Goal: Task Accomplishment & Management: Manage account settings

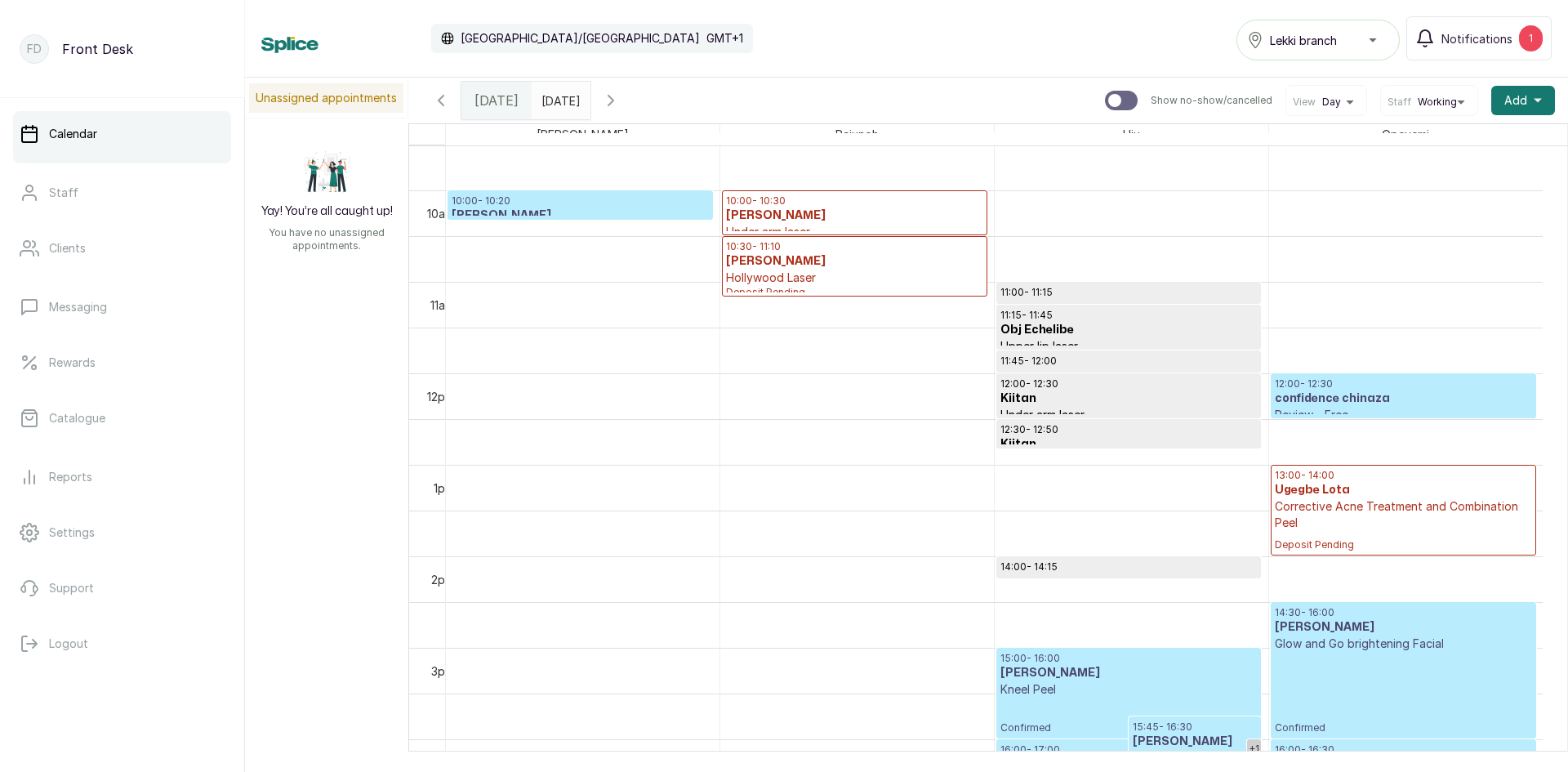
scroll to position [877, 0]
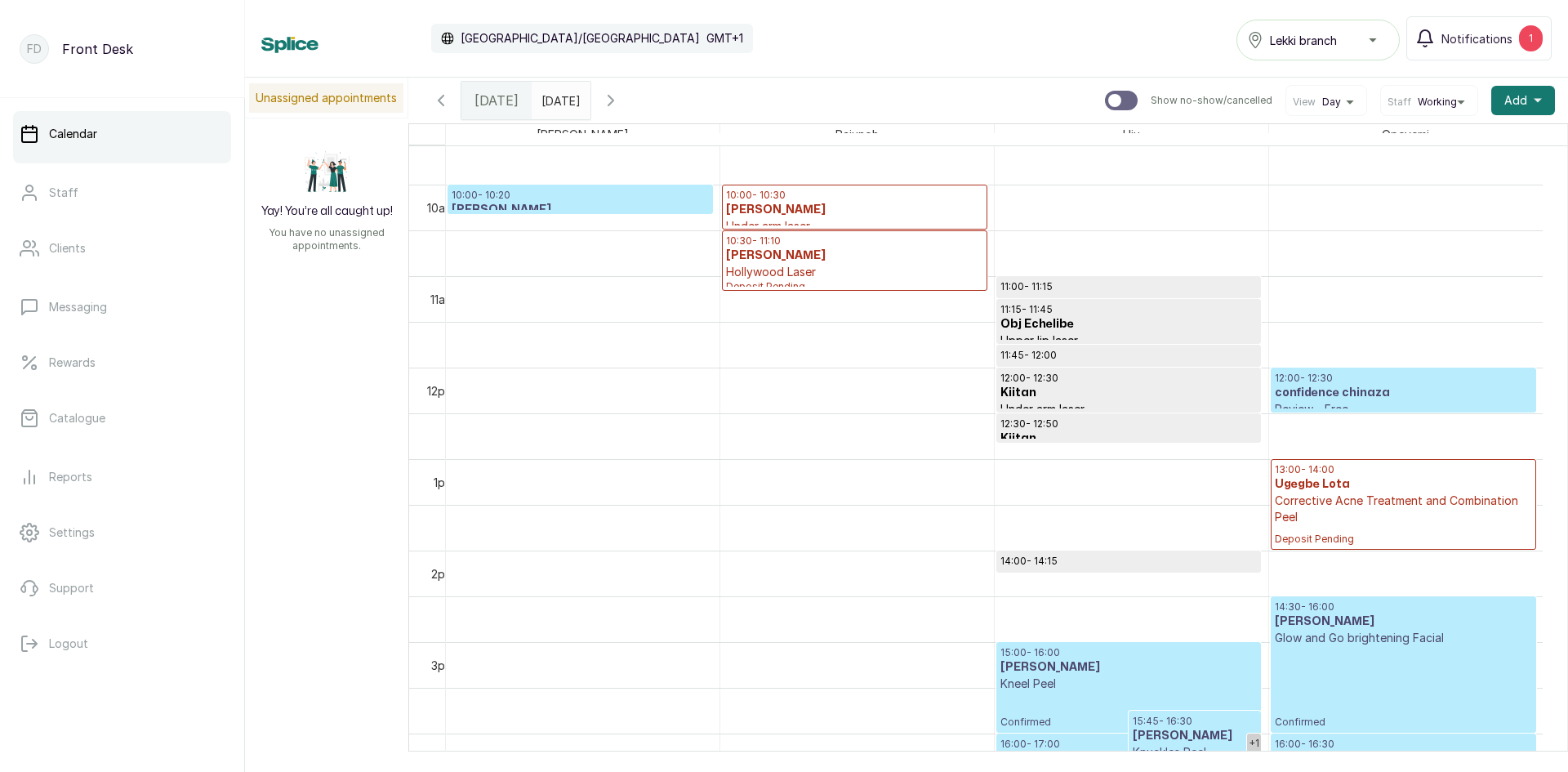
type input "dd/MM/yyyy"
click at [556, 96] on input "dd/MM/yyyy" at bounding box center [546, 96] width 26 height 28
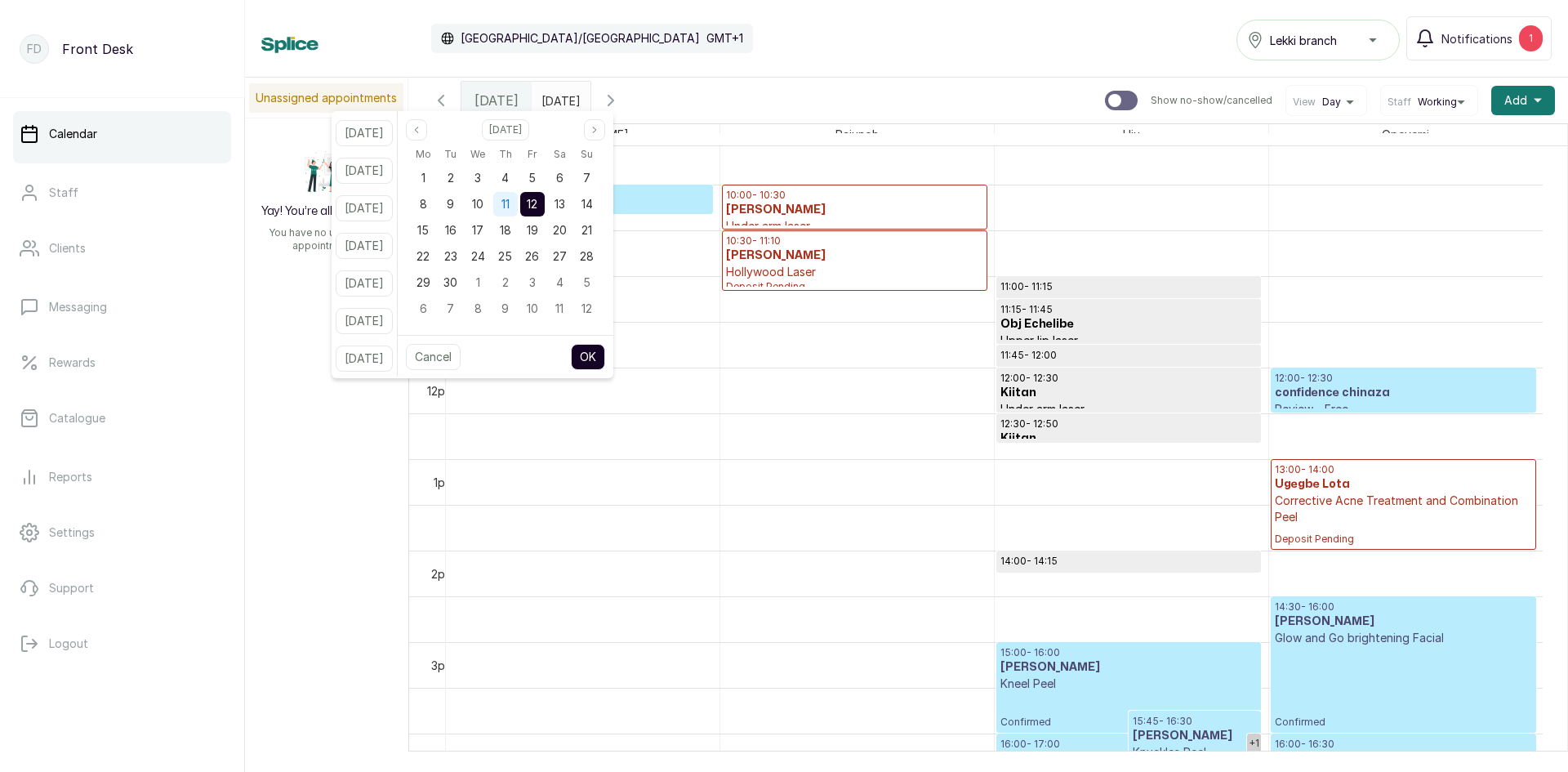
click at [509, 200] on span "11" at bounding box center [505, 204] width 9 height 14
click at [605, 363] on button "OK" at bounding box center [588, 357] width 34 height 26
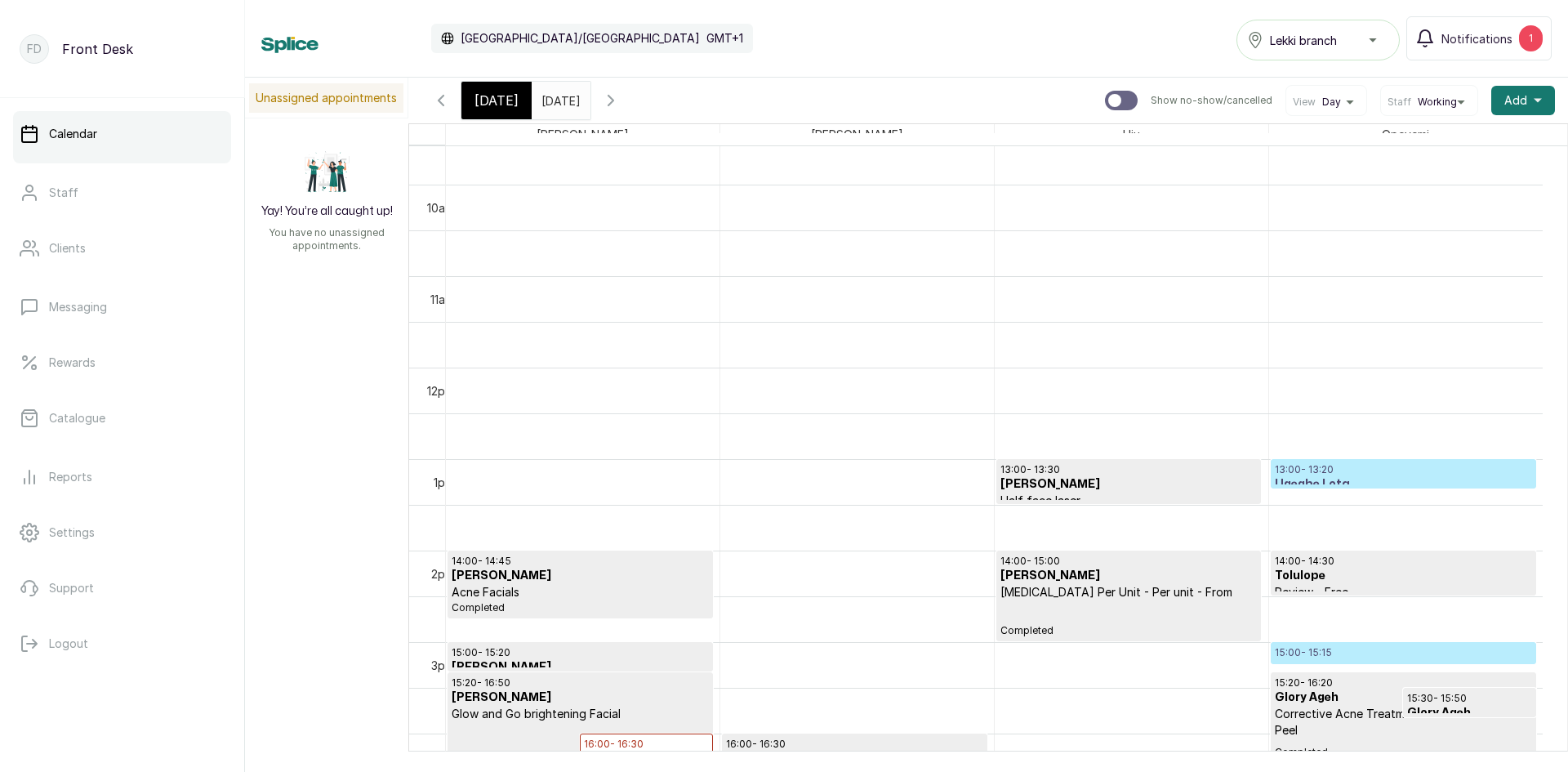
click at [1395, 662] on div at bounding box center [1403, 664] width 264 height 7
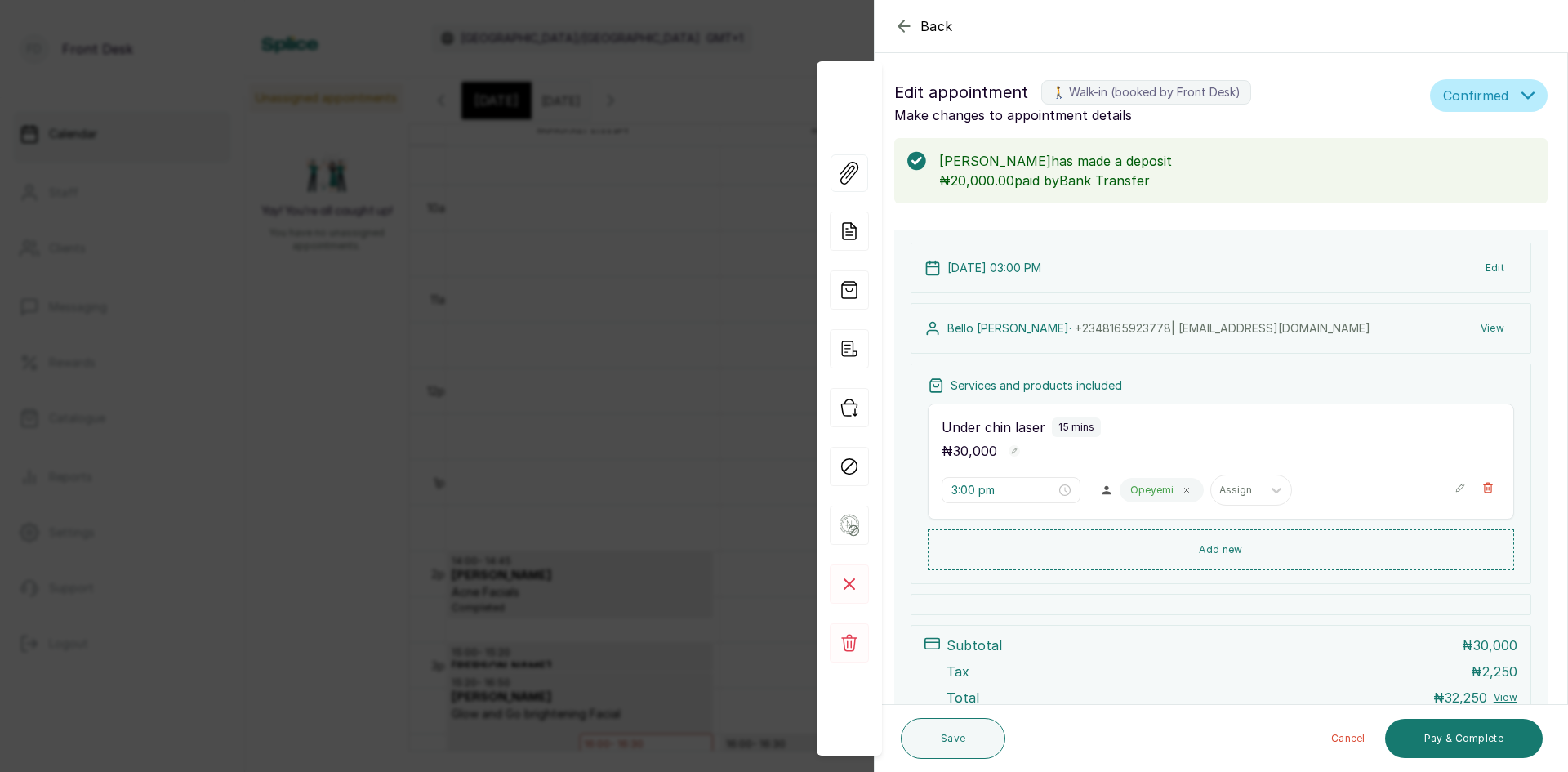
click at [607, 353] on div "Back Appointment Details Edit appointment 🚶 Walk-in (booked by Front Desk) Make…" at bounding box center [784, 386] width 1568 height 772
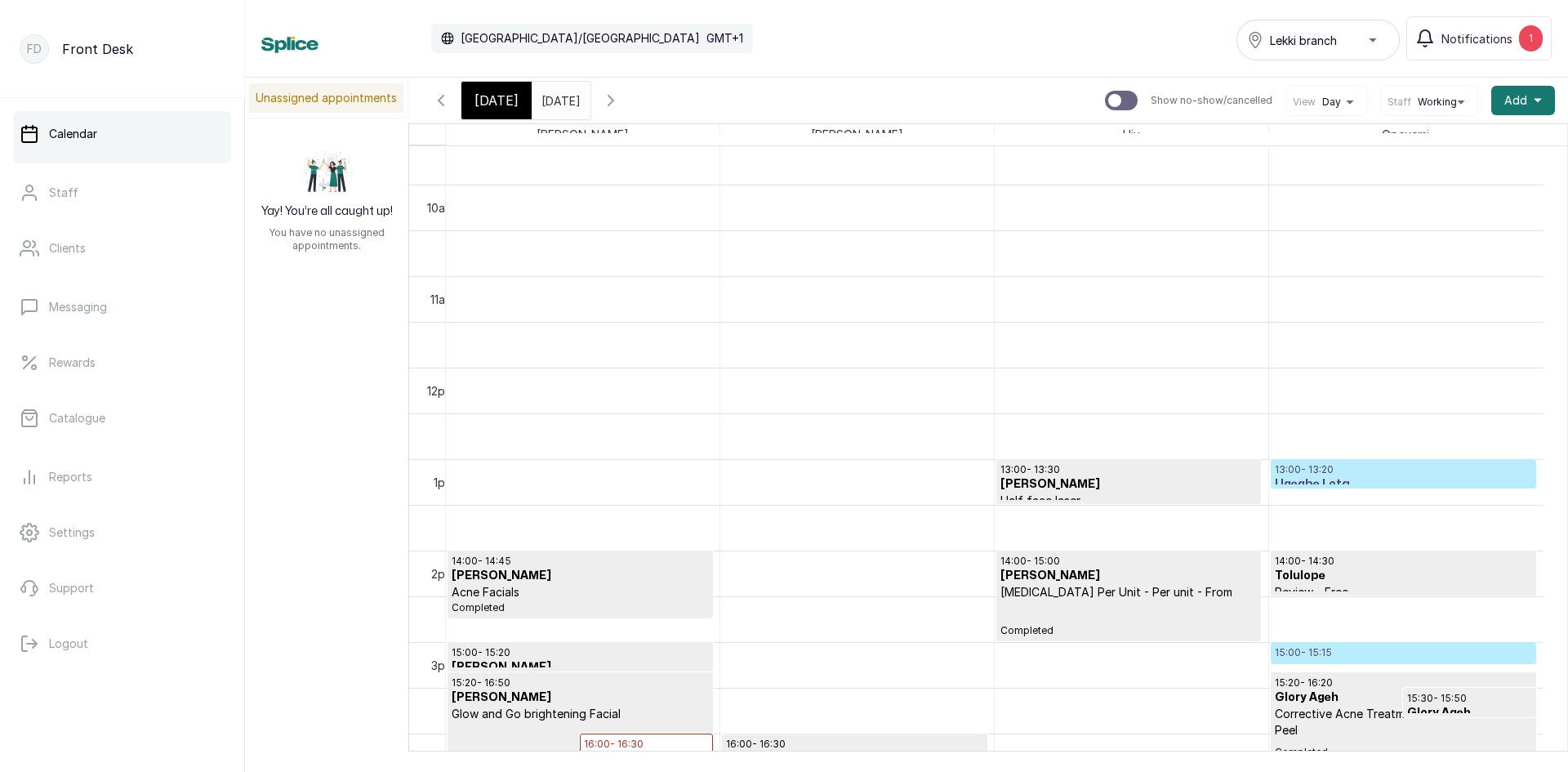
click at [589, 102] on span at bounding box center [574, 96] width 31 height 28
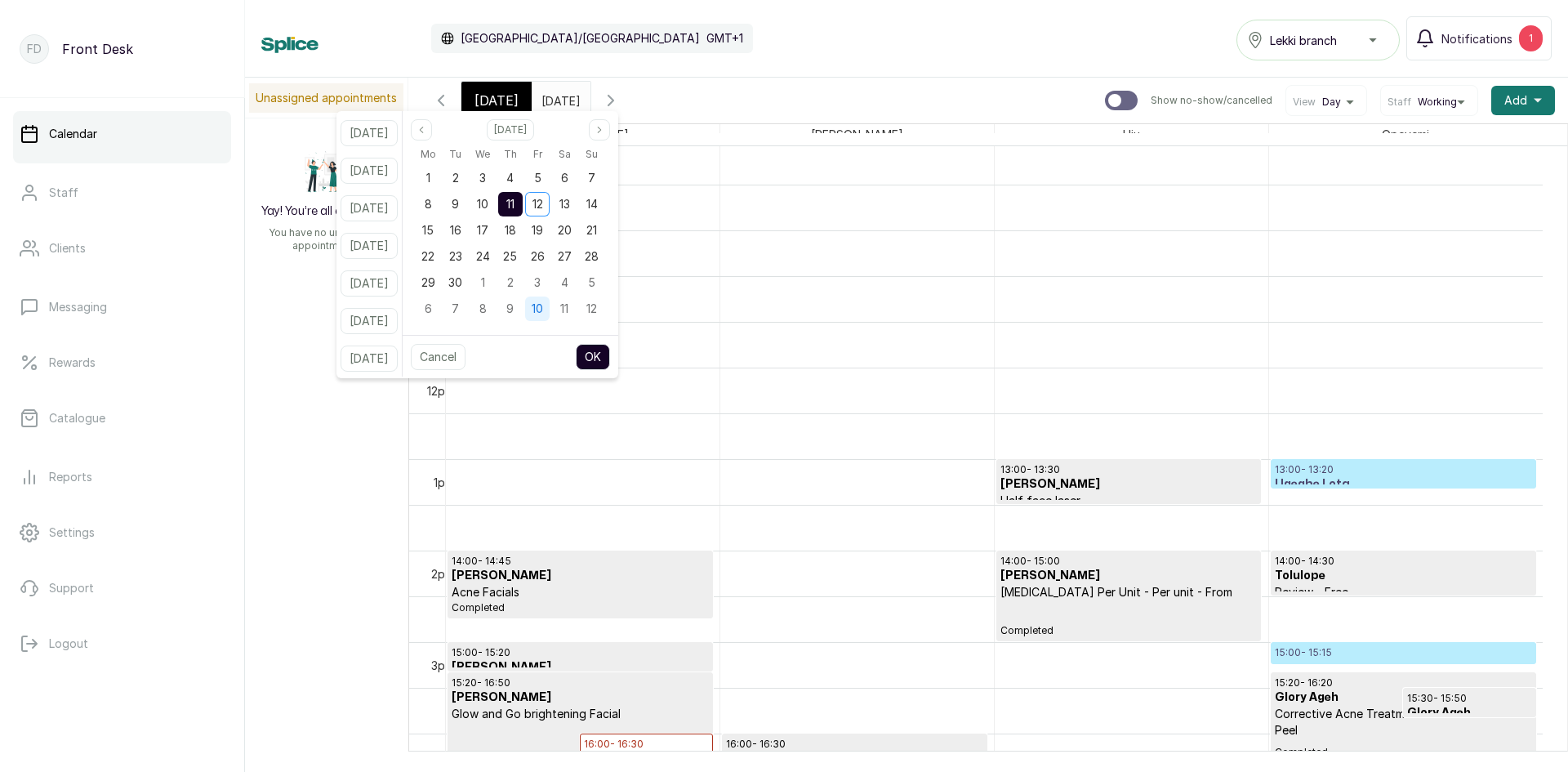
click at [550, 300] on div "10" at bounding box center [537, 309] width 25 height 25
click at [607, 358] on button "OK" at bounding box center [593, 357] width 34 height 26
type input "10/10/2025"
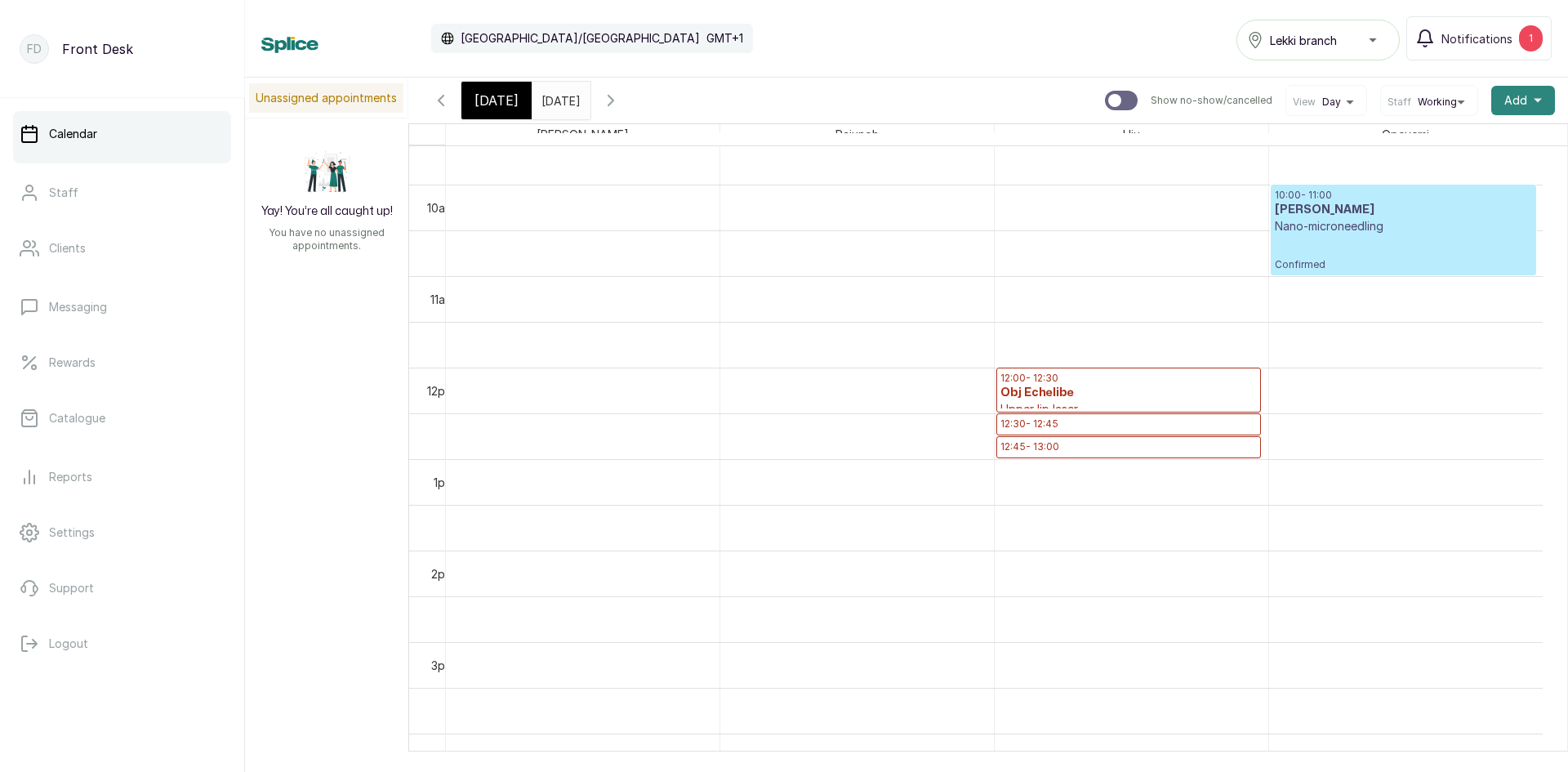
click at [1504, 102] on span "Add" at bounding box center [1515, 100] width 23 height 16
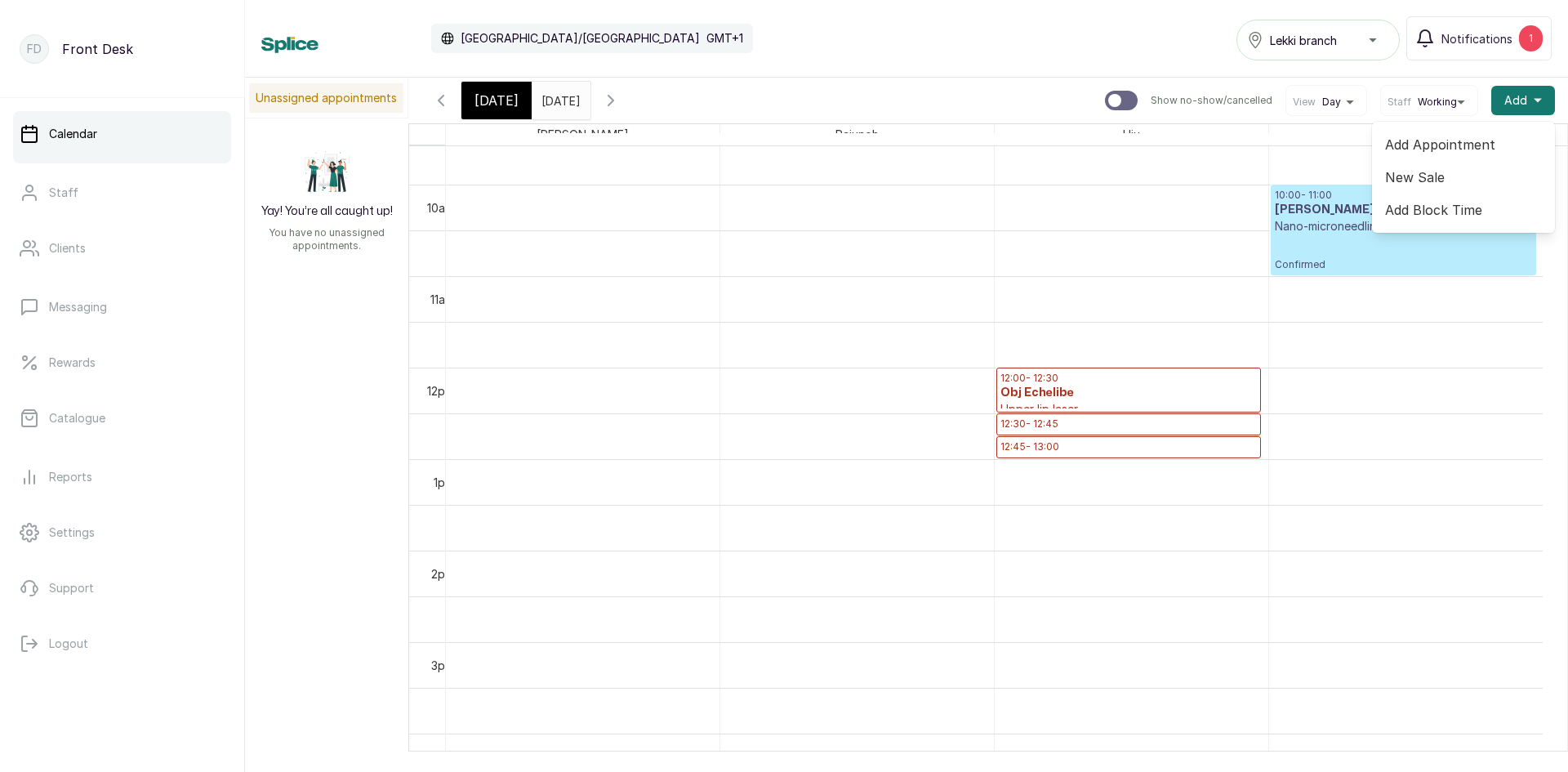
click at [1465, 144] on span "Add Appointment" at bounding box center [1463, 144] width 156 height 20
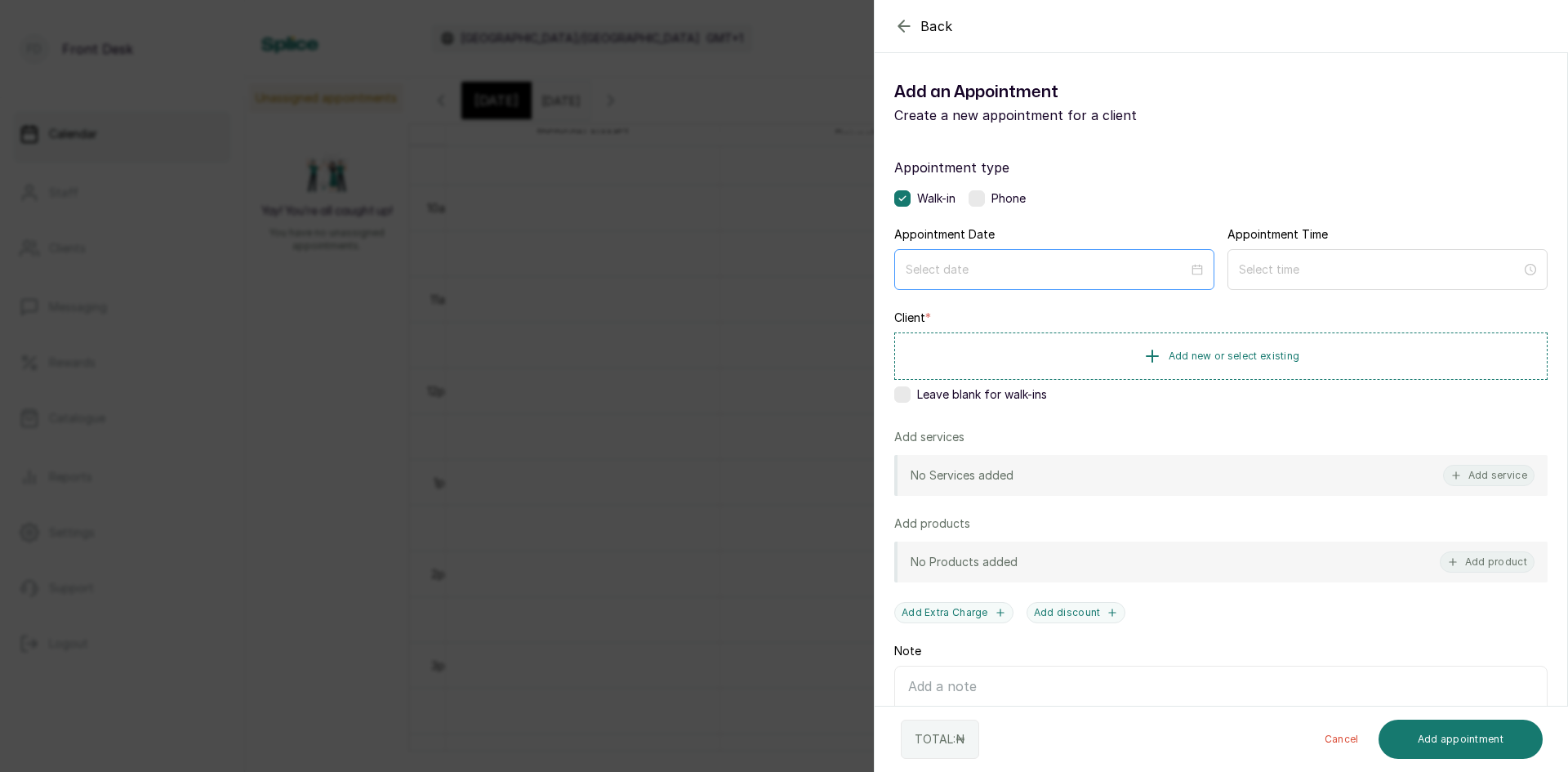
click at [1152, 249] on div at bounding box center [1054, 270] width 320 height 41
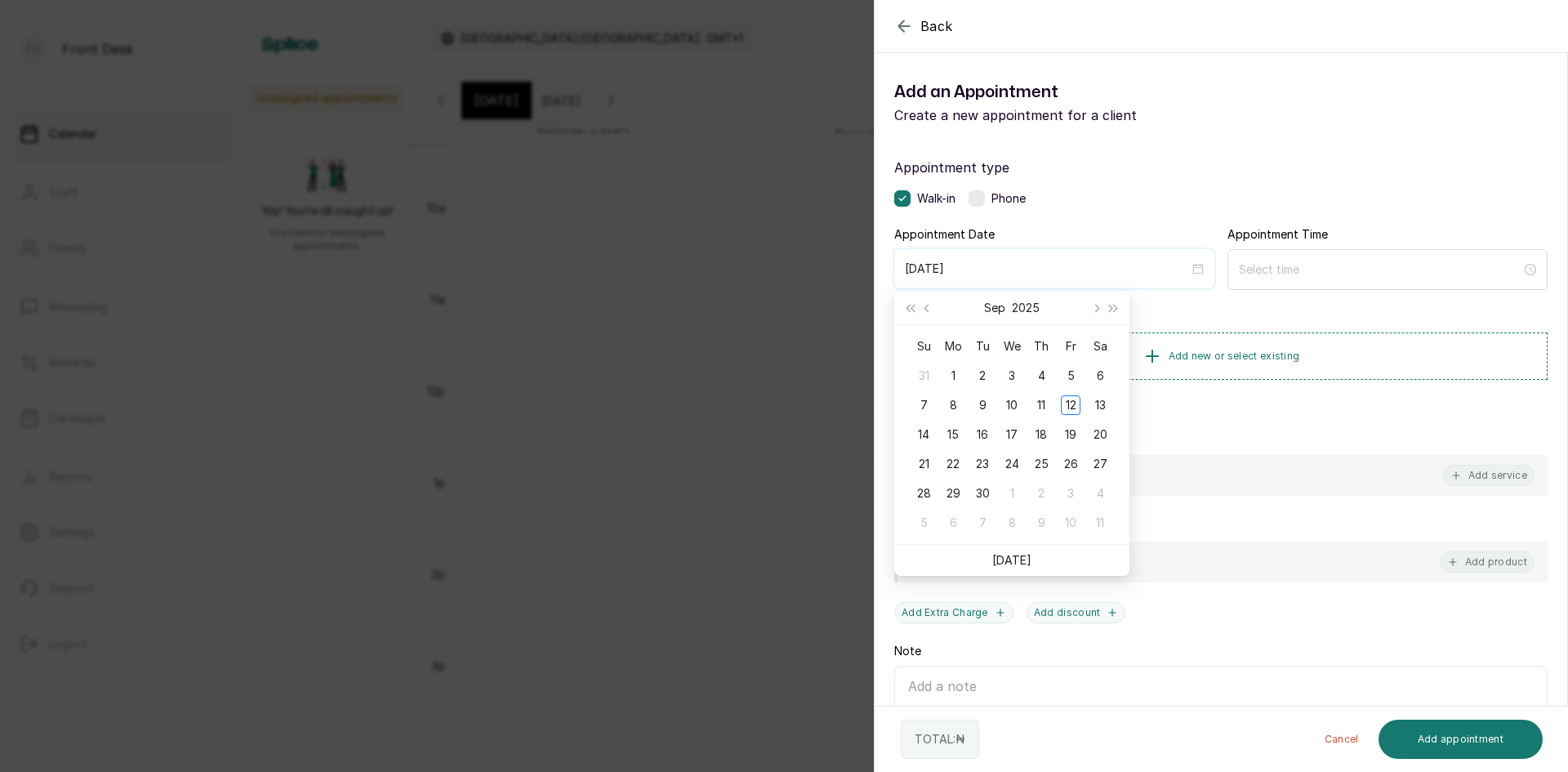
type input "2025/10/04"
type input "2025/10/10"
click at [1077, 517] on div "10" at bounding box center [1070, 523] width 20 height 20
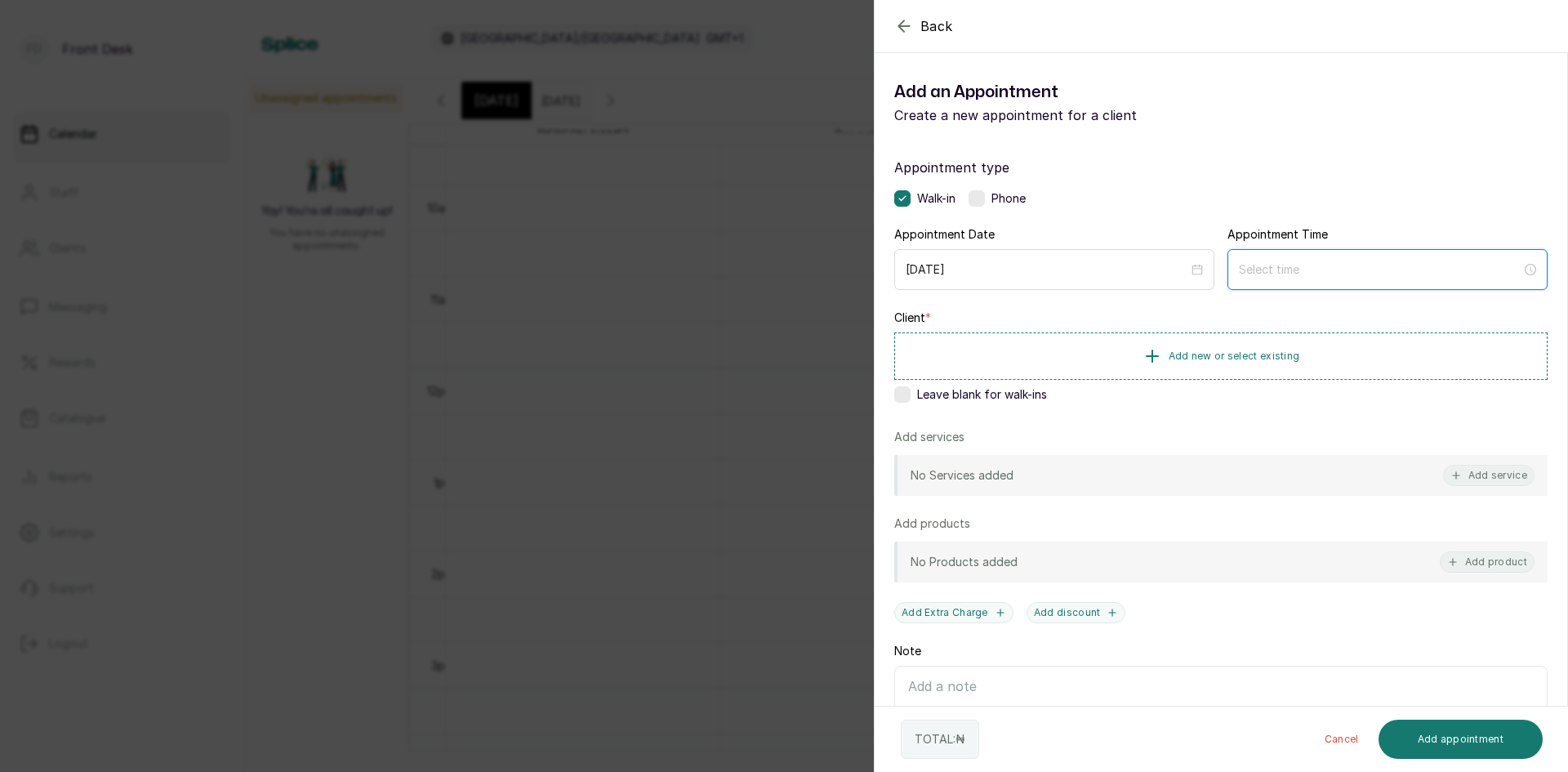
click at [1320, 267] on input at bounding box center [1380, 269] width 283 height 18
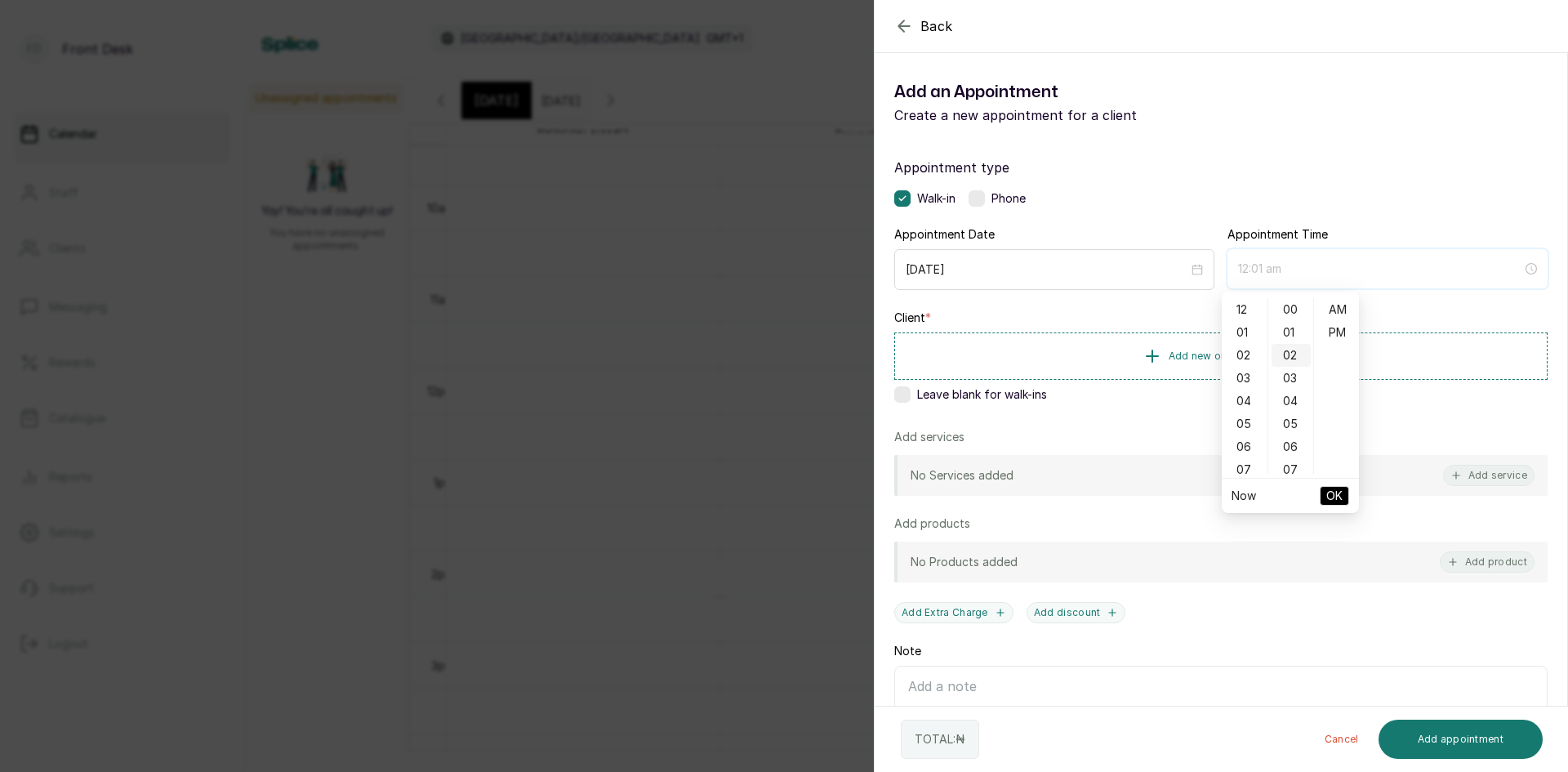
type input "12:02 am"
type input "4:00 am"
click at [1242, 309] on div "11" at bounding box center [1244, 309] width 40 height 23
type input "11:00 am"
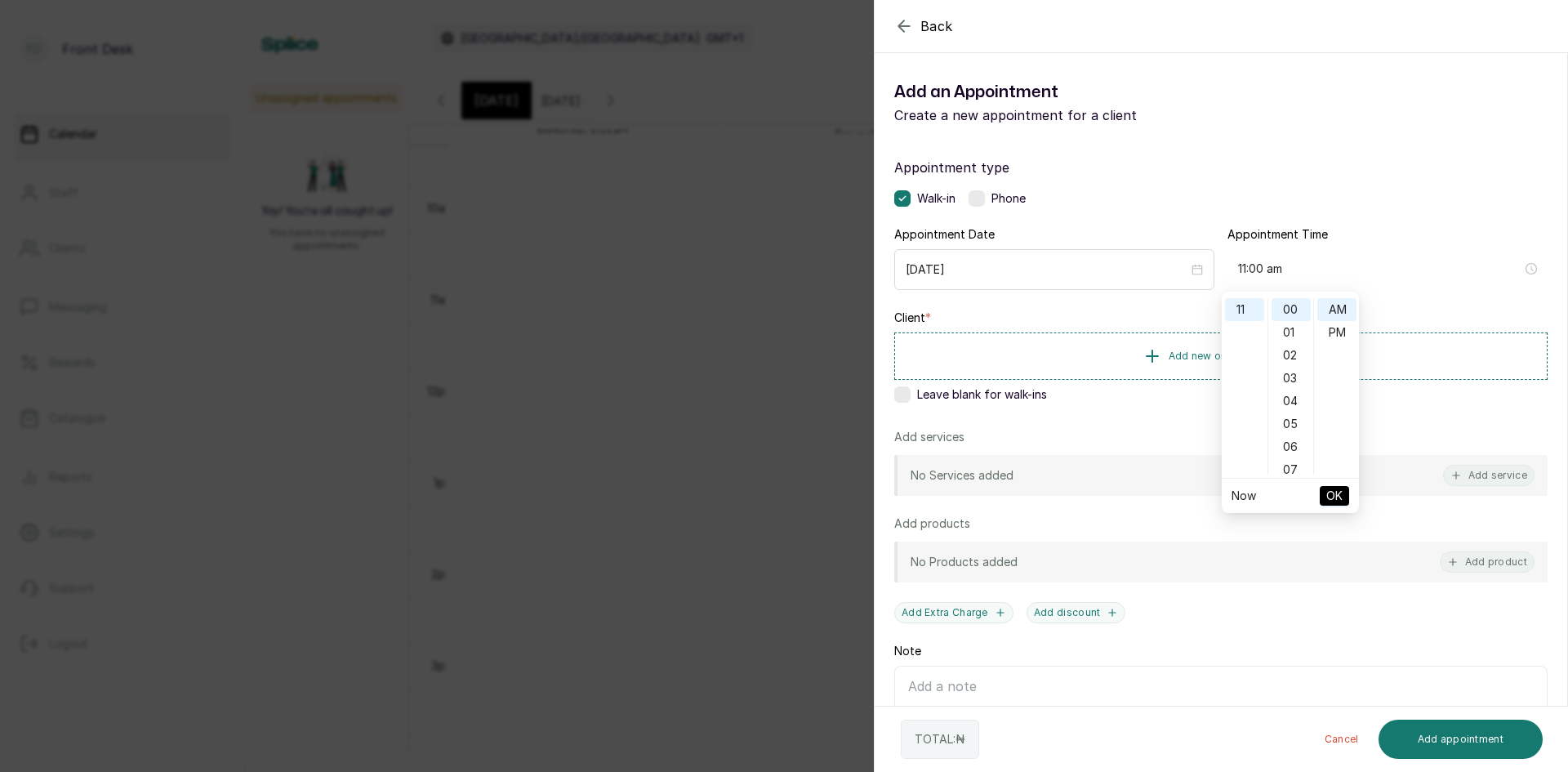
click at [1347, 495] on button "OK" at bounding box center [1334, 495] width 29 height 20
click at [1464, 476] on button "Add service" at bounding box center [1488, 475] width 91 height 21
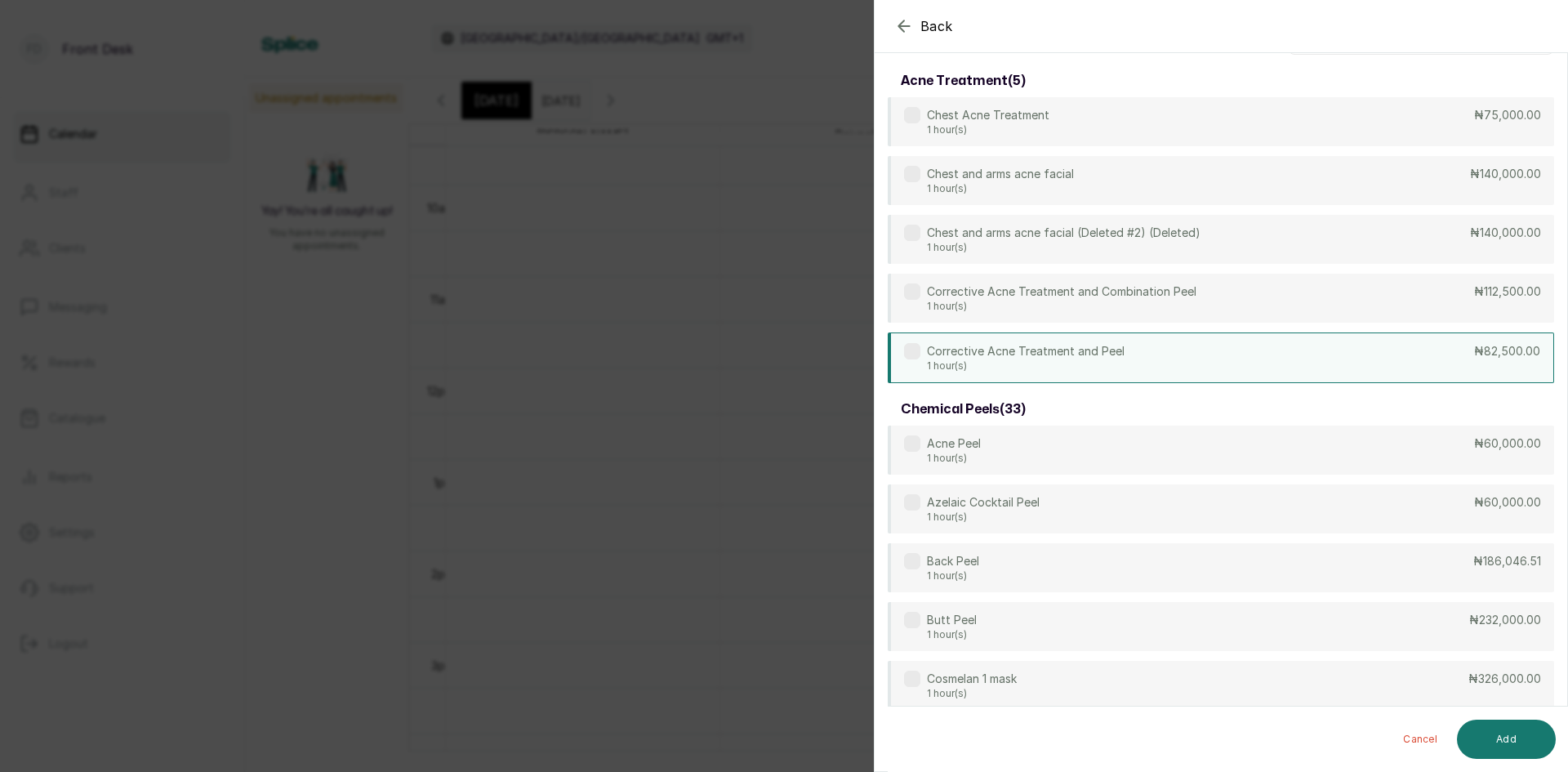
scroll to position [0, 0]
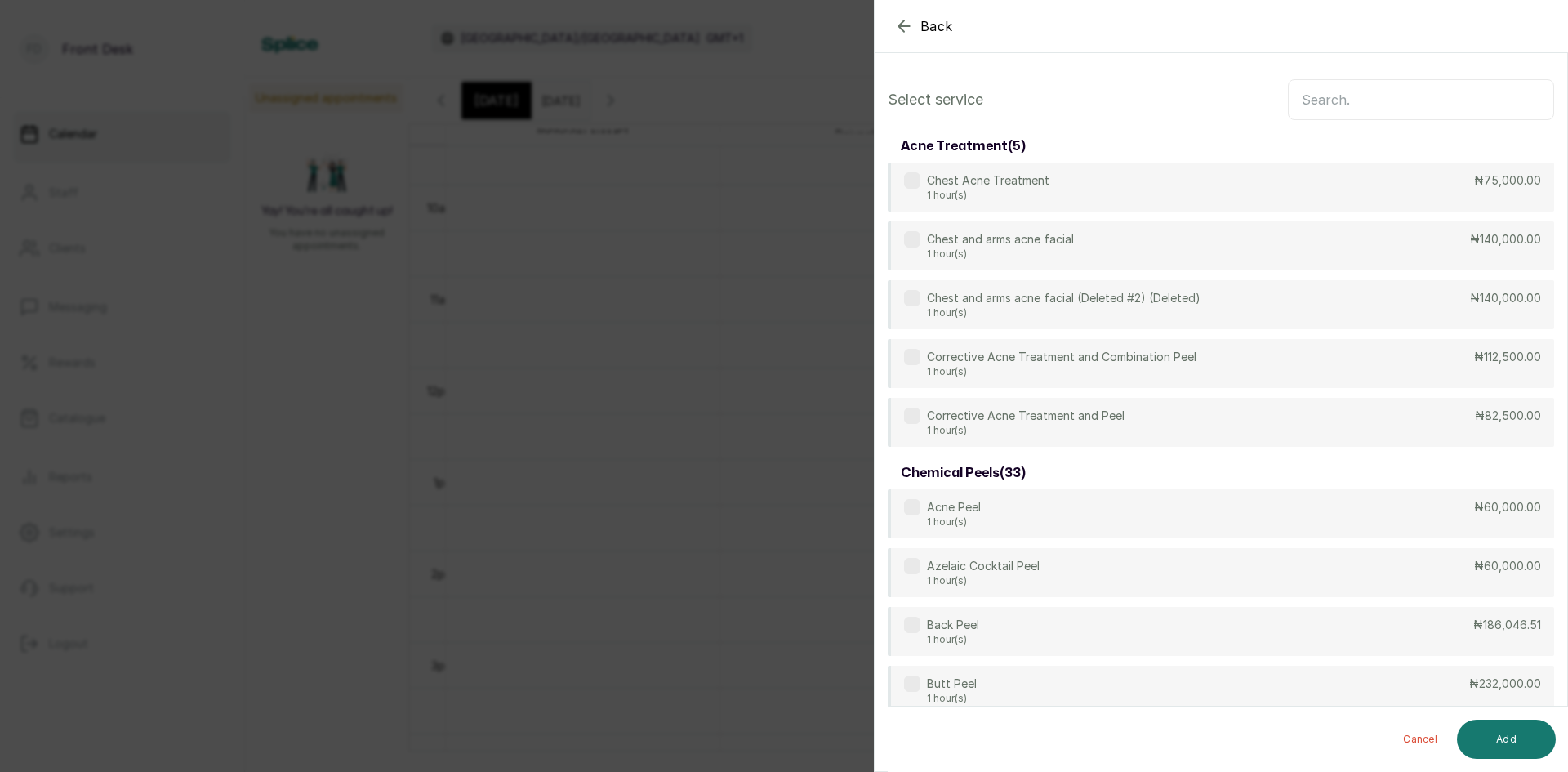
click at [1403, 107] on input "text" at bounding box center [1421, 100] width 266 height 41
click at [791, 311] on div "Back Add Appointment Select service acne treatment ( 5 ) Chest Acne Treatment 1…" at bounding box center [784, 386] width 1568 height 772
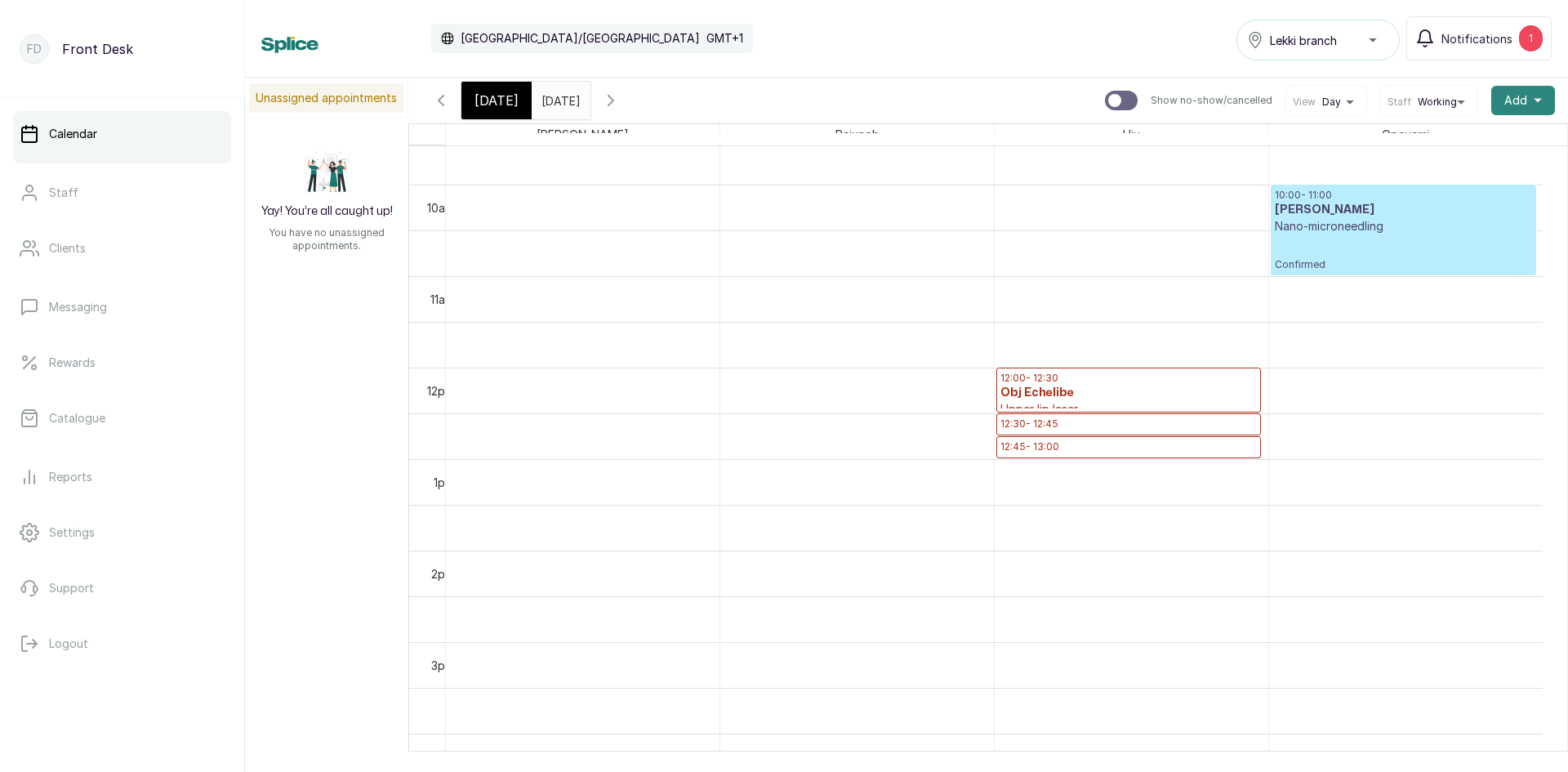
click at [1516, 107] on button "Add +" at bounding box center [1522, 101] width 64 height 29
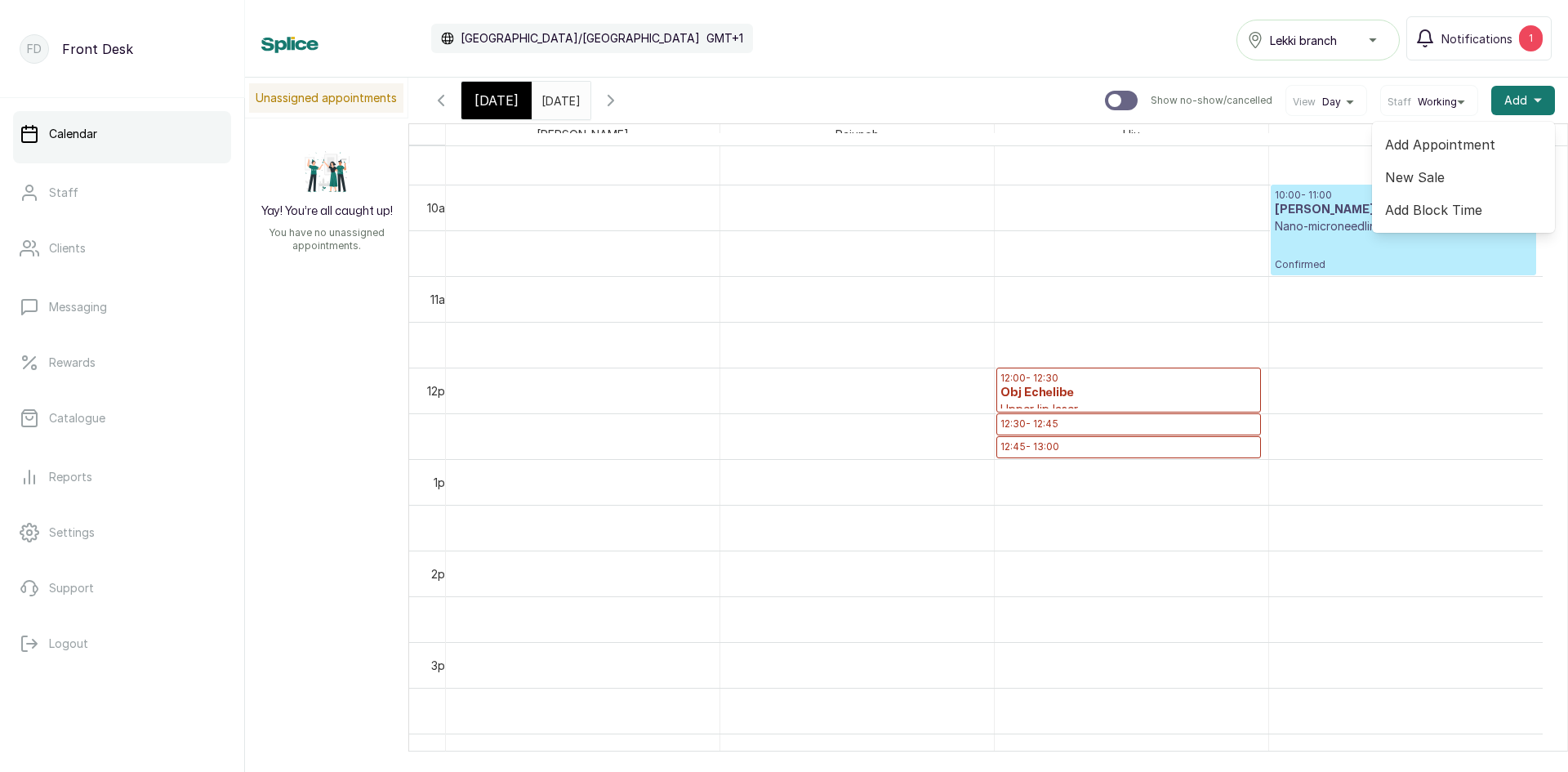
click at [1455, 150] on span "Add Appointment" at bounding box center [1463, 144] width 156 height 20
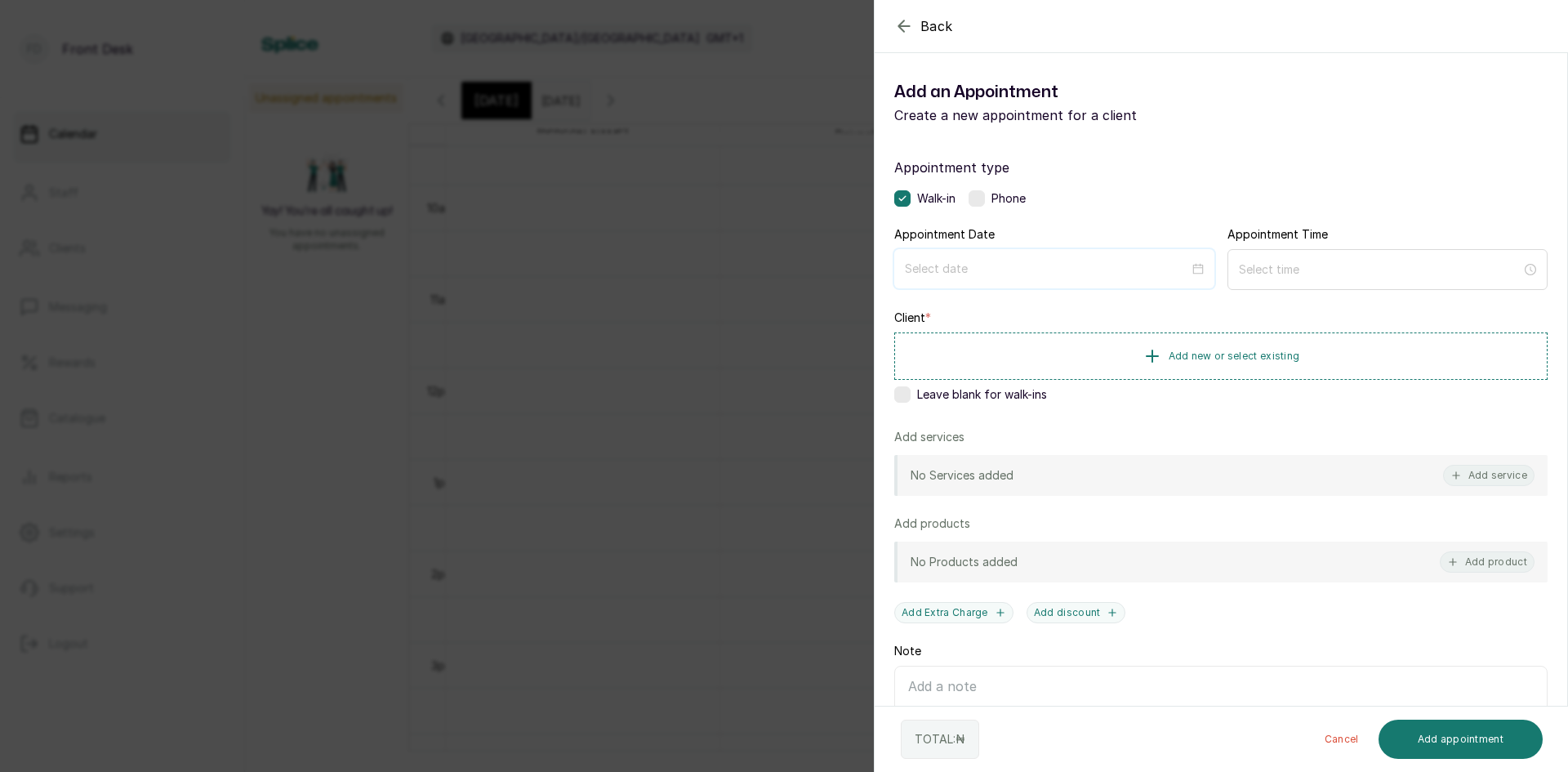
click at [983, 262] on input at bounding box center [1046, 268] width 284 height 18
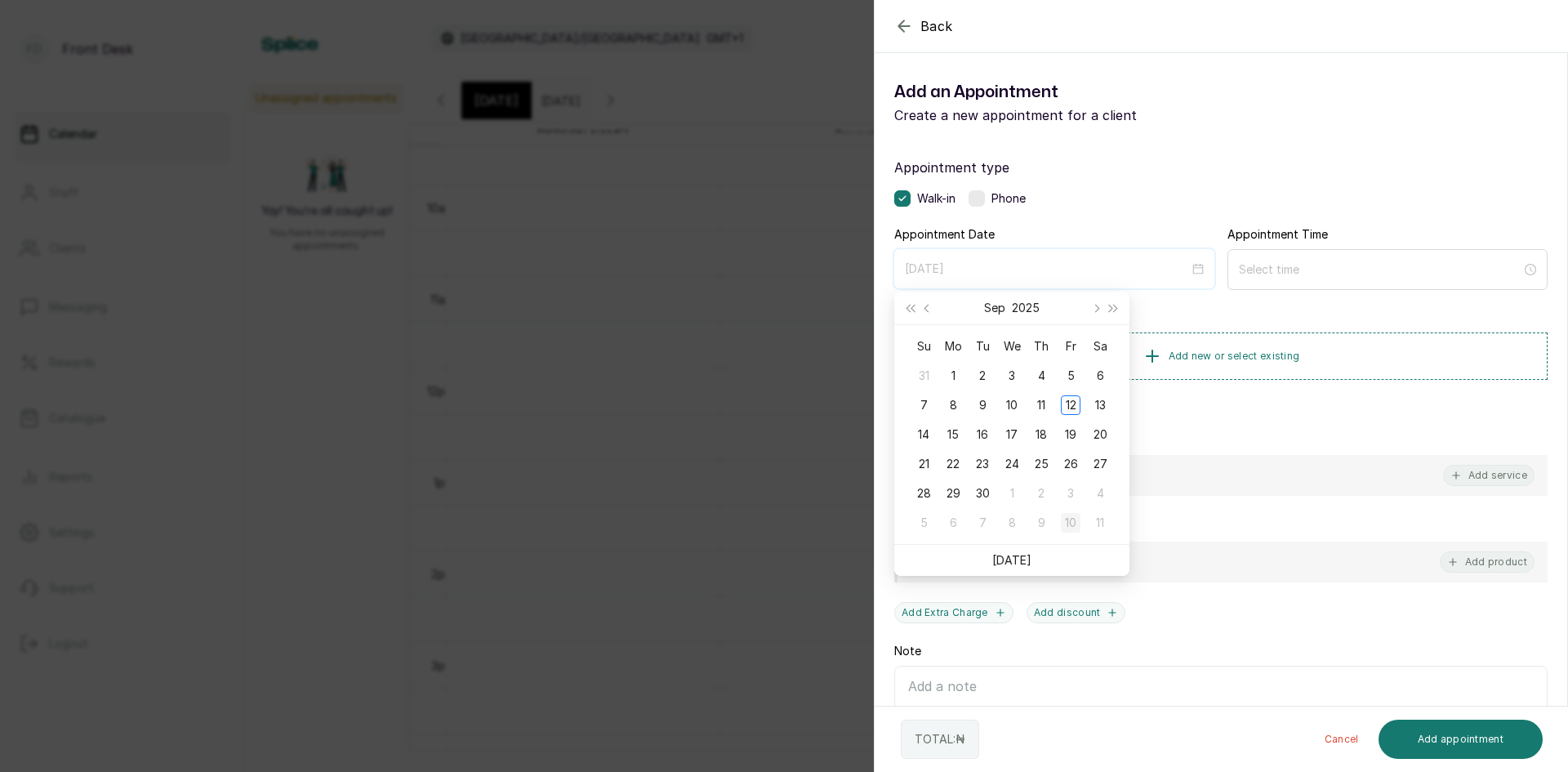
type input "2025/10/10"
click at [1068, 520] on div "10" at bounding box center [1070, 523] width 20 height 20
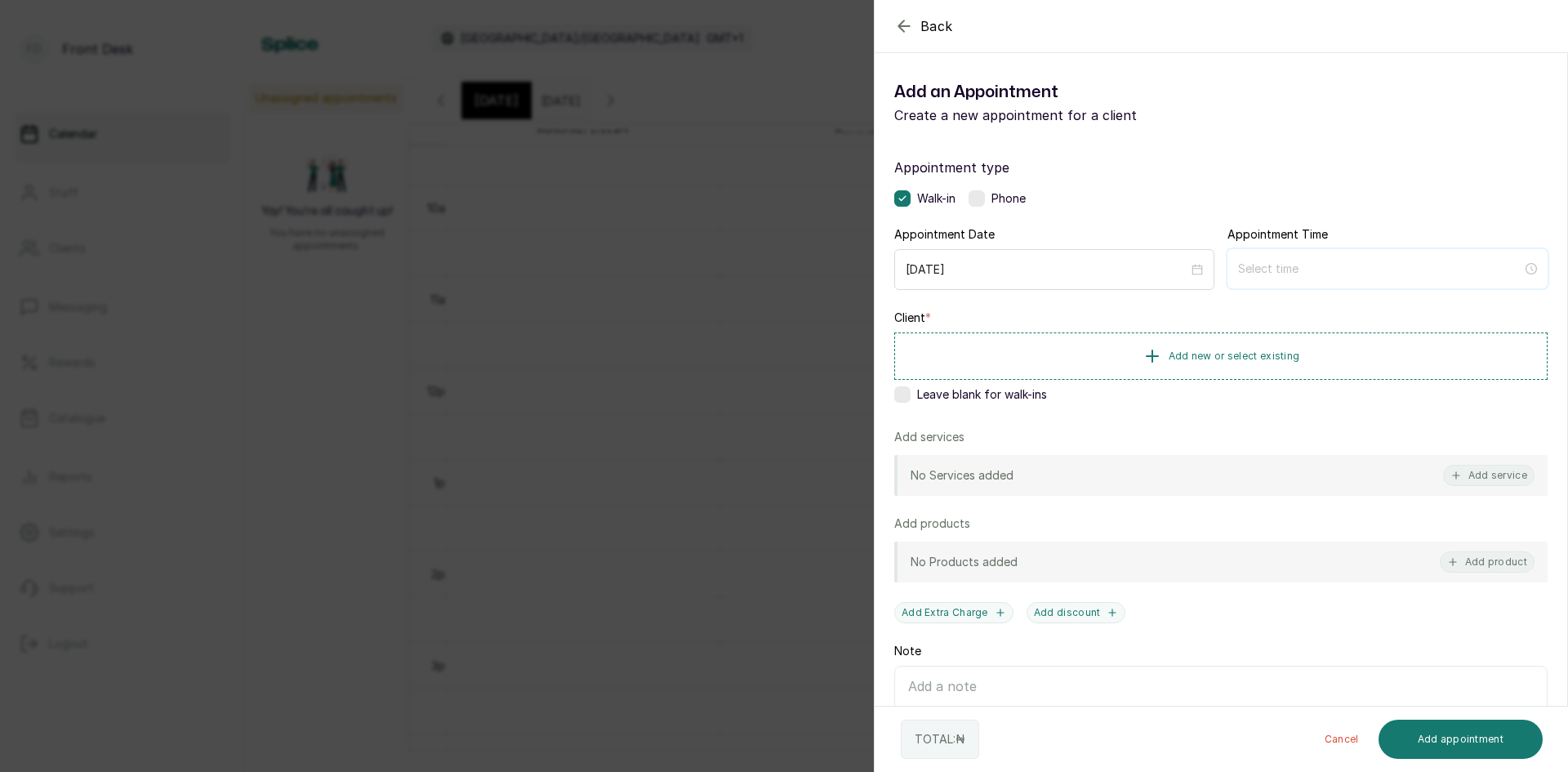
click at [1286, 273] on input at bounding box center [1380, 268] width 284 height 18
type input "12:00 am"
type input "11:00 am"
type input "10:00 am"
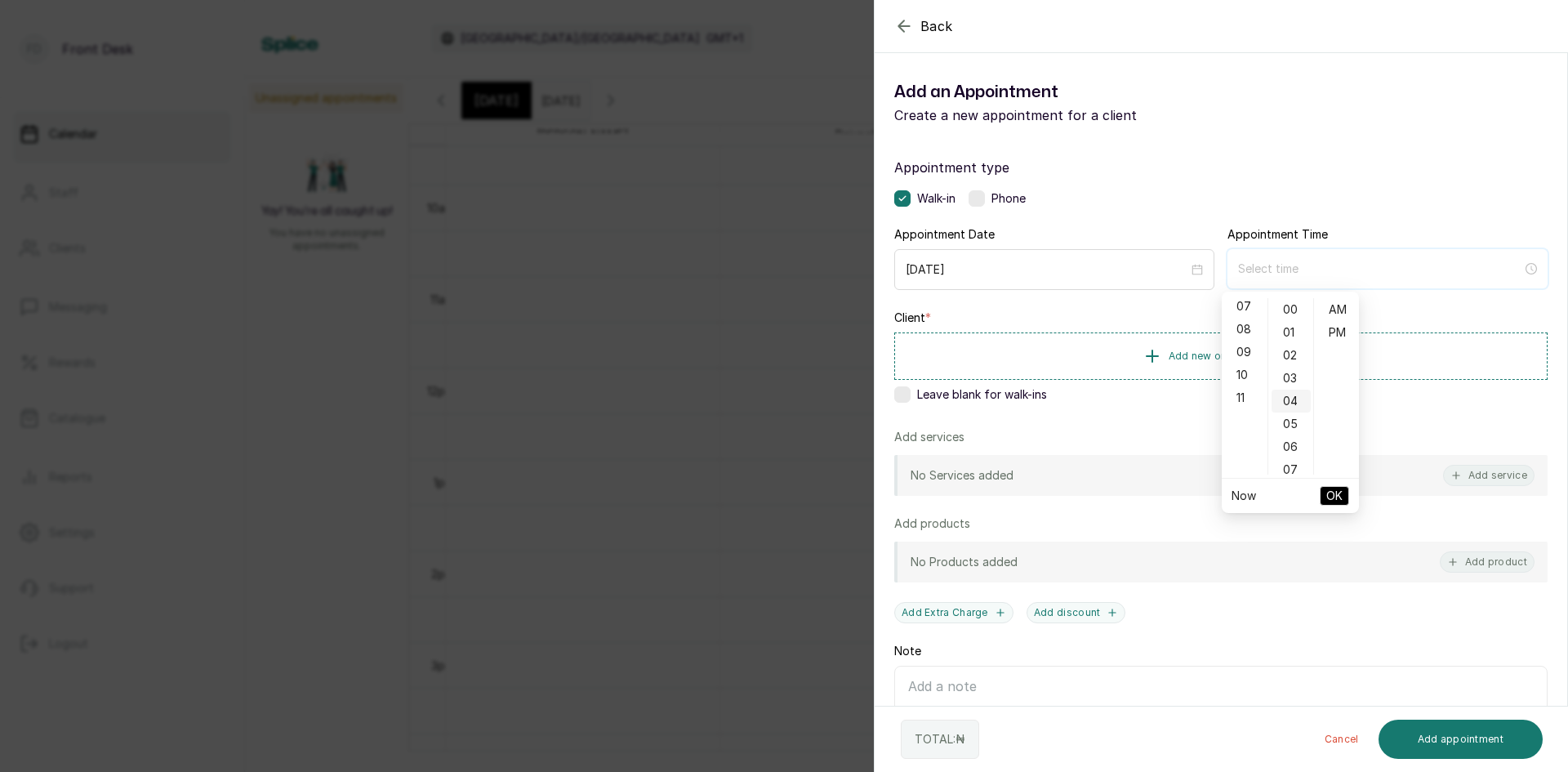
type input "12:04 am"
click at [1252, 399] on div "11" at bounding box center [1244, 397] width 40 height 23
type input "11:00 pm"
click at [1322, 328] on div "PM" at bounding box center [1337, 332] width 40 height 23
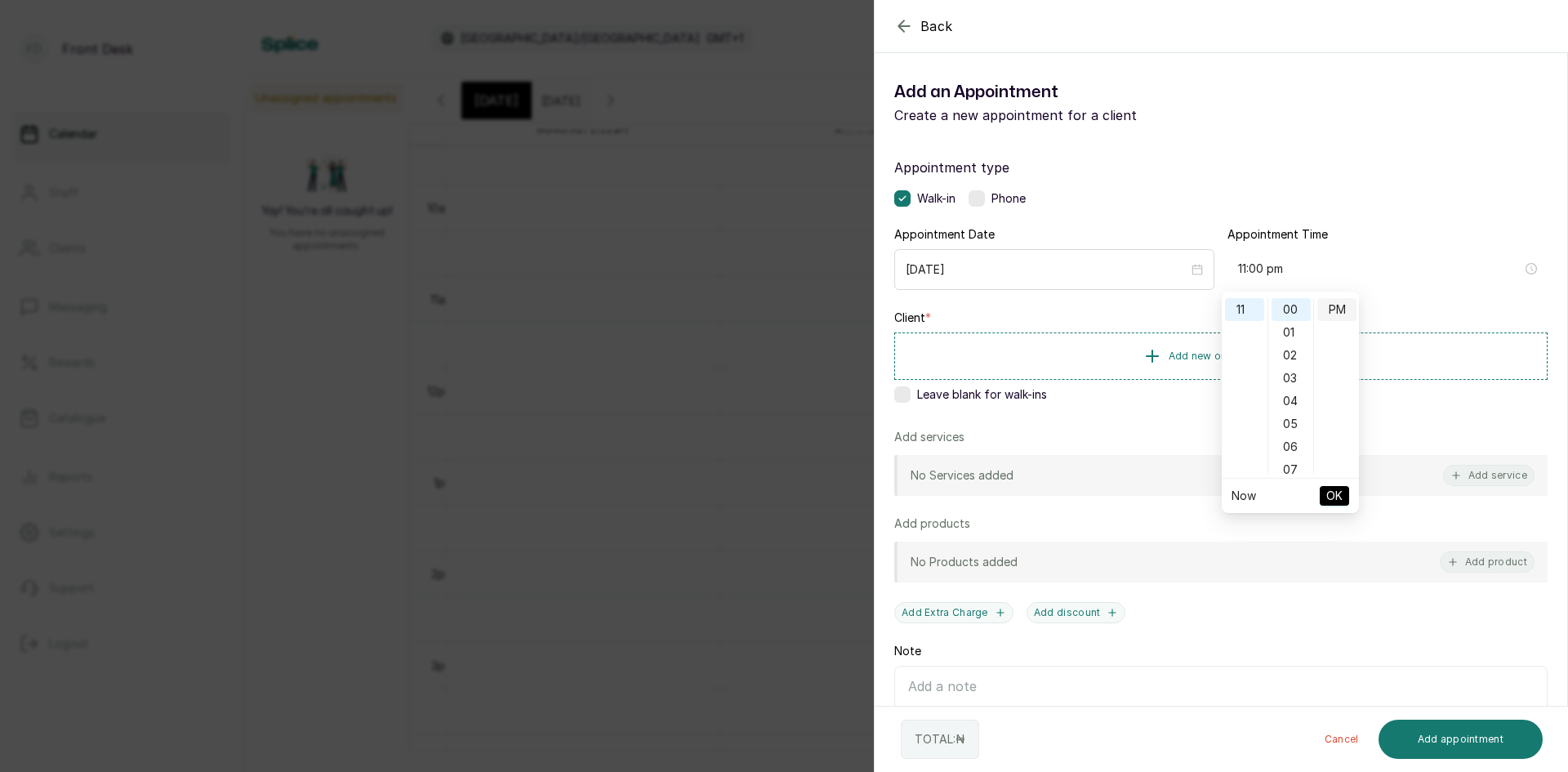
scroll to position [23, 0]
click at [1339, 489] on span "OK" at bounding box center [1333, 496] width 16 height 31
click at [1279, 346] on button "Add new or select existing" at bounding box center [1221, 355] width 653 height 46
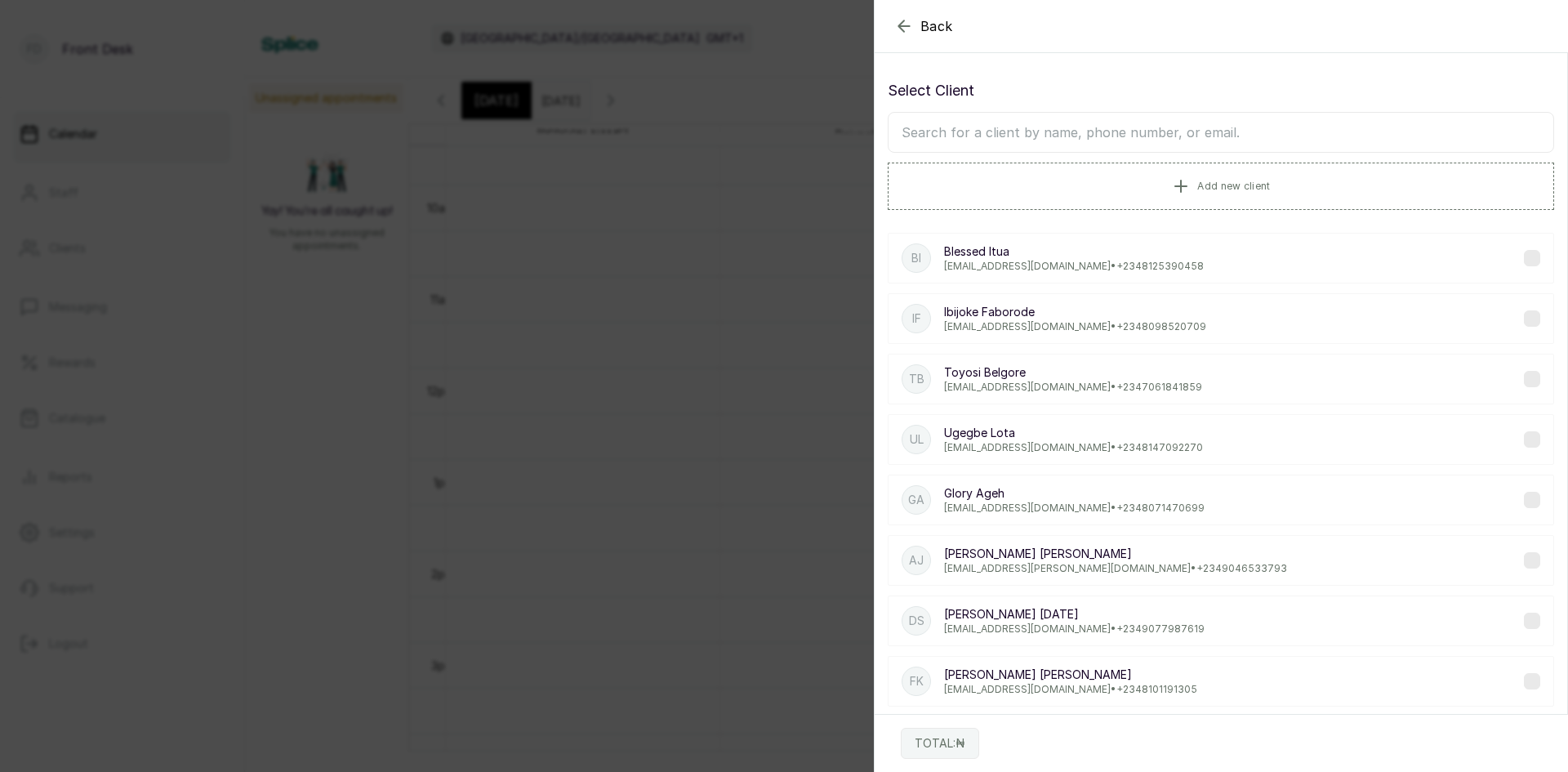
click at [1234, 135] on input "text" at bounding box center [1220, 132] width 666 height 41
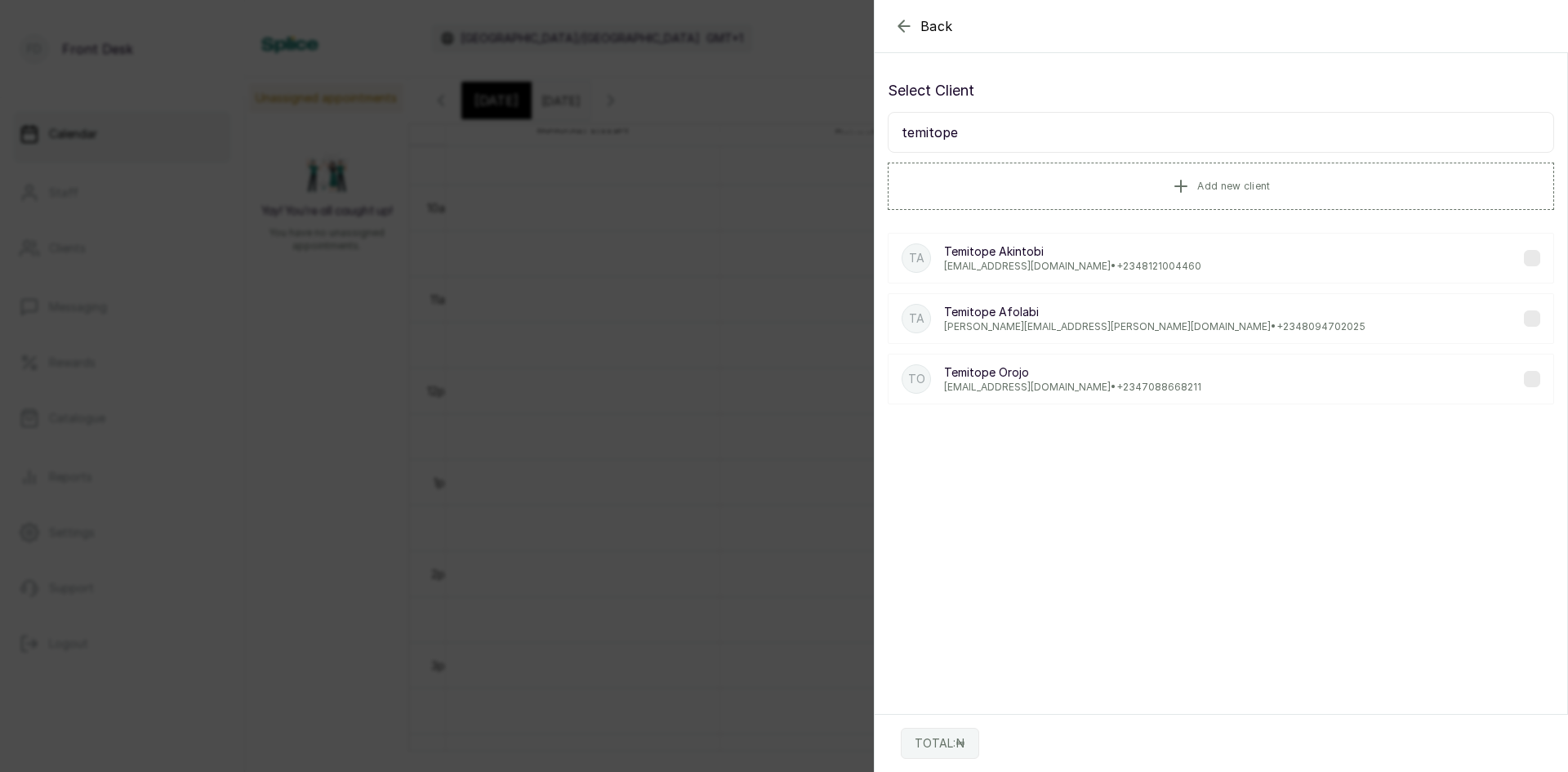
type input "temitope"
click at [1041, 316] on p "Temitope Afolabi" at bounding box center [1155, 312] width 421 height 16
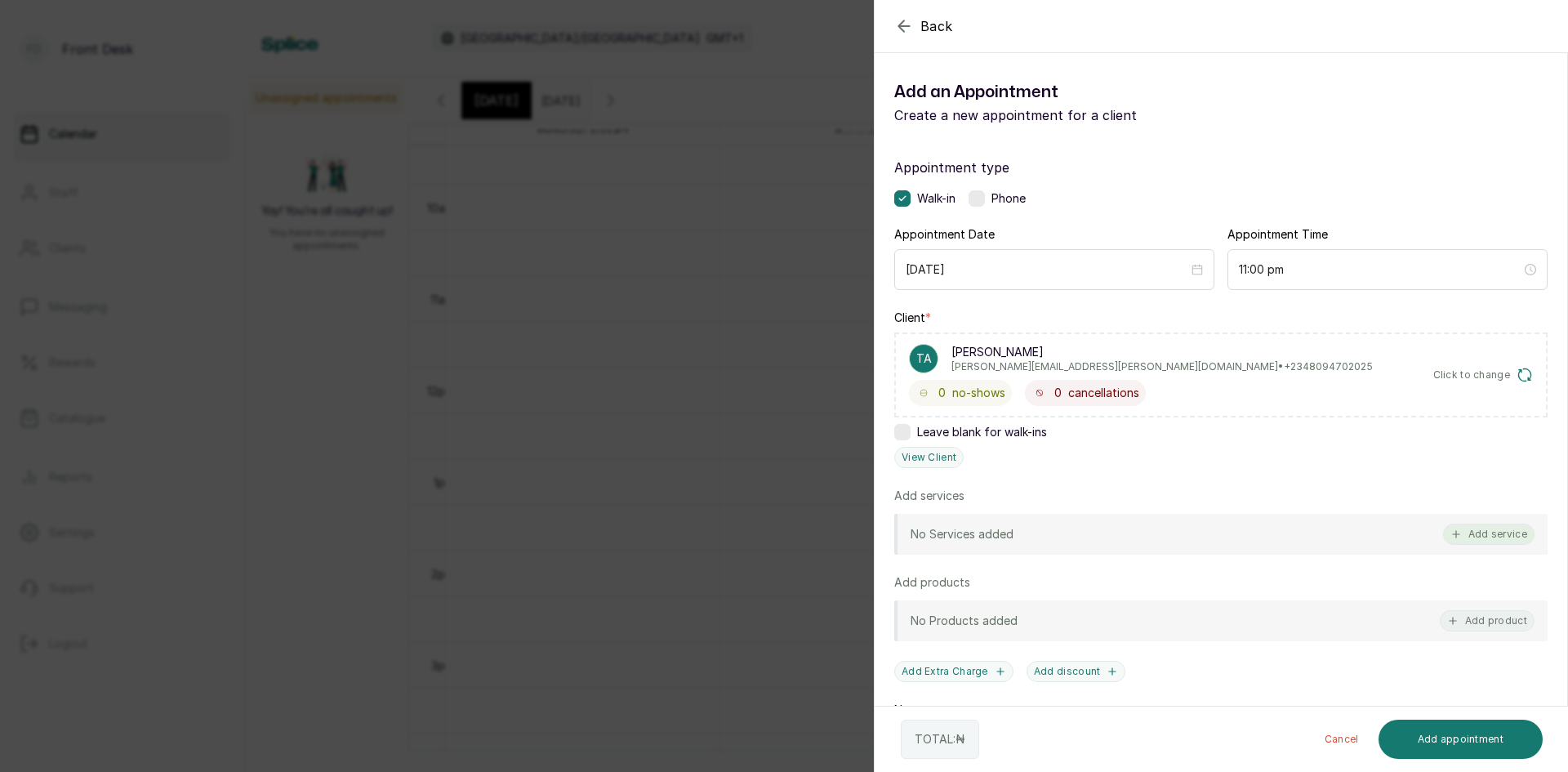
click at [1447, 527] on button "Add service" at bounding box center [1488, 534] width 91 height 21
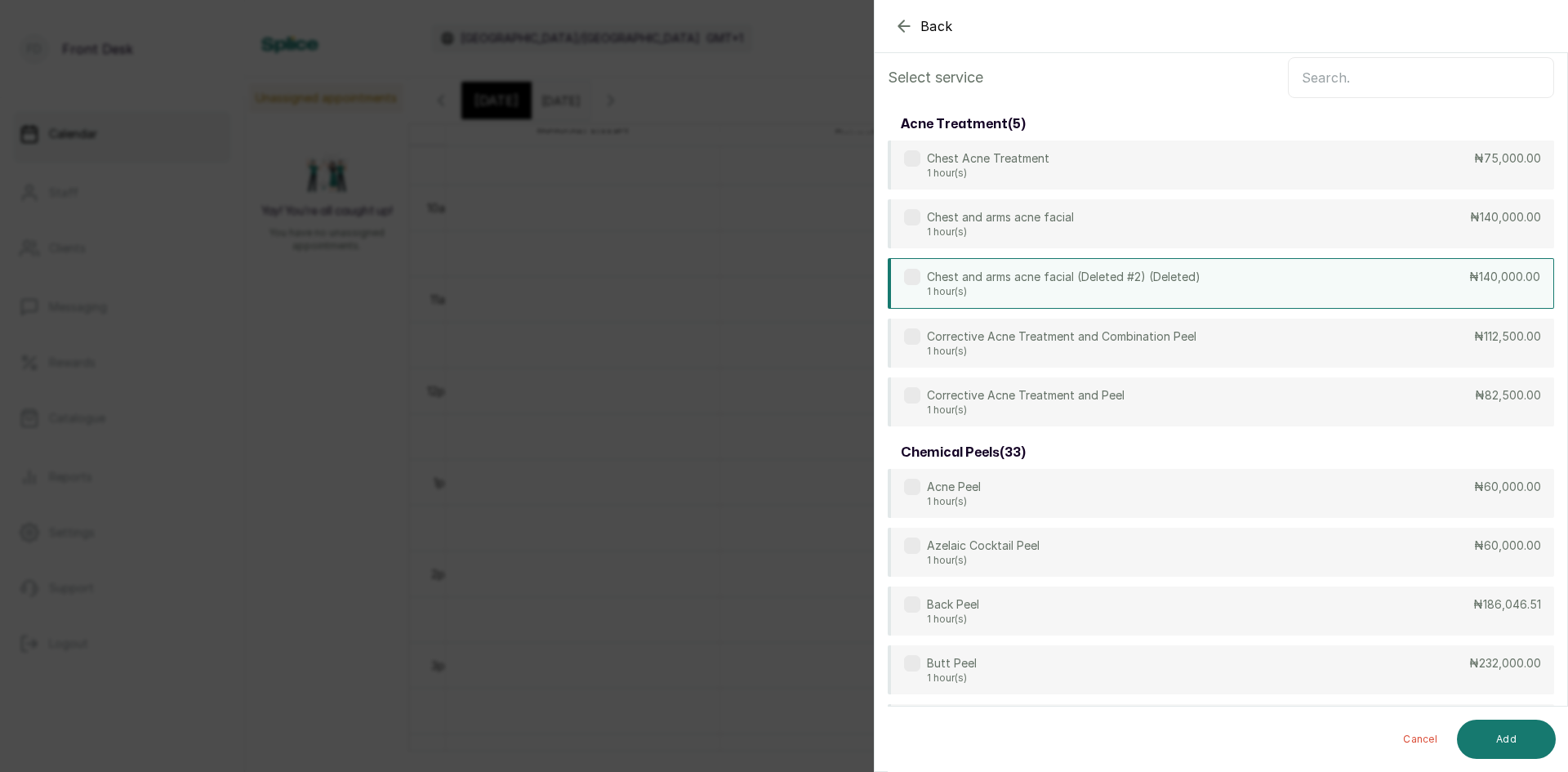
scroll to position [0, 0]
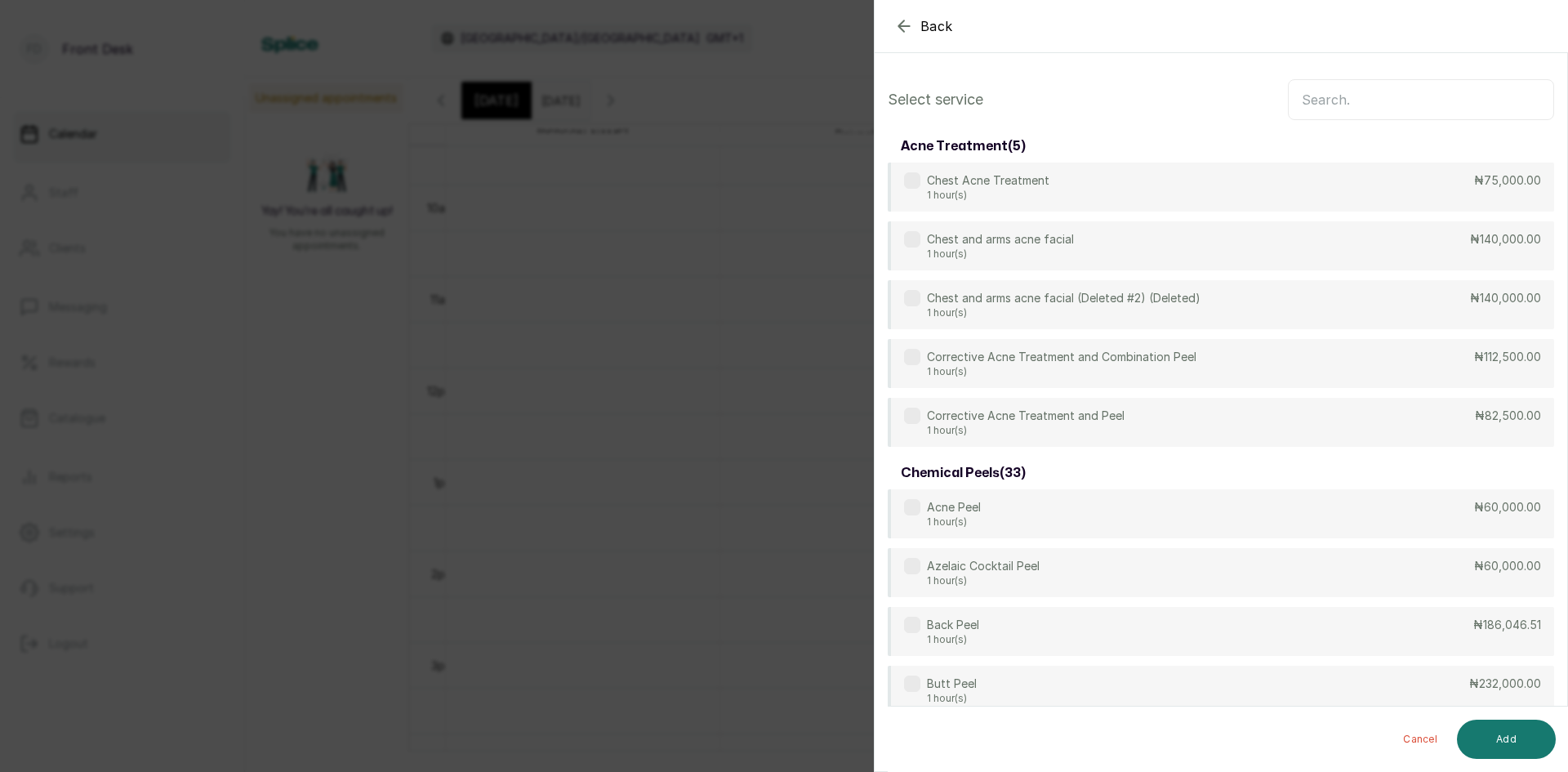
click at [1454, 101] on input "text" at bounding box center [1421, 100] width 266 height 41
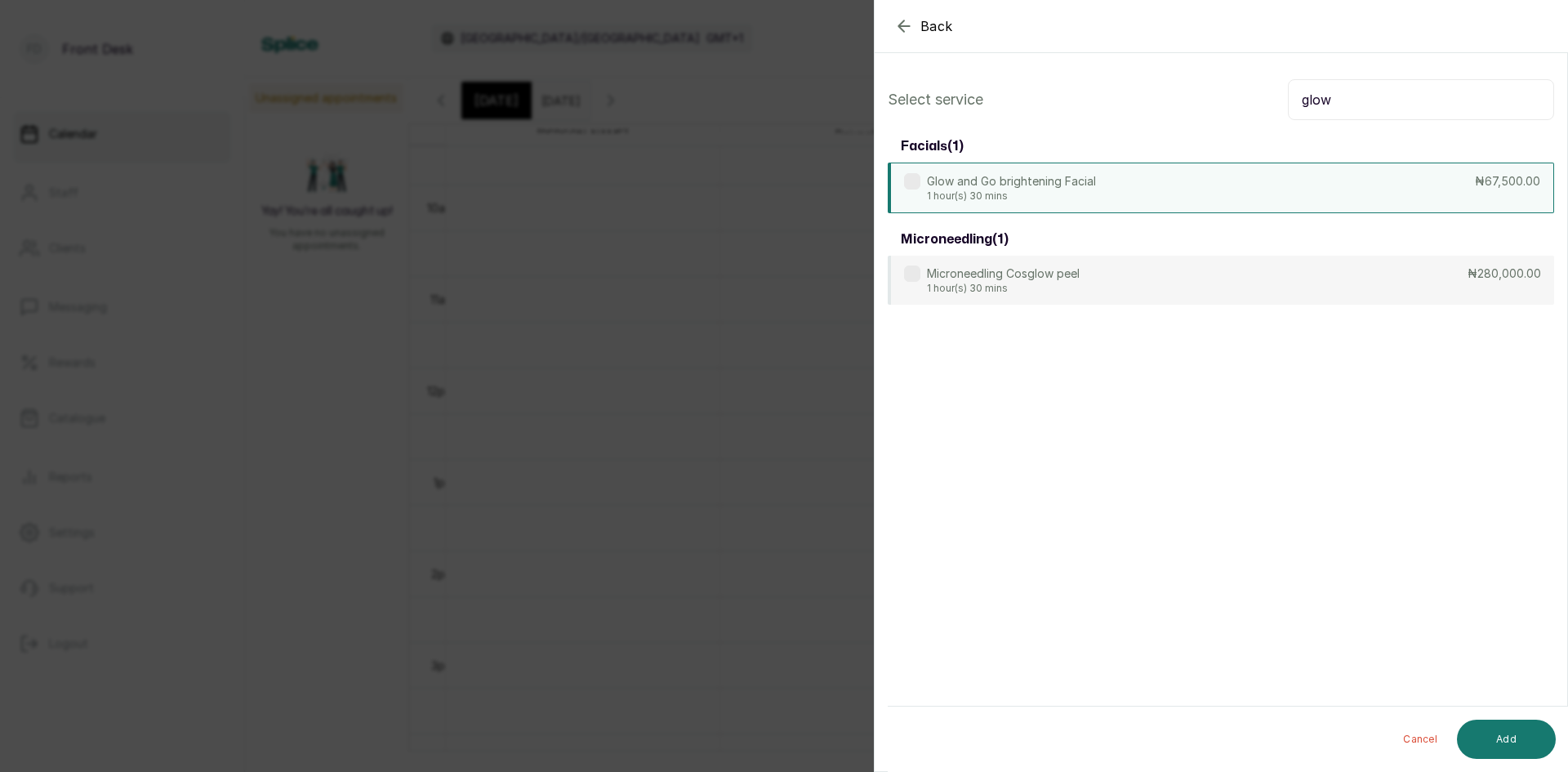
type input "glow"
click at [1282, 185] on div "Glow and Go brightening Facial 1 hour(s) 30 mins ₦67,500.00" at bounding box center [1220, 187] width 666 height 51
click at [1494, 747] on button "Add" at bounding box center [1505, 739] width 99 height 40
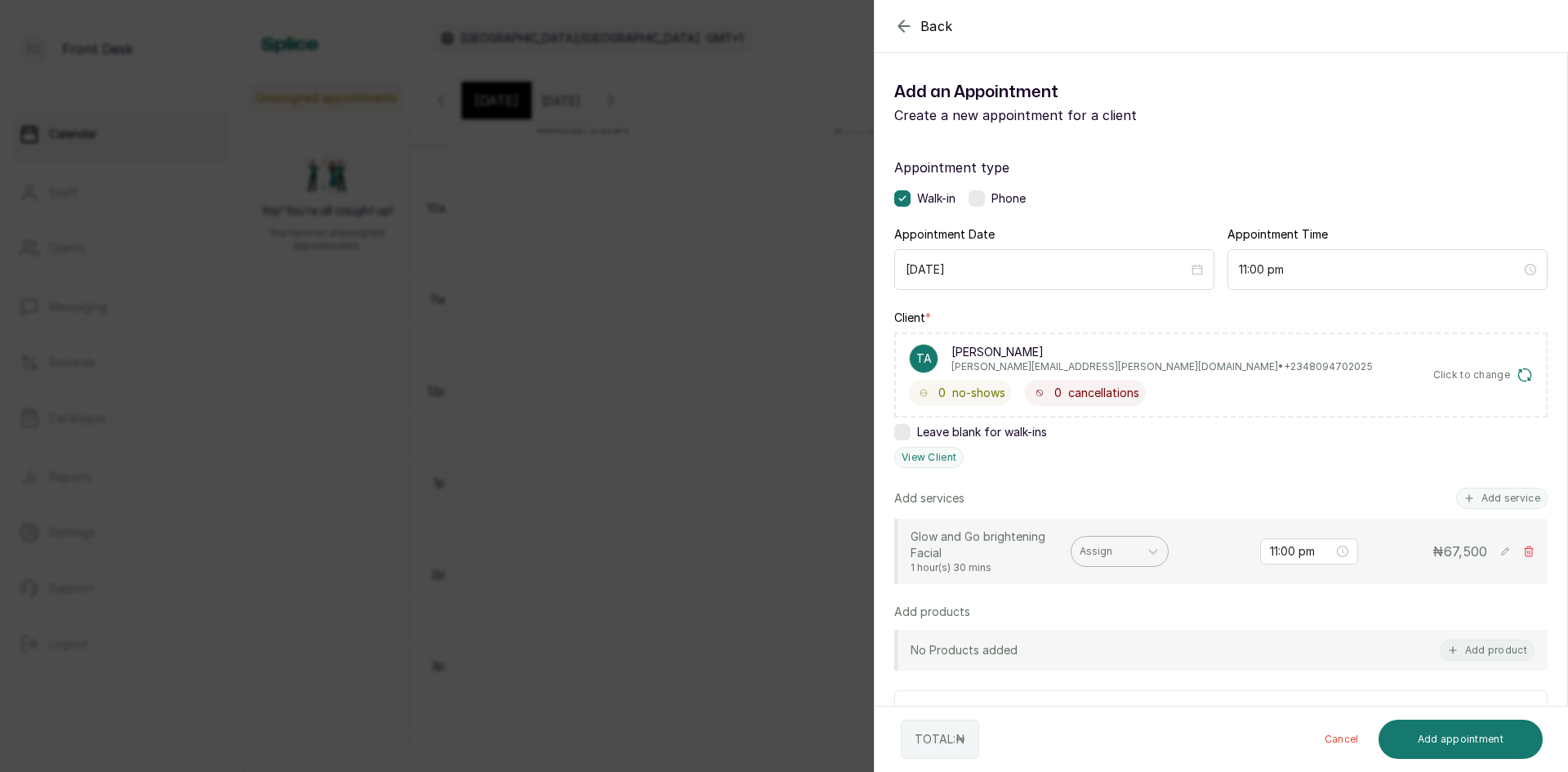
click at [1122, 543] on div "Assign" at bounding box center [1105, 551] width 67 height 21
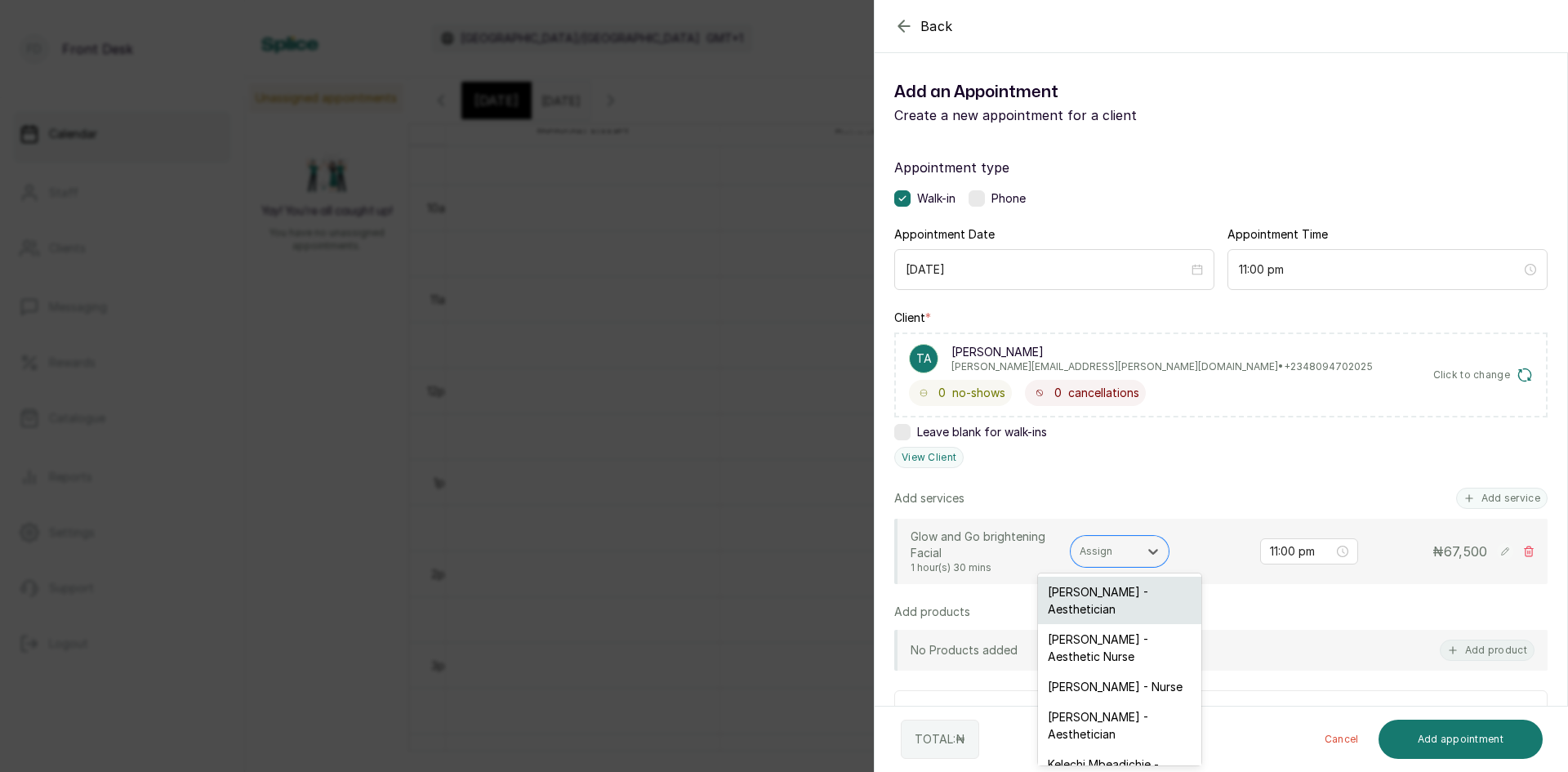
click at [1120, 603] on div "Opeyemi Ojo - Aesthetician" at bounding box center [1120, 600] width 163 height 47
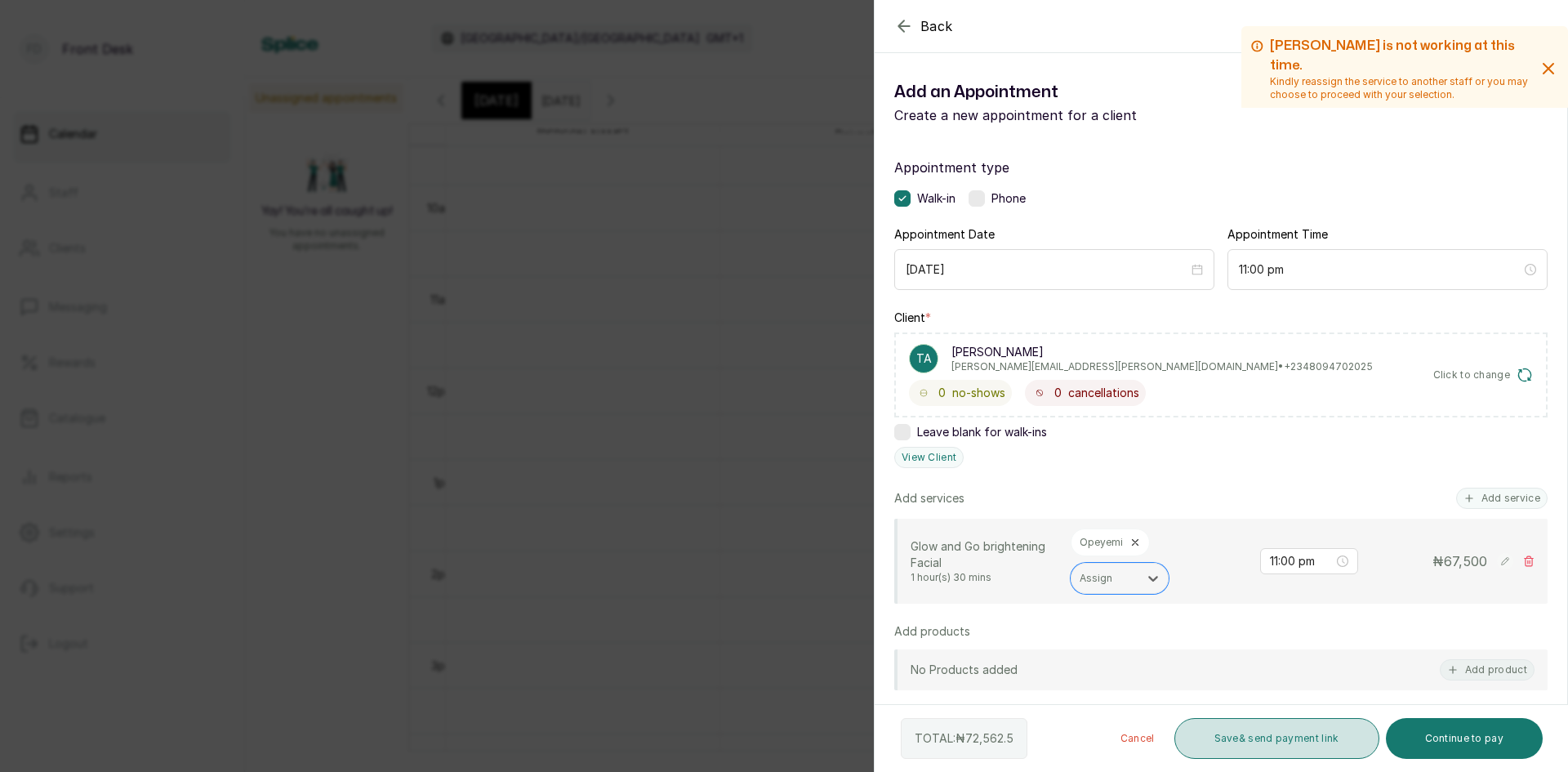
click at [1251, 737] on button "Save & send payment link" at bounding box center [1277, 738] width 205 height 41
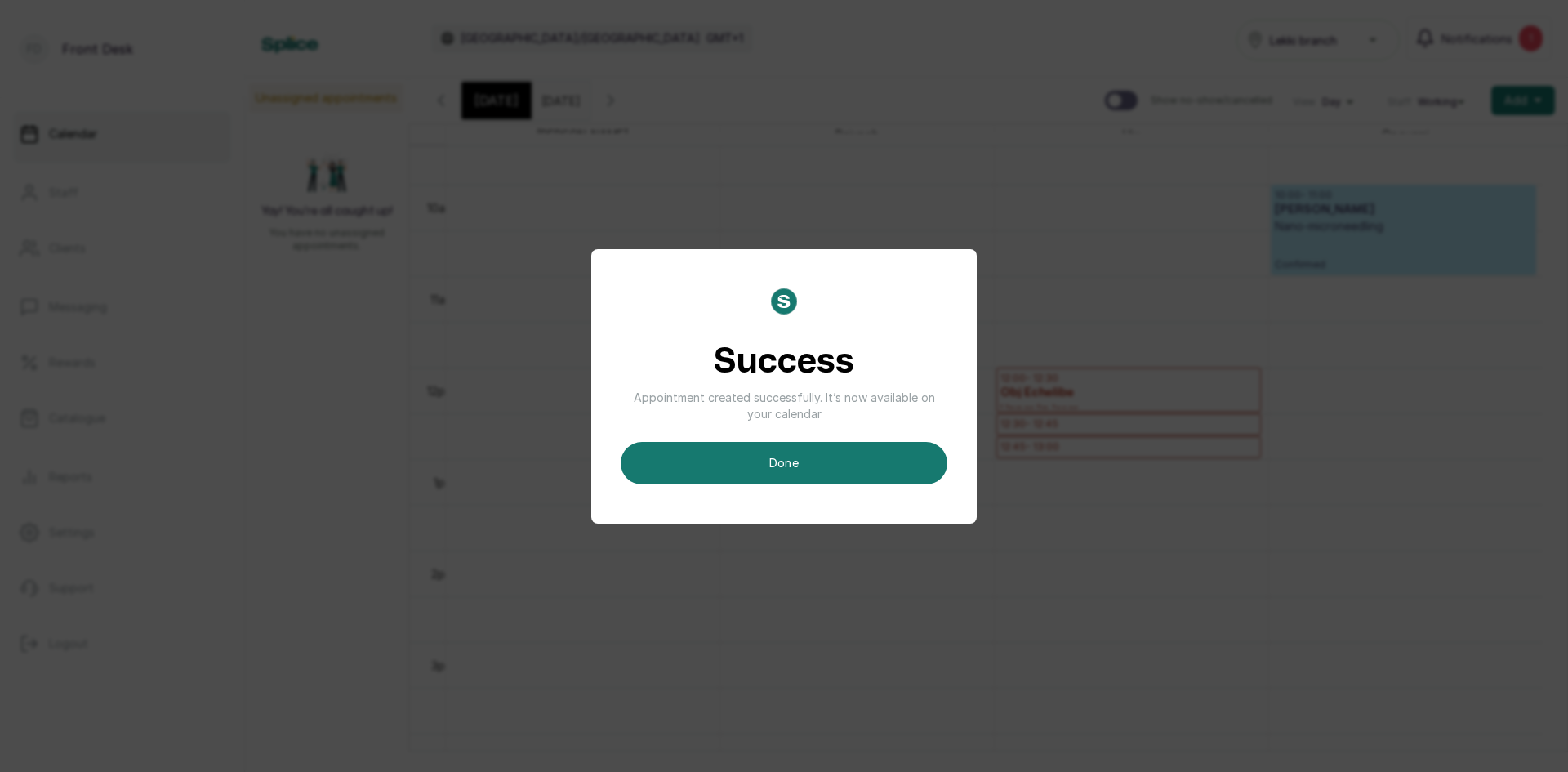
click at [830, 452] on button "done" at bounding box center [784, 463] width 326 height 42
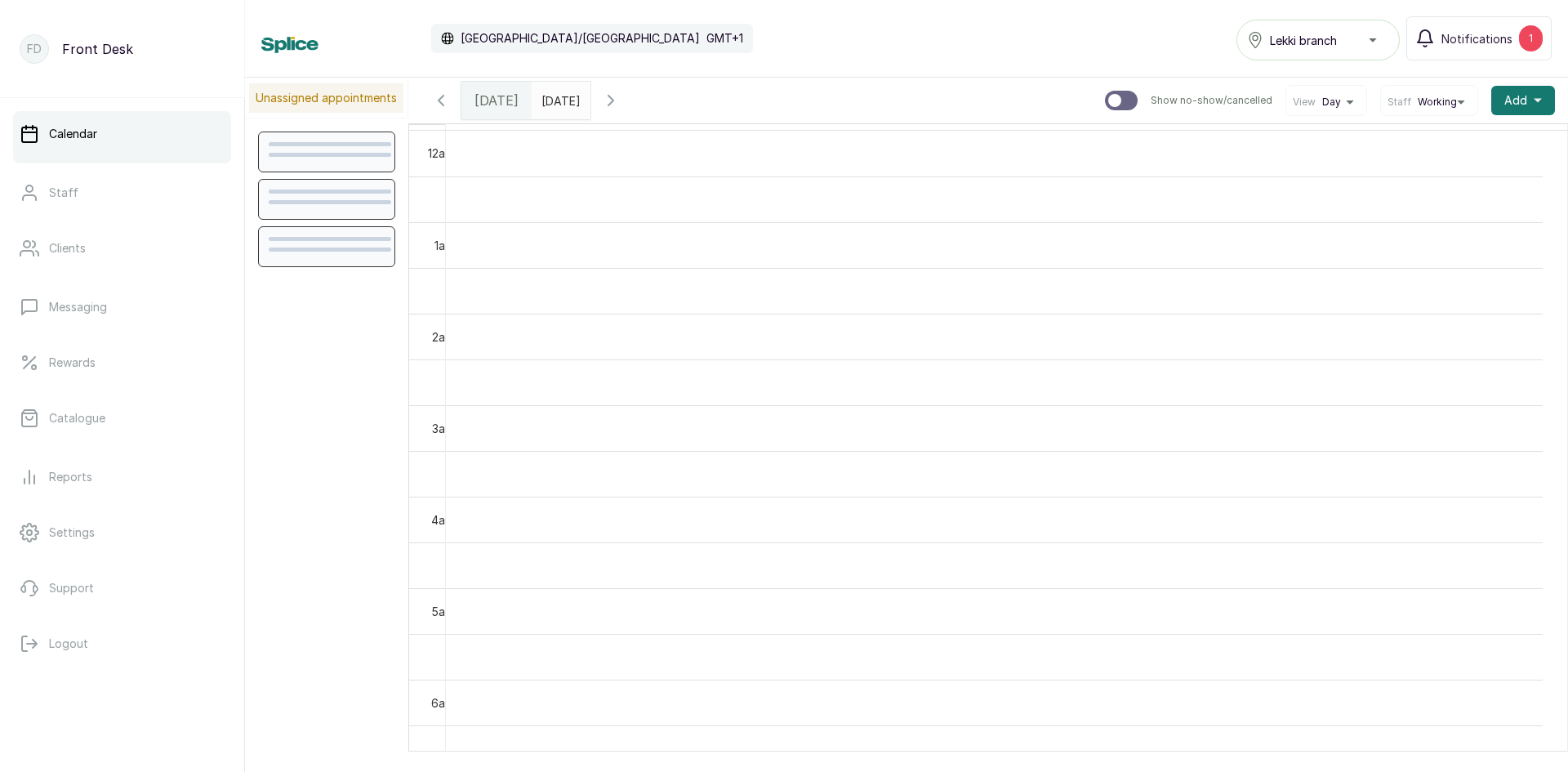
scroll to position [550, 0]
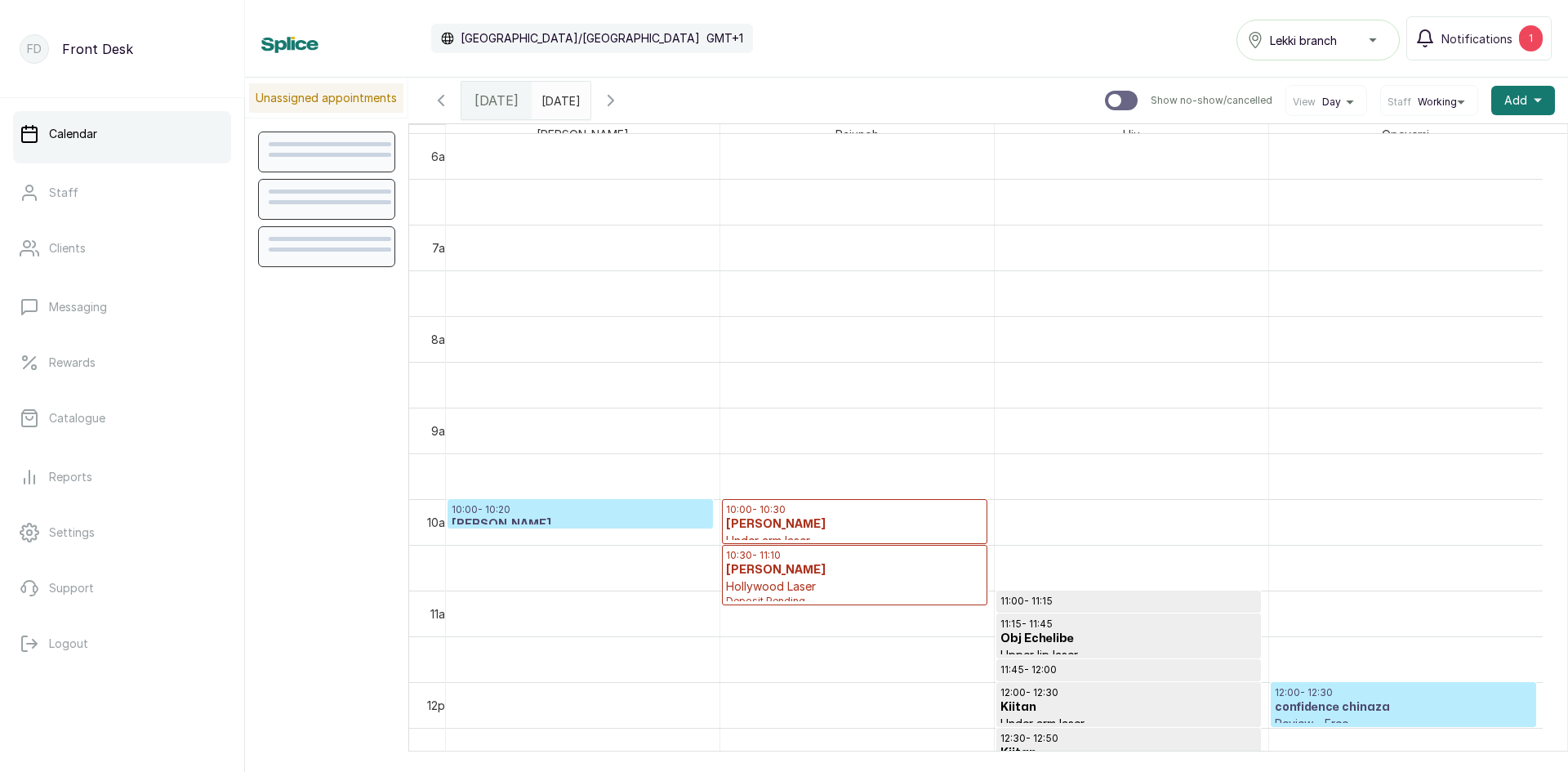
type input "dd/MM/yyyy"
click at [547, 97] on input "dd/MM/yyyy" at bounding box center [546, 96] width 26 height 28
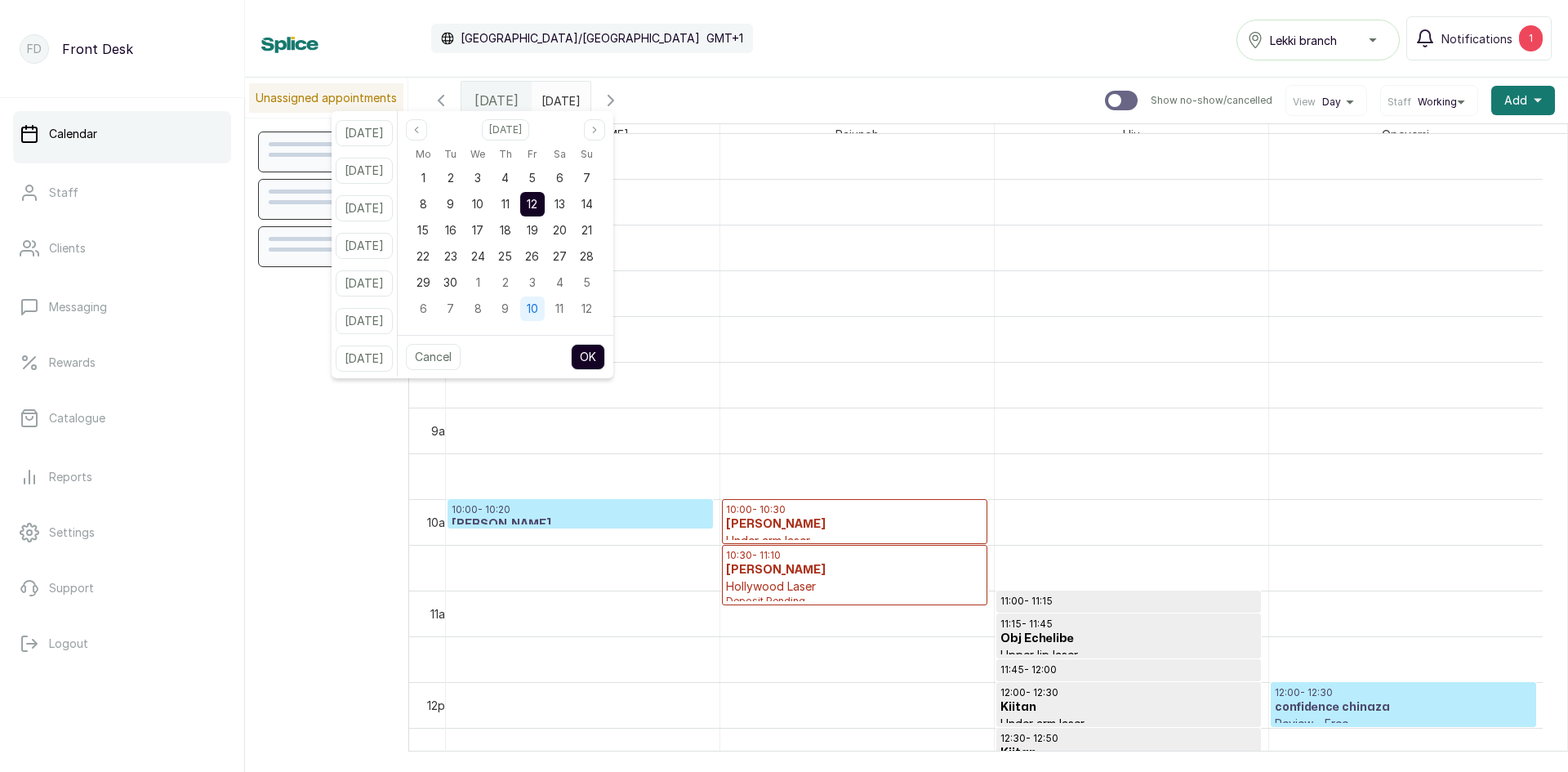
click at [545, 304] on div "10" at bounding box center [532, 309] width 25 height 25
click at [597, 357] on button "OK" at bounding box center [588, 357] width 34 height 26
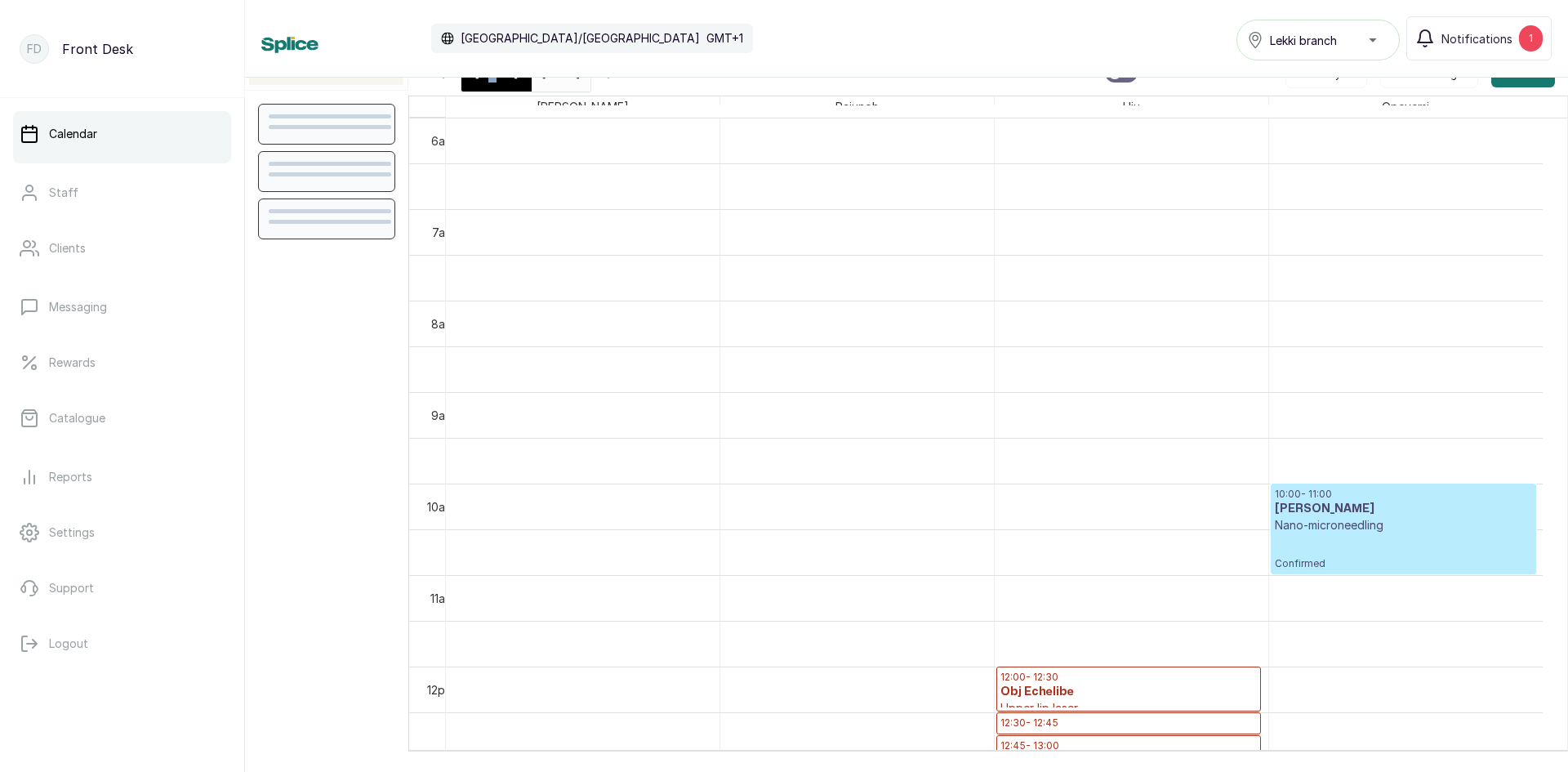
scroll to position [0, 0]
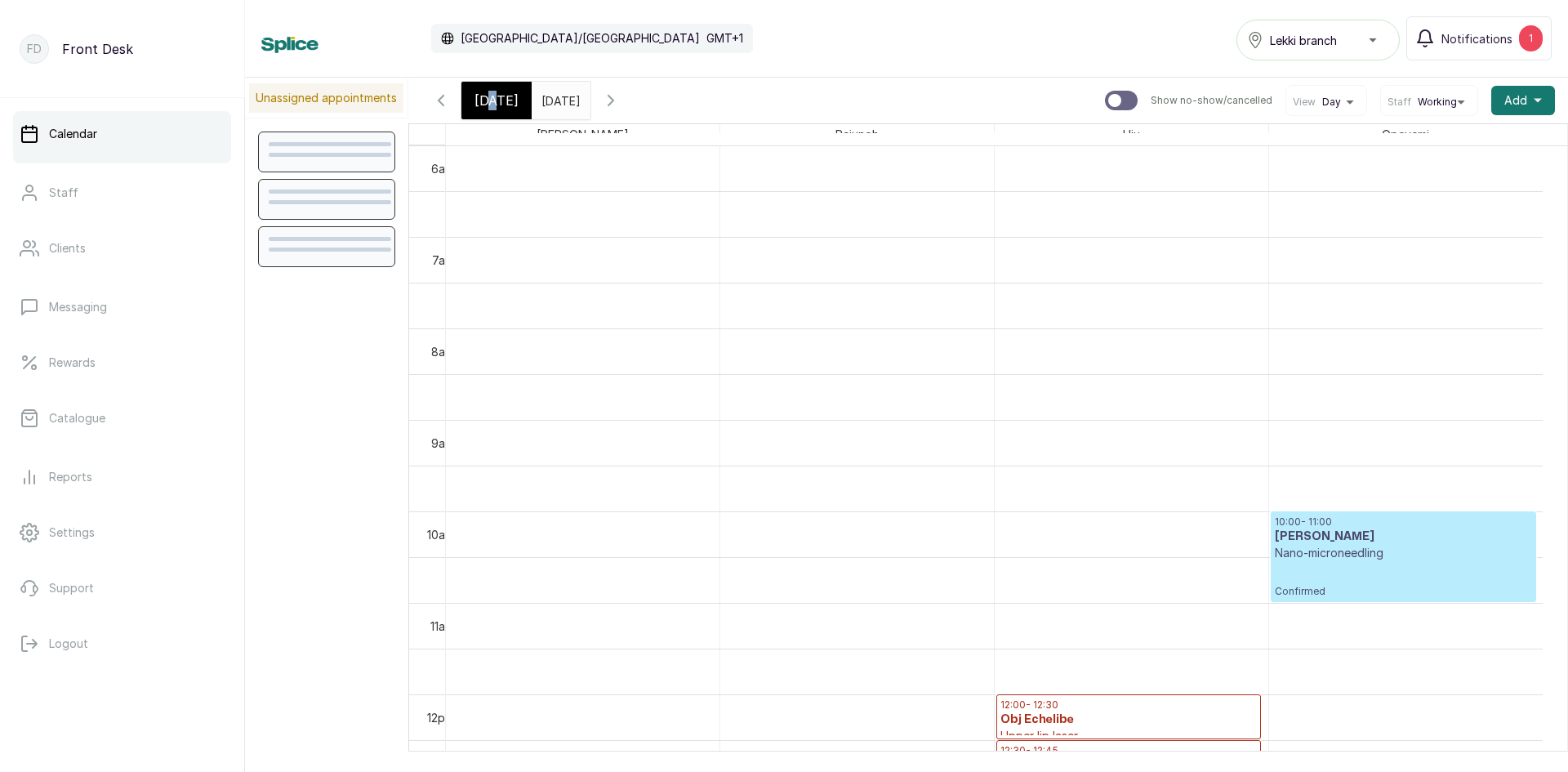
click at [497, 87] on div "[DATE]" at bounding box center [497, 101] width 70 height 38
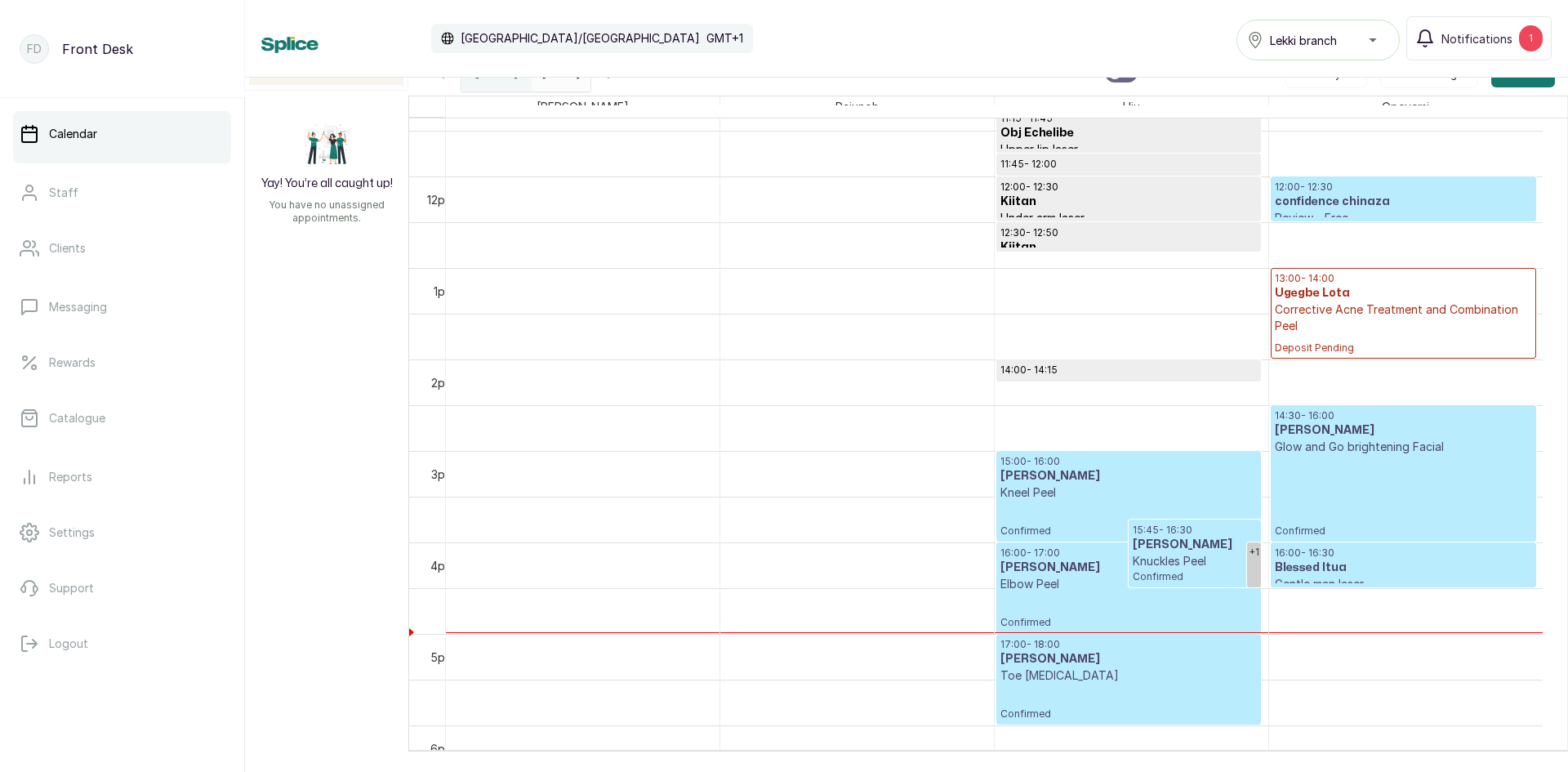
click at [1414, 466] on p "Confirmed" at bounding box center [1402, 496] width 257 height 83
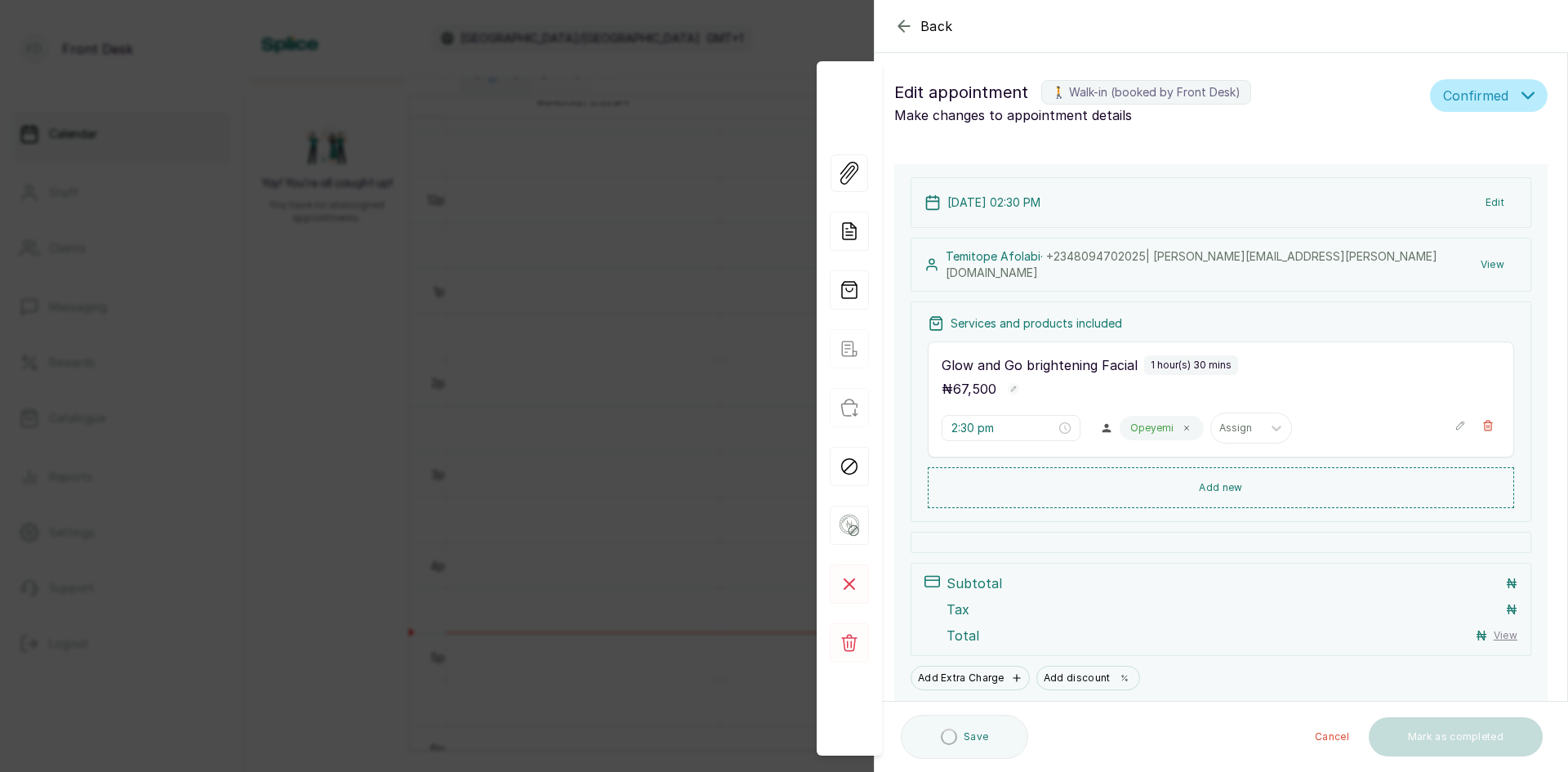
click at [1492, 263] on button "View" at bounding box center [1492, 265] width 50 height 29
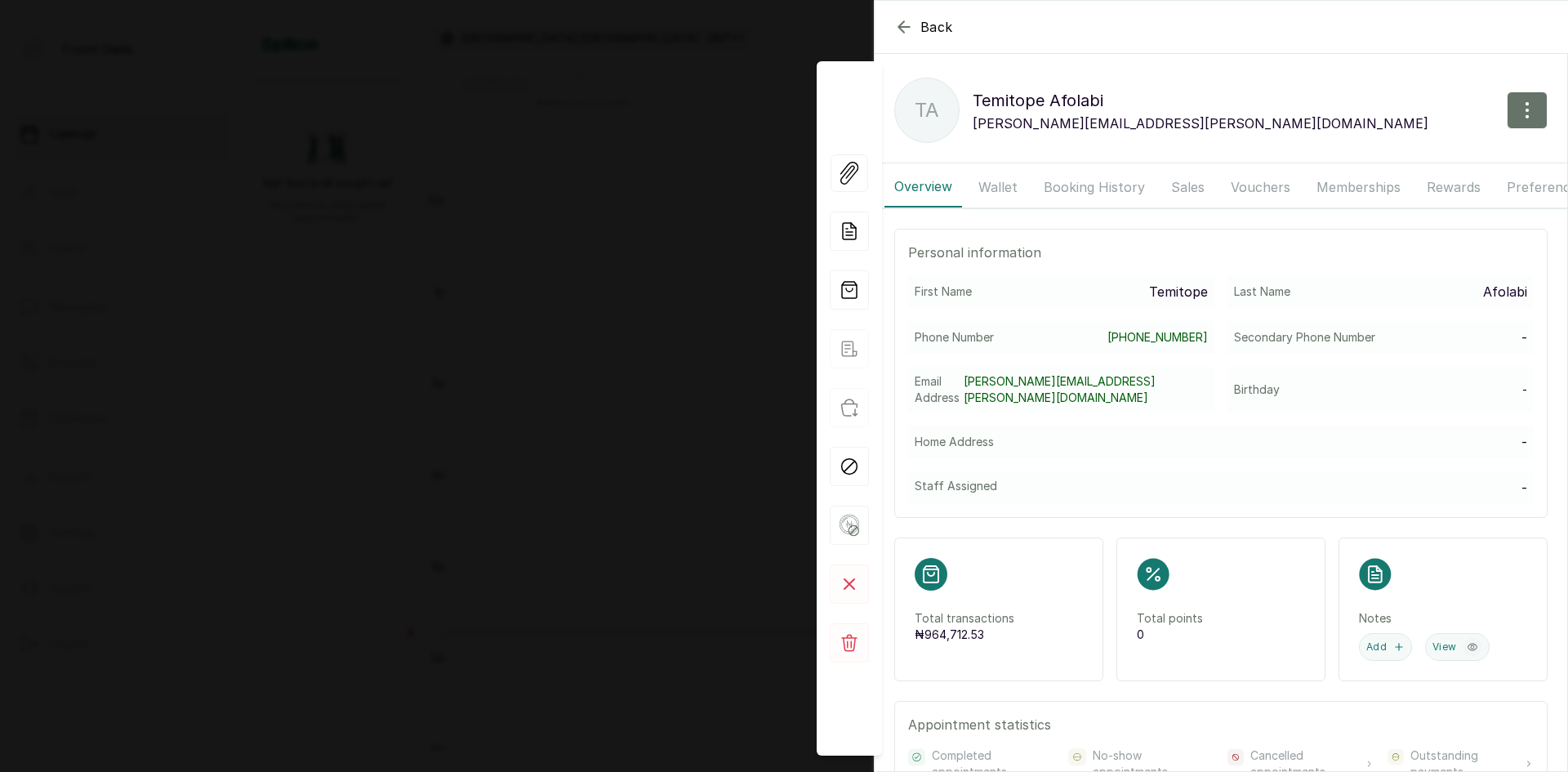
click at [1120, 184] on button "Booking History" at bounding box center [1094, 187] width 121 height 41
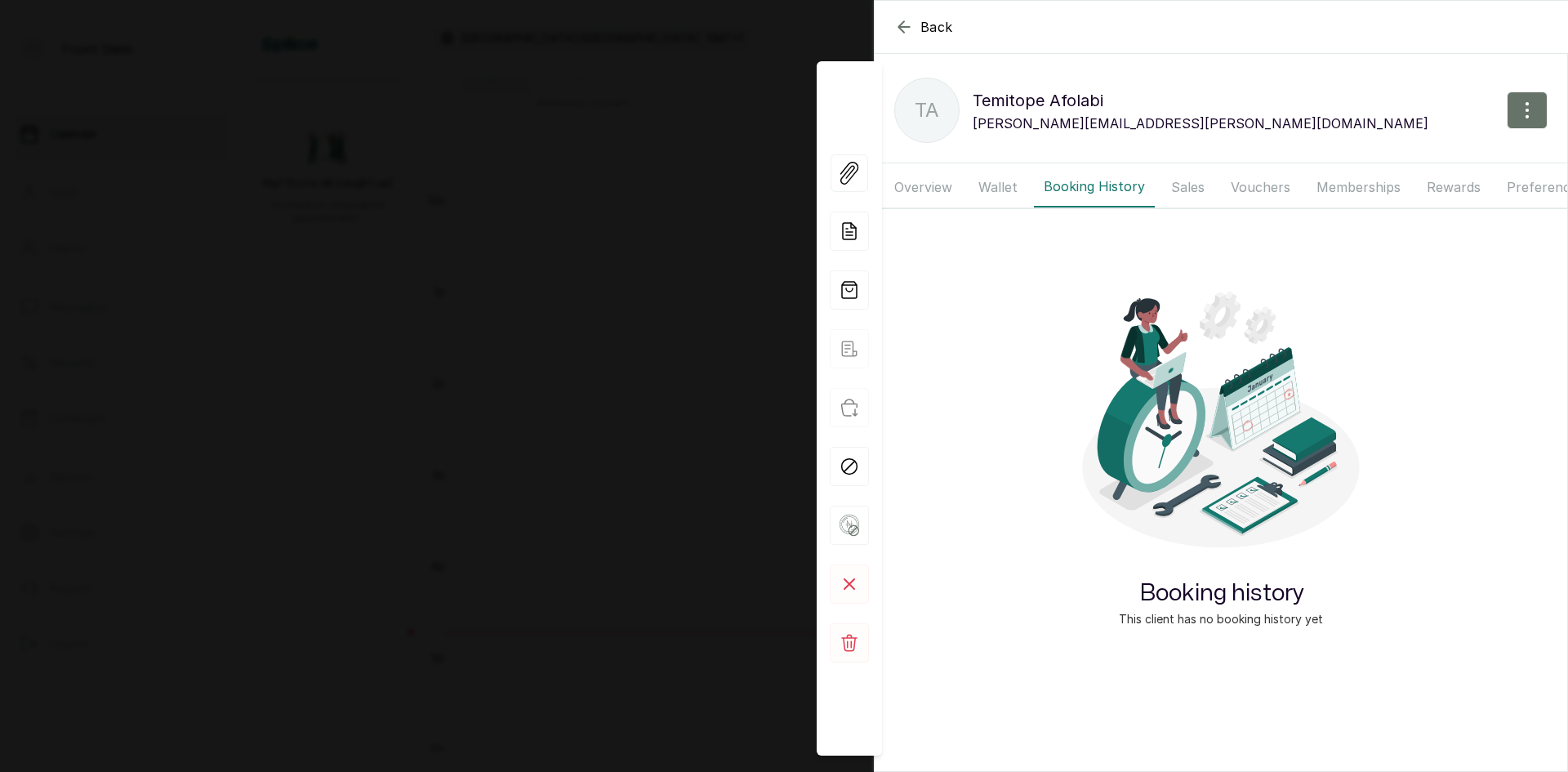
click at [1109, 192] on button "Booking History" at bounding box center [1094, 187] width 121 height 41
click at [325, 176] on div "Back Temitope Afolabi TA Temitope Afolabi olayinka.temitope@yahoo.com Overview …" at bounding box center [784, 386] width 1568 height 772
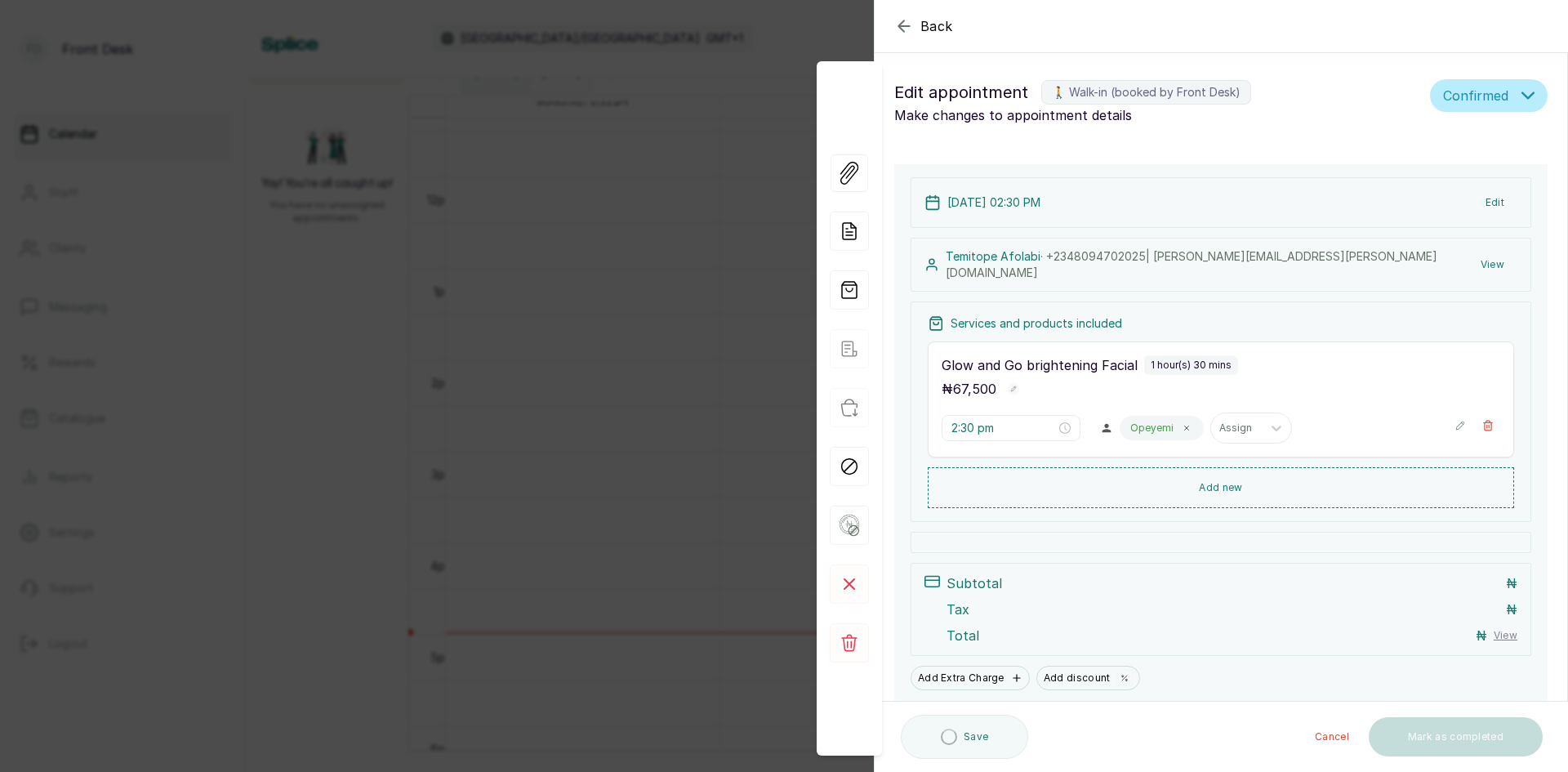
click at [1479, 261] on button "View" at bounding box center [1492, 265] width 50 height 29
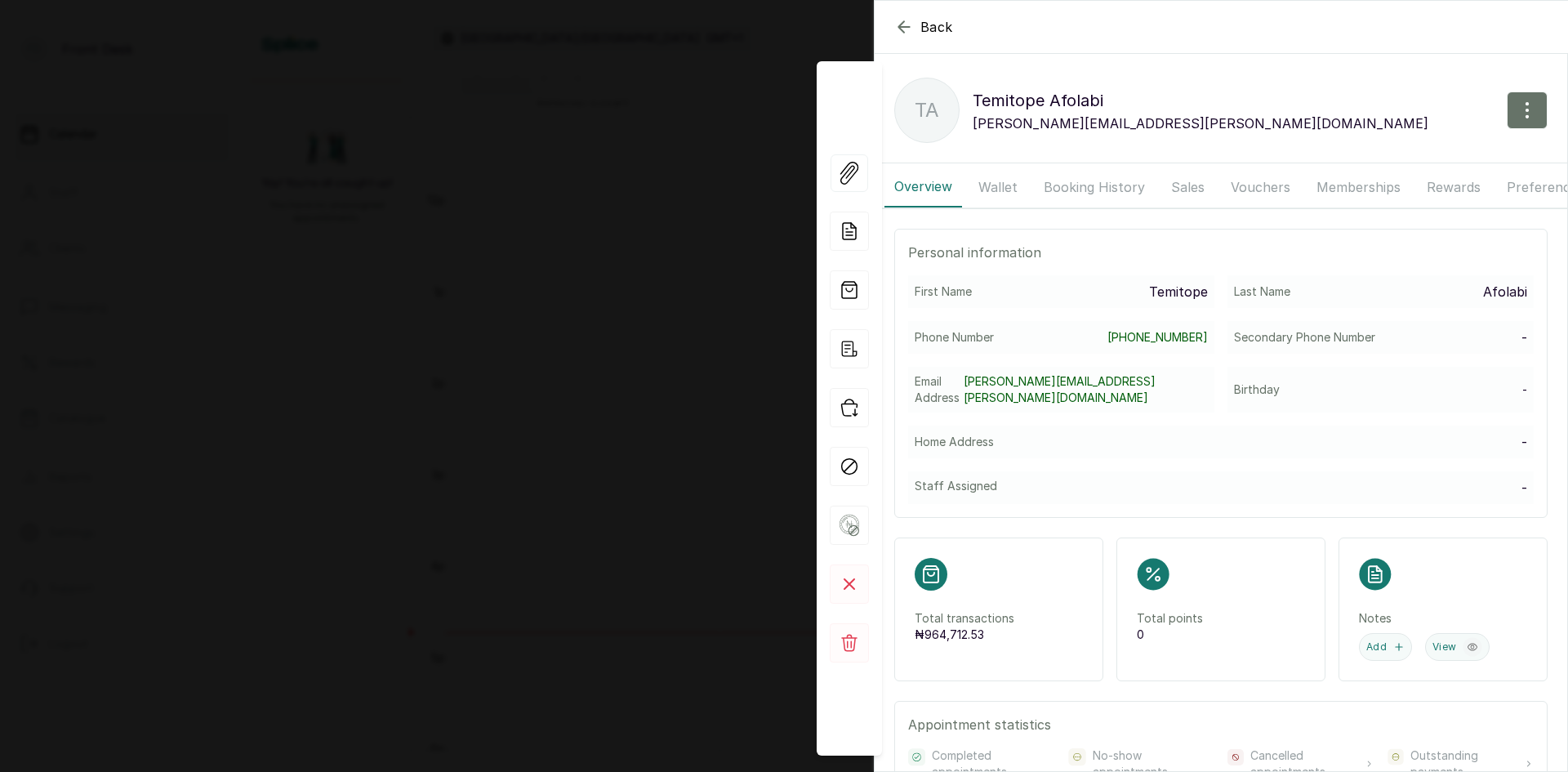
click at [1097, 186] on button "Booking History" at bounding box center [1094, 187] width 121 height 41
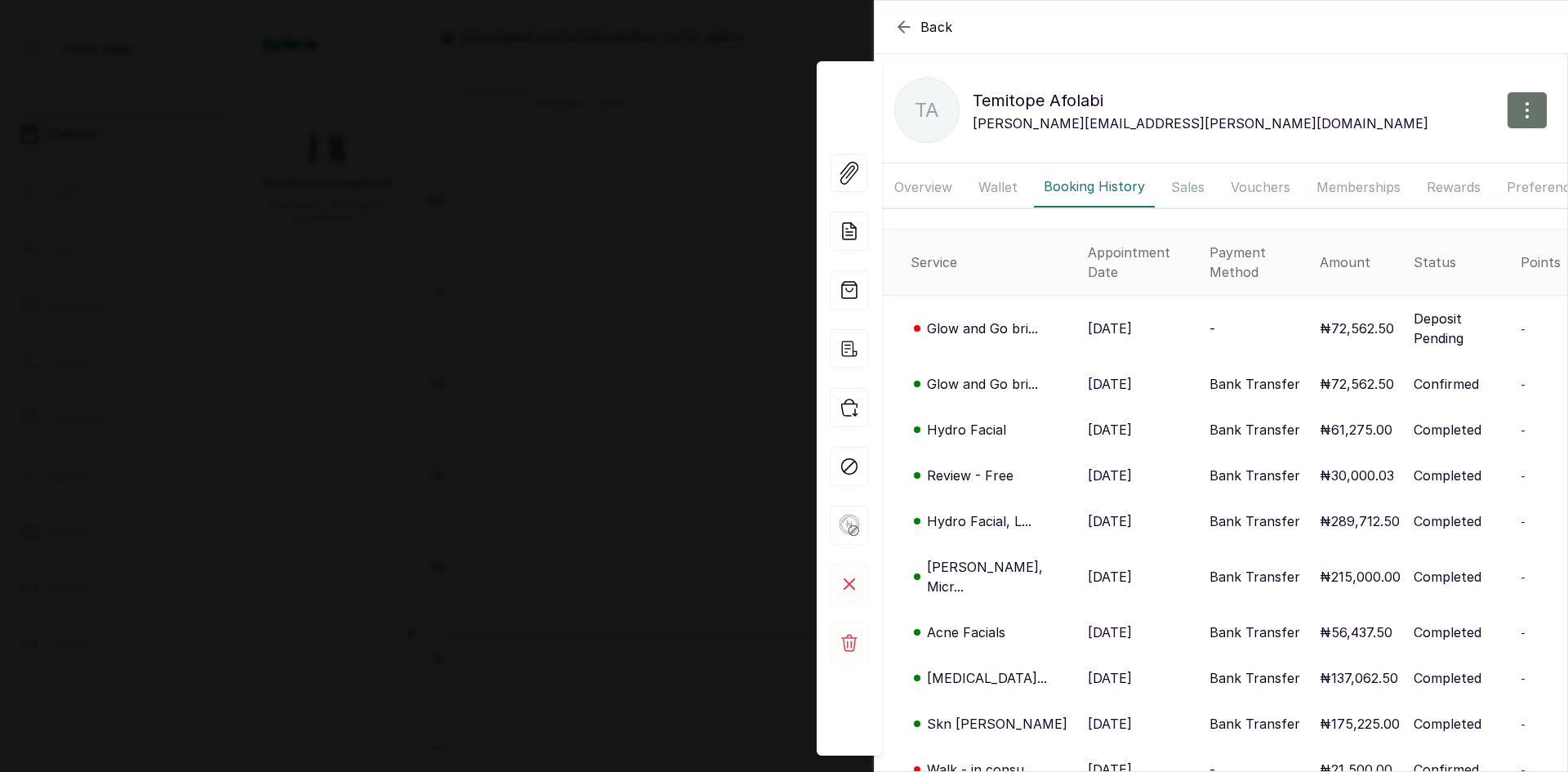
click at [1088, 319] on p "11 Oct, 2025" at bounding box center [1109, 328] width 44 height 20
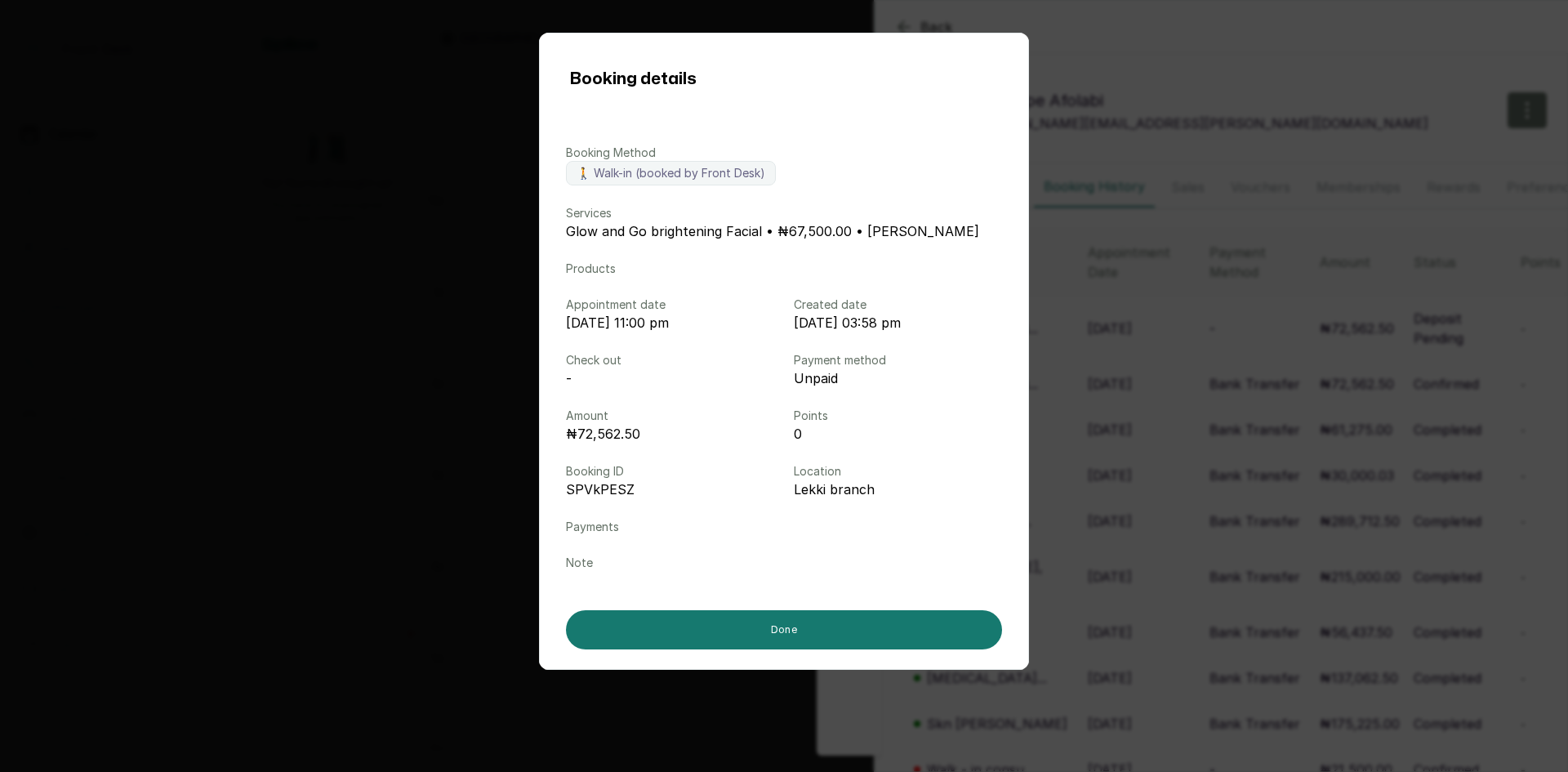
click at [458, 189] on div "Booking details Booking Method 🚶 Walk-in (booked by Front Desk) Services Glow a…" at bounding box center [784, 386] width 1568 height 772
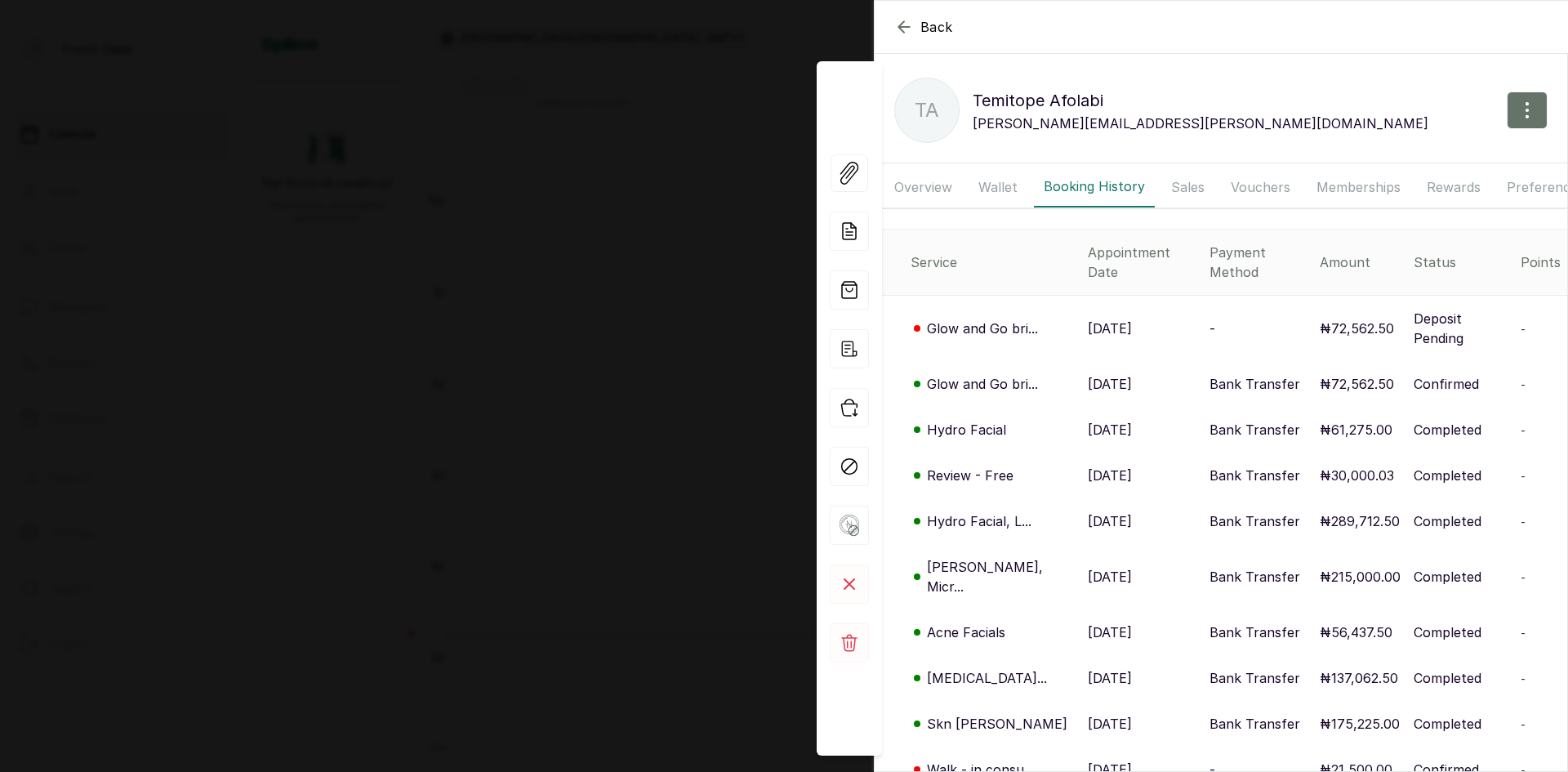
click at [442, 189] on div "Back Temitope Afolabi TA Temitope Afolabi olayinka.temitope@yahoo.com Overview …" at bounding box center [784, 386] width 1568 height 772
click at [442, 189] on div "Back Appointment Details Edit appointment 🚶 Walk-in (booked by Front Desk) Make…" at bounding box center [784, 386] width 1568 height 772
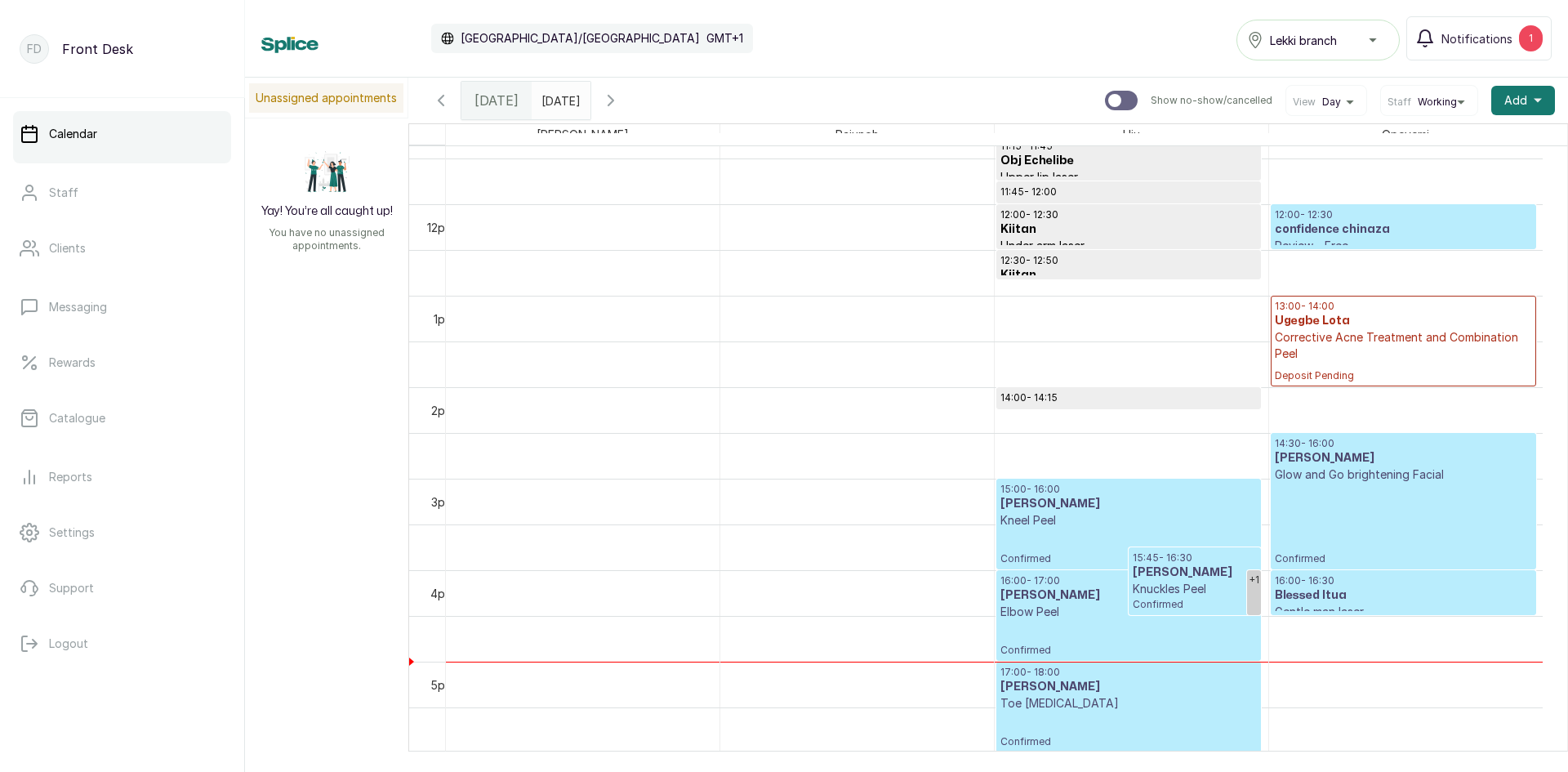
click at [544, 91] on input "10/10/2025" at bounding box center [546, 96] width 26 height 28
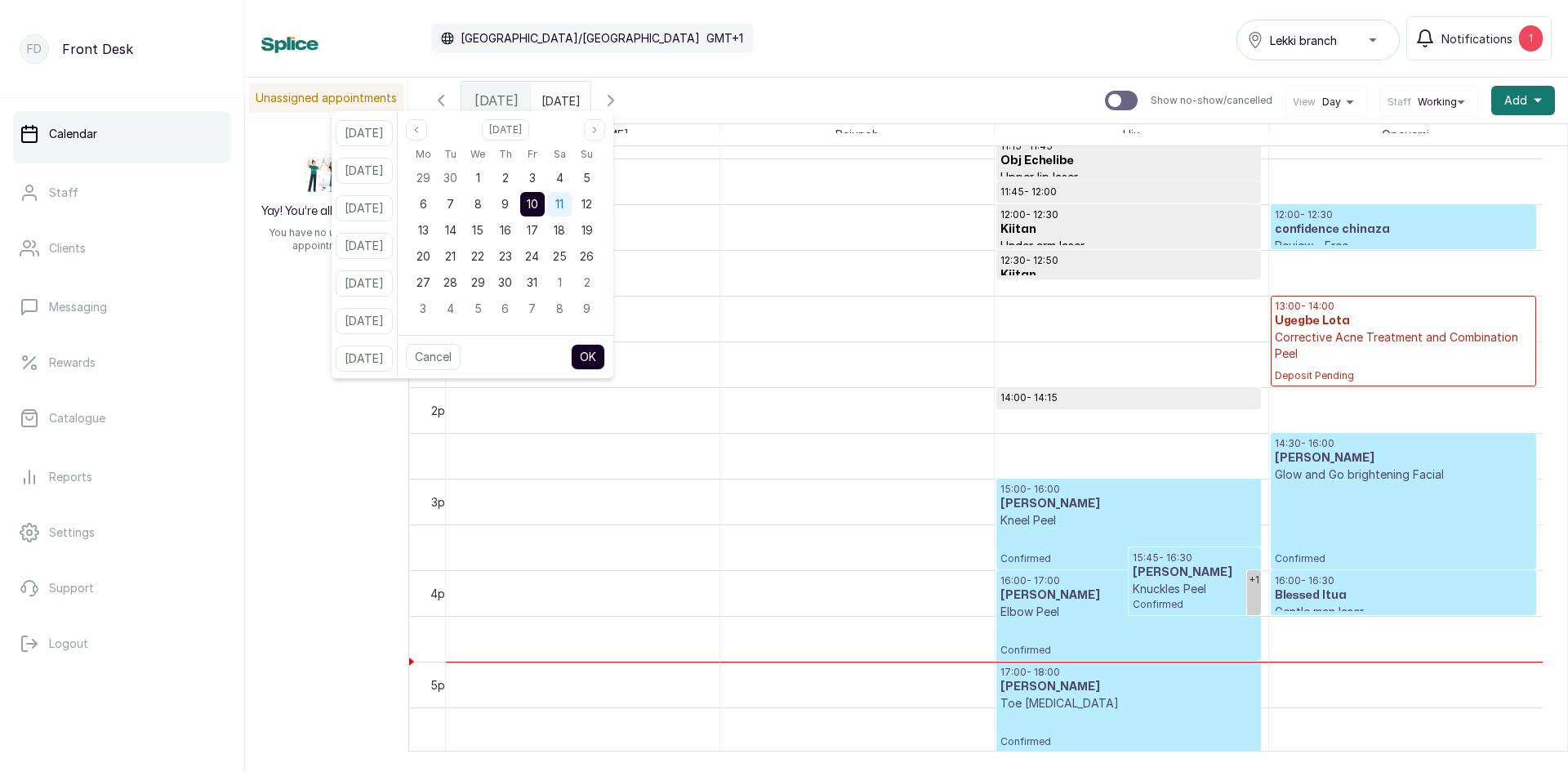
click at [571, 194] on div "11" at bounding box center [559, 204] width 25 height 25
click at [596, 350] on button "OK" at bounding box center [588, 357] width 34 height 26
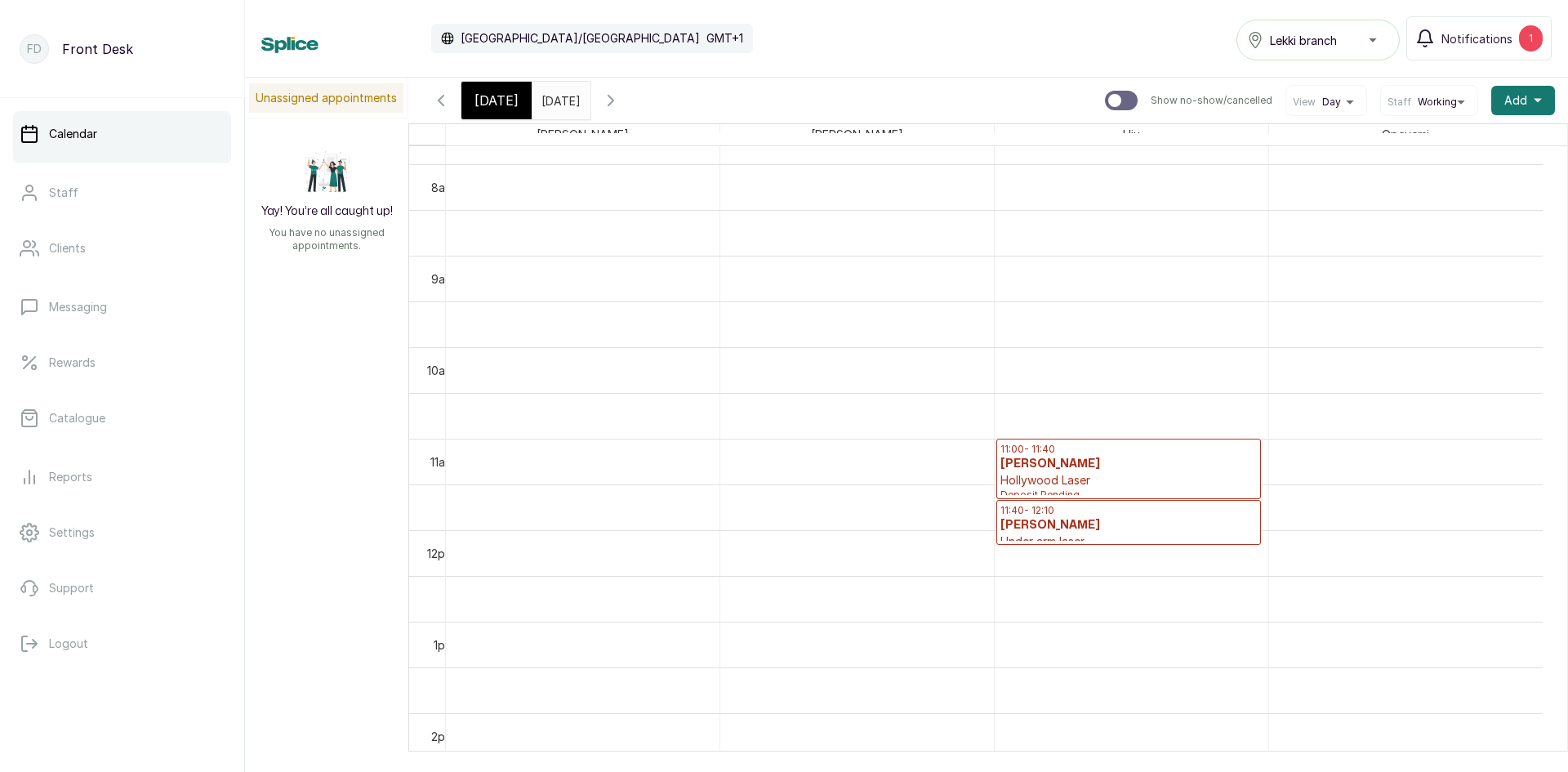
scroll to position [714, 0]
click at [501, 103] on span "[DATE]" at bounding box center [496, 100] width 44 height 20
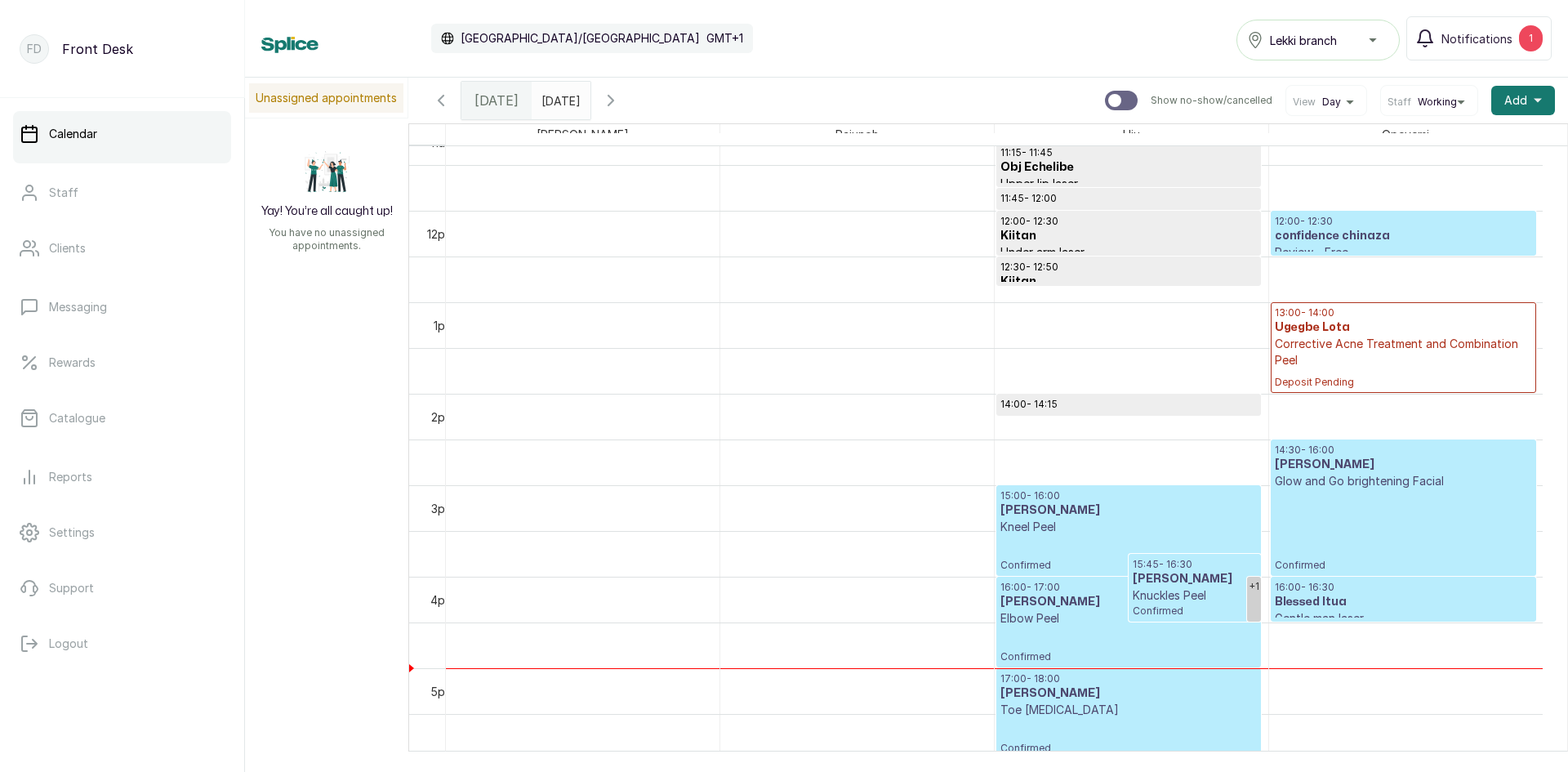
scroll to position [1040, 0]
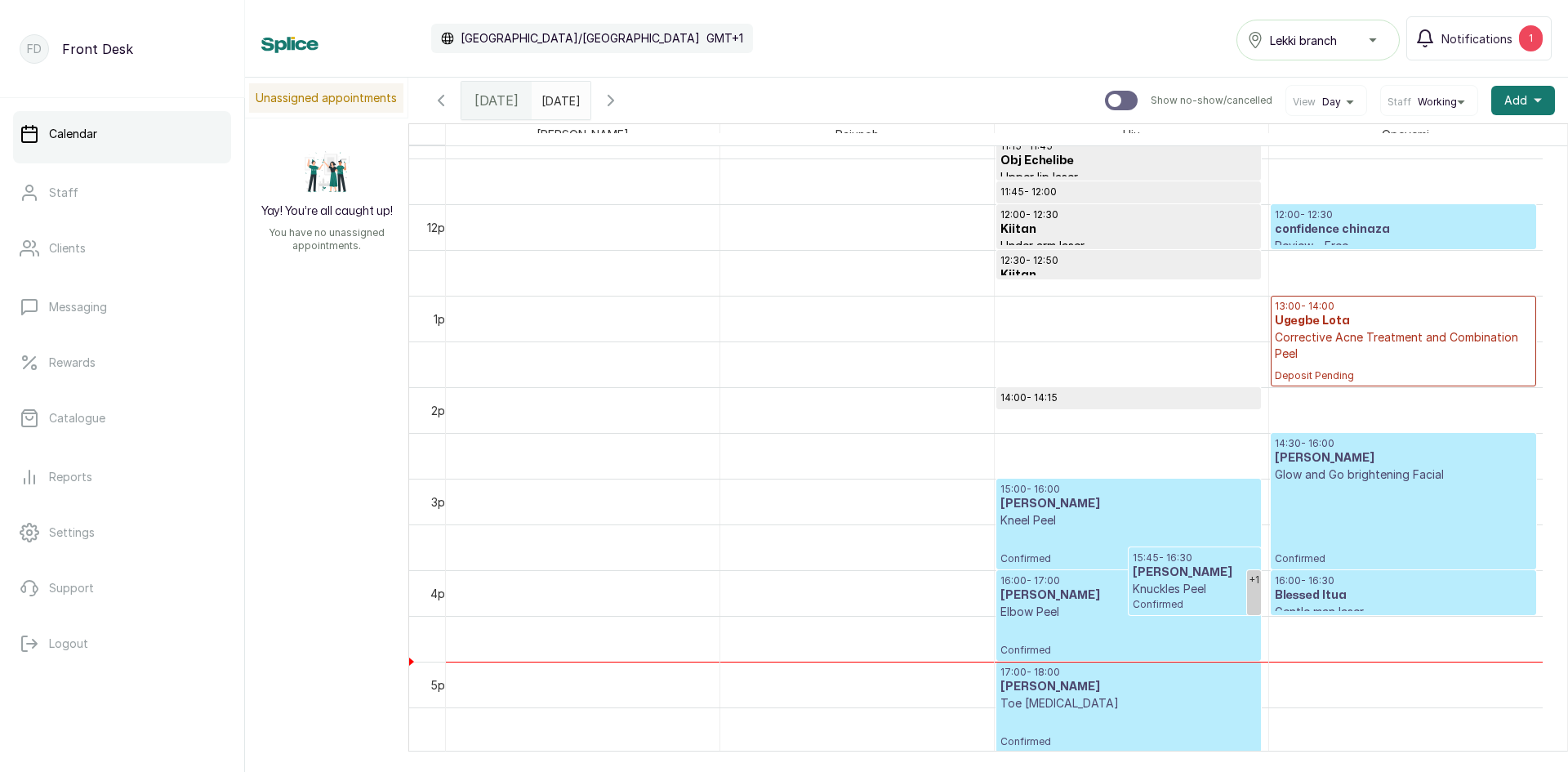
click at [1393, 475] on p "Glow and Go brightening Facial" at bounding box center [1402, 475] width 257 height 16
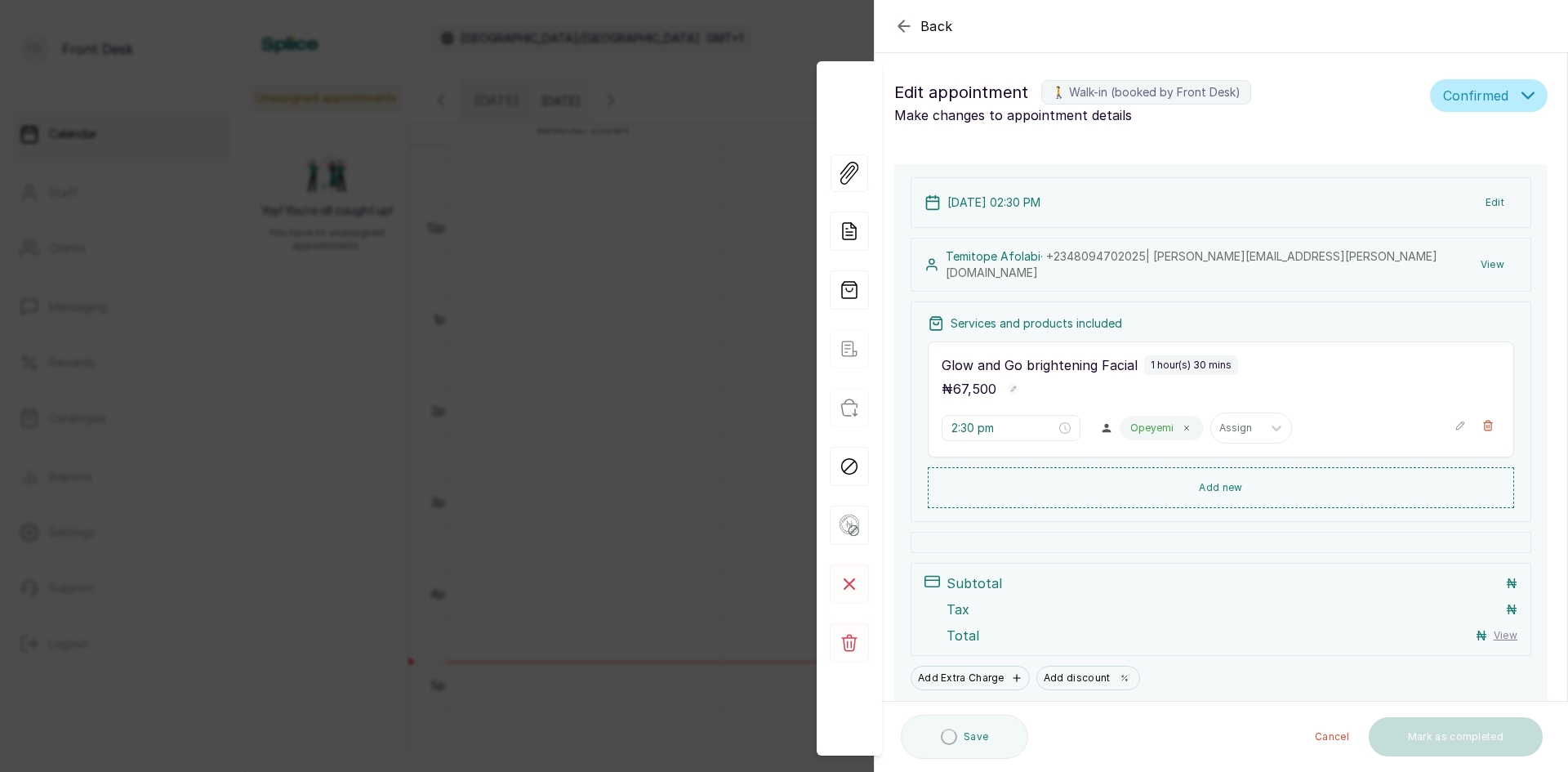
click at [1471, 263] on button "View" at bounding box center [1492, 265] width 50 height 29
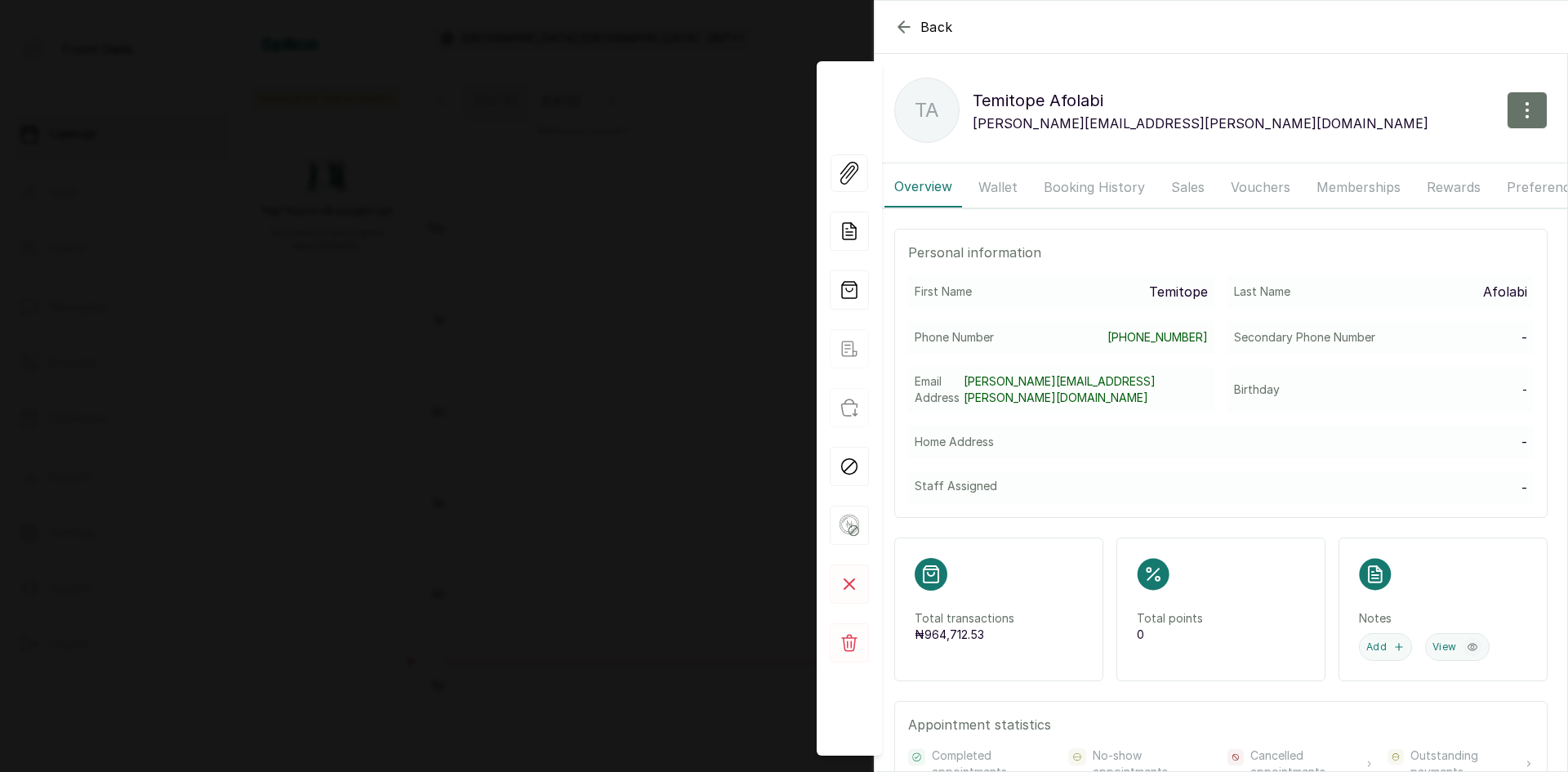
click at [1096, 188] on button "Booking History" at bounding box center [1094, 187] width 121 height 41
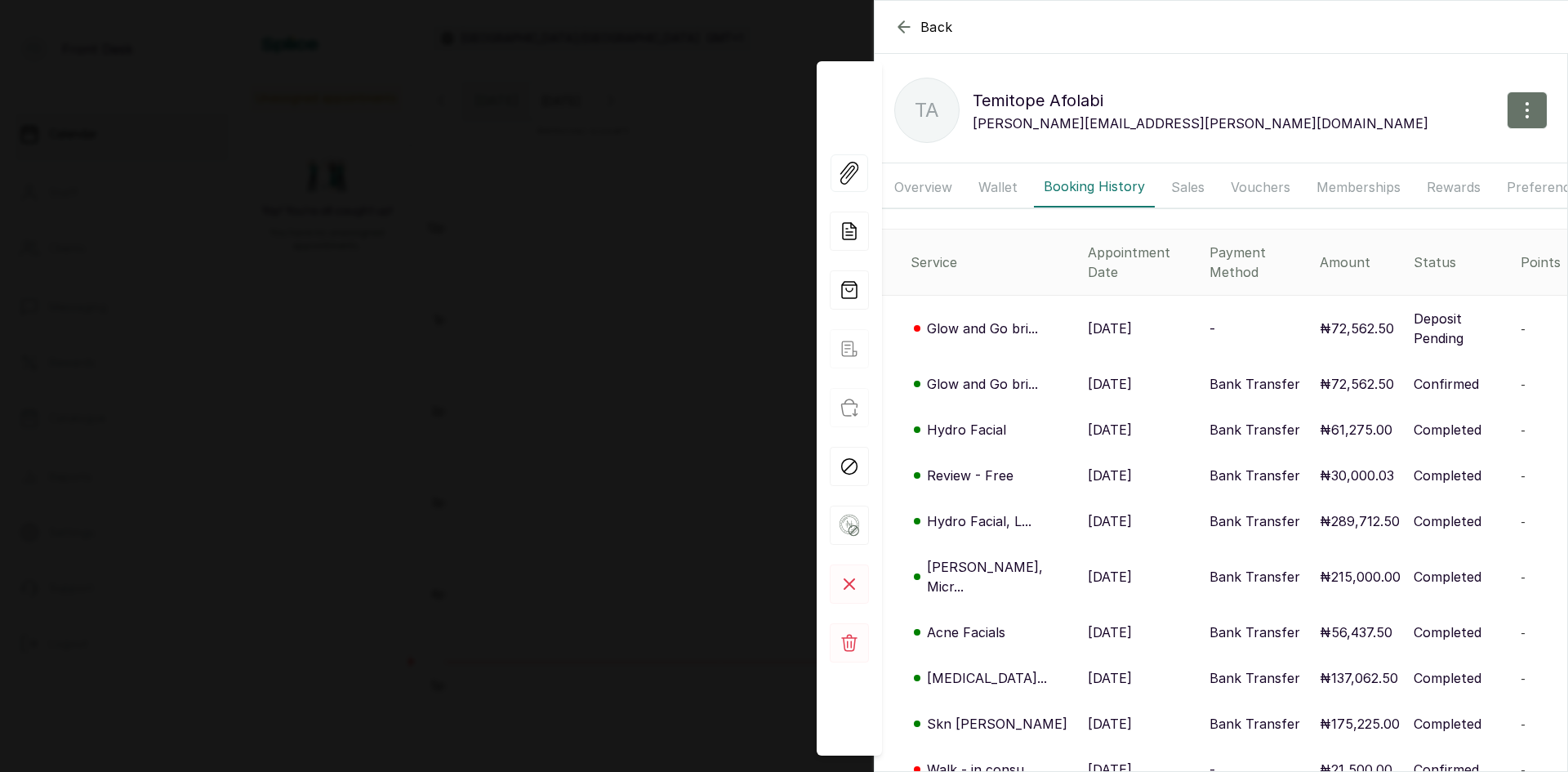
click at [1088, 319] on p "11 Oct, 2025" at bounding box center [1109, 328] width 44 height 20
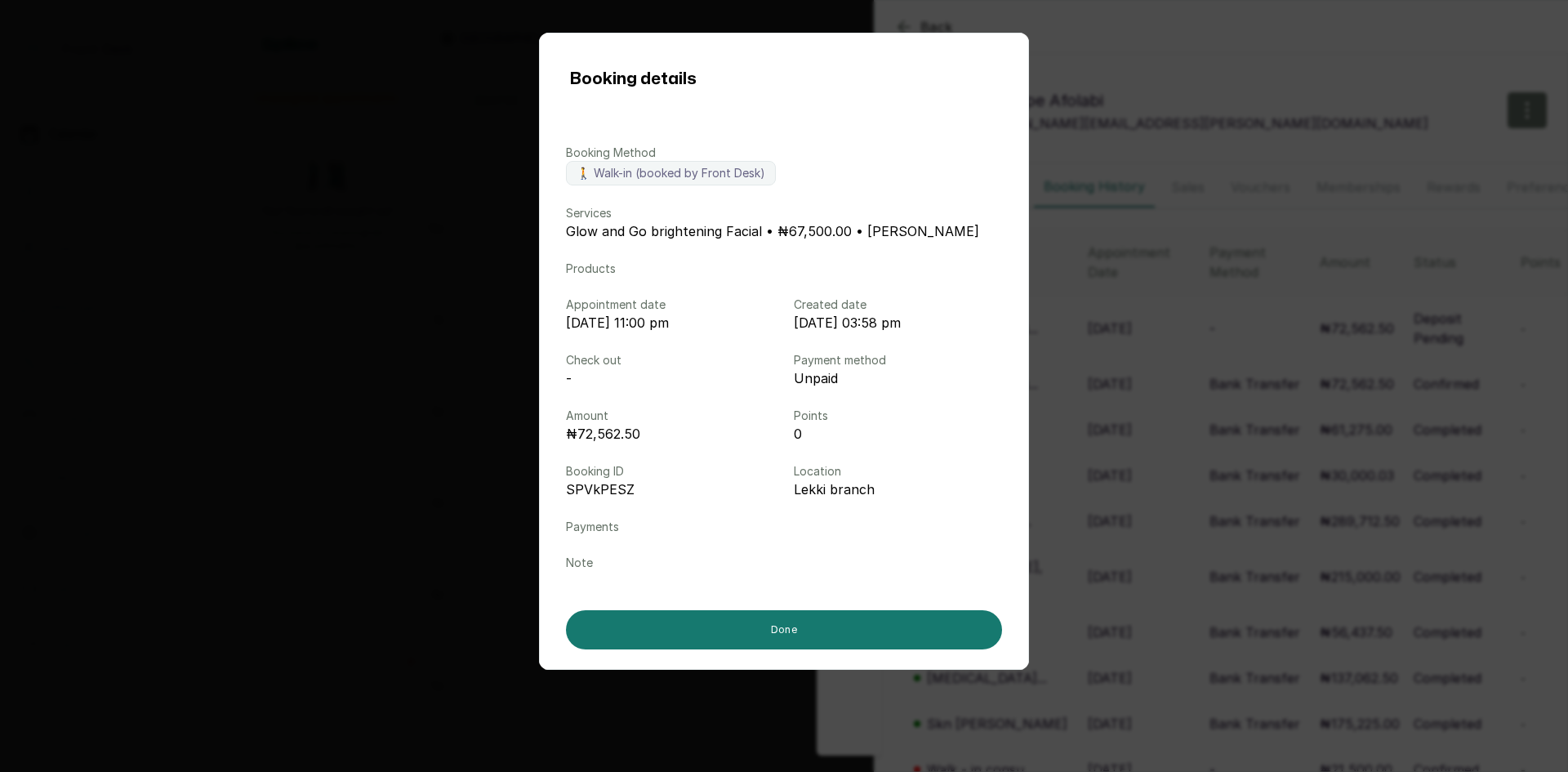
click at [357, 254] on div "Booking details Booking Method 🚶 Walk-in (booked by Front Desk) Services Glow a…" at bounding box center [784, 386] width 1568 height 772
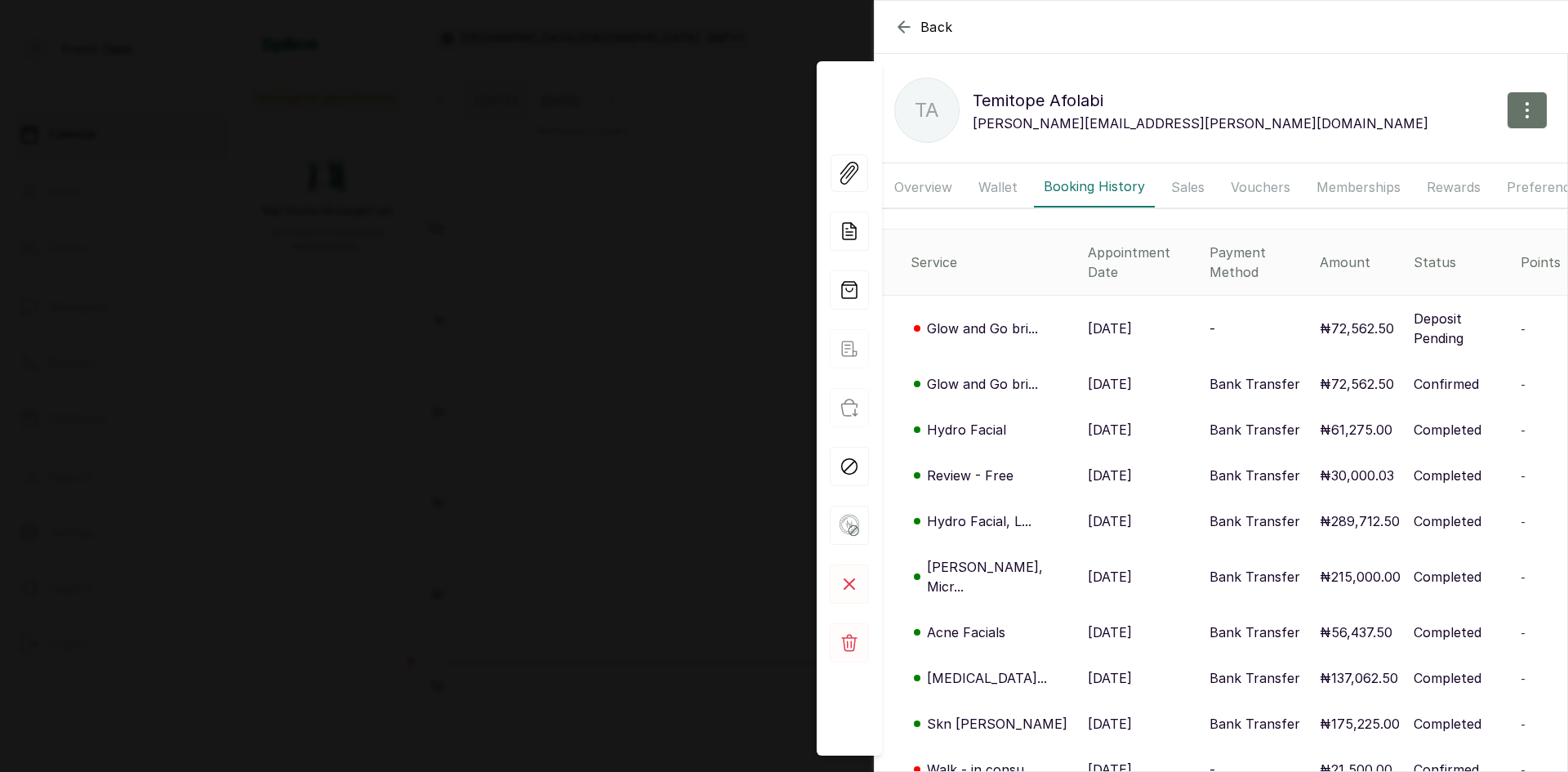
click at [357, 254] on div "Back Temitope Afolabi TA Temitope Afolabi olayinka.temitope@yahoo.com Overview …" at bounding box center [784, 386] width 1568 height 772
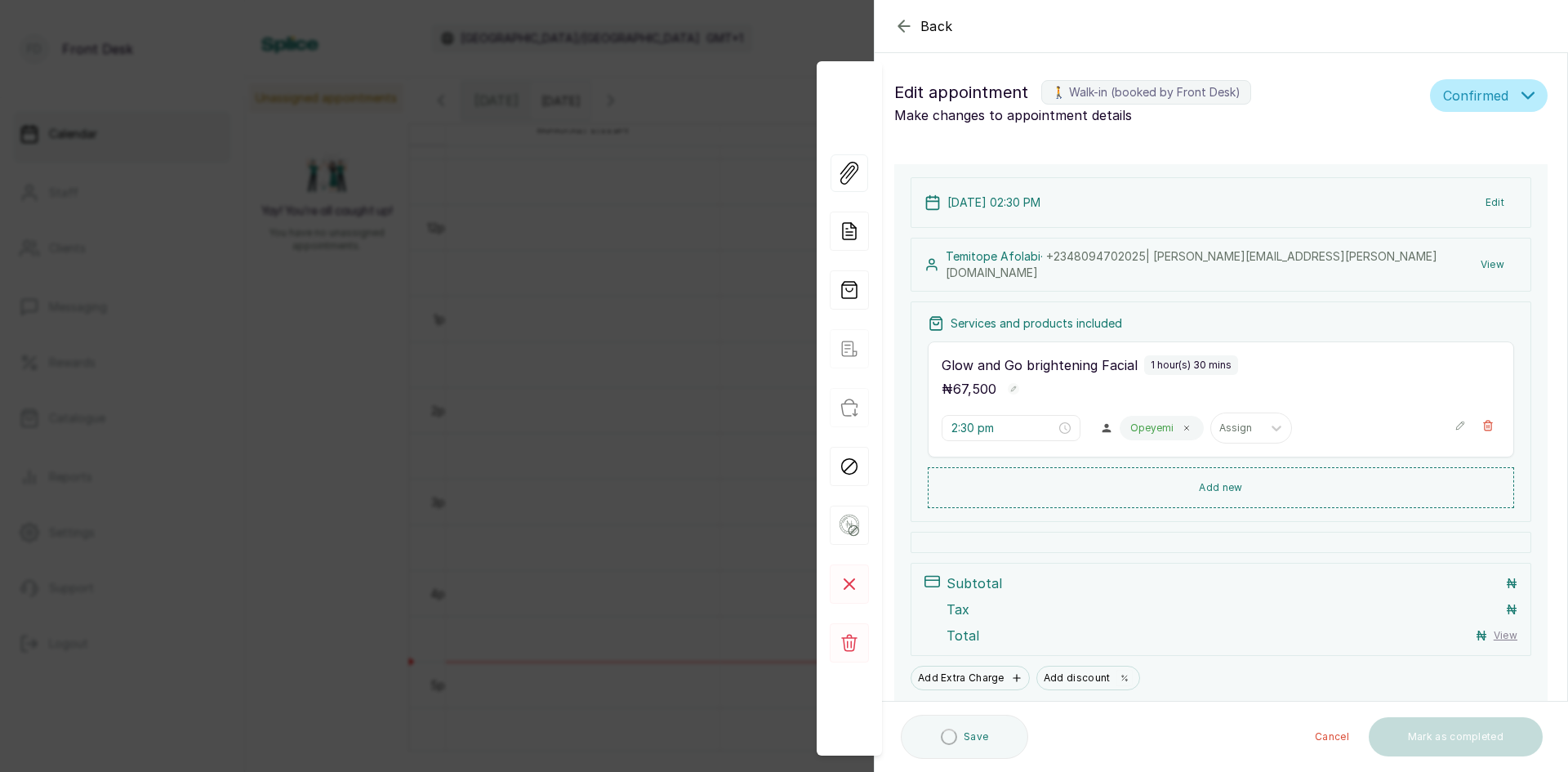
click at [357, 254] on div "Back Appointment Details Edit appointment 🚶 Walk-in (booked by Front Desk) Make…" at bounding box center [784, 386] width 1568 height 772
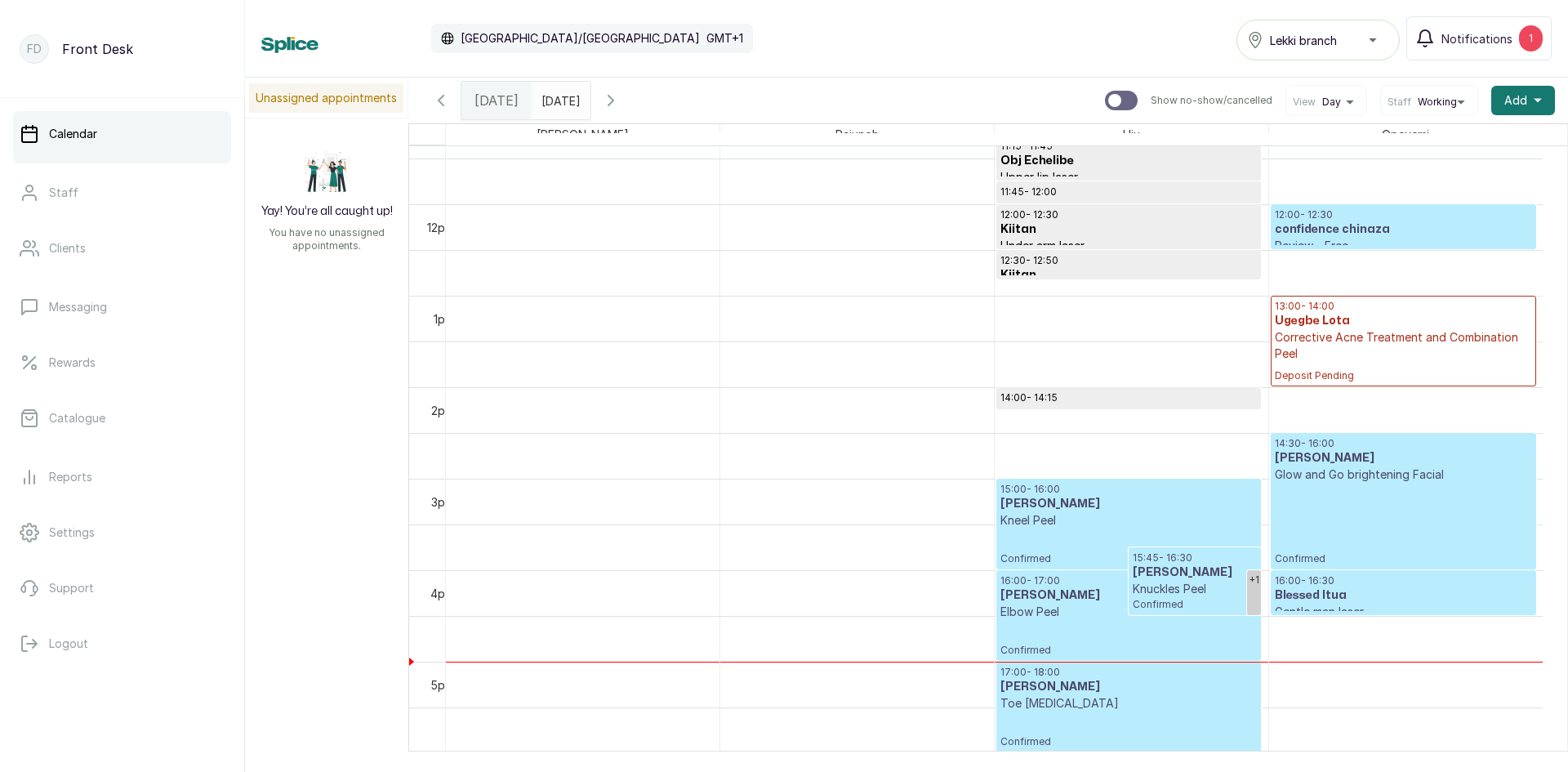
click at [558, 97] on input "11/10/2025" at bounding box center [546, 96] width 26 height 28
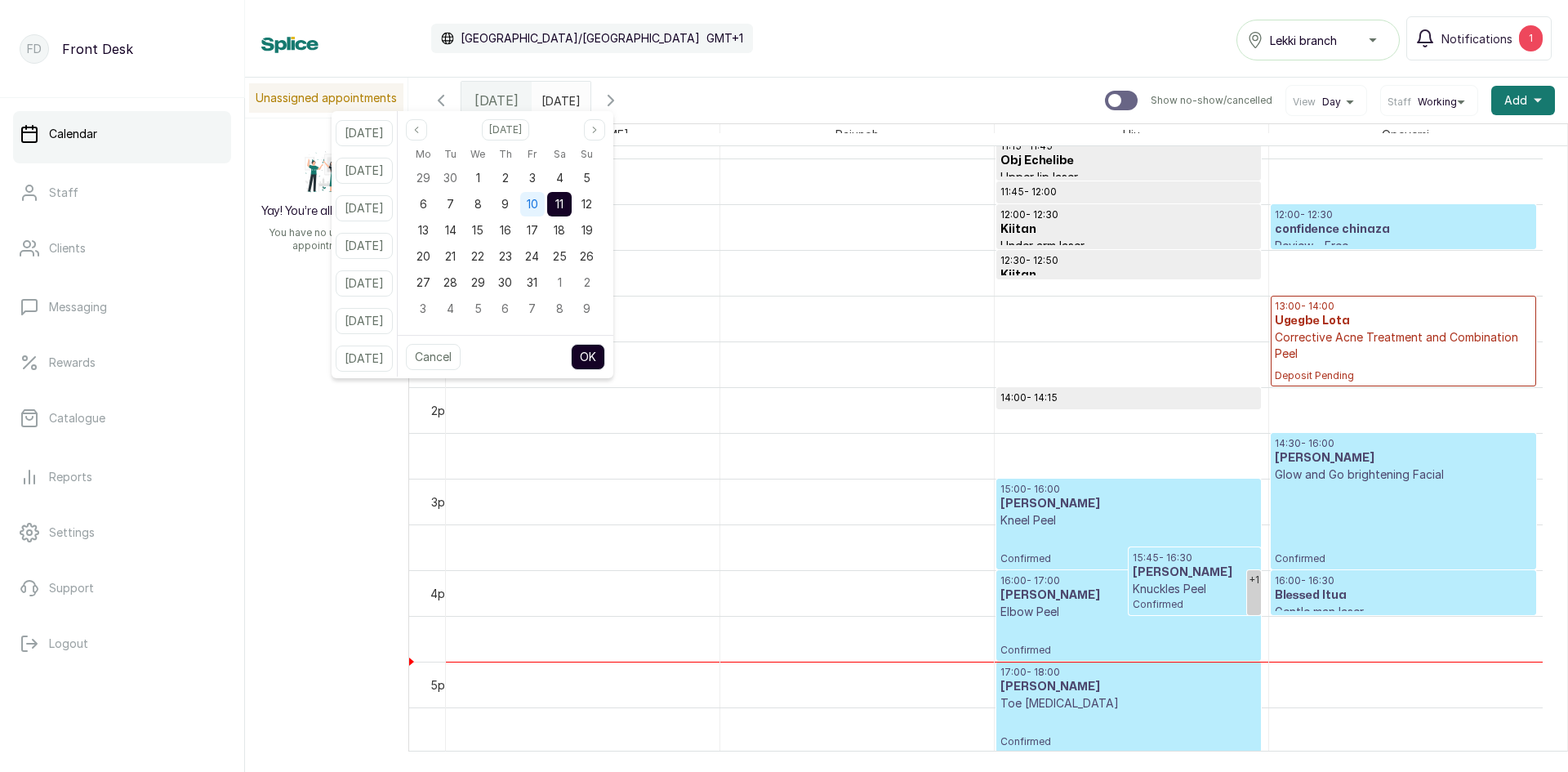
click at [538, 202] on span "10" at bounding box center [532, 204] width 11 height 14
click at [605, 358] on button "OK" at bounding box center [588, 357] width 34 height 26
type input "10/10/2025"
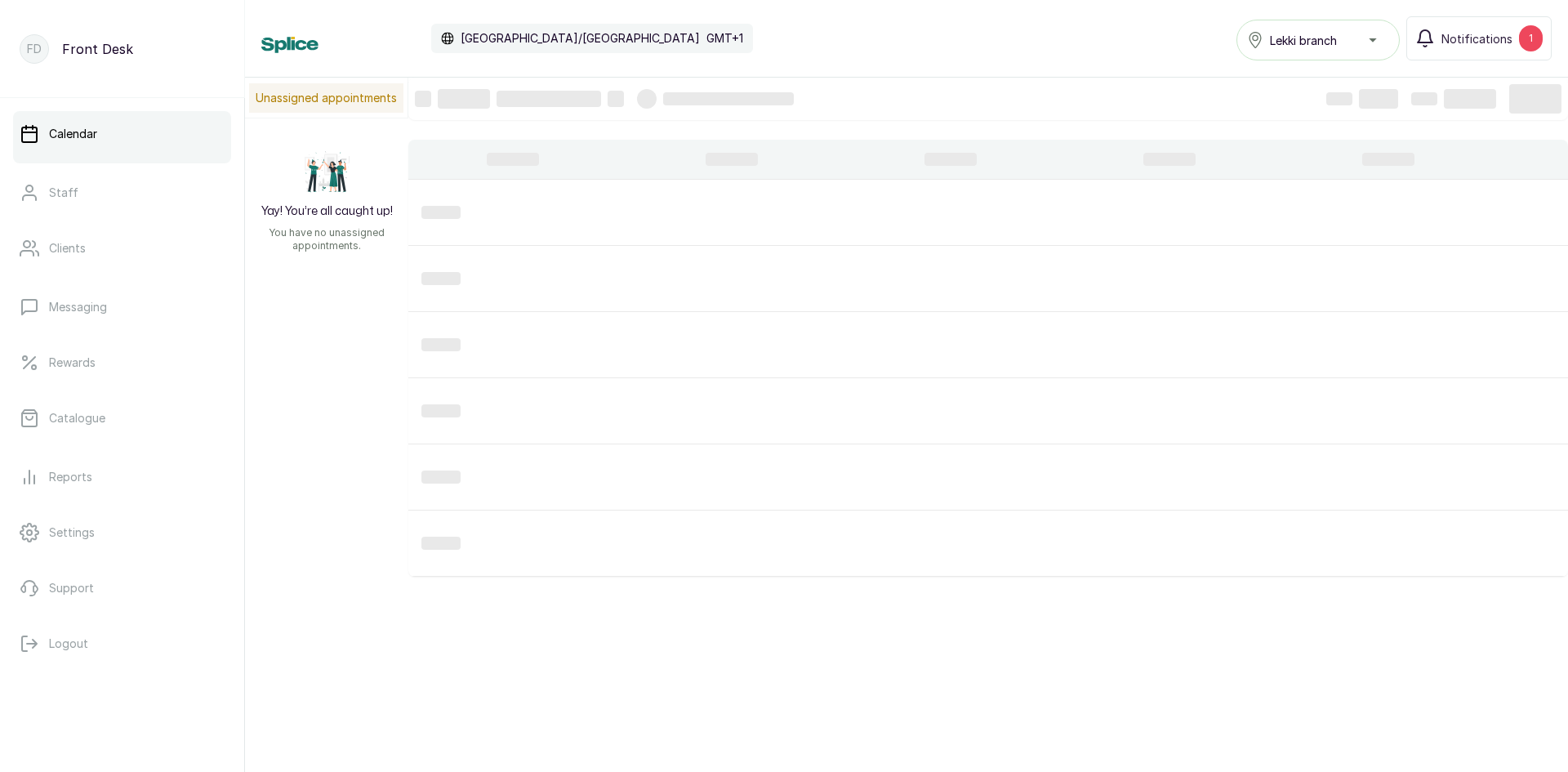
scroll to position [550, 0]
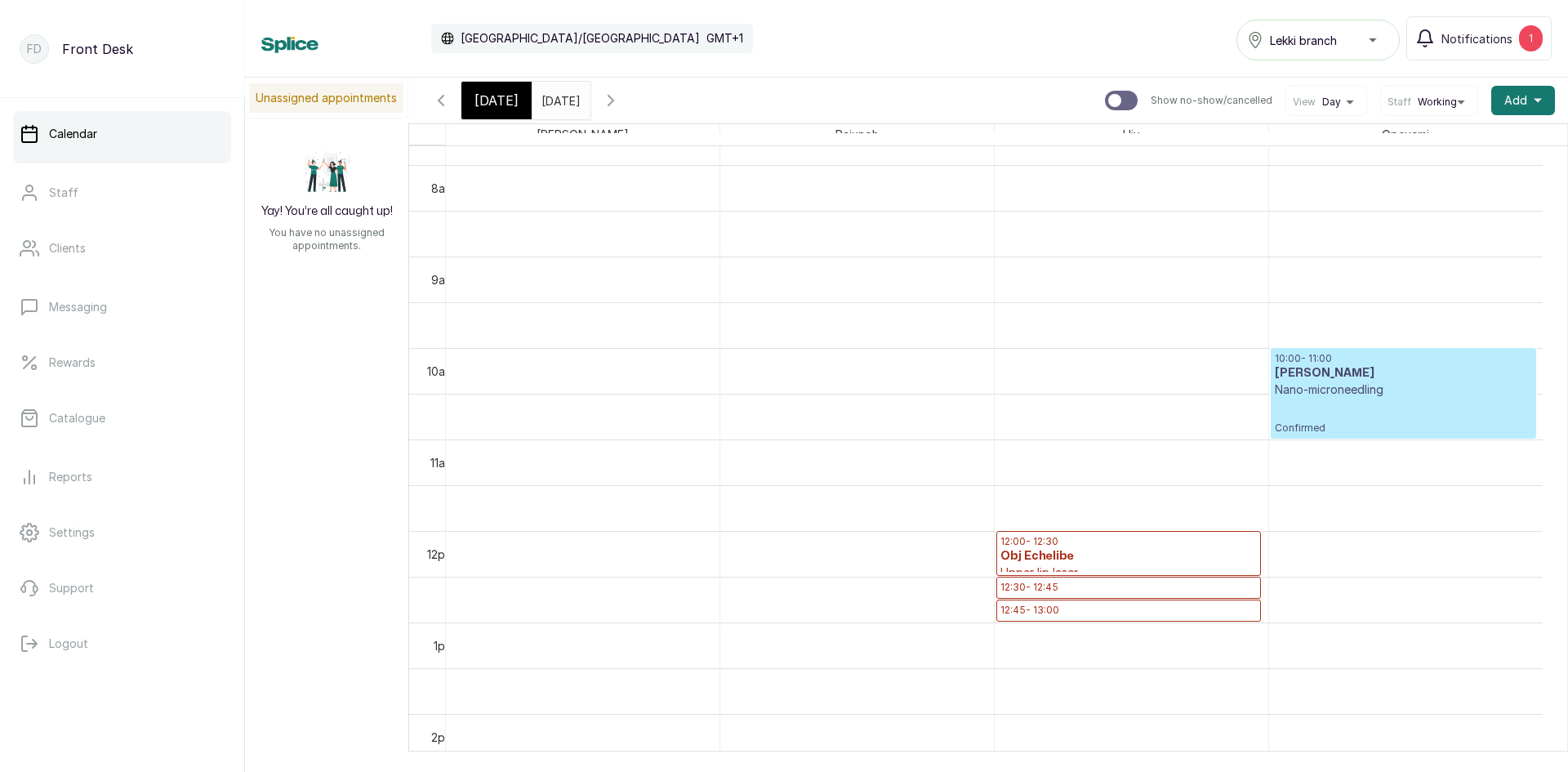
click at [558, 106] on input "10/10/2025" at bounding box center [546, 96] width 26 height 28
click at [501, 101] on span "[DATE]" at bounding box center [496, 100] width 44 height 20
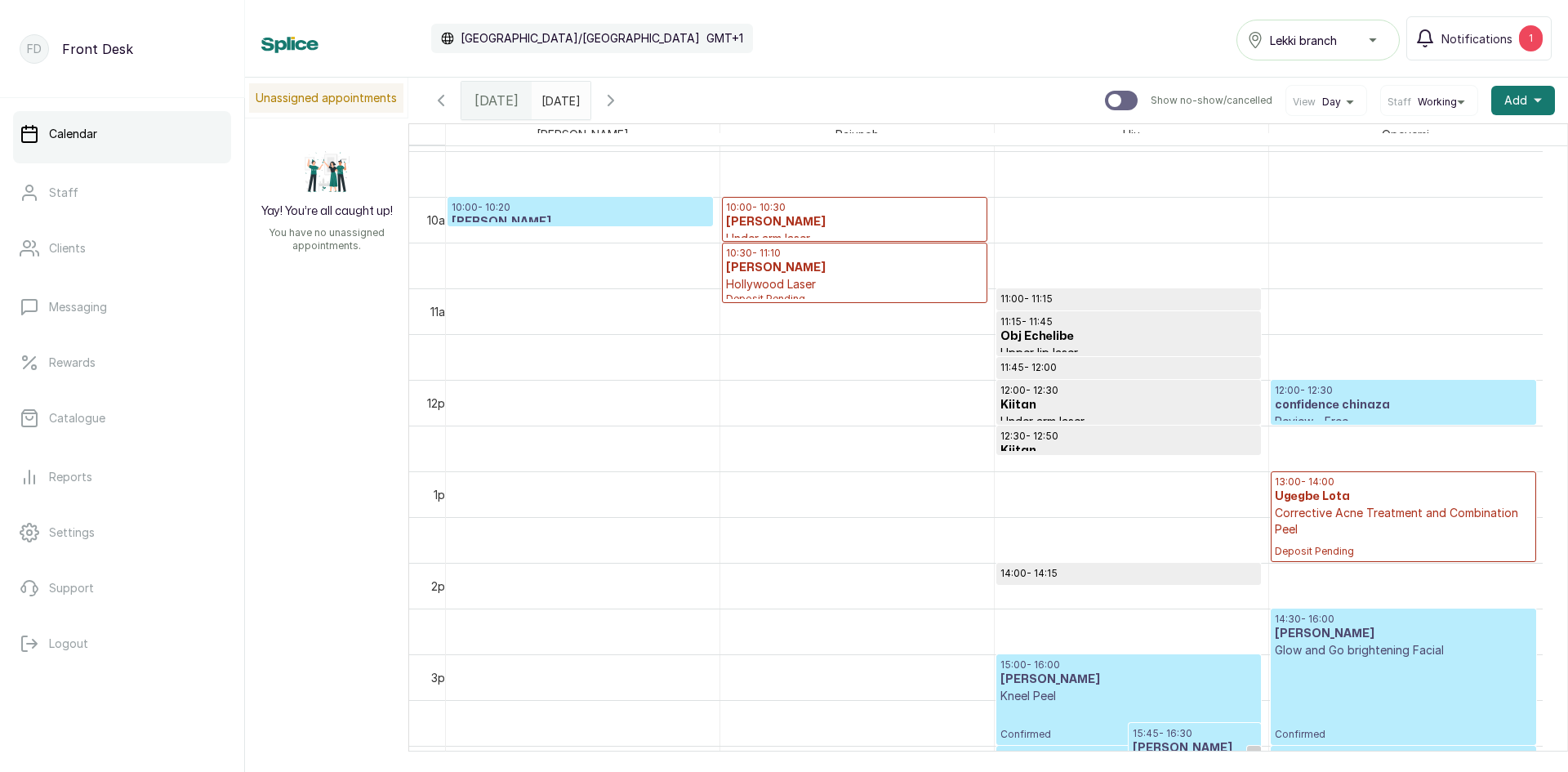
scroll to position [1040, 0]
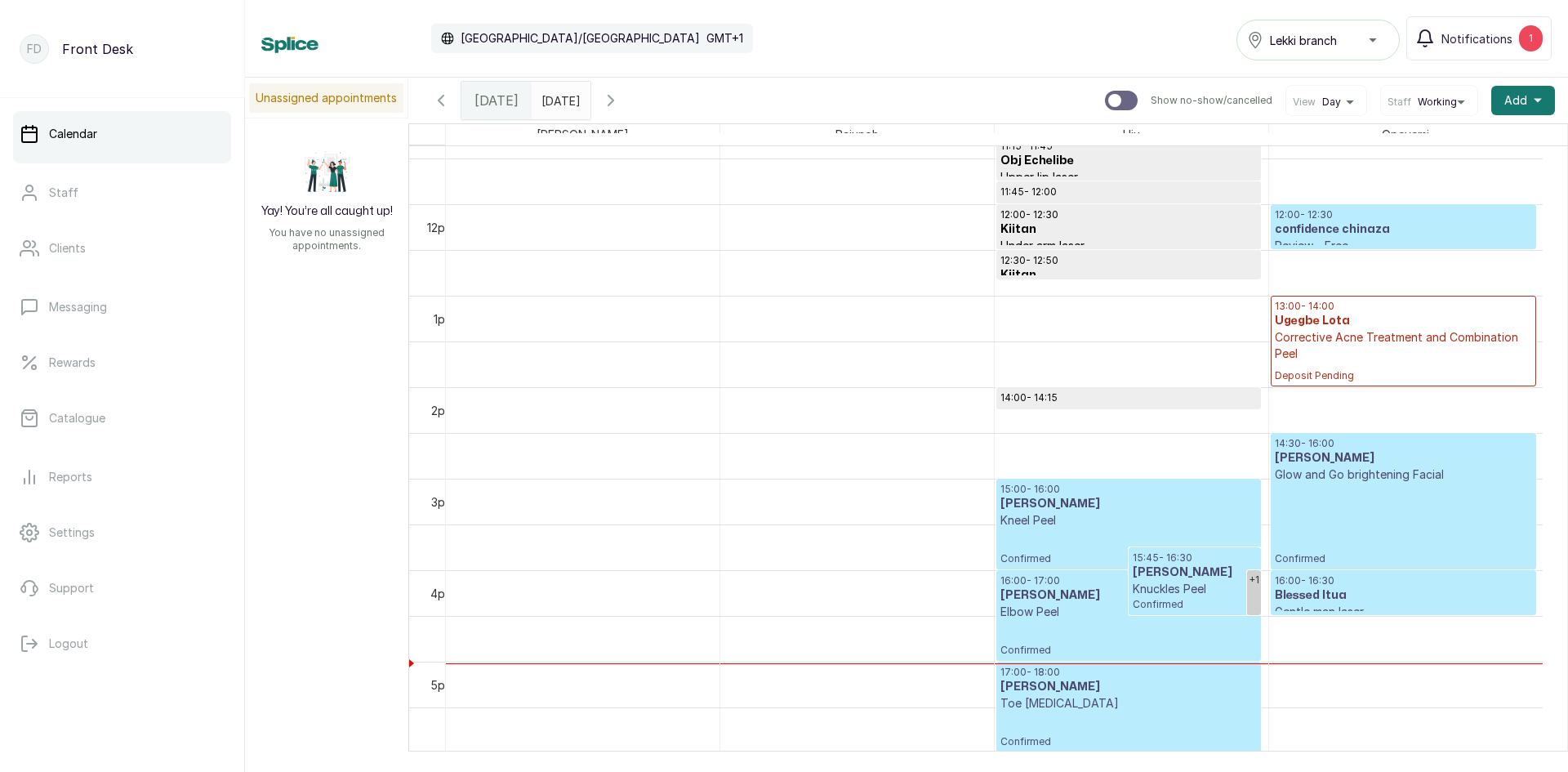
click at [1345, 481] on p "Glow and Go brightening Facial" at bounding box center [1402, 475] width 257 height 16
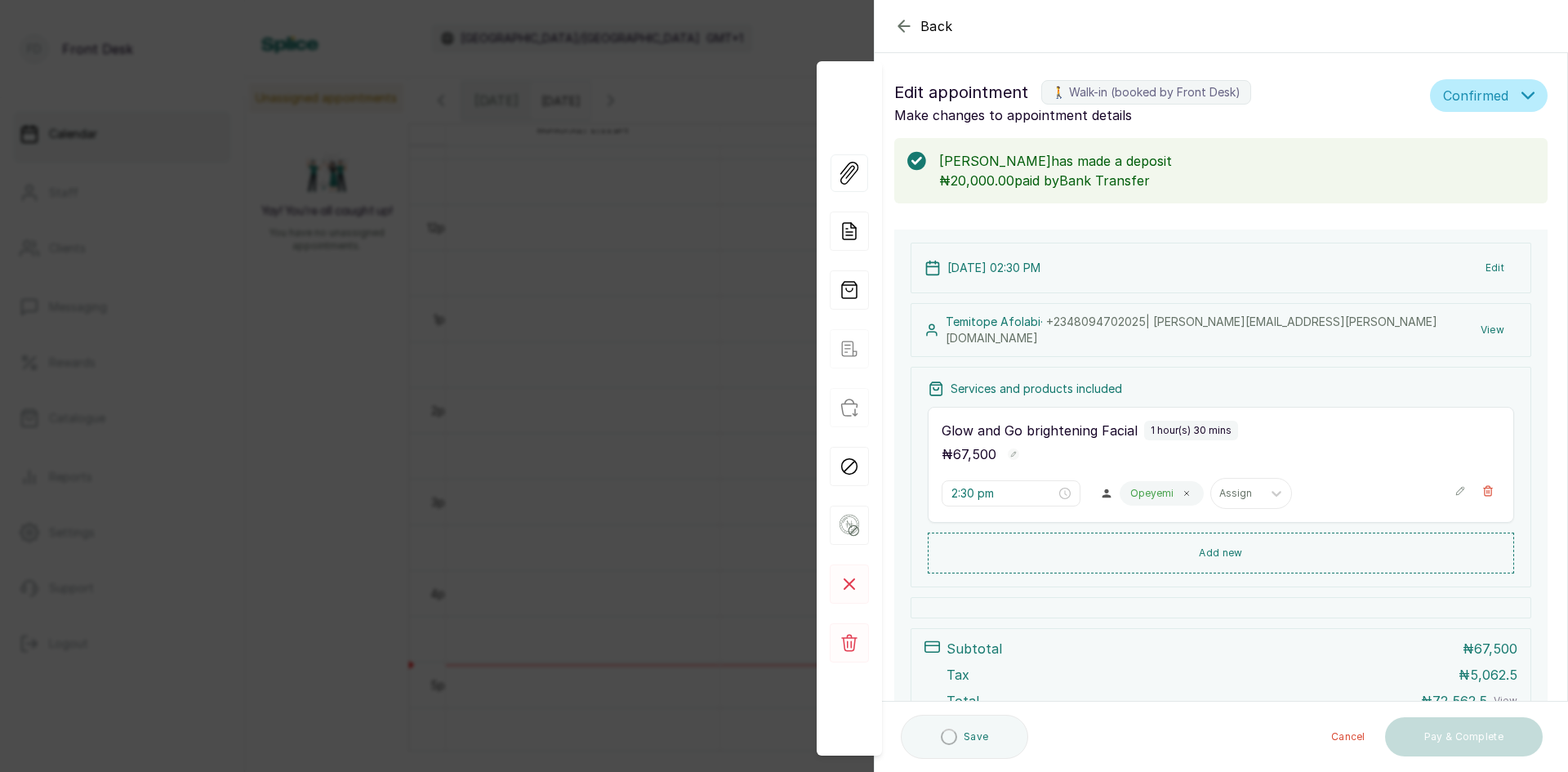
click at [1472, 260] on button "Edit" at bounding box center [1494, 268] width 45 height 29
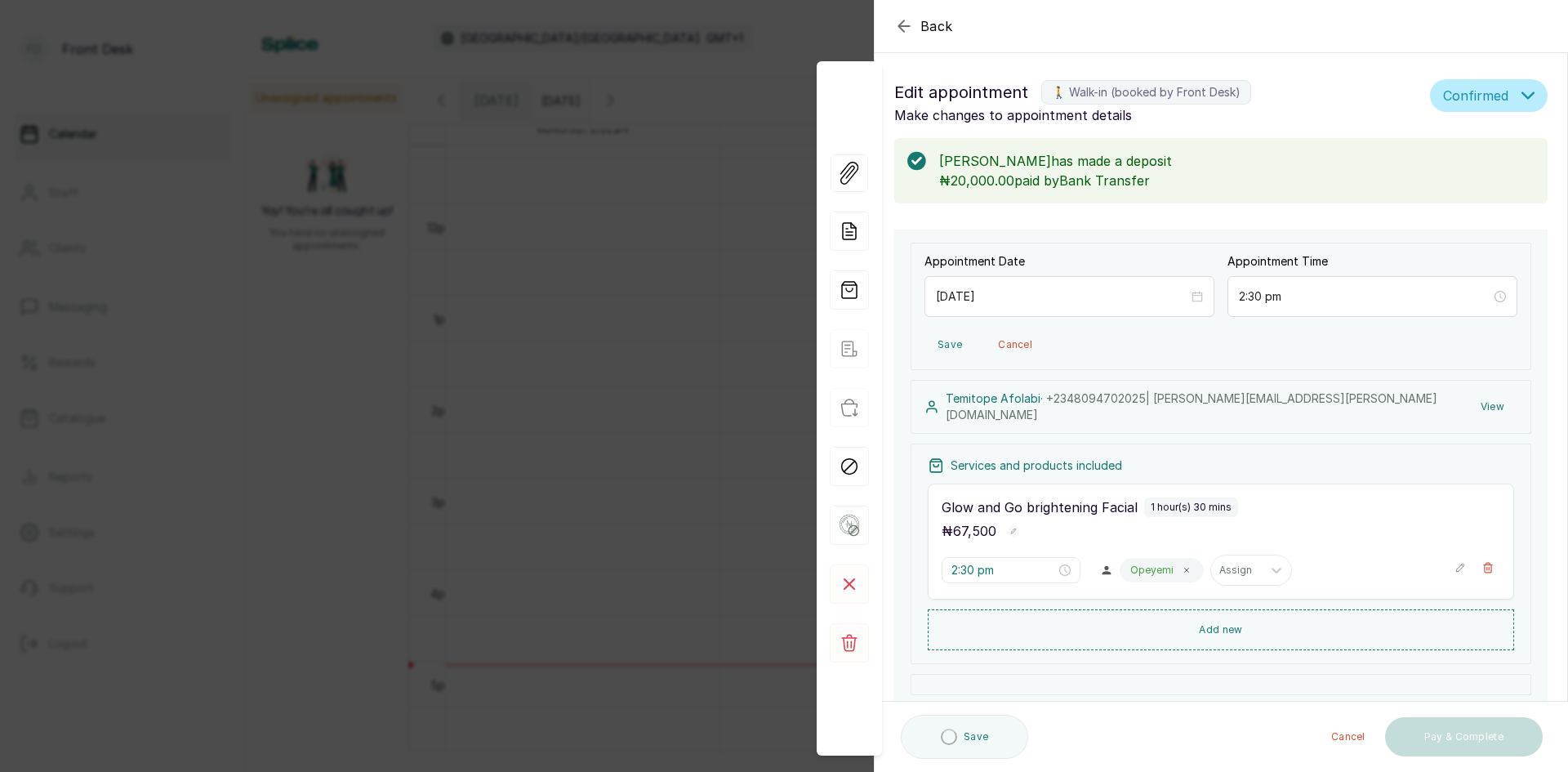
click at [925, 34] on span "Back" at bounding box center [937, 26] width 33 height 20
click at [925, 34] on div "Calendar Africa/Lagos GMT+1 Lekki branch Notifications 1" at bounding box center [906, 38] width 1290 height 44
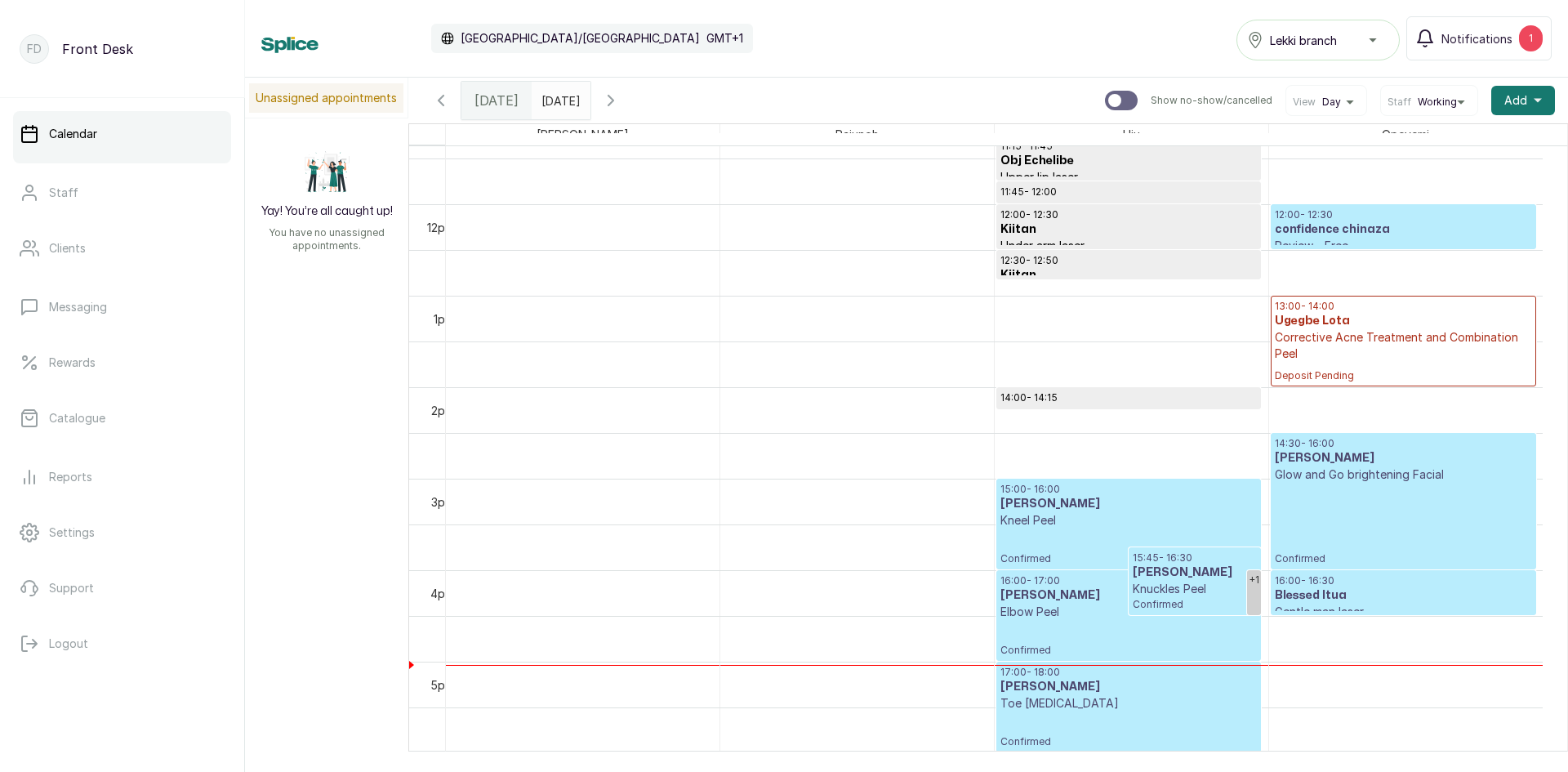
click at [1412, 483] on p "Confirmed" at bounding box center [1402, 524] width 257 height 83
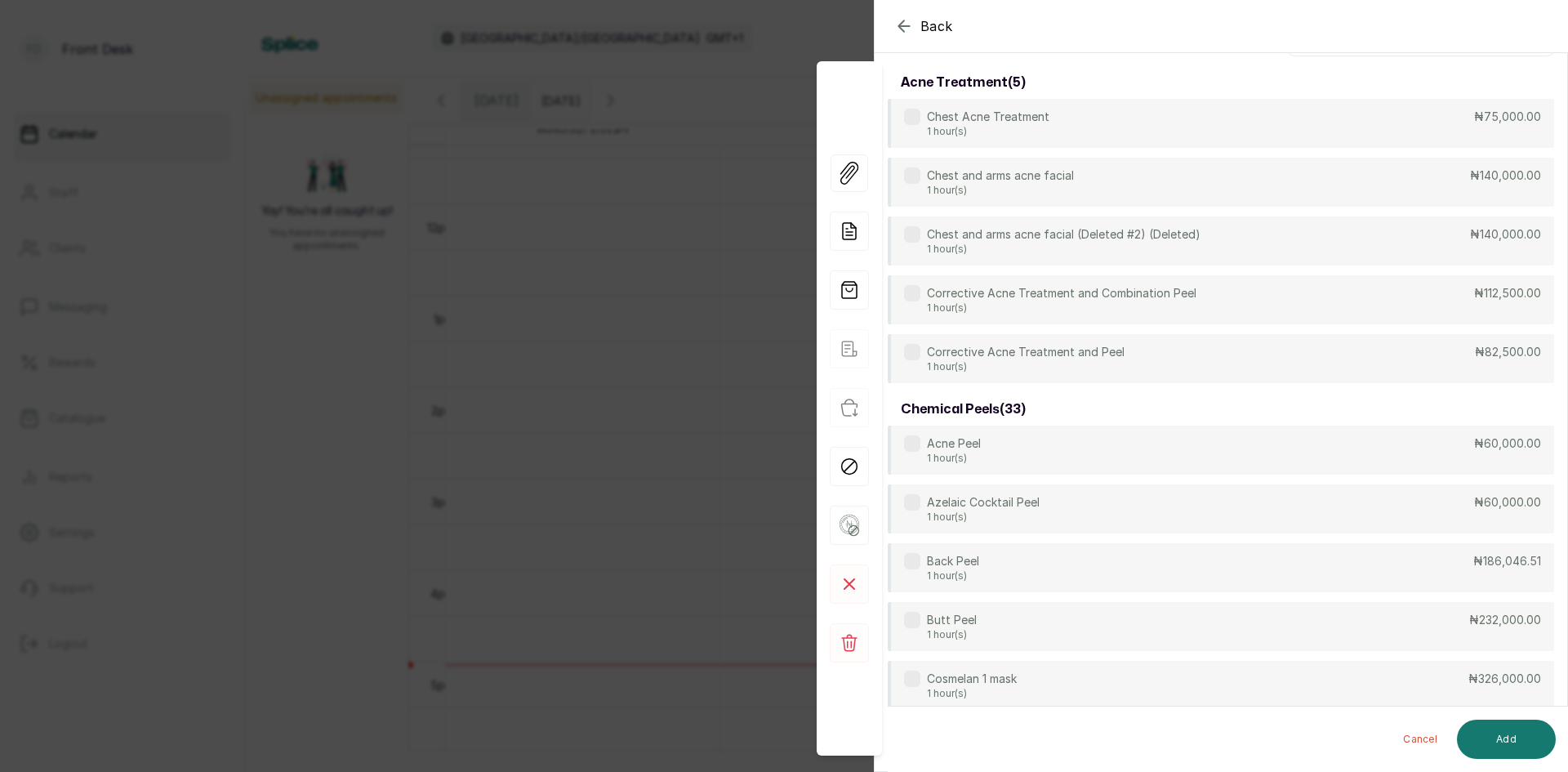
scroll to position [125, 0]
click at [671, 178] on div "Back Appointment Details Services Products Select service acne treatment ( 5 ) …" at bounding box center [784, 386] width 1568 height 772
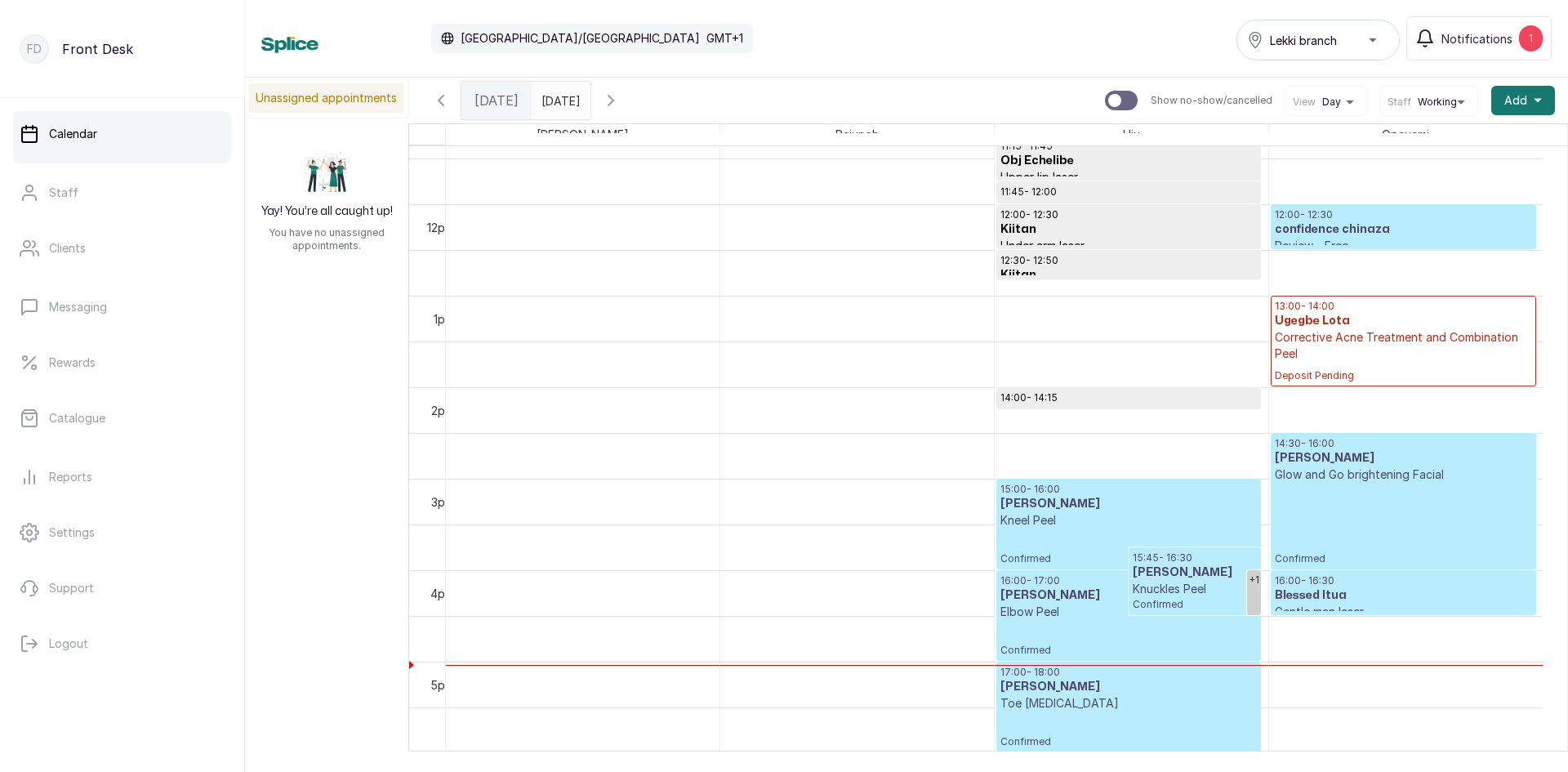
click at [1308, 455] on h3 "Temitope Afolabi" at bounding box center [1402, 458] width 257 height 16
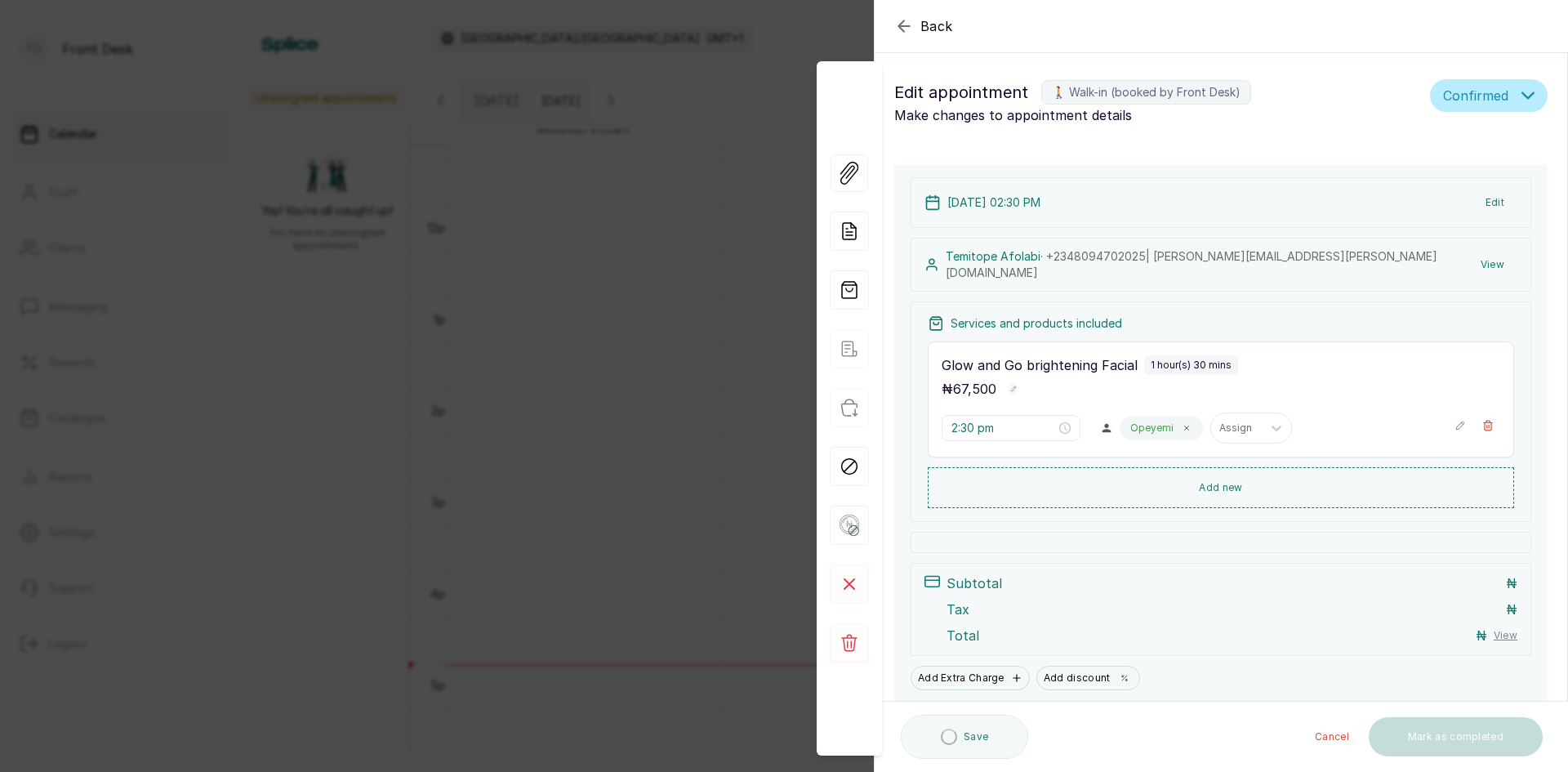
click at [942, 24] on span "Back" at bounding box center [937, 26] width 33 height 20
click at [942, 24] on div "Calendar Africa/Lagos GMT+1 Lekki branch Notifications 1" at bounding box center [906, 38] width 1290 height 44
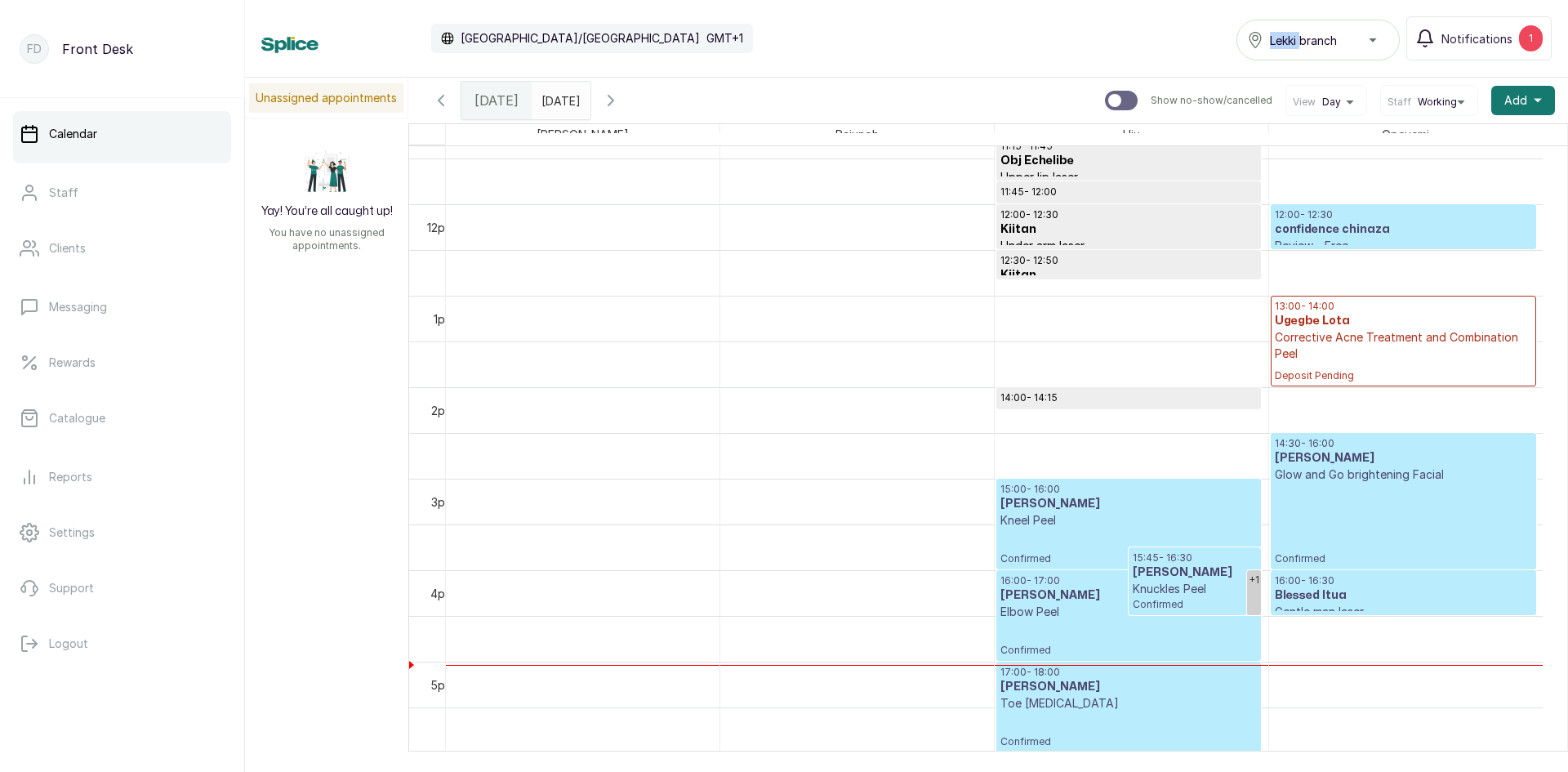
click at [1371, 493] on p "Confirmed" at bounding box center [1402, 524] width 257 height 83
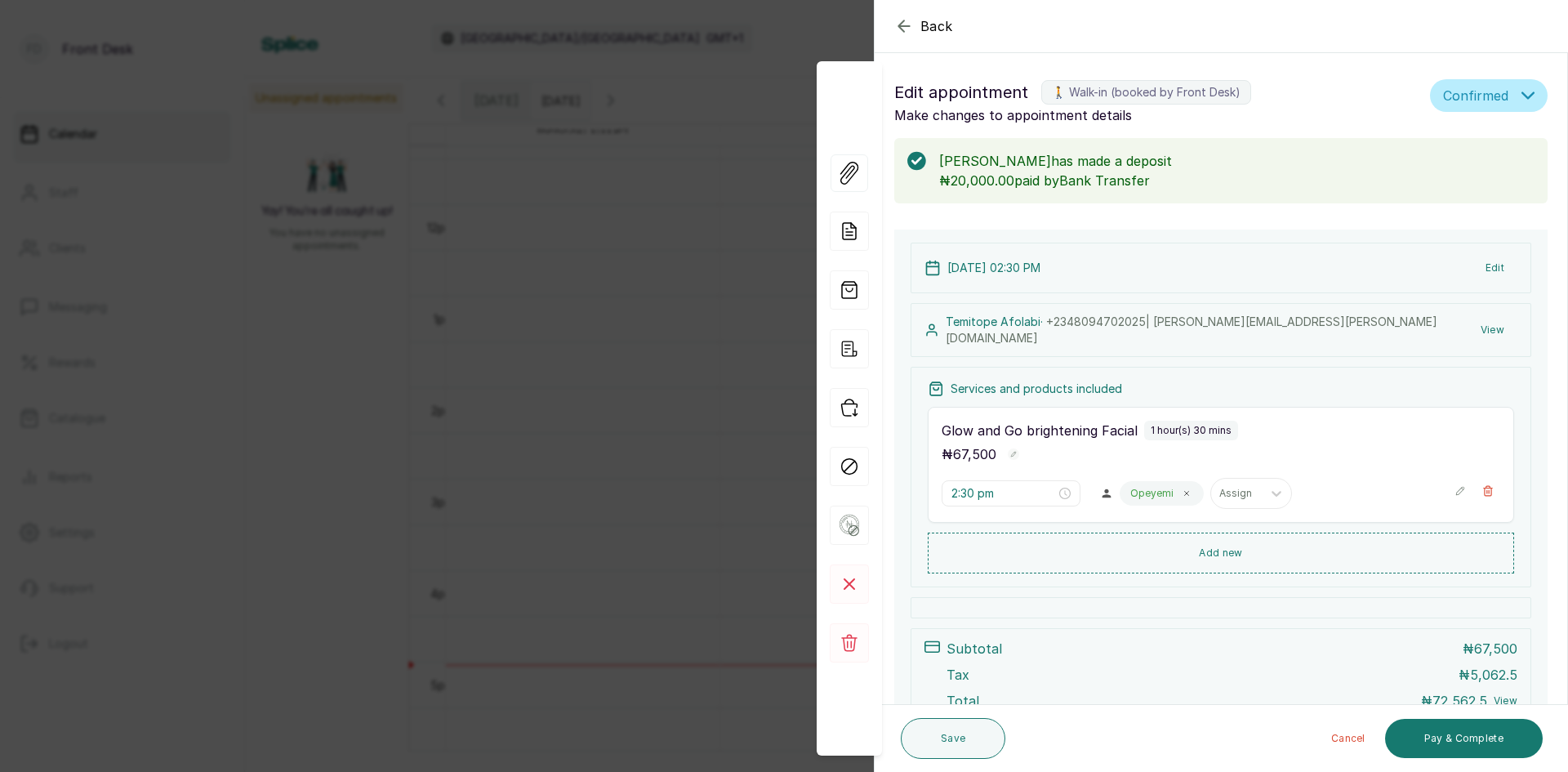
click at [1489, 332] on button "View" at bounding box center [1492, 330] width 50 height 29
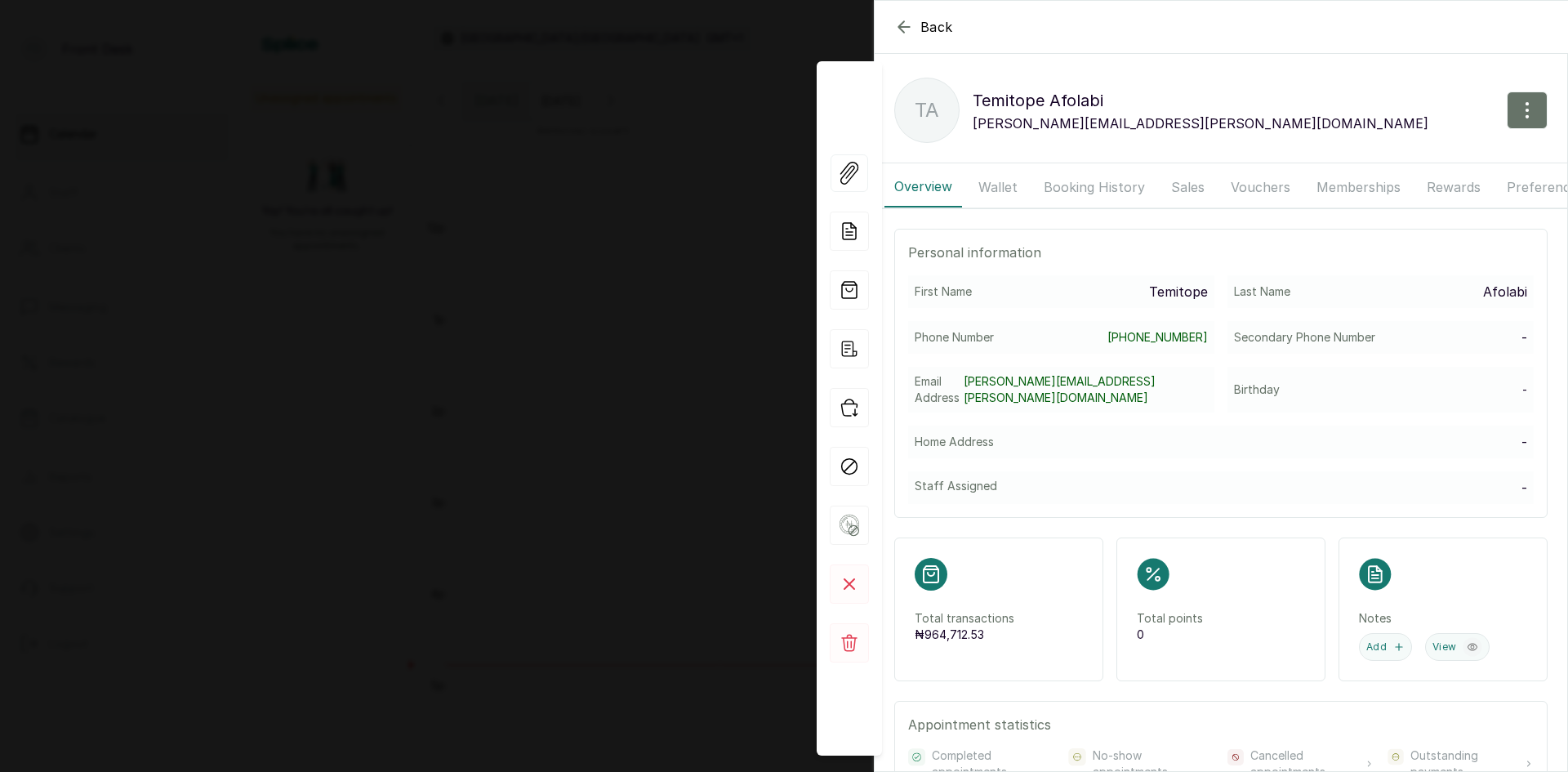
click at [1104, 178] on button "Booking History" at bounding box center [1094, 187] width 121 height 41
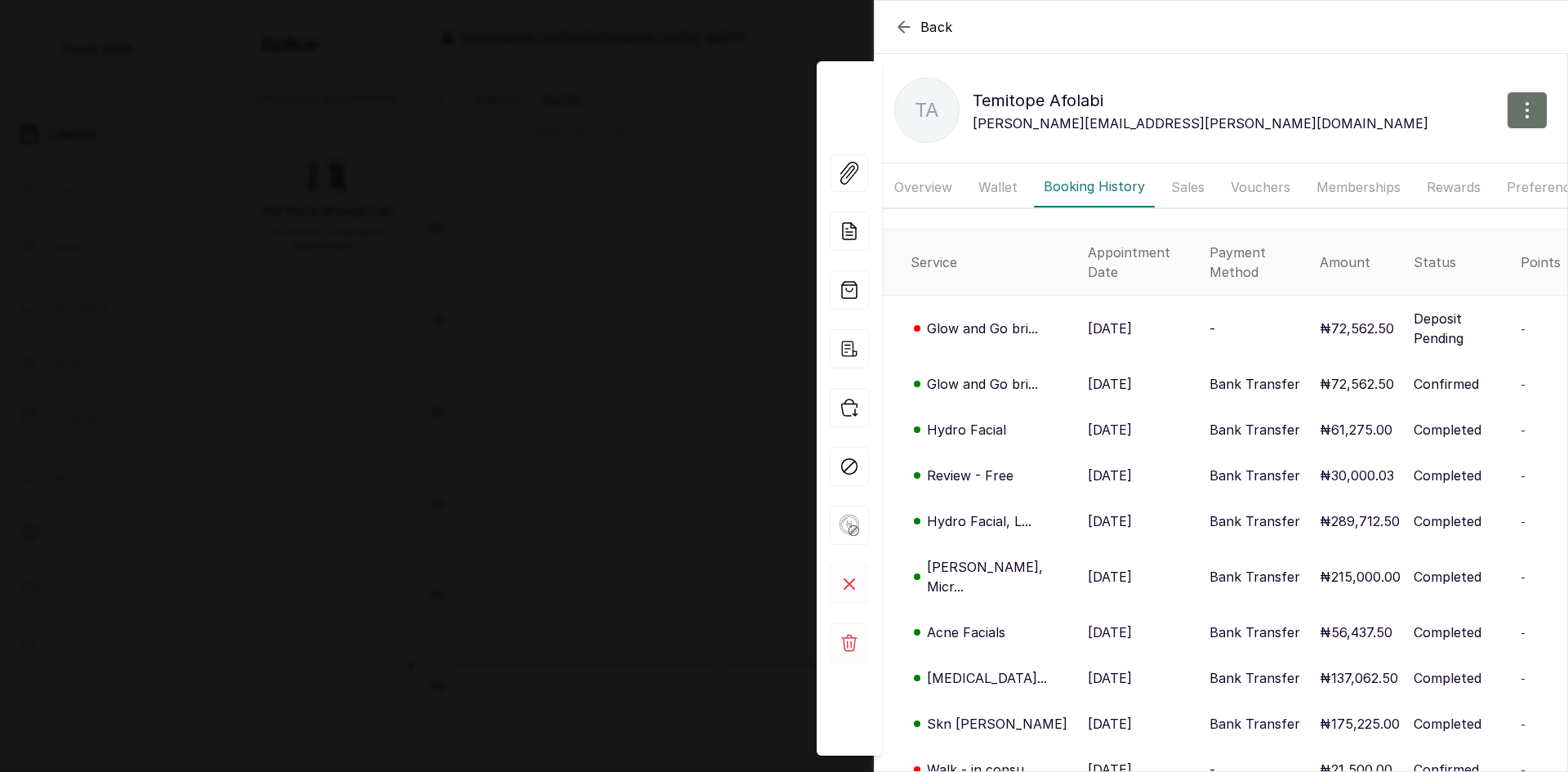
click at [1090, 319] on p "11 Oct, 2025" at bounding box center [1109, 328] width 44 height 20
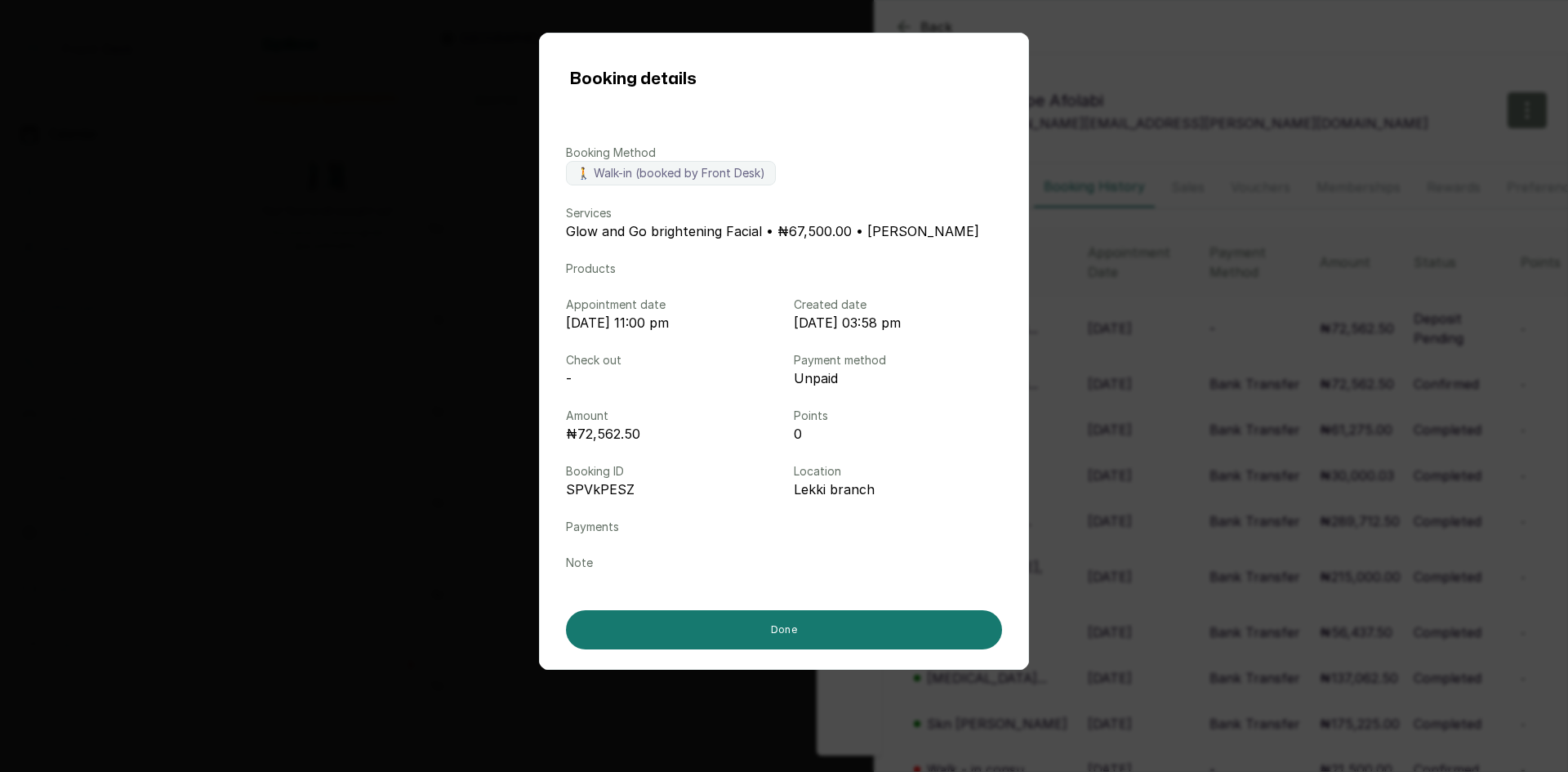
click at [391, 197] on div "Booking details Booking Method 🚶 Walk-in (booked by Front Desk) Services Glow a…" at bounding box center [784, 386] width 1568 height 772
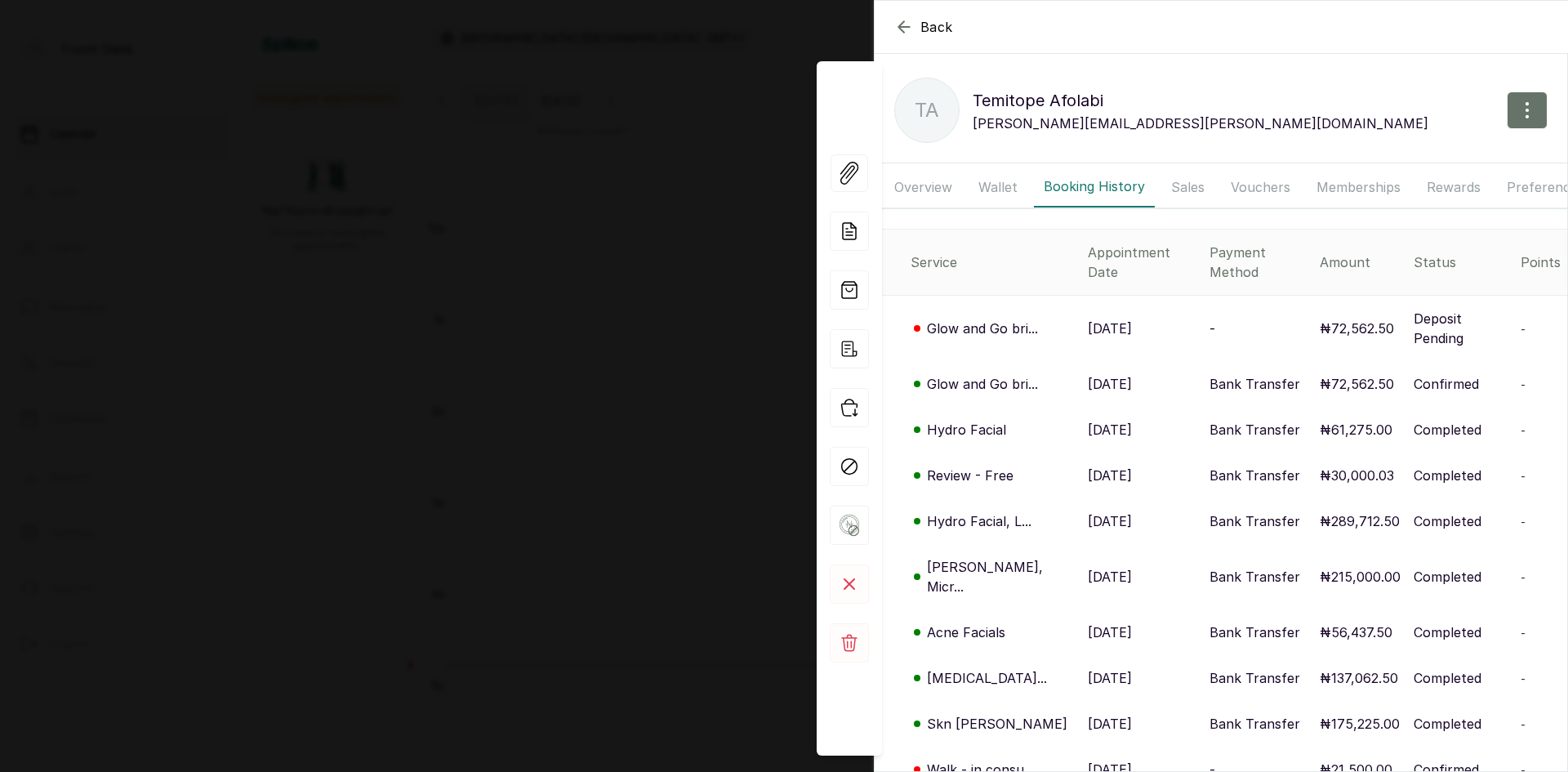
click at [391, 197] on div "Back Temitope Afolabi TA Temitope Afolabi olayinka.temitope@yahoo.com Overview …" at bounding box center [784, 386] width 1568 height 772
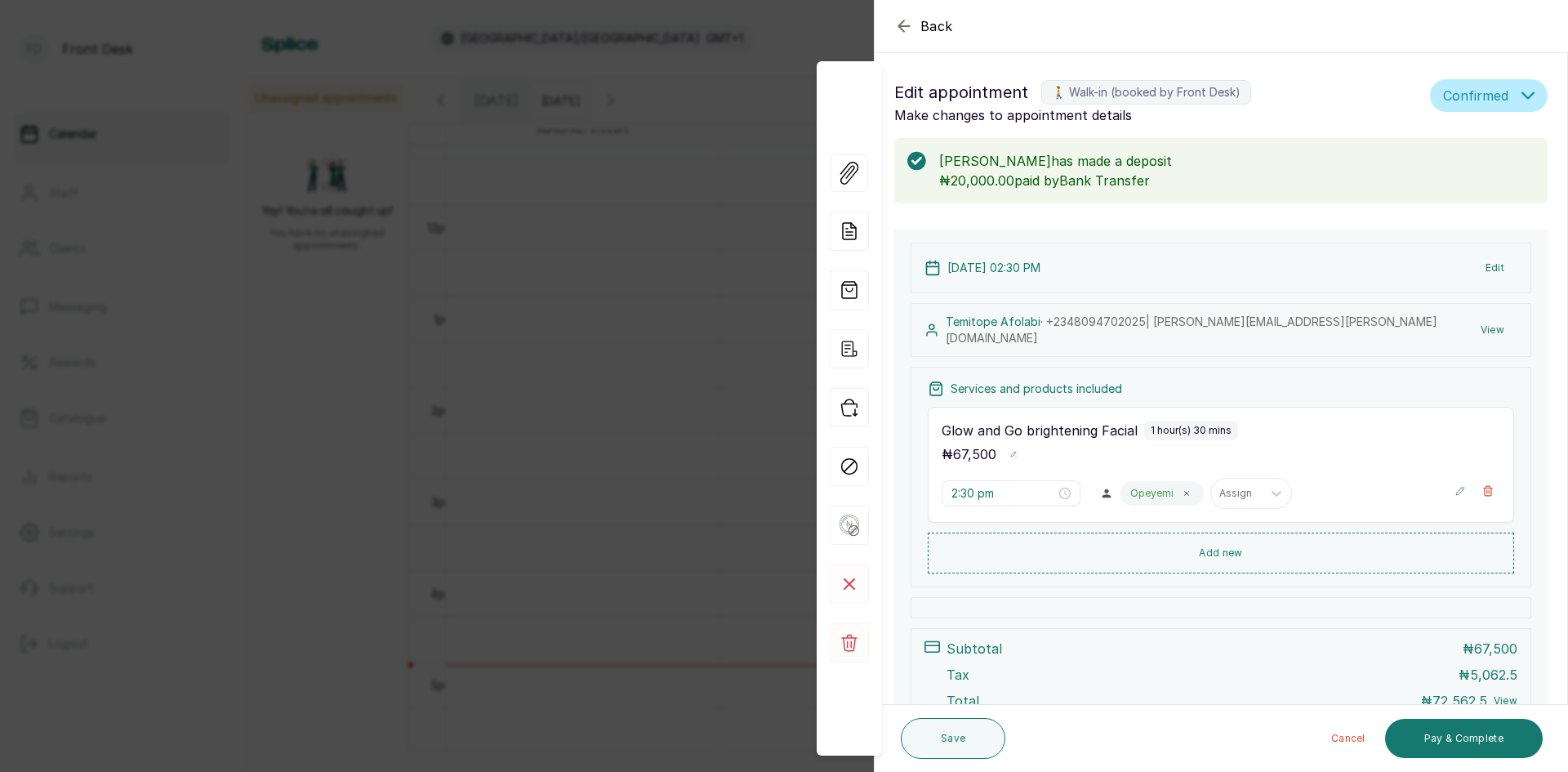
click at [391, 197] on div "Back Appointment Details Edit appointment 🚶 Walk-in (booked by Front Desk) Make…" at bounding box center [784, 386] width 1568 height 772
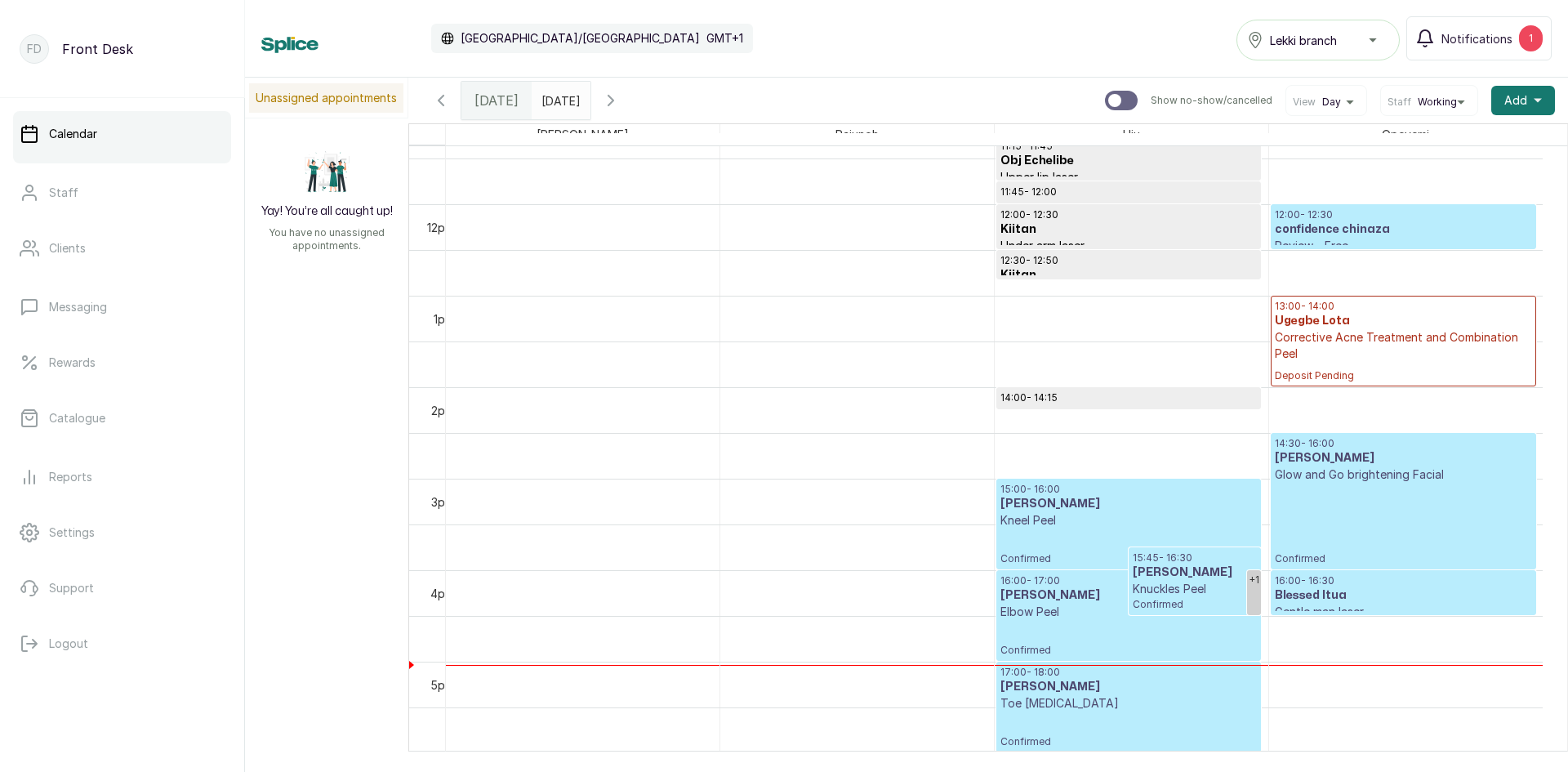
click at [542, 96] on input "10/10/2025" at bounding box center [546, 96] width 26 height 28
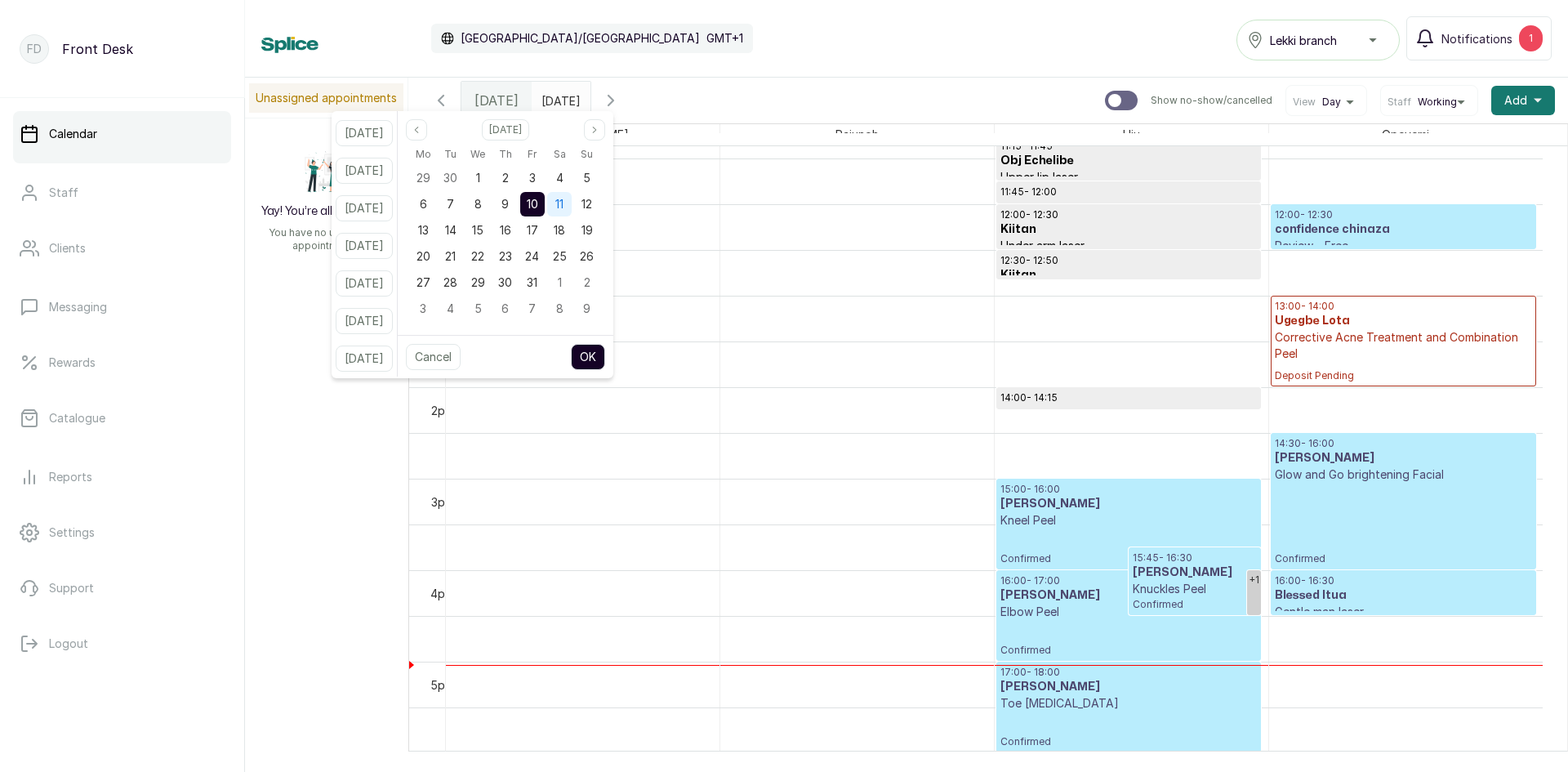
click at [570, 204] on div "11" at bounding box center [559, 204] width 25 height 25
click at [538, 202] on span "10" at bounding box center [532, 204] width 11 height 14
click at [605, 345] on button "OK" at bounding box center [588, 357] width 34 height 26
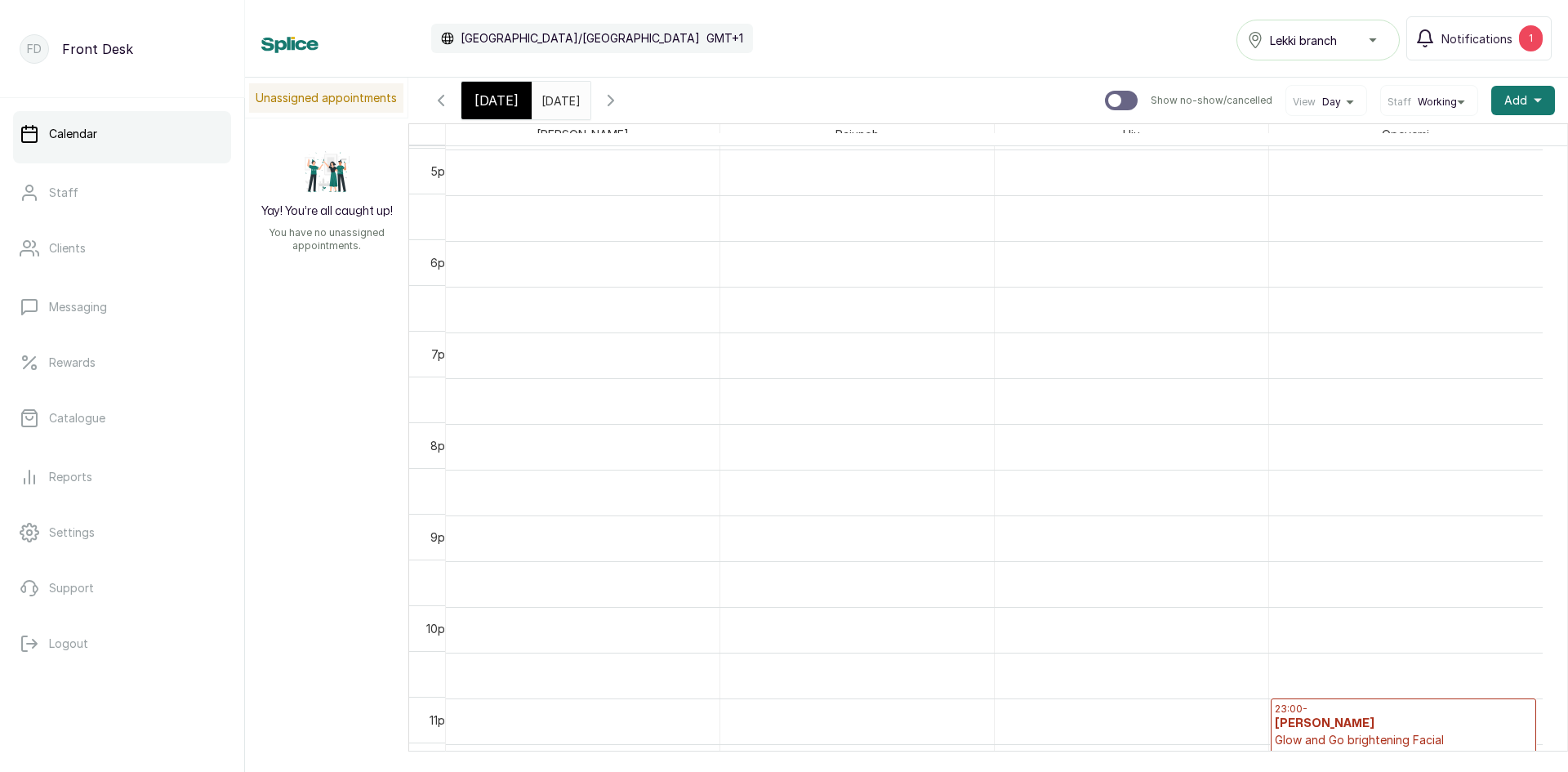
scroll to position [1565, 0]
click at [1292, 714] on h3 "Temitope Afolabi" at bounding box center [1402, 722] width 257 height 16
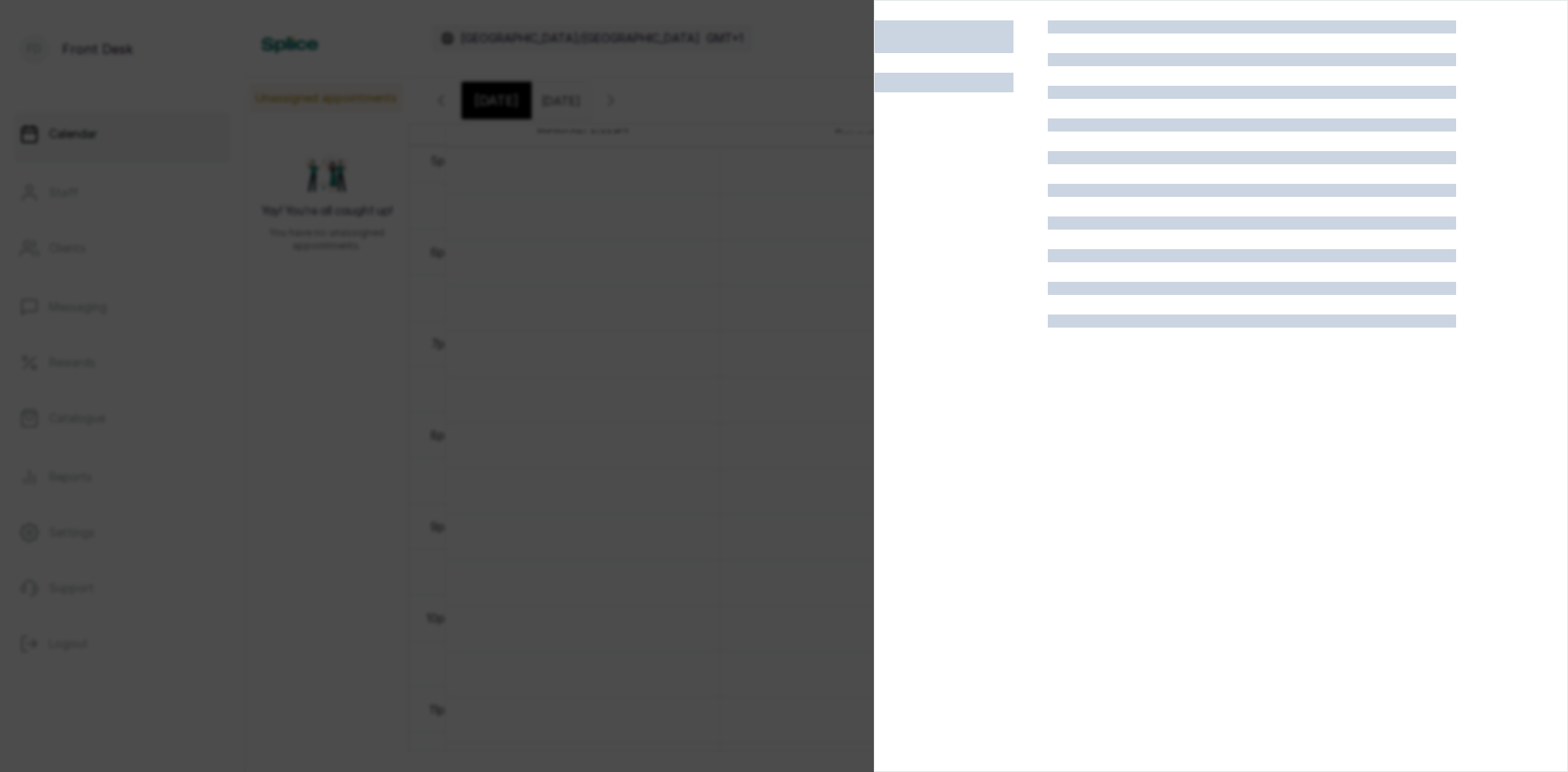
click at [1292, 709] on div at bounding box center [1251, 407] width 408 height 772
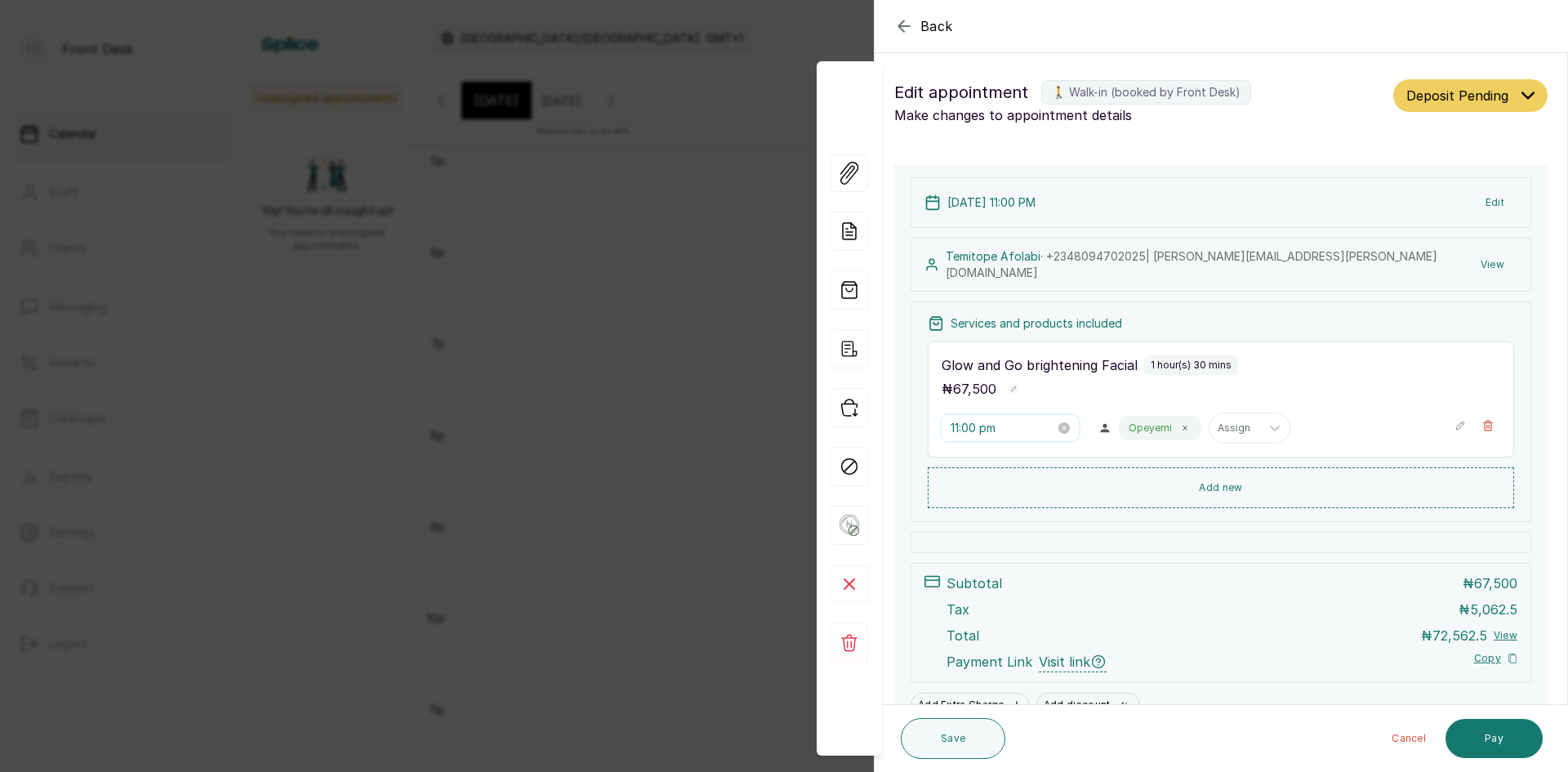
click at [1027, 426] on input "11:00 pm" at bounding box center [1003, 428] width 105 height 18
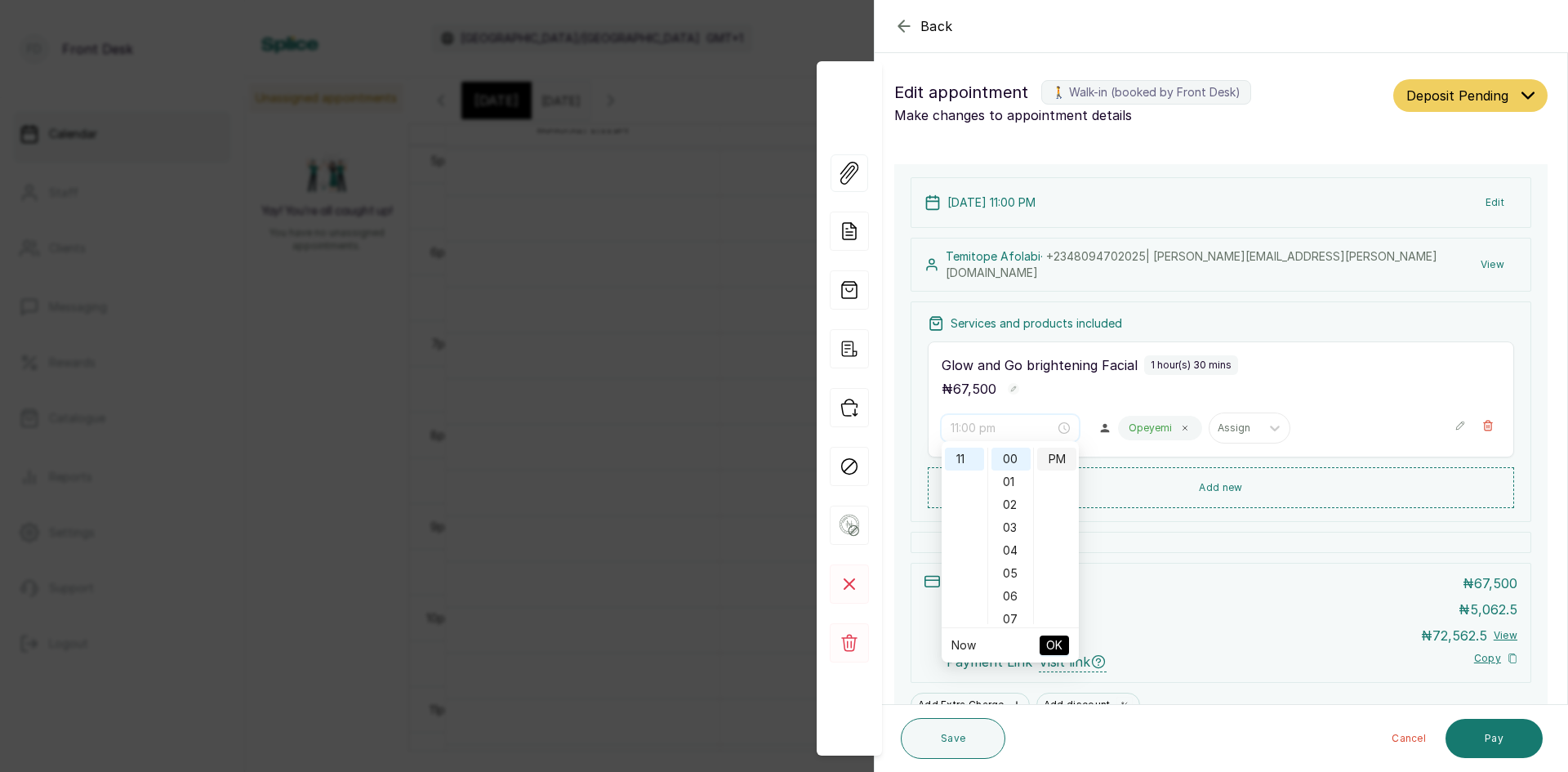
scroll to position [0, 0]
click at [1056, 459] on div "AM" at bounding box center [1057, 459] width 40 height 23
type input "11:00 am"
click at [1060, 648] on span "OK" at bounding box center [1053, 646] width 16 height 31
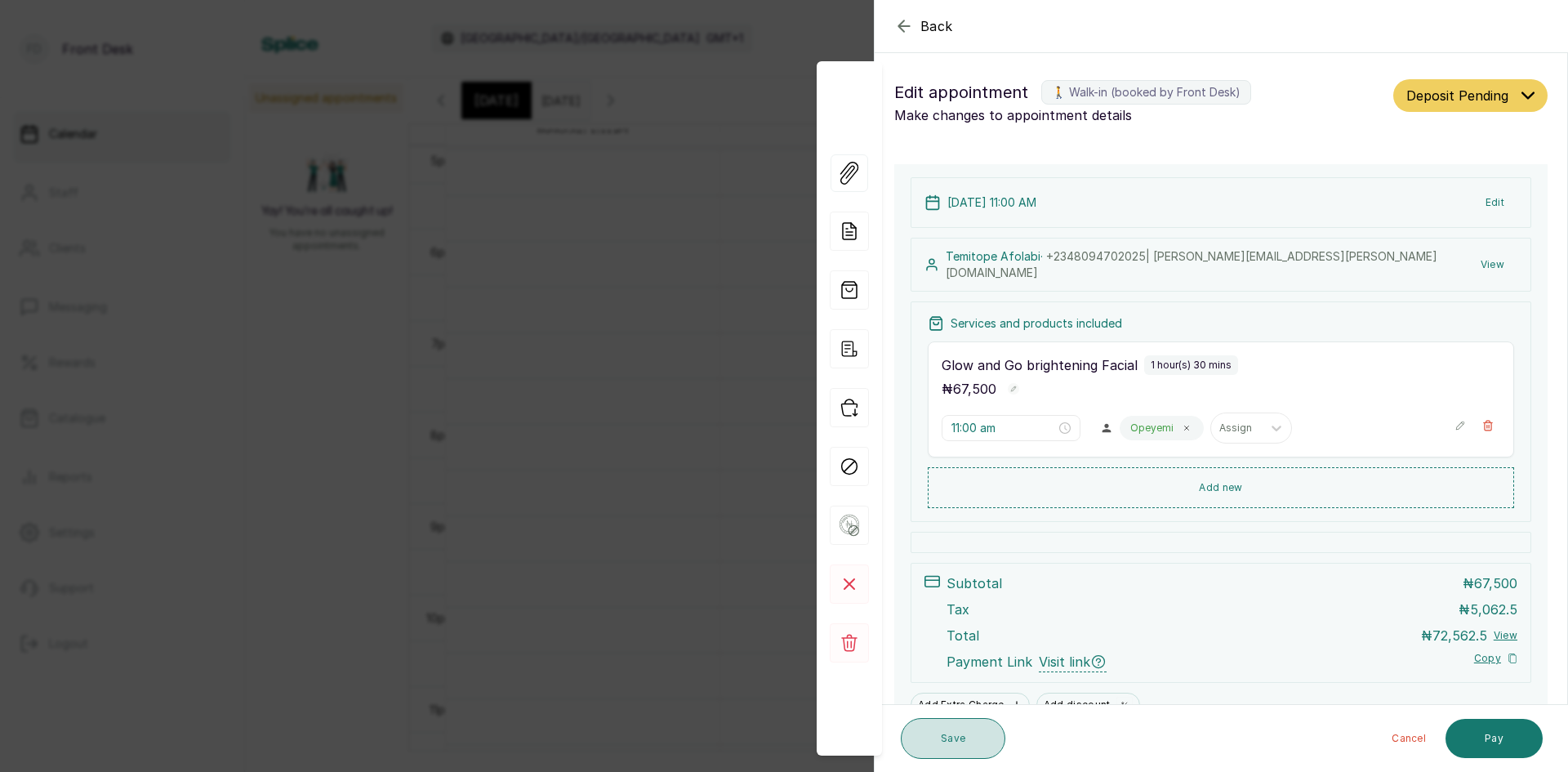
click at [976, 751] on button "Save" at bounding box center [953, 738] width 105 height 41
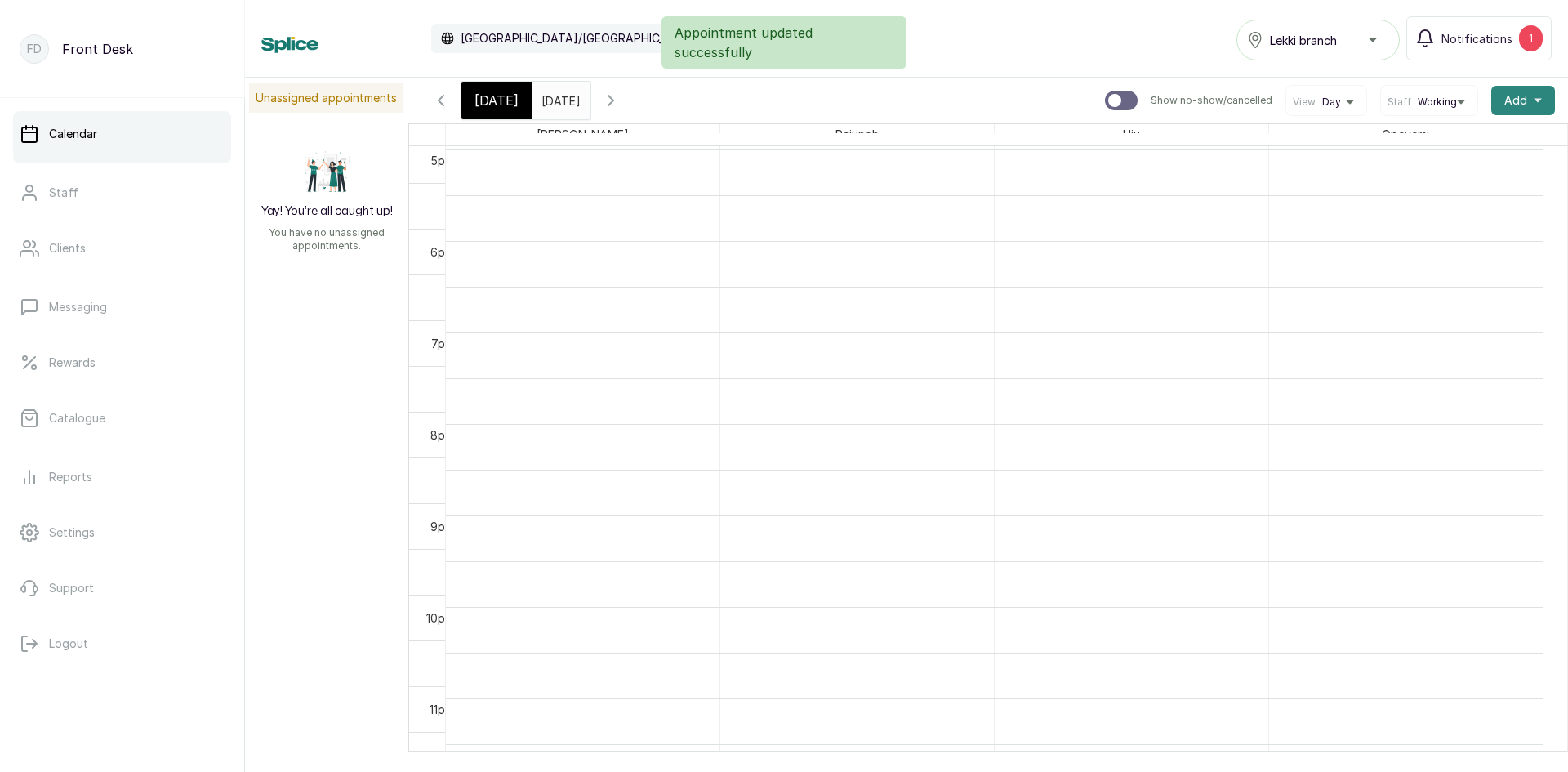
click at [1504, 107] on span "Add" at bounding box center [1515, 100] width 23 height 16
click at [1447, 147] on span "Add Appointment" at bounding box center [1463, 144] width 156 height 20
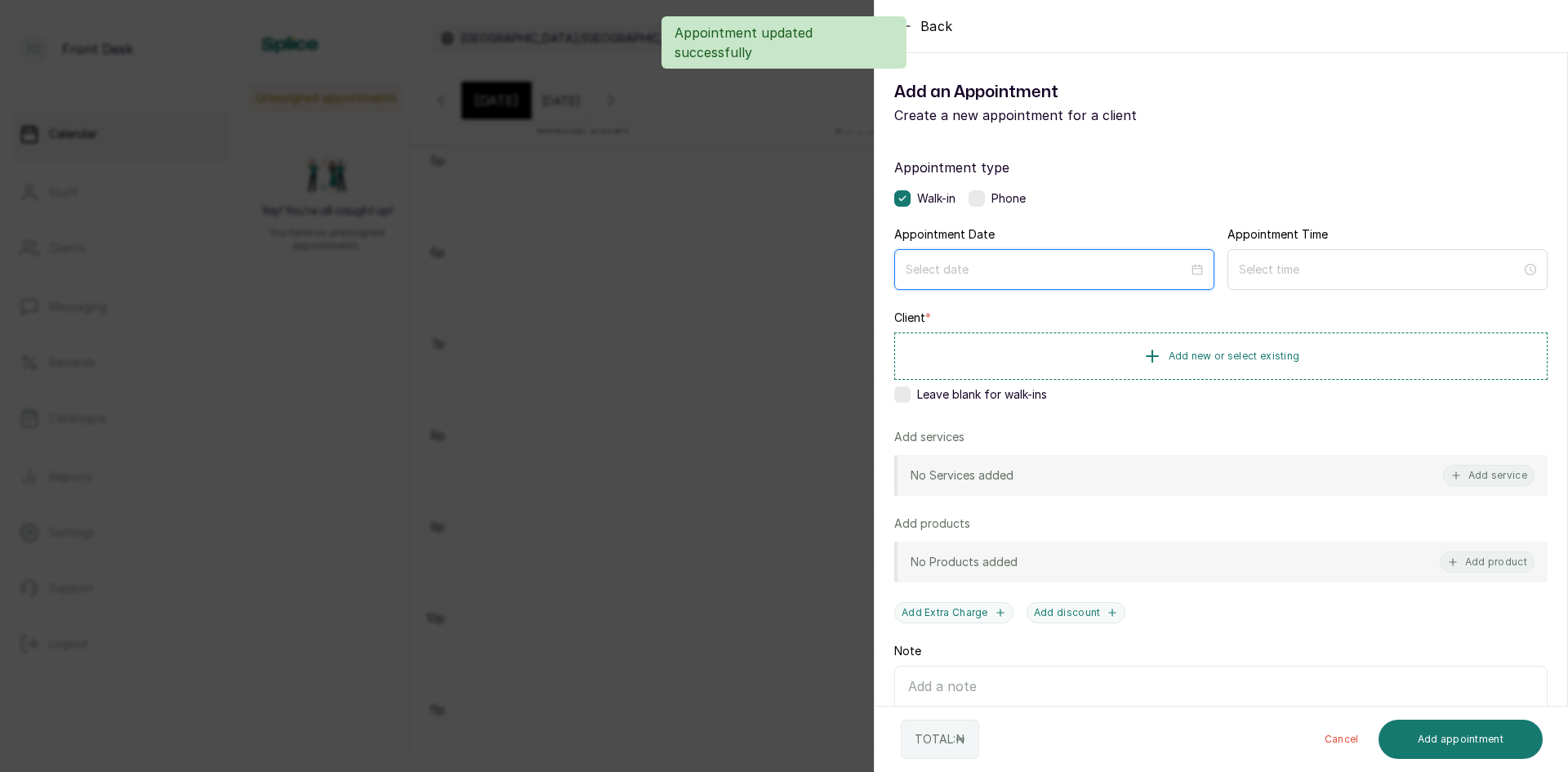
click at [1135, 263] on input at bounding box center [1046, 269] width 283 height 18
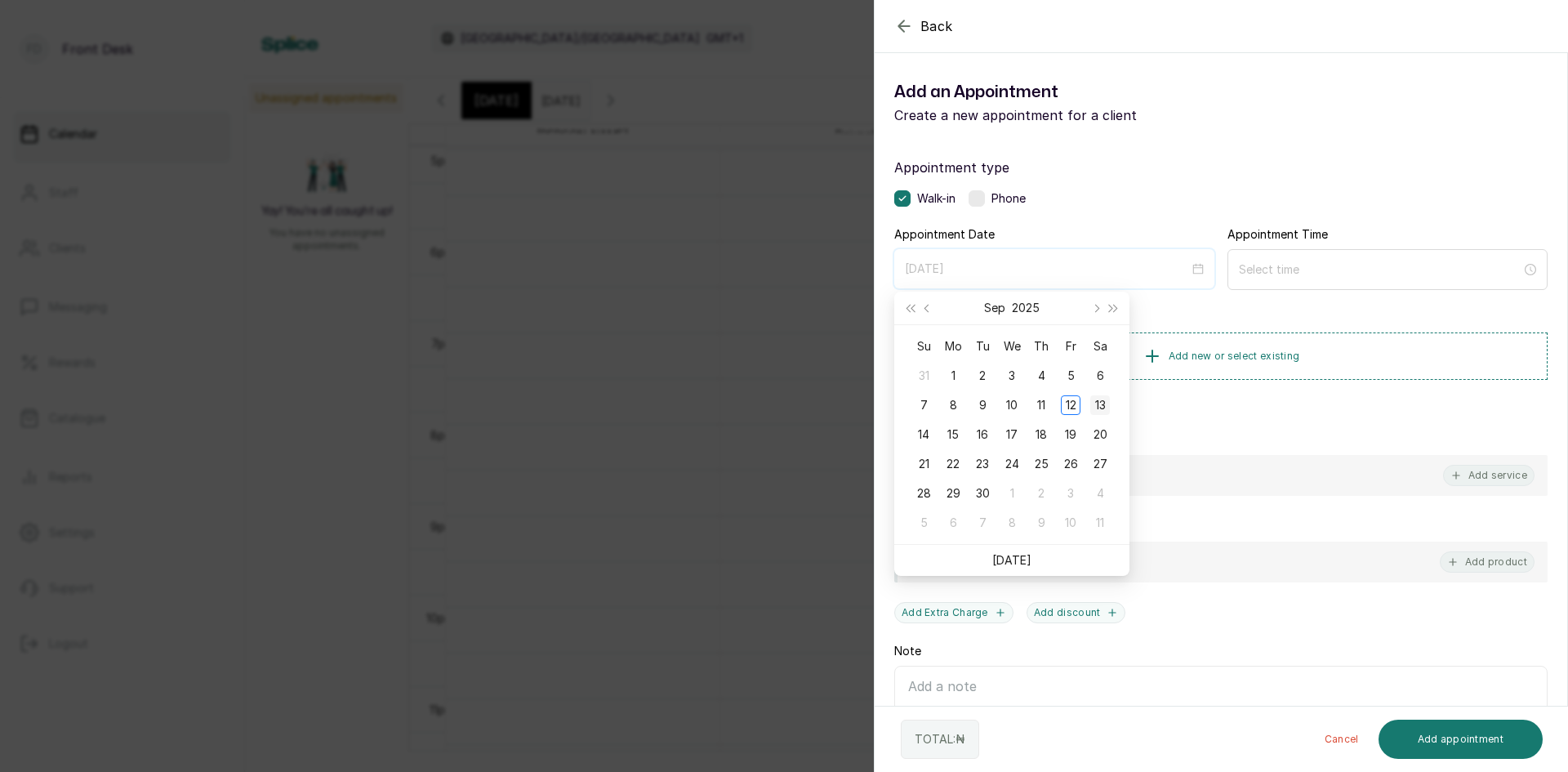
type input "2025/09/13"
click at [1096, 401] on div "13" at bounding box center [1100, 405] width 20 height 20
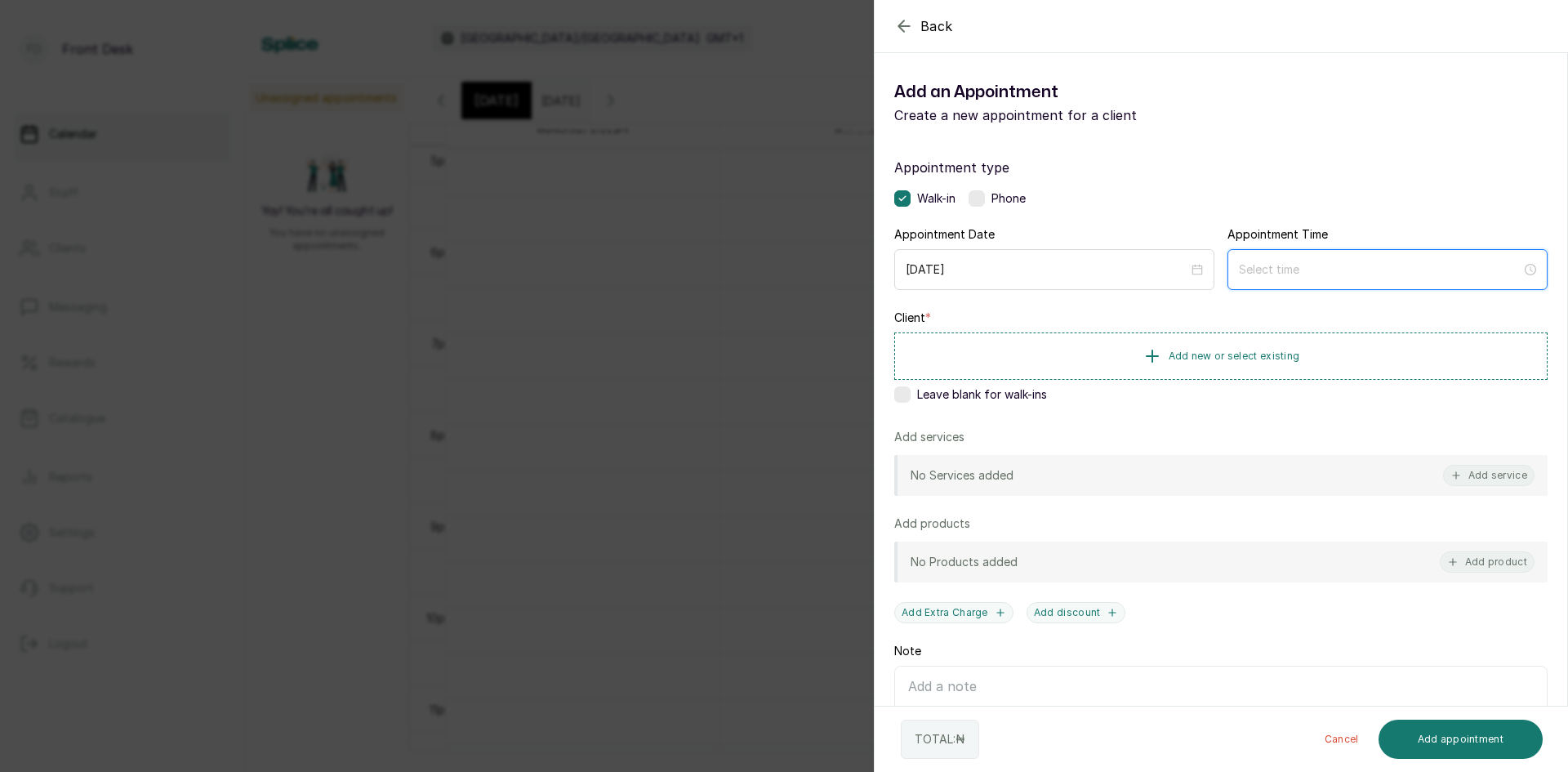
click at [1244, 266] on input at bounding box center [1380, 269] width 283 height 18
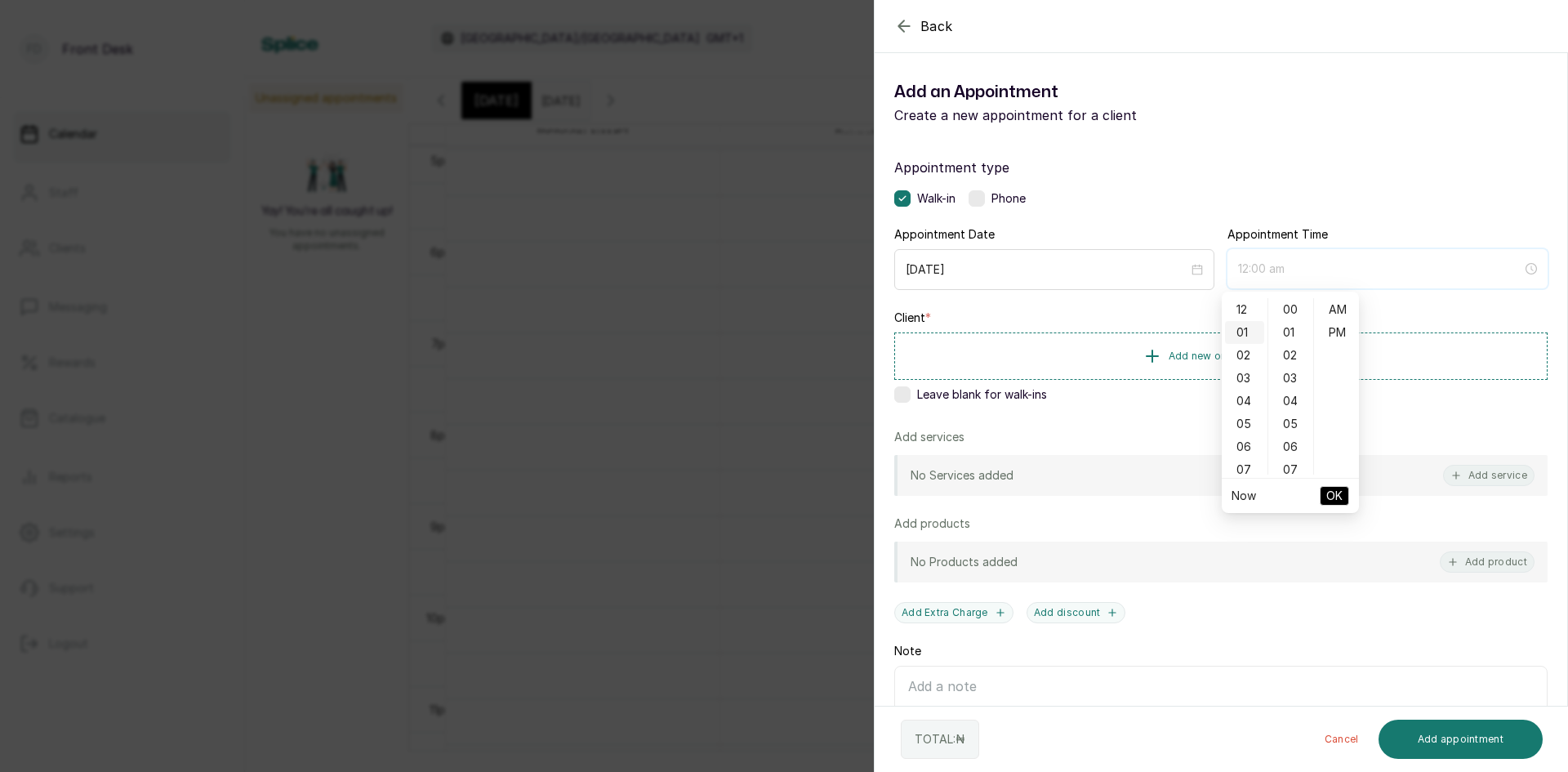
type input "1:00 am"
click at [1237, 366] on div "10" at bounding box center [1244, 368] width 40 height 23
type input "10:00 am"
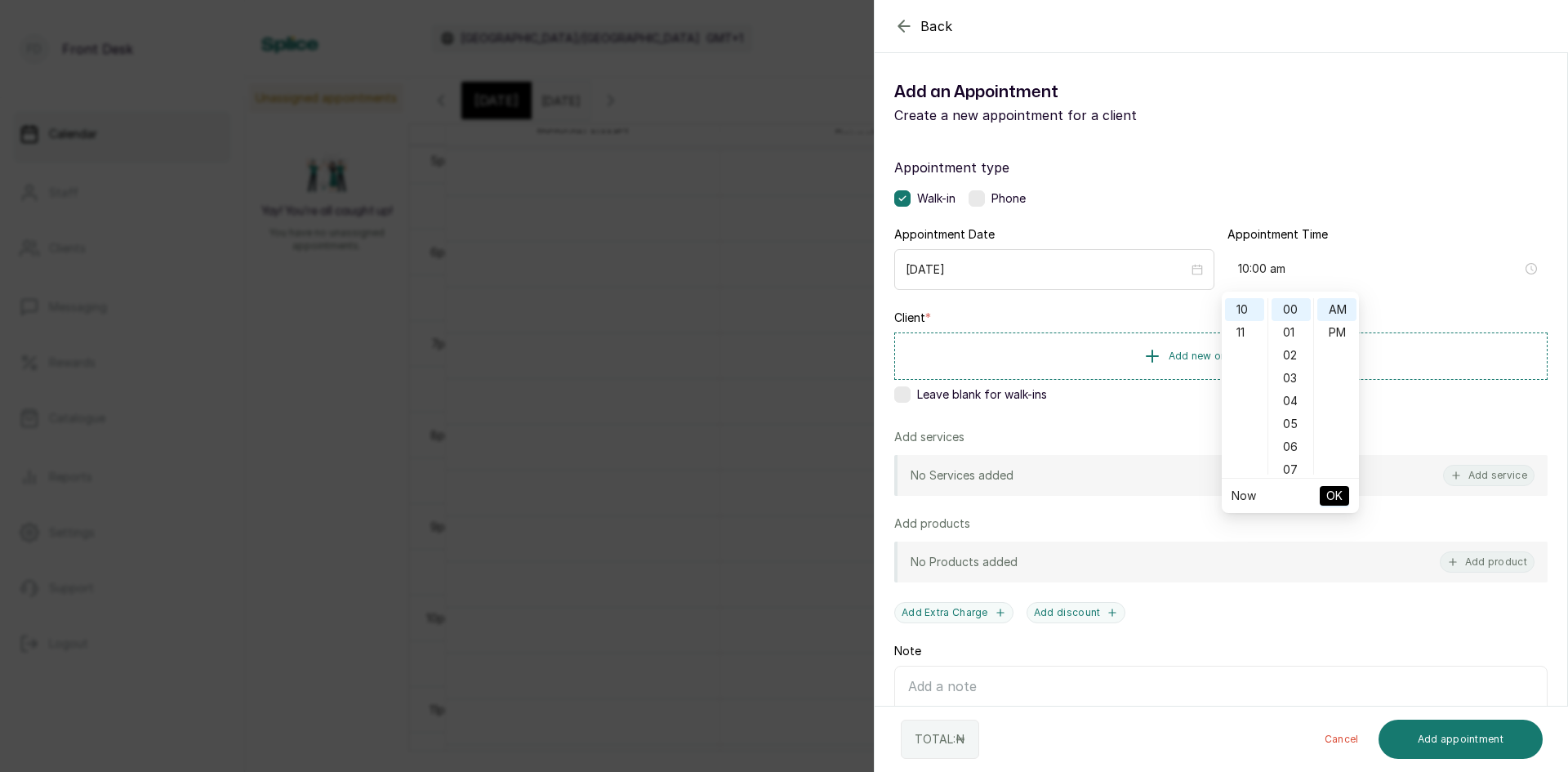
click at [1327, 493] on span "OK" at bounding box center [1333, 496] width 16 height 31
click at [1235, 354] on span "Add new or select existing" at bounding box center [1234, 355] width 131 height 13
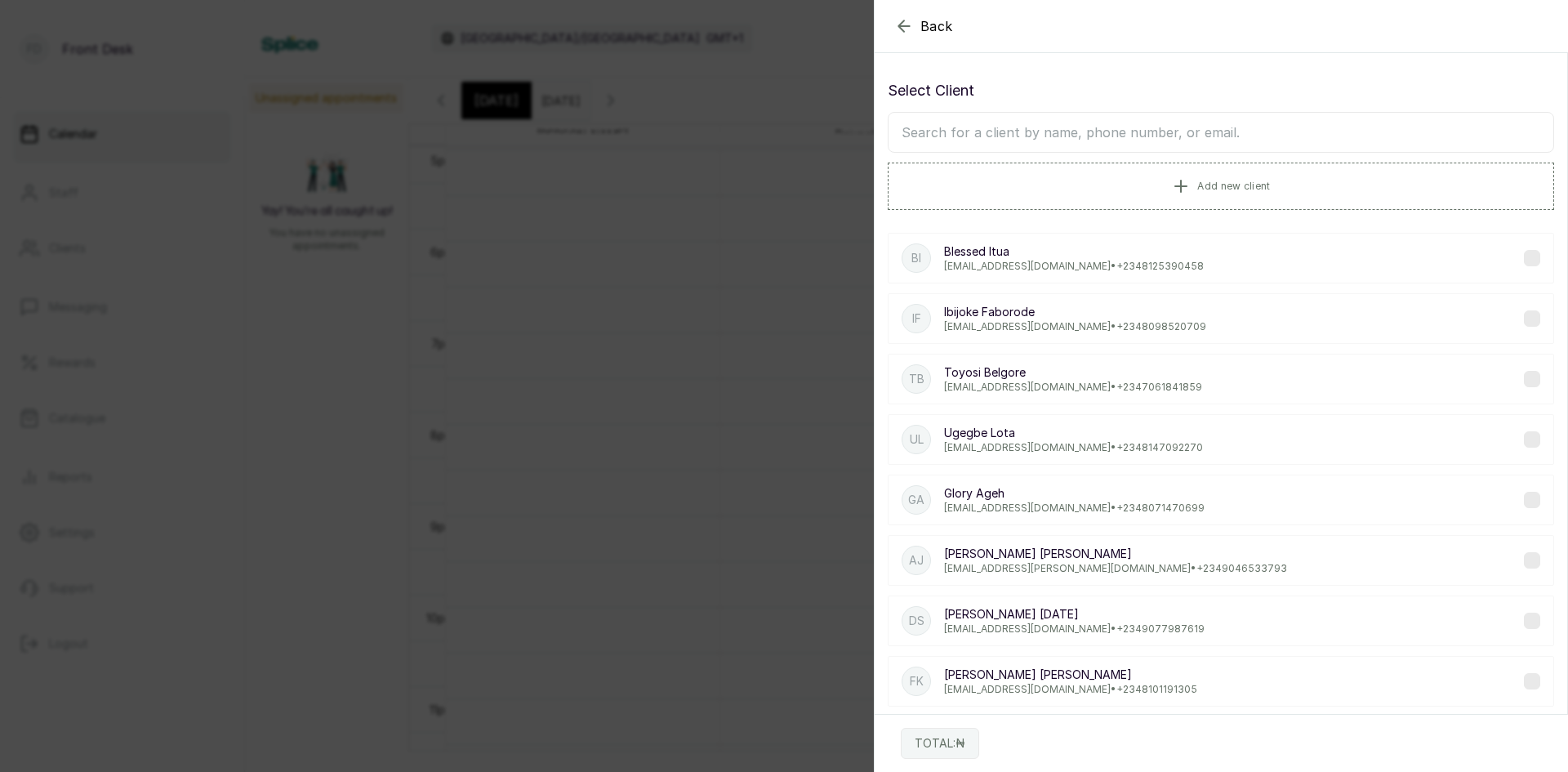
click at [1052, 130] on input "text" at bounding box center [1220, 132] width 666 height 41
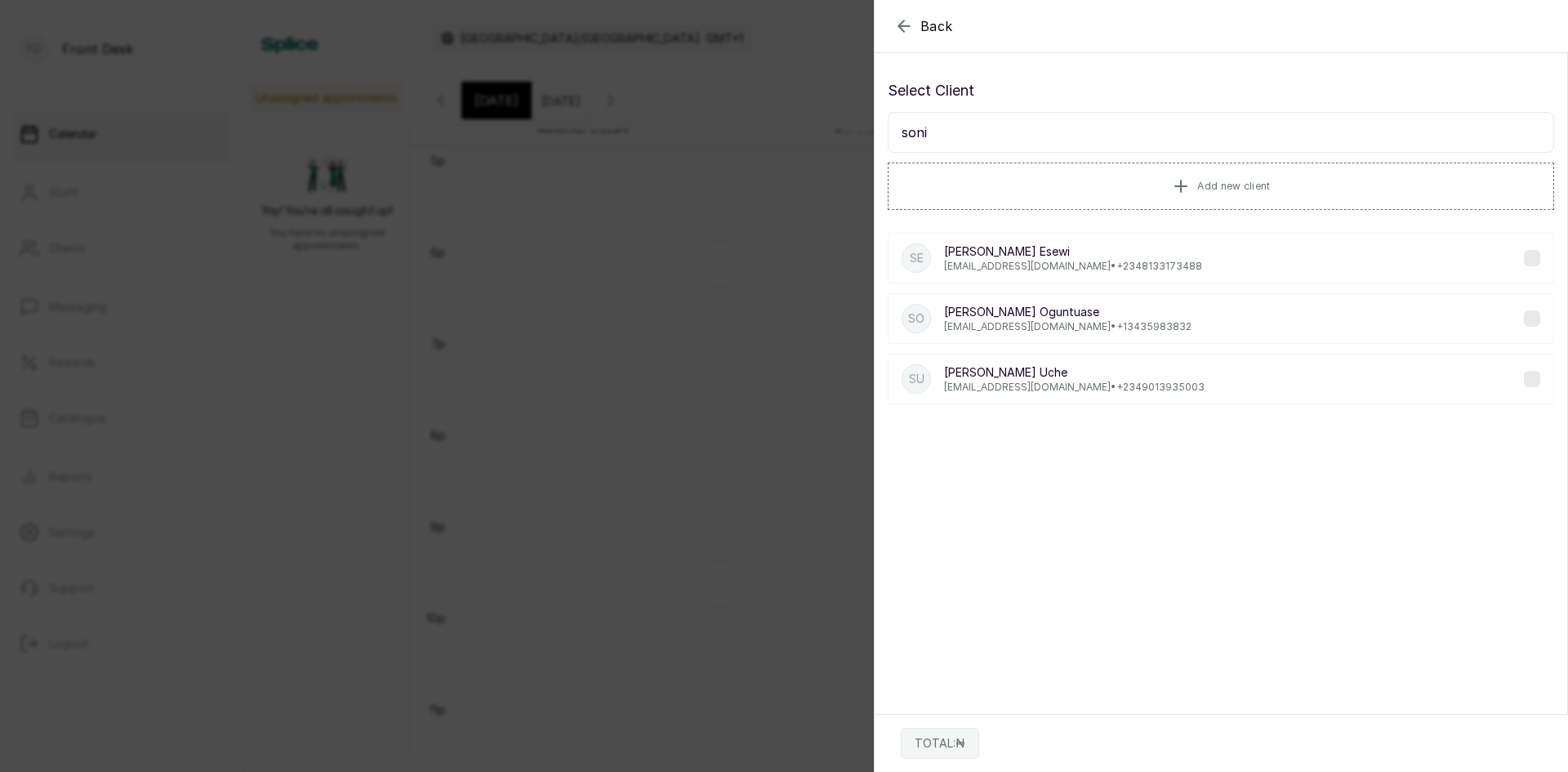
type input "soni"
click at [1015, 388] on p "ucheihuoma1923@gmail.com • +234 9013935003" at bounding box center [1074, 387] width 260 height 13
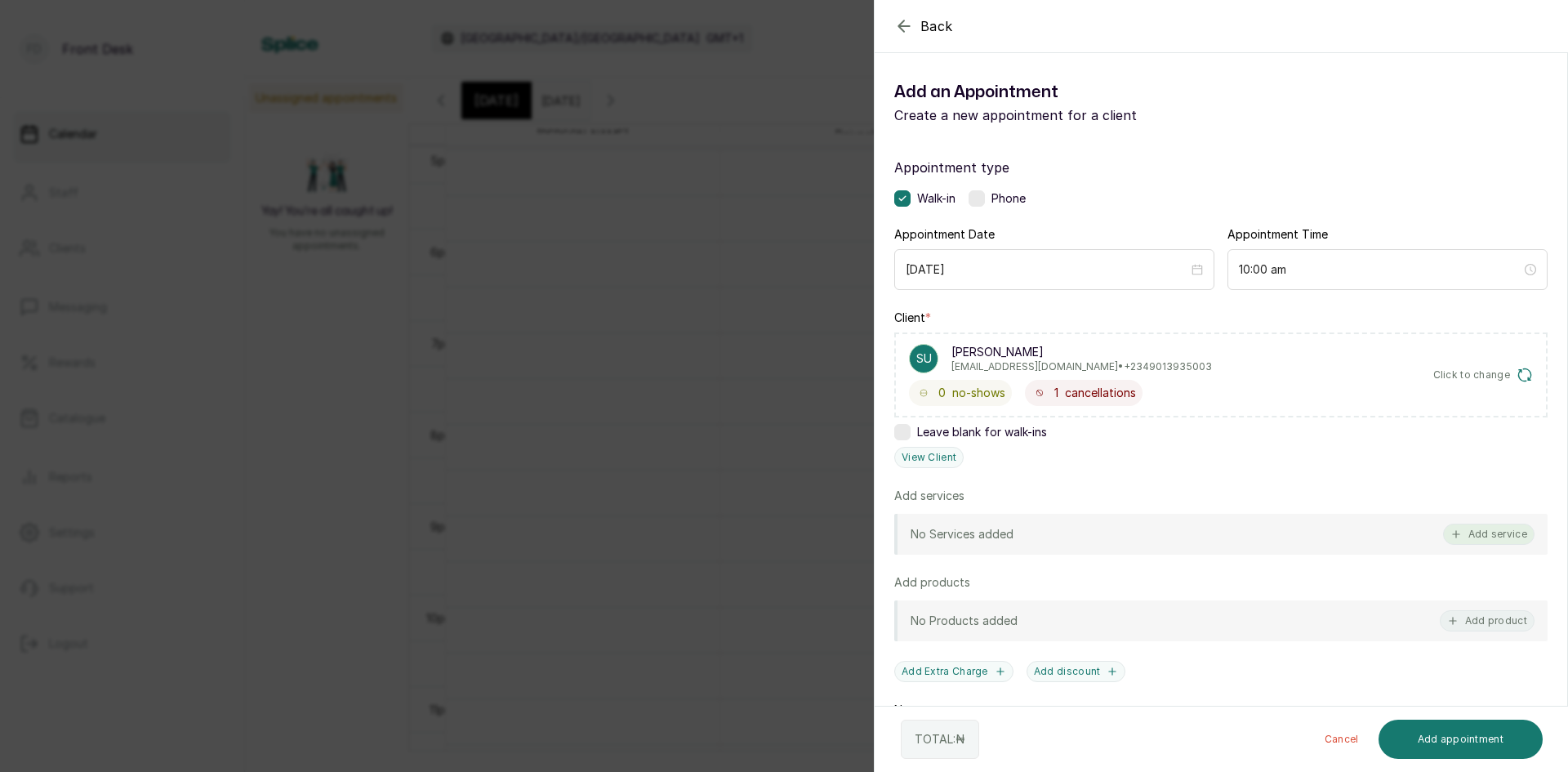
click at [1480, 540] on button "Add service" at bounding box center [1488, 534] width 91 height 21
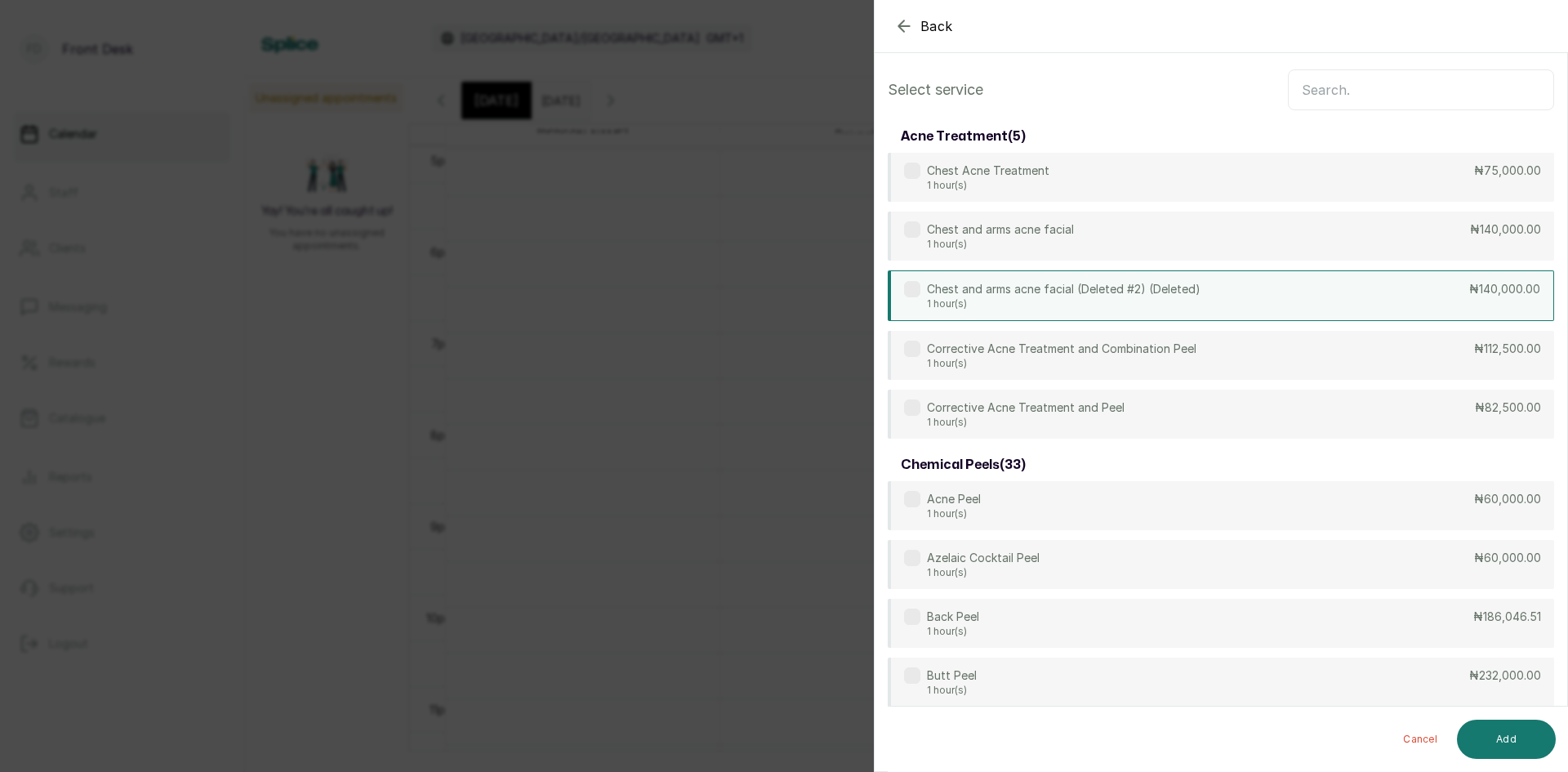
scroll to position [0, 0]
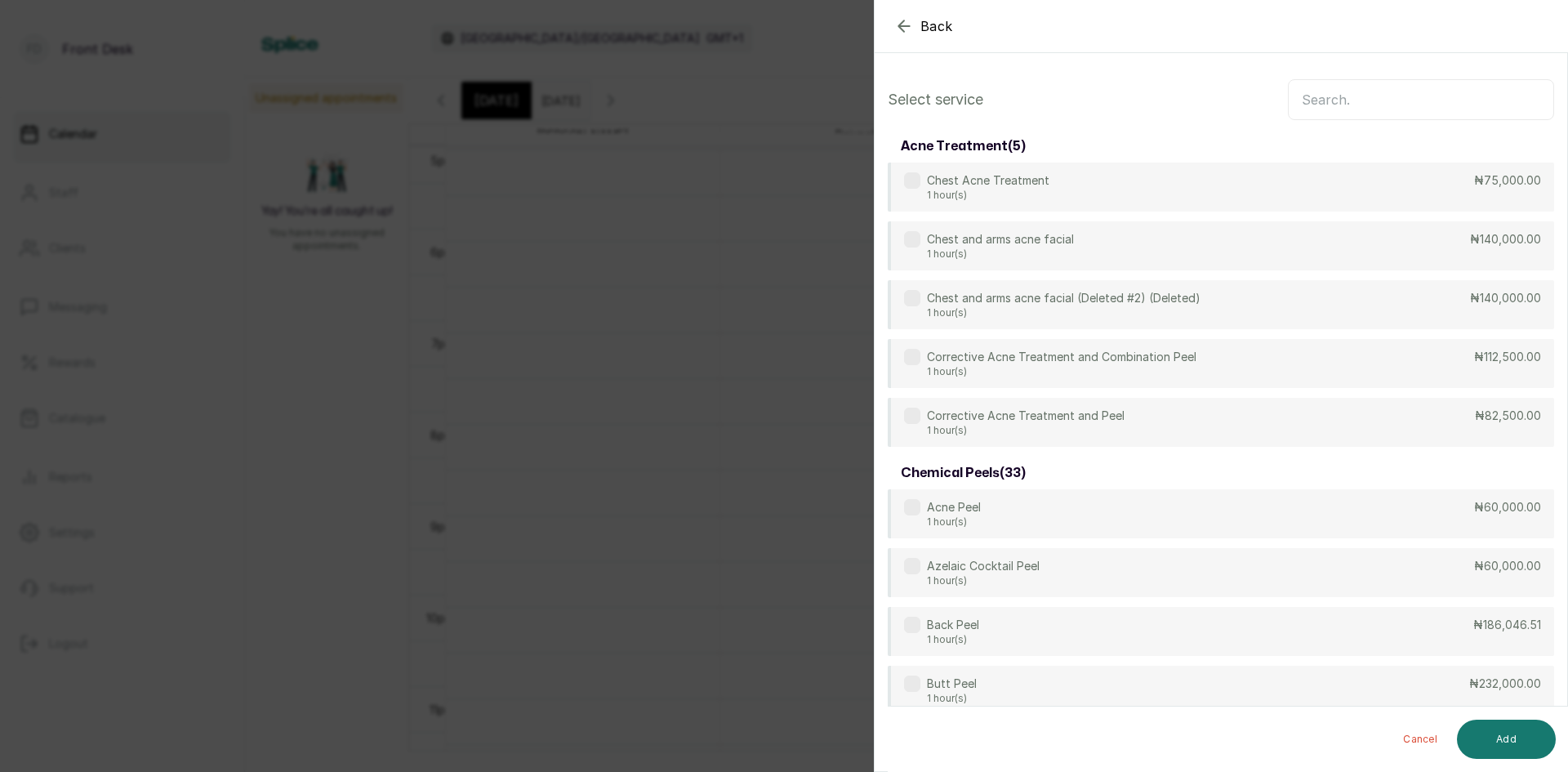
click at [1453, 92] on input "text" at bounding box center [1421, 100] width 266 height 41
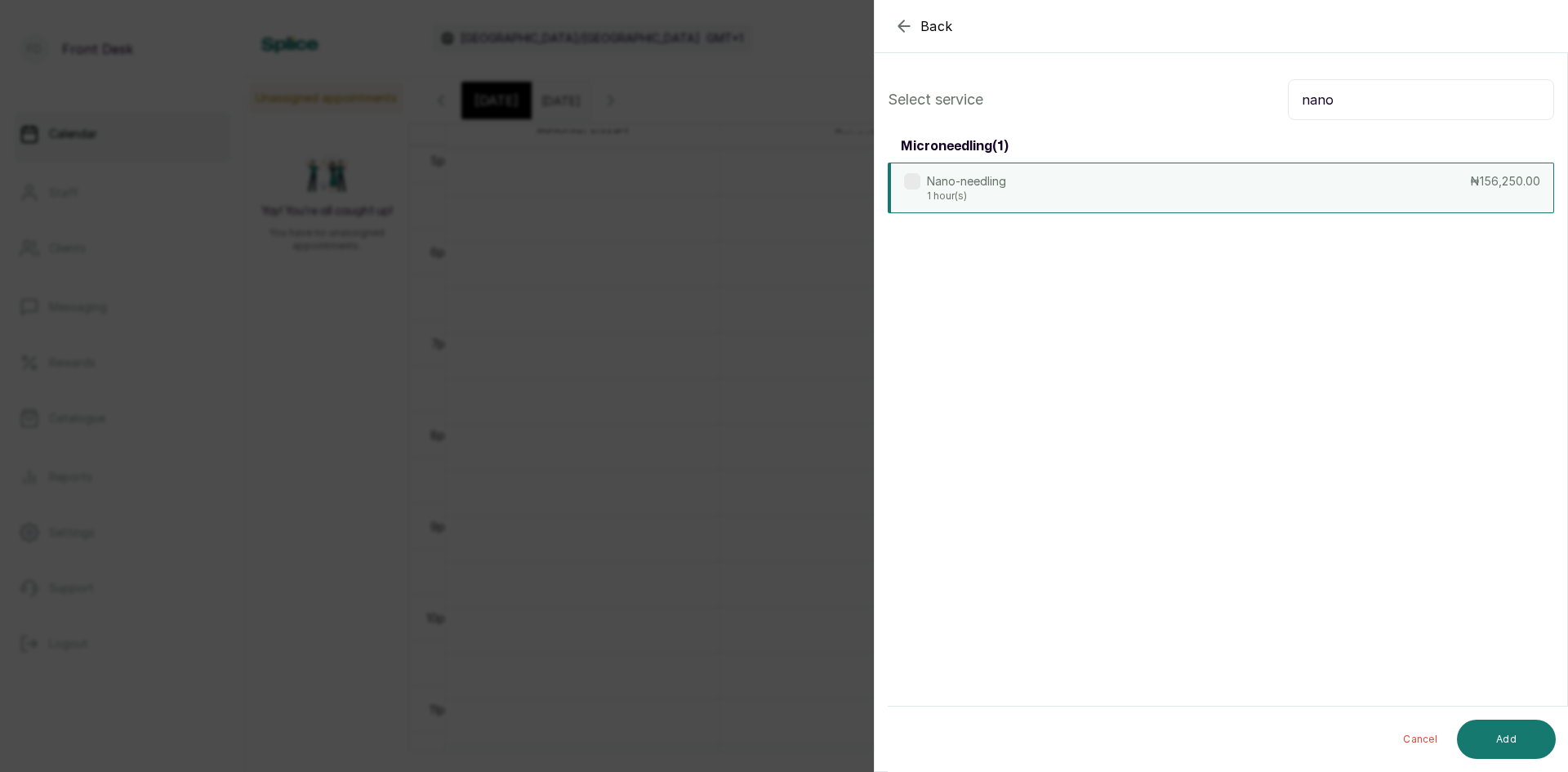
type input "nano"
click at [1171, 197] on div "Nano-needling 1 hour(s) ₦156,250.00" at bounding box center [1220, 187] width 666 height 51
click at [1493, 748] on button "Add" at bounding box center [1505, 739] width 99 height 40
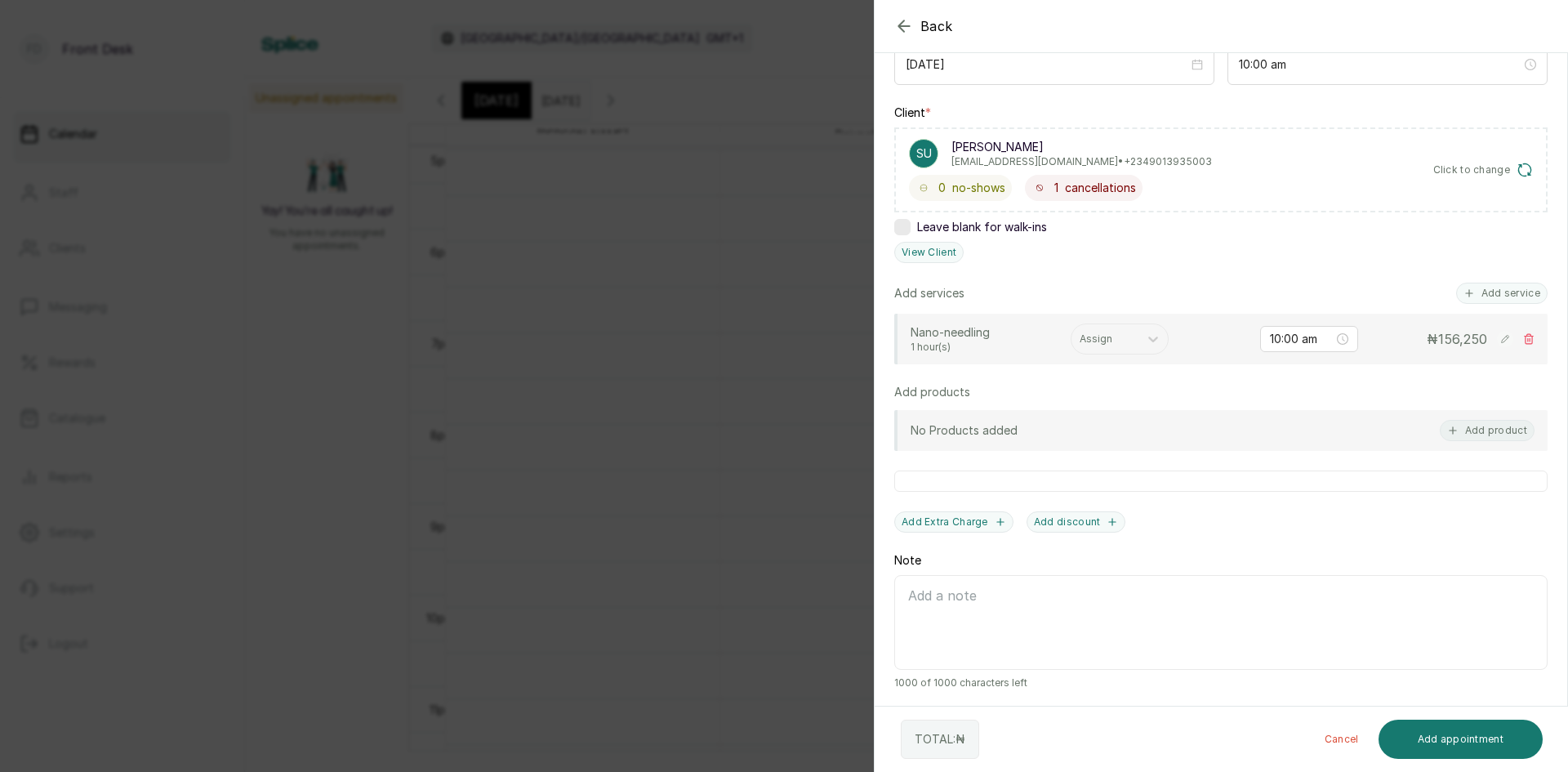
scroll to position [208, 0]
click at [1149, 337] on icon at bounding box center [1152, 335] width 16 height 16
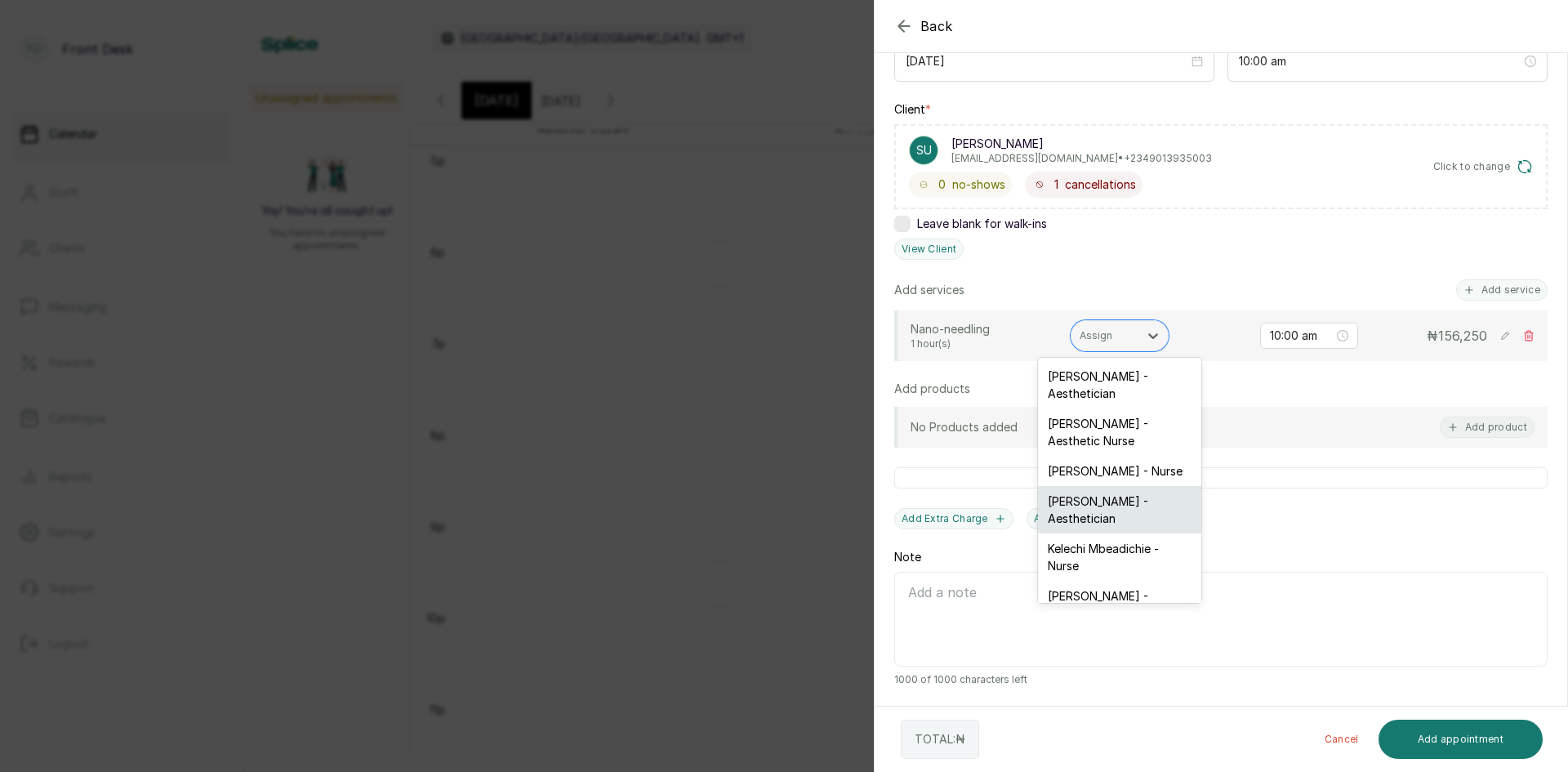
scroll to position [76, 0]
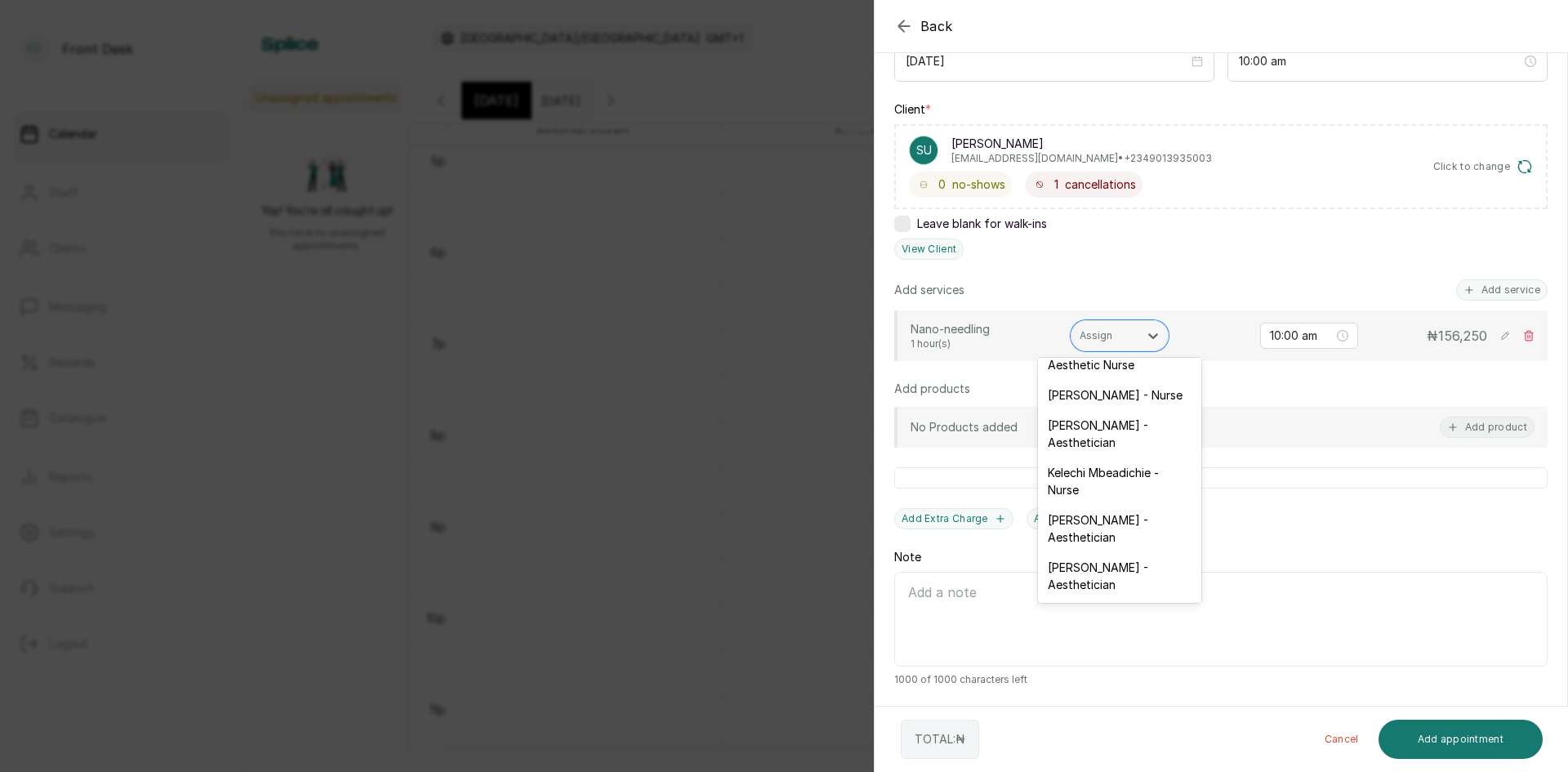
click at [1111, 567] on div "Donna Onyendi - Aesthetician" at bounding box center [1120, 575] width 163 height 47
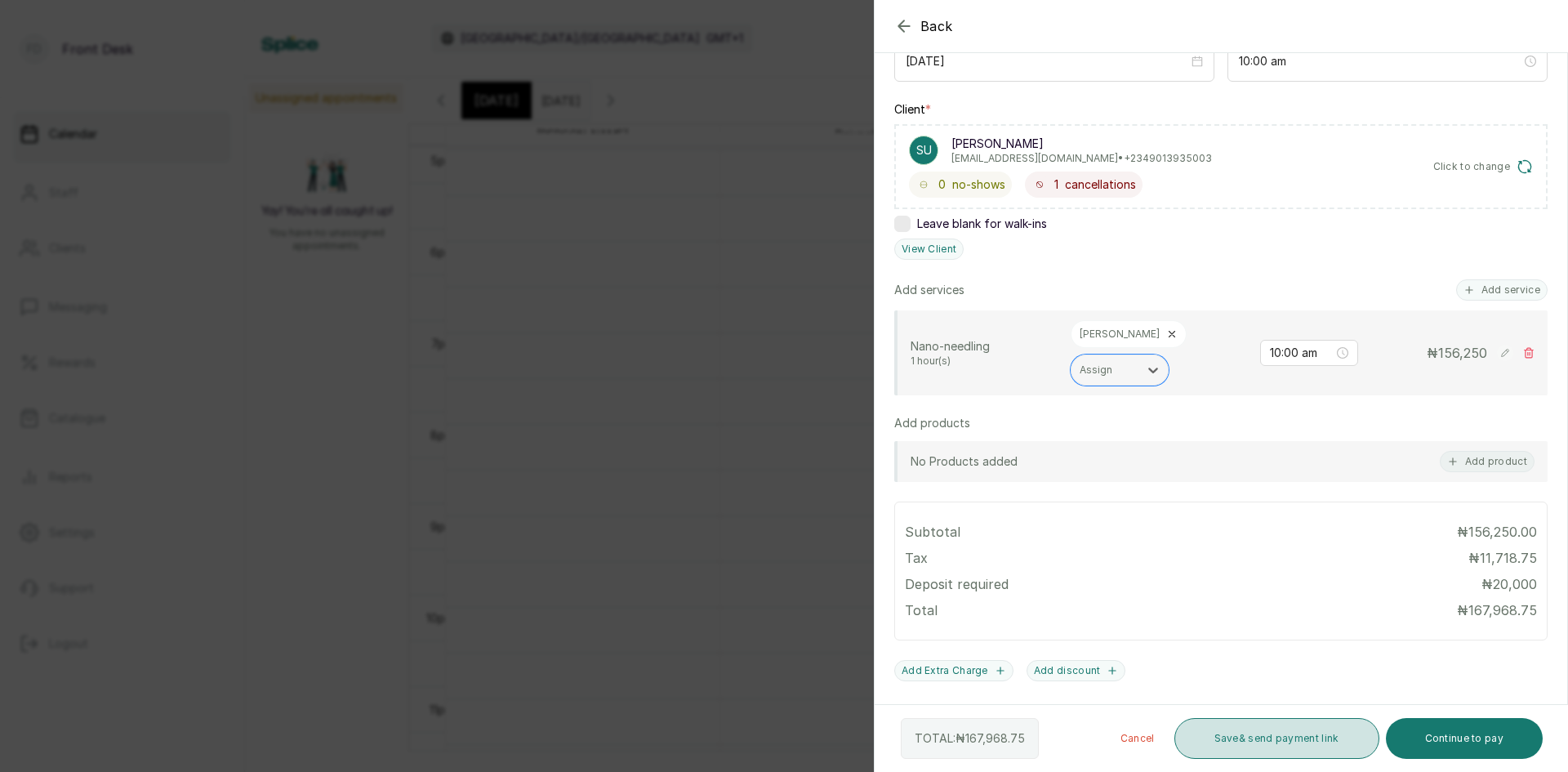
click at [1264, 748] on button "Save & send payment link" at bounding box center [1277, 738] width 205 height 41
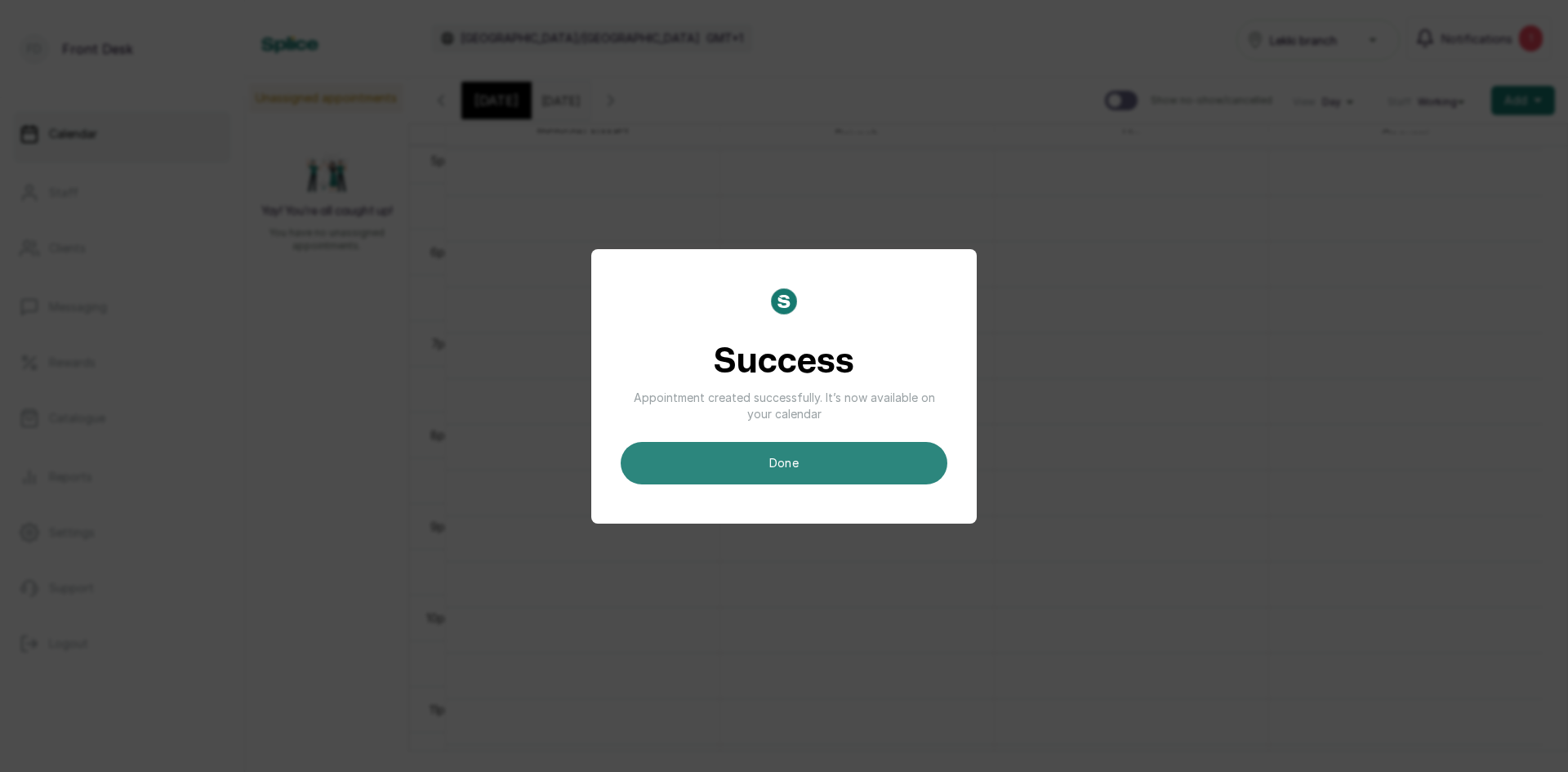
click at [800, 450] on button "done" at bounding box center [784, 463] width 326 height 42
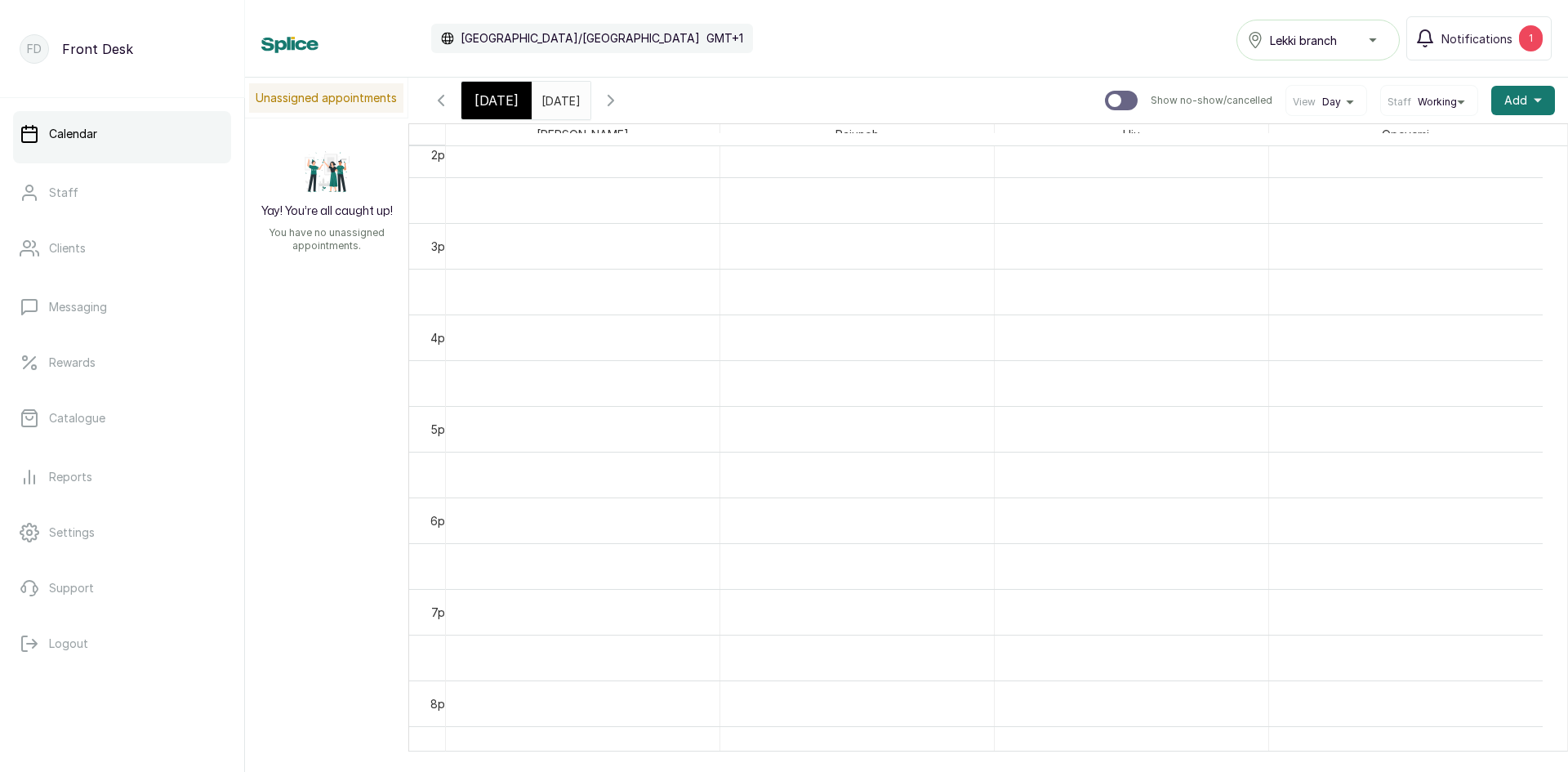
scroll to position [1238, 0]
click at [1504, 92] on span "Add" at bounding box center [1515, 100] width 23 height 16
click at [1428, 144] on span "Add Appointment" at bounding box center [1463, 144] width 156 height 20
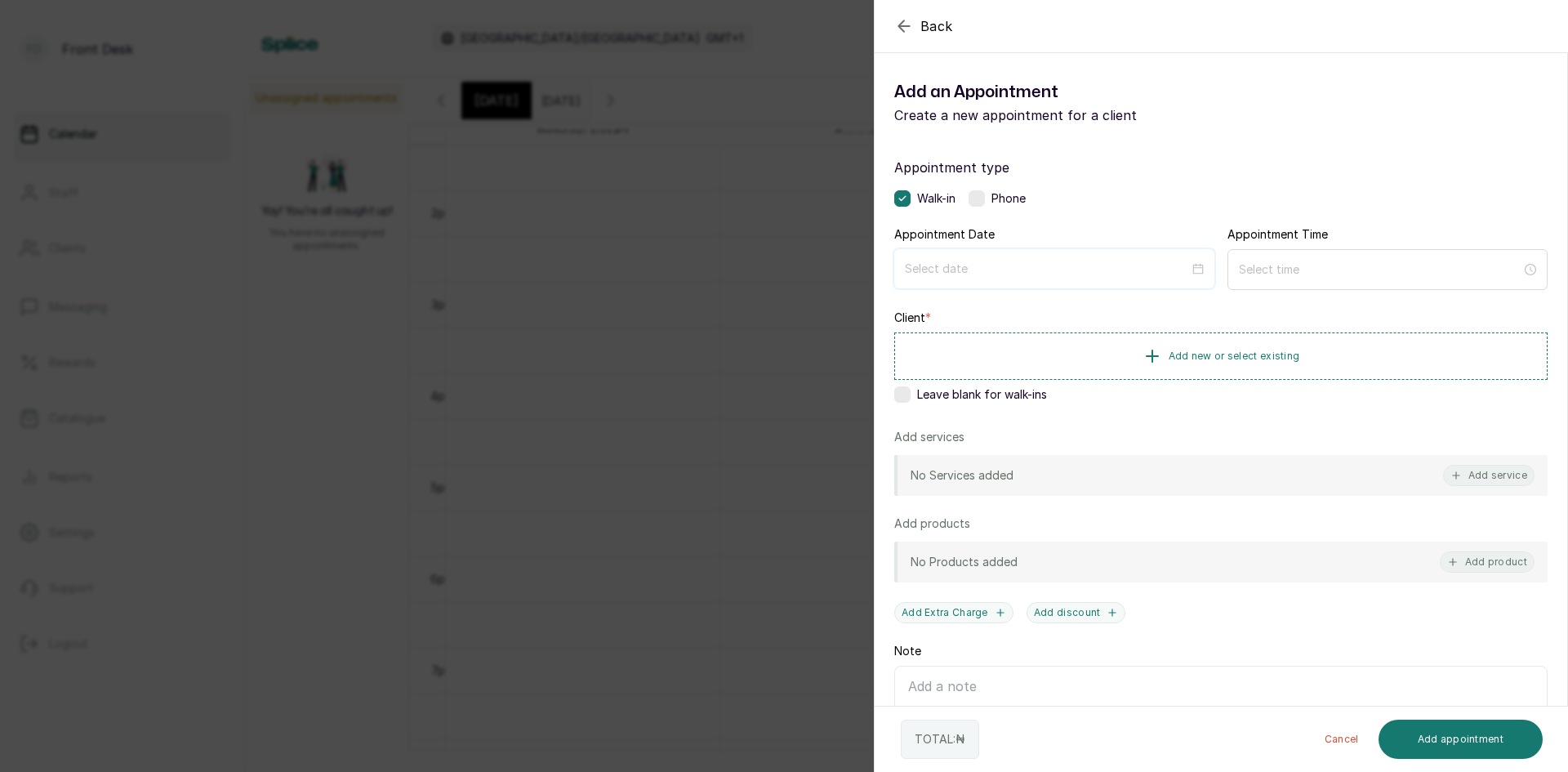
click at [1147, 272] on input at bounding box center [1046, 268] width 284 height 18
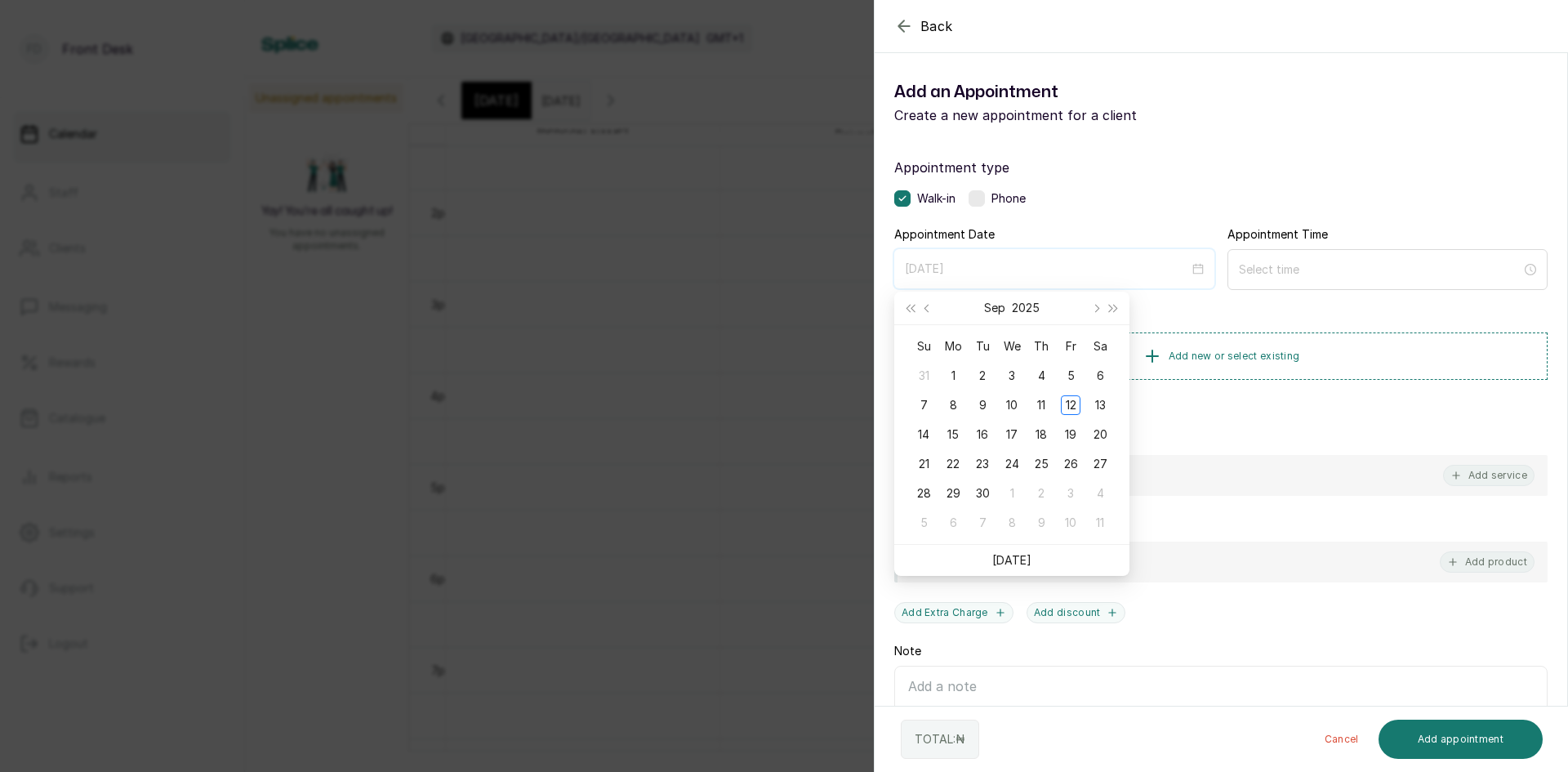
type input "2025/09/07"
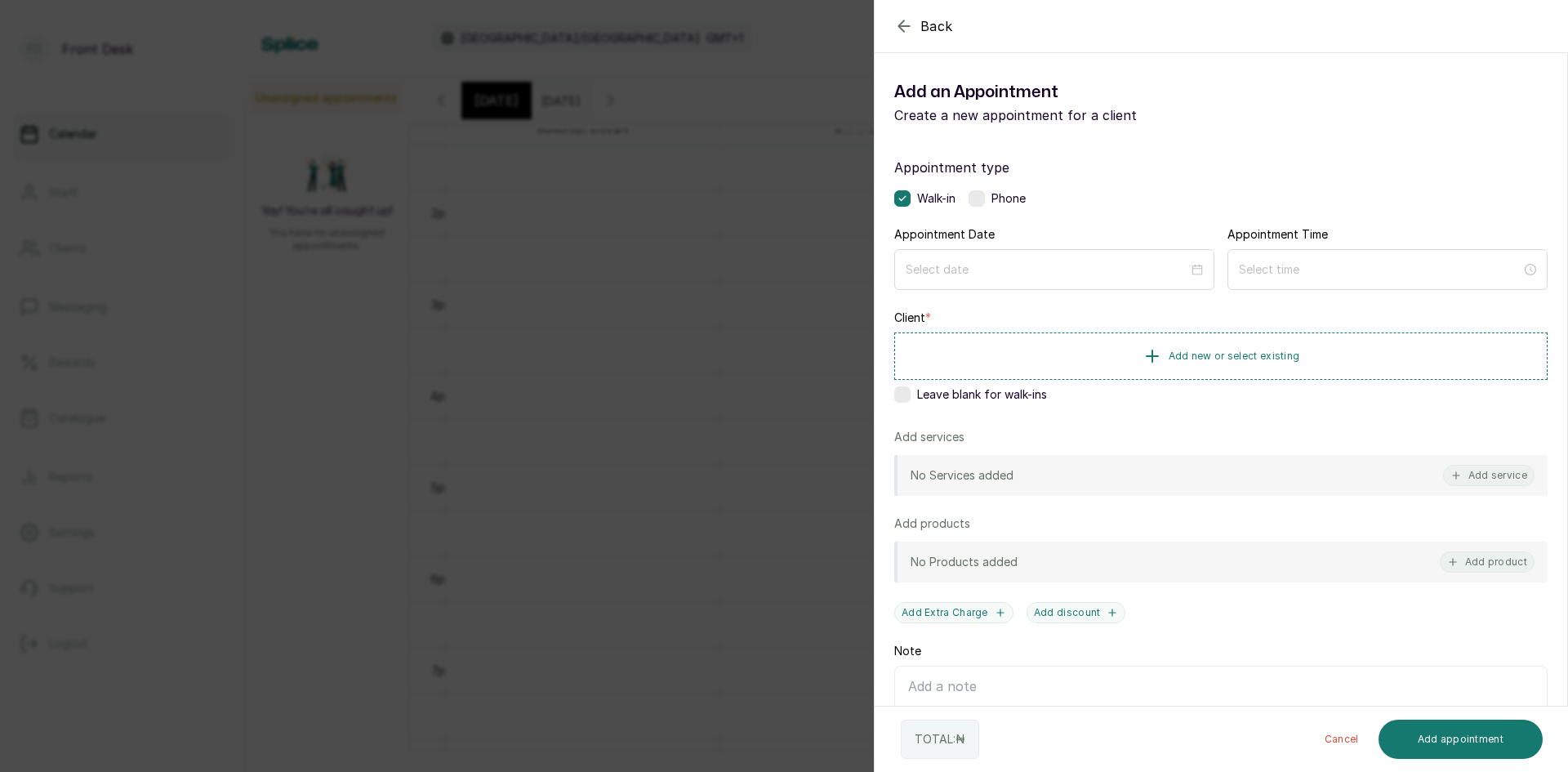
click at [699, 289] on div "Back Add Appointment Add an Appointment Create a new appointment for a client A…" at bounding box center [784, 386] width 1568 height 772
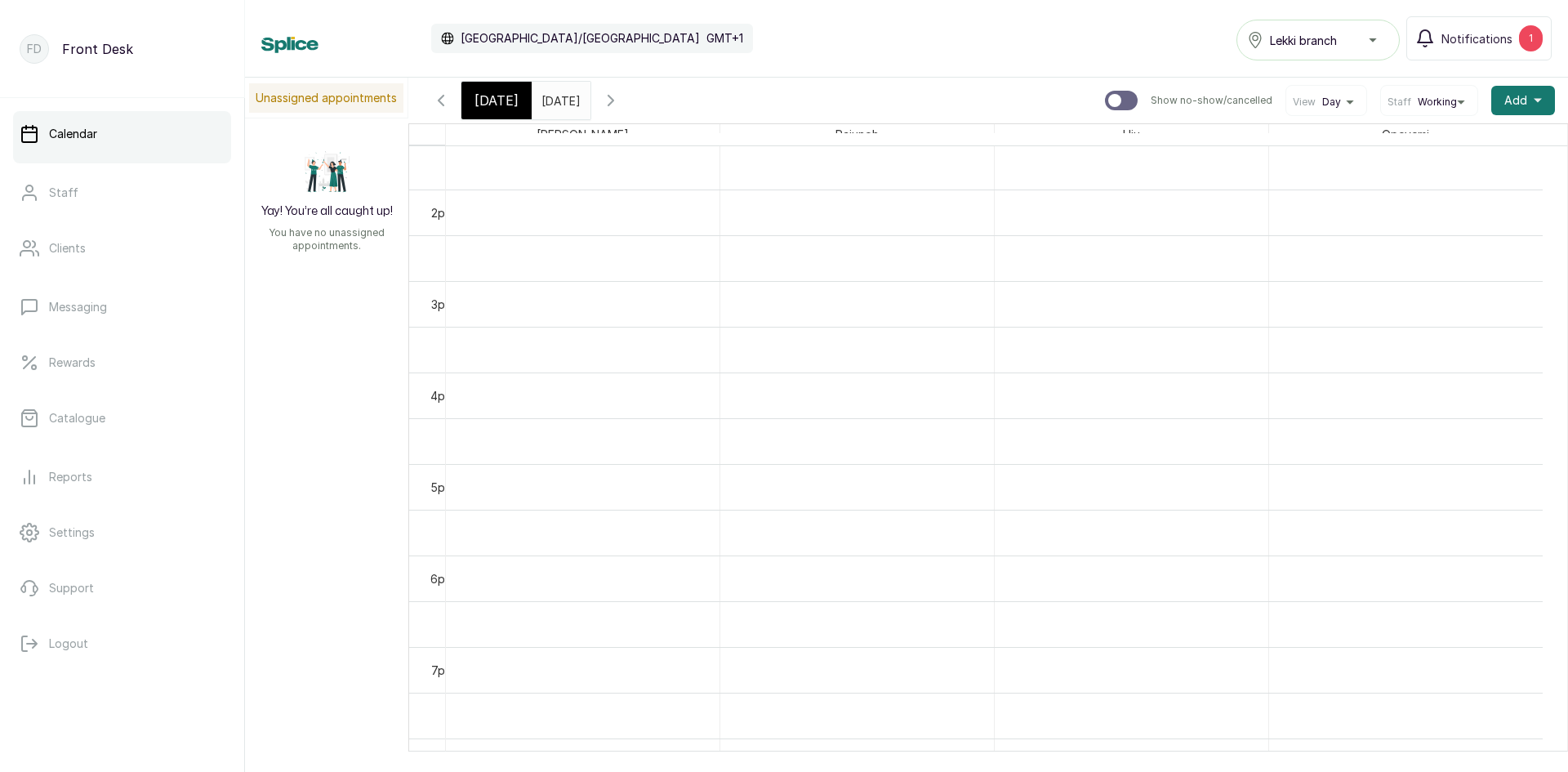
click at [546, 105] on input "10/10/2025" at bounding box center [546, 96] width 26 height 28
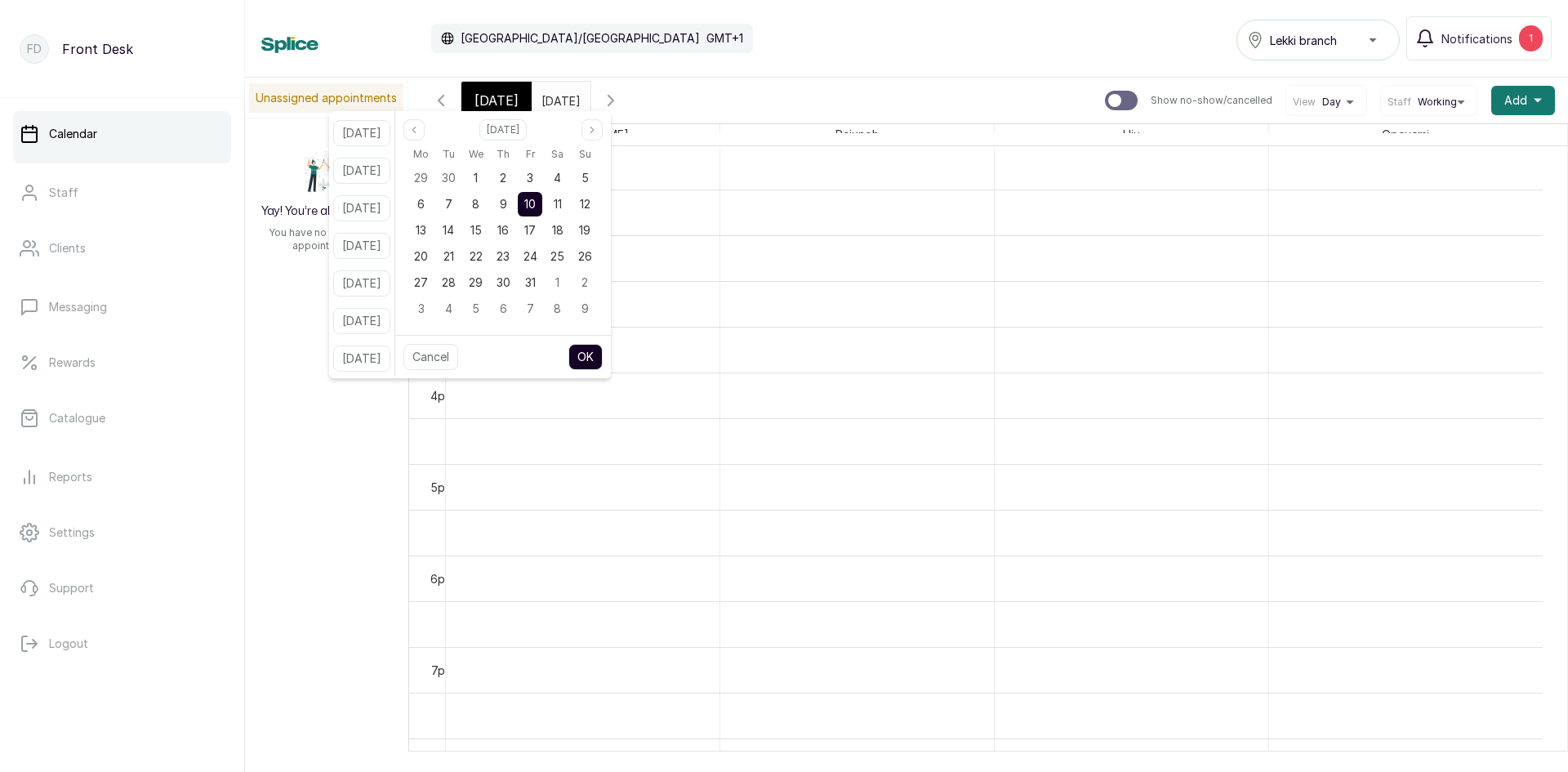
click at [447, 97] on icon "button" at bounding box center [441, 100] width 20 height 20
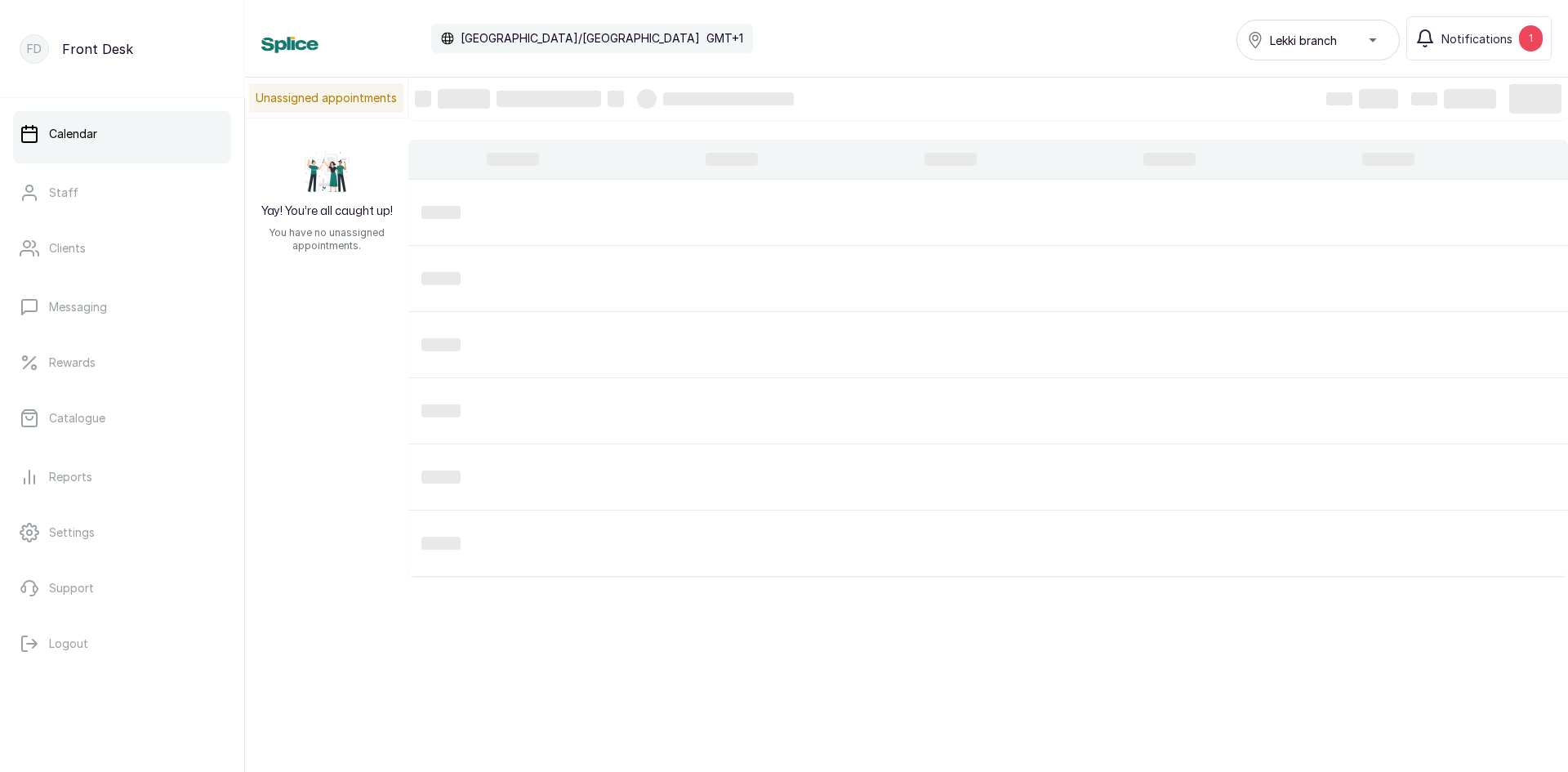
scroll to position [550, 0]
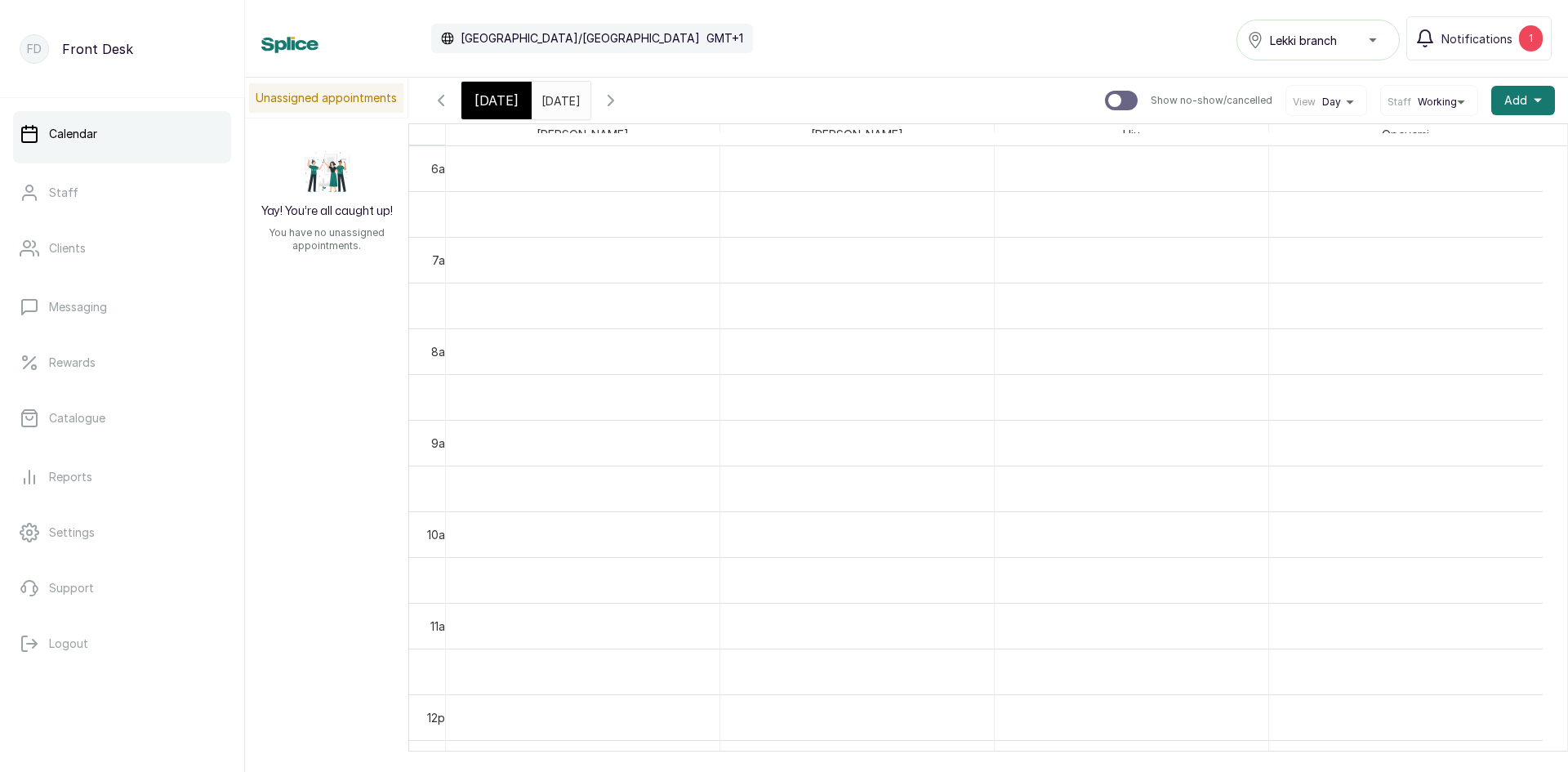
click at [558, 106] on input "10/10/2025" at bounding box center [546, 96] width 26 height 28
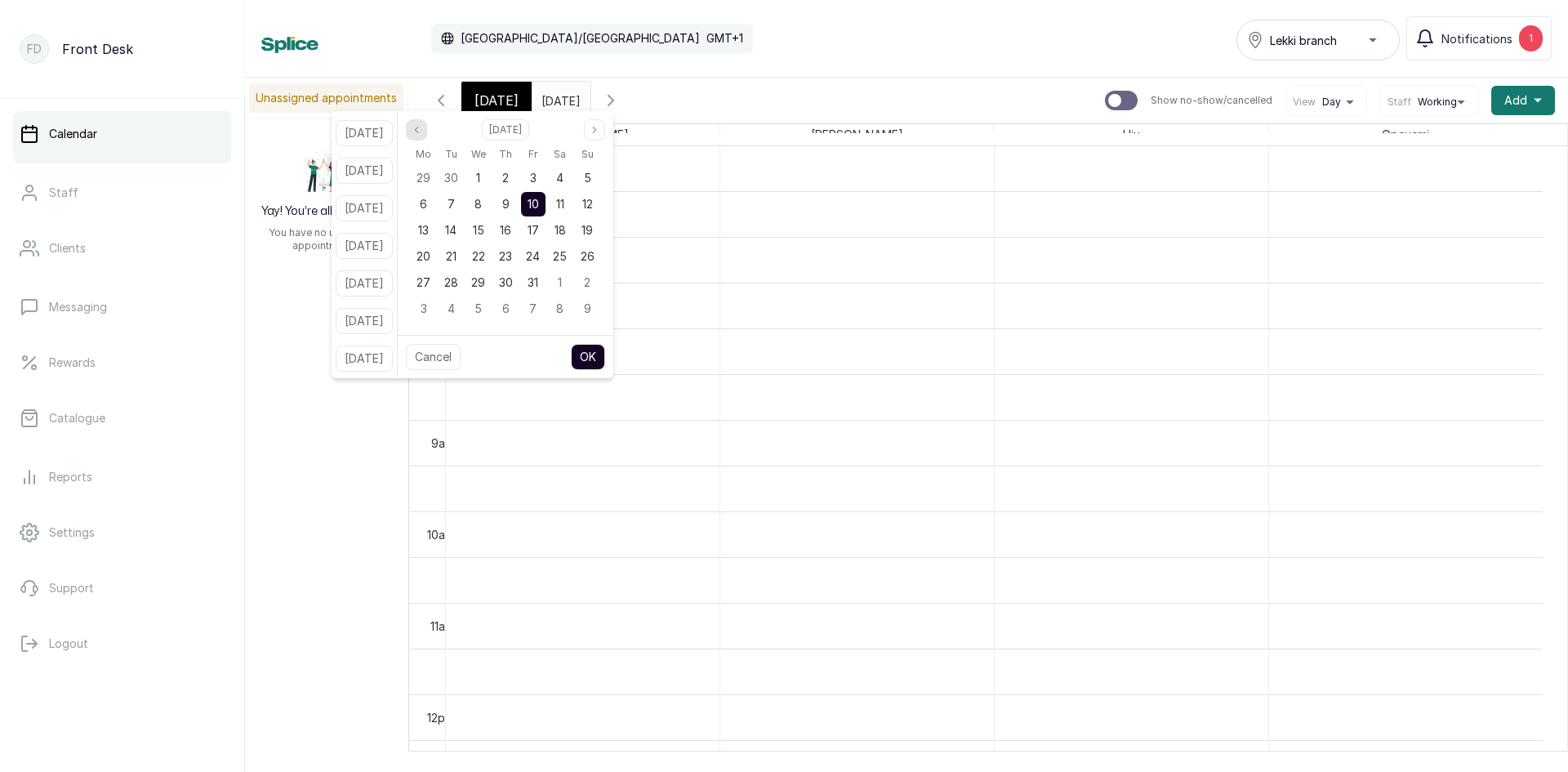
click at [427, 132] on button "Previous month" at bounding box center [416, 130] width 21 height 21
click at [570, 206] on div "13" at bounding box center [560, 204] width 25 height 25
click at [605, 352] on button "OK" at bounding box center [588, 357] width 34 height 26
type input "13/09/2025"
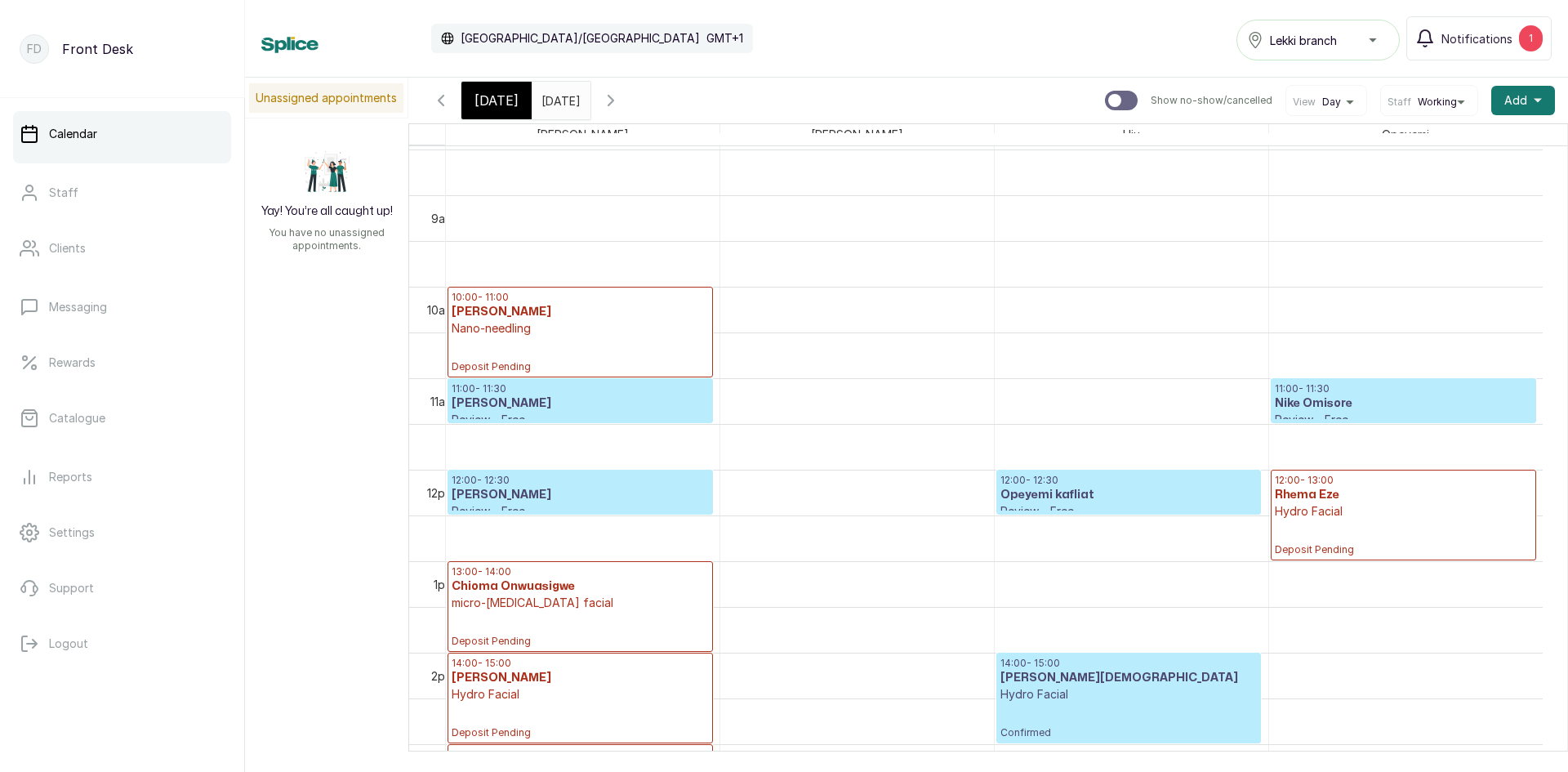
scroll to position [714, 0]
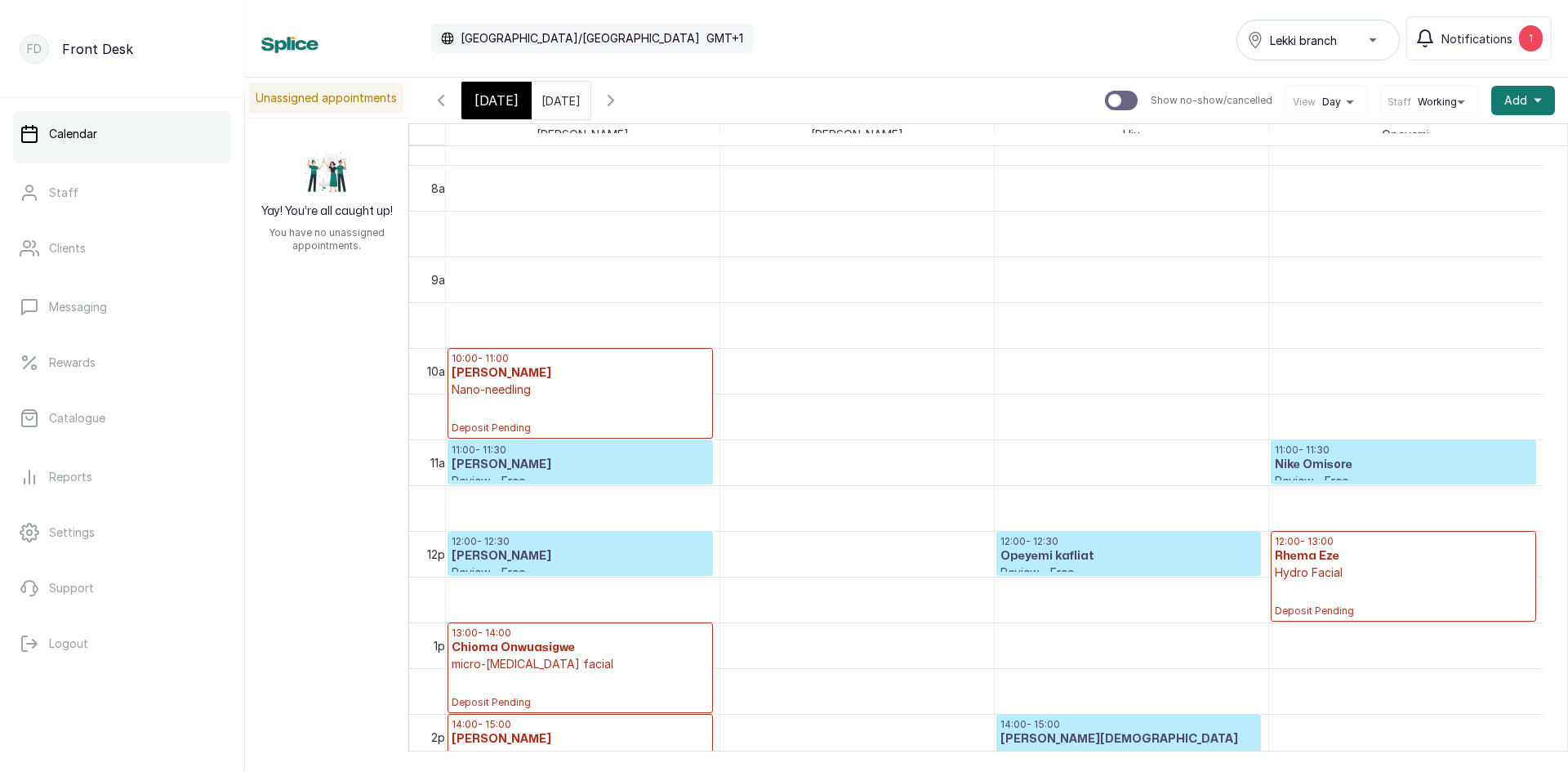
click at [630, 392] on p "Nano-needling" at bounding box center [580, 389] width 257 height 16
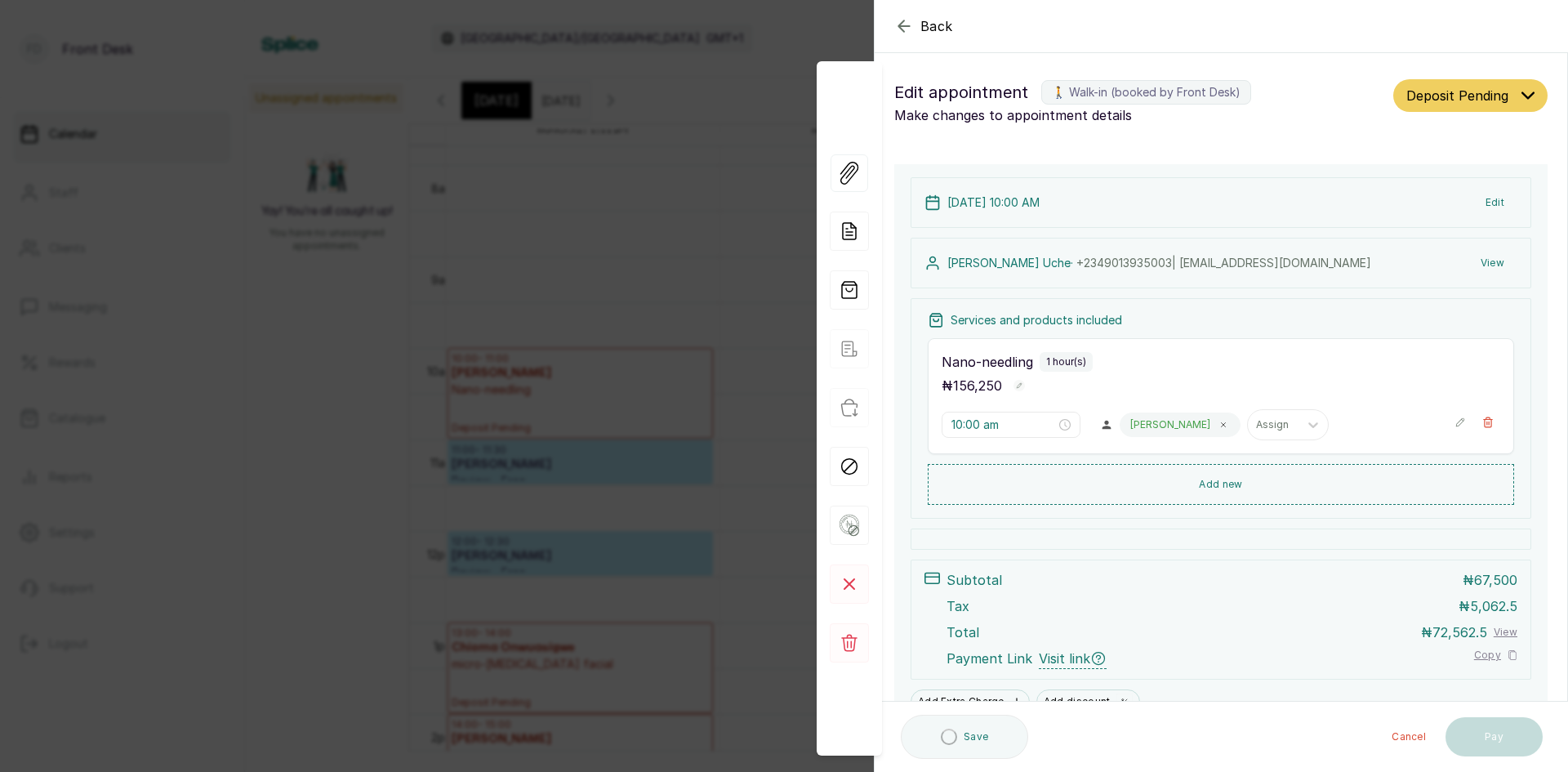
click at [729, 374] on div "Back Appointment Details Edit appointment 🚶 Walk-in (booked by Front Desk) Make…" at bounding box center [784, 386] width 1568 height 772
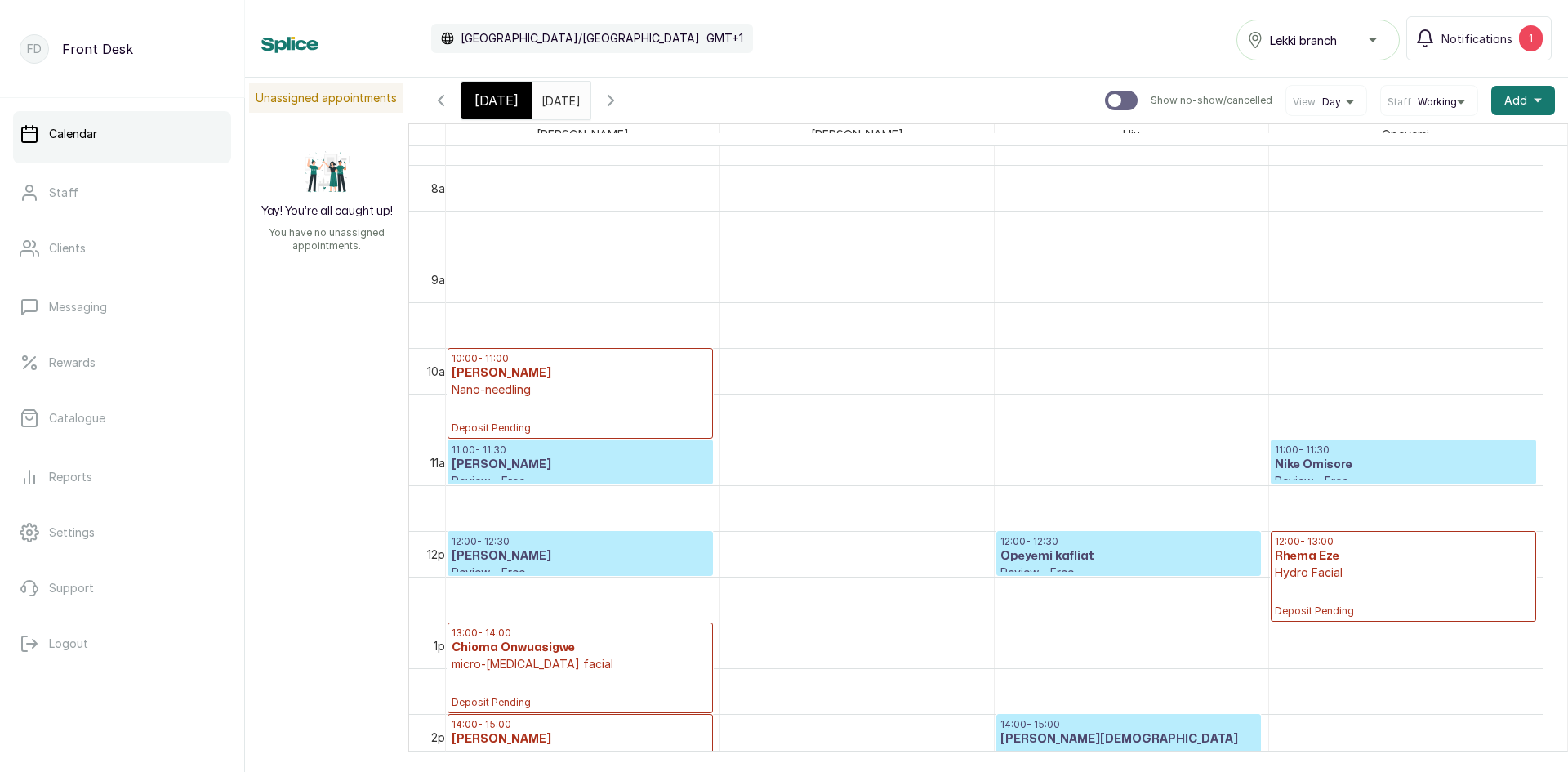
click at [605, 360] on p "10:00 - 11:00" at bounding box center [580, 358] width 257 height 13
click at [607, 378] on h3 "Sonia Uche" at bounding box center [580, 373] width 257 height 16
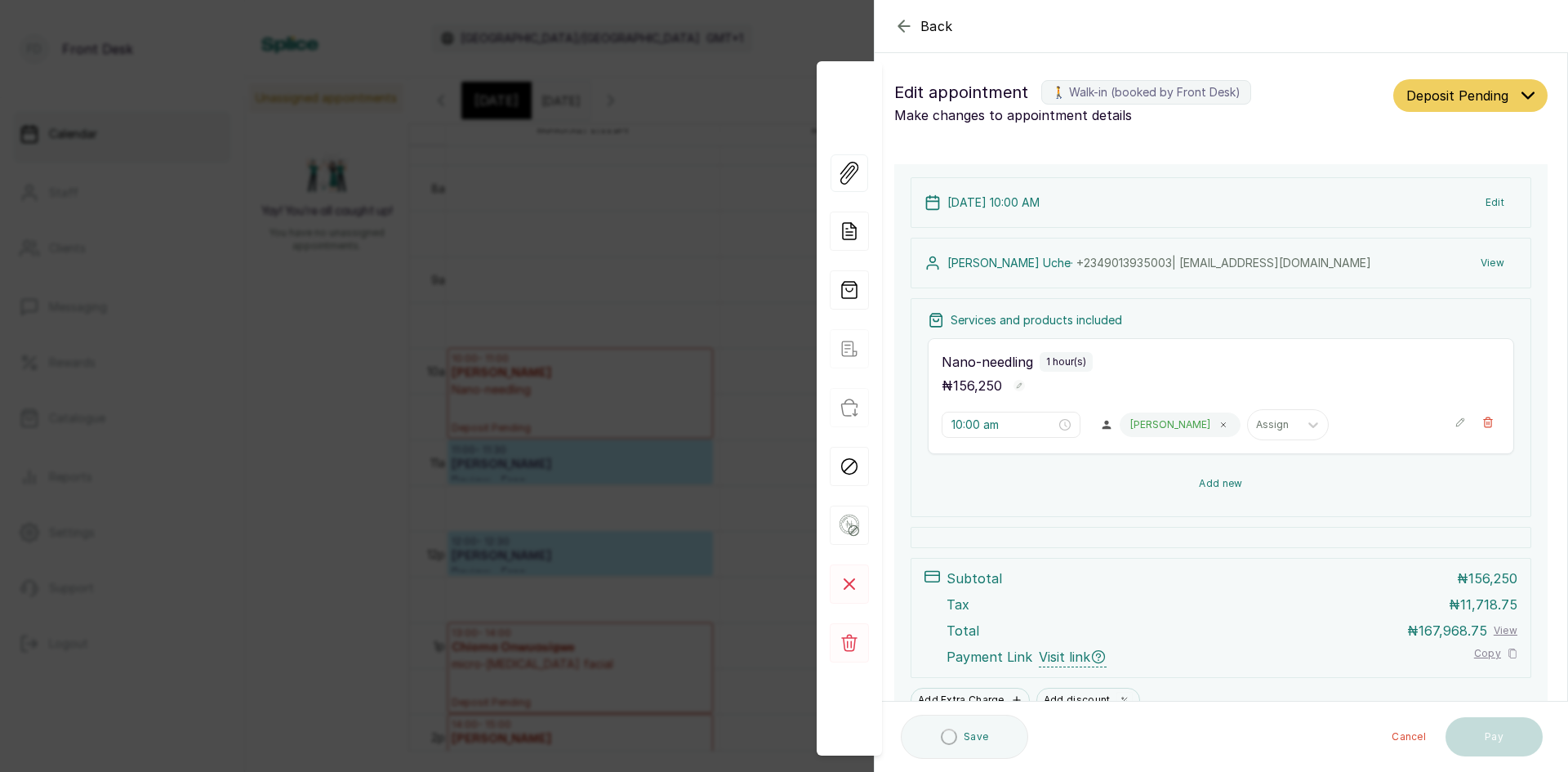
click at [1197, 486] on button "Add new" at bounding box center [1221, 484] width 586 height 40
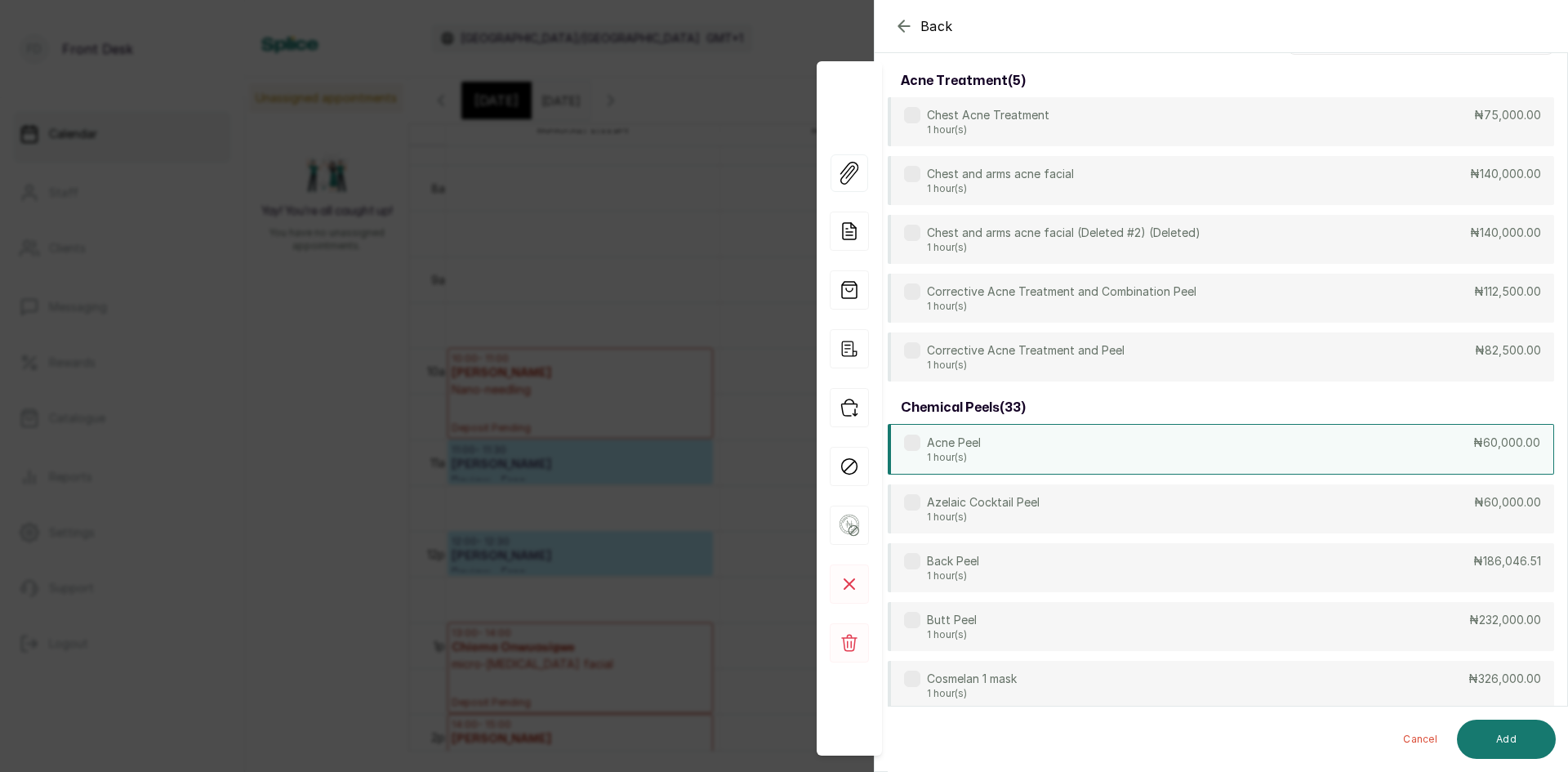
scroll to position [0, 0]
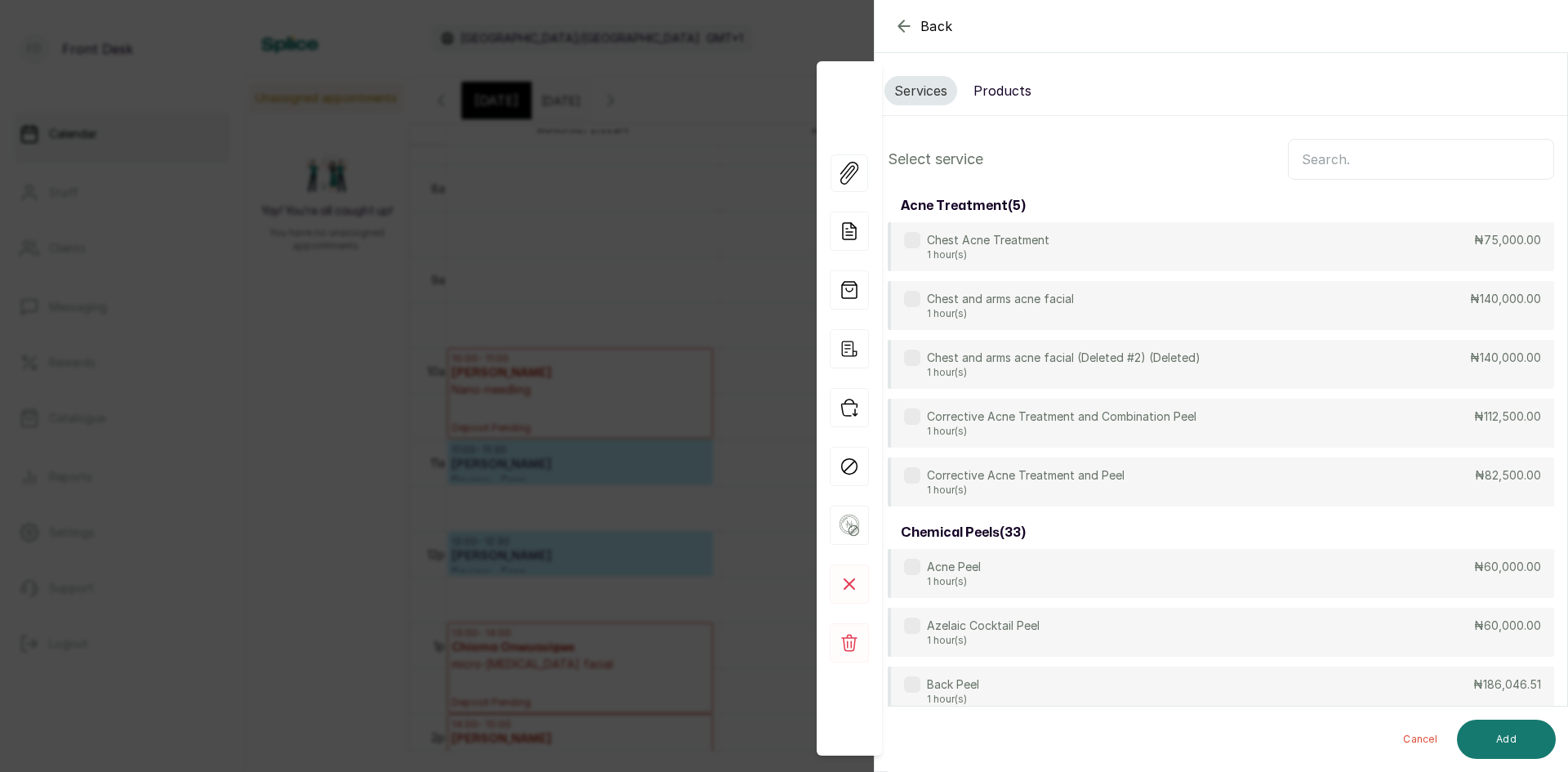
click at [1432, 159] on input "text" at bounding box center [1421, 160] width 266 height 41
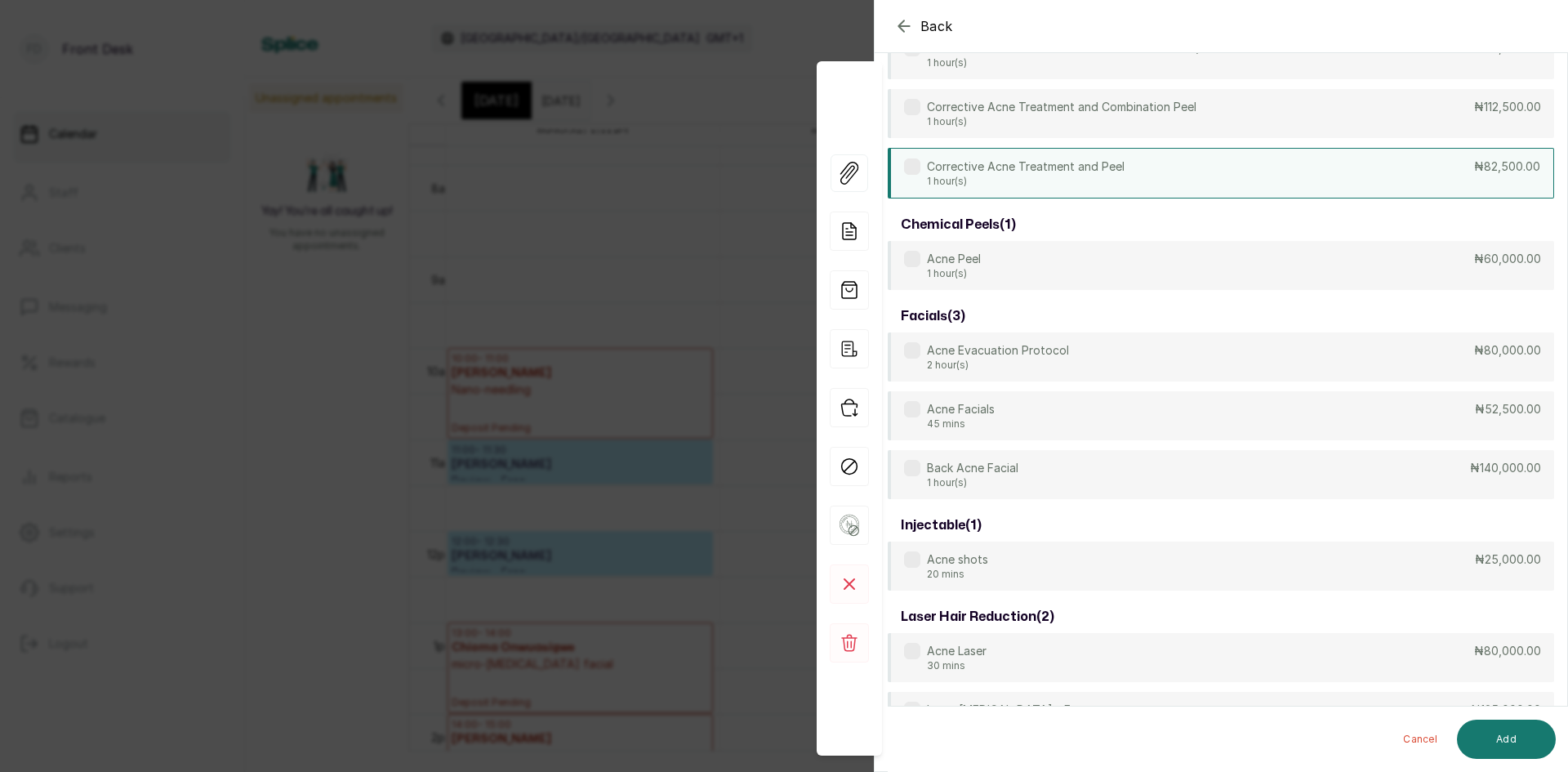
scroll to position [327, 0]
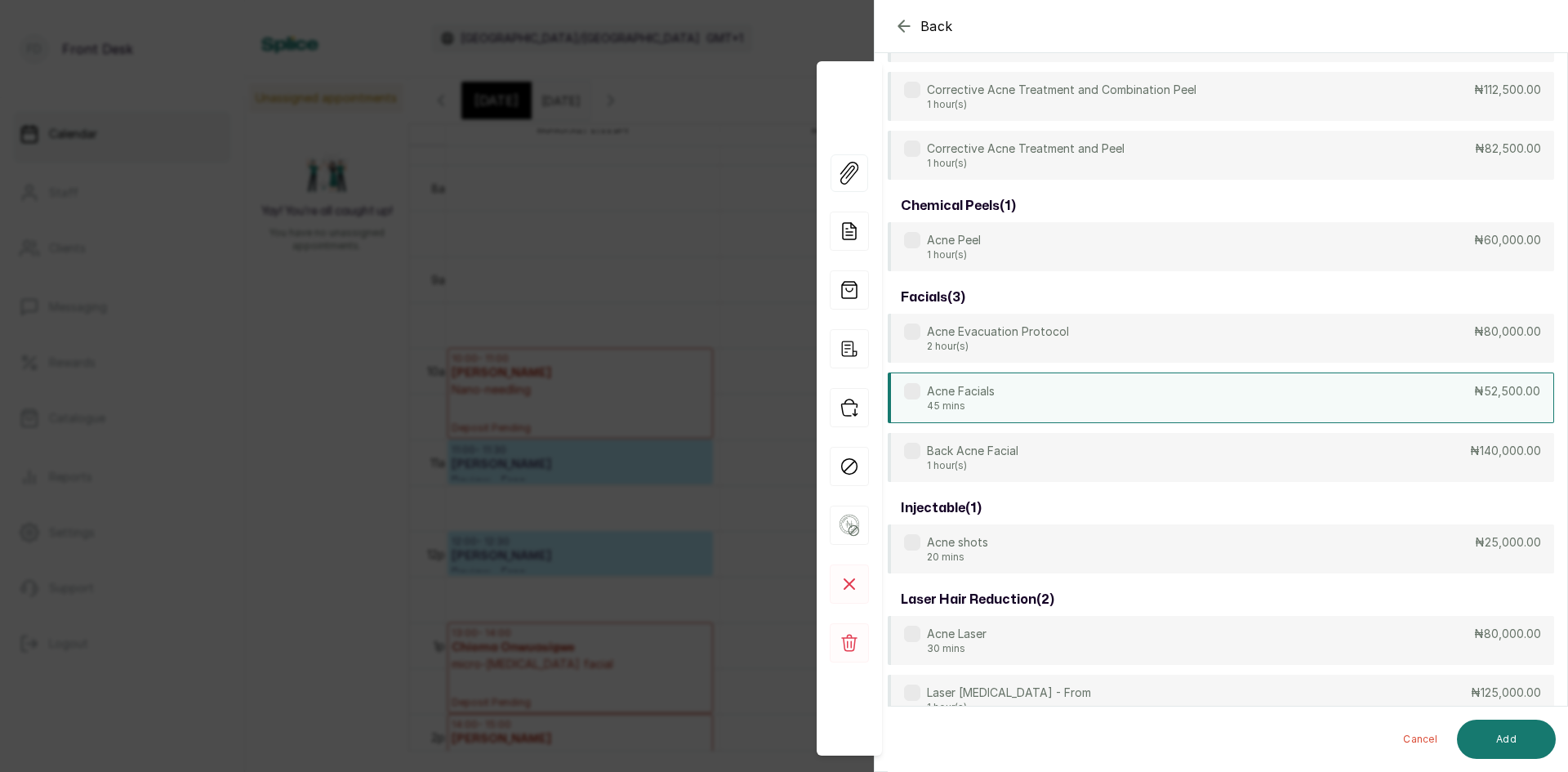
type input "acne"
click at [1243, 396] on div "Acne Facials 45 mins ₦52,500.00" at bounding box center [1220, 397] width 666 height 51
click at [1511, 732] on button "Add" at bounding box center [1505, 739] width 99 height 40
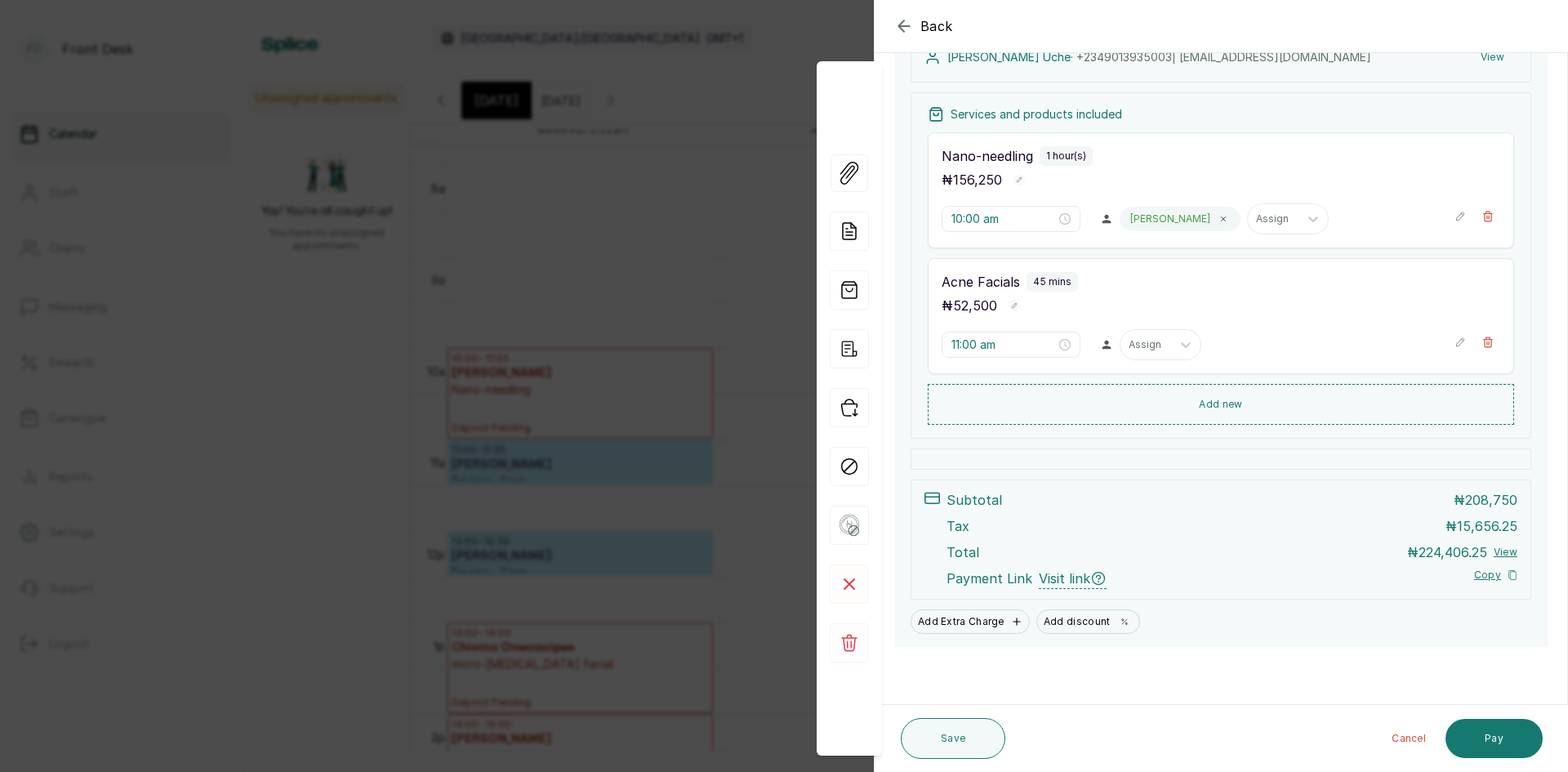
scroll to position [205, 0]
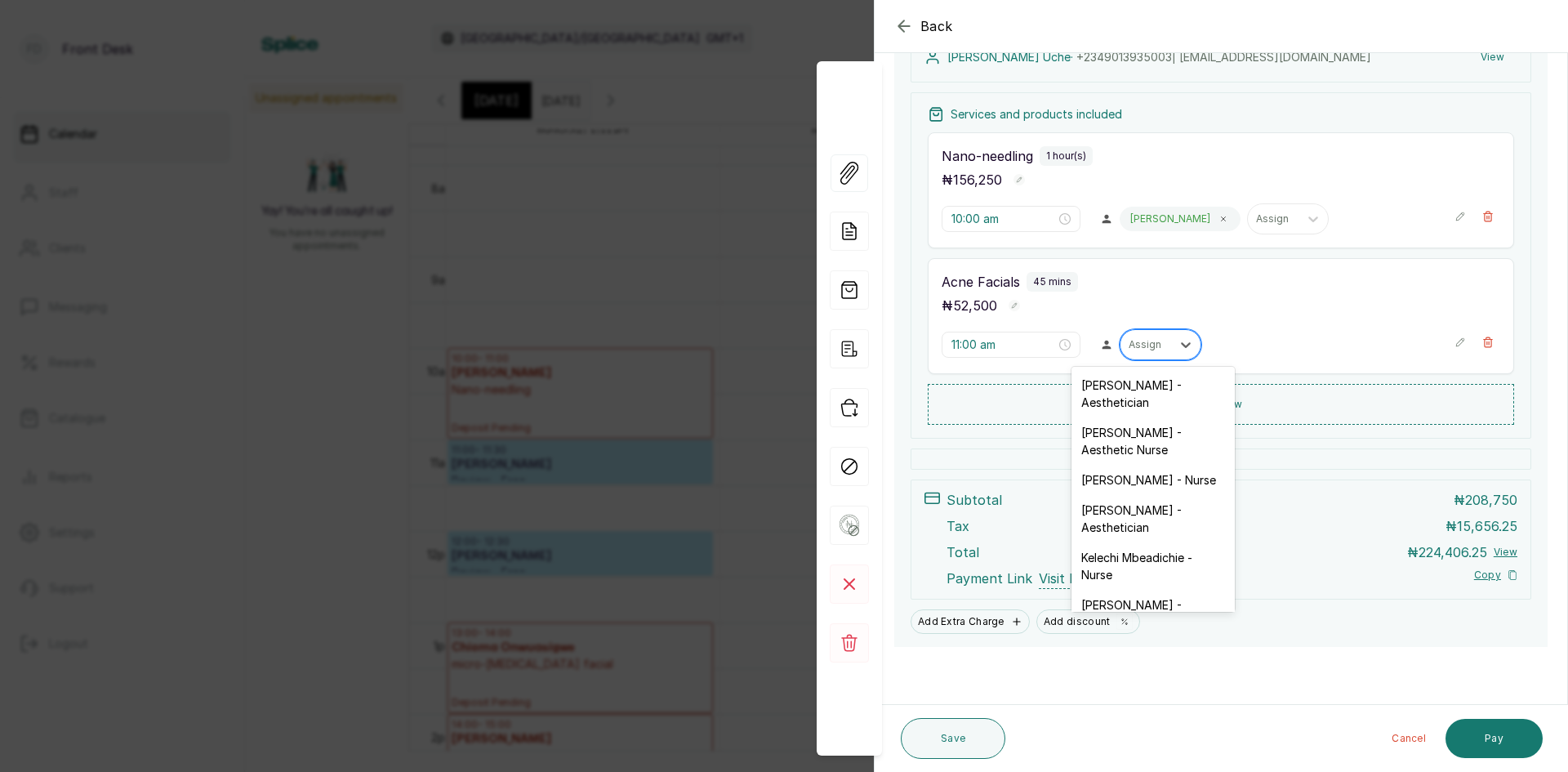
click at [1151, 353] on div "Assign" at bounding box center [1145, 345] width 51 height 21
click at [1122, 393] on div "Opeyemi Ojo - Aesthetician" at bounding box center [1153, 393] width 163 height 47
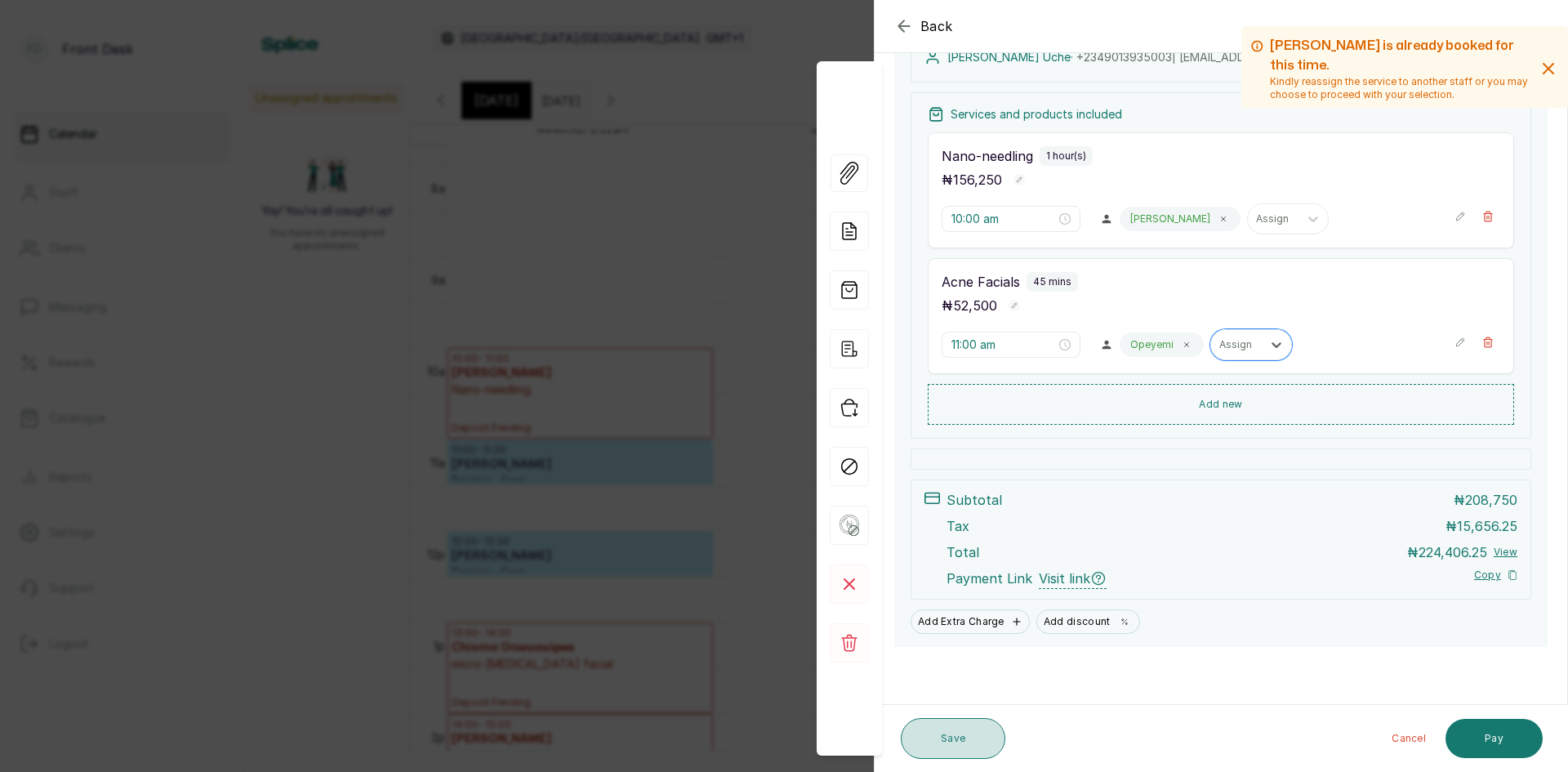
click at [970, 730] on button "Save" at bounding box center [953, 738] width 105 height 41
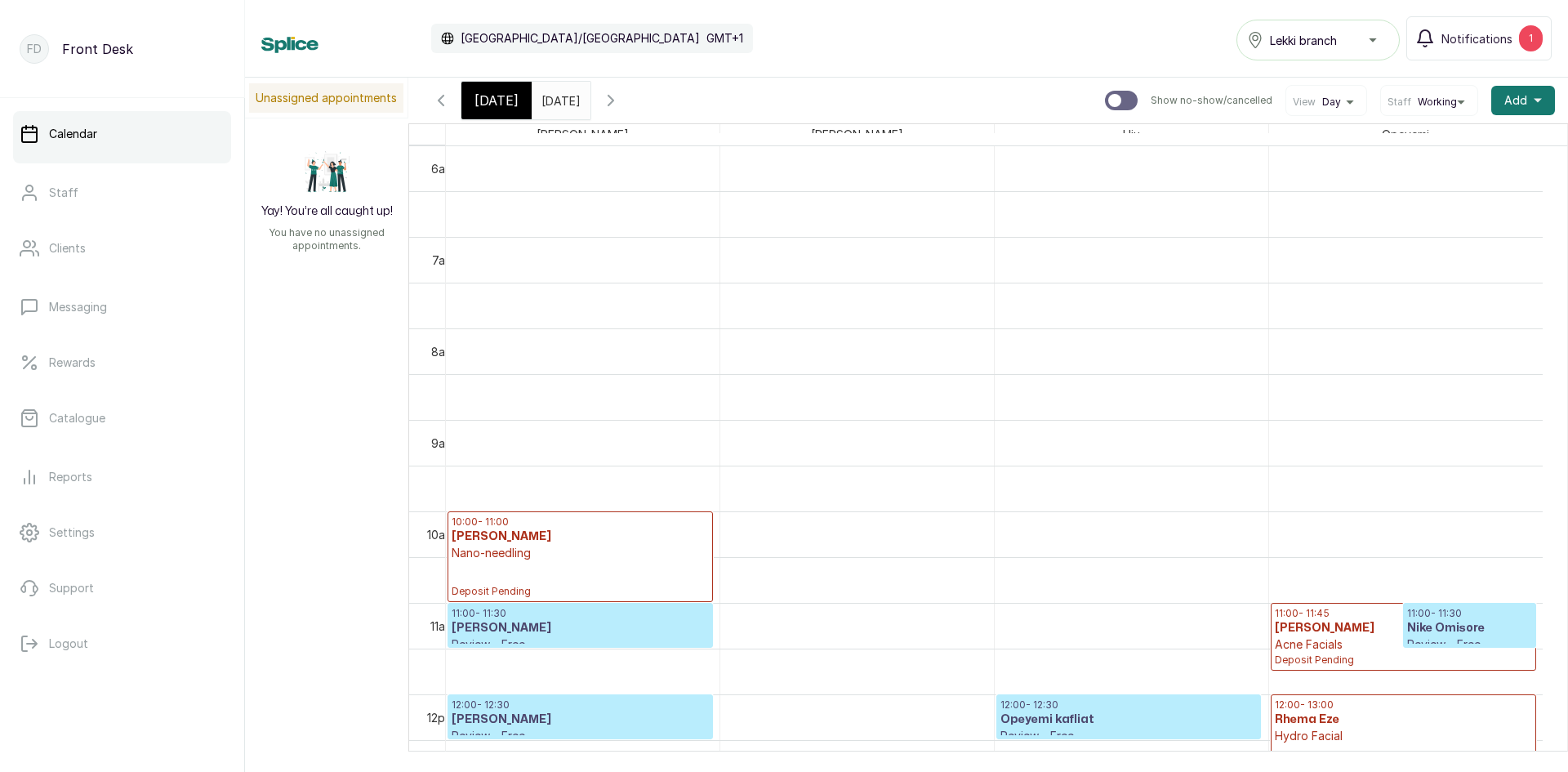
click at [1336, 620] on h3 "Sonia Uche" at bounding box center [1402, 628] width 257 height 16
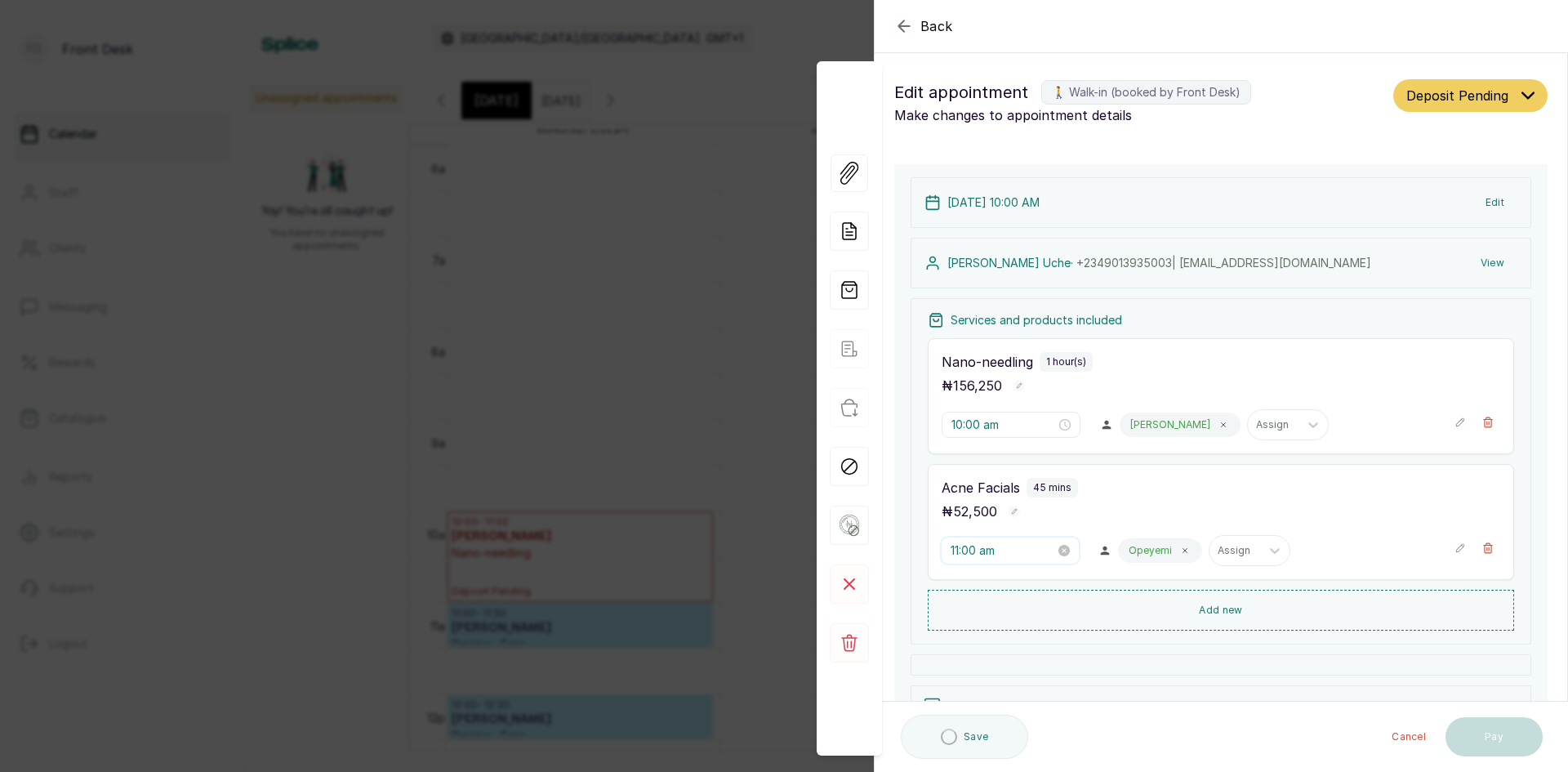
click at [1024, 545] on input "11:00 am" at bounding box center [1003, 550] width 105 height 18
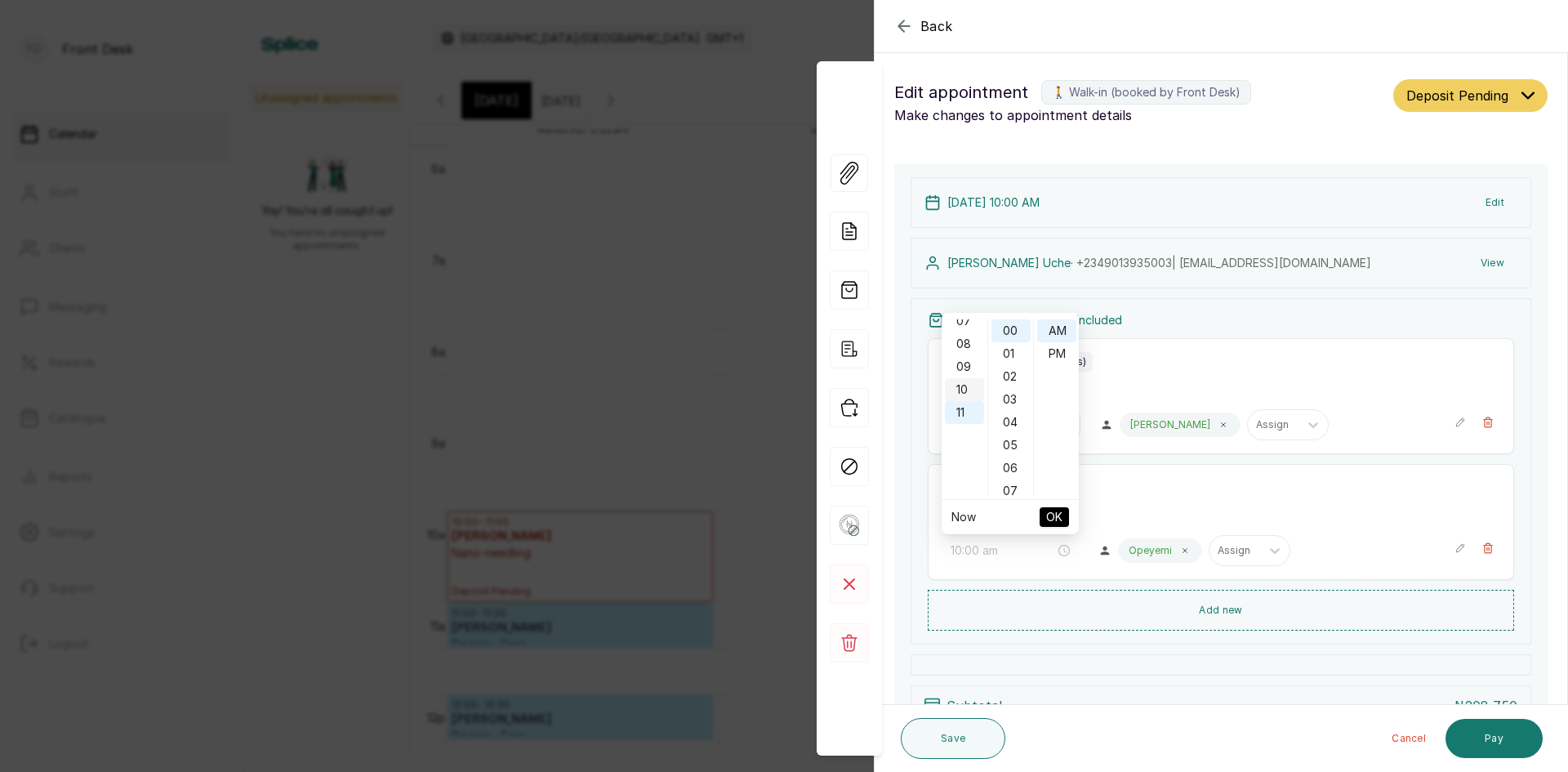
click at [969, 396] on div "10" at bounding box center [965, 389] width 40 height 23
type input "10:00 am"
click at [1059, 518] on span "OK" at bounding box center [1053, 517] width 16 height 31
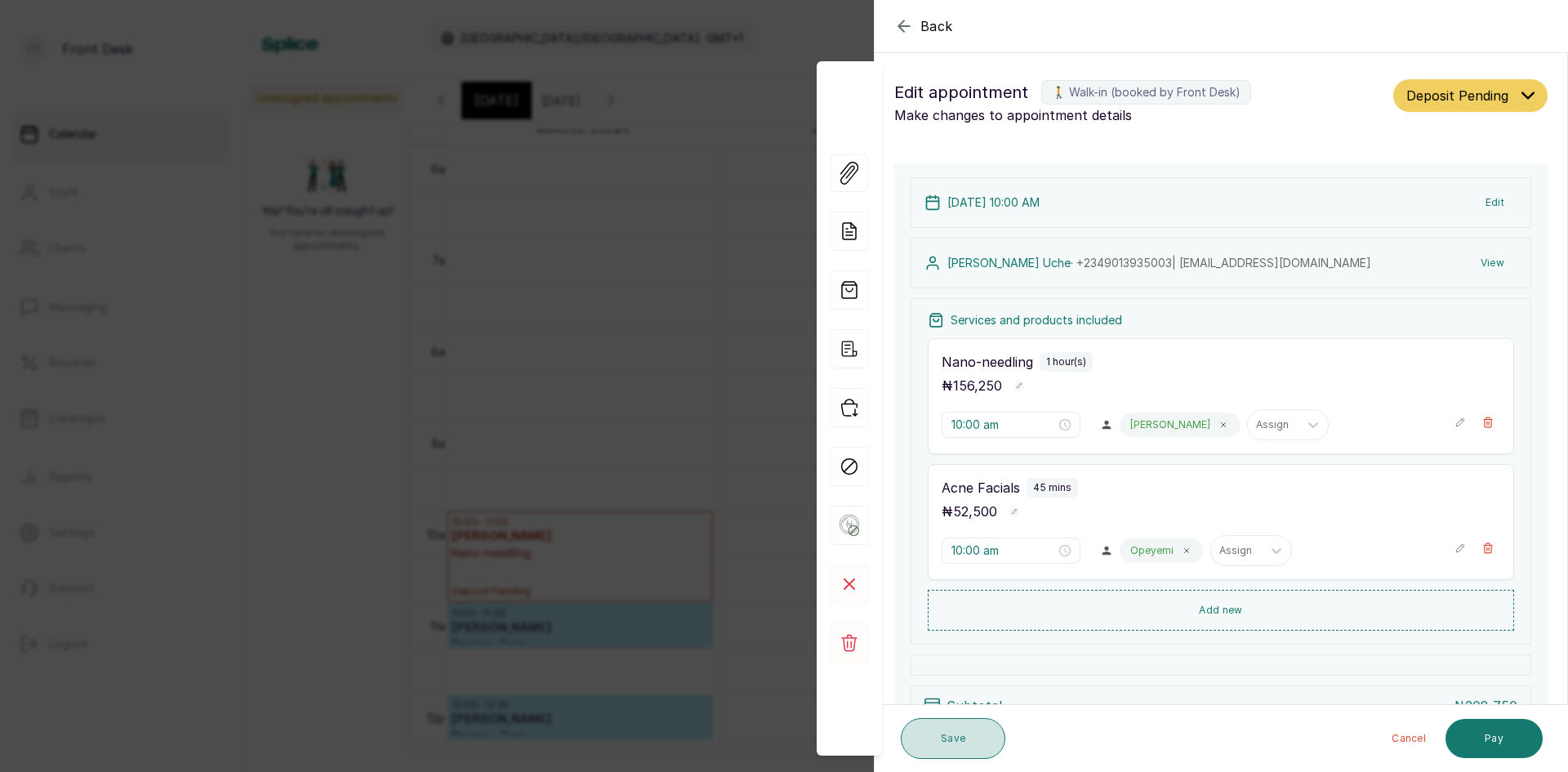
click at [925, 730] on button "Save" at bounding box center [953, 738] width 105 height 41
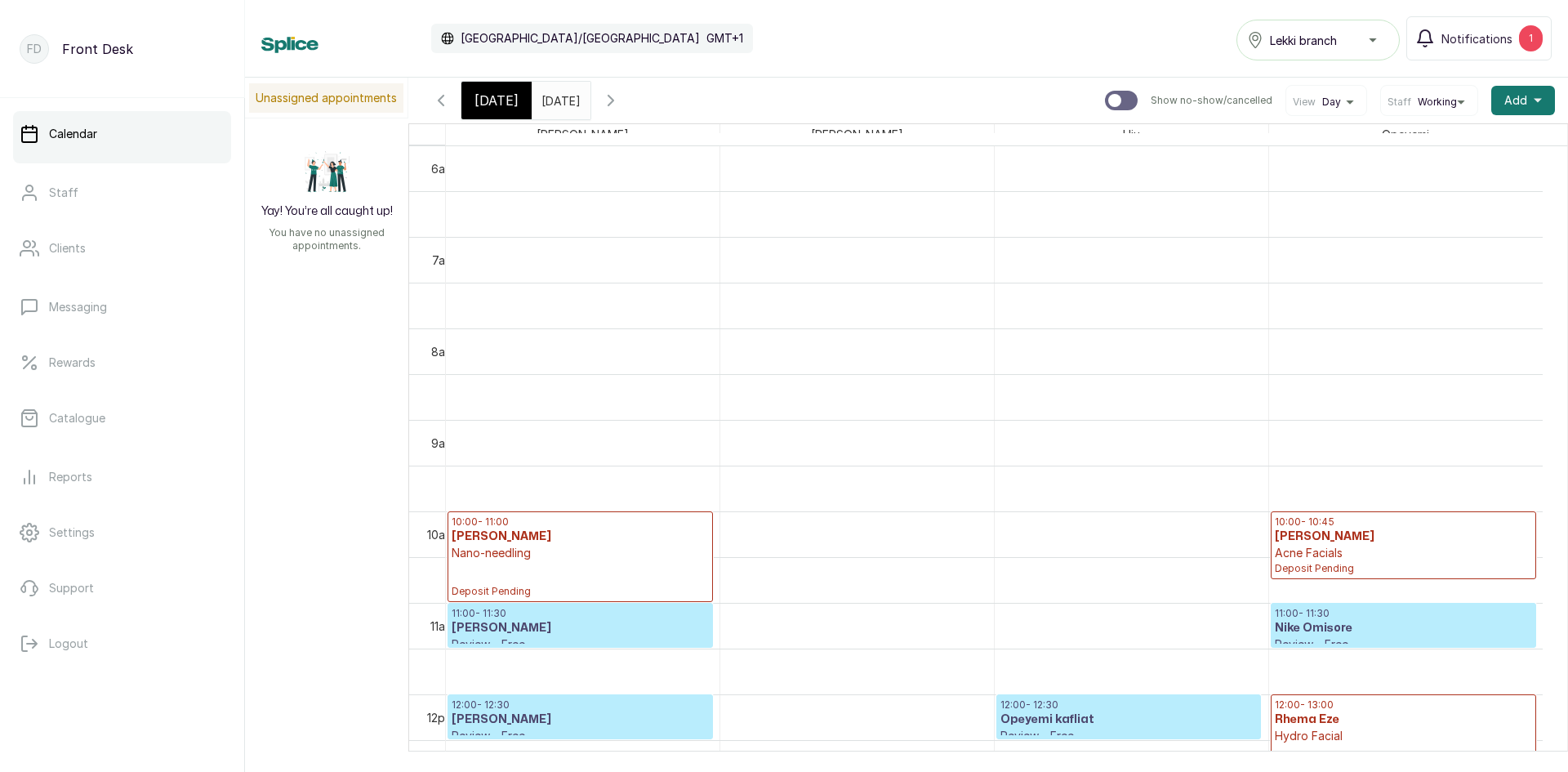
click at [558, 103] on input "13/09/2025" at bounding box center [546, 96] width 26 height 28
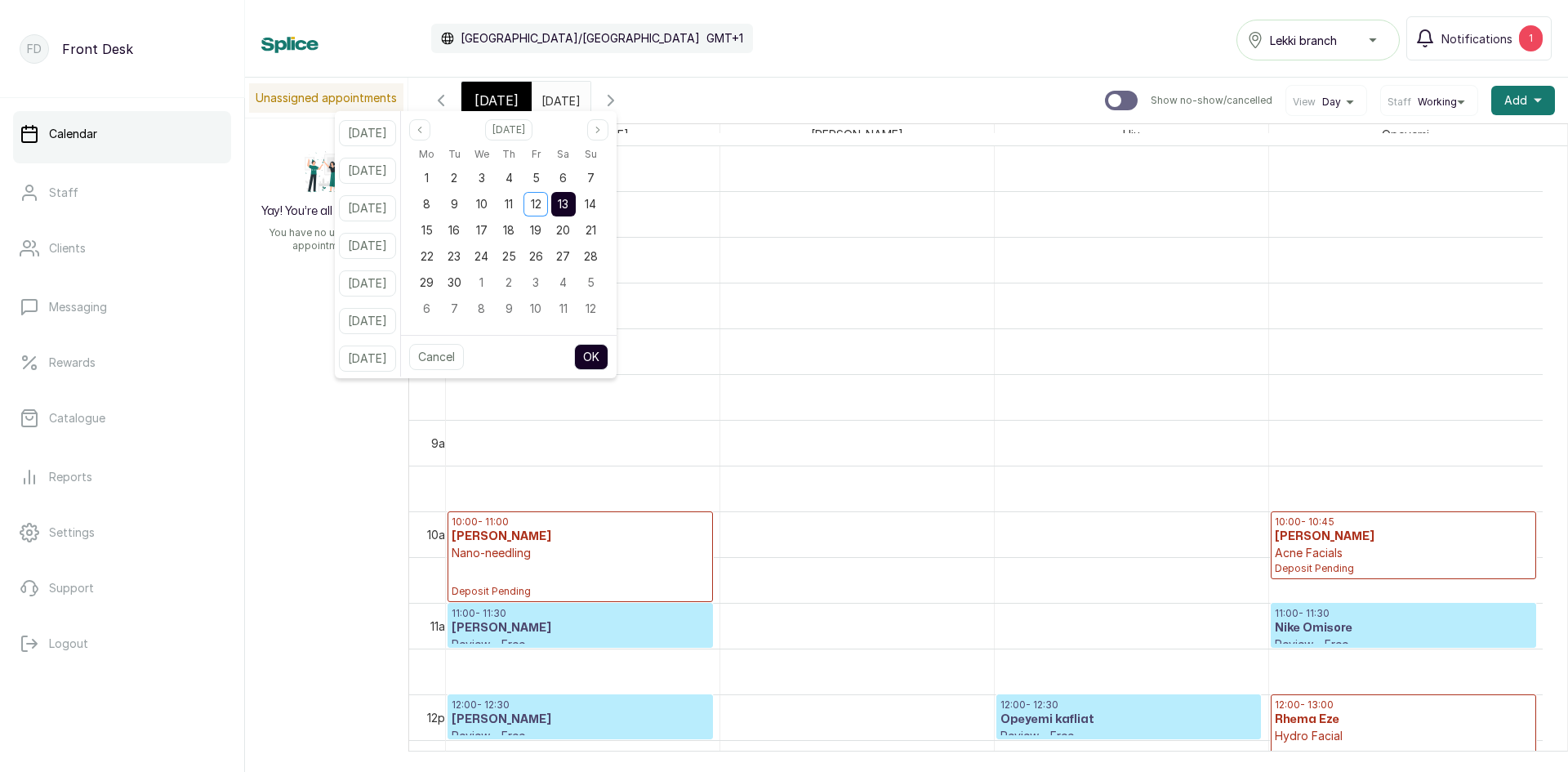
click at [470, 94] on div "[DATE]" at bounding box center [497, 101] width 70 height 38
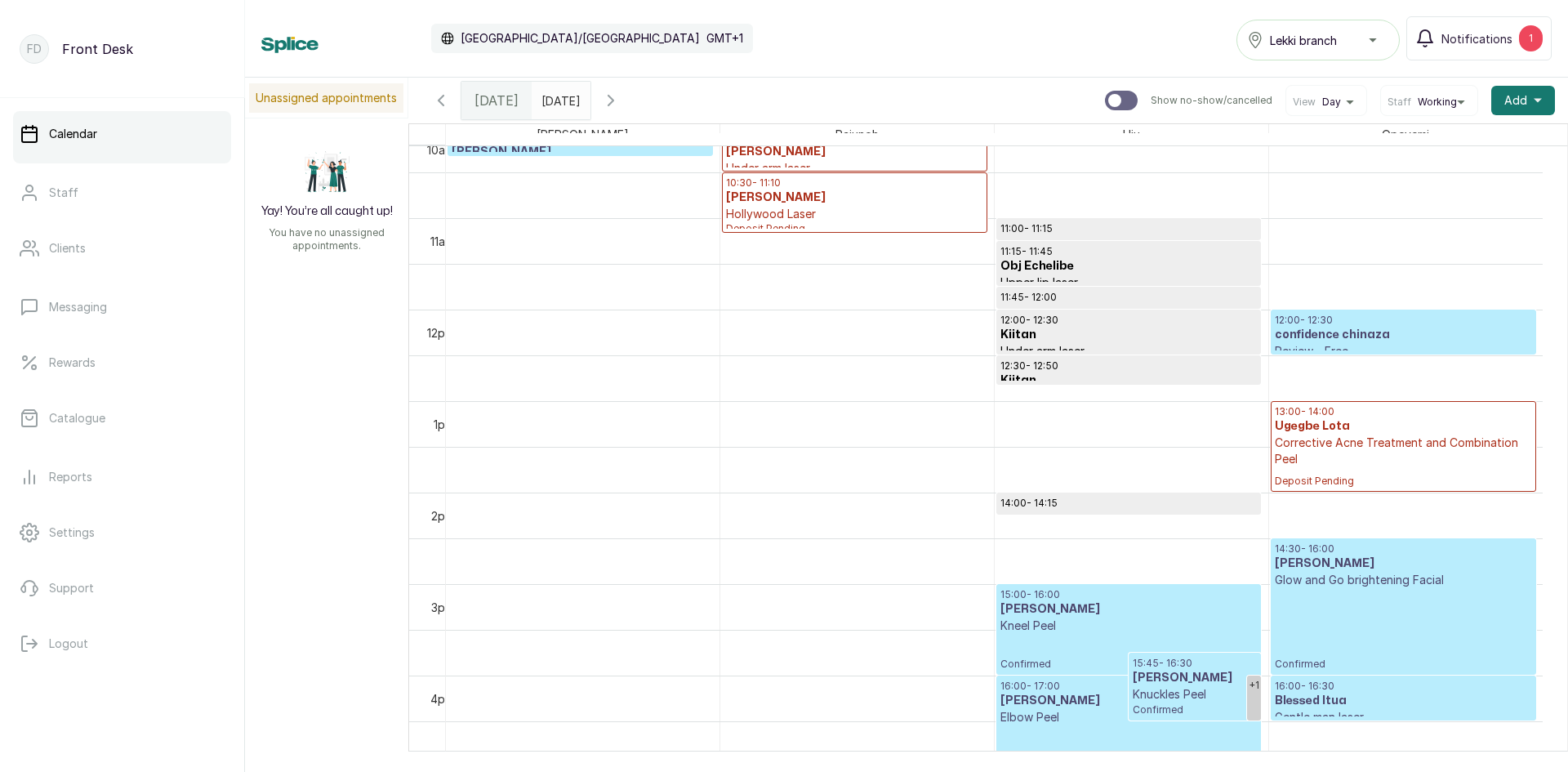
scroll to position [959, 0]
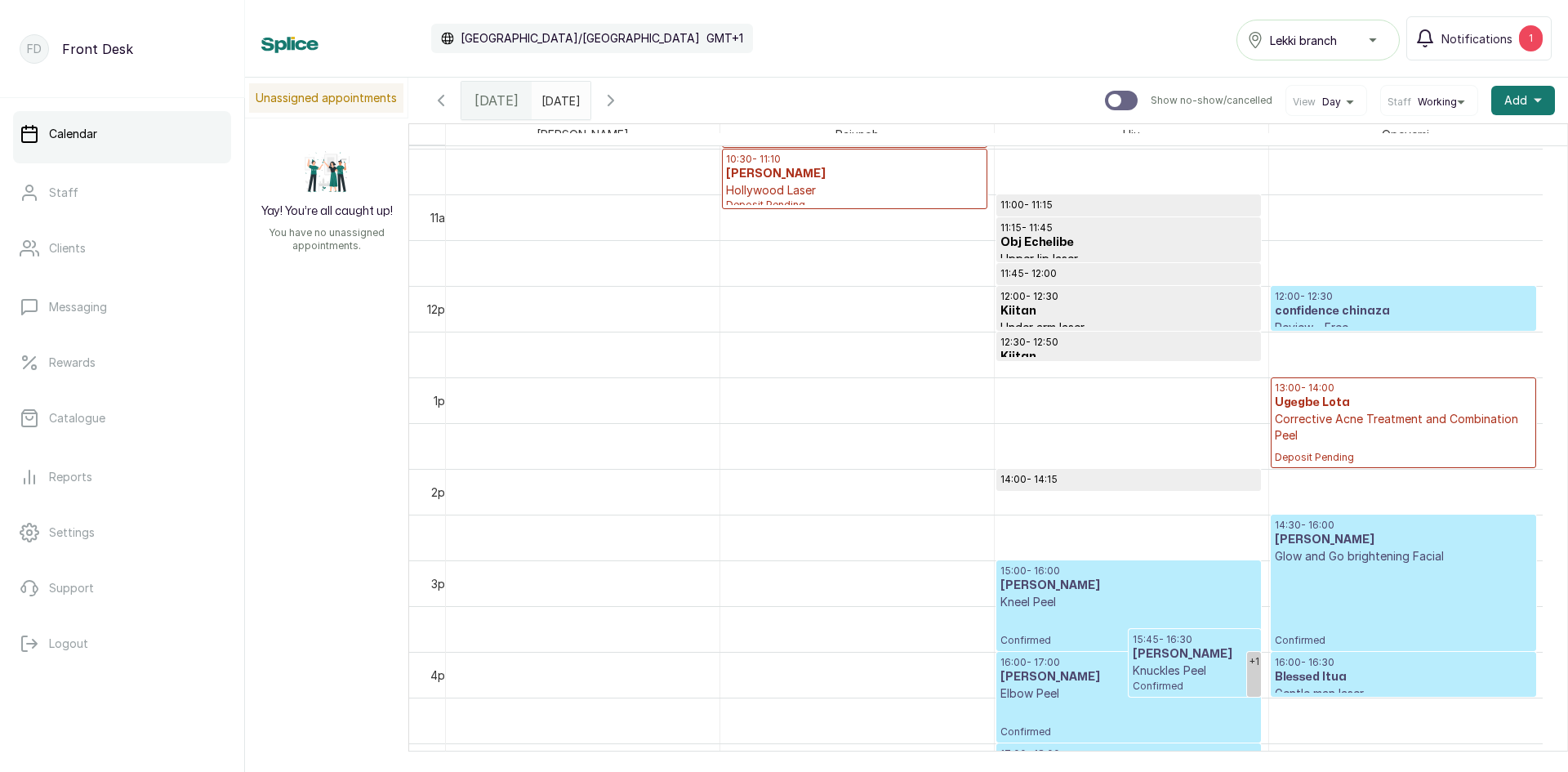
click at [558, 103] on input "13/09/2025" at bounding box center [546, 96] width 26 height 28
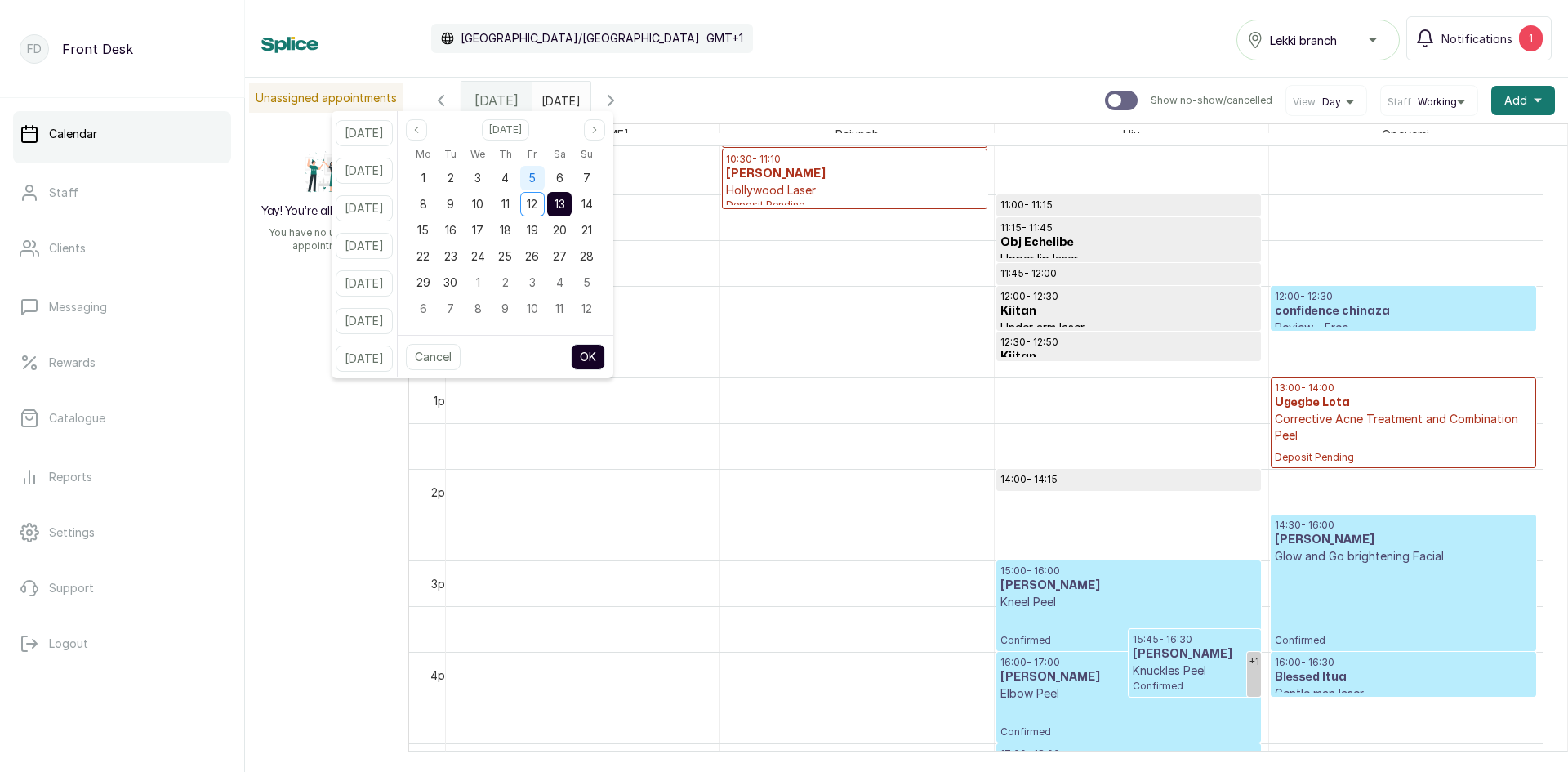
click at [545, 186] on div "5" at bounding box center [532, 178] width 25 height 25
click at [603, 353] on button "OK" at bounding box center [588, 357] width 34 height 26
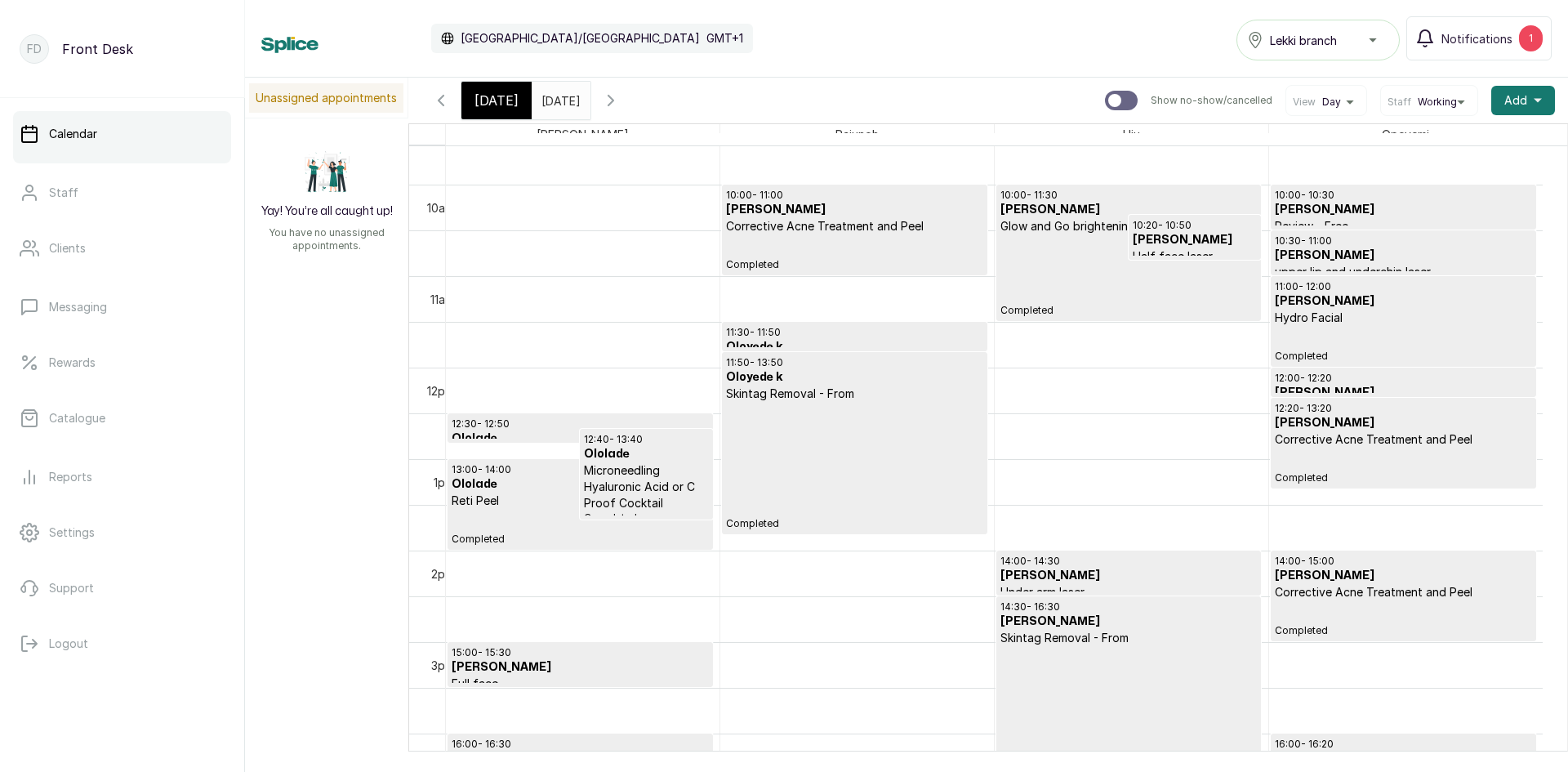
scroll to position [934, 0]
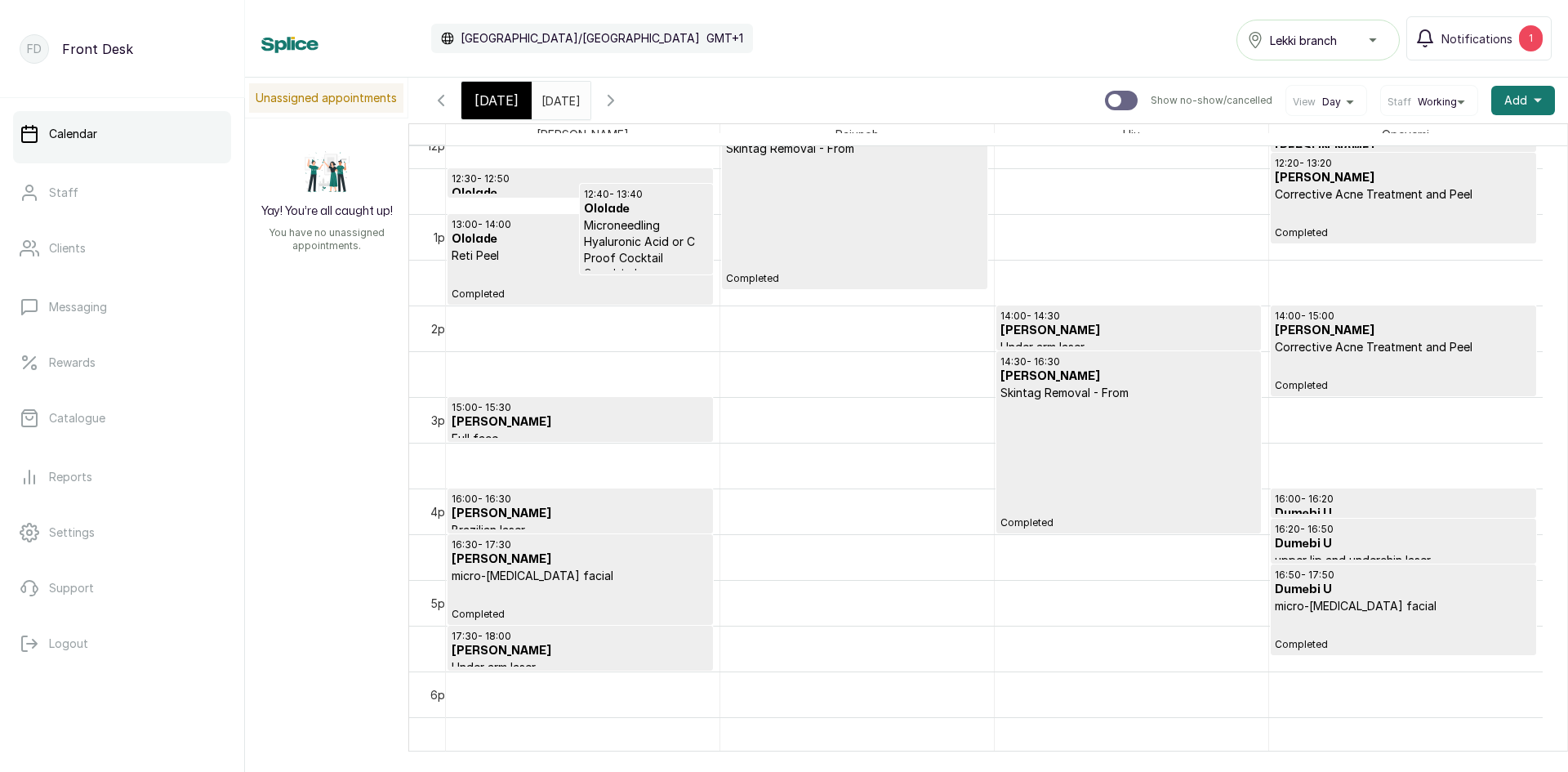
click at [534, 550] on p "16:30 - 17:30" at bounding box center [580, 544] width 257 height 13
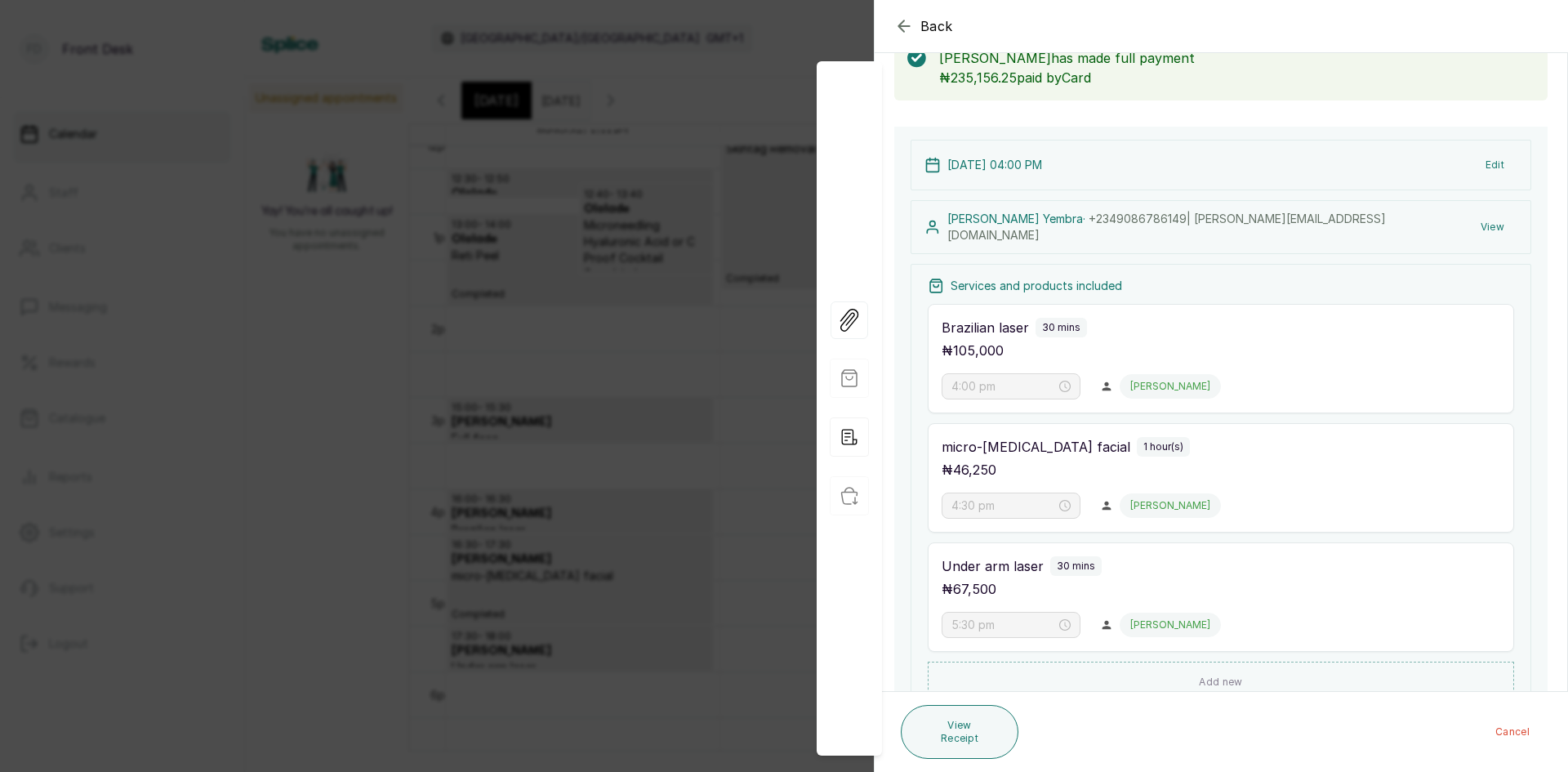
scroll to position [0, 0]
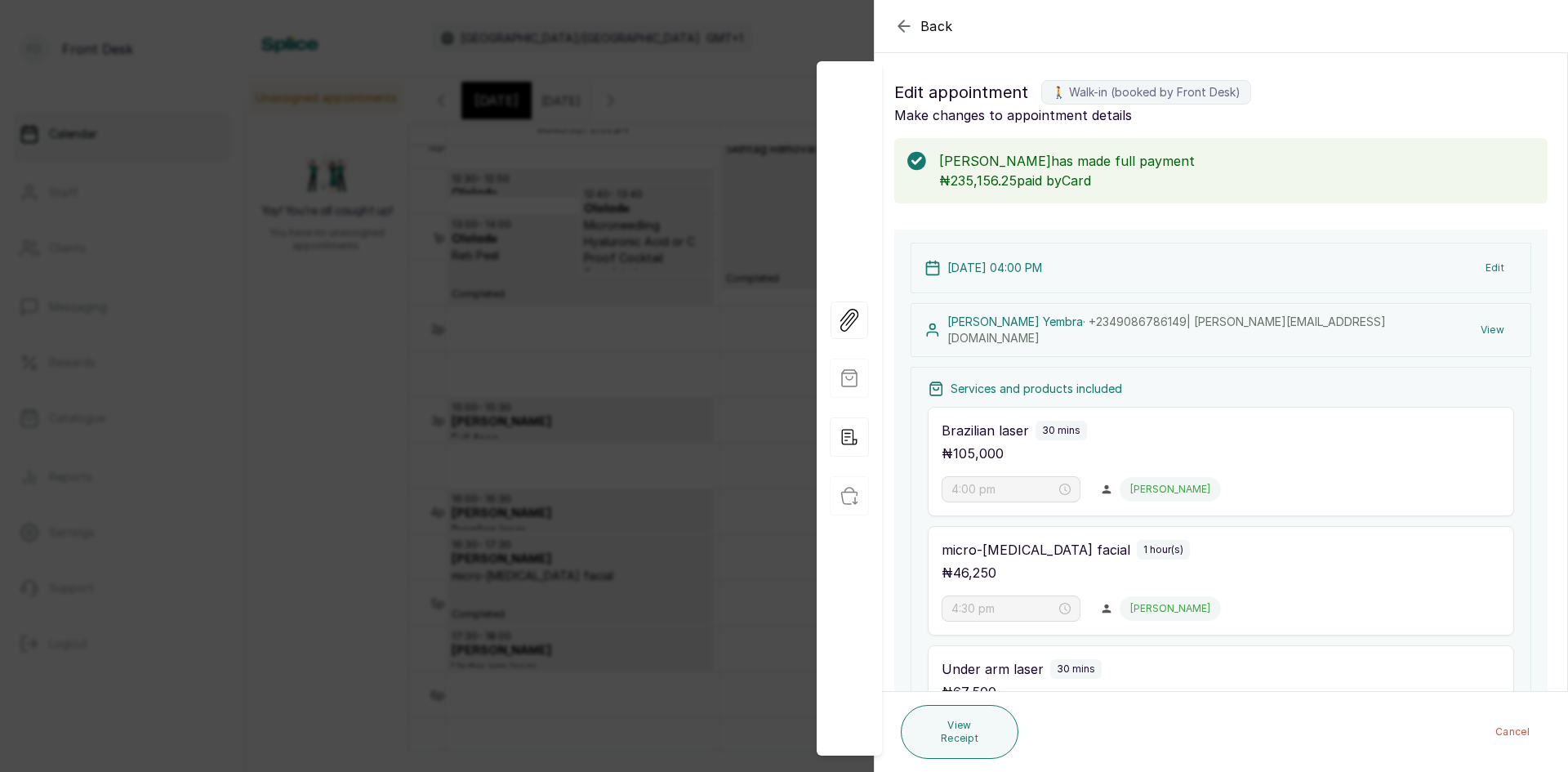
click at [303, 341] on div "Back Appointment Details Edit appointment 🚶 Walk-in (booked by Front Desk) Make…" at bounding box center [784, 386] width 1568 height 772
click at [303, 341] on div "Unassigned appointments Yay! You’re all caught up! You have no unassigned appoi…" at bounding box center [906, 414] width 1322 height 674
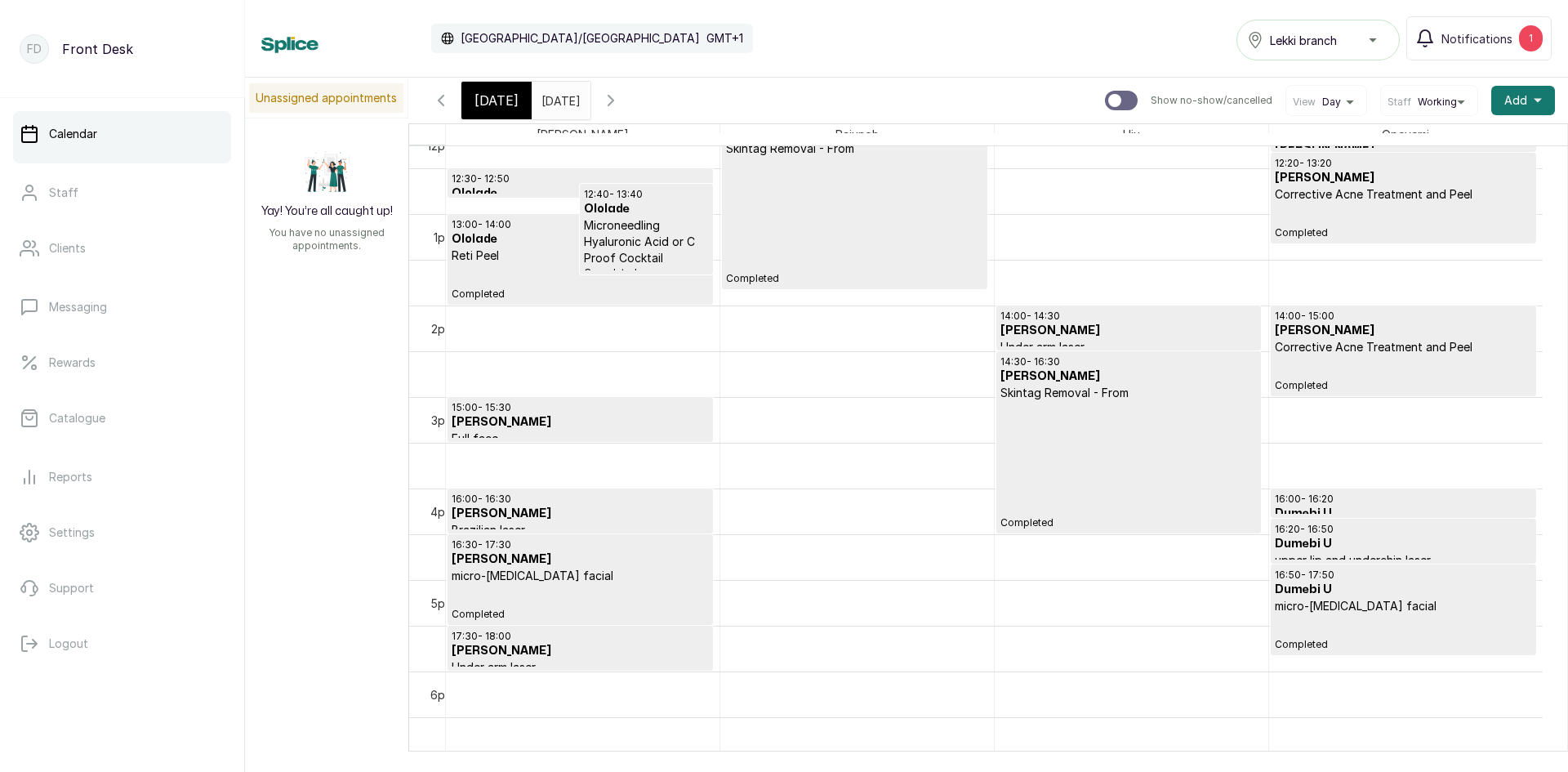
click at [542, 104] on input "05/09/2025" at bounding box center [546, 96] width 26 height 28
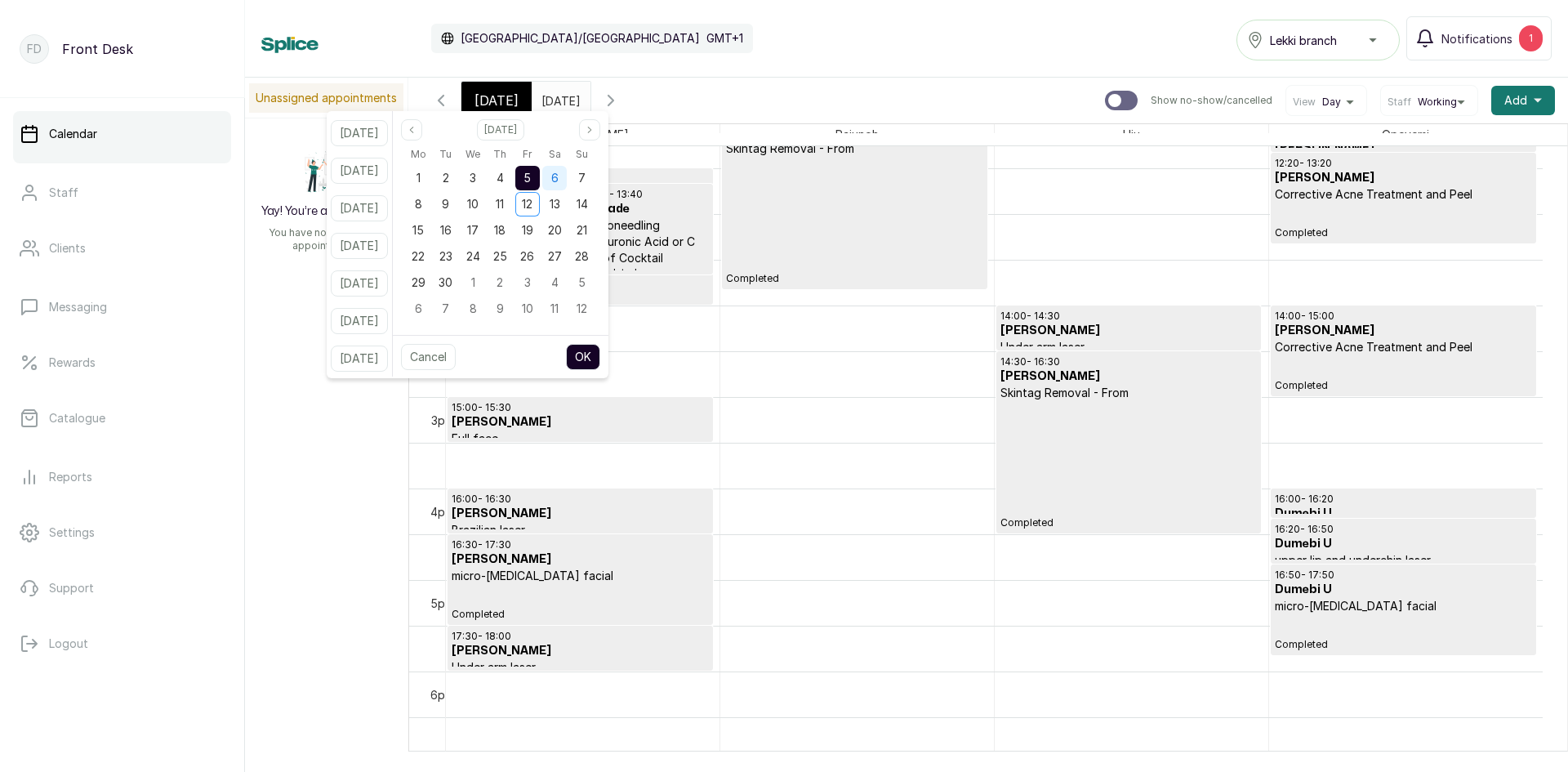
click at [566, 177] on div "6" at bounding box center [554, 178] width 25 height 25
click at [600, 363] on button "OK" at bounding box center [583, 357] width 34 height 26
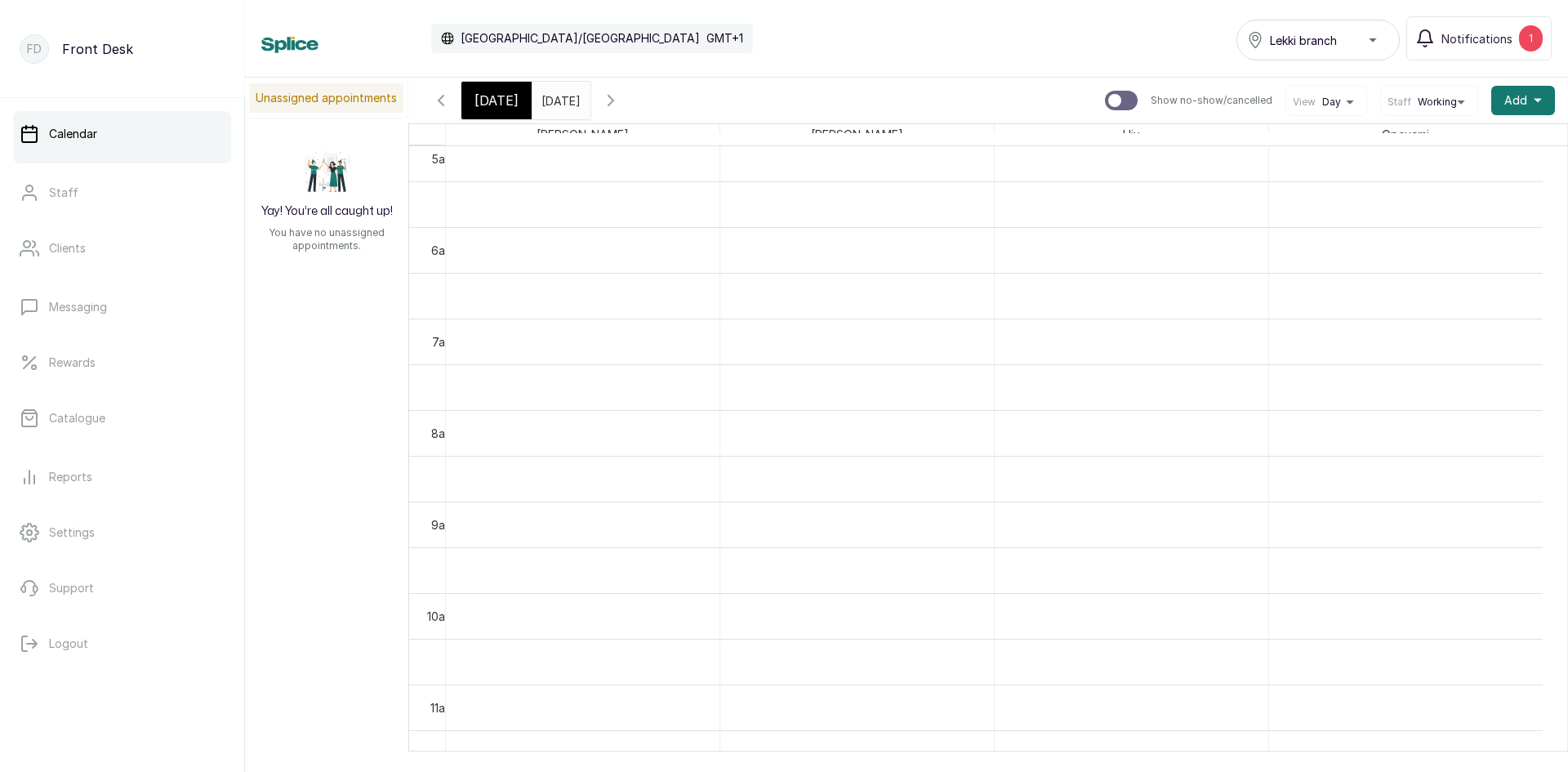
scroll to position [404, 0]
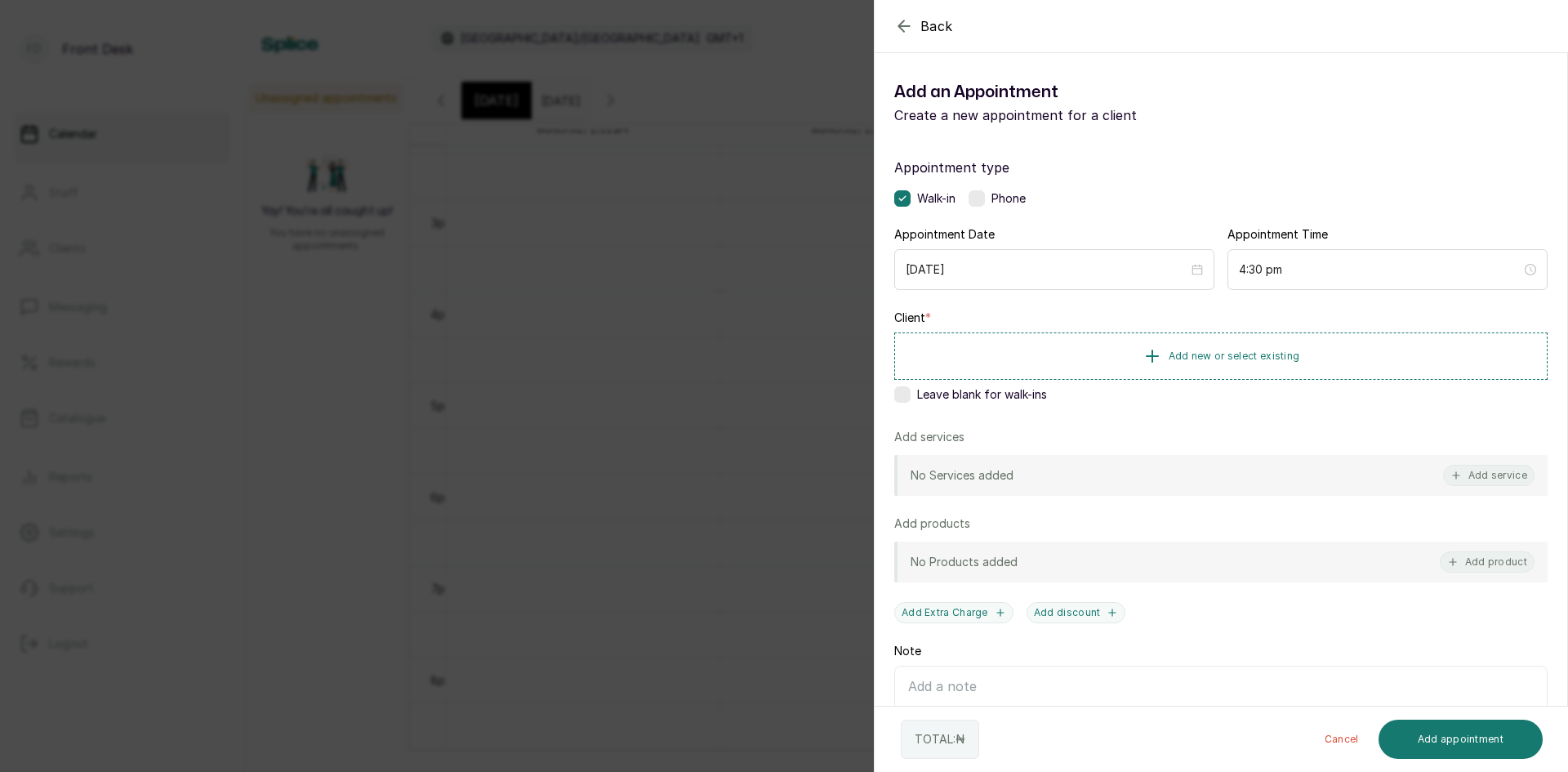
click at [941, 31] on span "Back" at bounding box center [937, 26] width 33 height 20
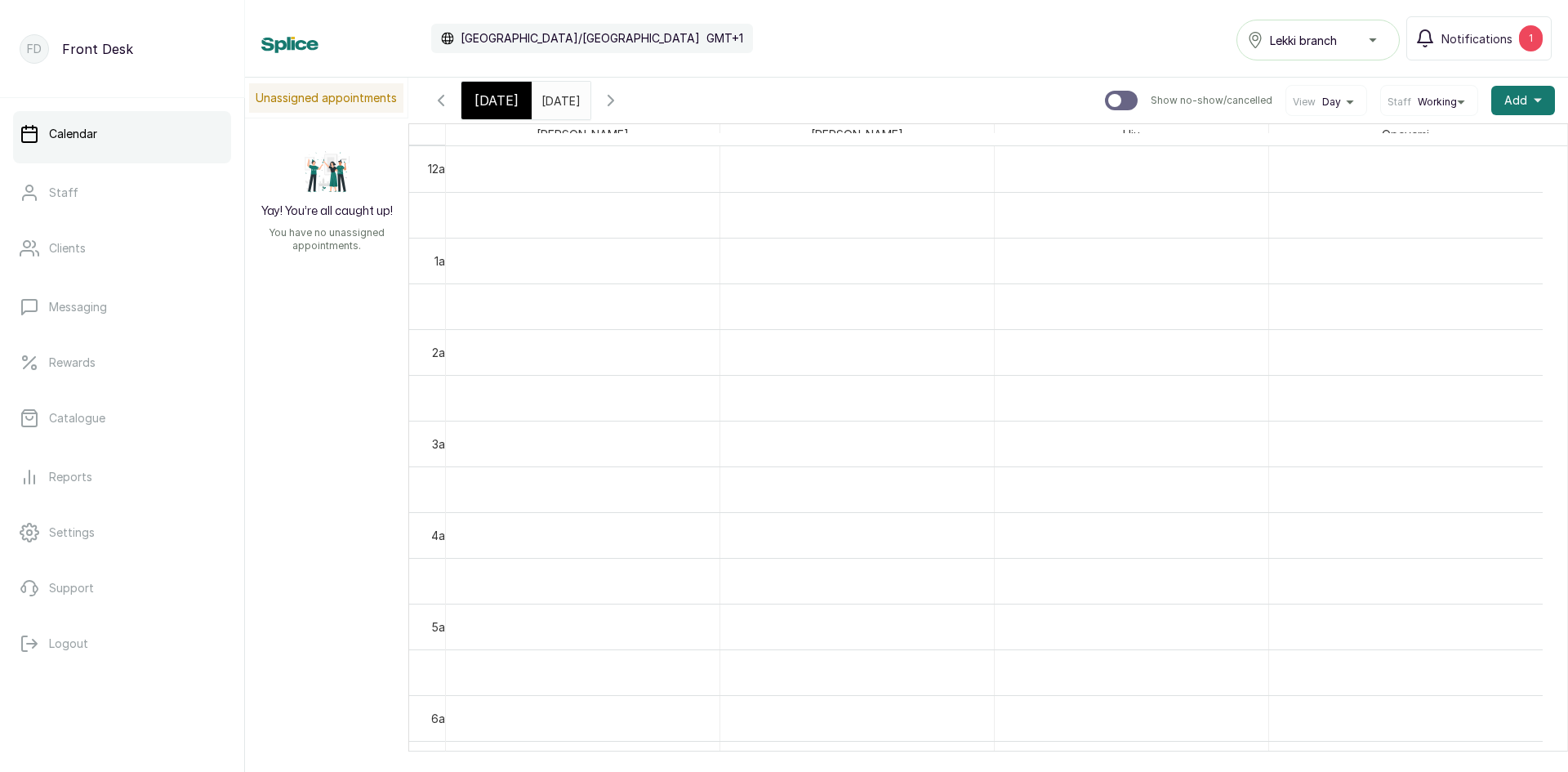
scroll to position [0, 0]
click at [499, 100] on span "[DATE]" at bounding box center [496, 100] width 44 height 20
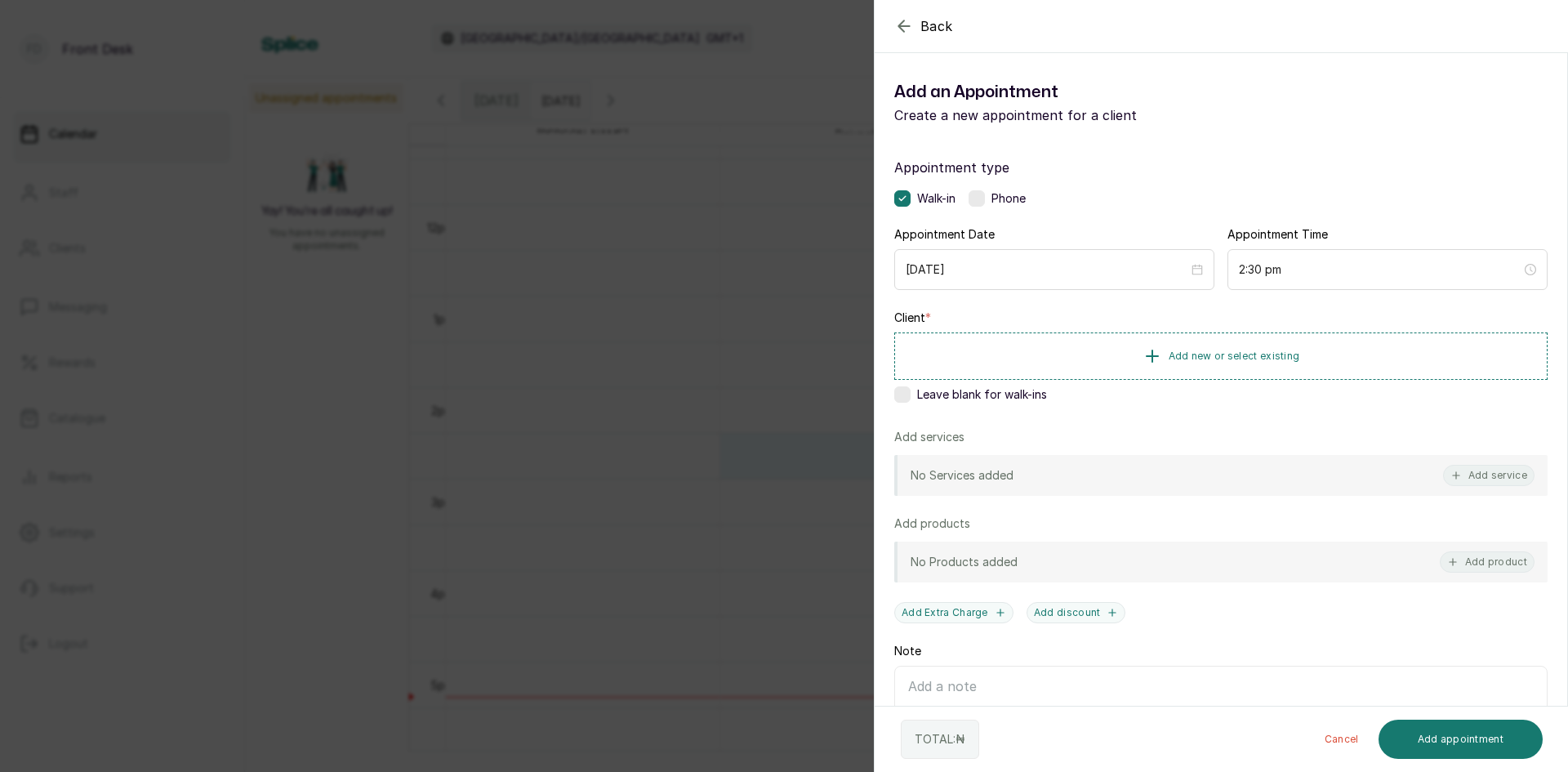
click at [669, 422] on div "Back Add Appointment Add an Appointment Create a new appointment for a client A…" at bounding box center [784, 386] width 1568 height 772
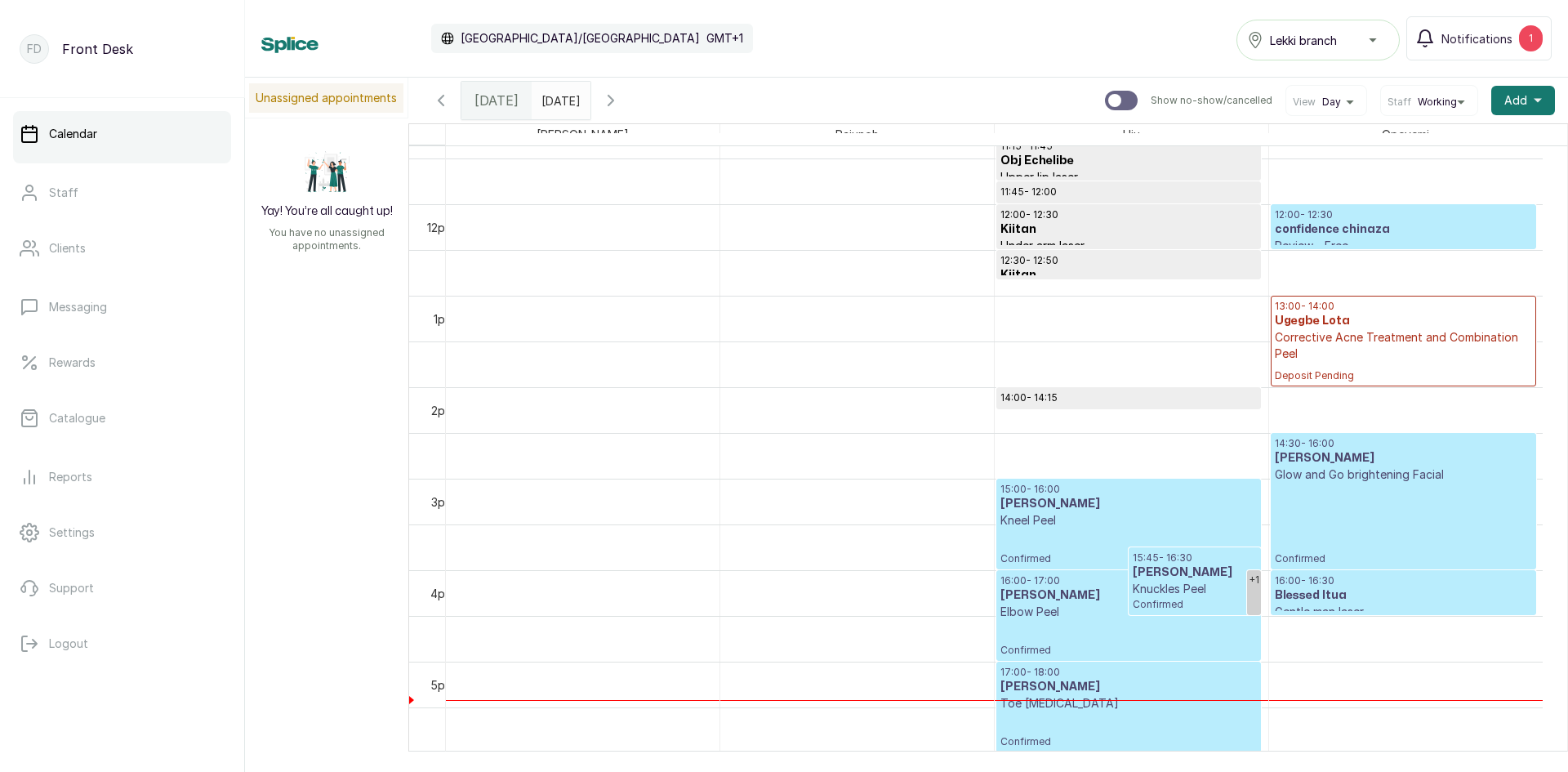
click at [584, 110] on div "06/09/2025" at bounding box center [561, 96] width 58 height 29
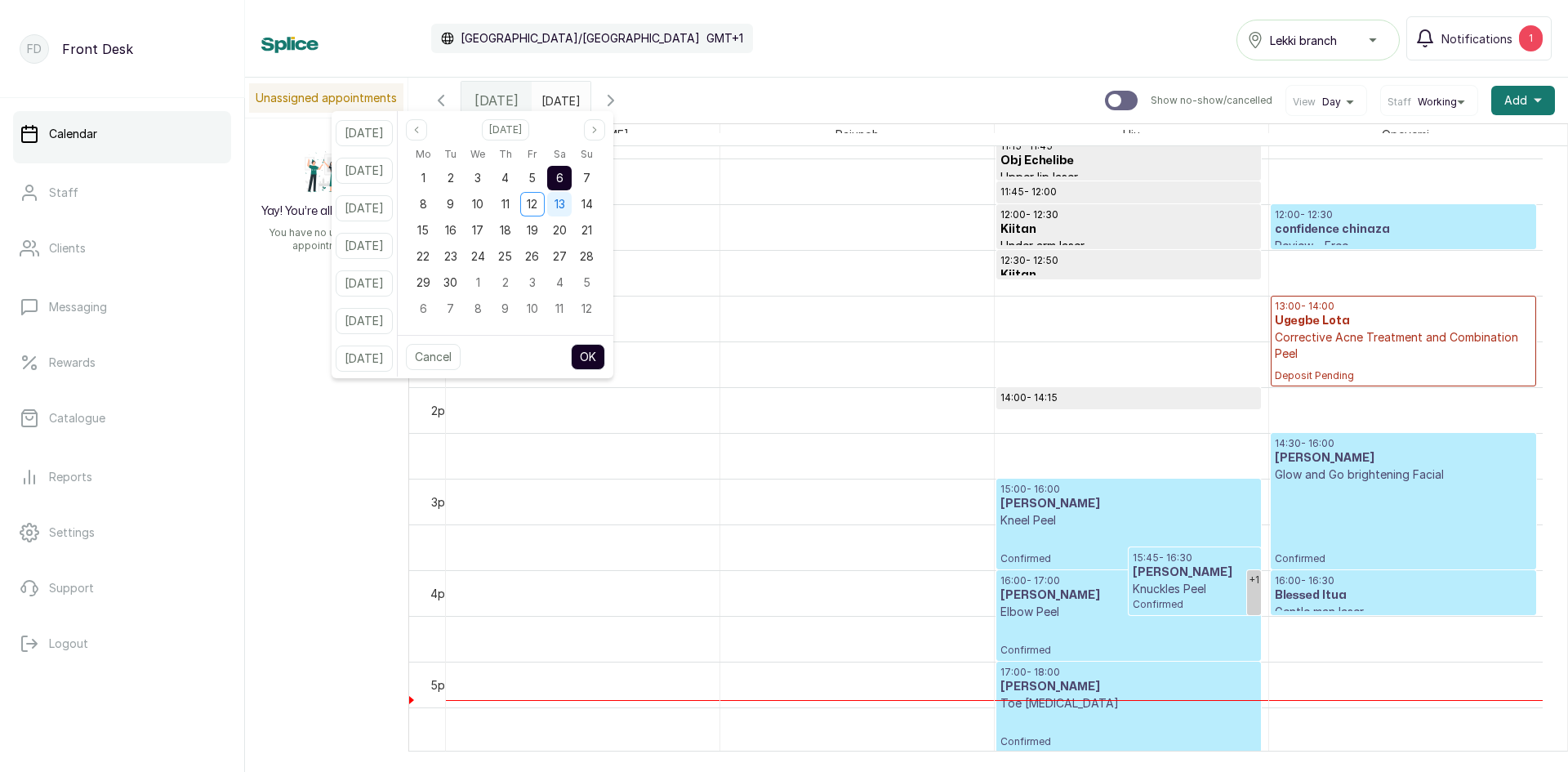
click at [571, 205] on div "13" at bounding box center [559, 204] width 25 height 25
click at [564, 181] on span "6" at bounding box center [559, 178] width 8 height 14
click at [605, 369] on button "OK" at bounding box center [588, 357] width 34 height 26
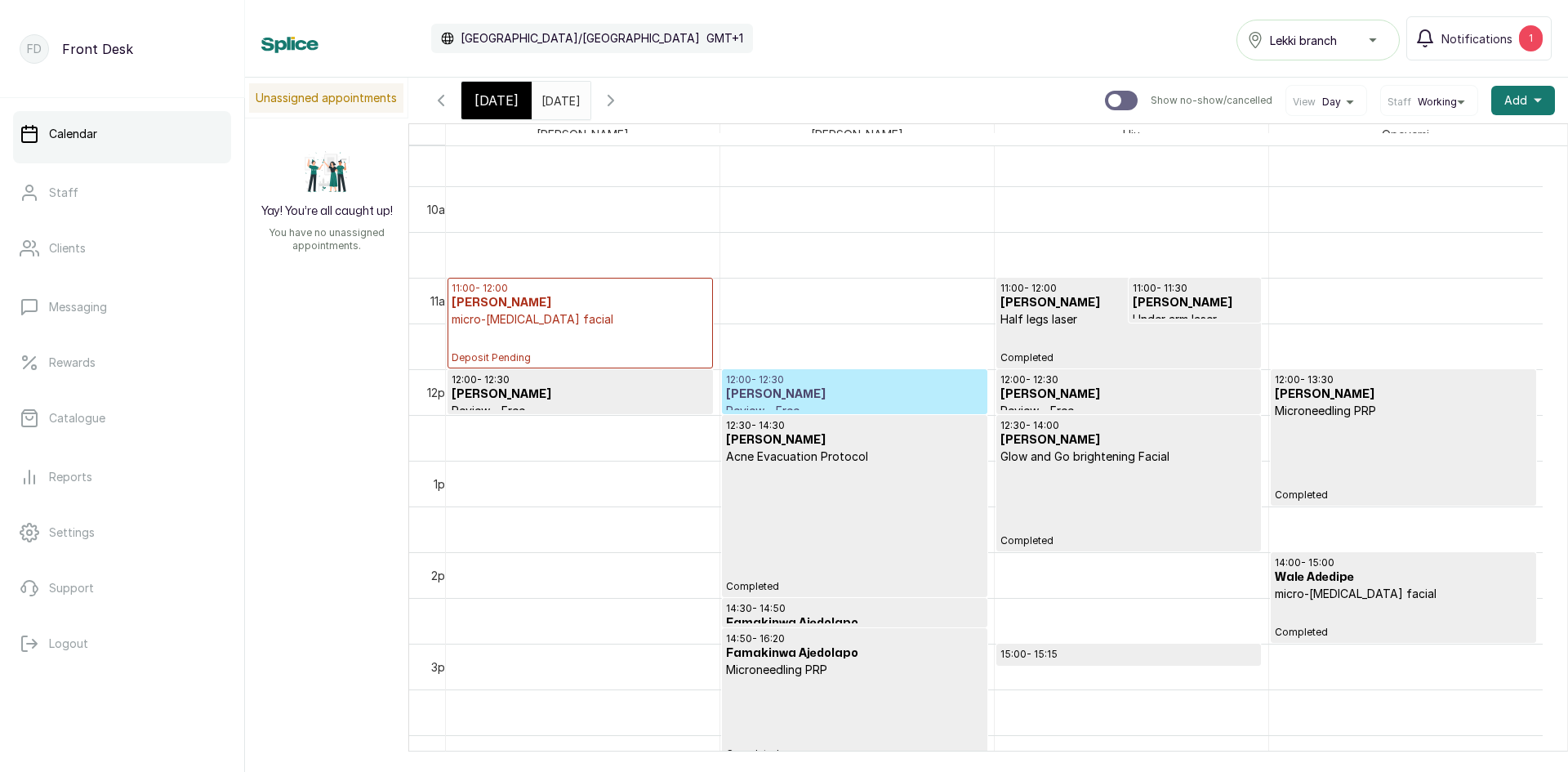
scroll to position [959, 0]
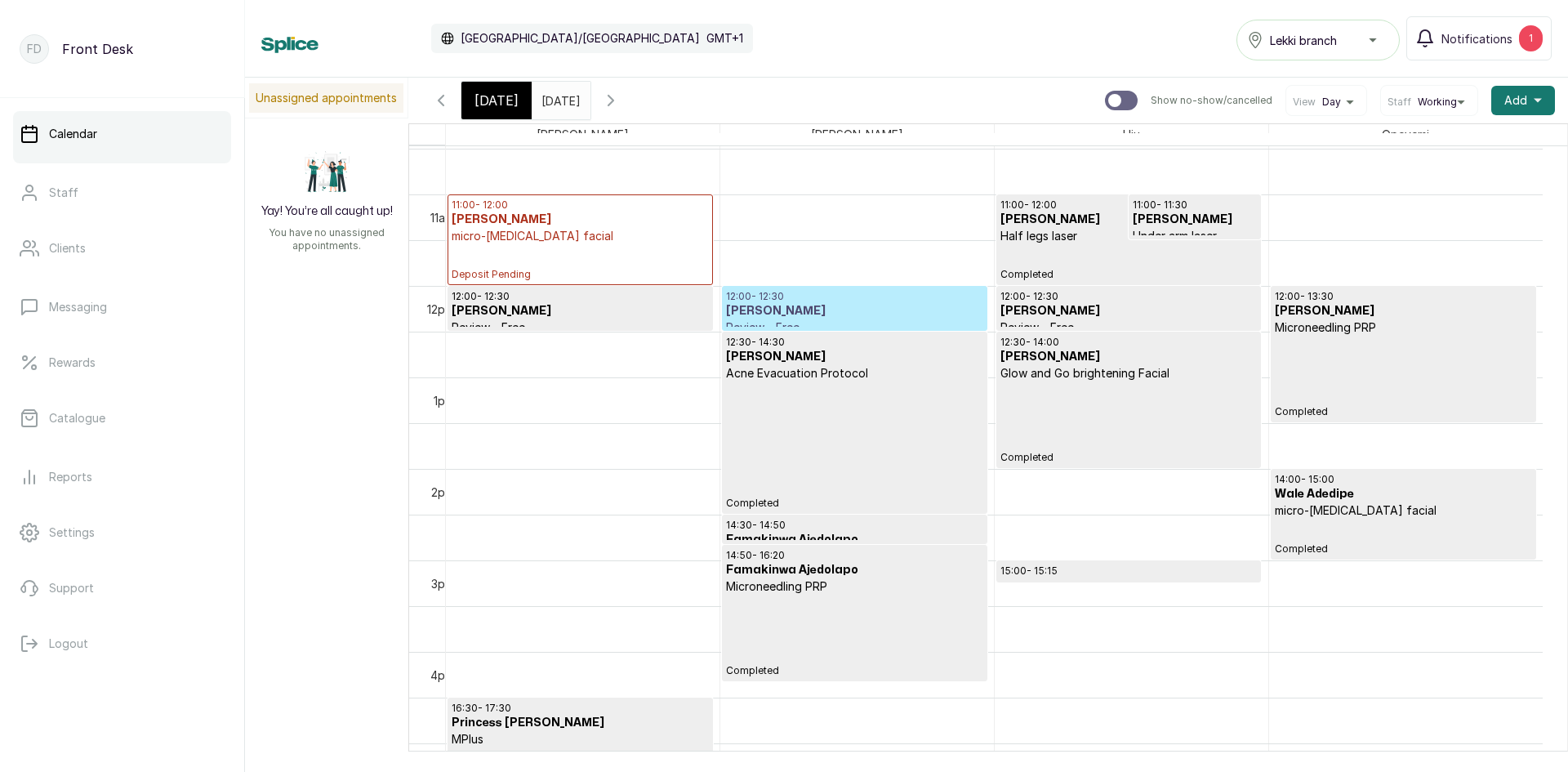
click at [1043, 567] on p "15:00 - 15:15" at bounding box center [1128, 571] width 256 height 13
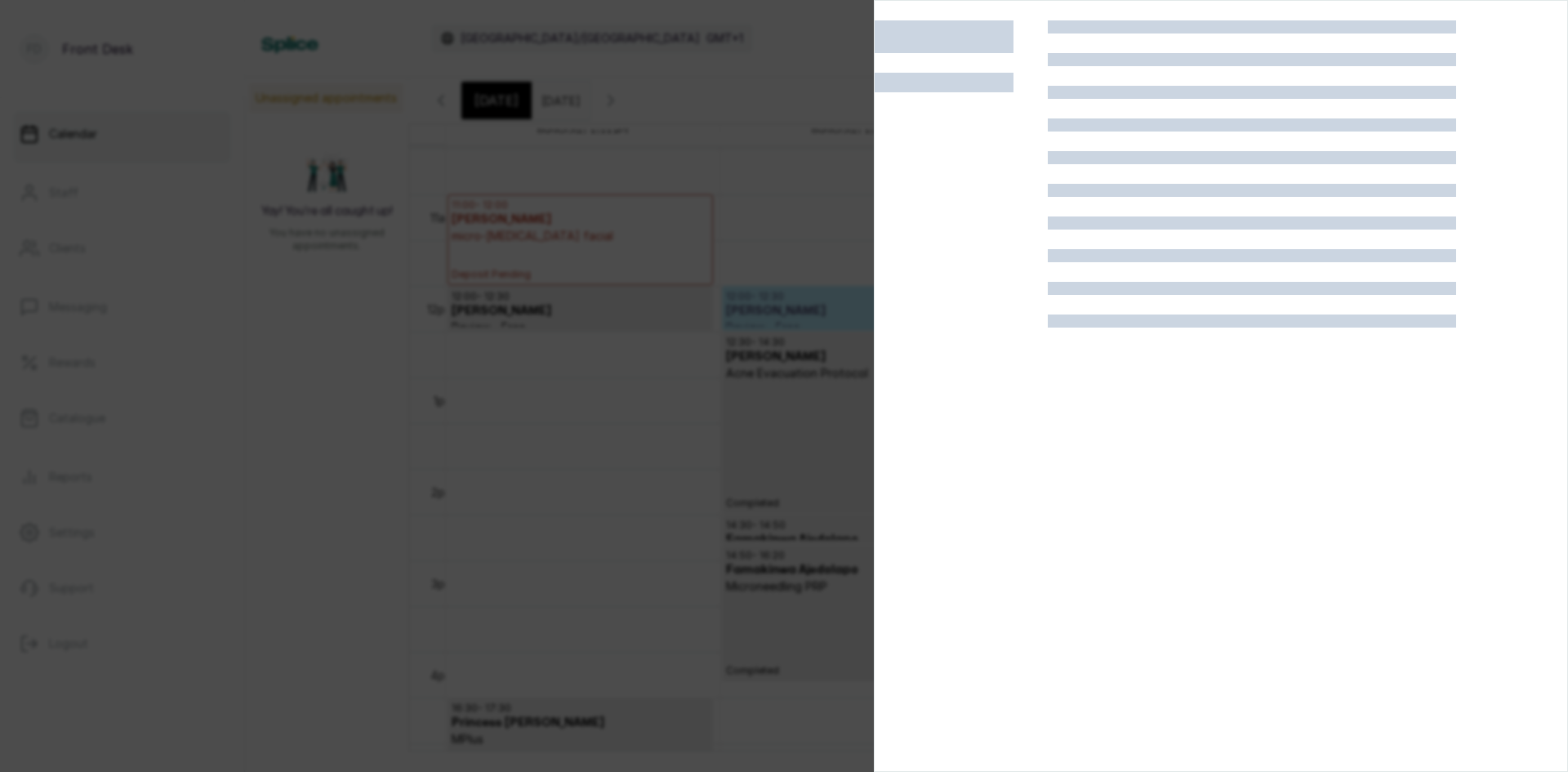
scroll to position [0, 0]
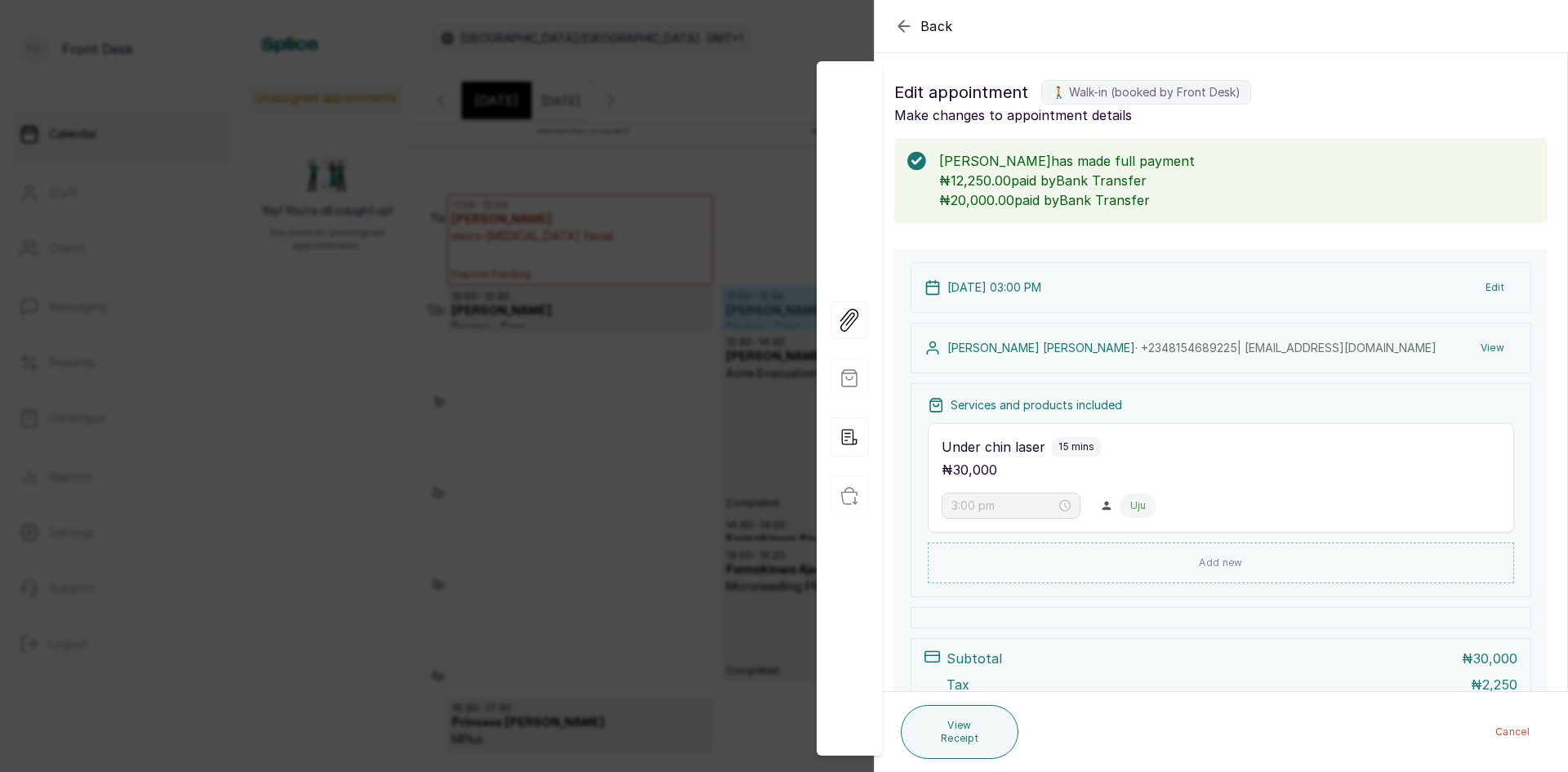
click at [518, 421] on div "Back Appointment Details Edit appointment 🚶 Walk-in (booked by Front Desk) Make…" at bounding box center [784, 386] width 1568 height 772
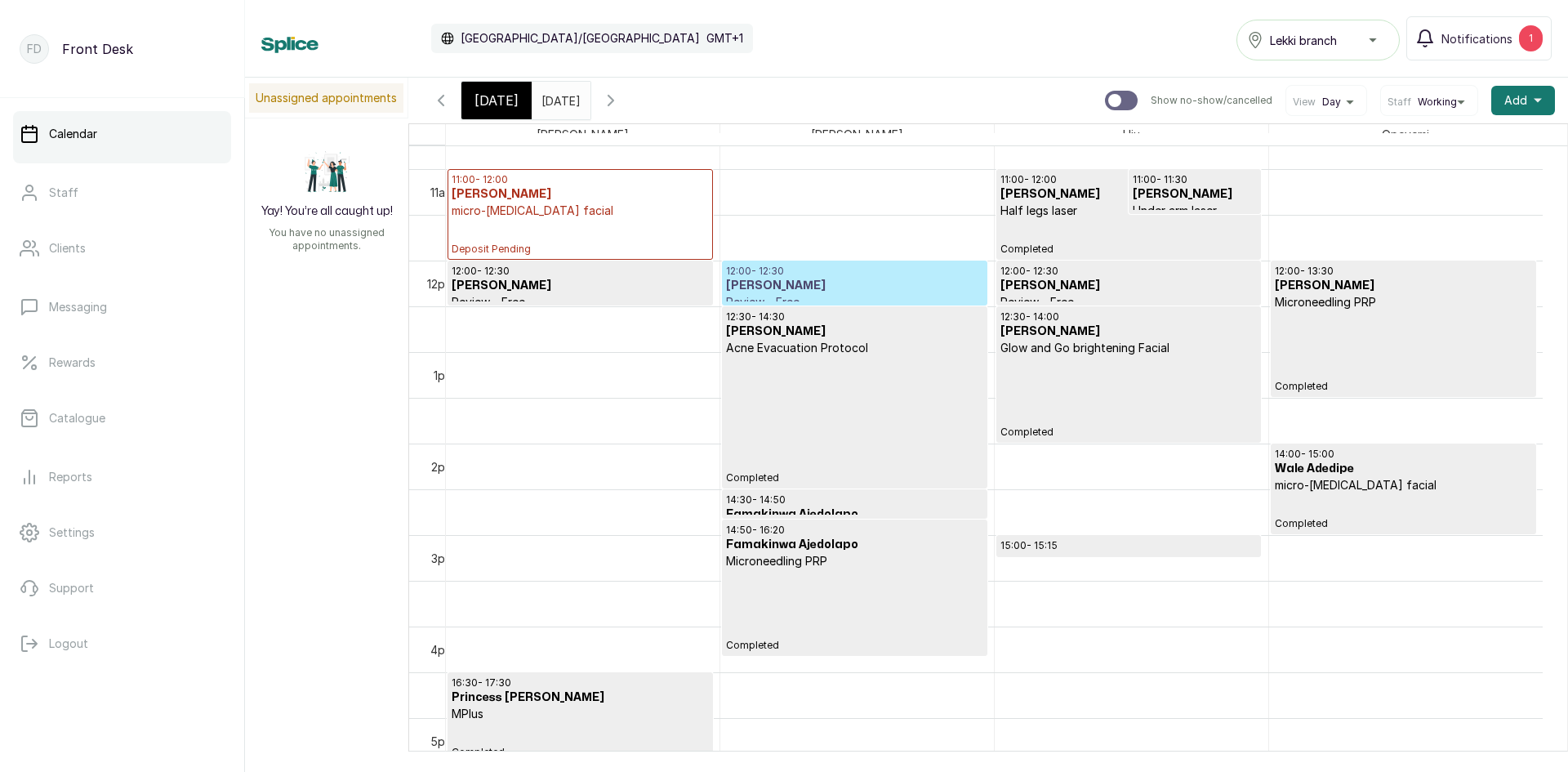
scroll to position [959, 0]
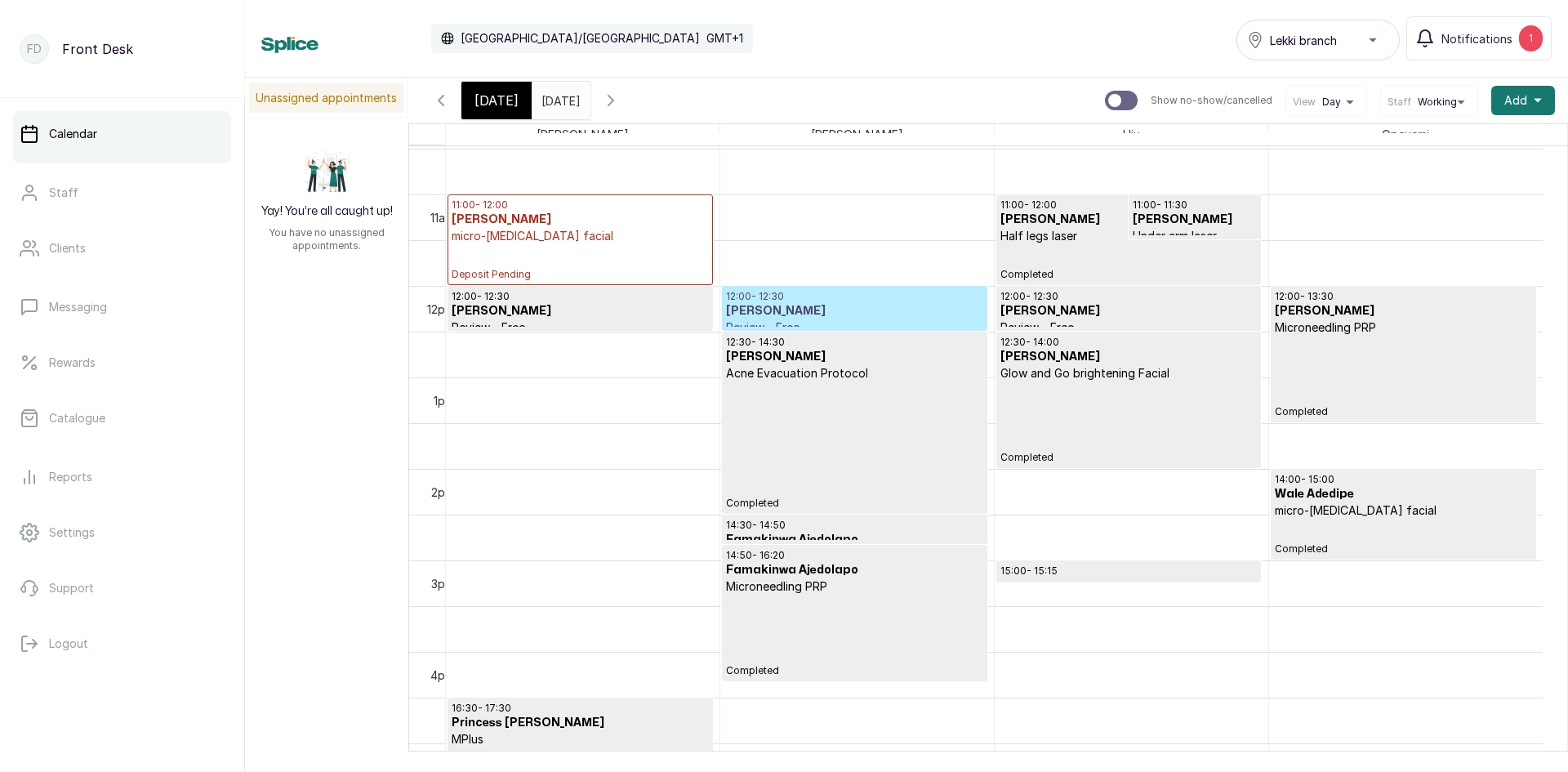
click at [537, 96] on input "06/09/2025" at bounding box center [546, 96] width 26 height 28
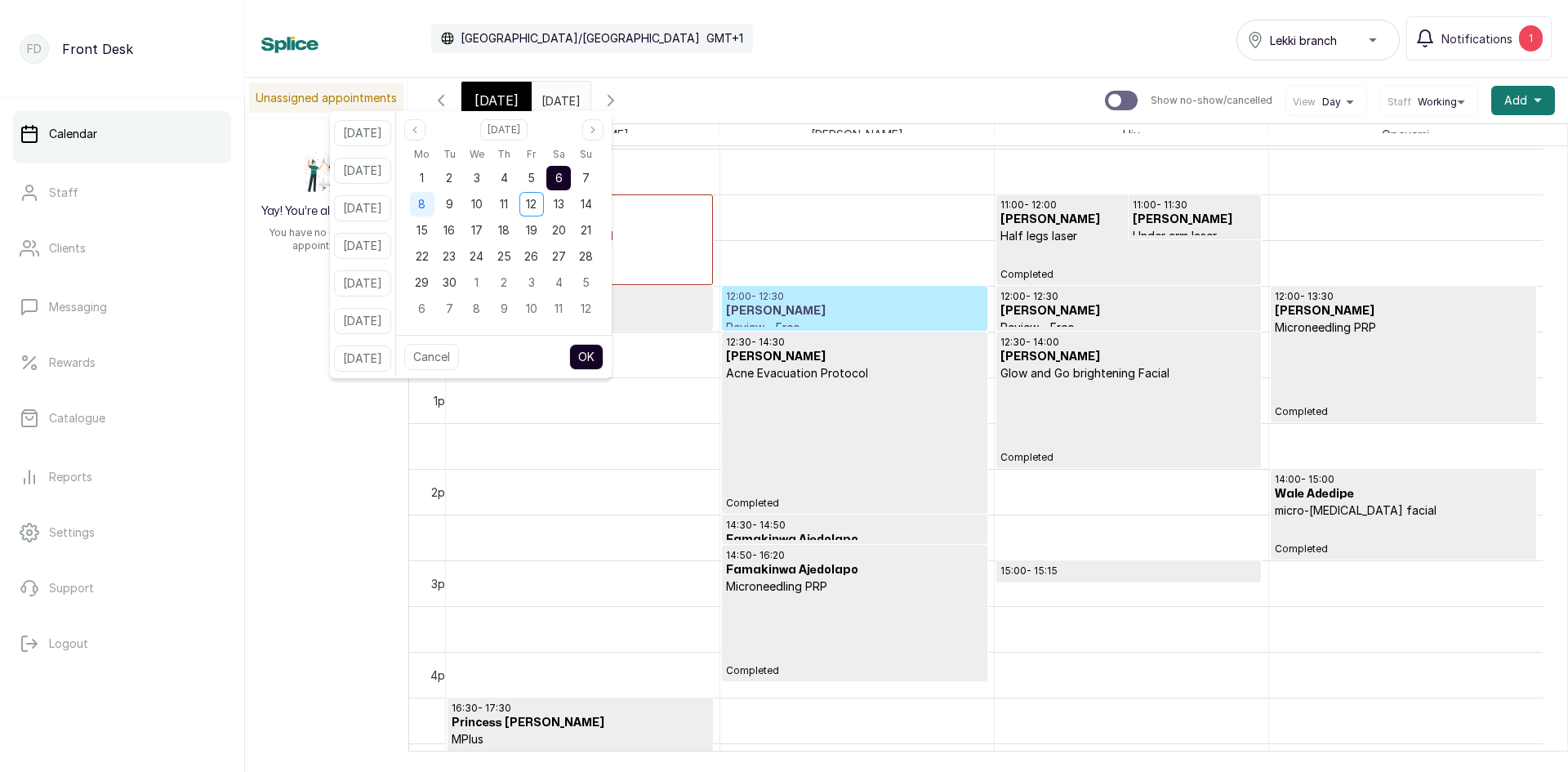
scroll to position [0, 0]
click at [432, 204] on div "8" at bounding box center [422, 204] width 25 height 25
click at [603, 356] on button "OK" at bounding box center [586, 357] width 34 height 26
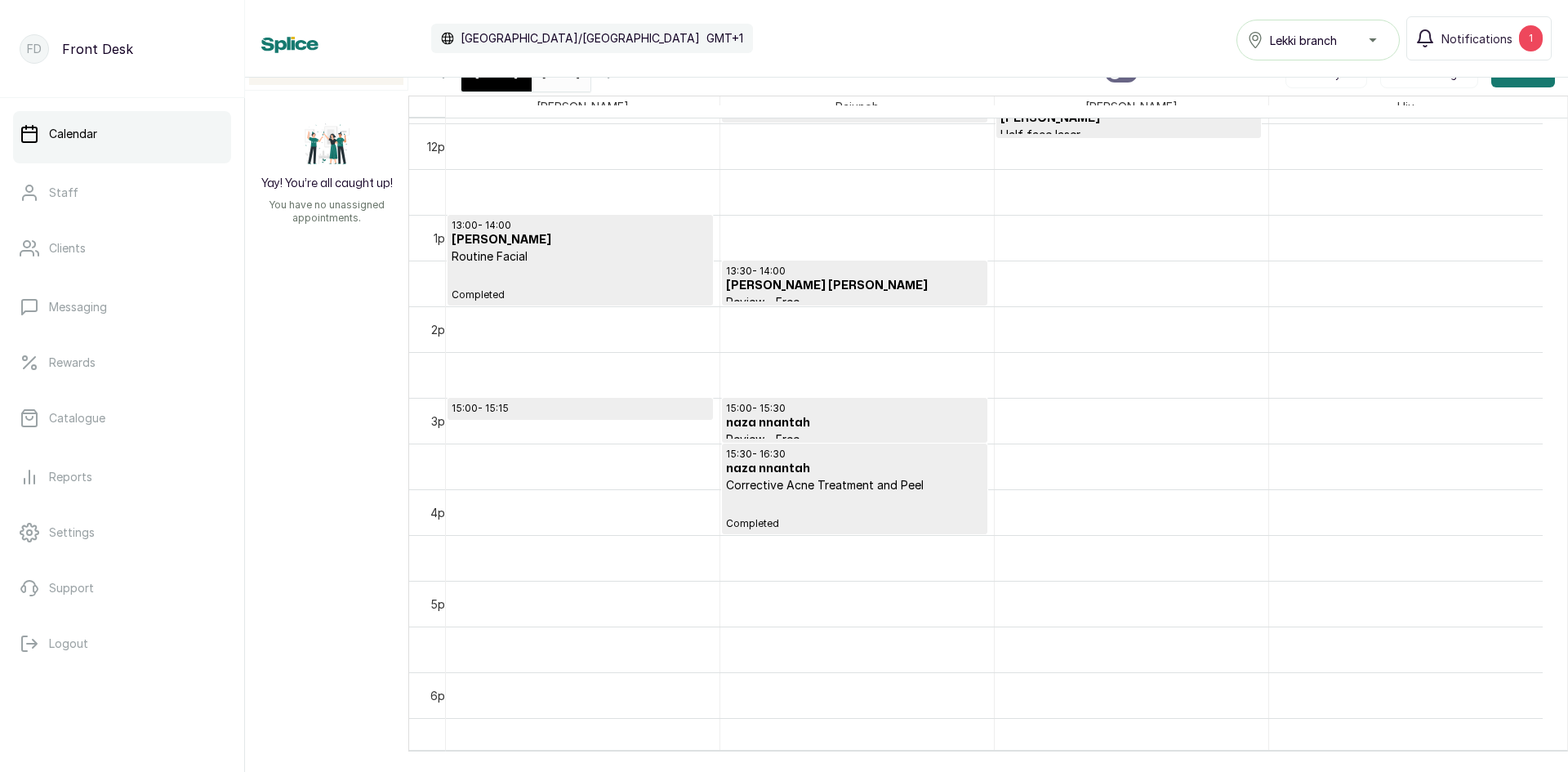
scroll to position [1122, 0]
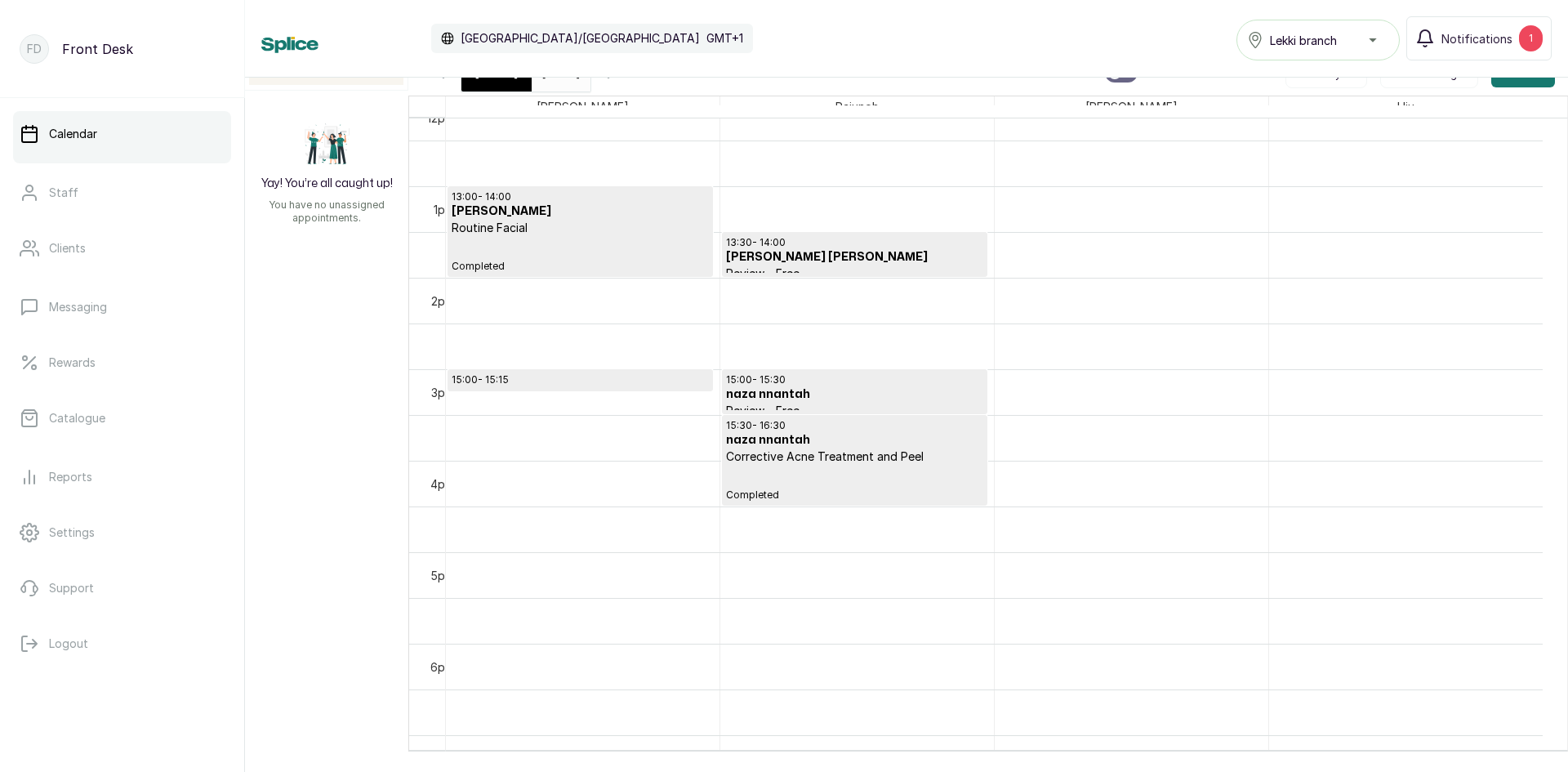
click at [527, 379] on p "15:00 - 15:15" at bounding box center [580, 379] width 257 height 13
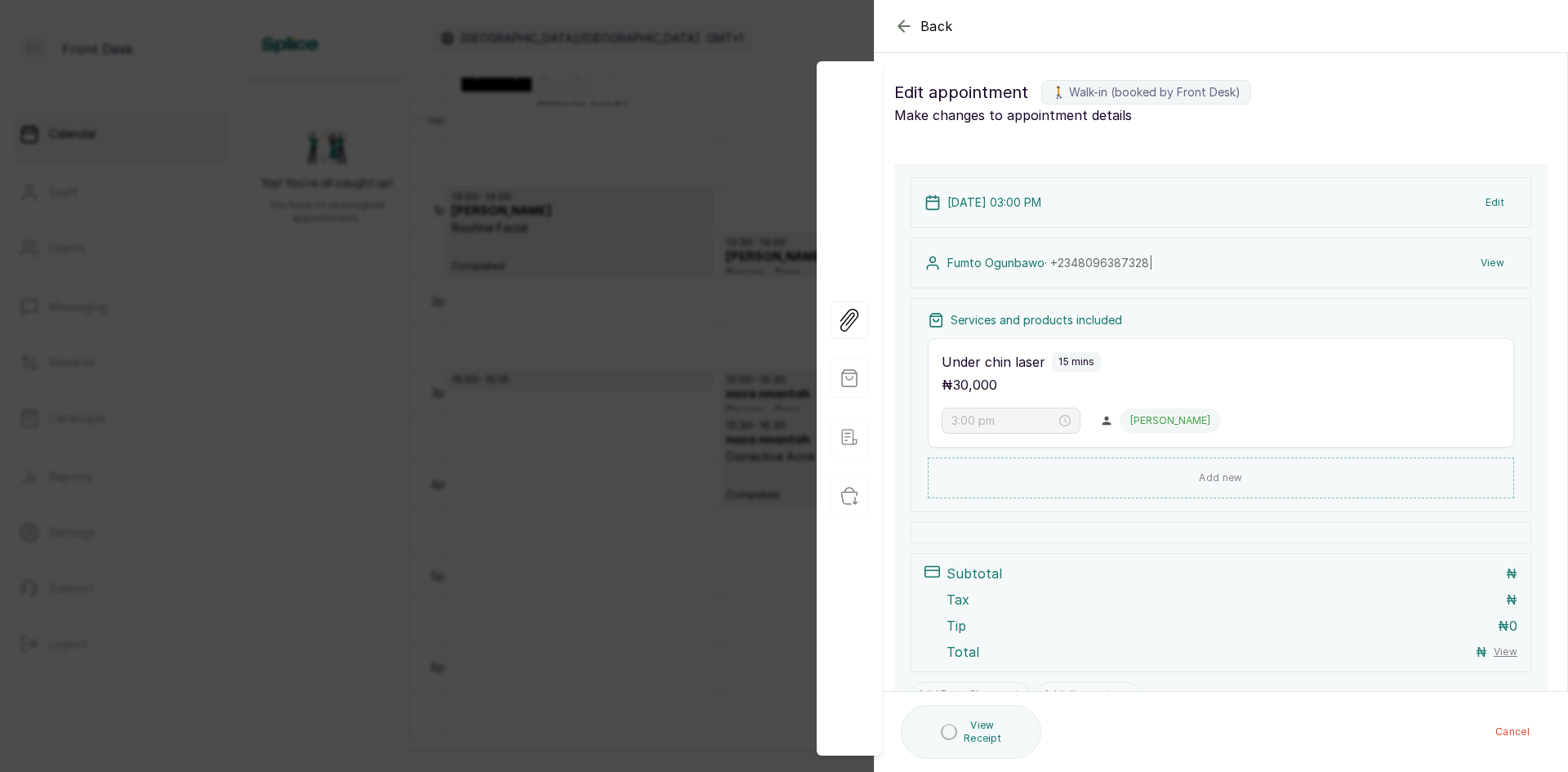
click at [302, 338] on div "Back Appointment Details Edit appointment 🚶 Walk-in (booked by Front Desk) Make…" at bounding box center [784, 386] width 1568 height 772
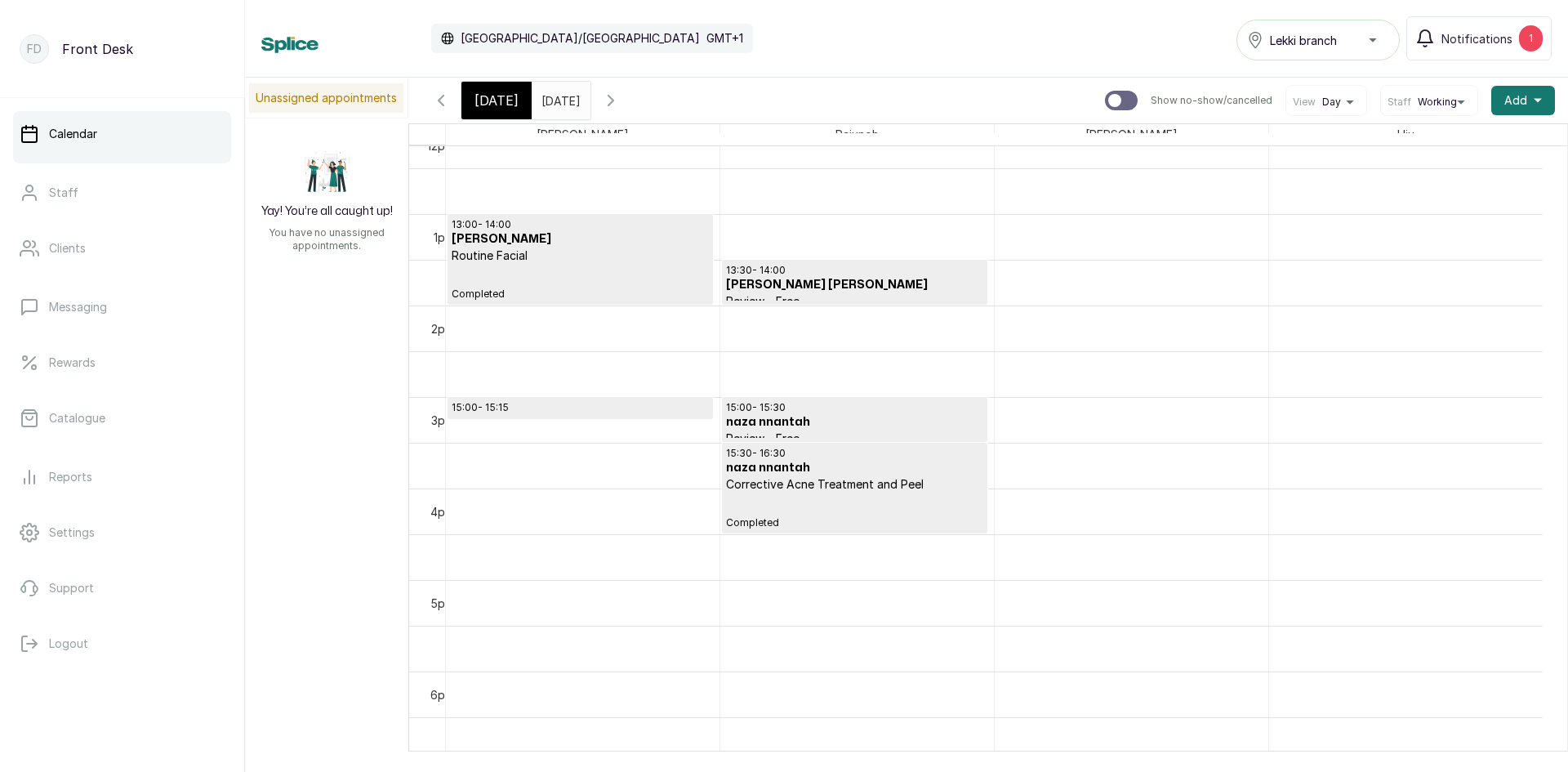
click at [558, 95] on input "08/09/2025" at bounding box center [546, 96] width 26 height 28
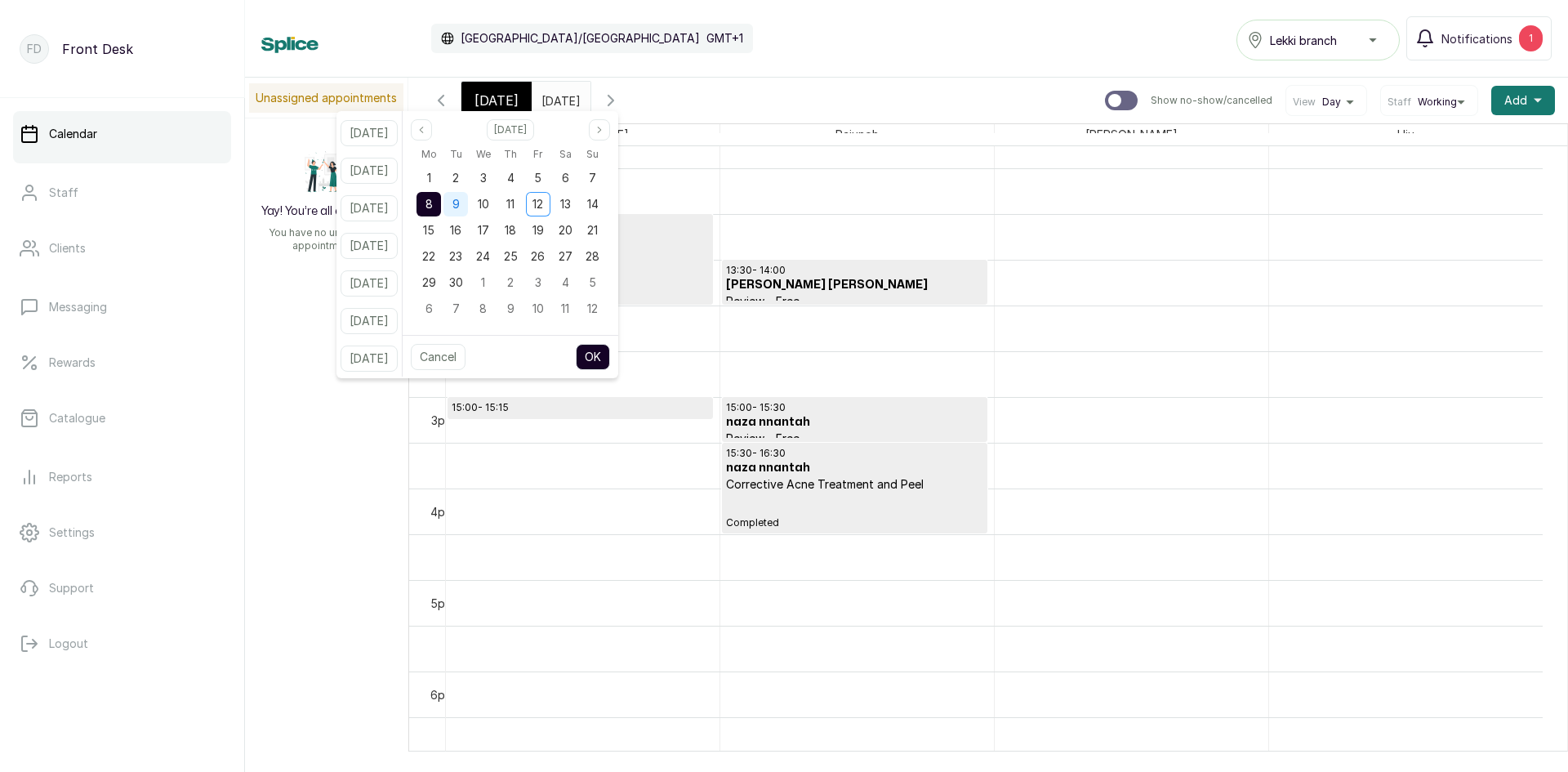
click at [460, 197] on span "9" at bounding box center [455, 204] width 8 height 14
click at [605, 361] on button "OK" at bounding box center [593, 357] width 34 height 26
type input "09/09/2025"
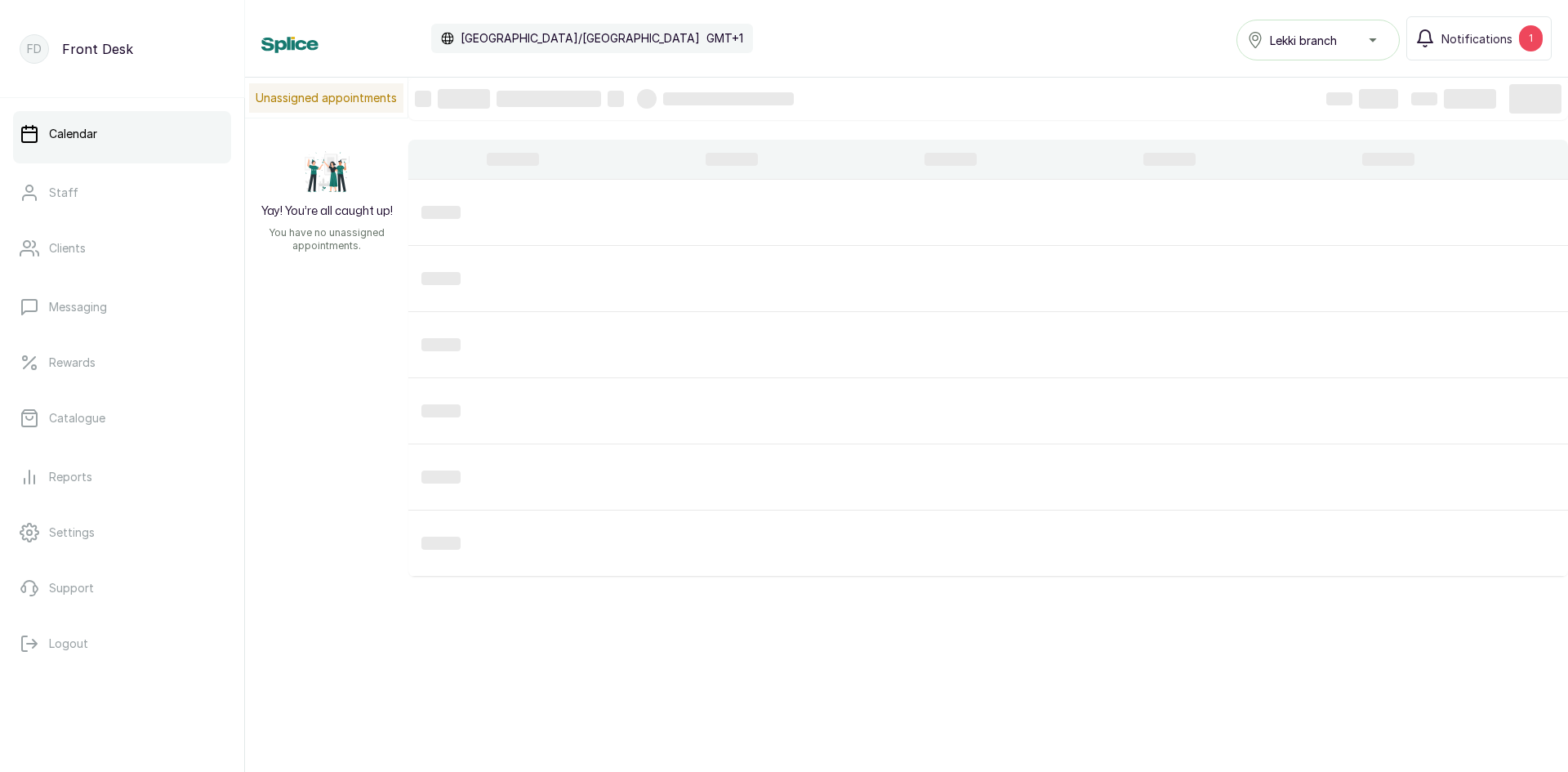
click at [978, 497] on div at bounding box center [1020, 477] width 205 height 52
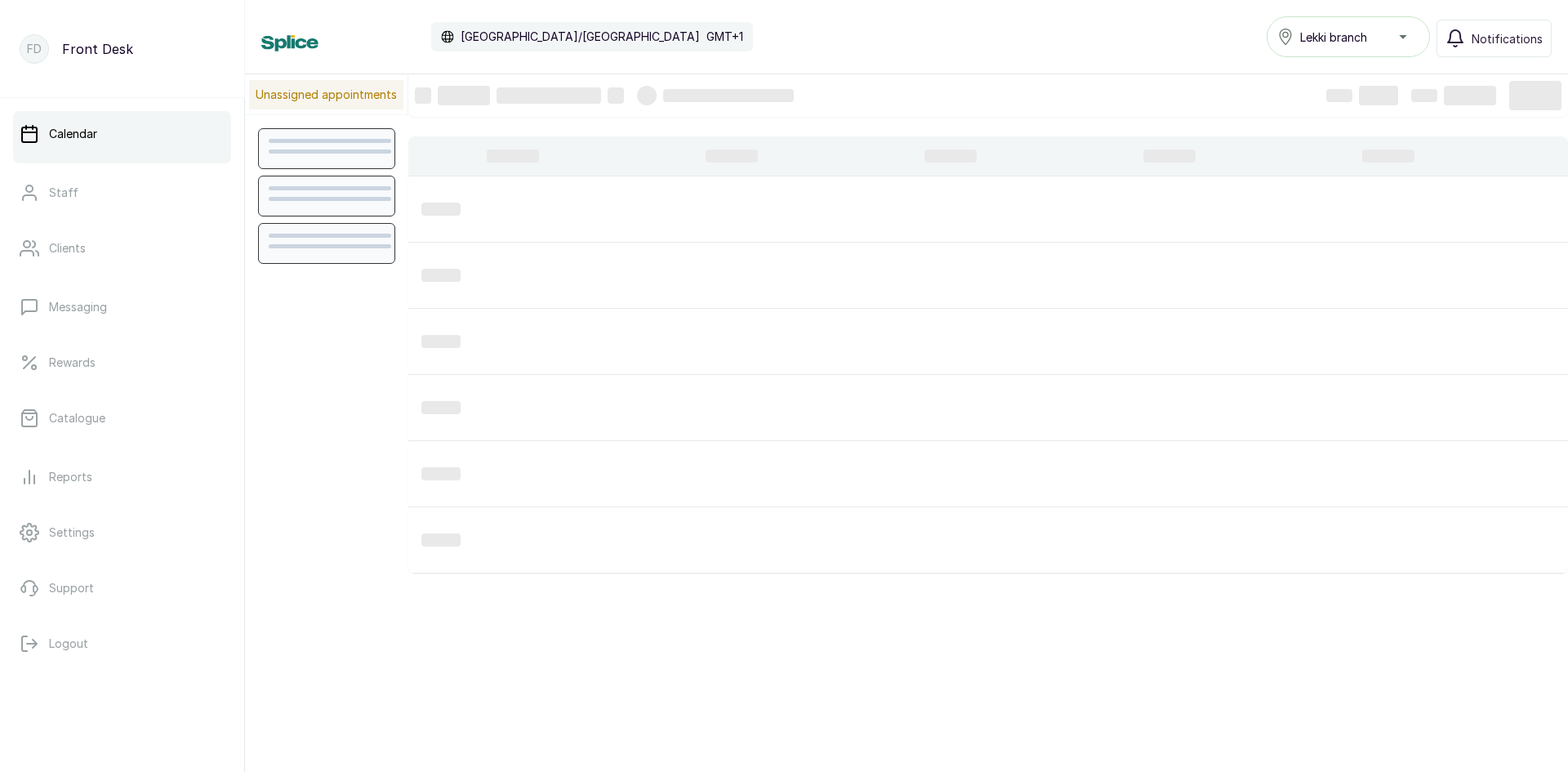
scroll to position [28, 0]
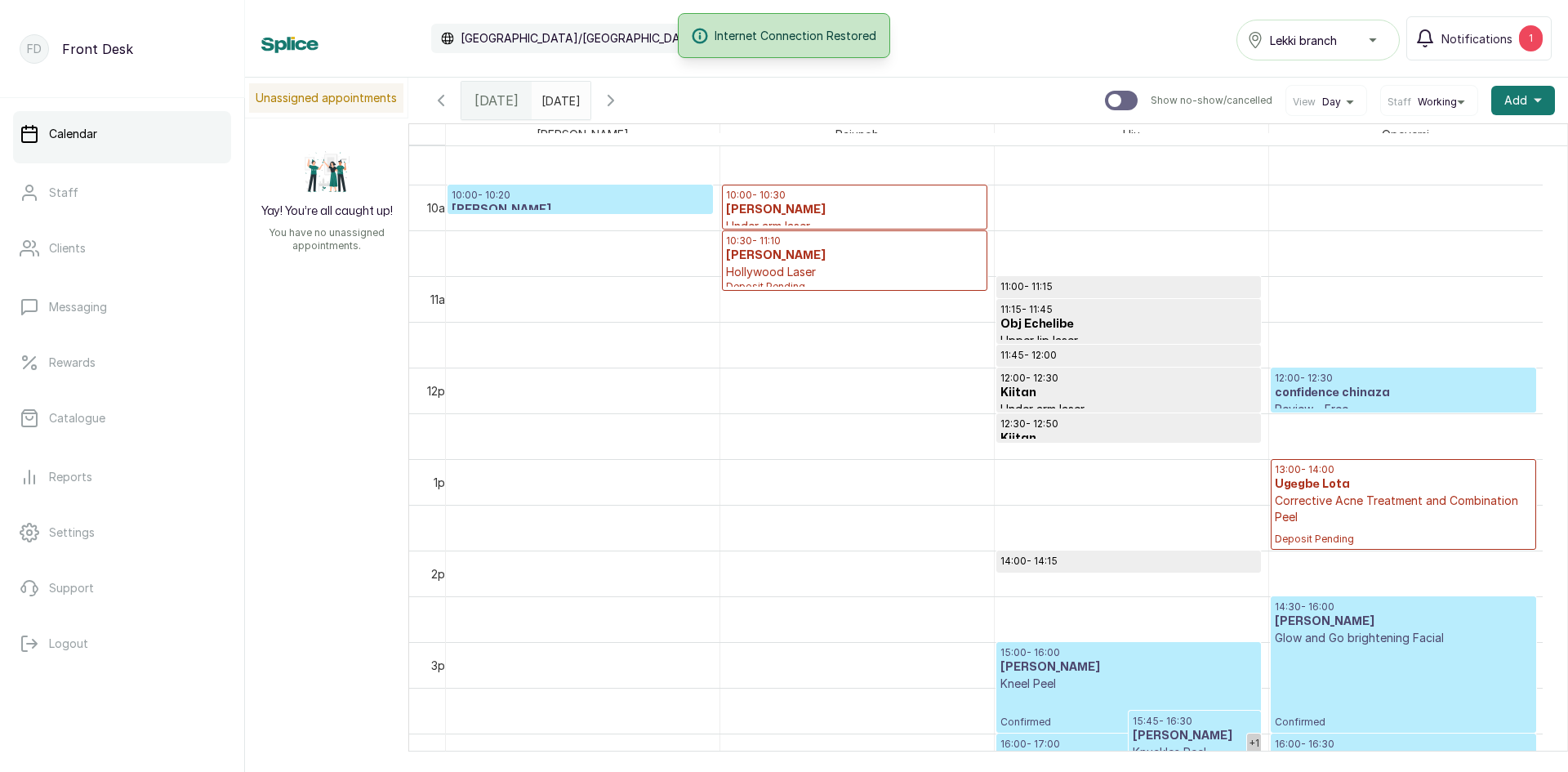
type input "dd/MM/yyyy"
click at [558, 96] on input "dd/MM/yyyy" at bounding box center [546, 96] width 26 height 28
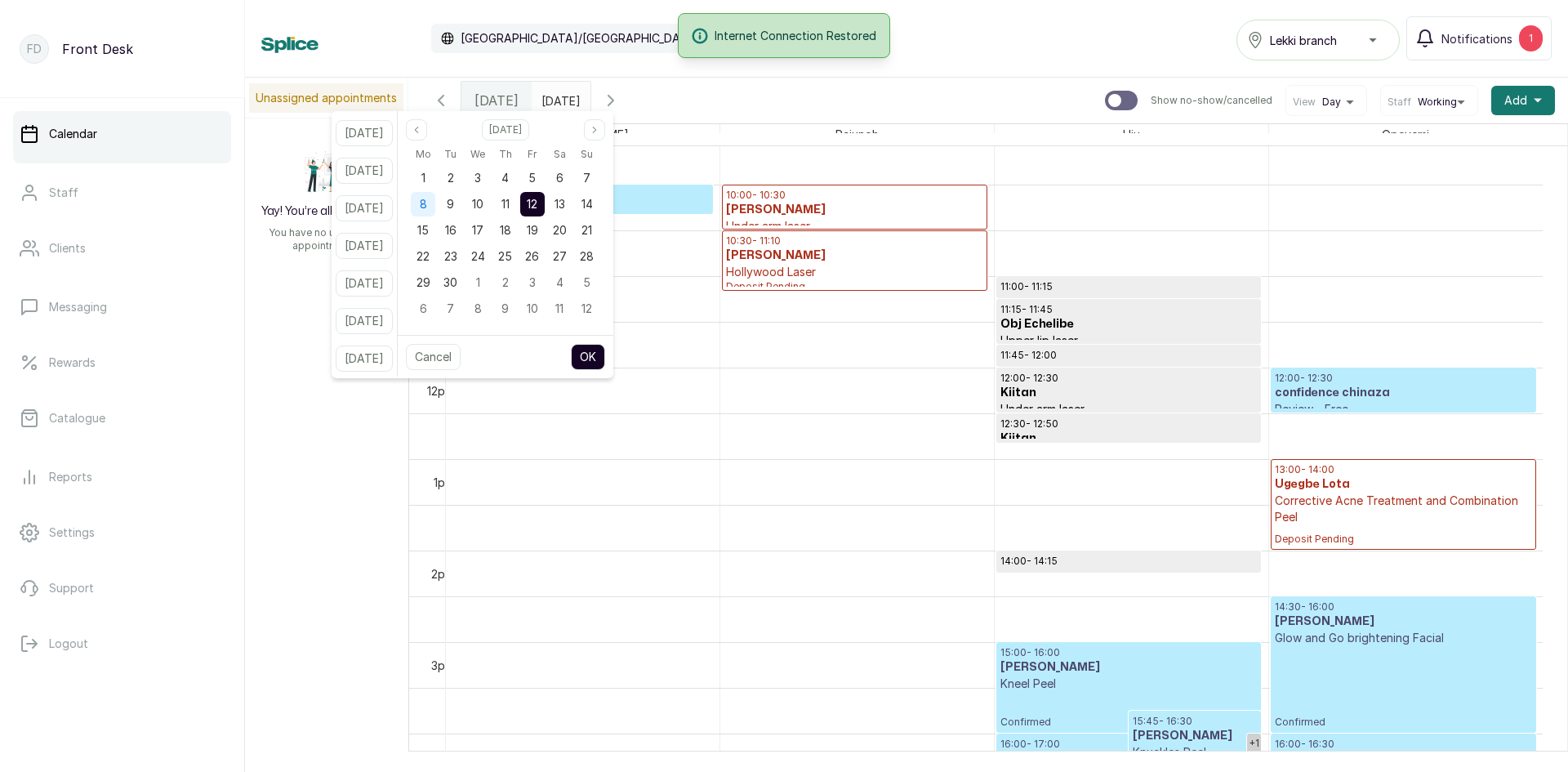
click at [436, 206] on div "8" at bounding box center [423, 204] width 25 height 25
click at [598, 357] on button "OK" at bounding box center [588, 357] width 34 height 26
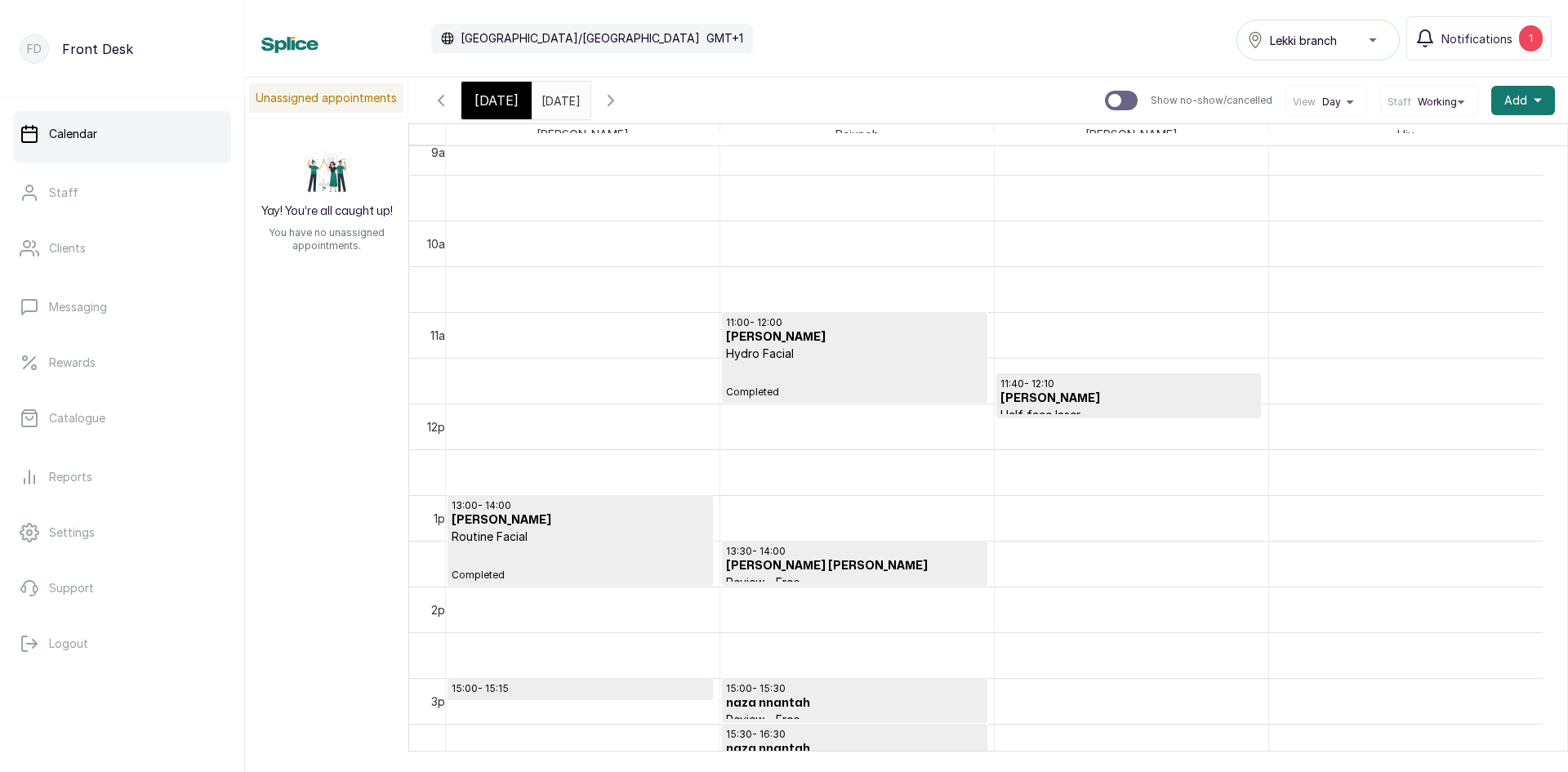
scroll to position [959, 0]
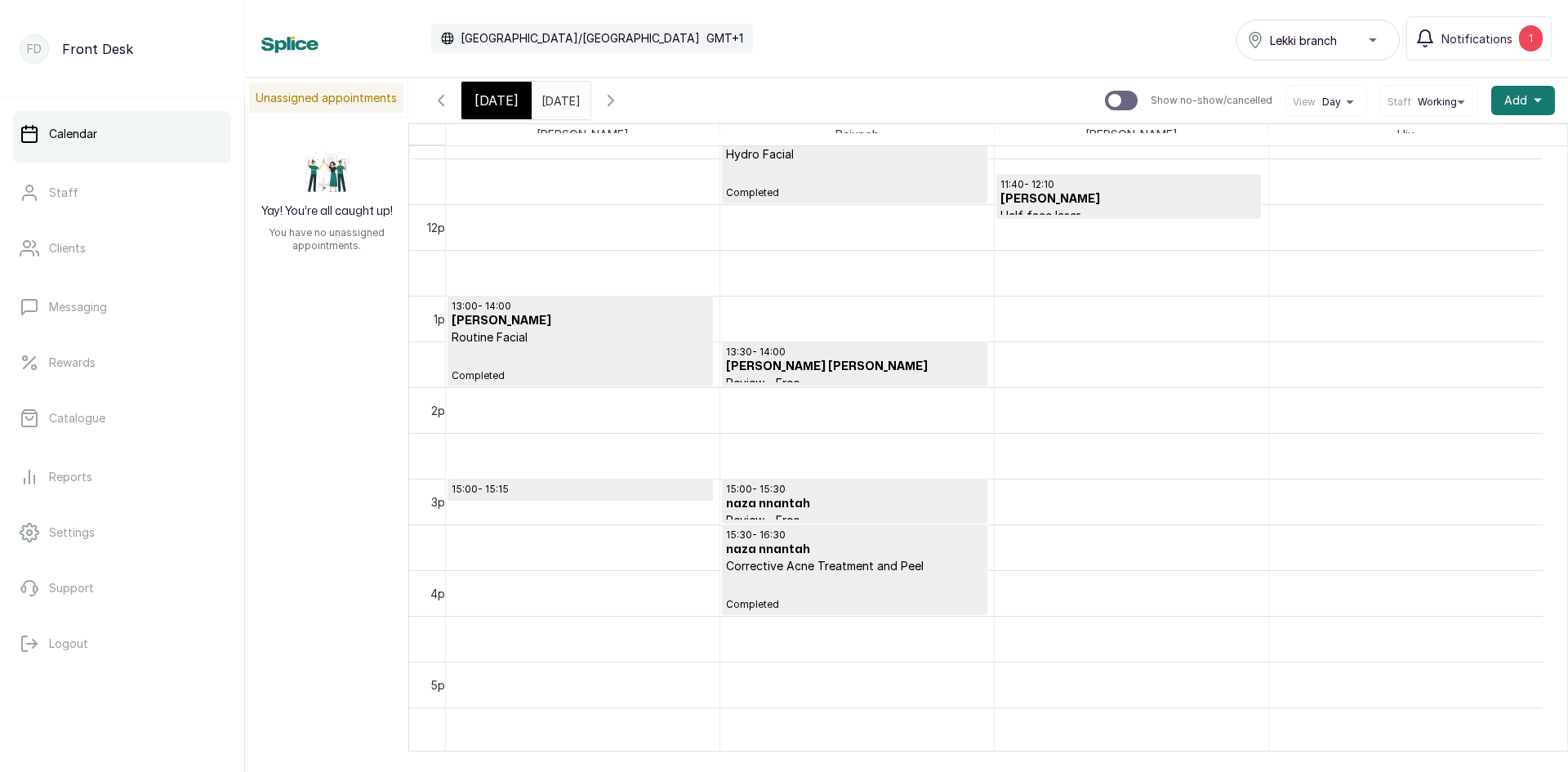
click at [558, 95] on input "08/09/2025" at bounding box center [546, 96] width 26 height 28
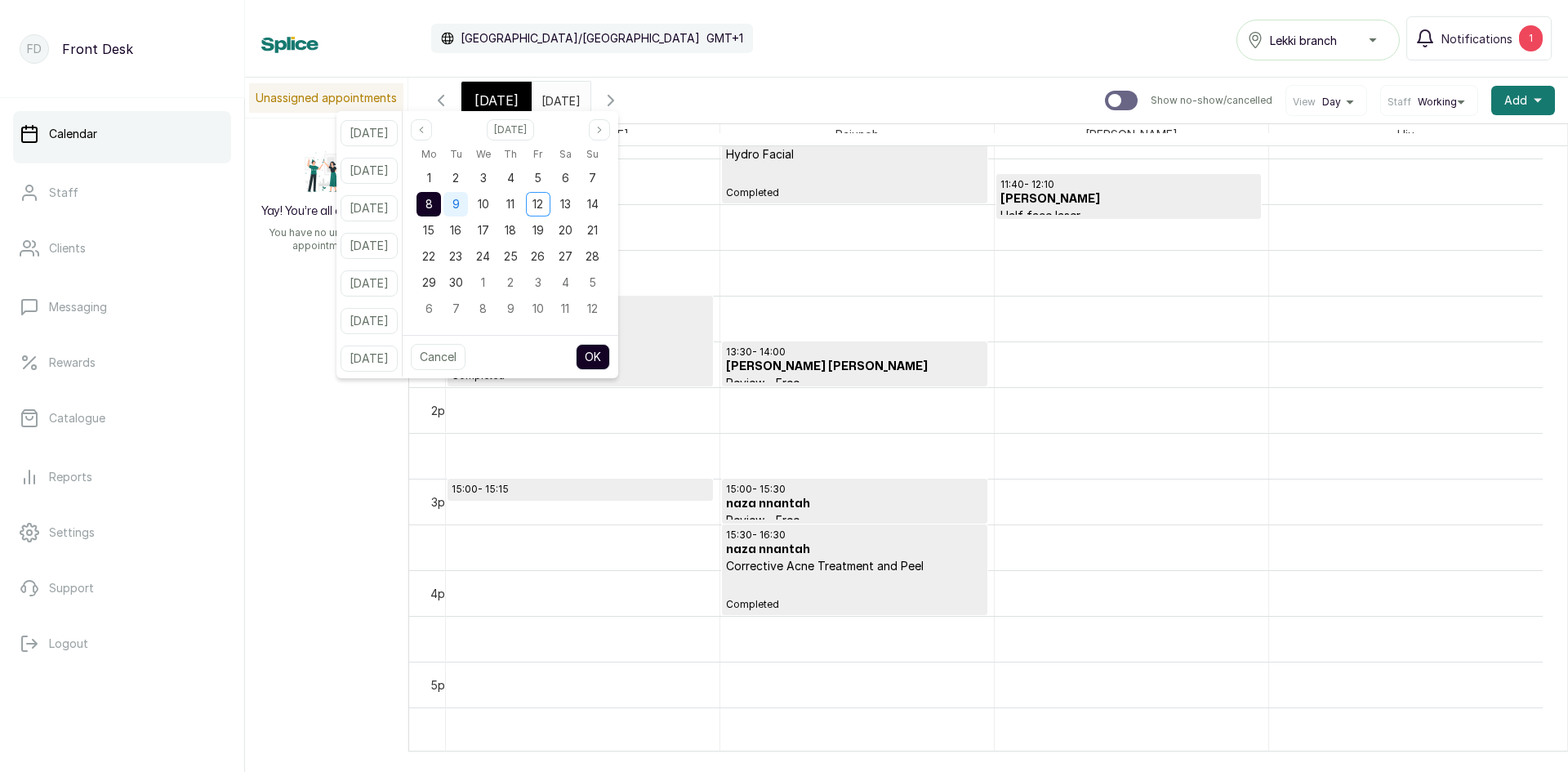
click at [468, 202] on div "9" at bounding box center [455, 204] width 25 height 25
click at [607, 355] on button "OK" at bounding box center [593, 357] width 34 height 26
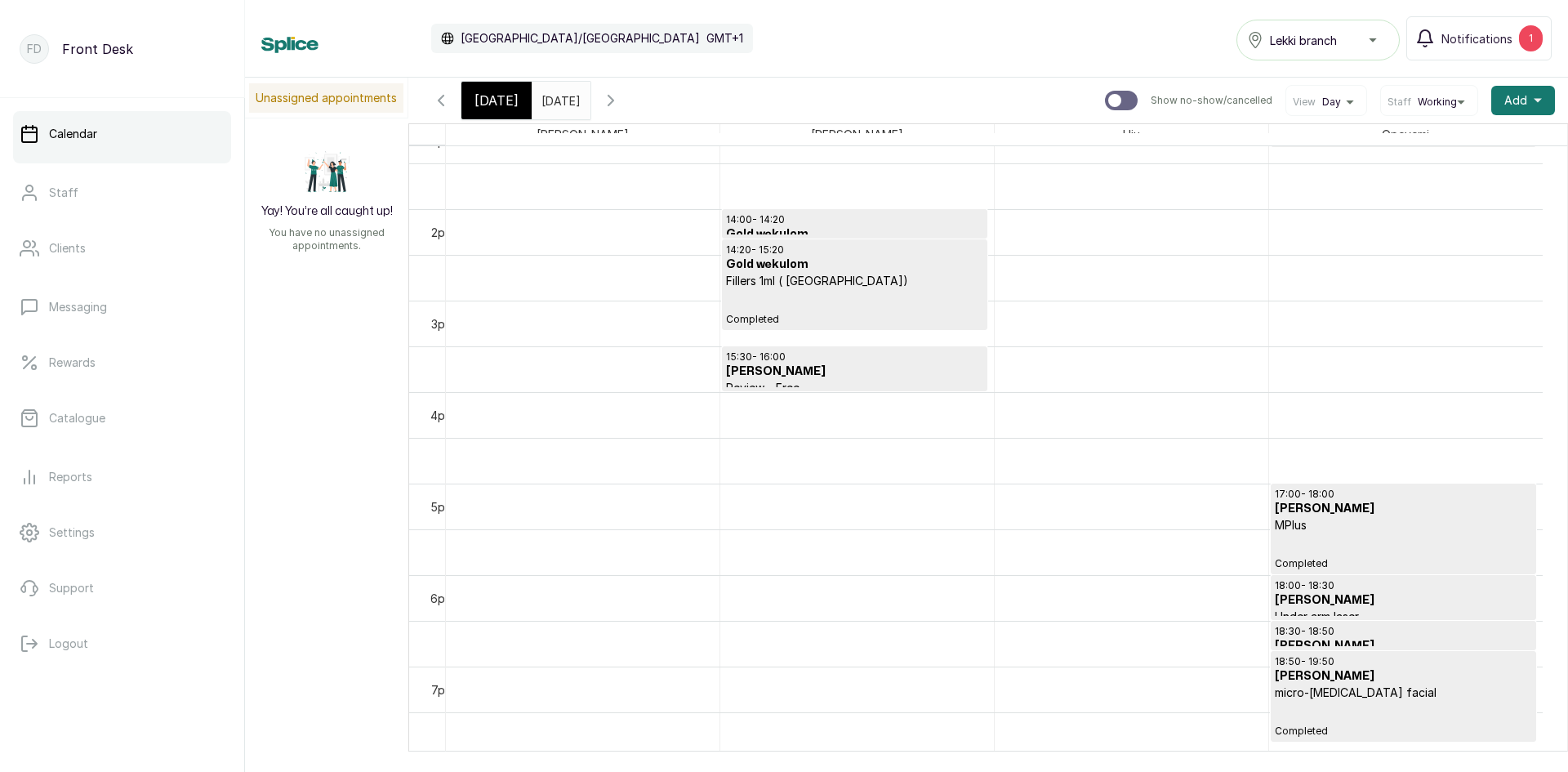
scroll to position [1367, 0]
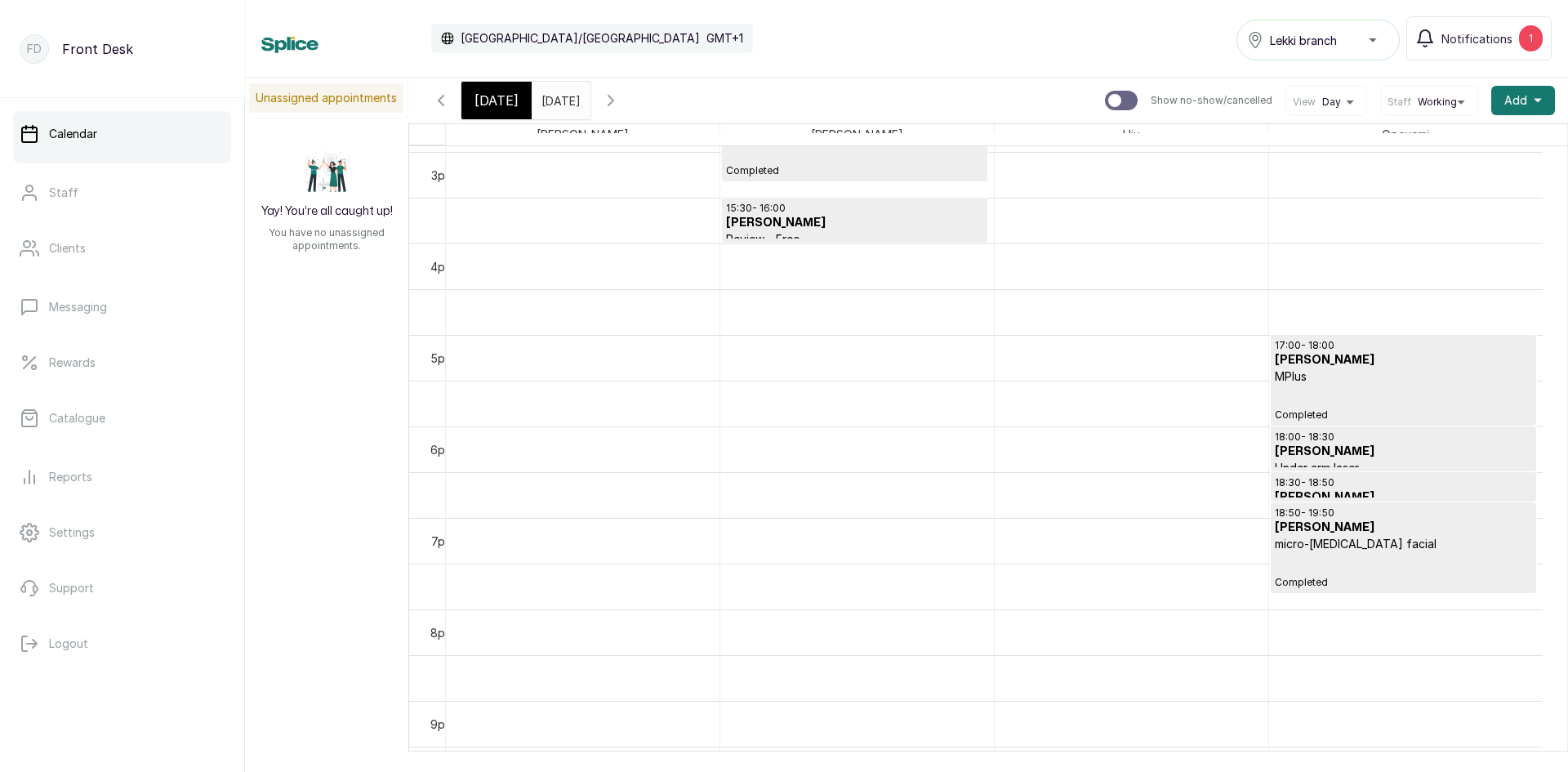
click at [558, 101] on input "09/09/2025" at bounding box center [546, 96] width 26 height 28
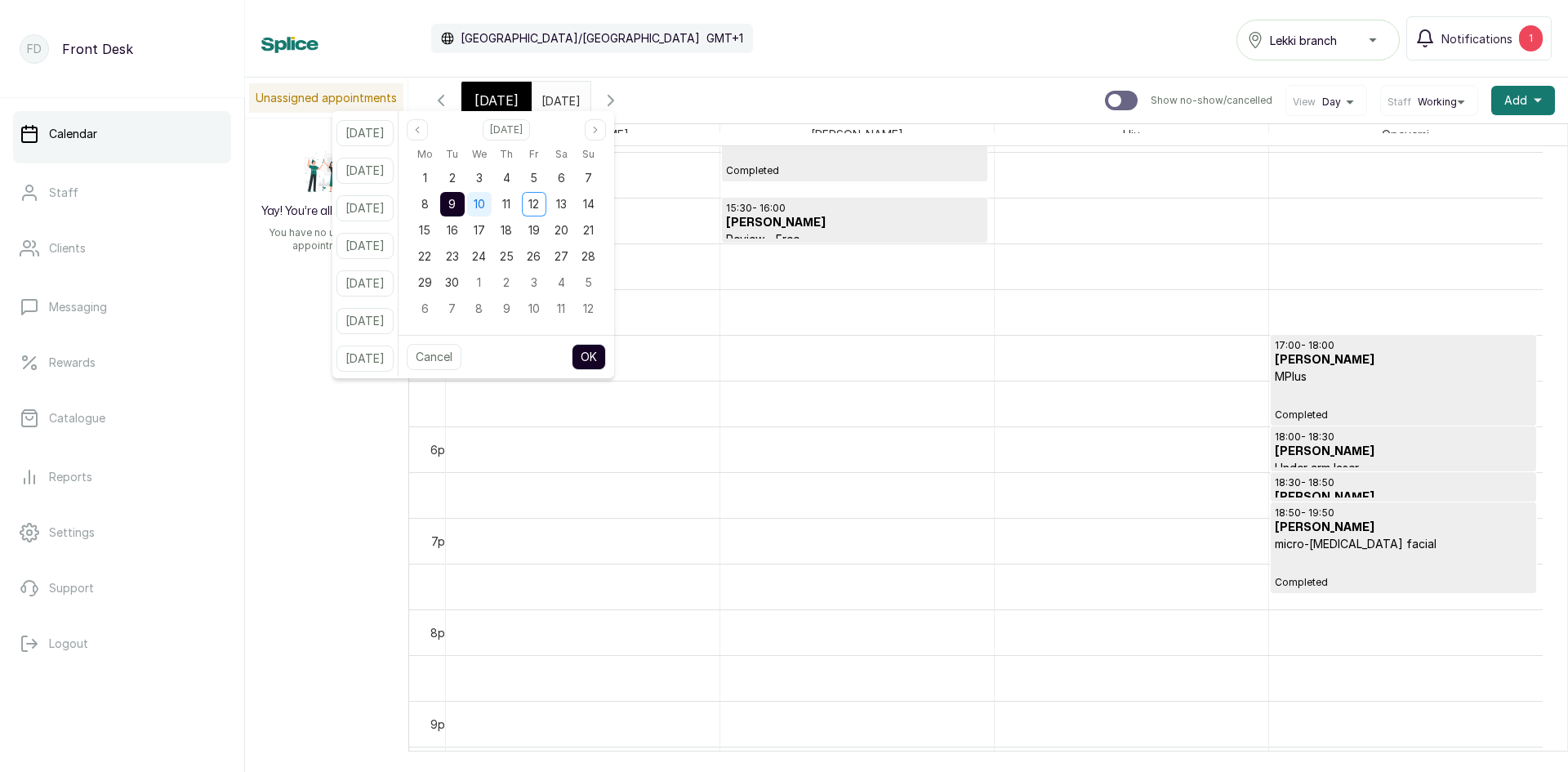
click at [491, 209] on div "10" at bounding box center [479, 204] width 25 height 25
click at [604, 350] on button "OK" at bounding box center [589, 357] width 34 height 26
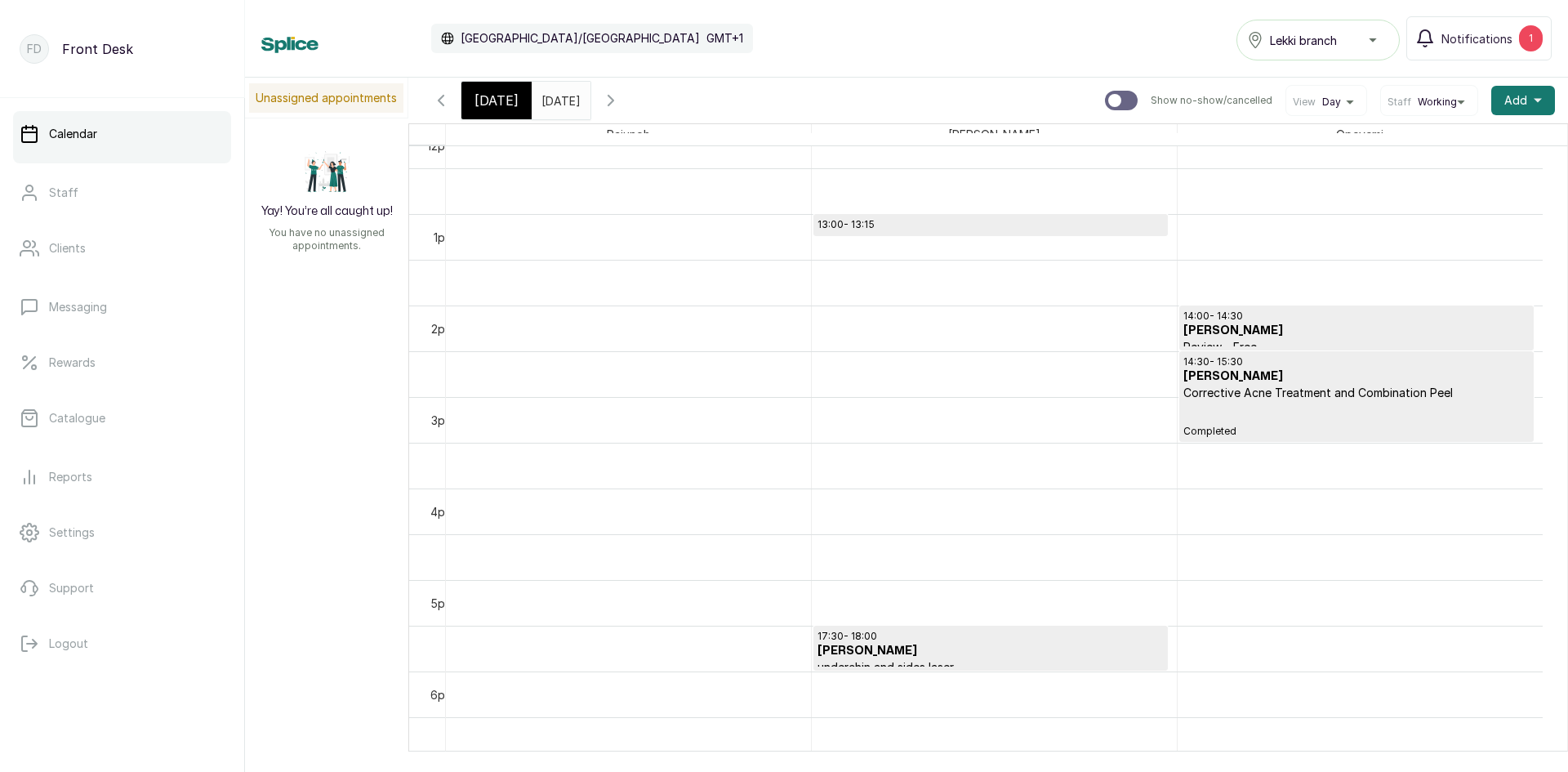
scroll to position [1164, 0]
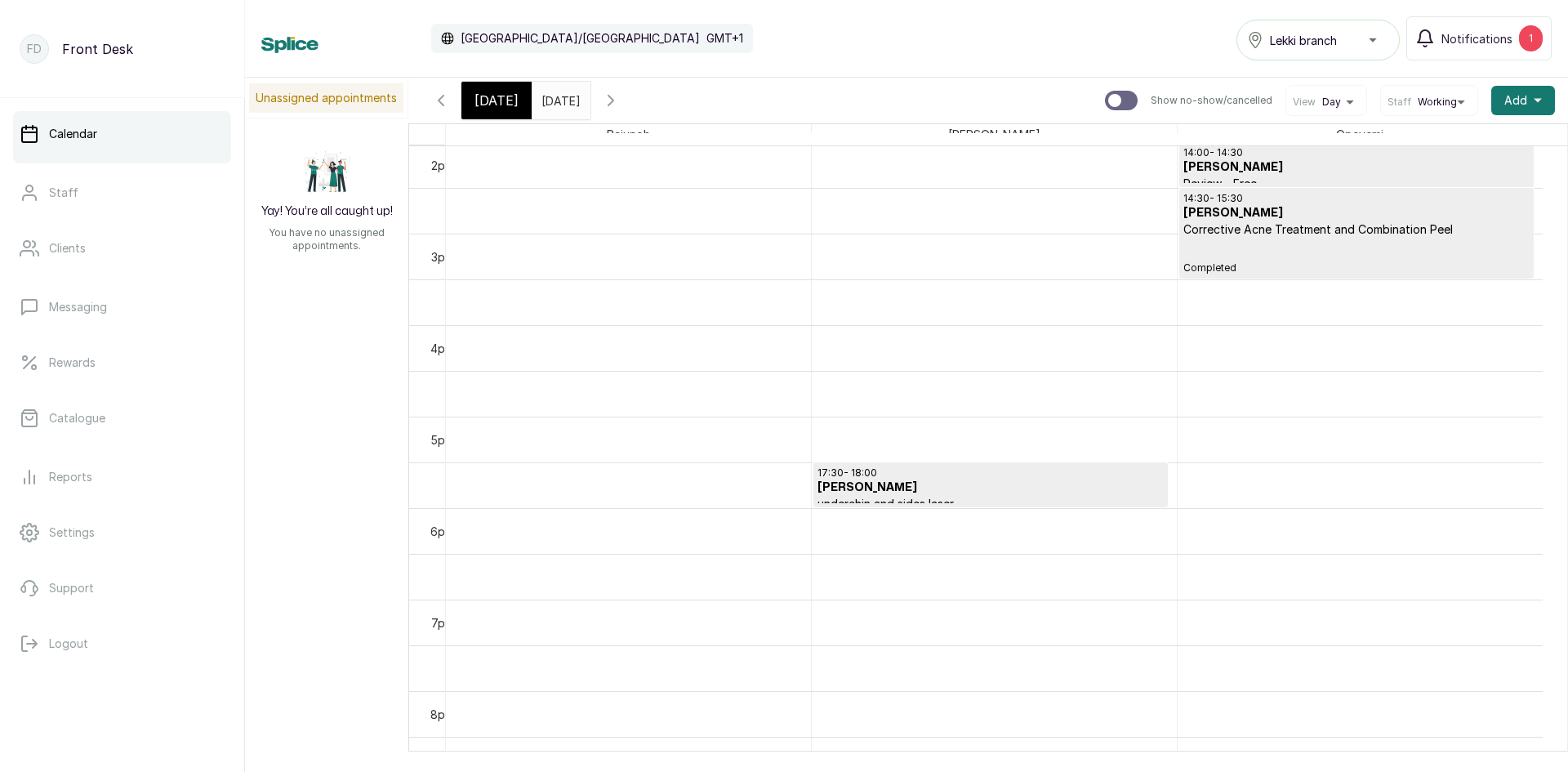
click at [503, 95] on span "[DATE]" at bounding box center [496, 100] width 44 height 20
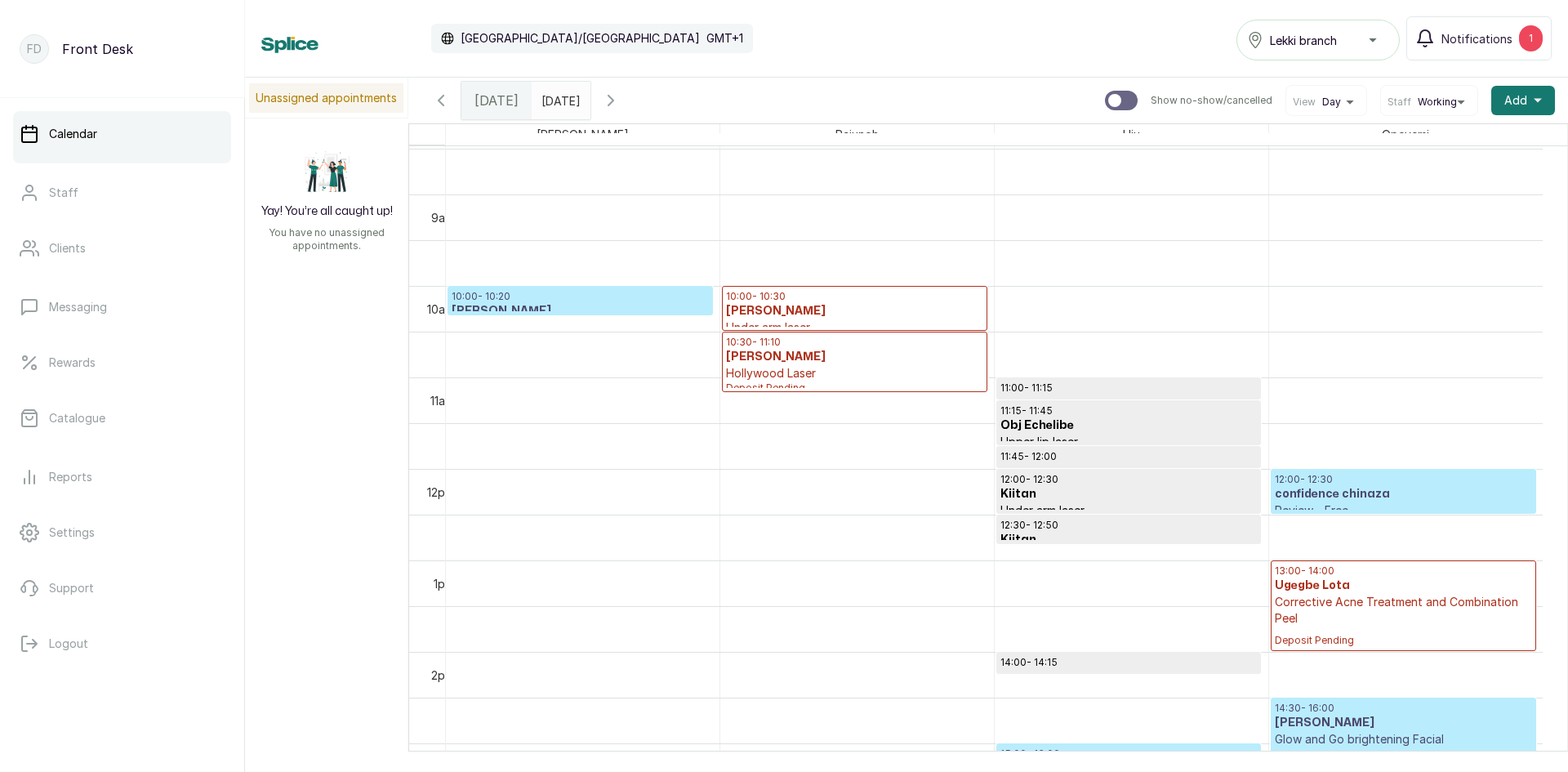
scroll to position [877, 0]
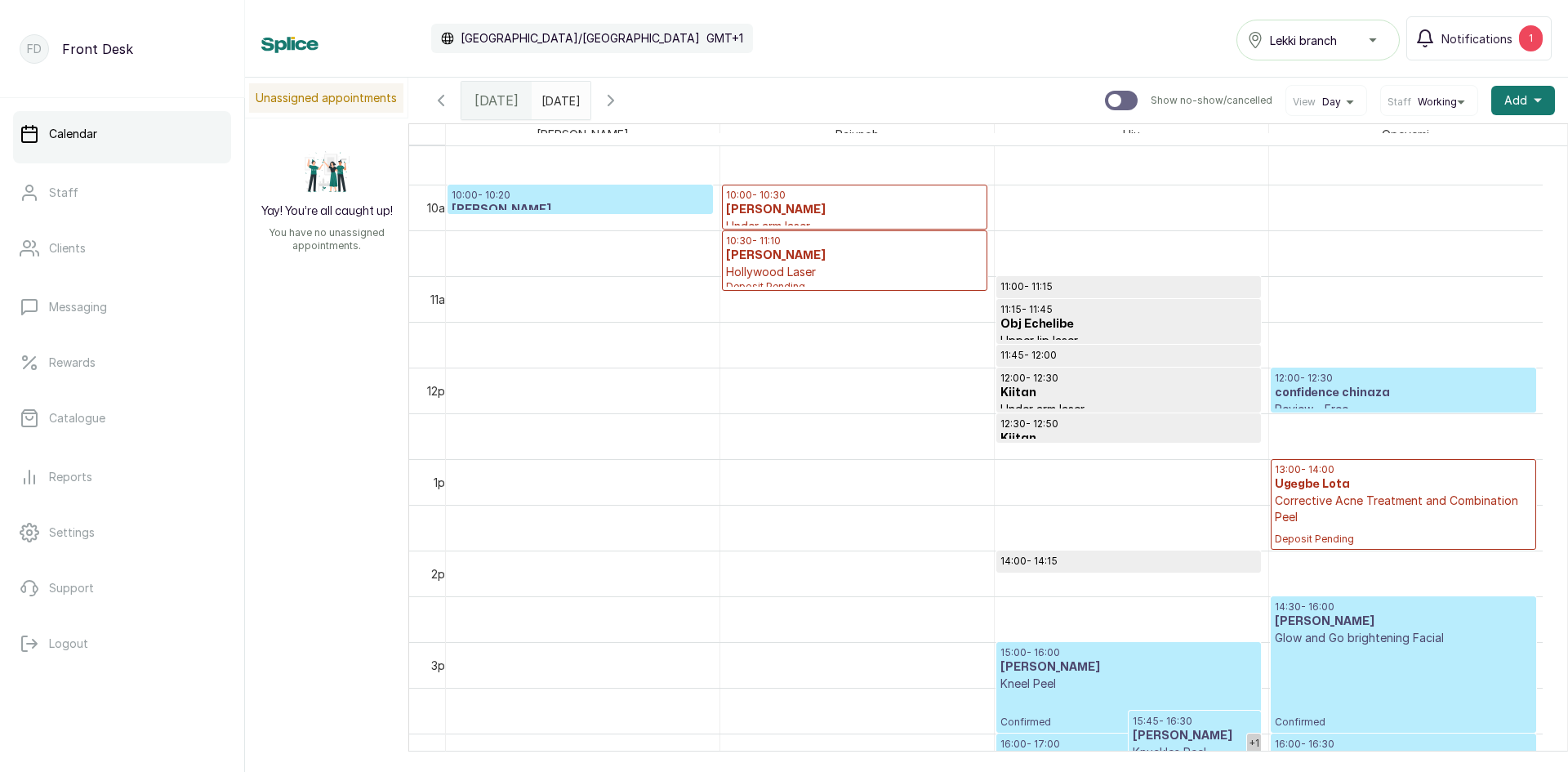
click at [558, 99] on input "10/09/2025" at bounding box center [546, 96] width 26 height 28
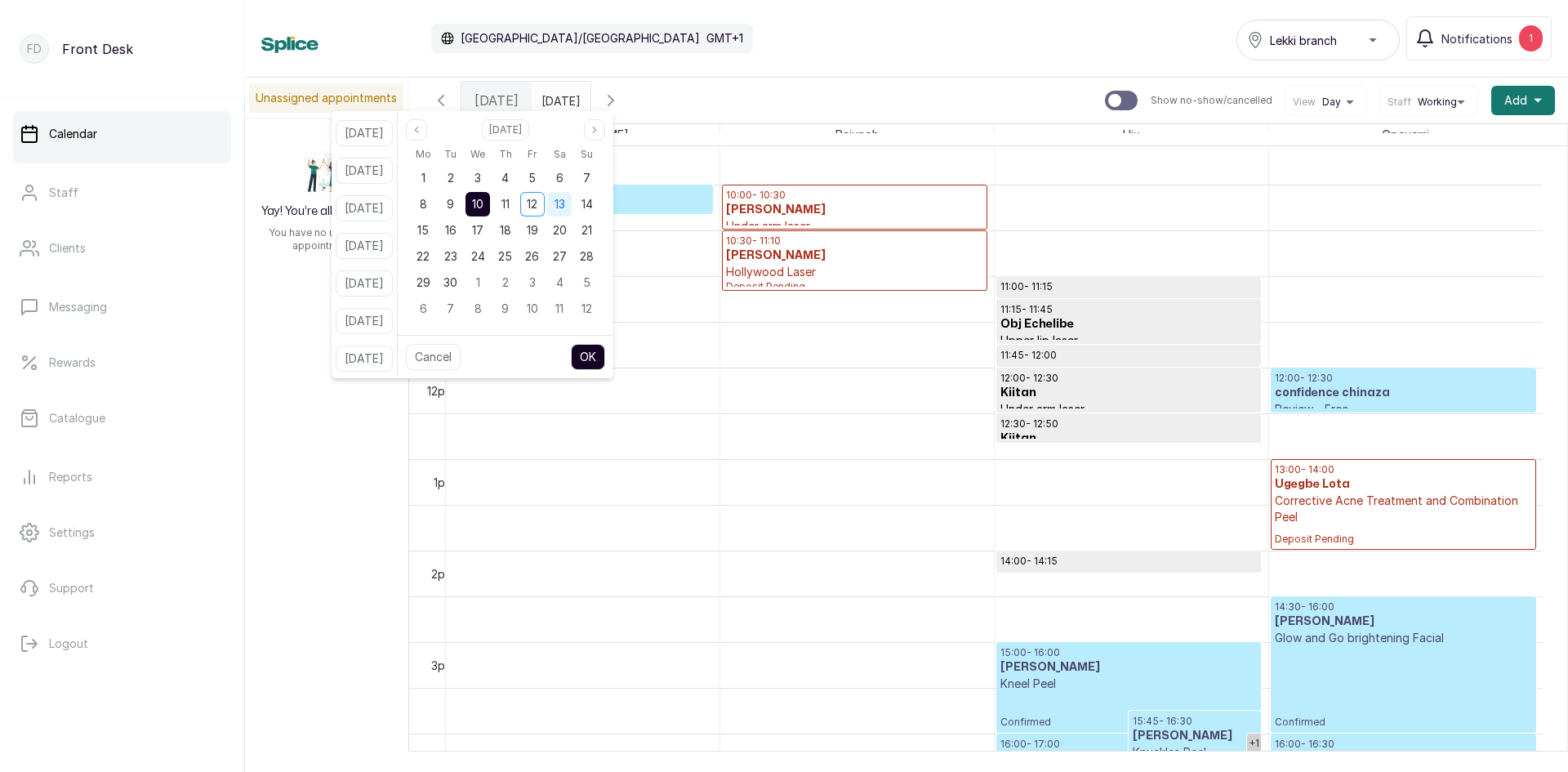
click at [565, 205] on span "13" at bounding box center [559, 204] width 10 height 14
click at [596, 356] on button "OK" at bounding box center [588, 357] width 34 height 26
type input "13/09/2025"
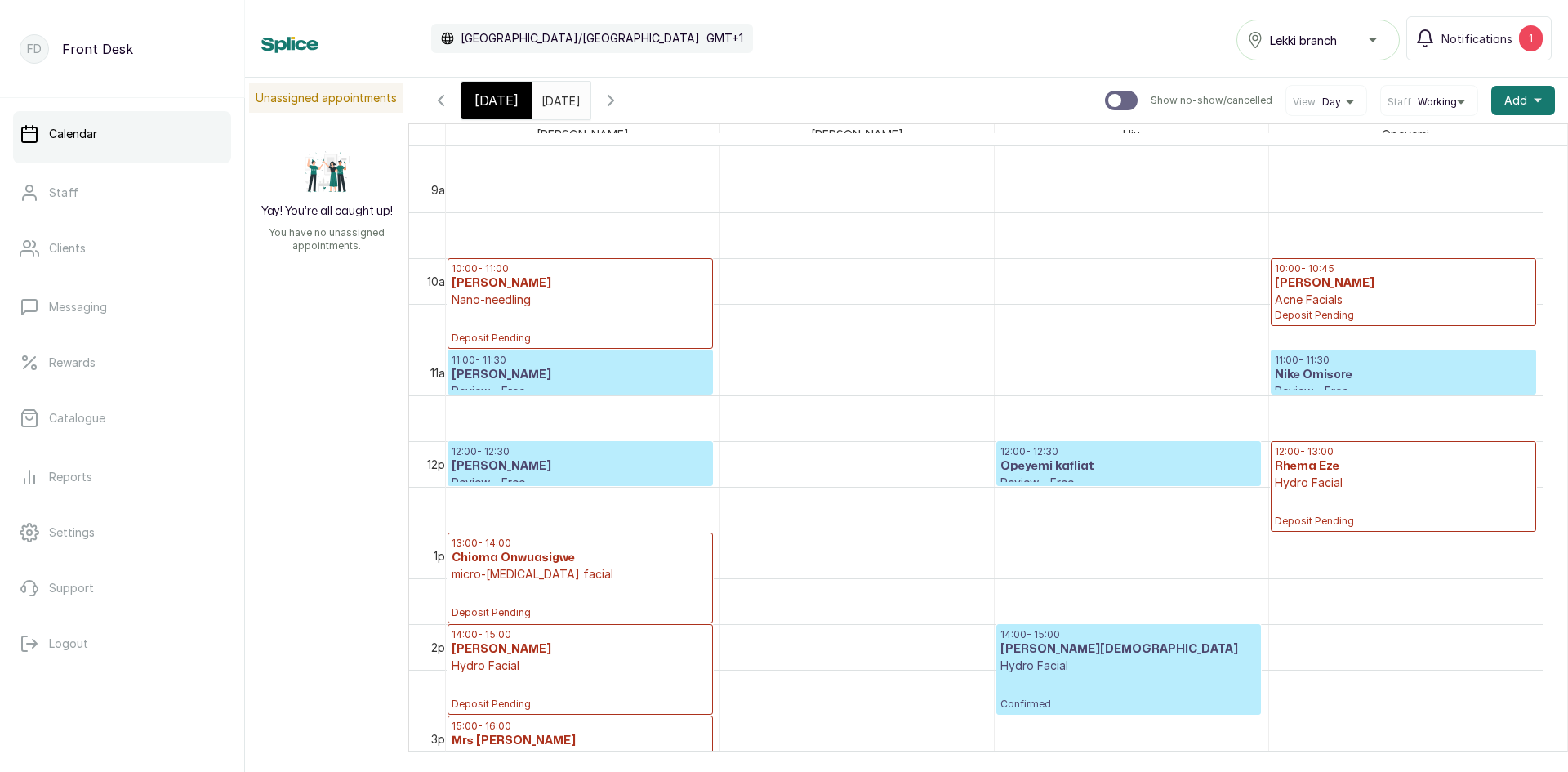
scroll to position [795, 0]
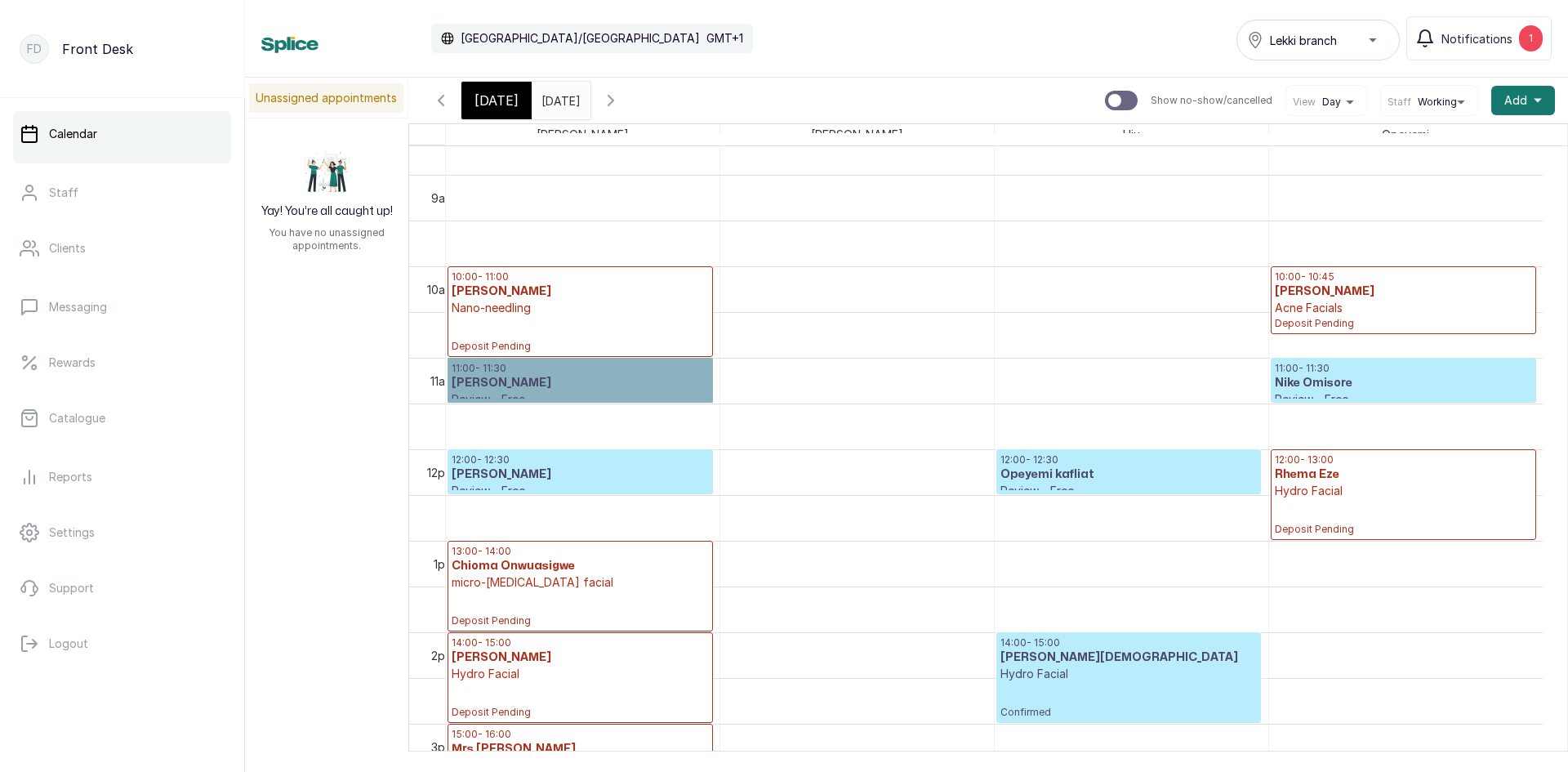
click at [625, 381] on link "11:00 - 11:30 Kome Jerry Review - Free Confirmed" at bounding box center [580, 380] width 265 height 45
click at [474, 385] on link "11:00 - 11:30 Kome Jerry Review - Free Confirmed" at bounding box center [580, 380] width 265 height 45
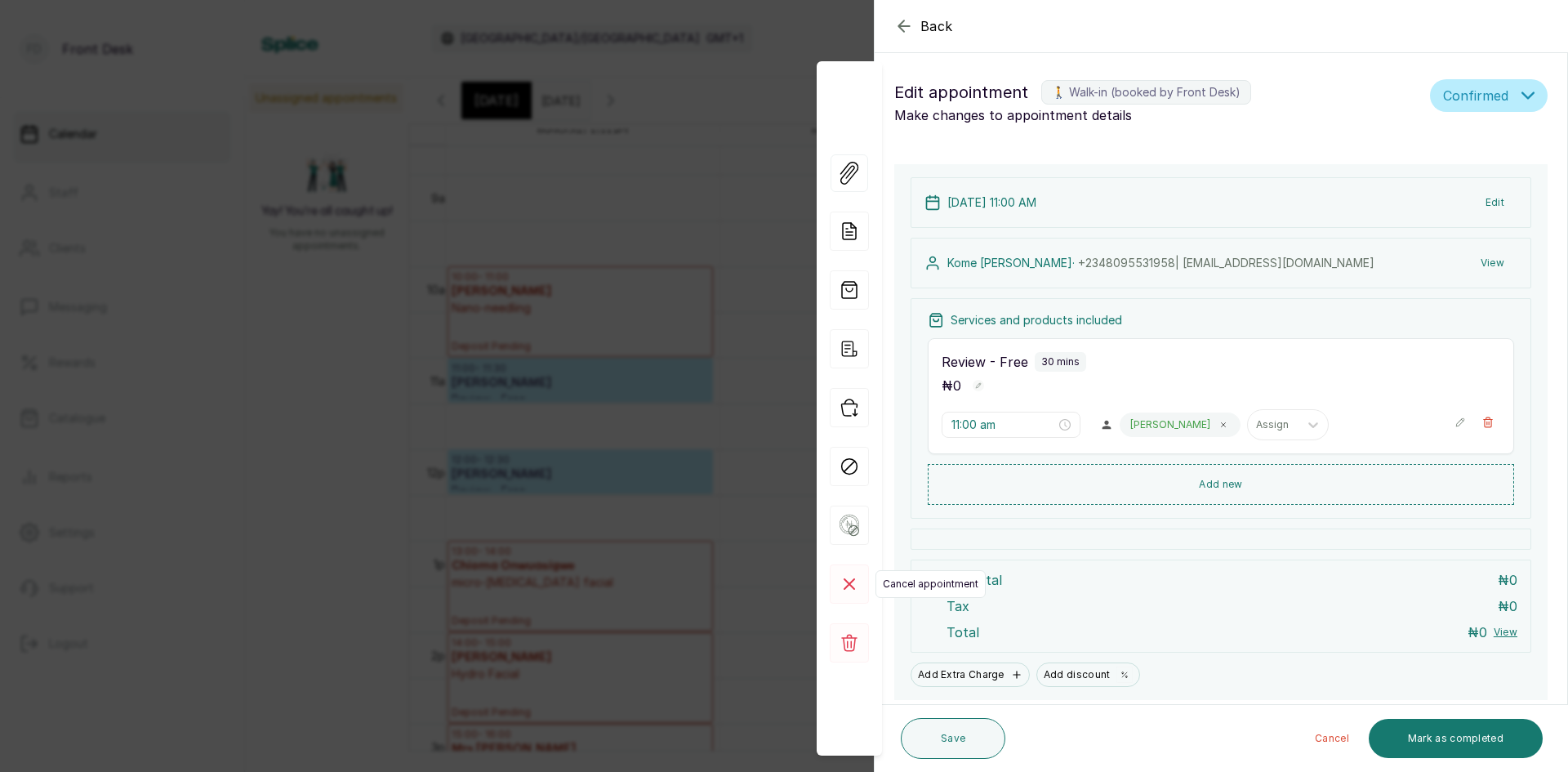
click at [848, 576] on rect at bounding box center [850, 585] width 40 height 40
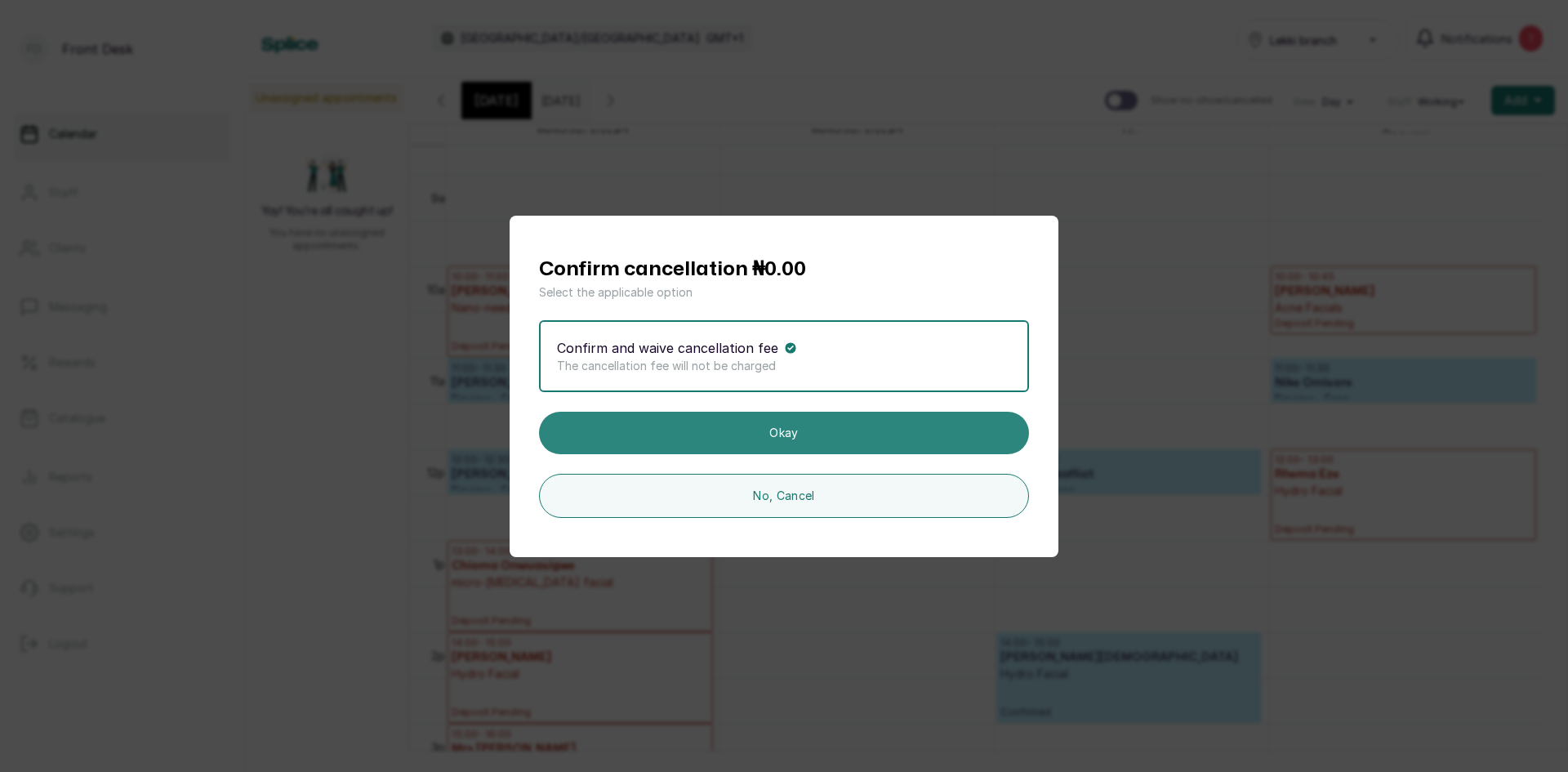
click at [814, 440] on button "Okay" at bounding box center [784, 432] width 490 height 42
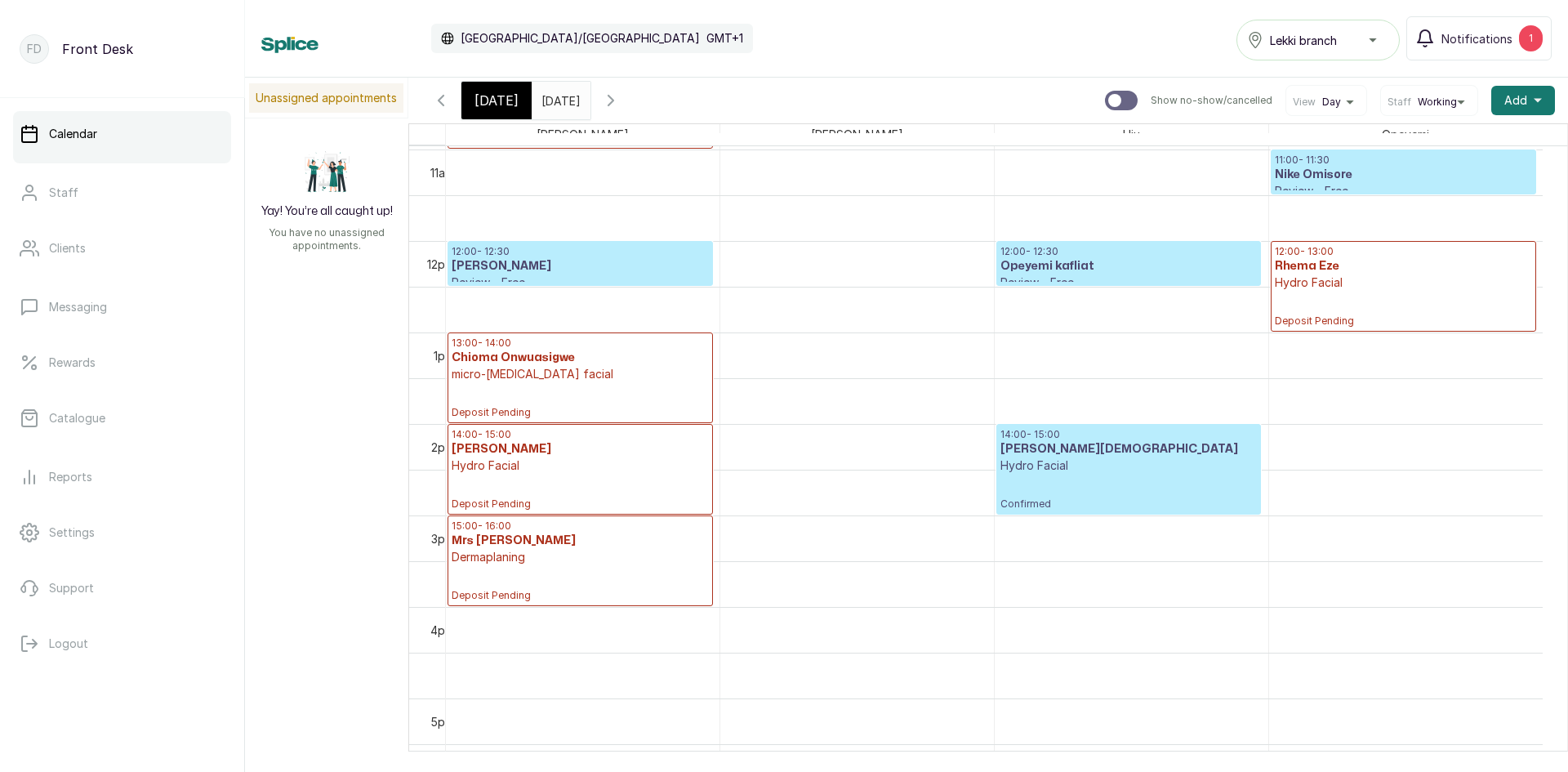
scroll to position [1040, 0]
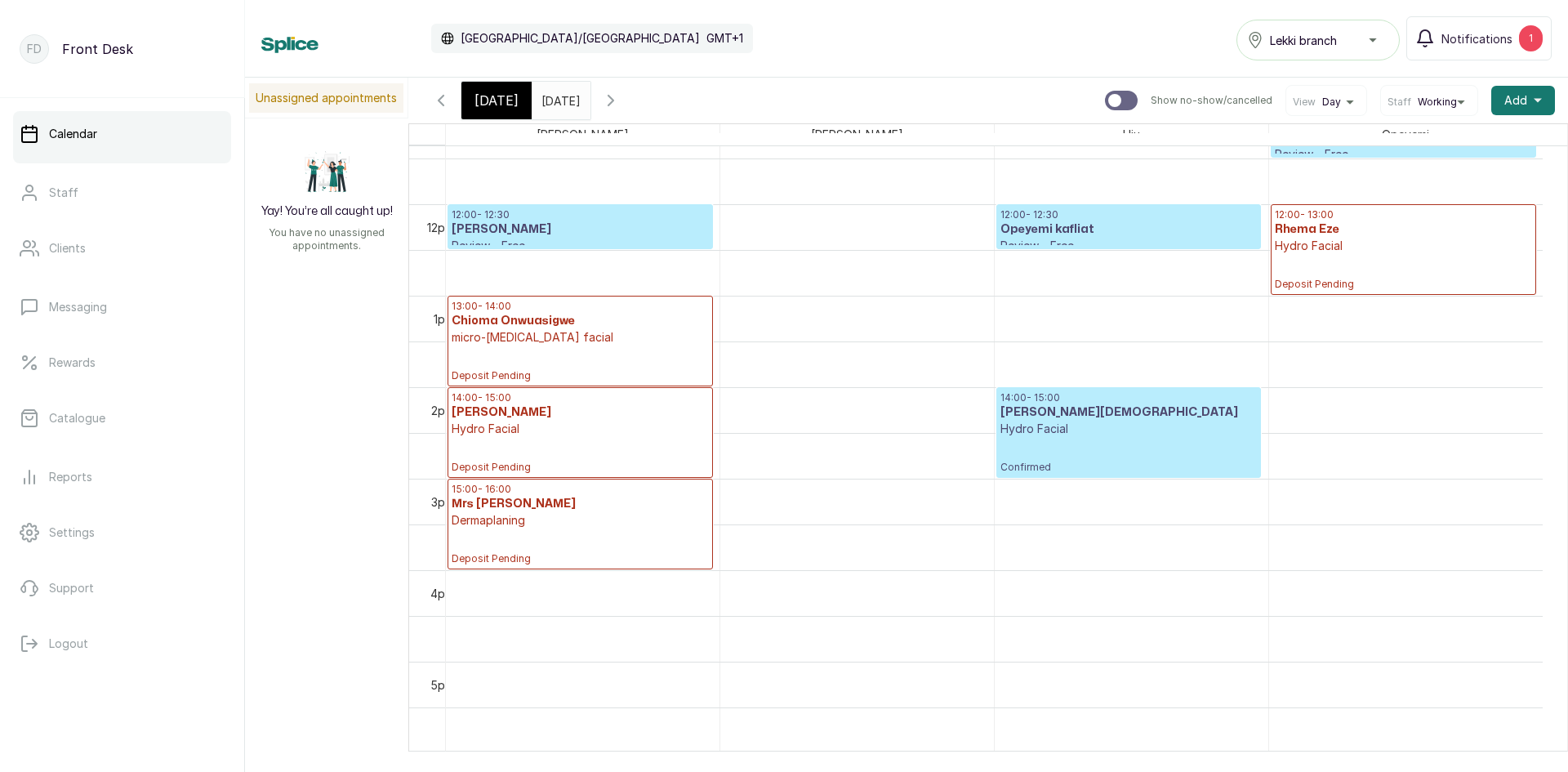
click at [535, 518] on p "Dermaplaning" at bounding box center [580, 520] width 257 height 16
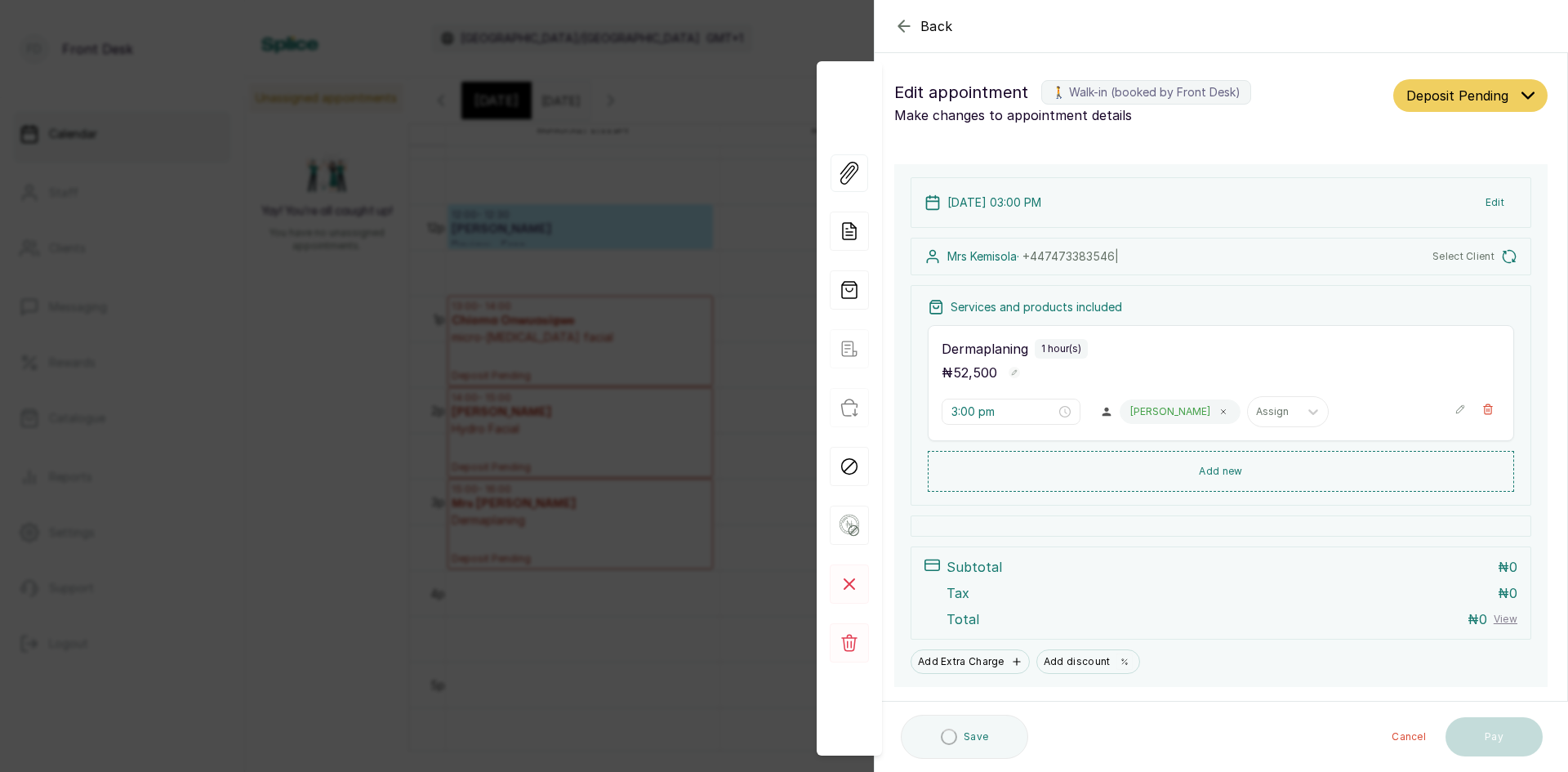
type input "3:00 pm"
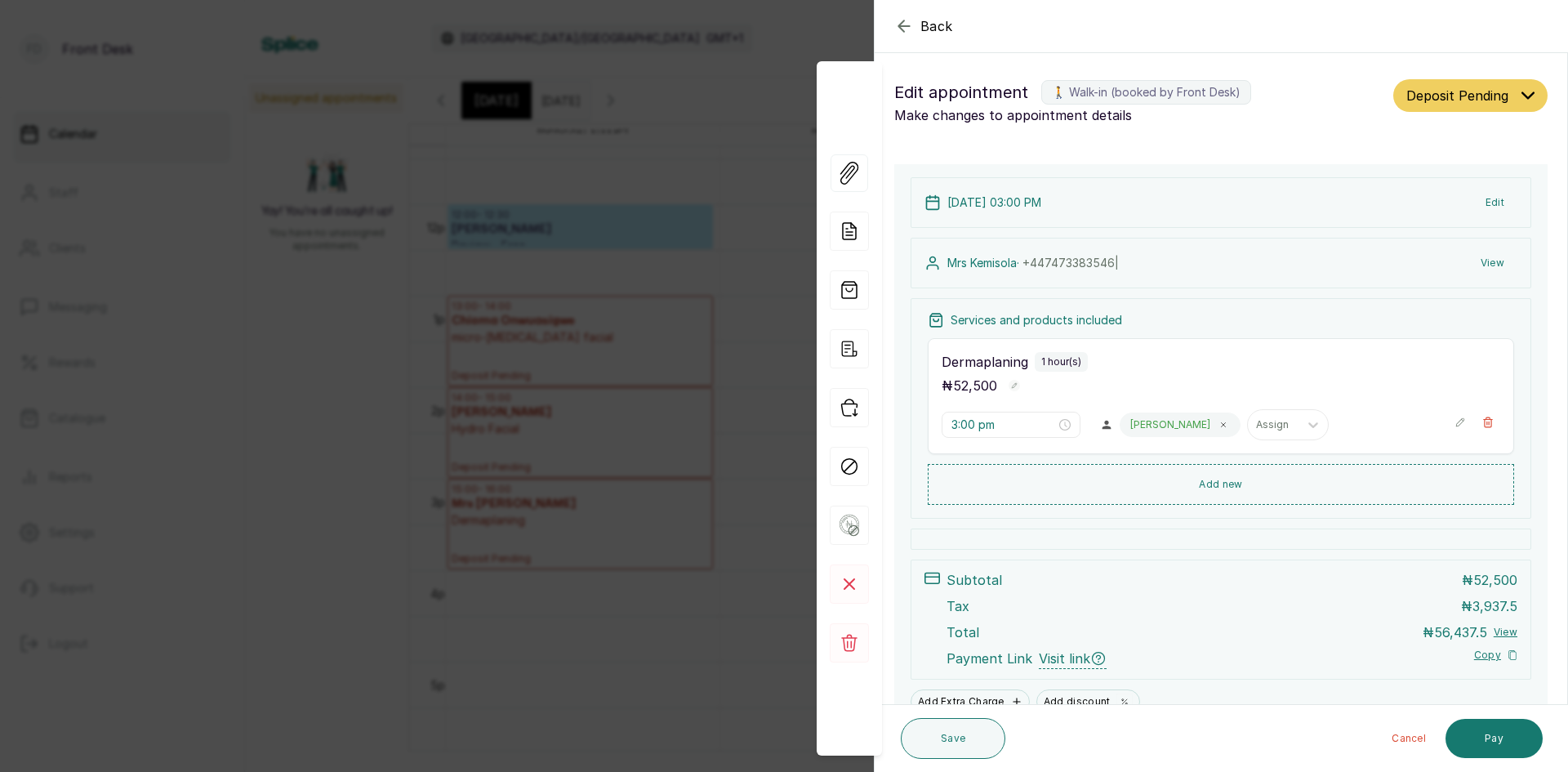
click at [329, 320] on div "Back Appointment Details Edit appointment 🚶 Walk-in (booked by Front Desk) Make…" at bounding box center [784, 386] width 1568 height 772
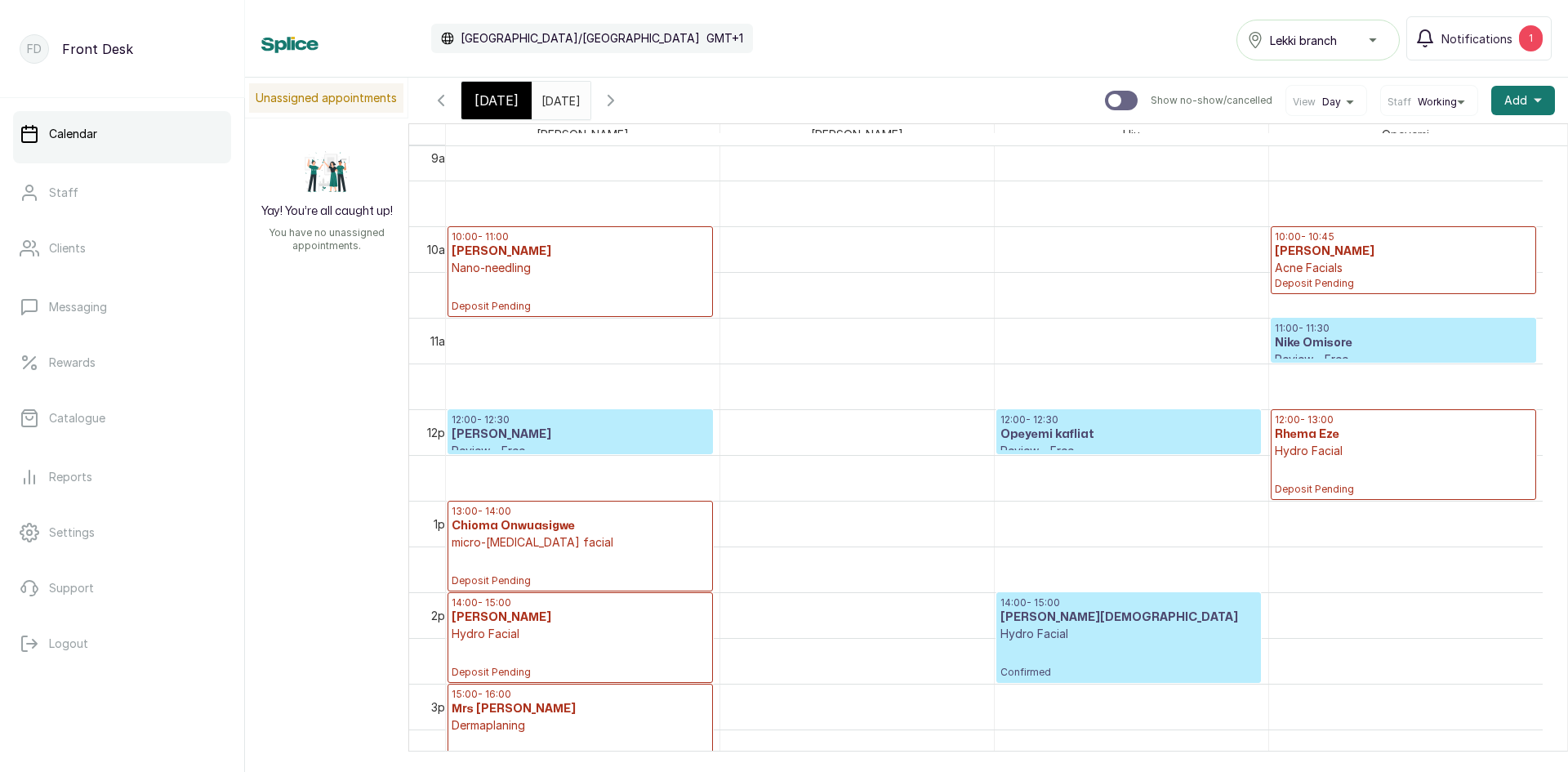
scroll to position [795, 0]
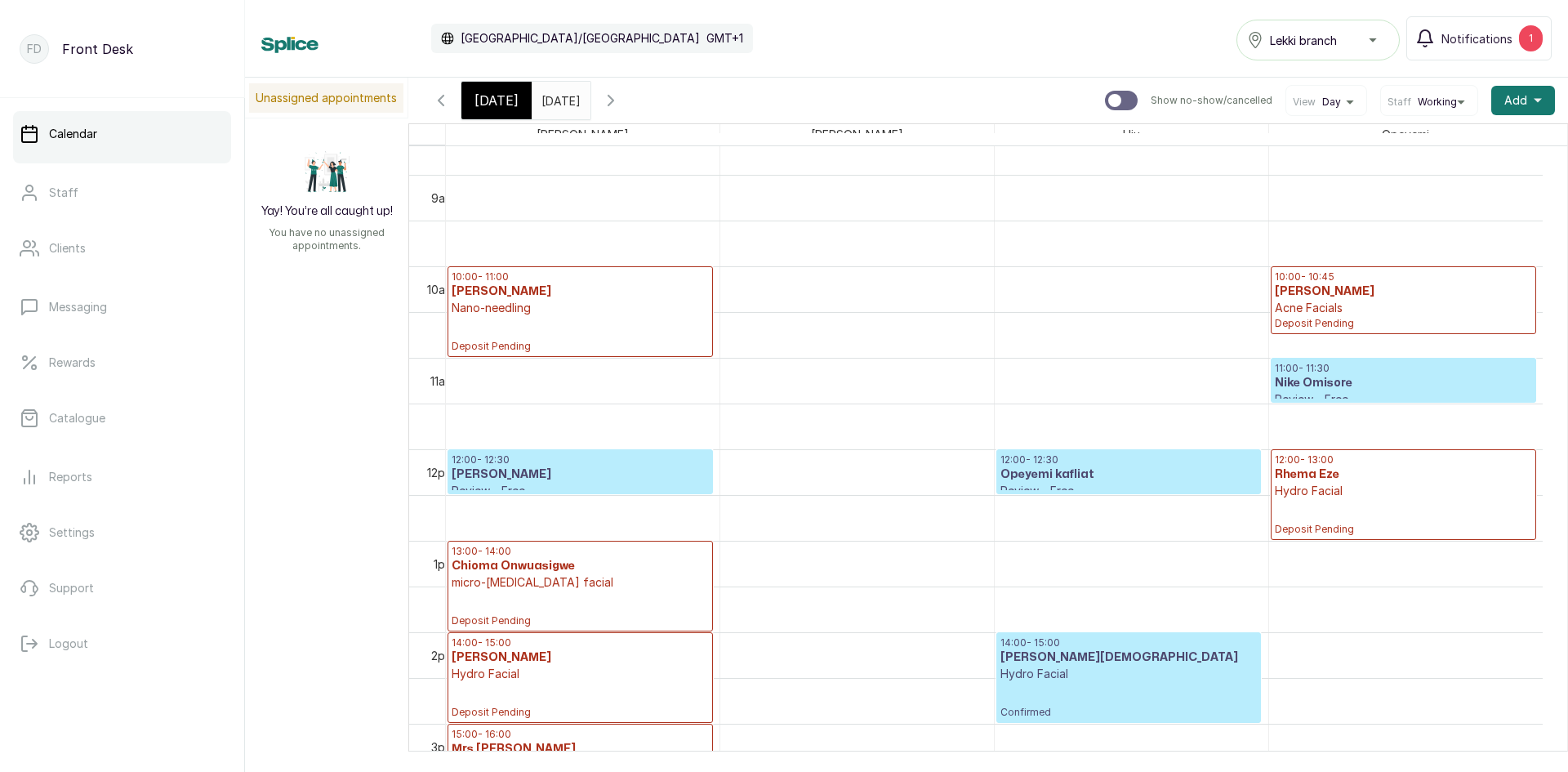
click at [558, 97] on input "13/09/2025" at bounding box center [546, 96] width 26 height 28
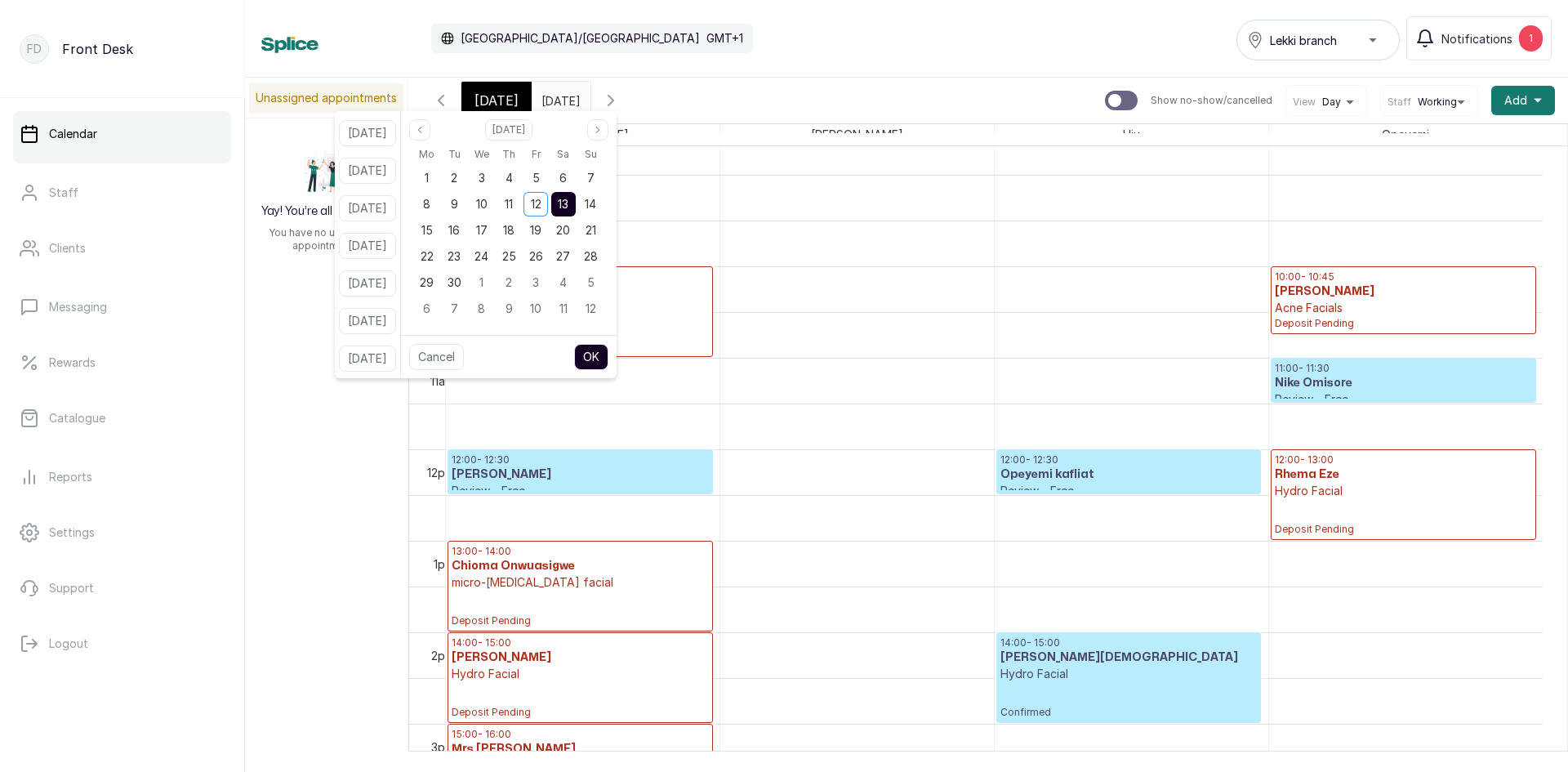
click at [558, 97] on input "13/09/2025" at bounding box center [546, 96] width 26 height 28
click at [541, 236] on span "19" at bounding box center [535, 230] width 11 height 14
click at [608, 355] on button "OK" at bounding box center [591, 357] width 34 height 26
type input "19/09/2025"
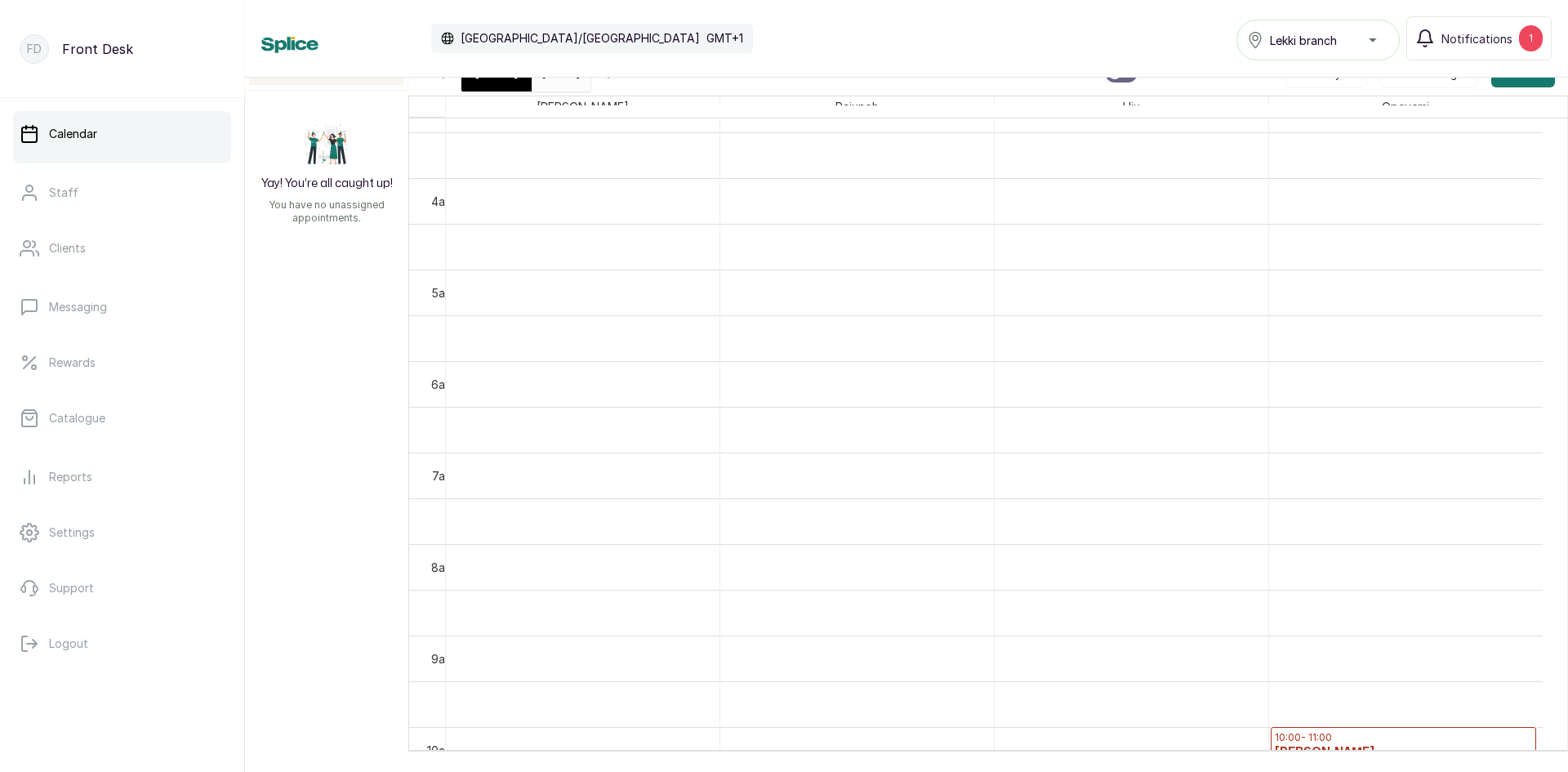
scroll to position [304, 0]
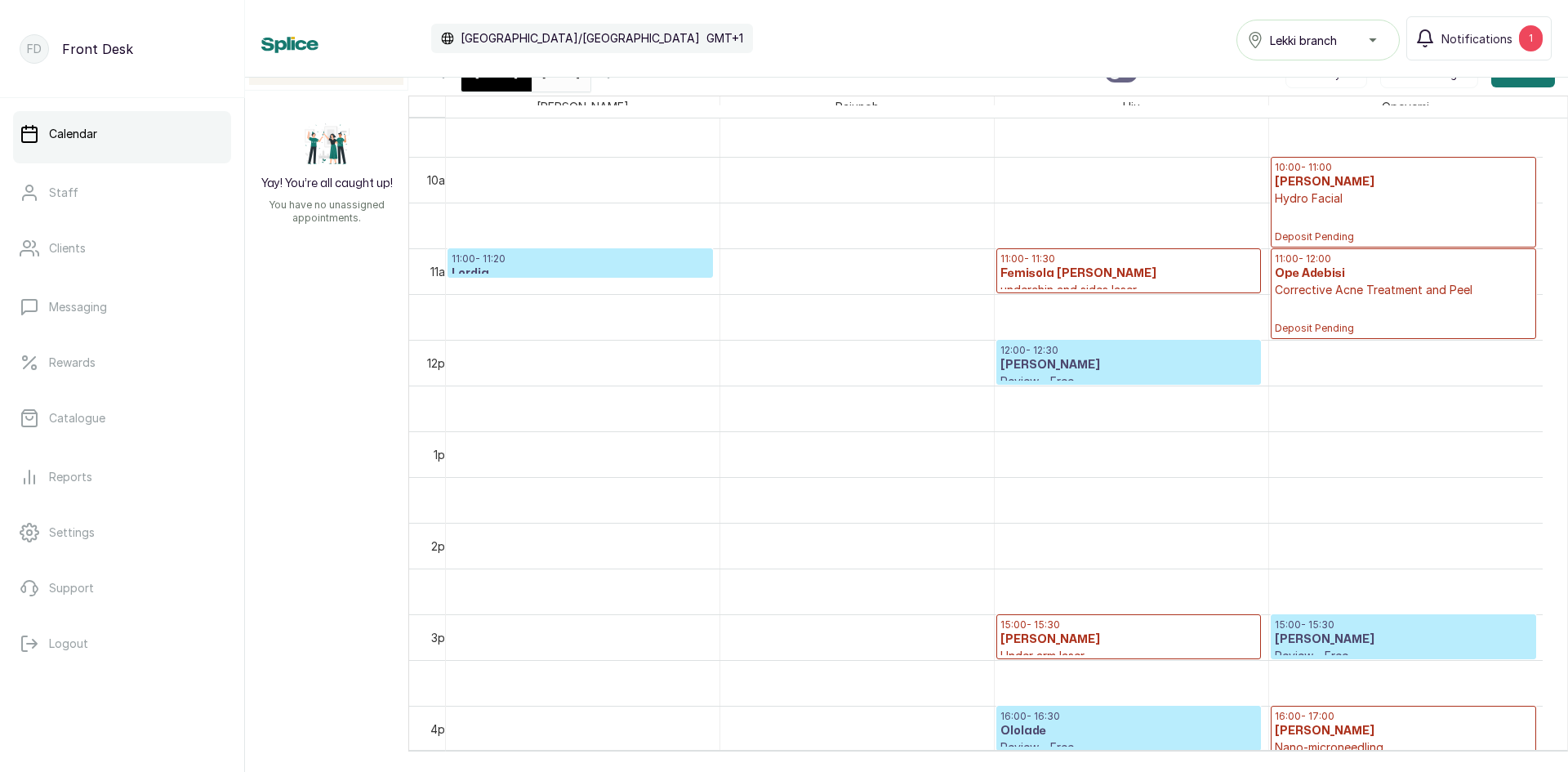
click at [509, 79] on span "[DATE]" at bounding box center [496, 72] width 44 height 20
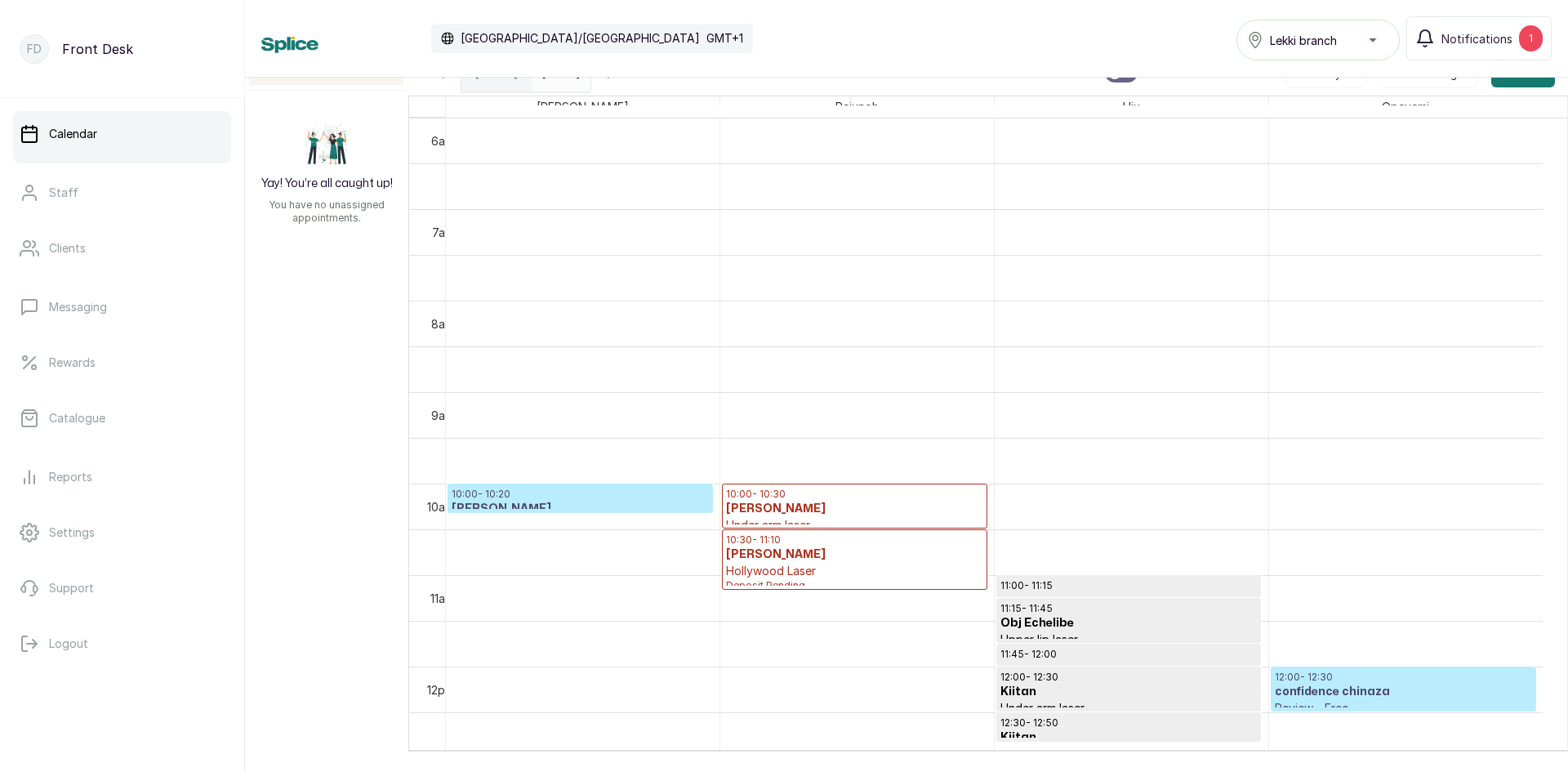
scroll to position [634, 0]
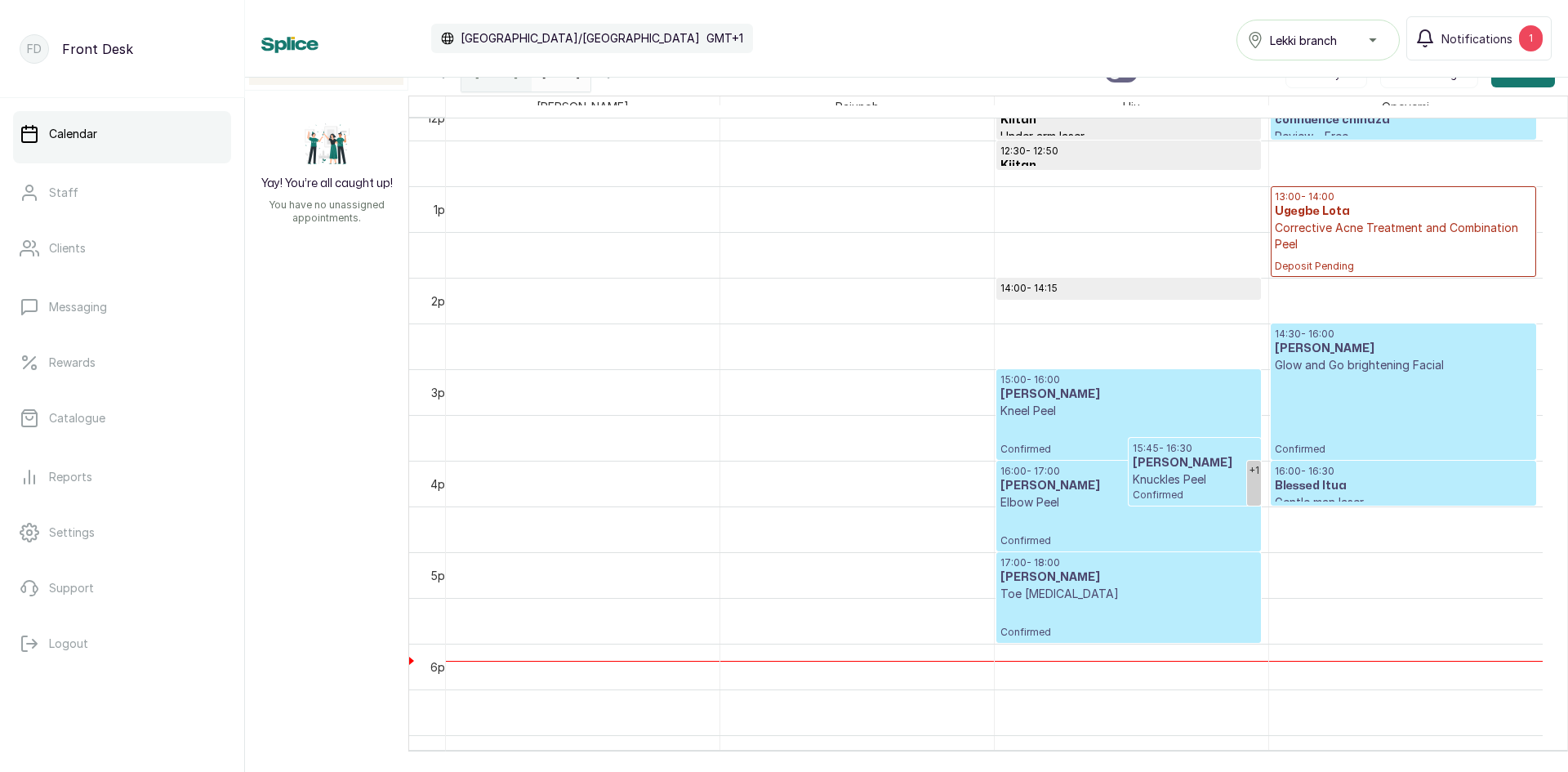
click at [1377, 390] on p "Confirmed" at bounding box center [1402, 414] width 257 height 83
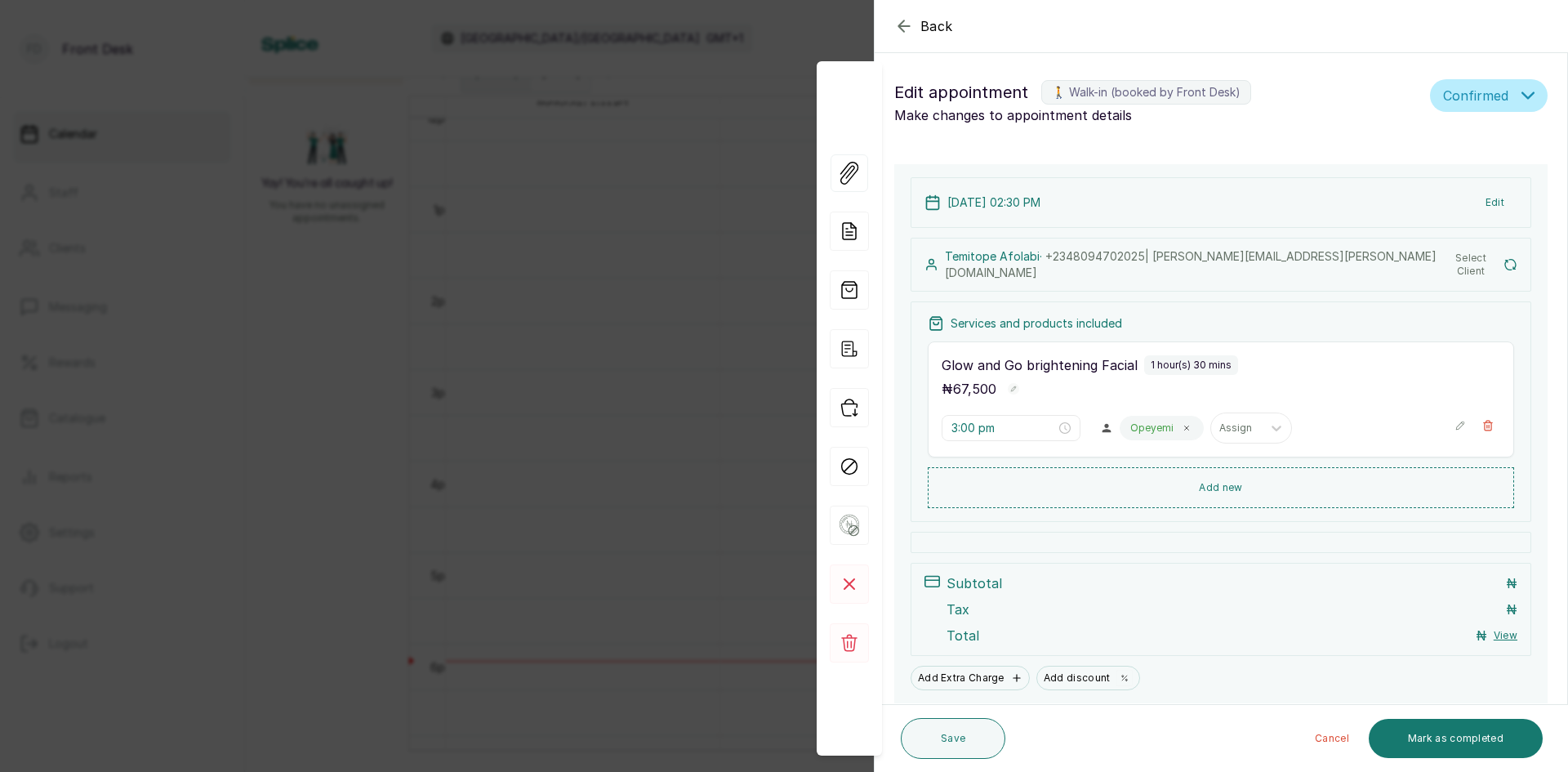
type input "2:30 pm"
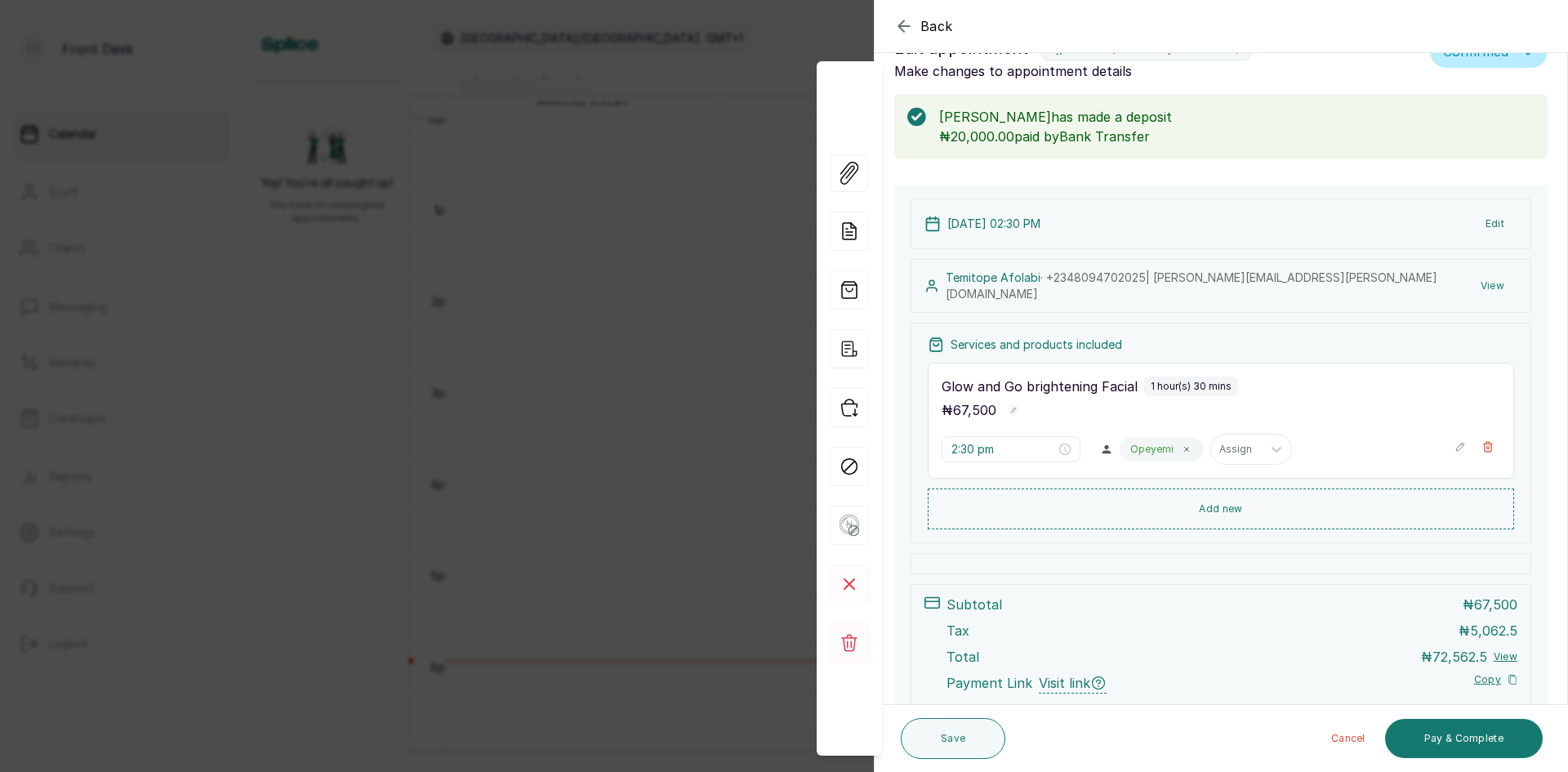
scroll to position [9, 0]
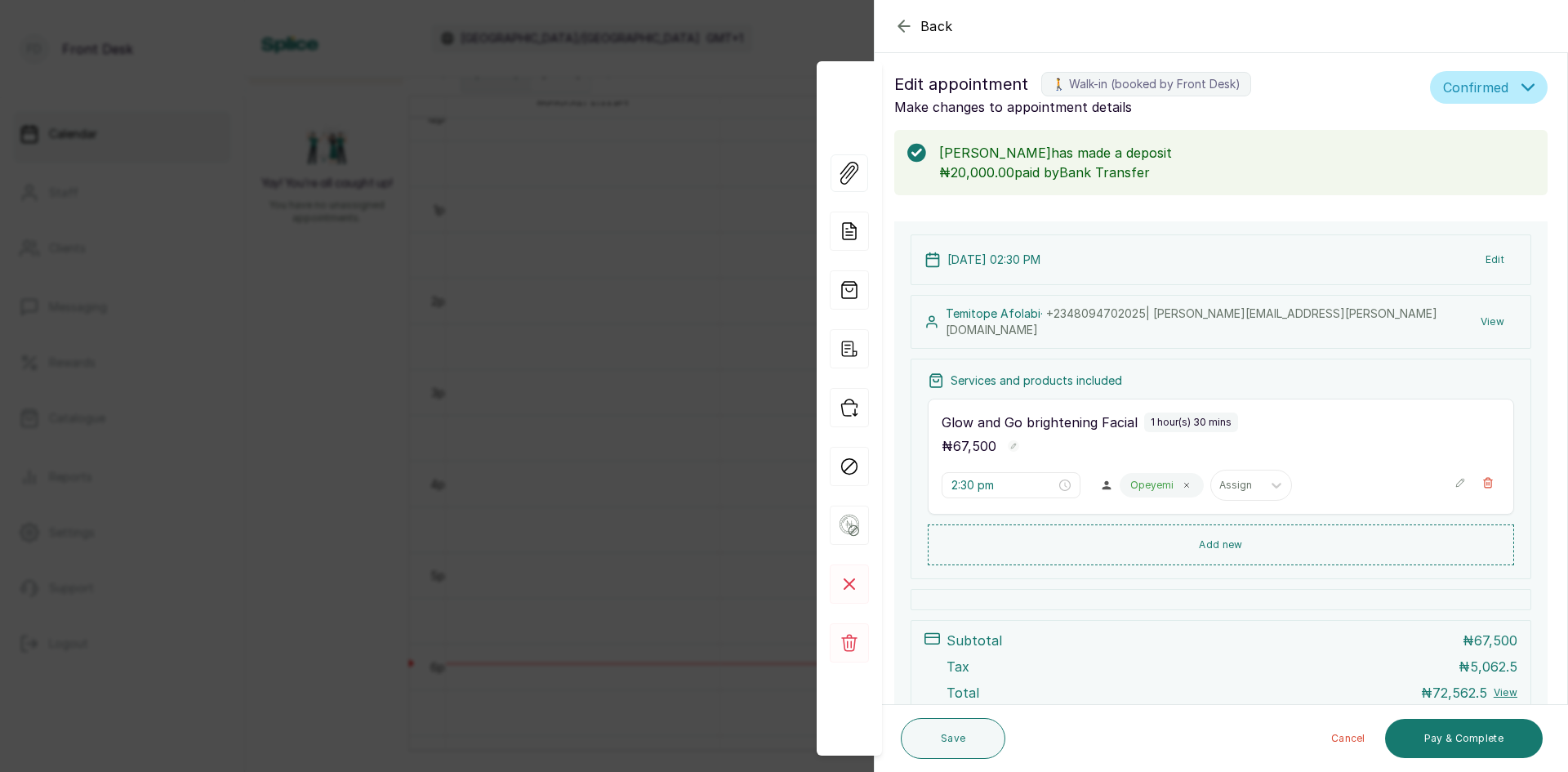
click at [281, 370] on div "Back Appointment Details Edit appointment 🚶 Walk-in (booked by Front Desk) Make…" at bounding box center [784, 386] width 1568 height 772
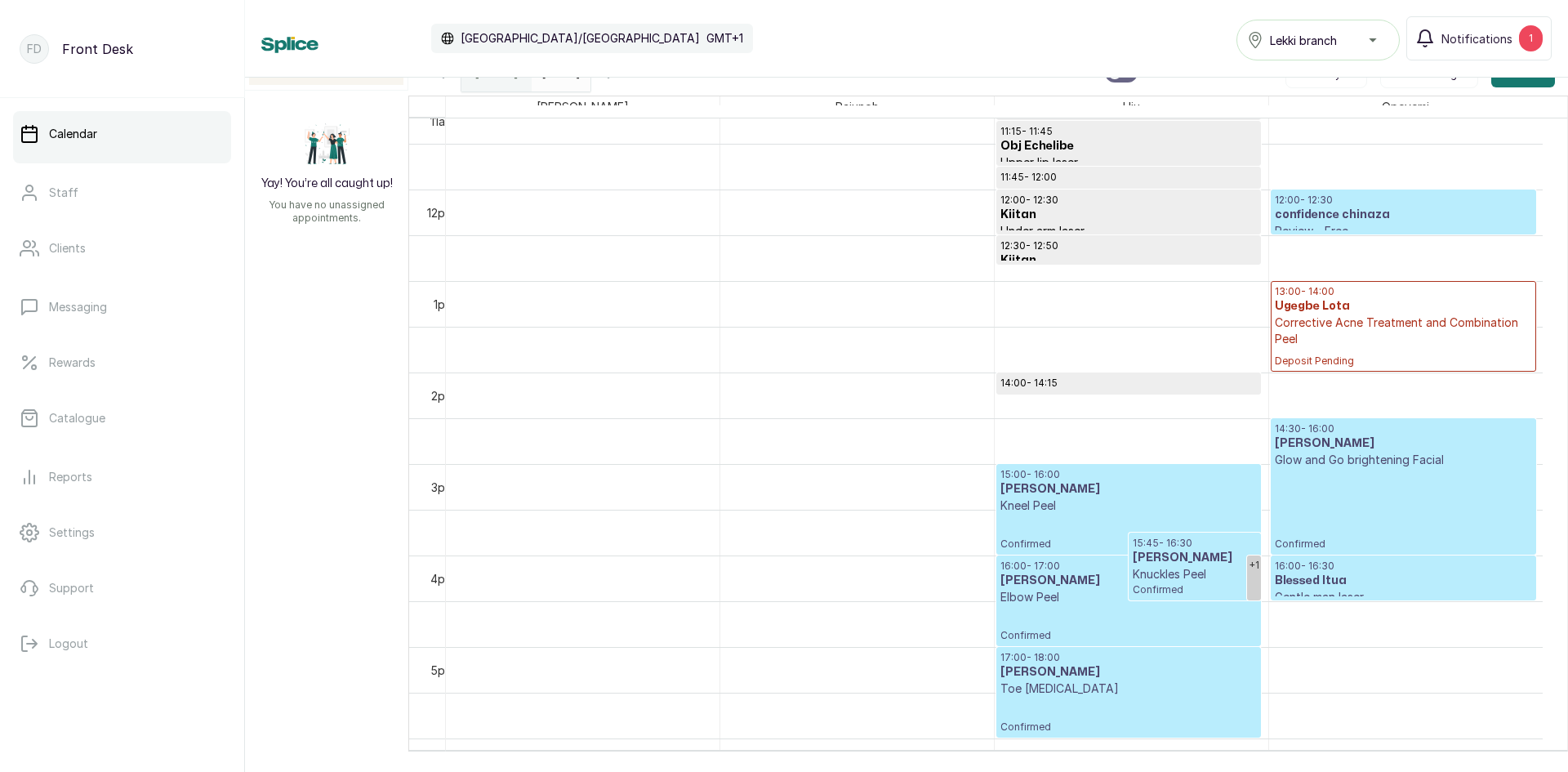
scroll to position [1040, 0]
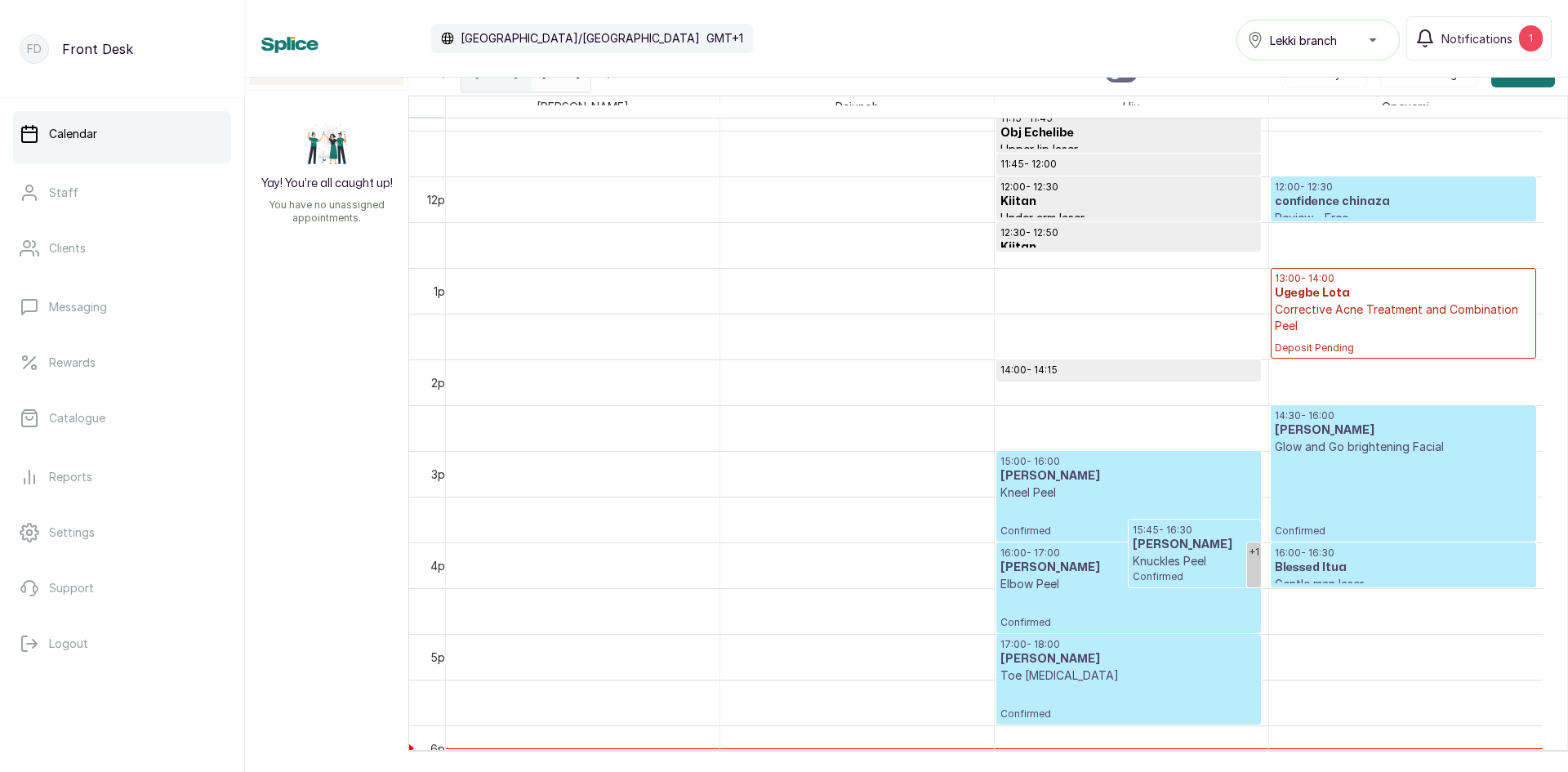
click at [550, 88] on div "Fri Sep 12, 2025 19/09/2025" at bounding box center [561, 73] width 58 height 38
click at [551, 84] on div "Fri Sep 12, 2025 19/09/2025" at bounding box center [561, 73] width 58 height 38
click at [552, 82] on input "19/09/2025" at bounding box center [546, 69] width 26 height 28
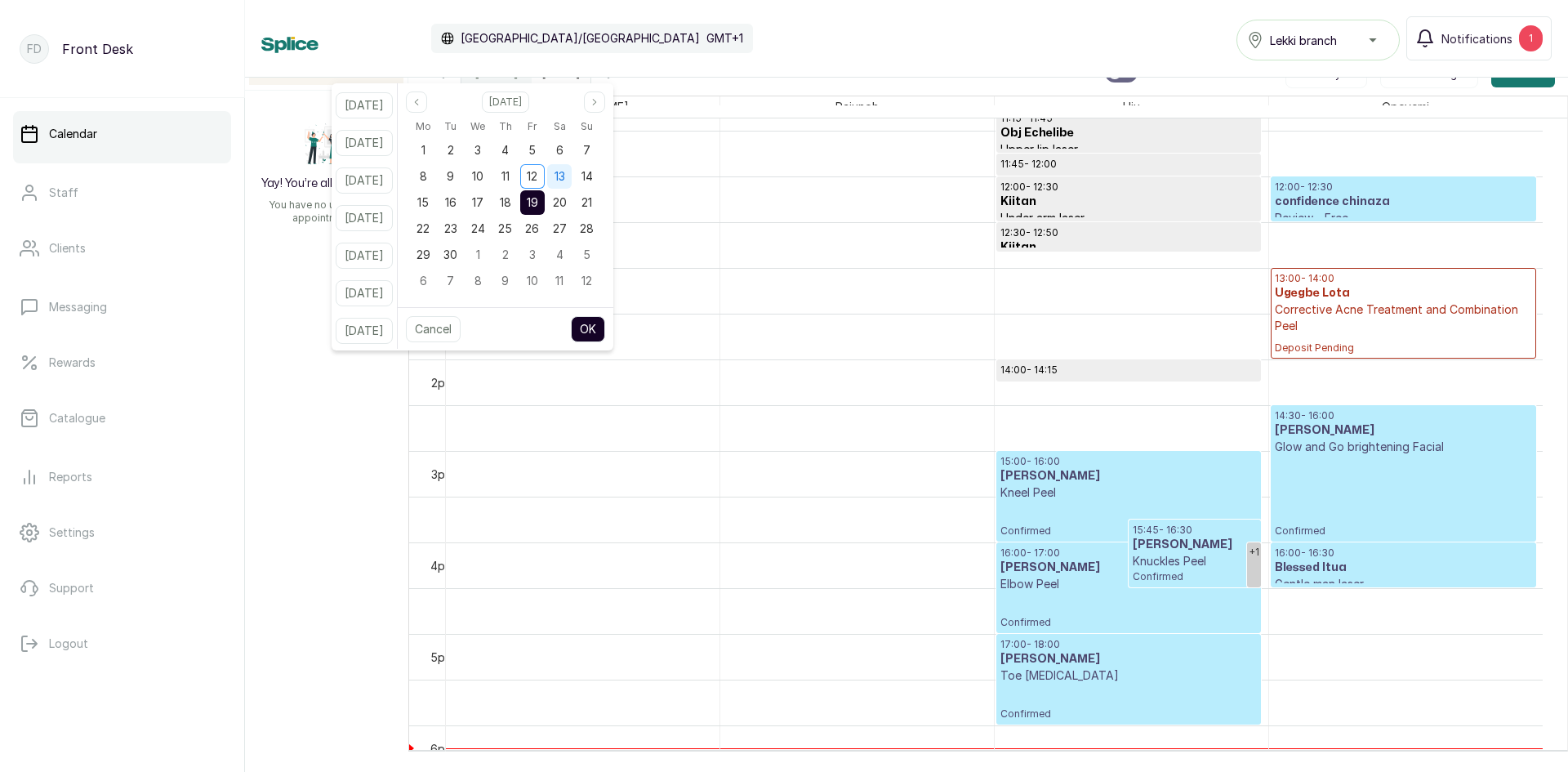
click at [565, 176] on span "13" at bounding box center [559, 176] width 10 height 14
click at [597, 327] on button "OK" at bounding box center [588, 329] width 34 height 26
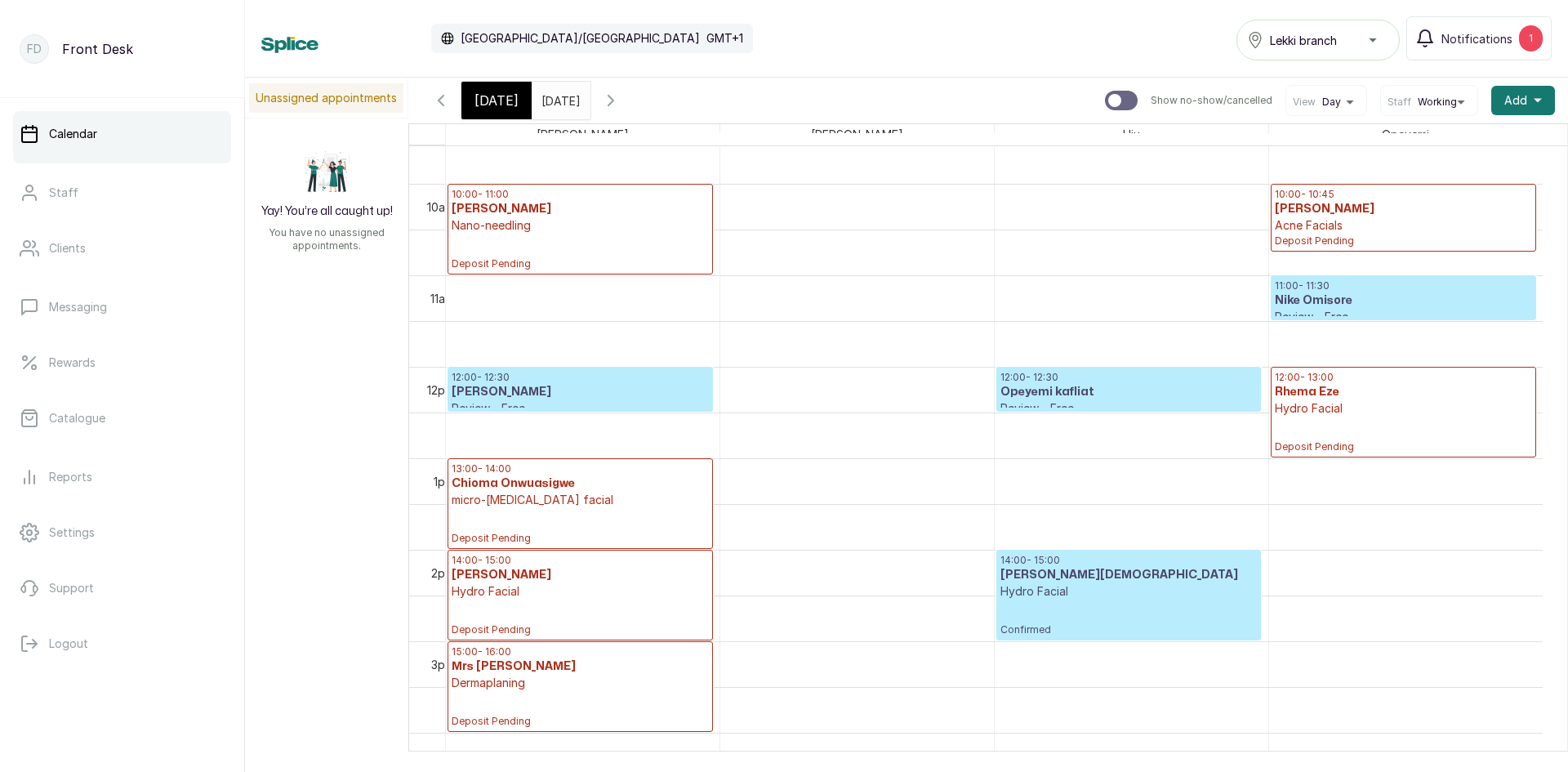
scroll to position [877, 0]
click at [558, 103] on input "13/09/2025" at bounding box center [546, 96] width 26 height 28
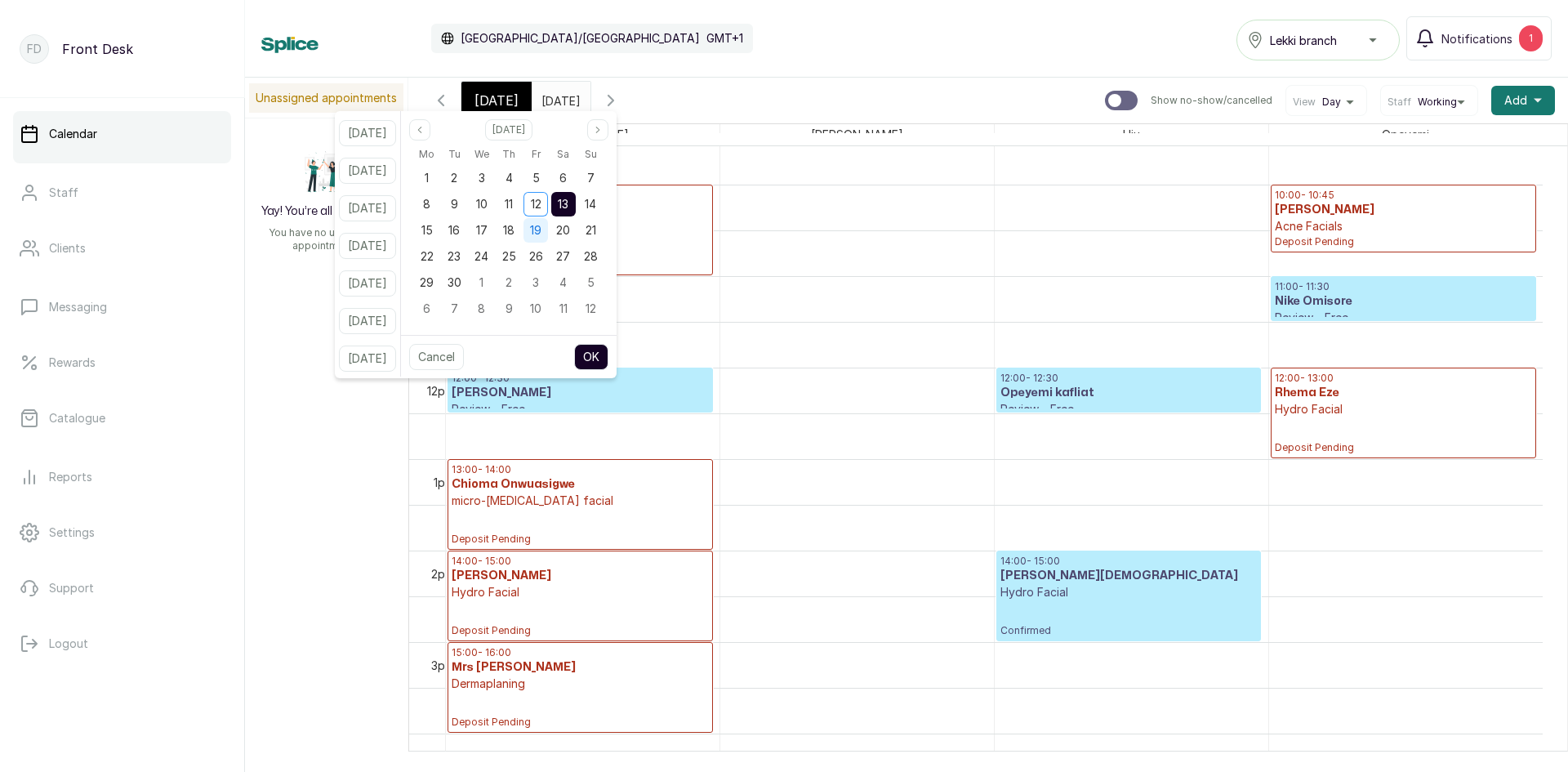
click at [548, 231] on div "19" at bounding box center [535, 230] width 25 height 25
click at [603, 358] on button "OK" at bounding box center [591, 357] width 34 height 26
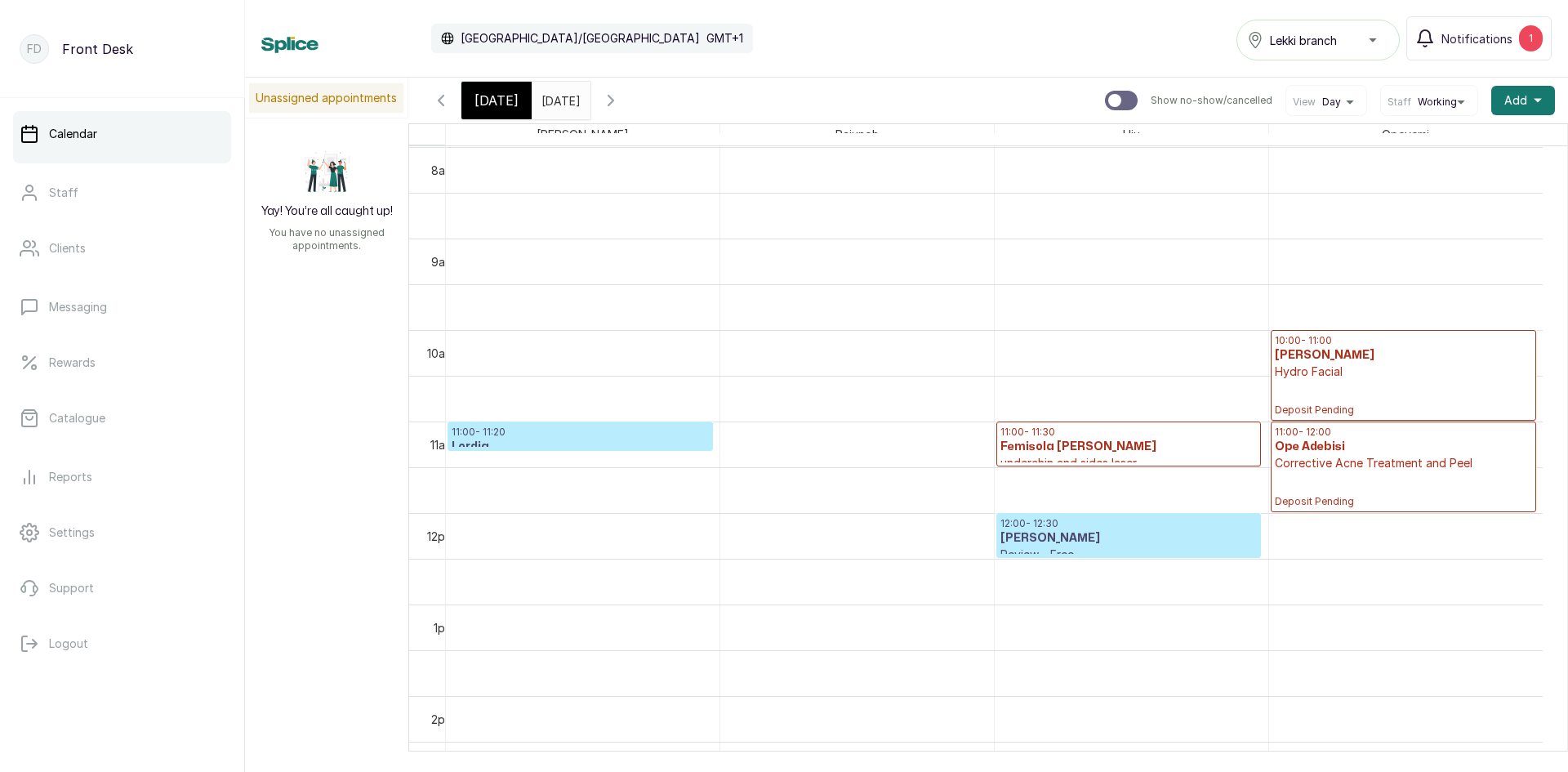
scroll to position [795, 0]
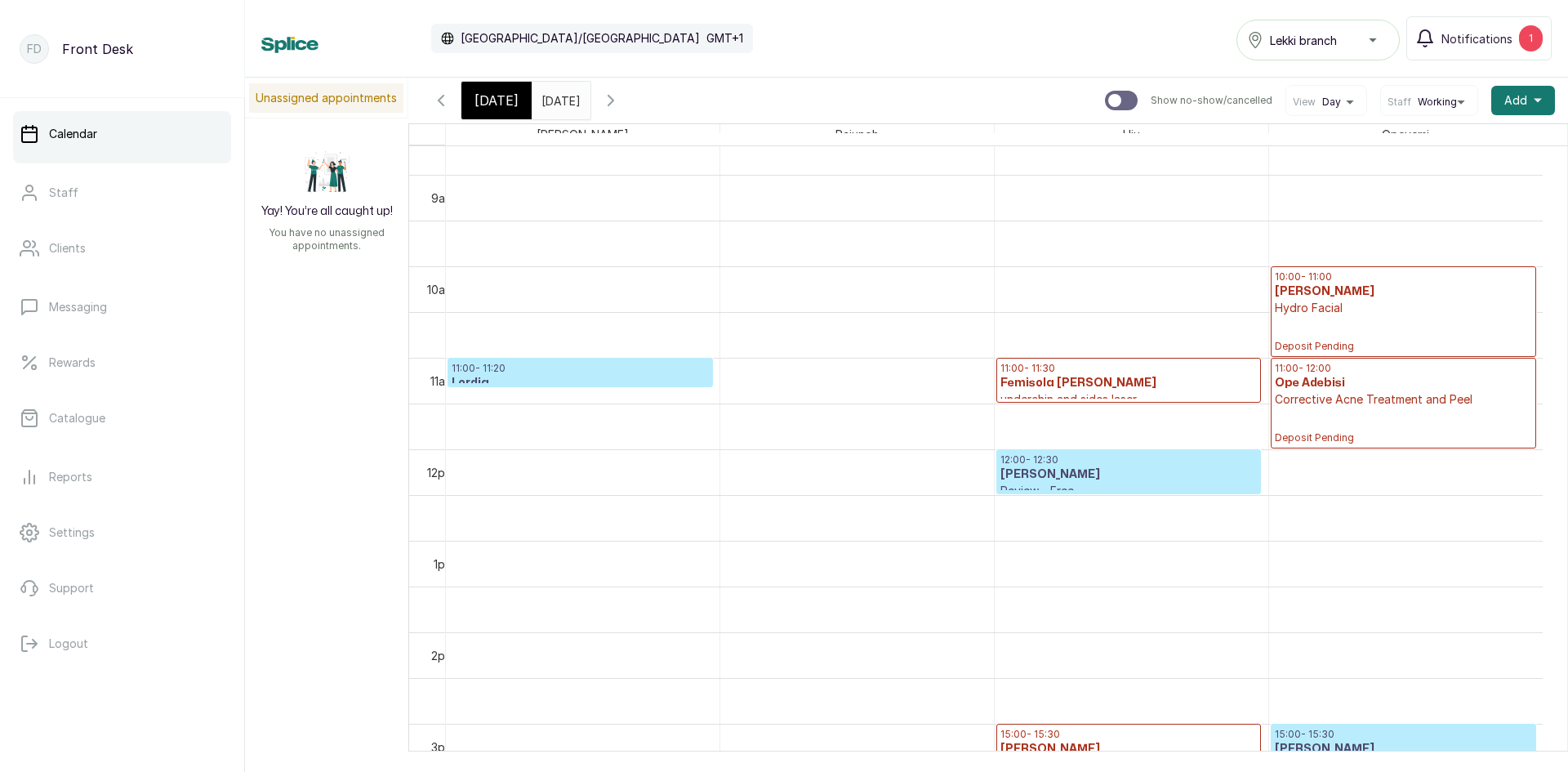
click at [558, 102] on input "19/09/2025" at bounding box center [546, 96] width 26 height 28
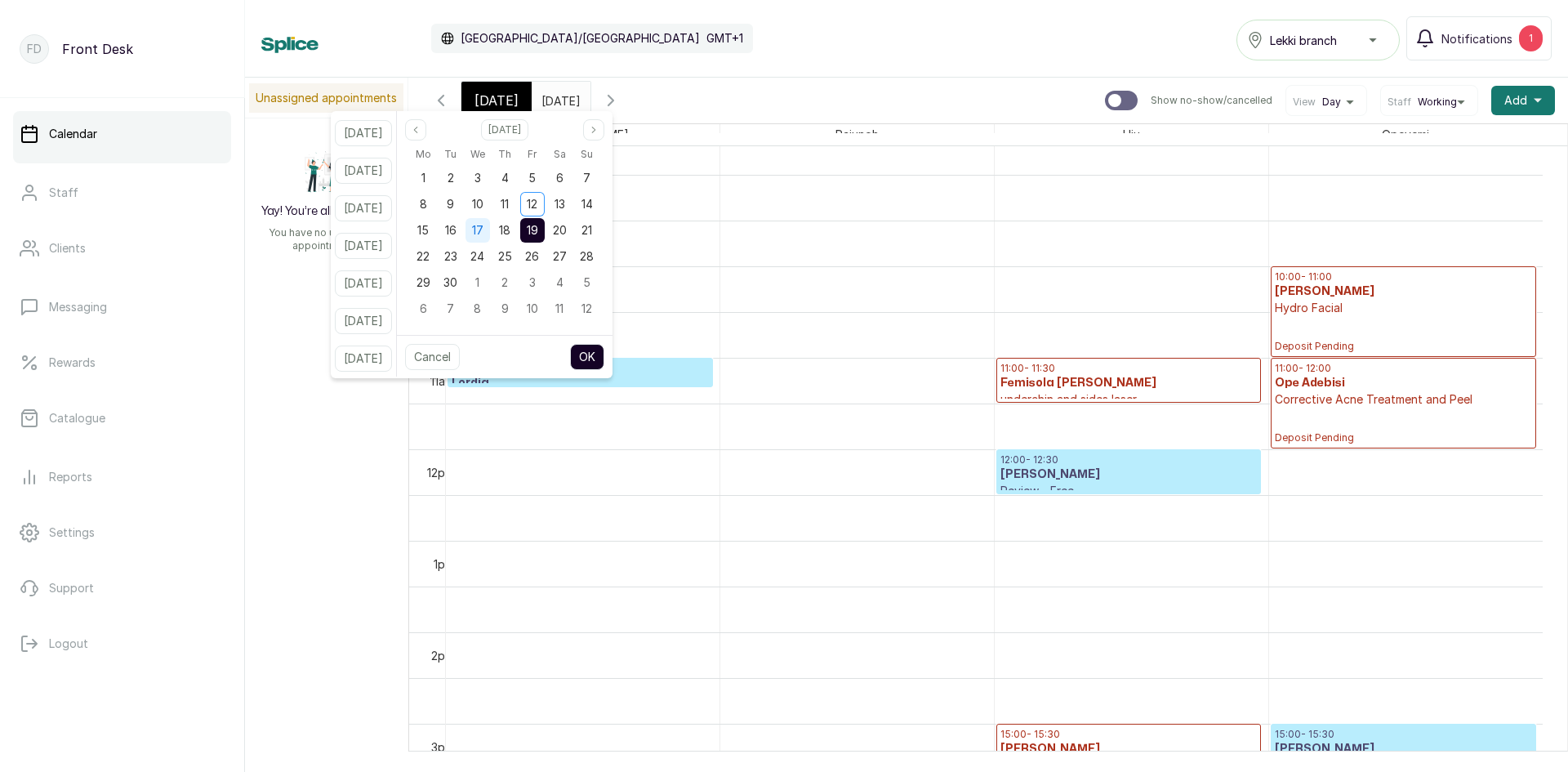
click at [490, 231] on div "17" at bounding box center [478, 230] width 25 height 25
click at [604, 362] on button "OK" at bounding box center [587, 357] width 34 height 26
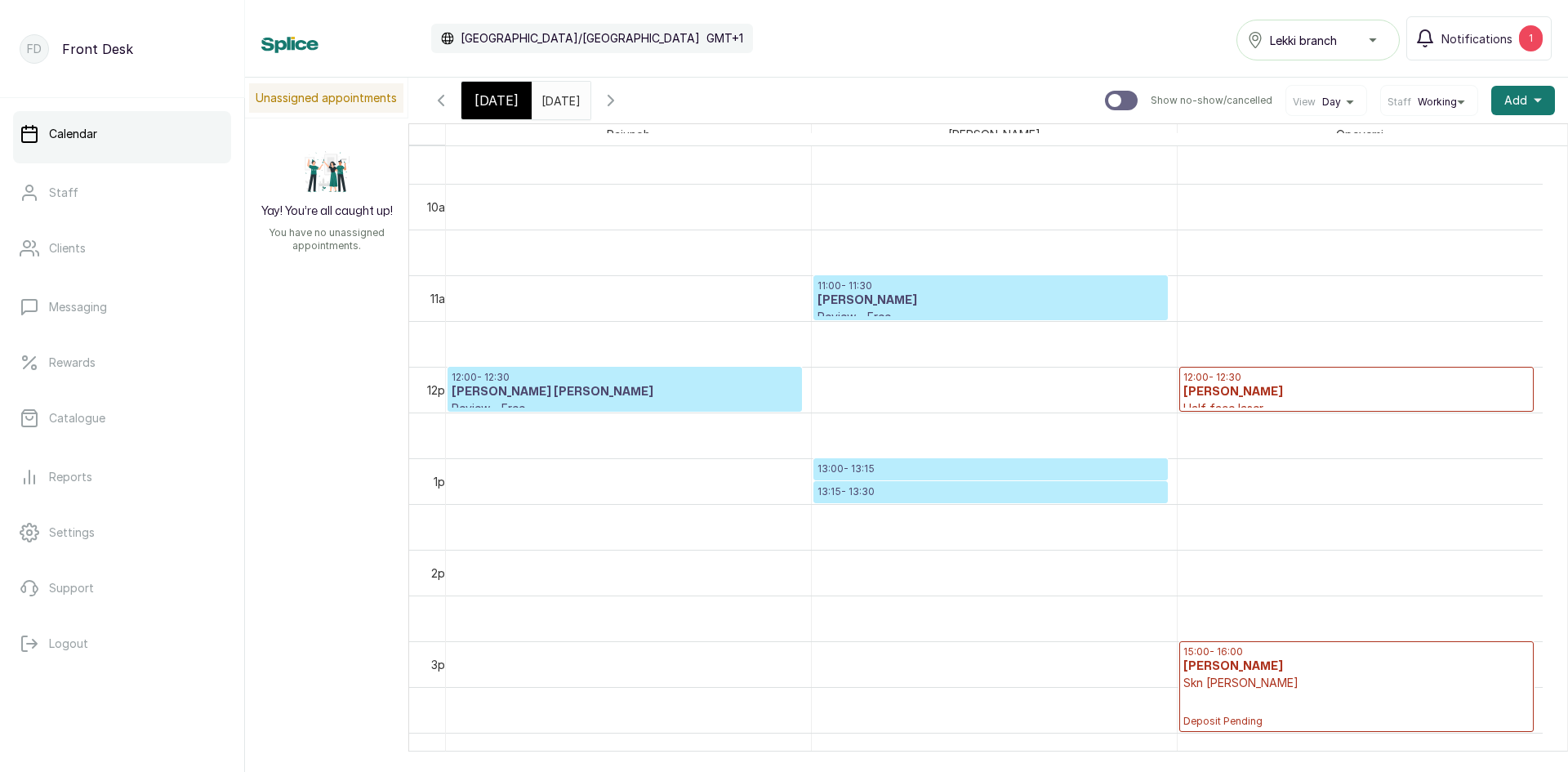
scroll to position [877, 0]
click at [558, 102] on input "17/09/2025" at bounding box center [546, 96] width 26 height 28
click at [361, 443] on div "Unassigned appointments Yay! You’re all caught up! You have no unassigned appoi…" at bounding box center [906, 414] width 1322 height 674
click at [558, 94] on input "17/09/2025" at bounding box center [546, 96] width 26 height 28
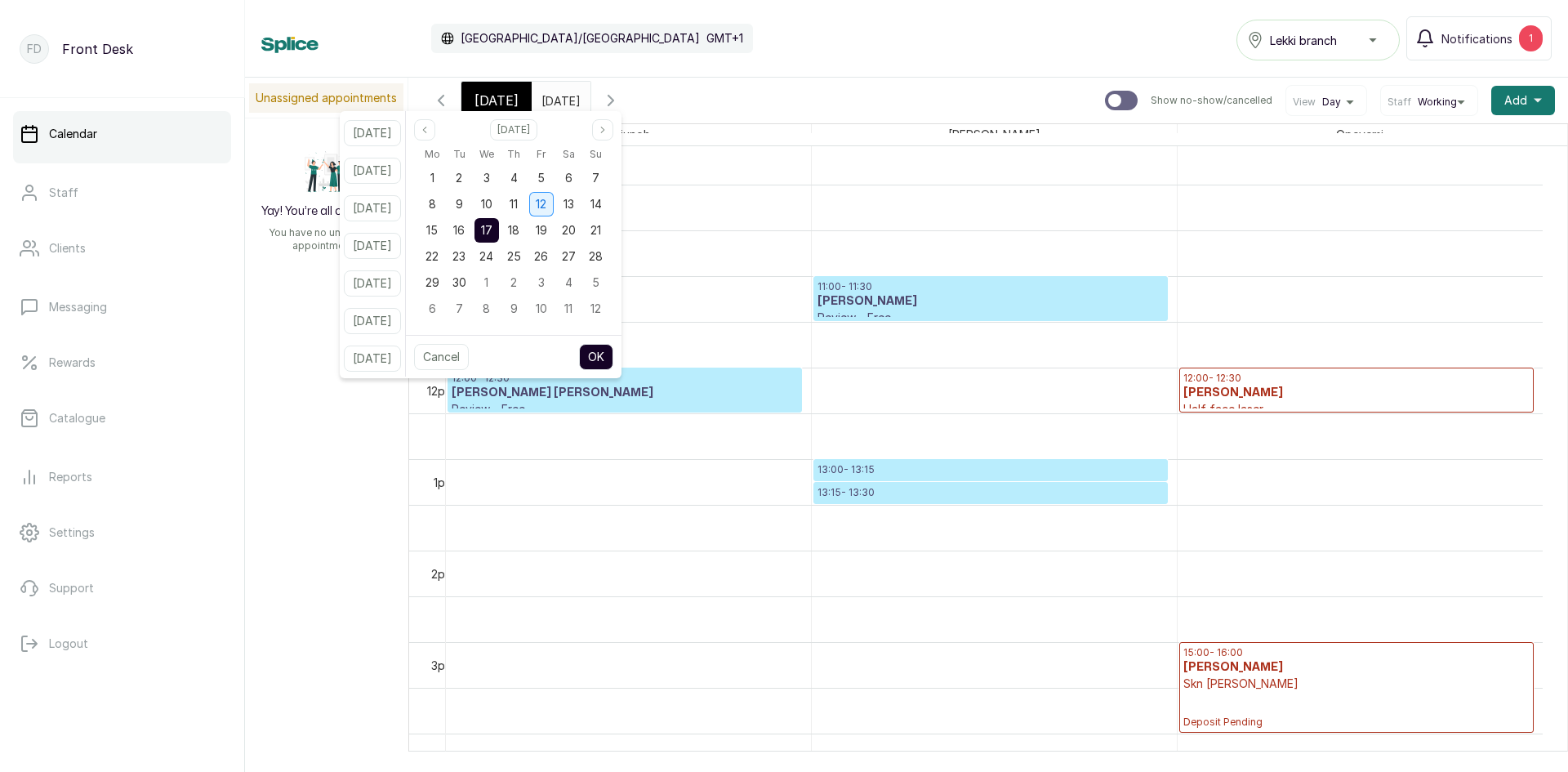
click at [546, 205] on span "12" at bounding box center [540, 204] width 10 height 14
click at [607, 355] on button "OK" at bounding box center [596, 357] width 34 height 26
type input "12/09/2025"
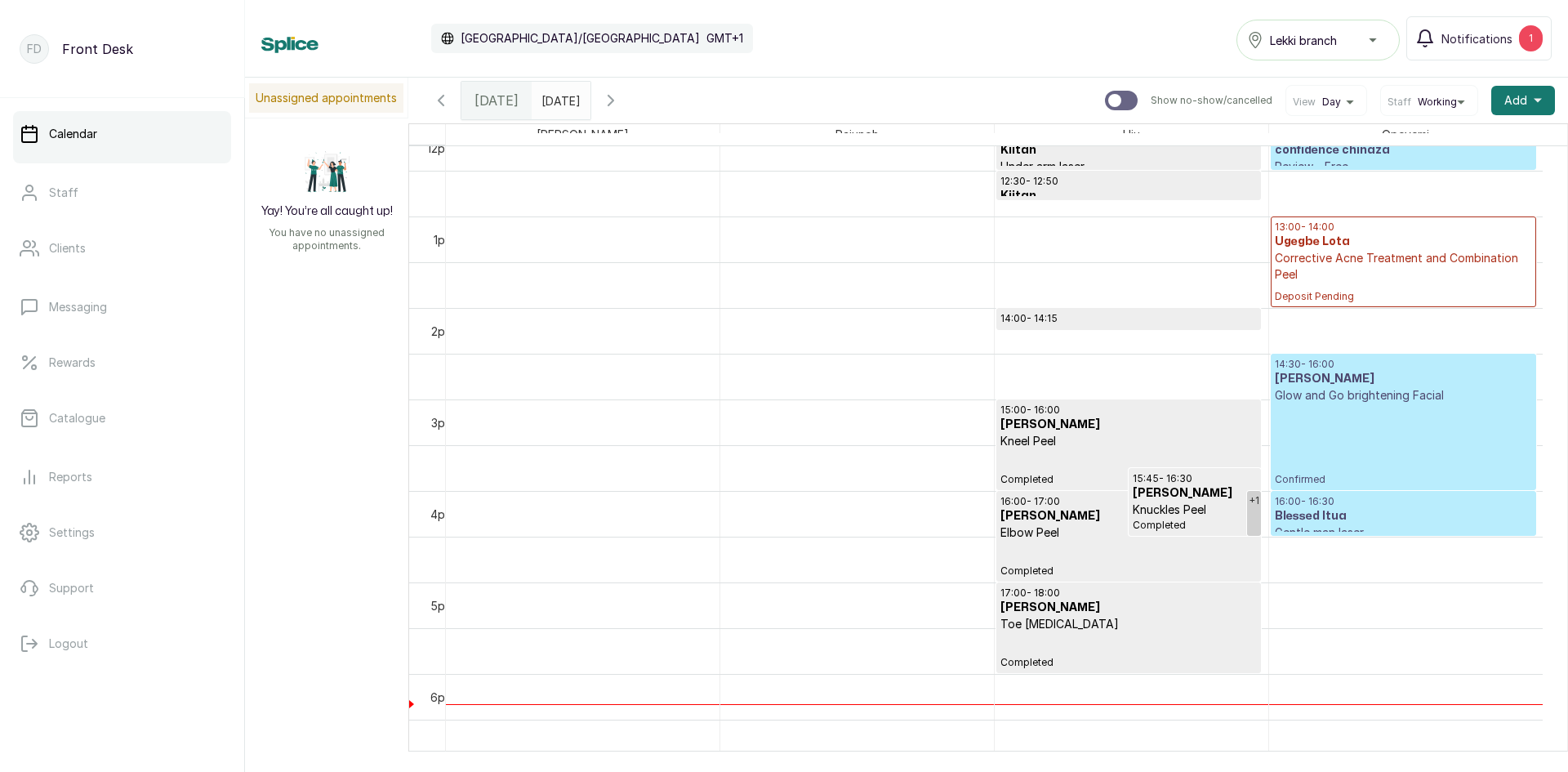
scroll to position [1122, 0]
click at [1319, 510] on h3 "Blessed Itua" at bounding box center [1402, 513] width 257 height 16
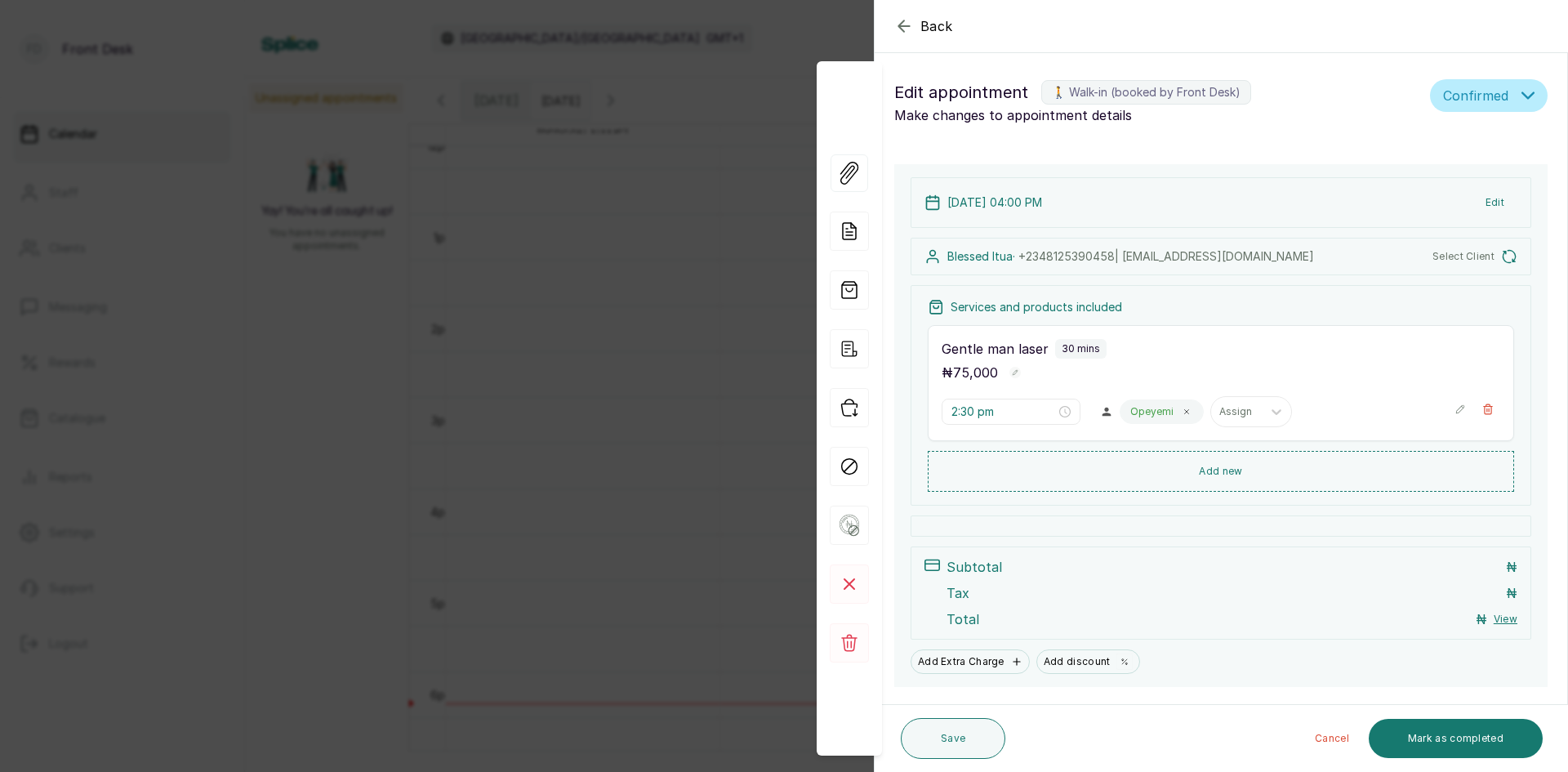
type input "4:00 pm"
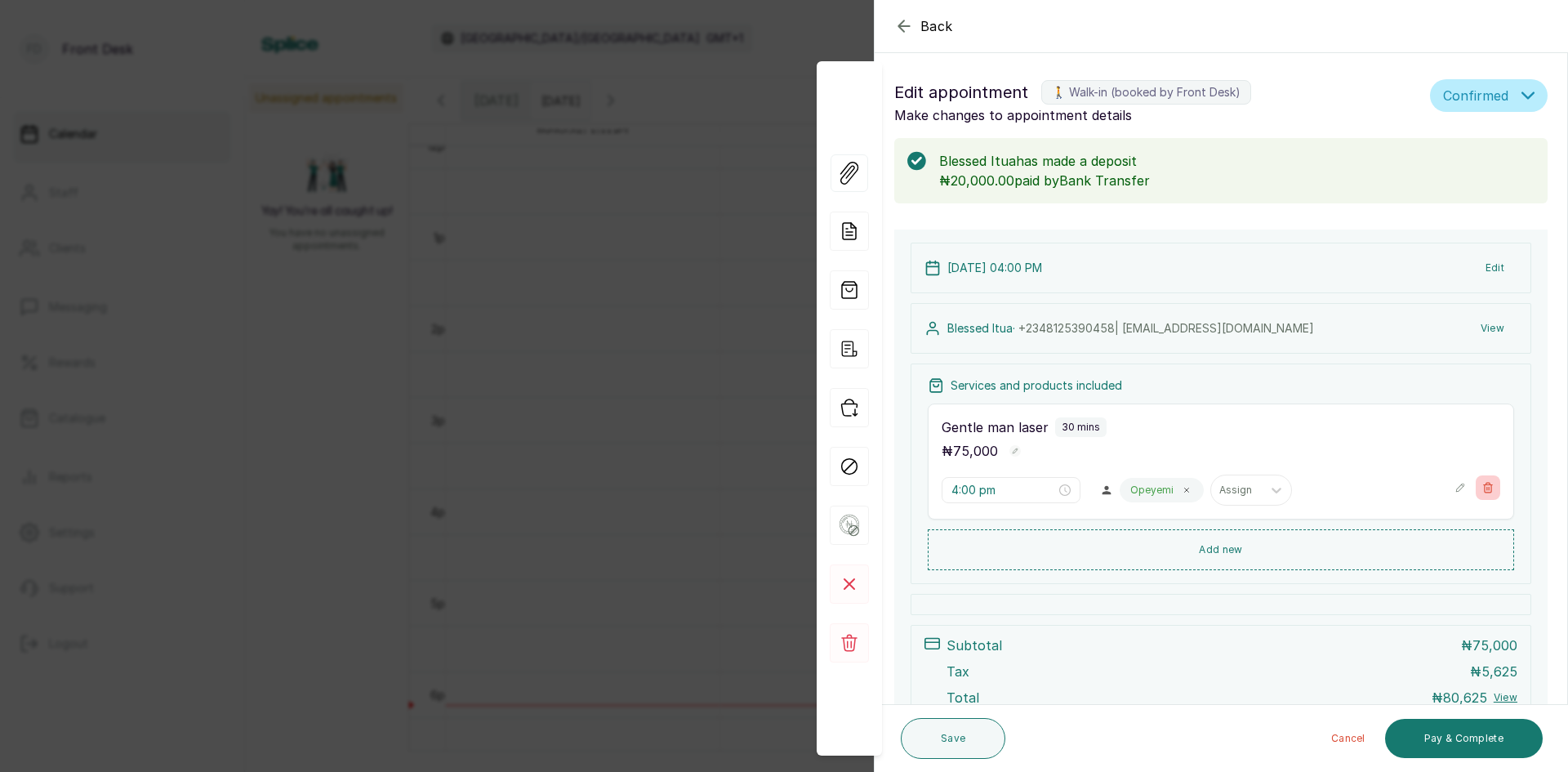
click at [1484, 487] on icon "button" at bounding box center [1488, 487] width 9 height 9
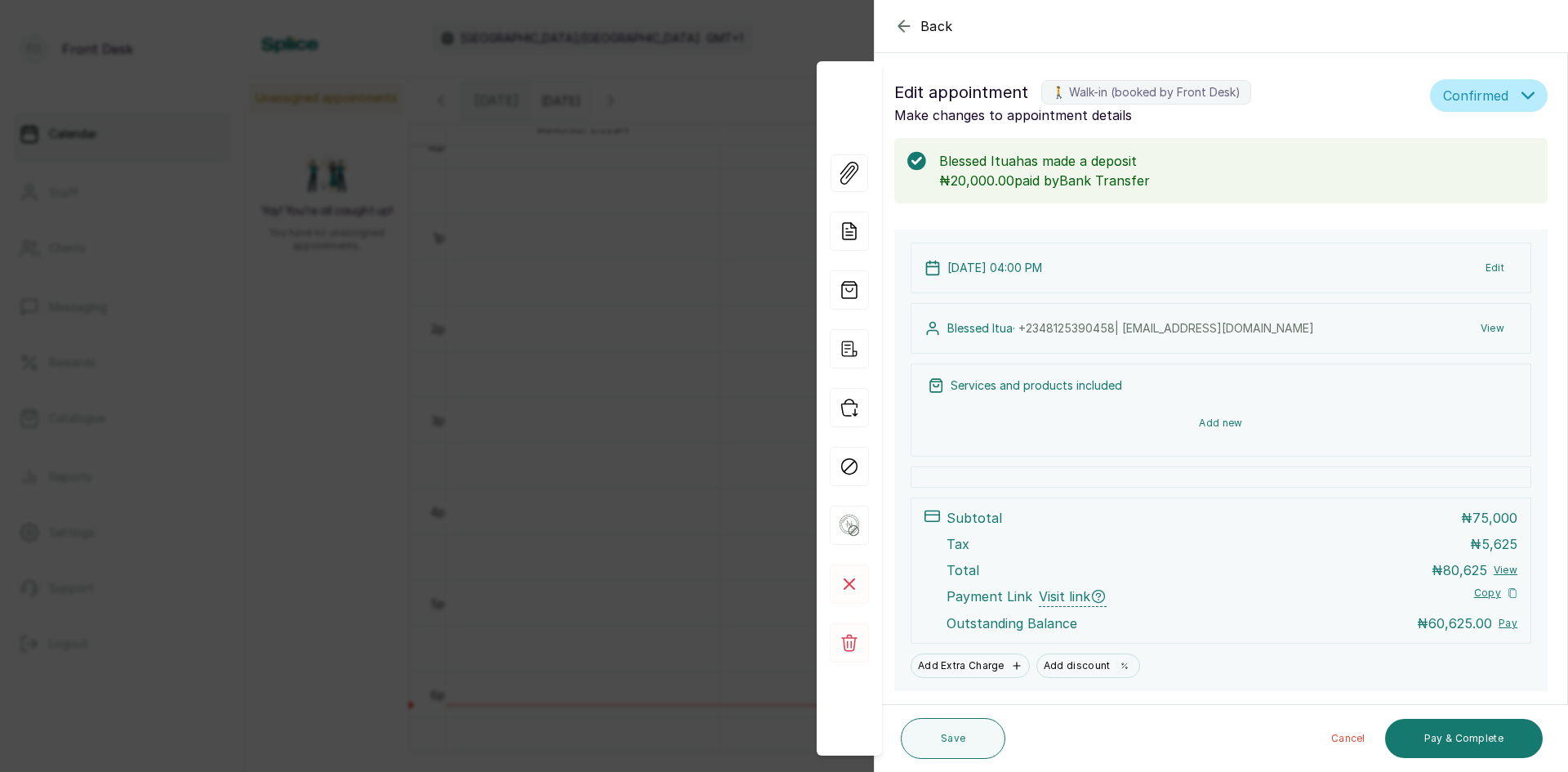
click at [1215, 420] on button "Add new" at bounding box center [1221, 423] width 586 height 40
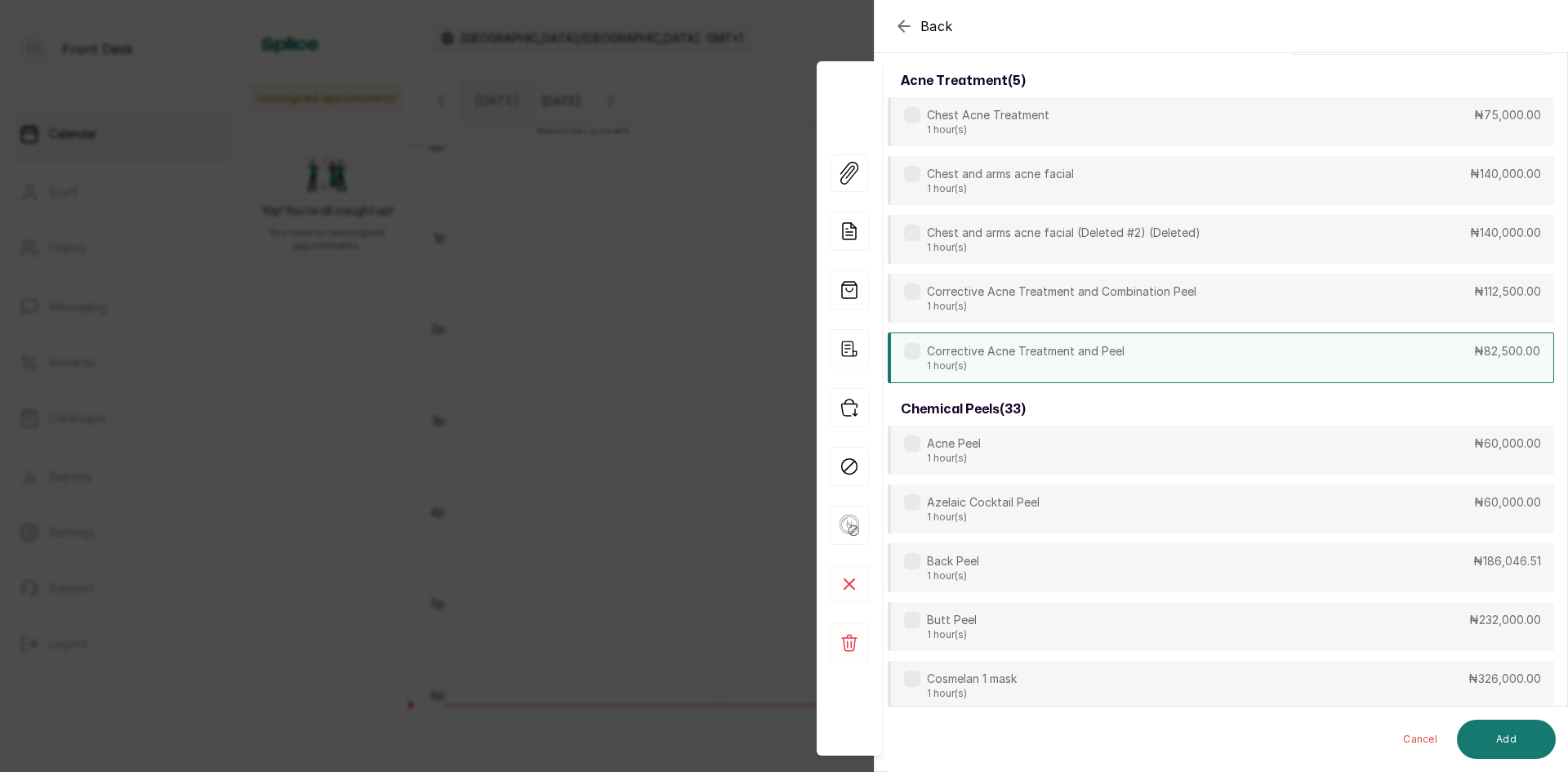
scroll to position [0, 0]
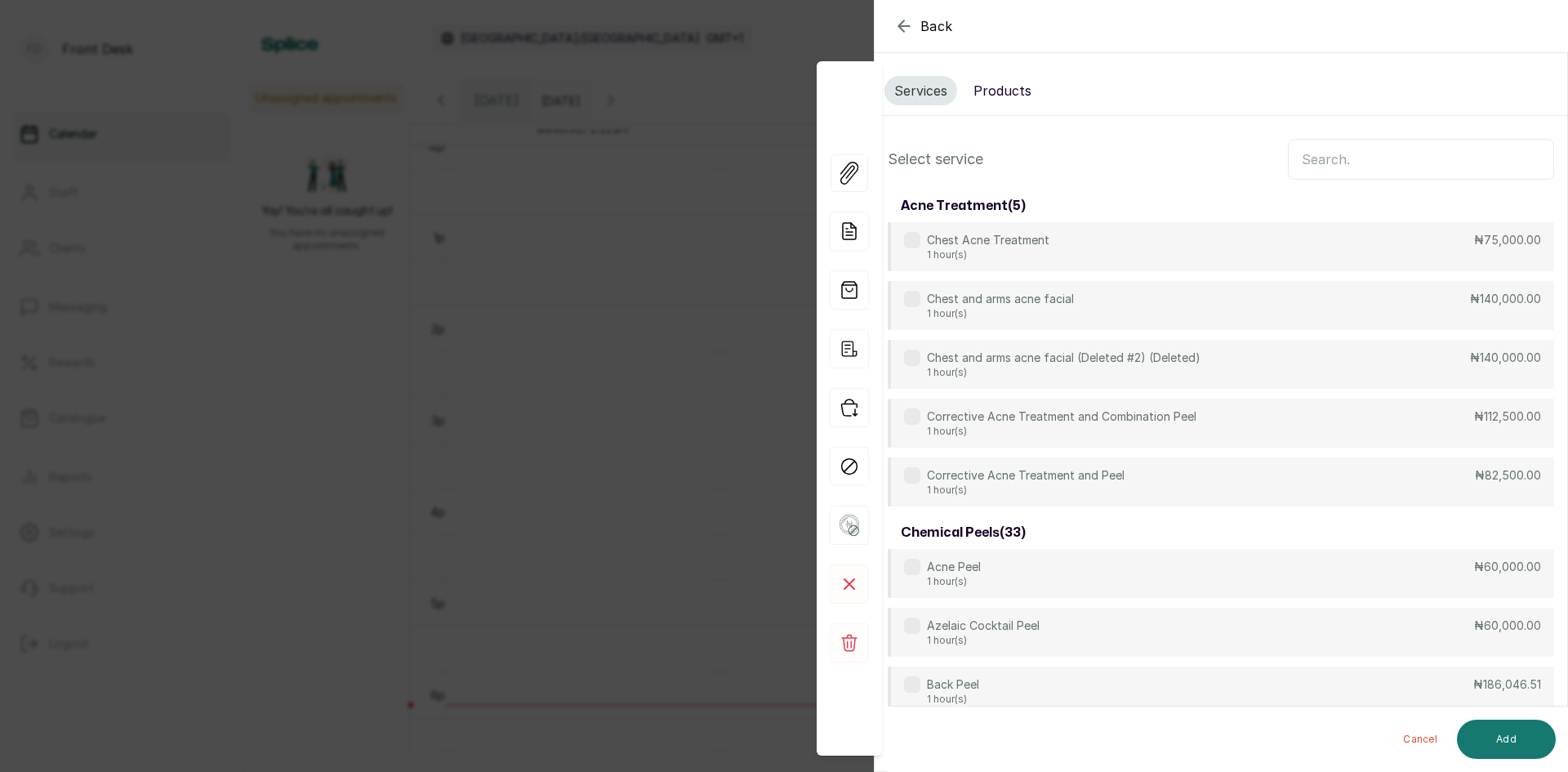
click at [1411, 160] on input "text" at bounding box center [1421, 160] width 266 height 41
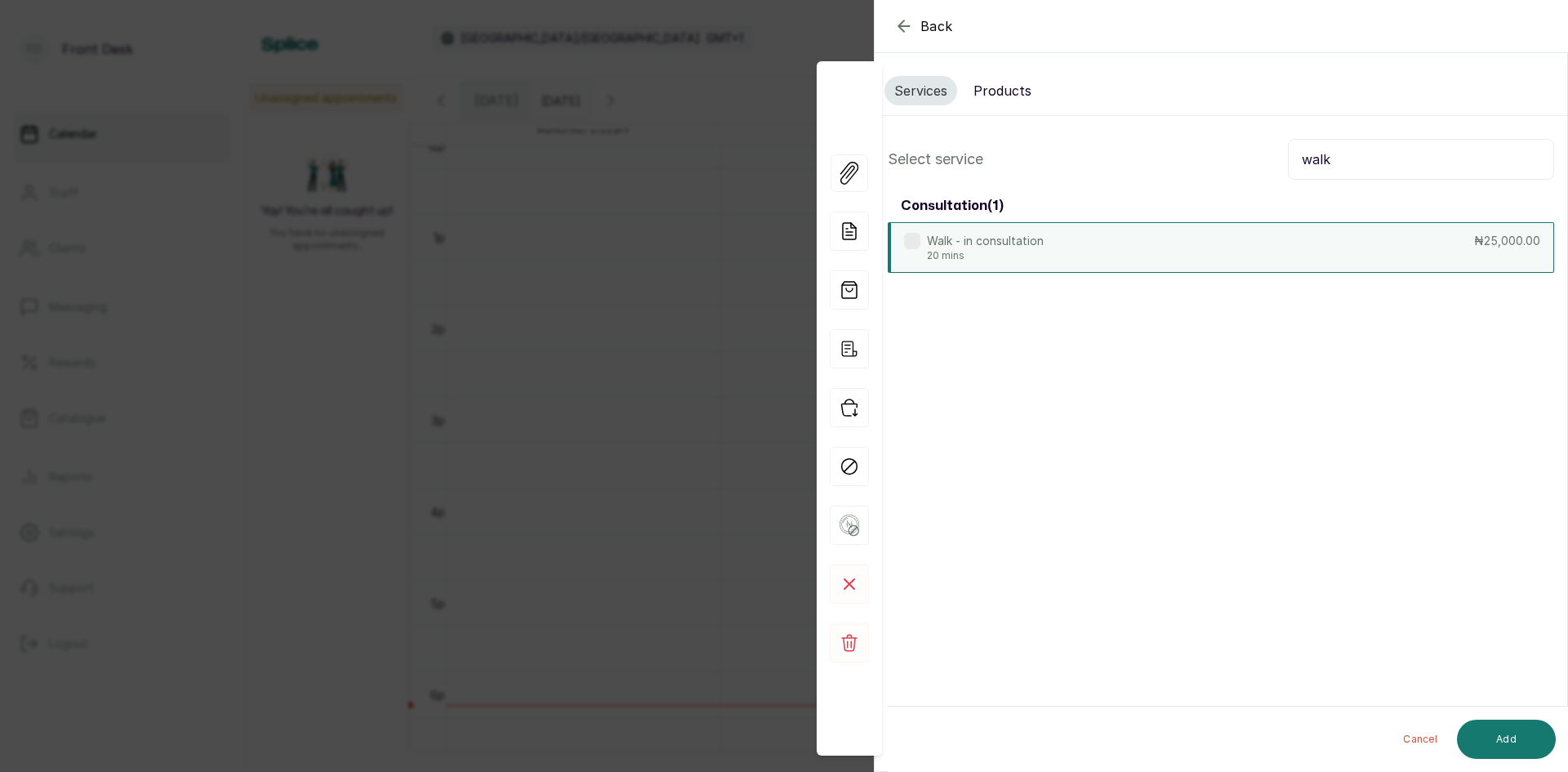
click at [1130, 236] on div "Walk - in consultation 20 mins ₦25,000.00" at bounding box center [1220, 247] width 666 height 51
click at [1444, 163] on input "walk" at bounding box center [1421, 160] width 266 height 41
type input "w"
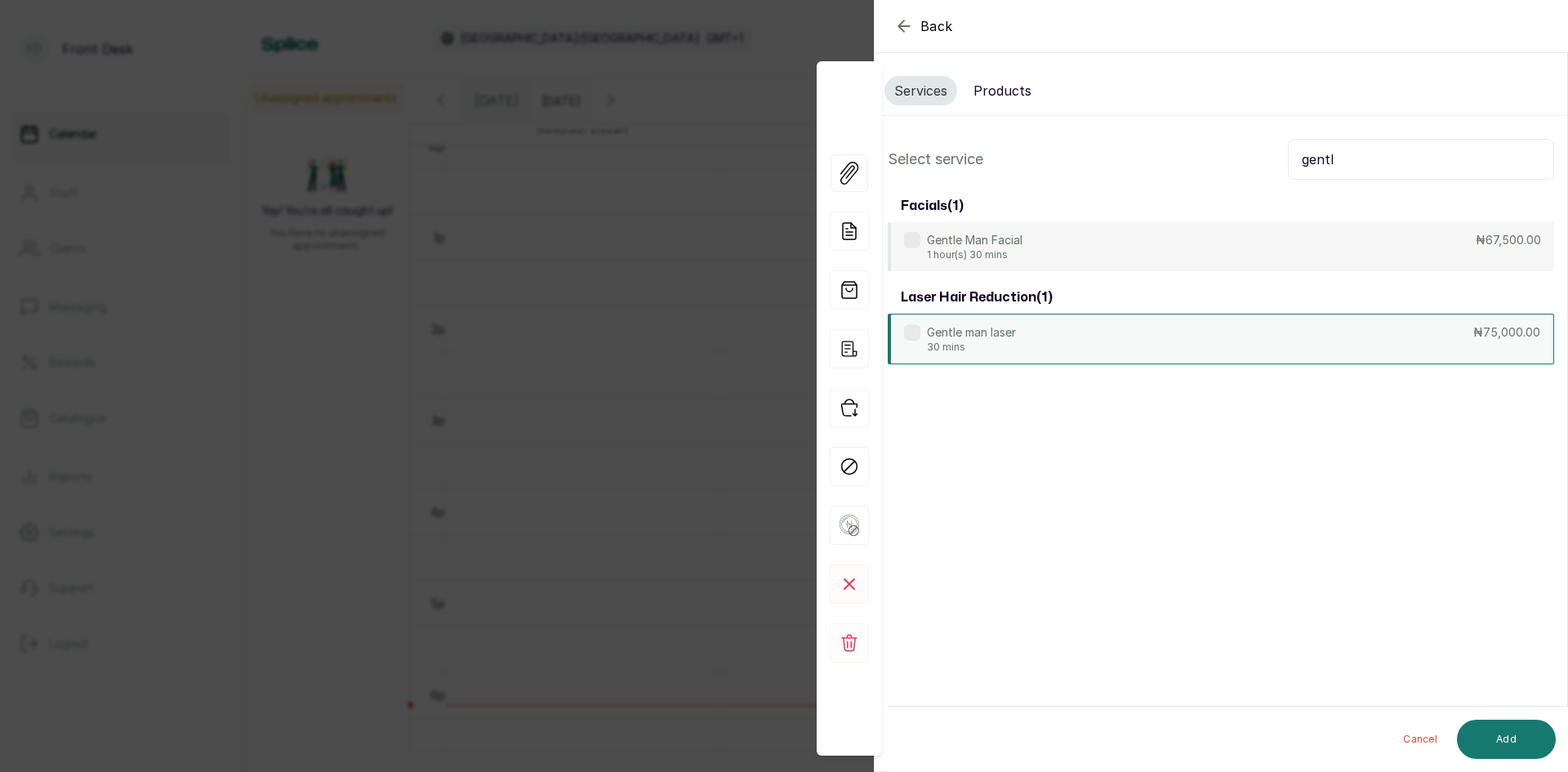
click at [1238, 321] on div "Gentle man laser 30 mins ₦75,000.00" at bounding box center [1220, 339] width 666 height 51
click at [1356, 160] on input "gentl" at bounding box center [1421, 160] width 266 height 41
type input "g"
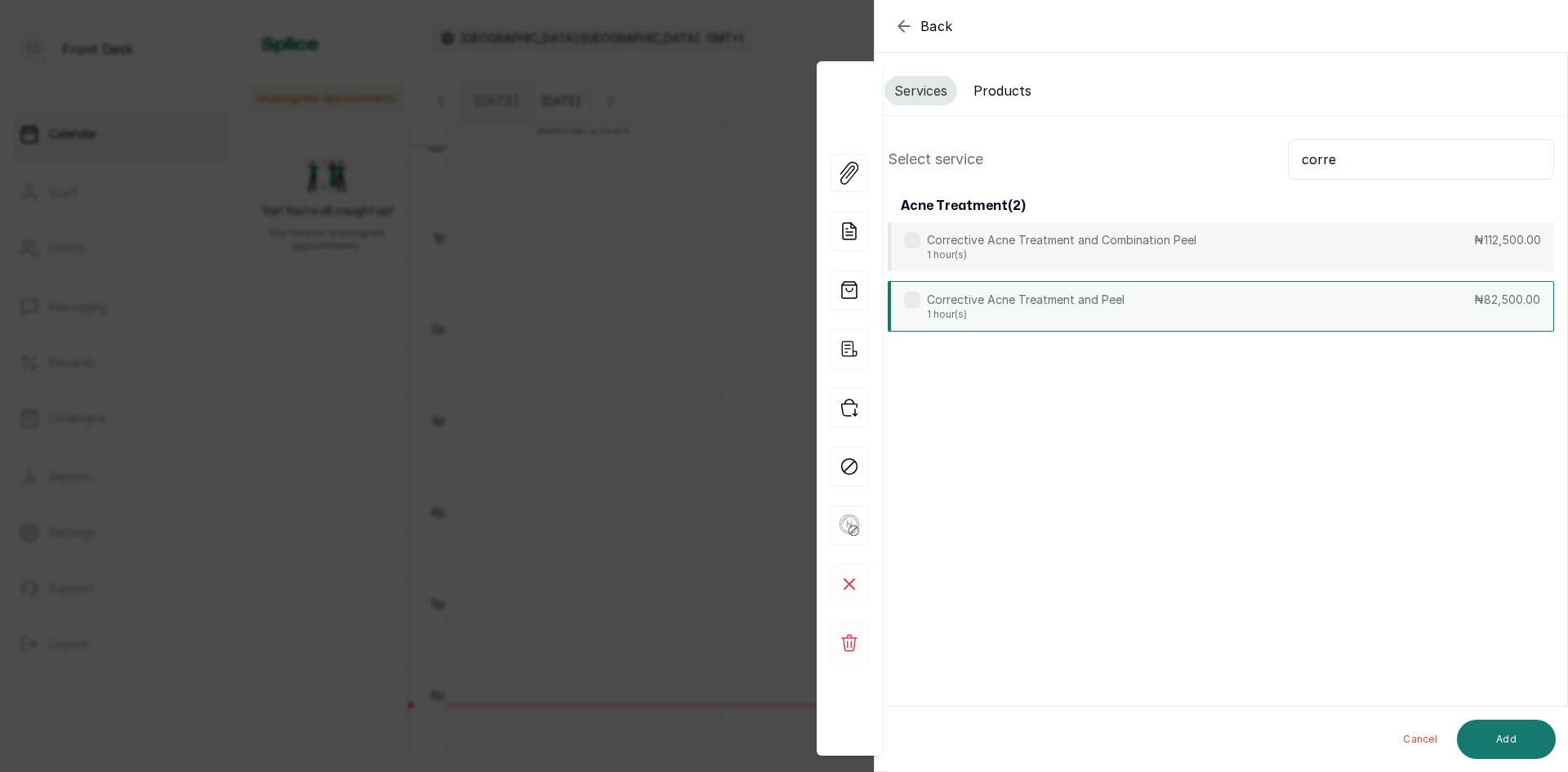
type input "corre"
click at [1090, 304] on p "Corrective Acne Treatment and Peel" at bounding box center [1026, 299] width 198 height 16
click at [1491, 733] on button "Add" at bounding box center [1505, 739] width 99 height 40
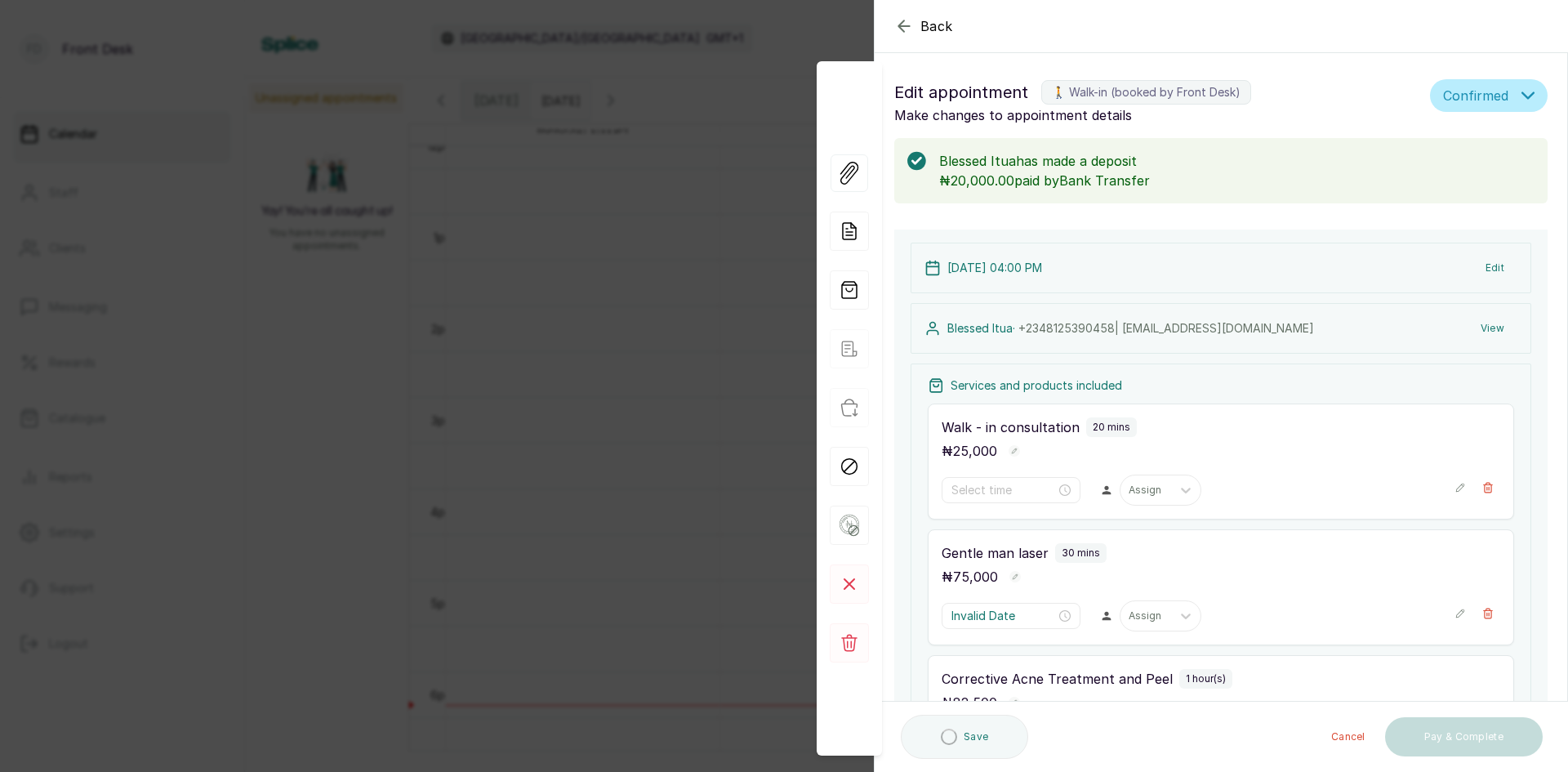
type input "4:00 pm"
type input "4:20 pm"
type input "4:50 pm"
click at [1138, 491] on div at bounding box center [1145, 490] width 34 height 15
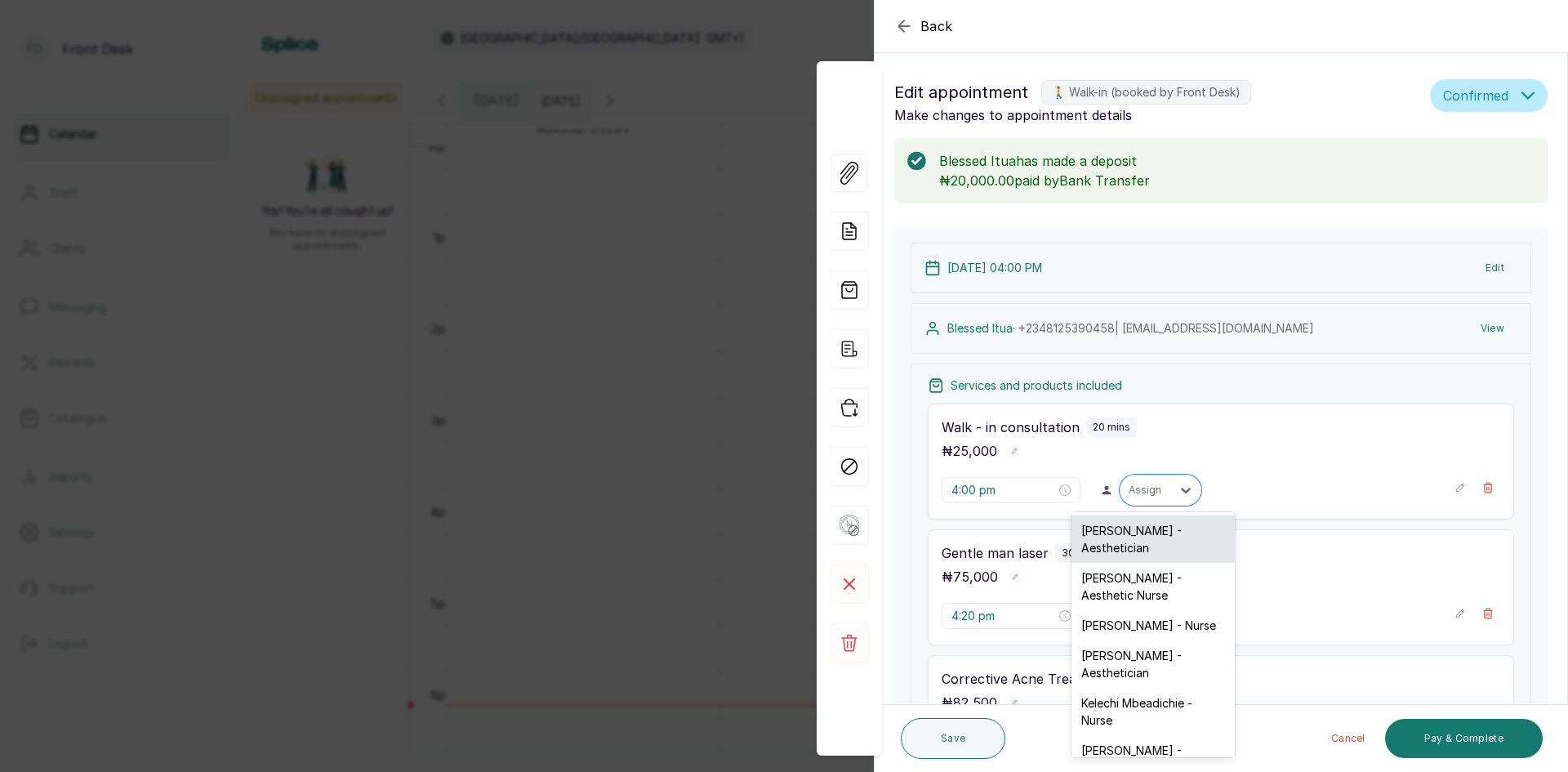
click at [1112, 547] on div "Opeyemi Ojo - Aesthetician" at bounding box center [1153, 539] width 163 height 47
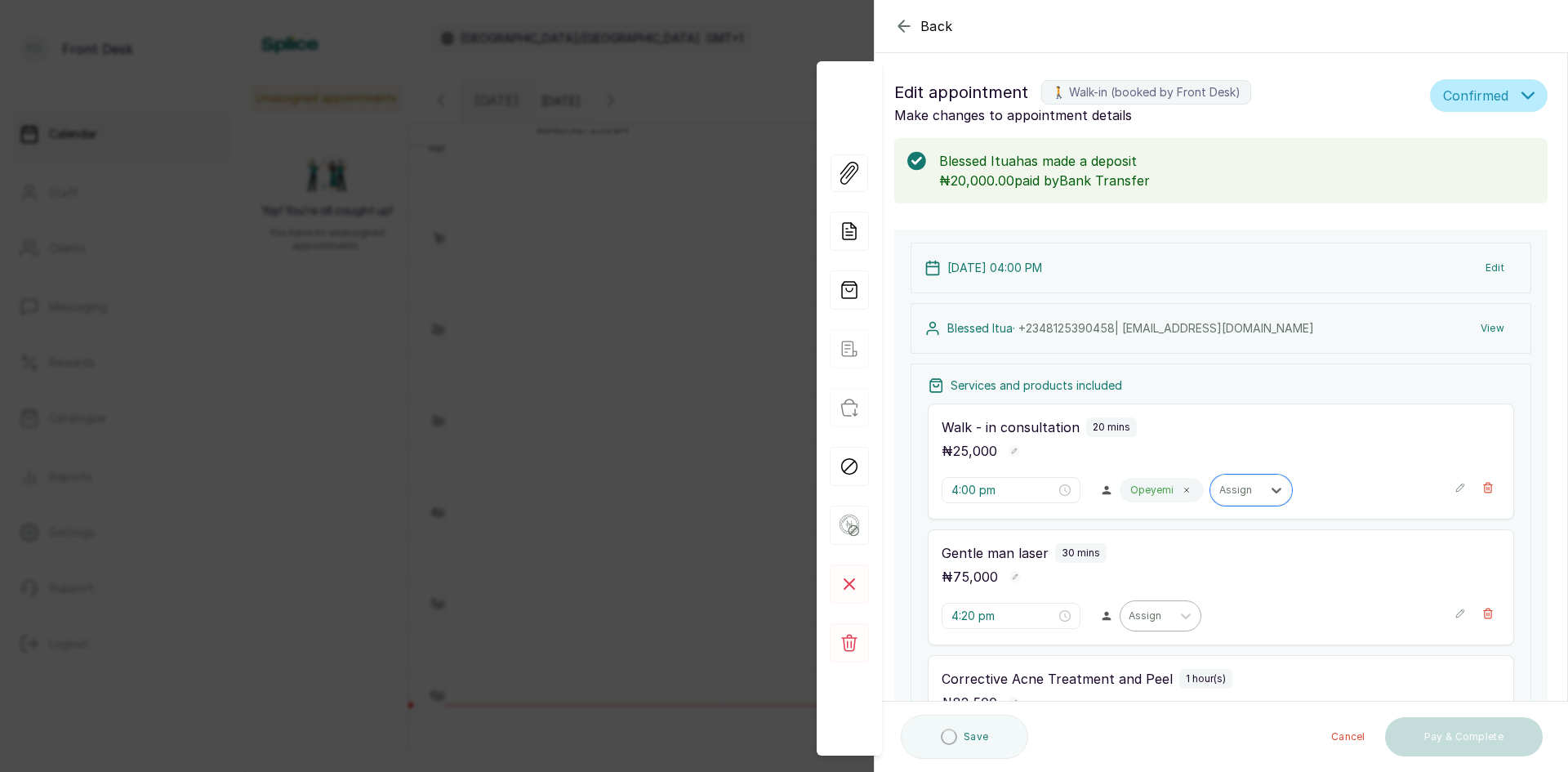
click at [1132, 624] on div "Assign" at bounding box center [1145, 616] width 51 height 21
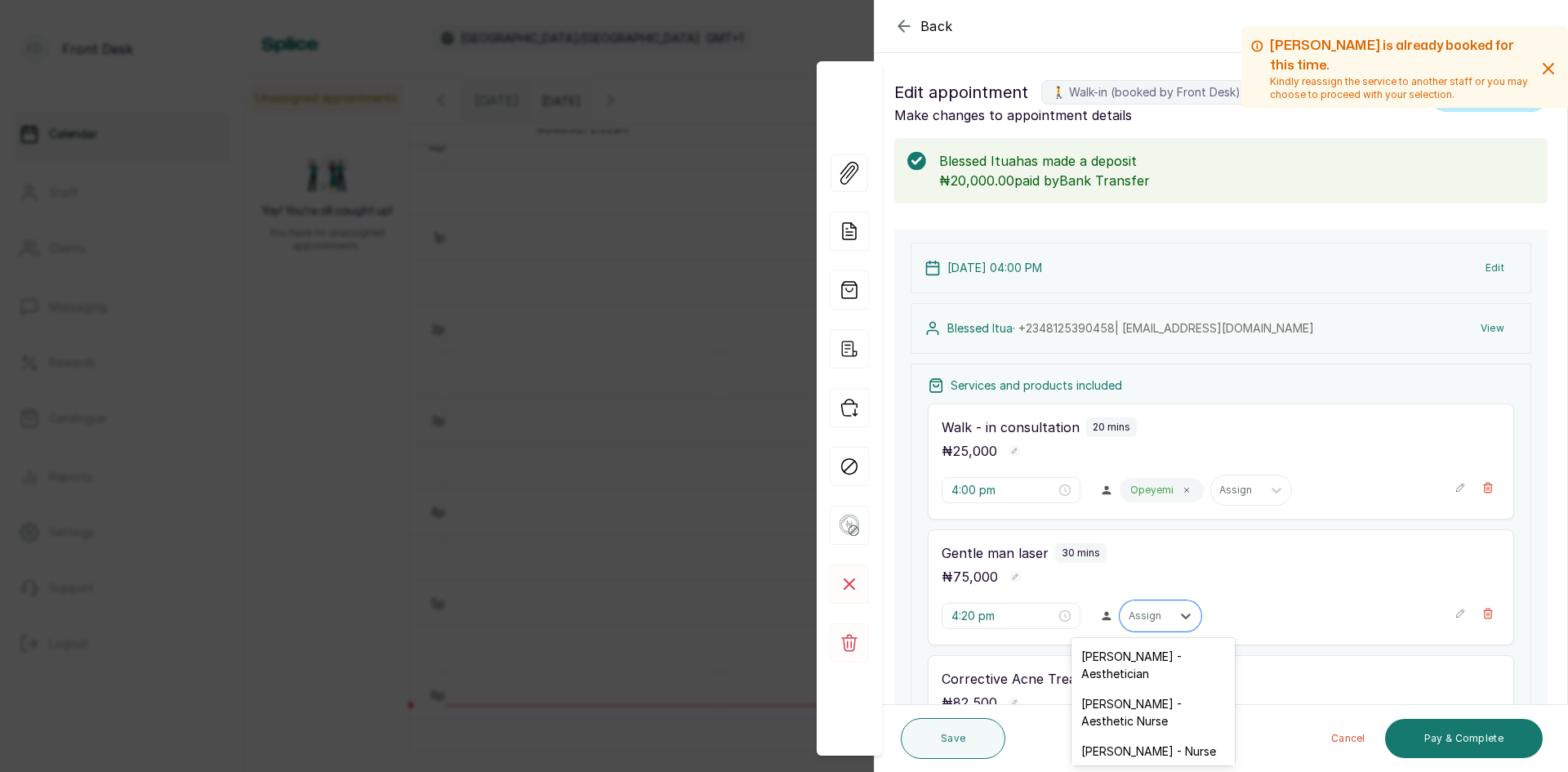
click at [1137, 652] on div "Opeyemi Ojo - Aesthetician" at bounding box center [1153, 665] width 163 height 47
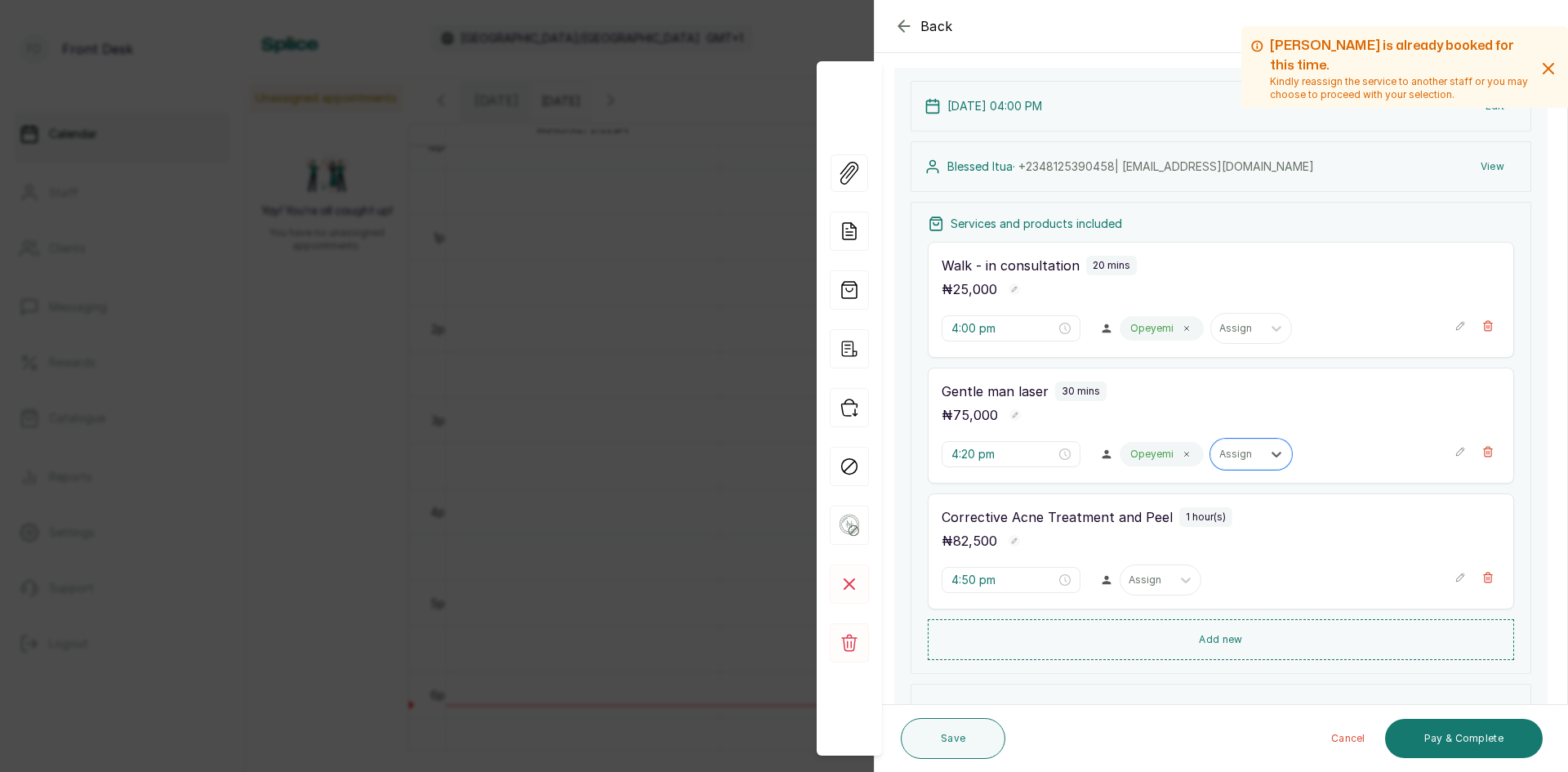
scroll to position [163, 0]
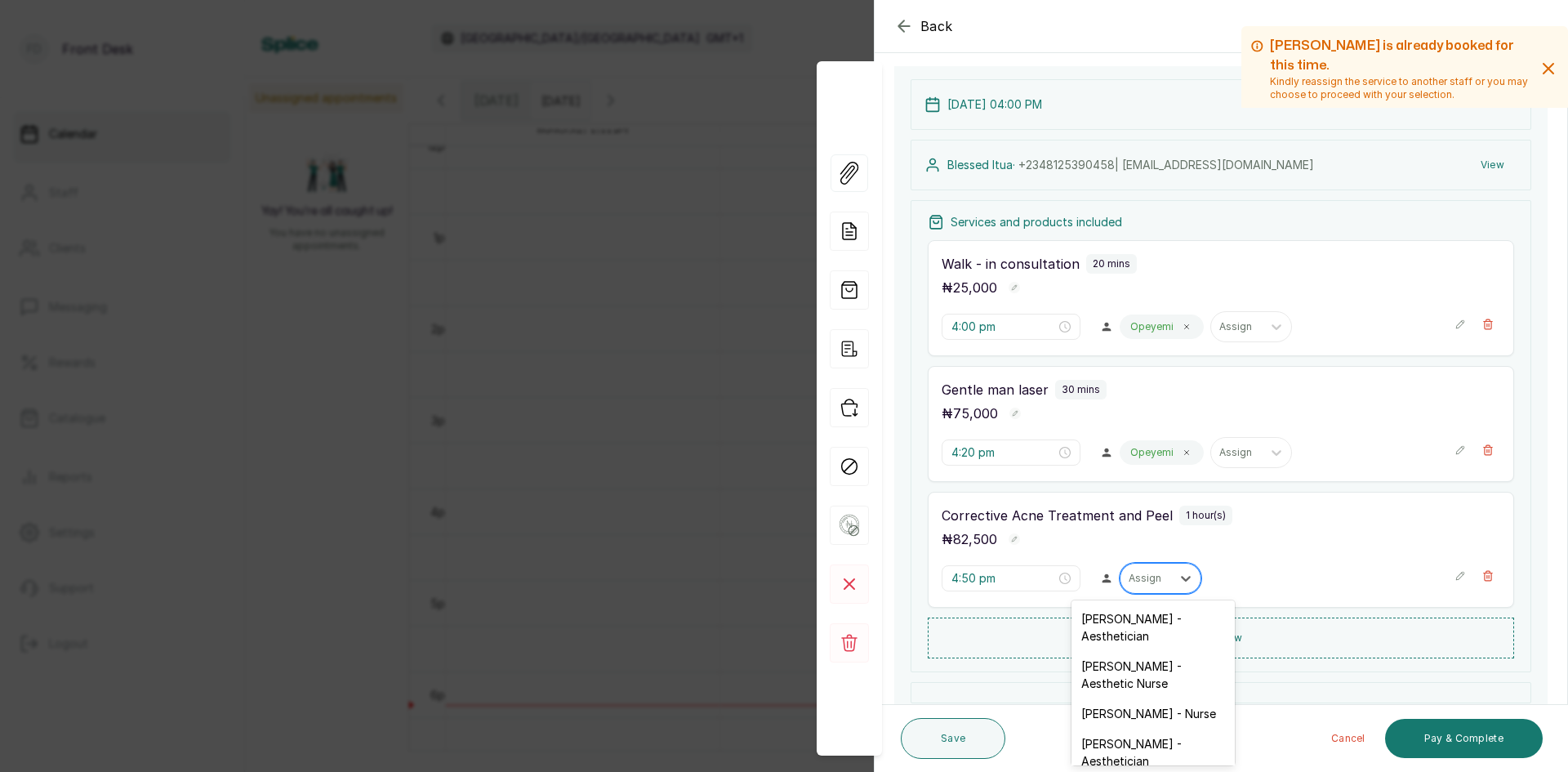
click at [1142, 584] on div at bounding box center [1145, 578] width 34 height 15
click at [1101, 619] on div "Opeyemi Ojo - Aesthetician" at bounding box center [1153, 627] width 163 height 47
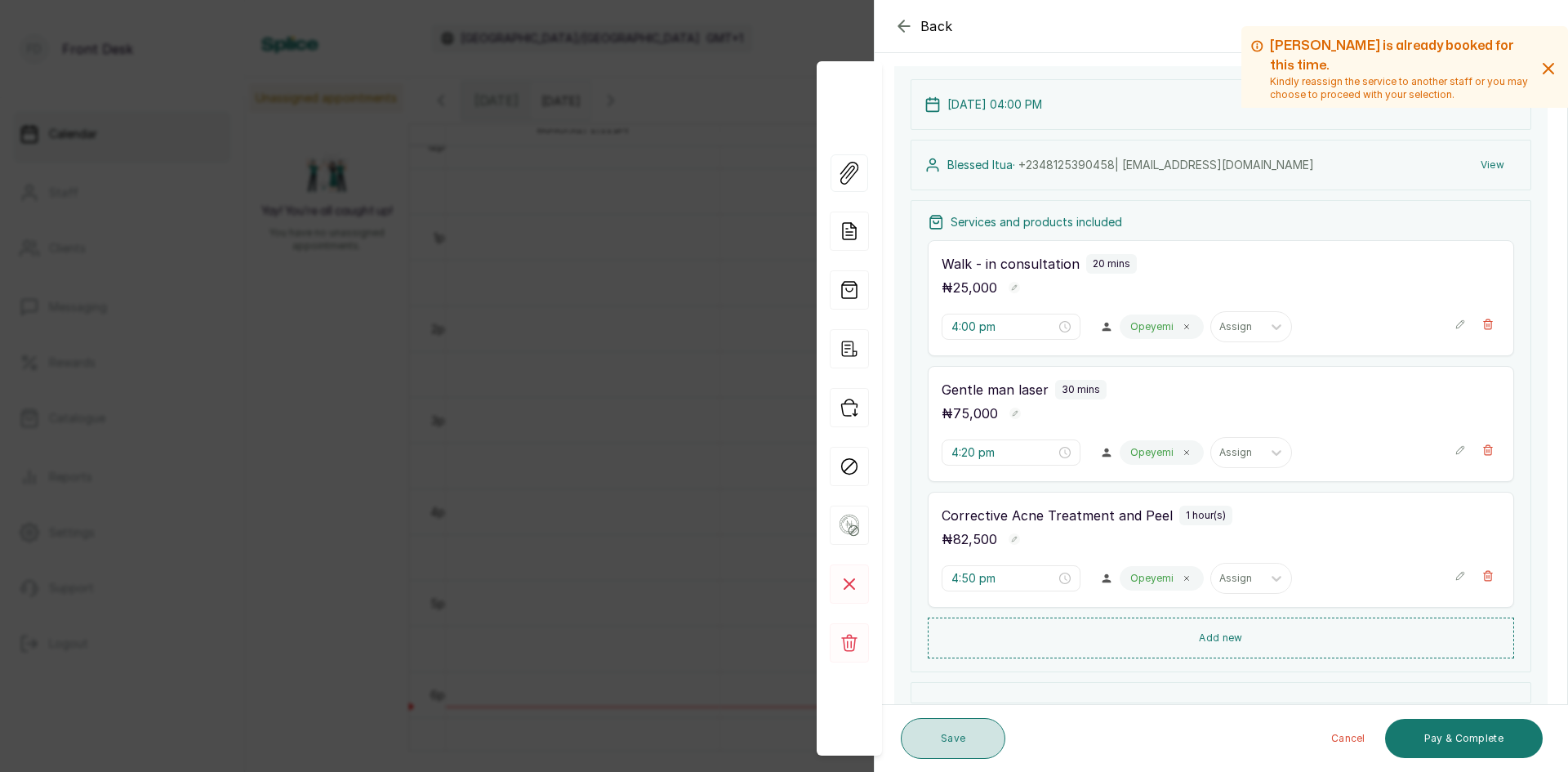
click at [947, 735] on button "Save" at bounding box center [953, 738] width 105 height 41
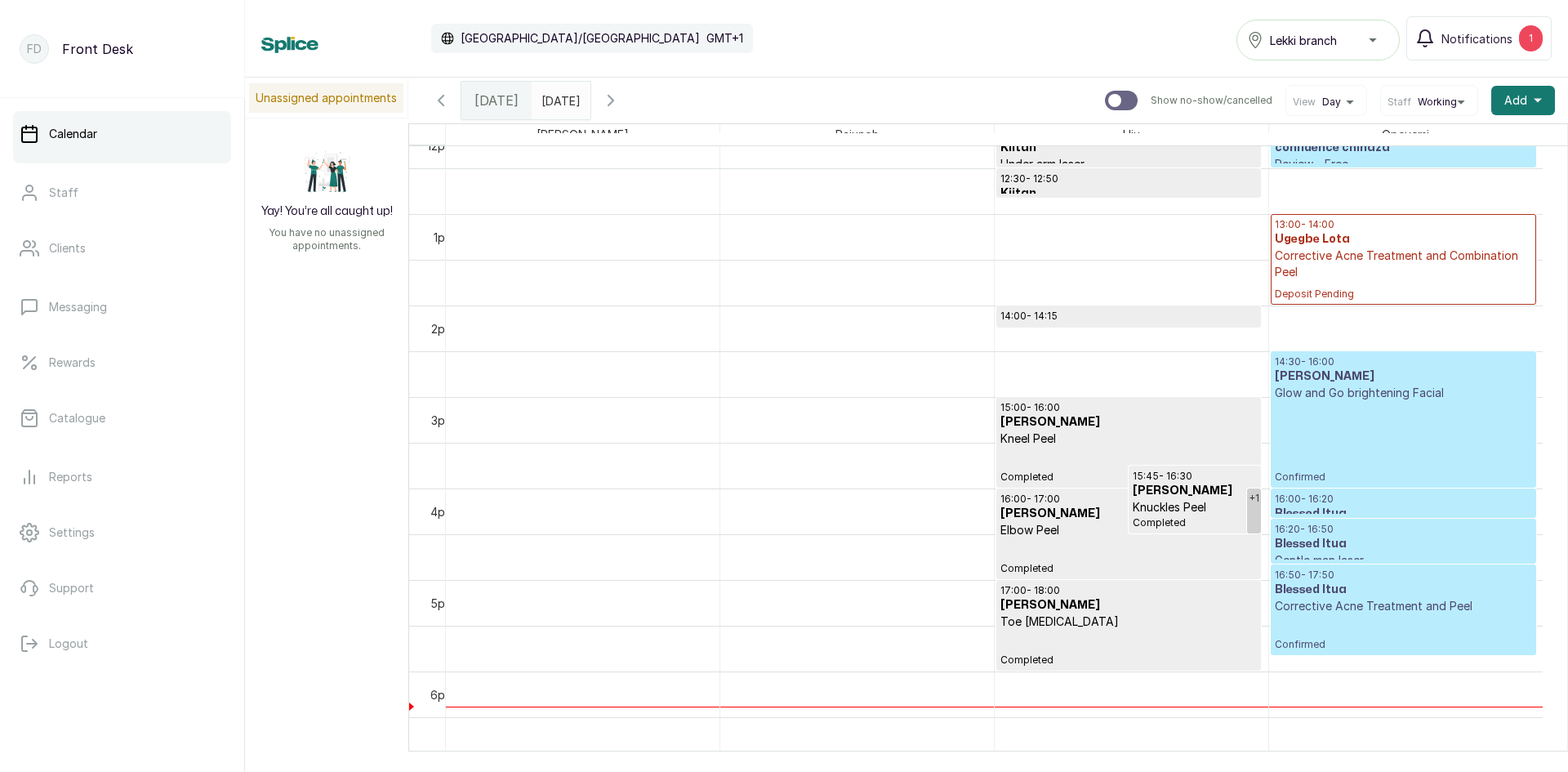
click at [1364, 548] on h3 "Blessed Itua" at bounding box center [1402, 543] width 257 height 16
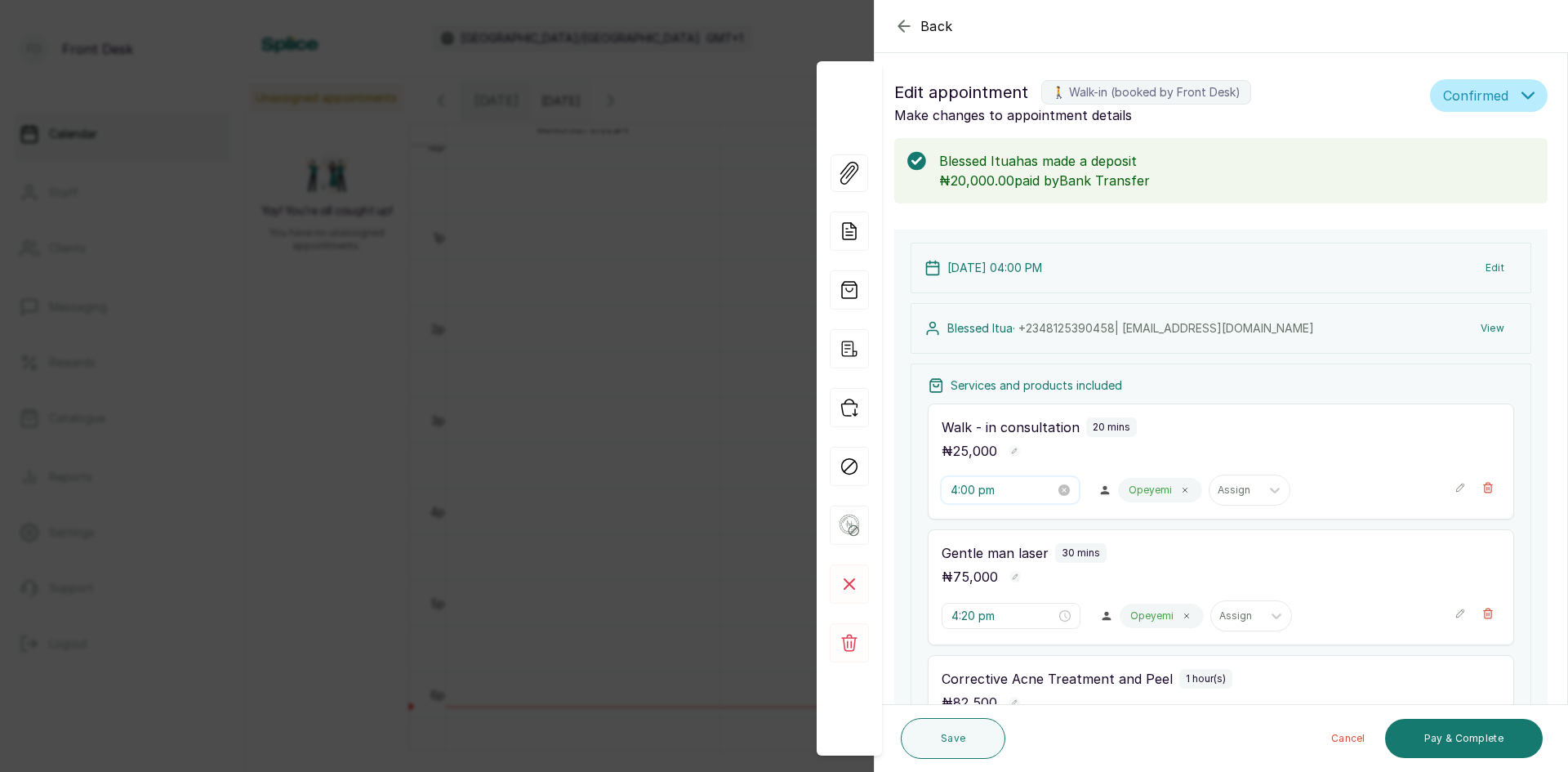
click at [1038, 485] on input "4:00 pm" at bounding box center [1003, 490] width 105 height 18
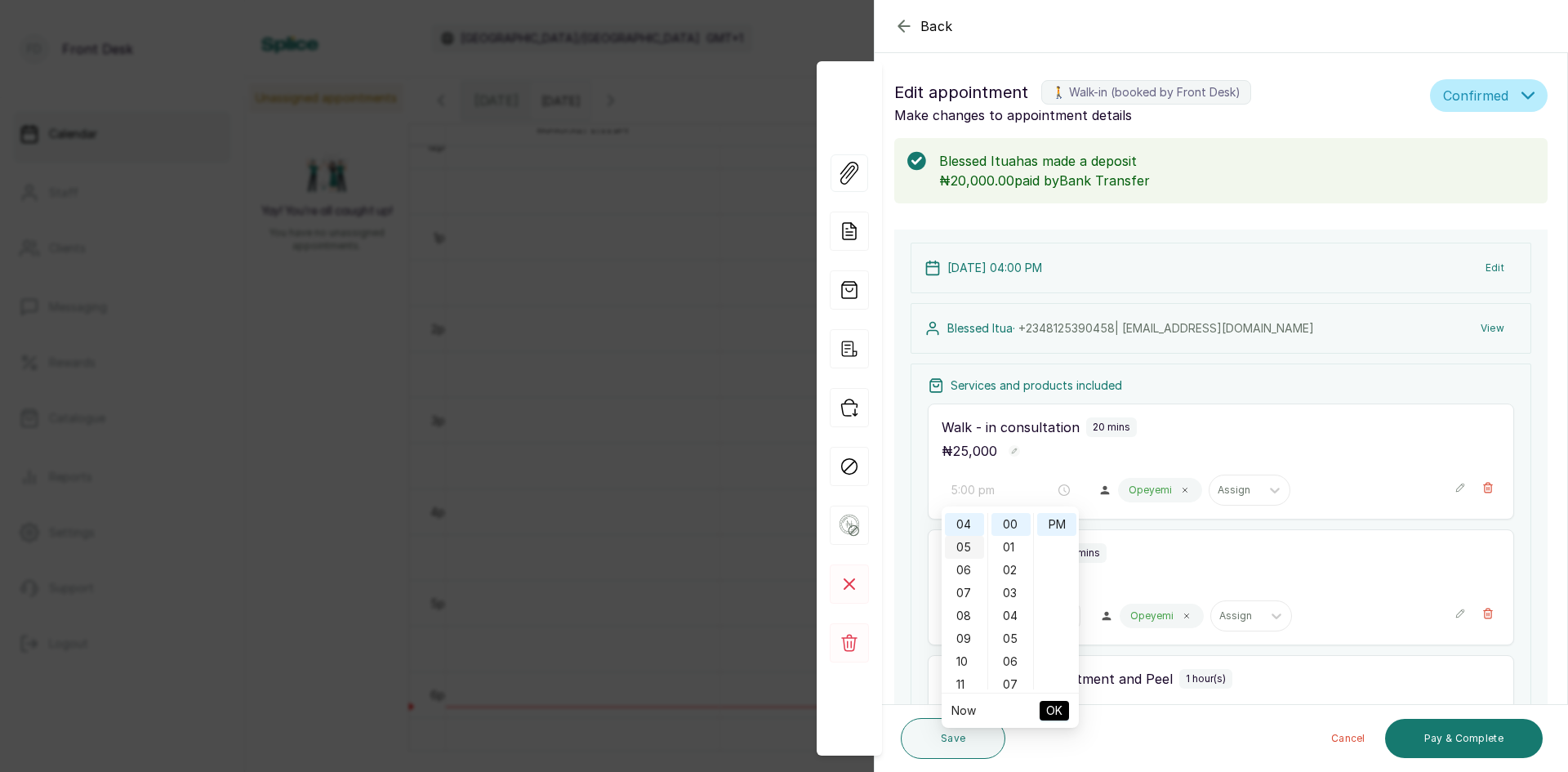
click at [971, 548] on div "05" at bounding box center [965, 547] width 40 height 23
click at [1053, 711] on span "OK" at bounding box center [1053, 711] width 16 height 31
type input "4:20 pm"
type input "4:50 pm"
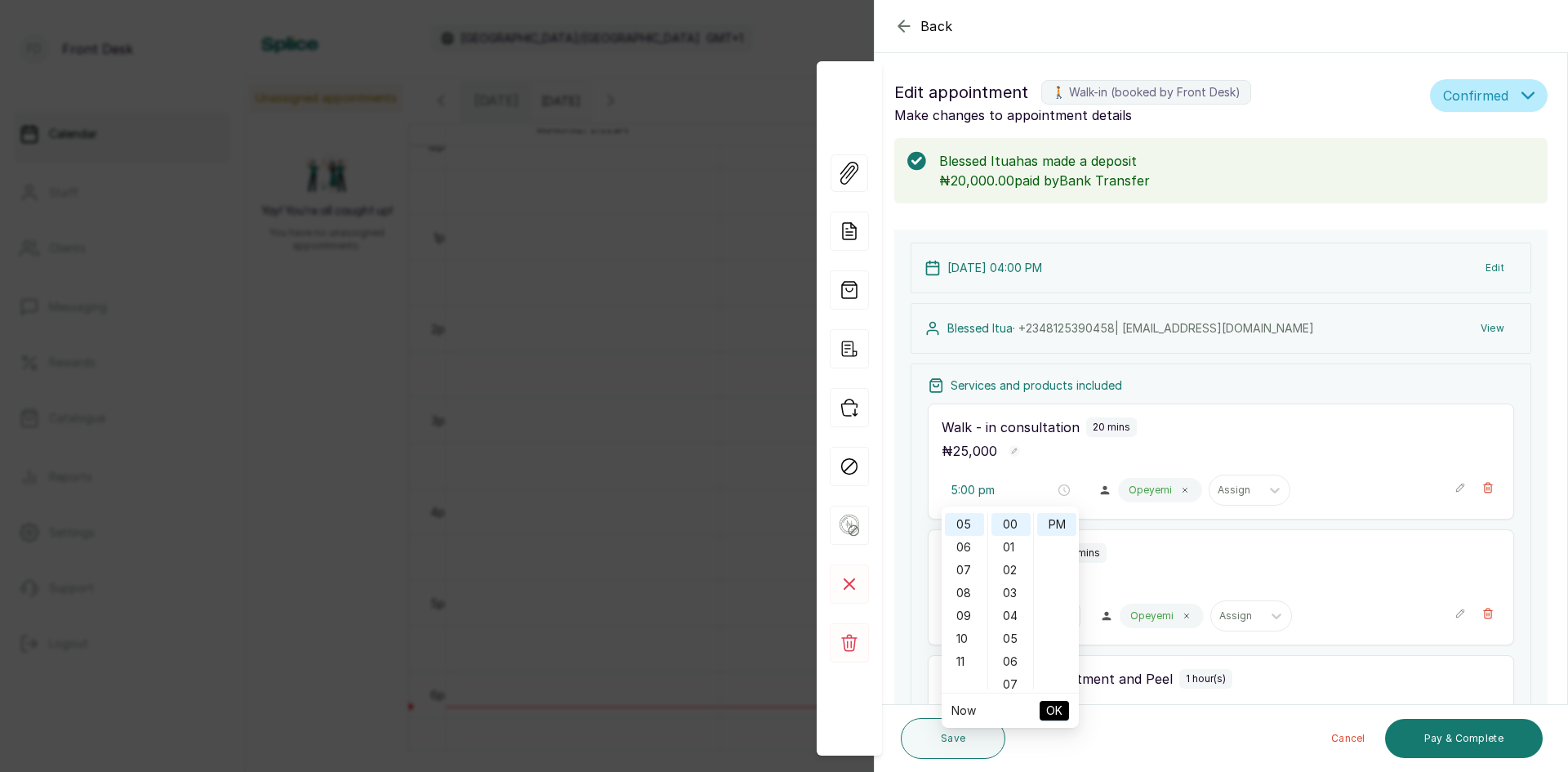
type input "5:00 pm"
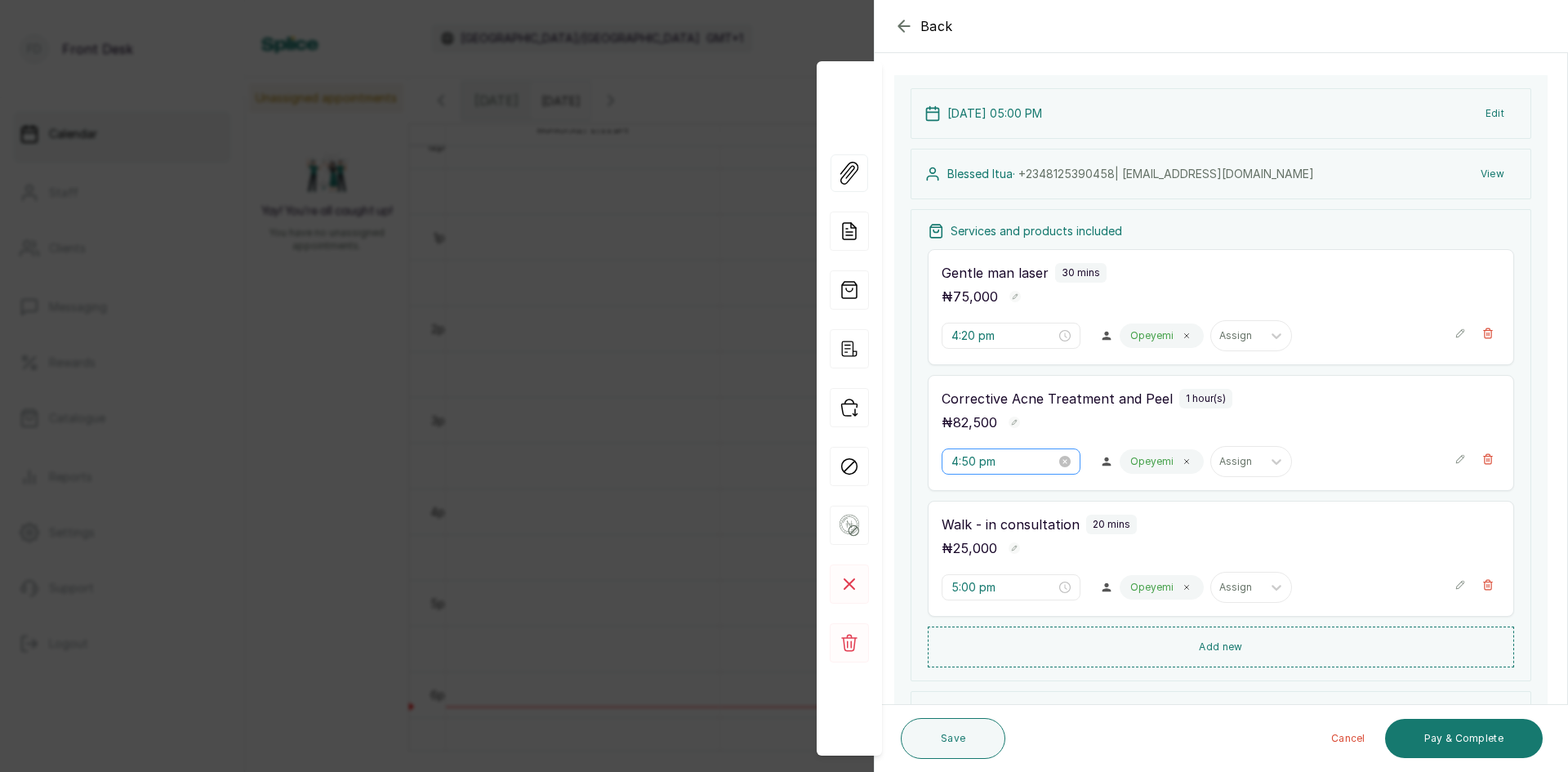
scroll to position [163, 0]
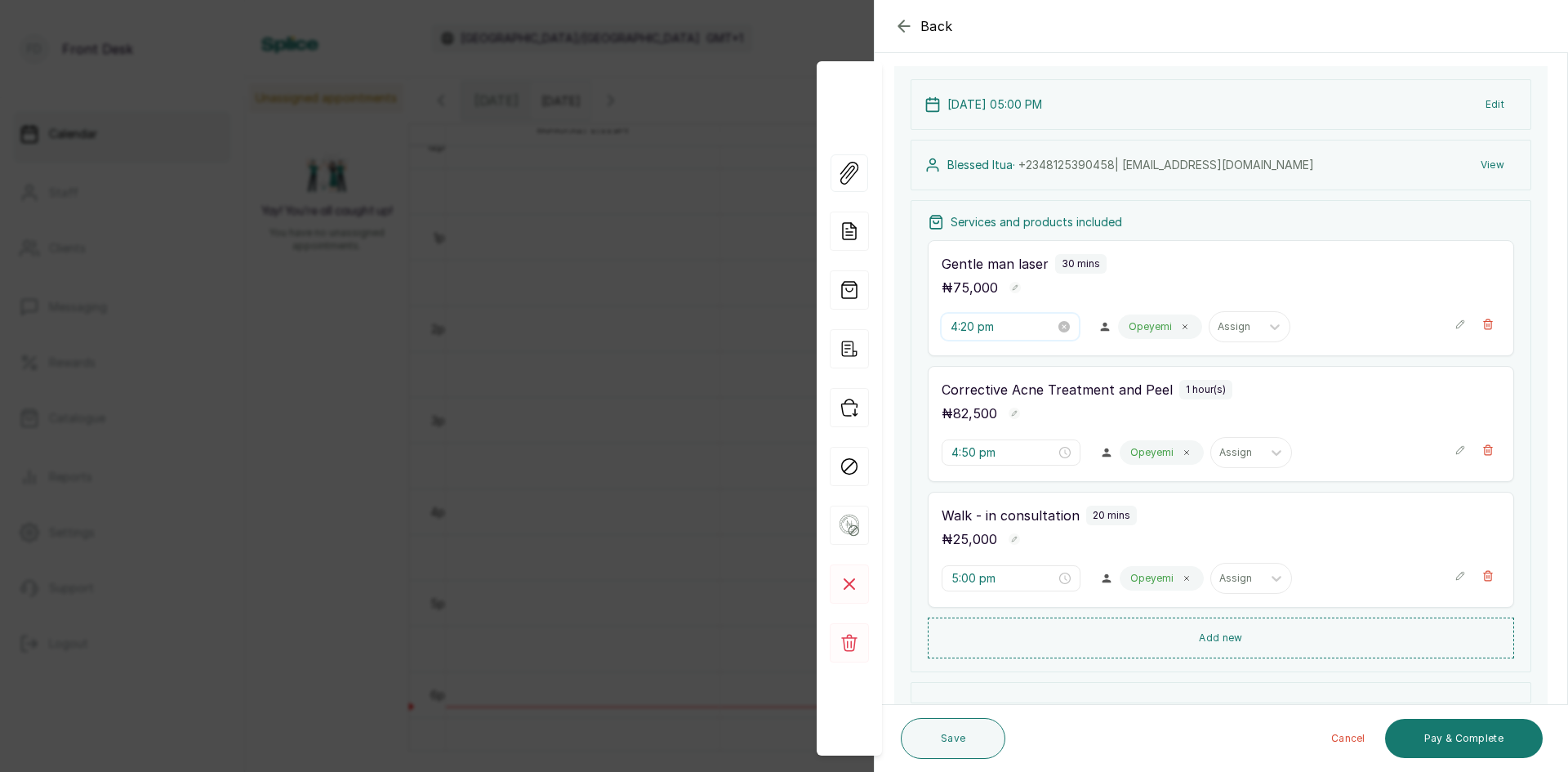
click at [1021, 328] on input "4:20 pm" at bounding box center [1003, 327] width 105 height 18
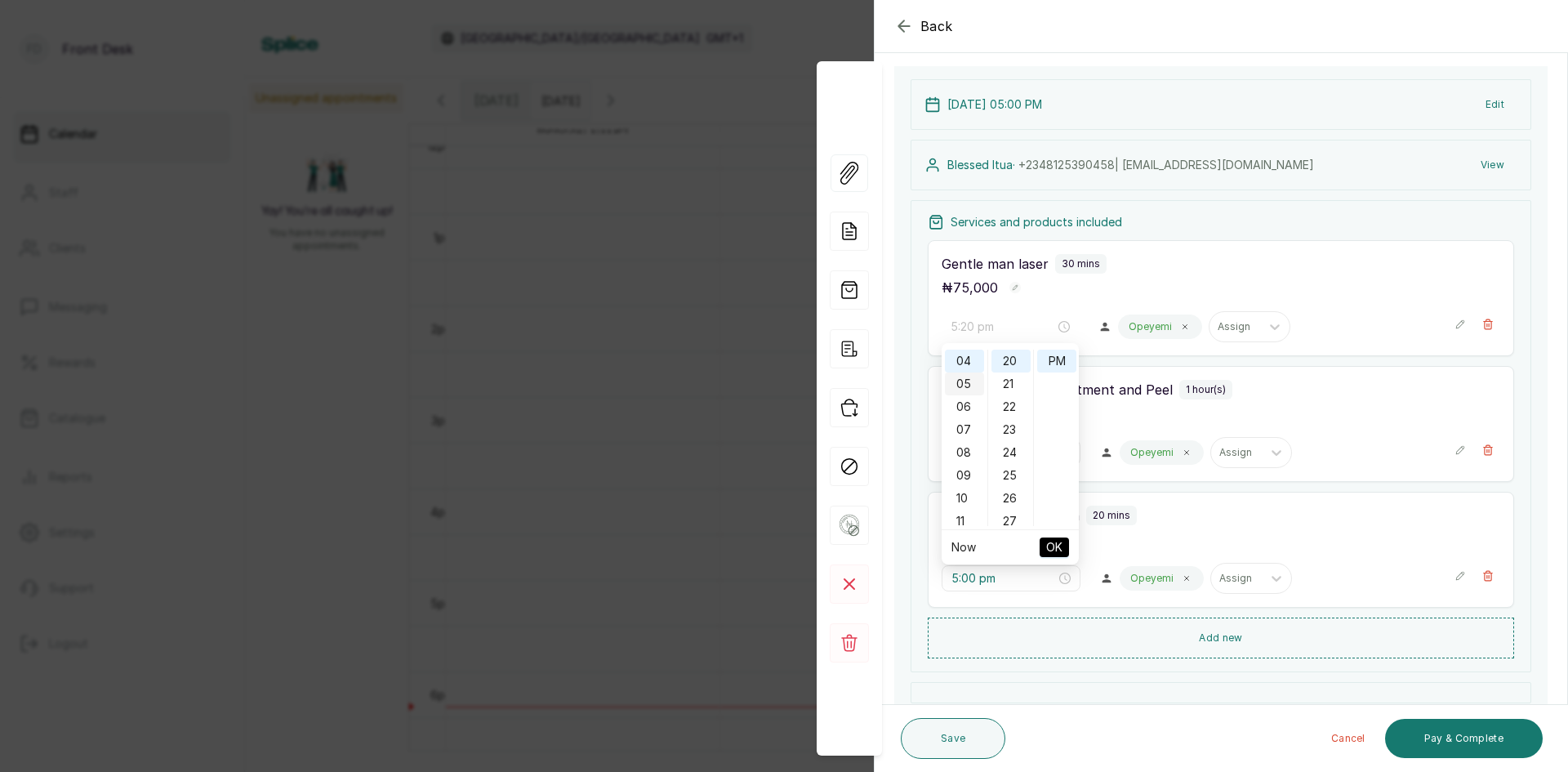
click at [961, 381] on div "05" at bounding box center [965, 383] width 40 height 23
click at [1010, 364] on div "00" at bounding box center [1011, 361] width 40 height 23
click at [1046, 543] on span "OK" at bounding box center [1053, 548] width 16 height 31
type input "4:50 pm"
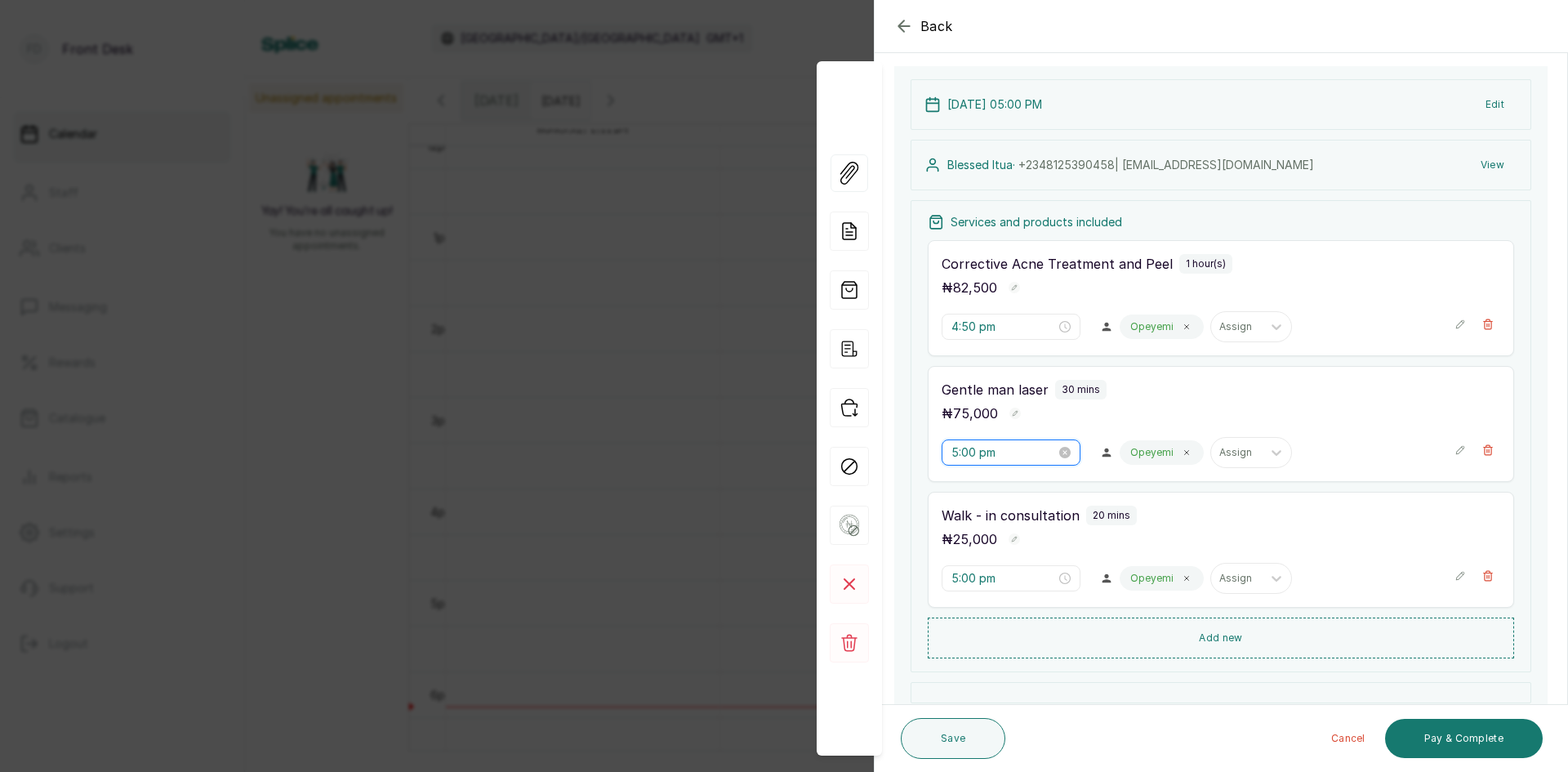
click at [995, 456] on input "5:00 pm" at bounding box center [1004, 452] width 105 height 18
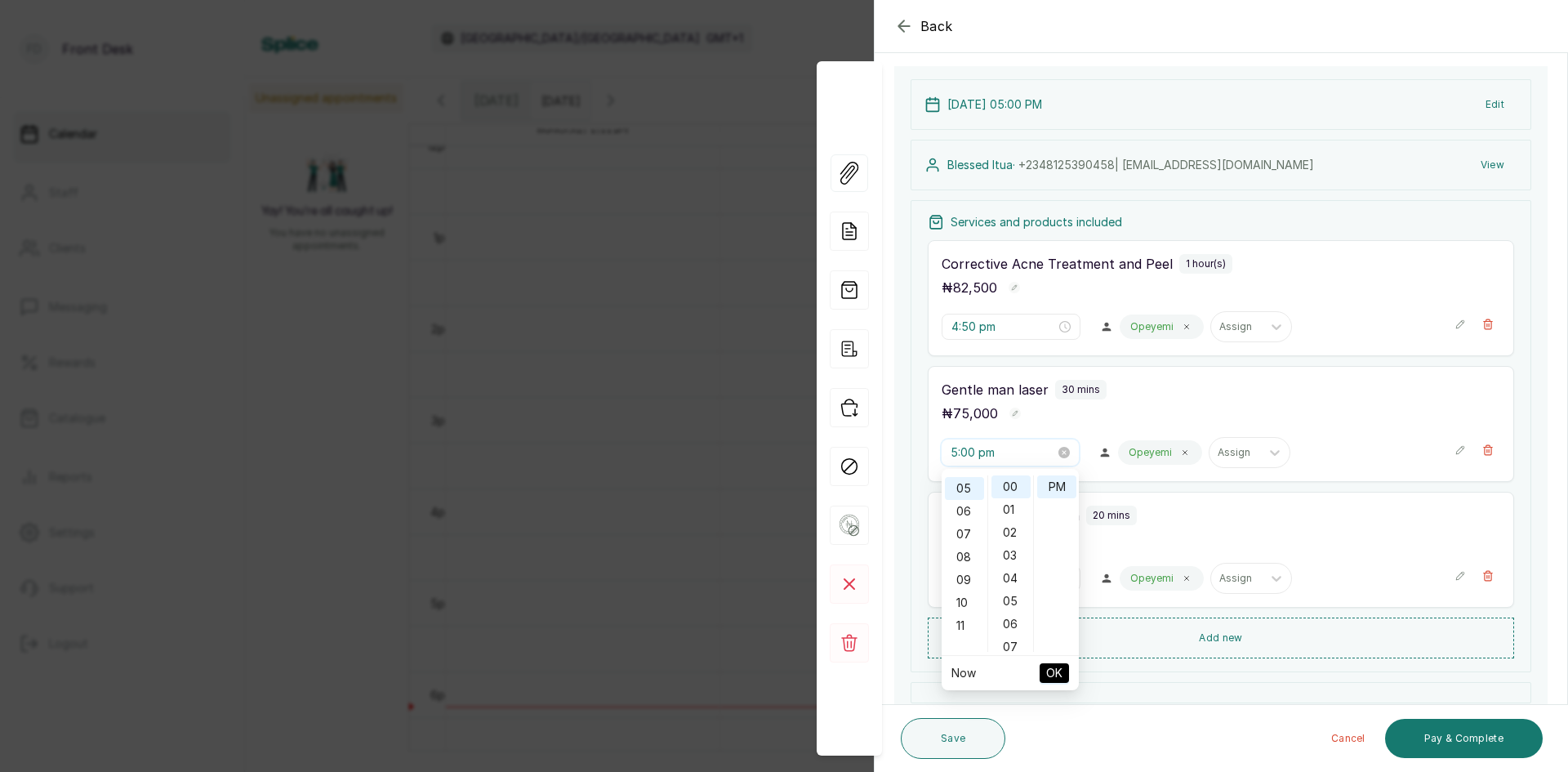
scroll to position [114, 0]
click at [1158, 402] on div "₦ 75,000" at bounding box center [1221, 413] width 558 height 21
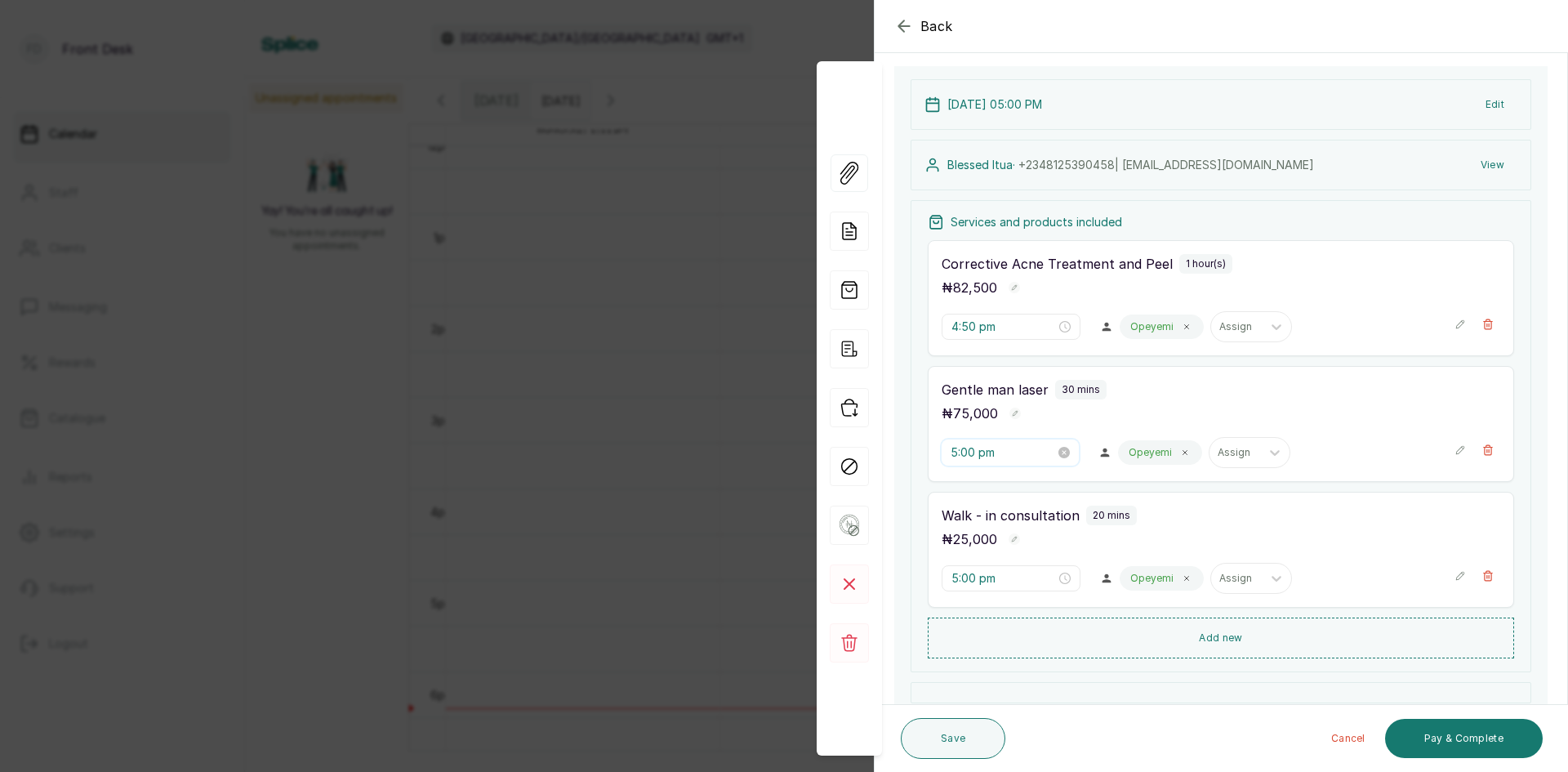
click at [1017, 449] on input "5:00 pm" at bounding box center [1003, 452] width 105 height 18
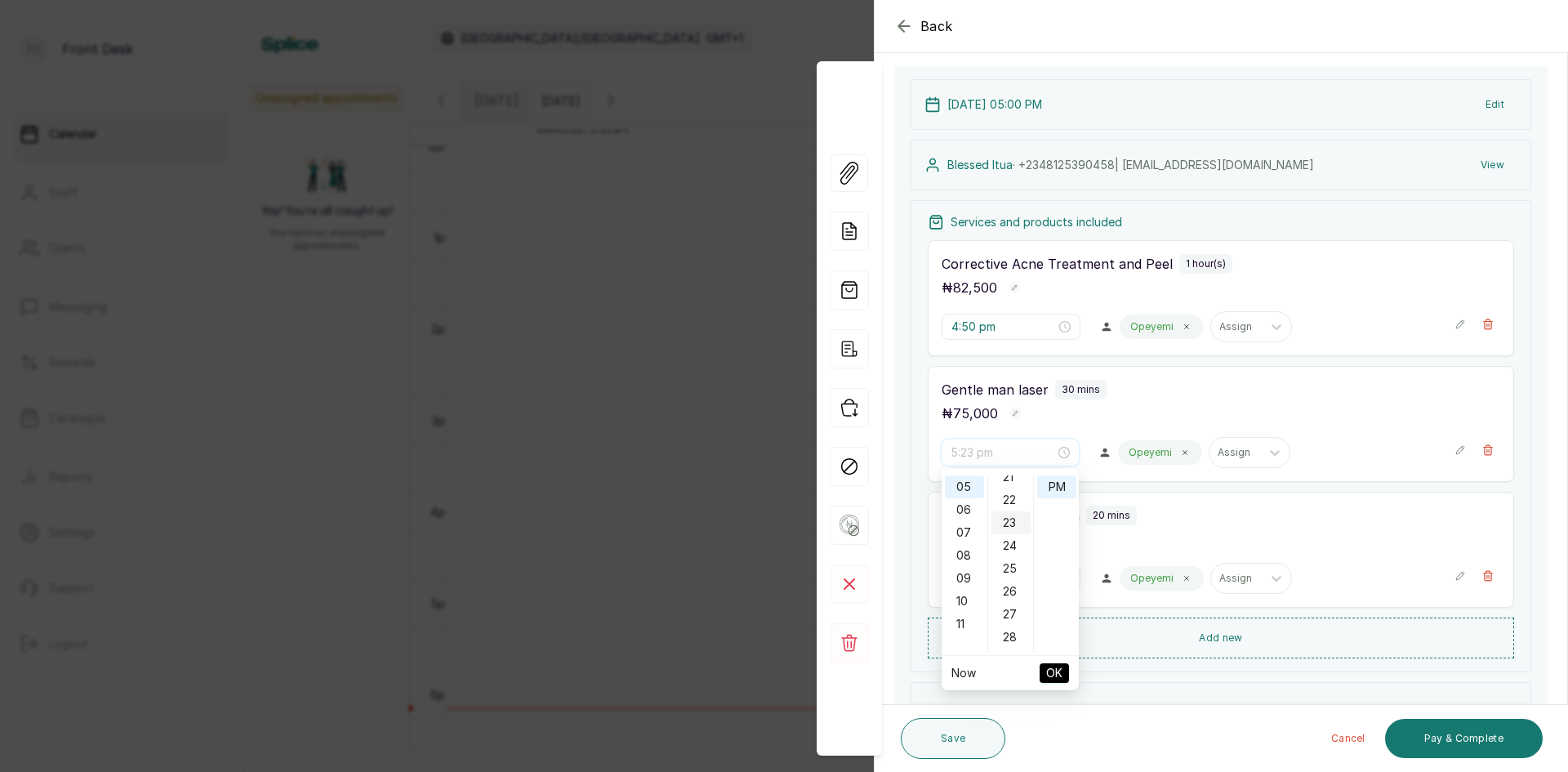
scroll to position [408, 0]
click at [1014, 532] on div "20" at bounding box center [1011, 536] width 40 height 23
click at [1047, 667] on span "OK" at bounding box center [1053, 673] width 16 height 31
type input "5:00 pm"
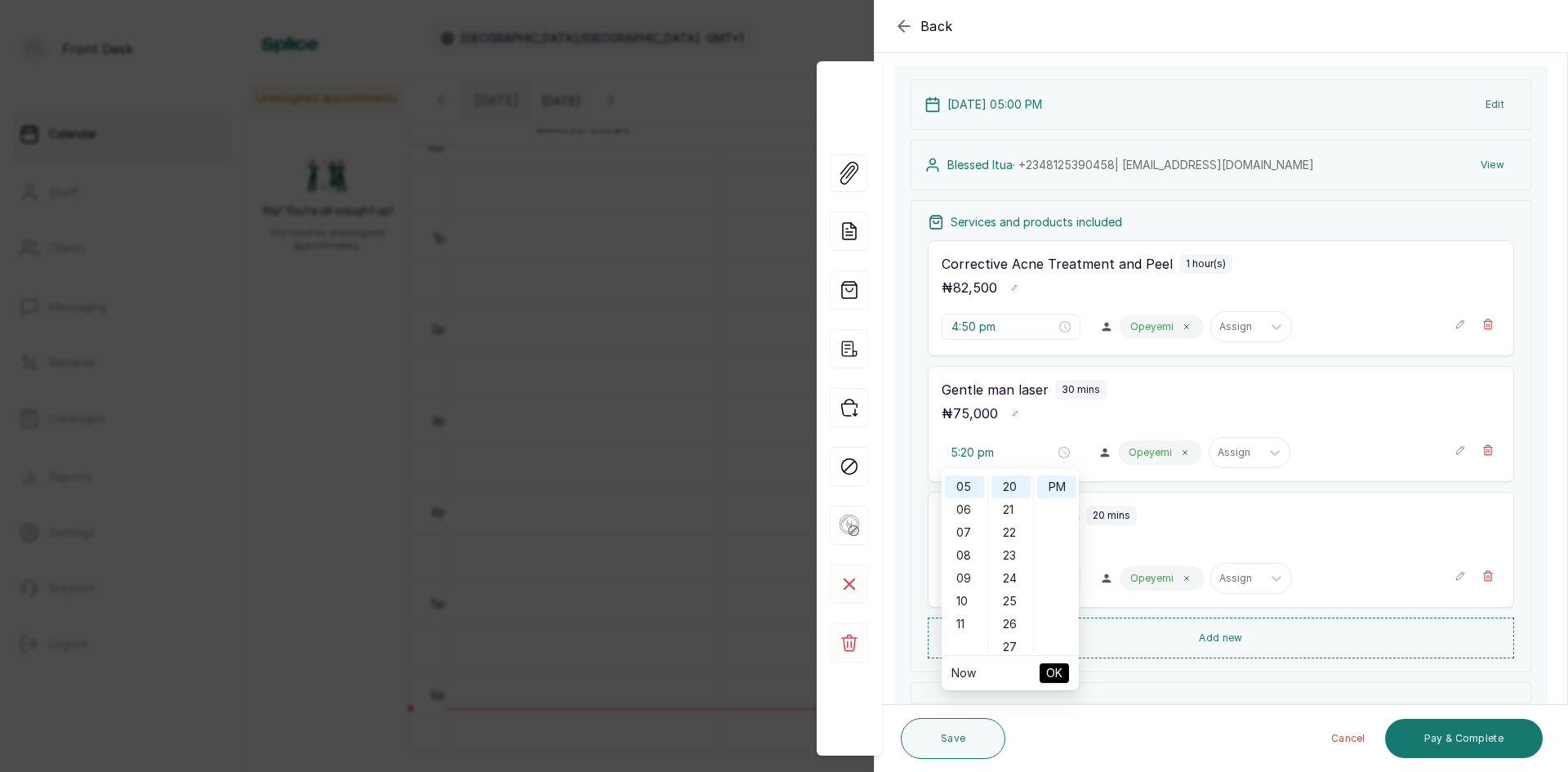
type input "5:20 pm"
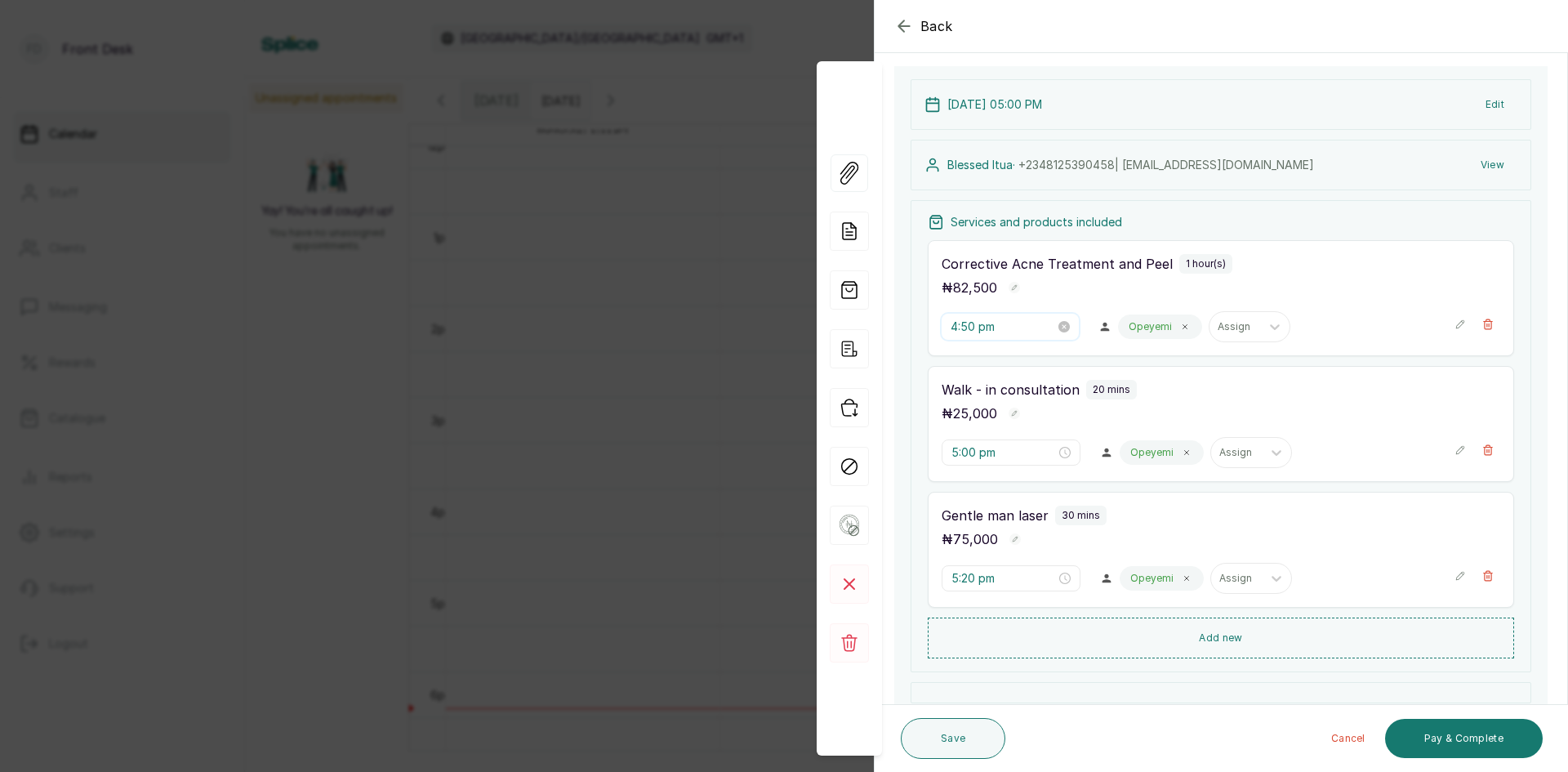
click at [1033, 328] on input "4:50 pm" at bounding box center [1003, 327] width 105 height 18
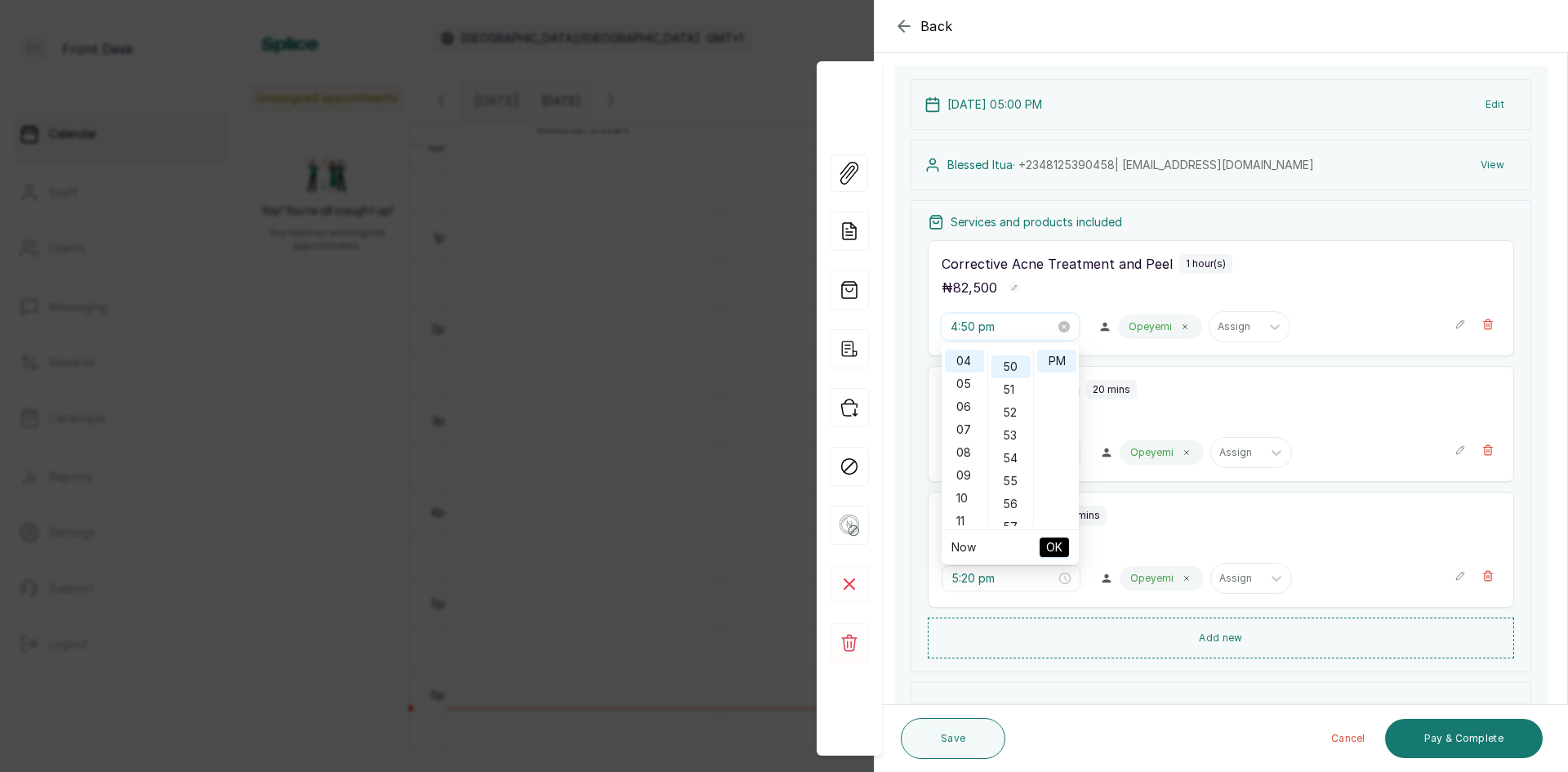
scroll to position [1143, 0]
click at [958, 386] on div "05" at bounding box center [965, 383] width 40 height 23
click at [1010, 403] on div "45" at bounding box center [1011, 410] width 40 height 23
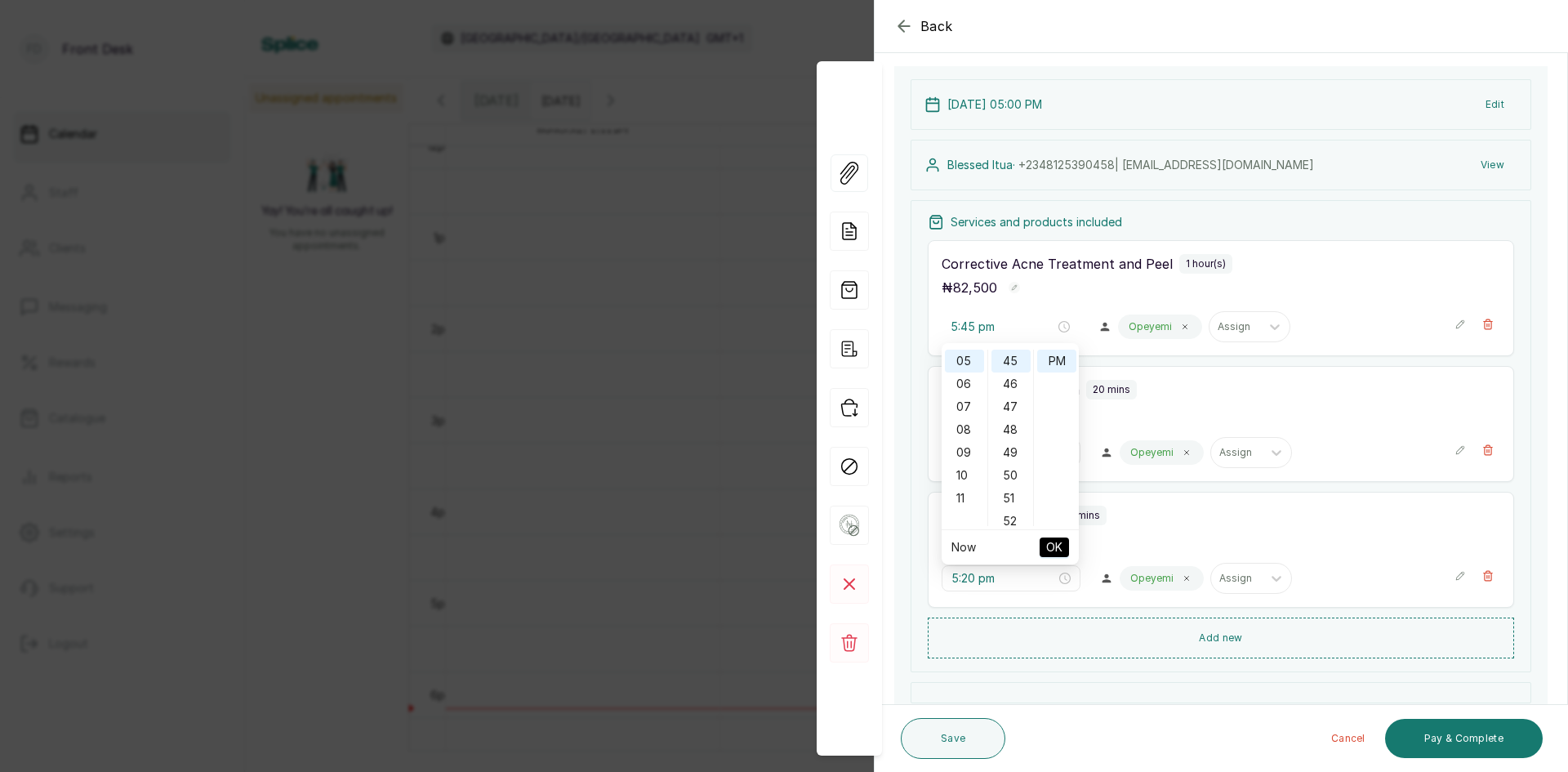
click at [1059, 539] on span "OK" at bounding box center [1053, 548] width 16 height 31
type input "5:00 pm"
type input "5:20 pm"
type input "5:45 pm"
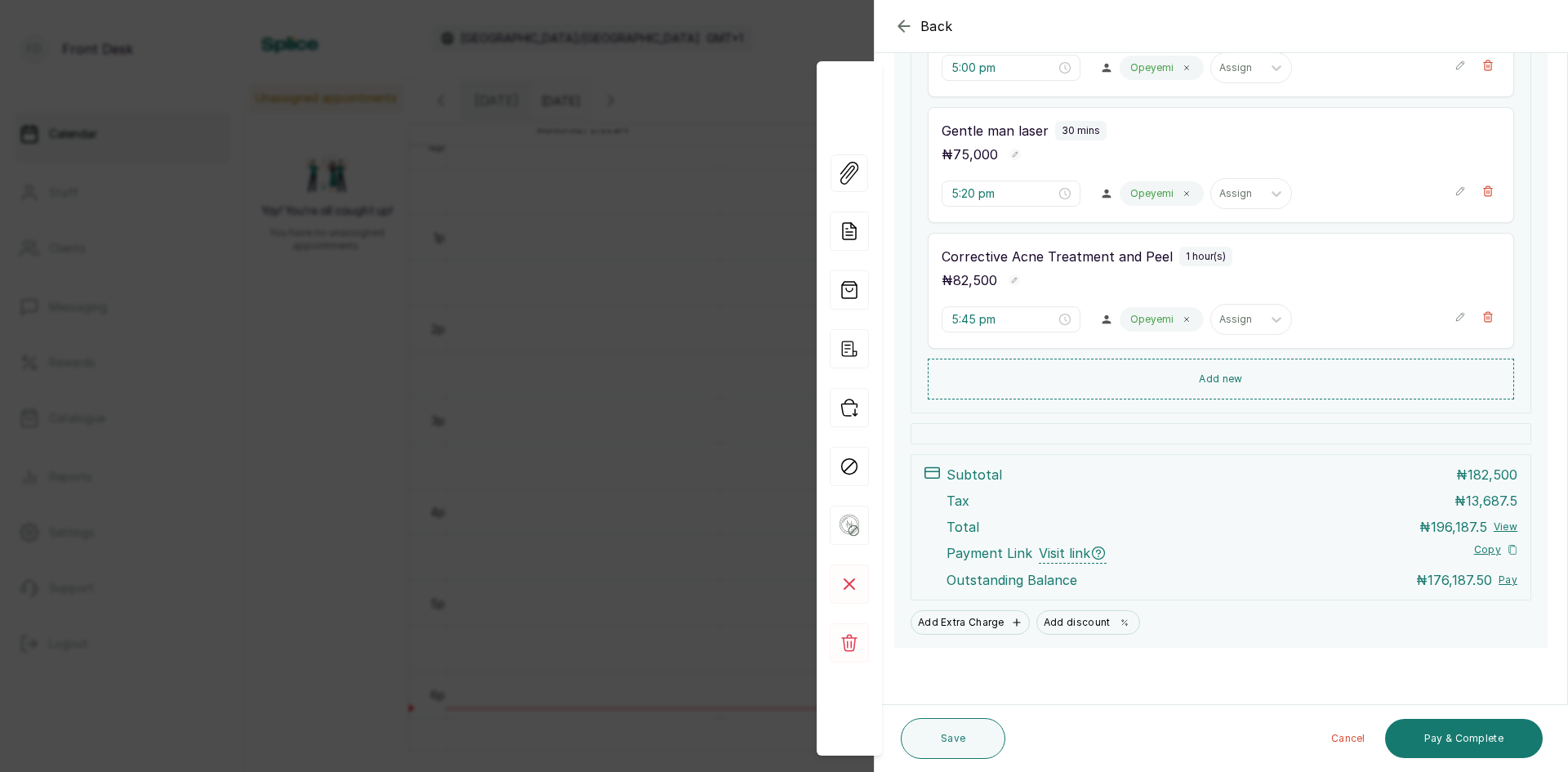
scroll to position [423, 0]
click at [964, 743] on button "Save" at bounding box center [953, 738] width 105 height 41
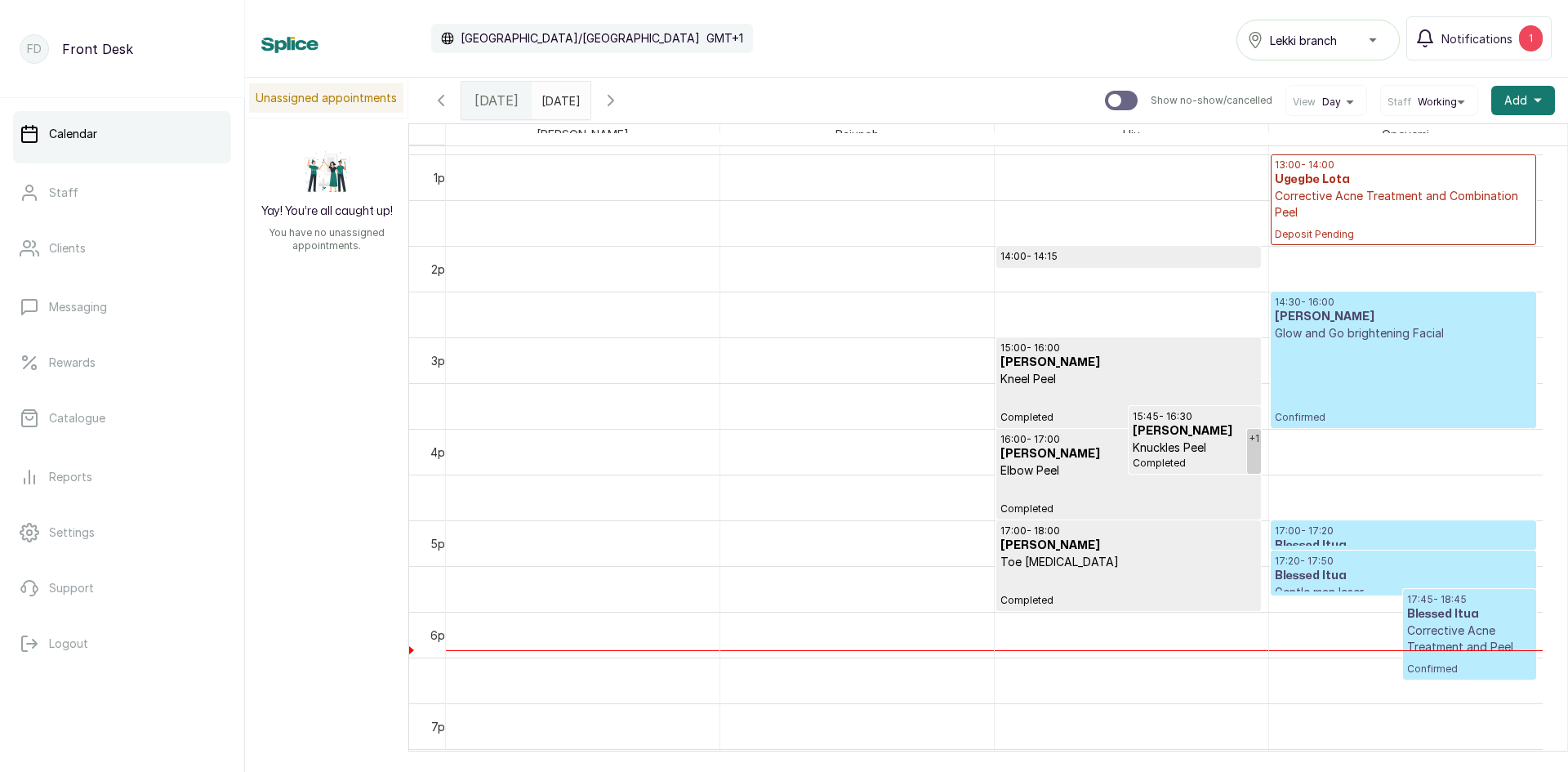
scroll to position [1285, 0]
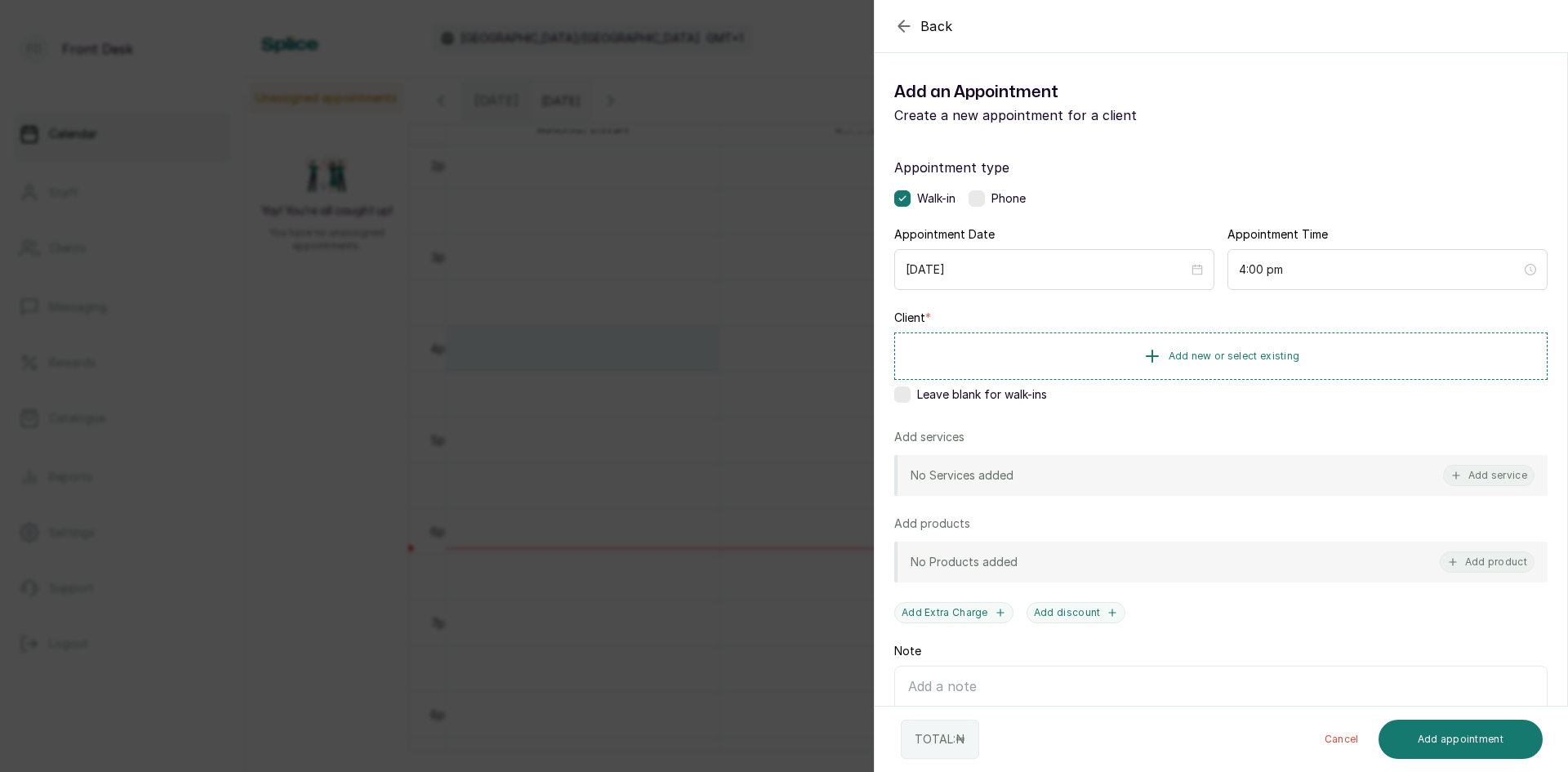
click at [611, 403] on div "Back Add Appointment Add an Appointment Create a new appointment for a client A…" at bounding box center [784, 386] width 1568 height 772
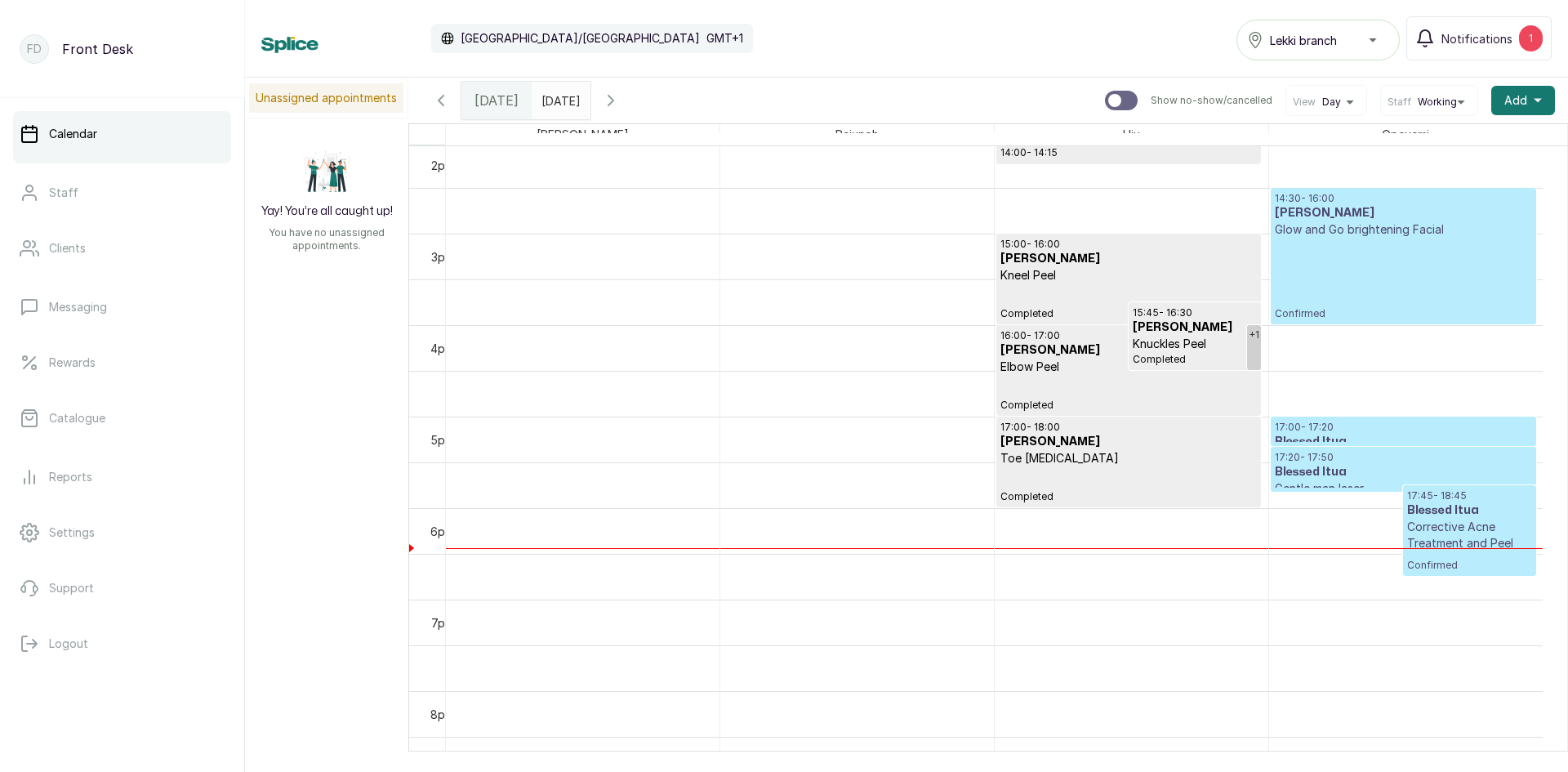
click at [1437, 507] on h3 "Blessed Itua" at bounding box center [1468, 510] width 124 height 16
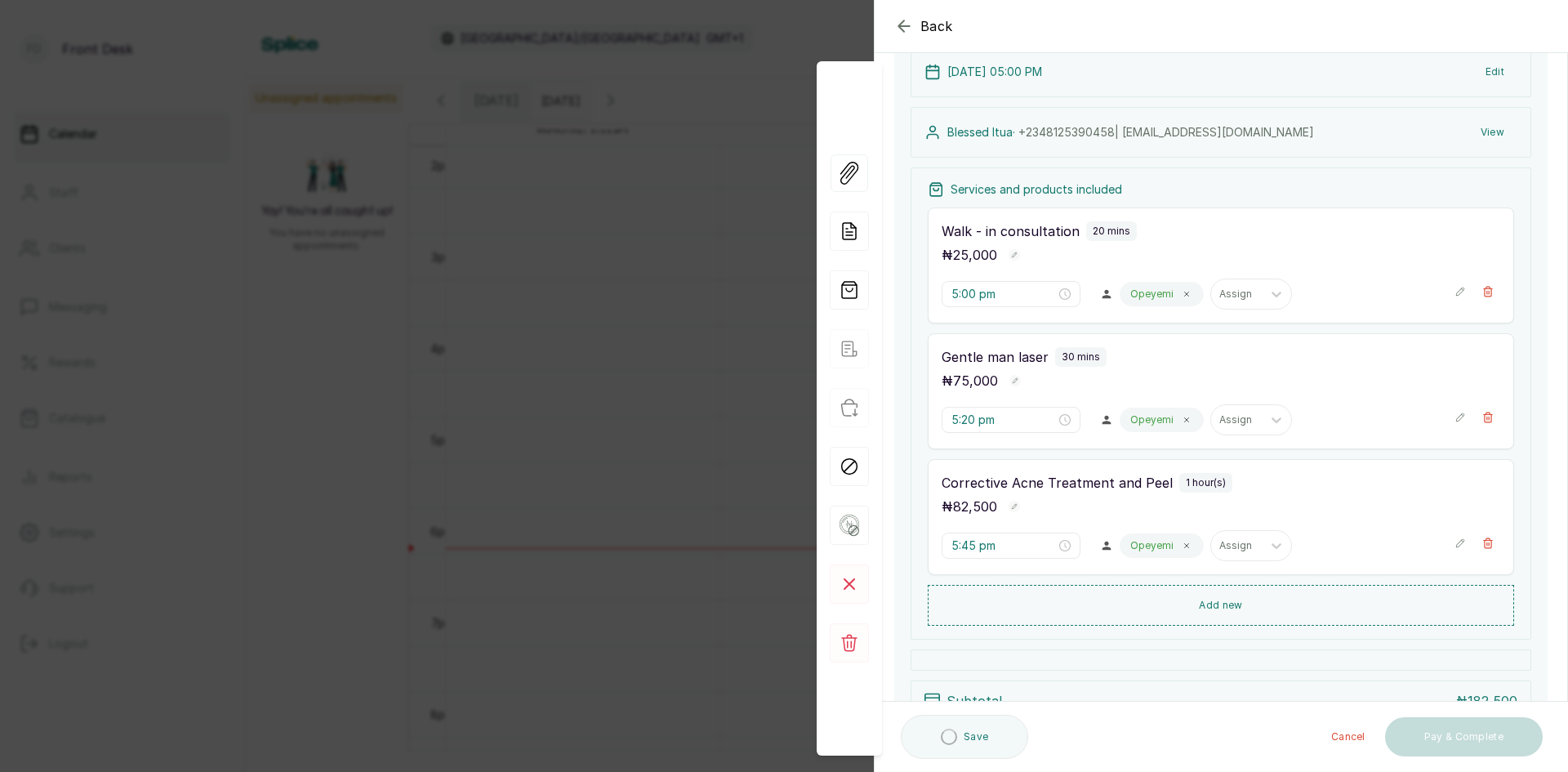
scroll to position [245, 0]
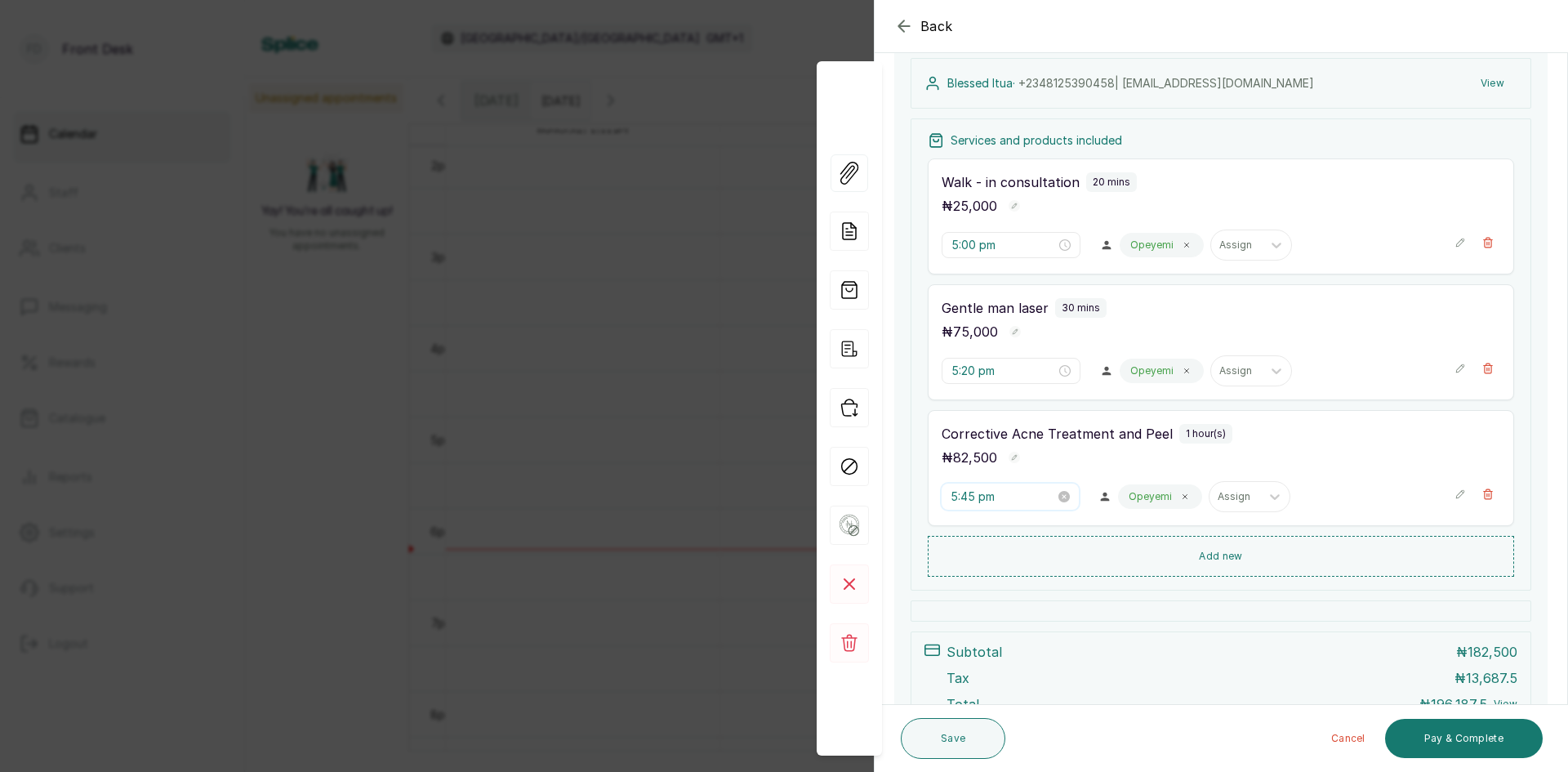
click at [991, 495] on input "5:45 pm" at bounding box center [1003, 496] width 105 height 18
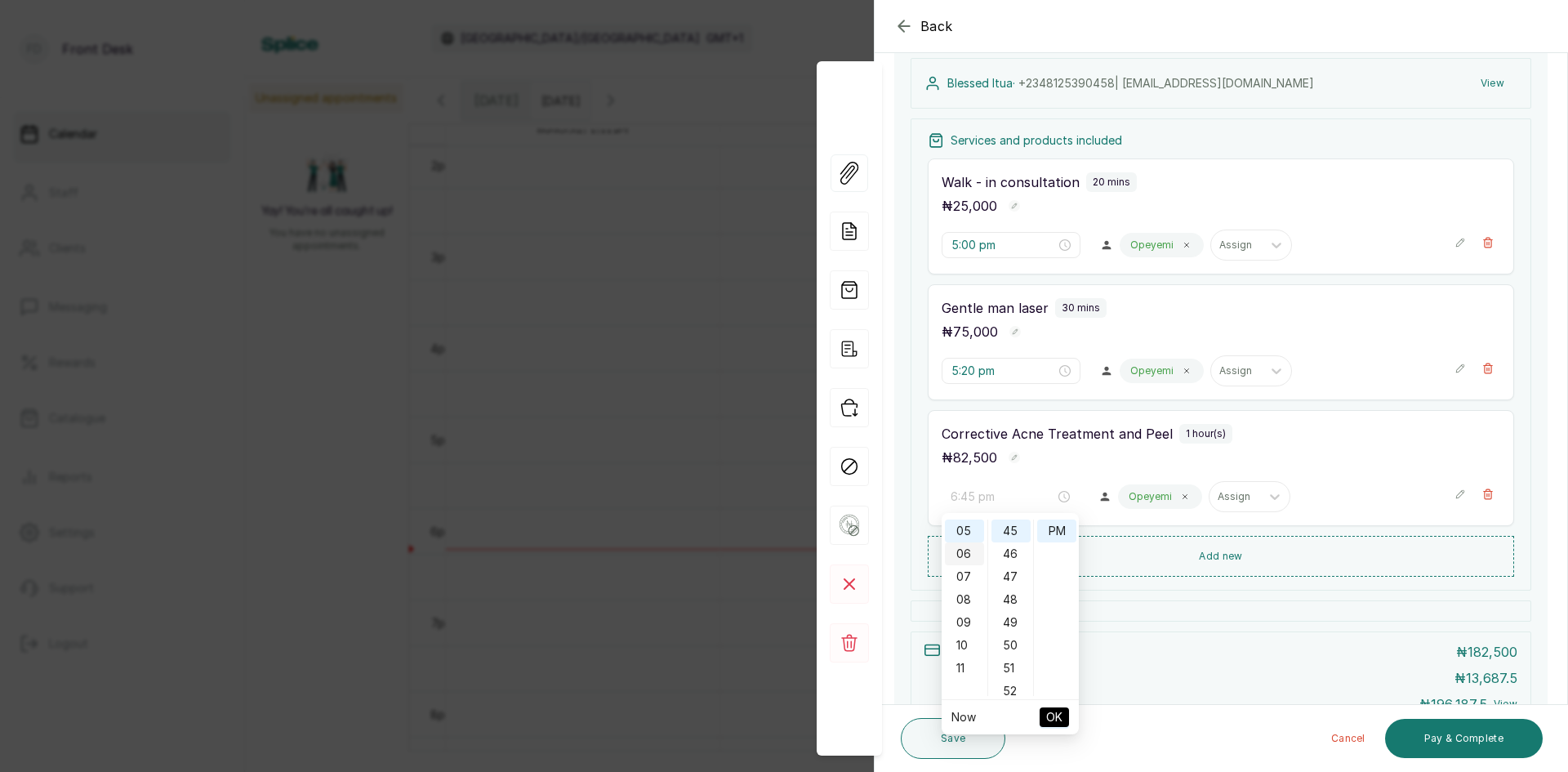
click at [967, 559] on div "06" at bounding box center [965, 554] width 40 height 23
click at [1015, 536] on div "20" at bounding box center [1011, 530] width 40 height 23
type input "6:20 pm"
click at [1052, 718] on span "OK" at bounding box center [1053, 717] width 16 height 31
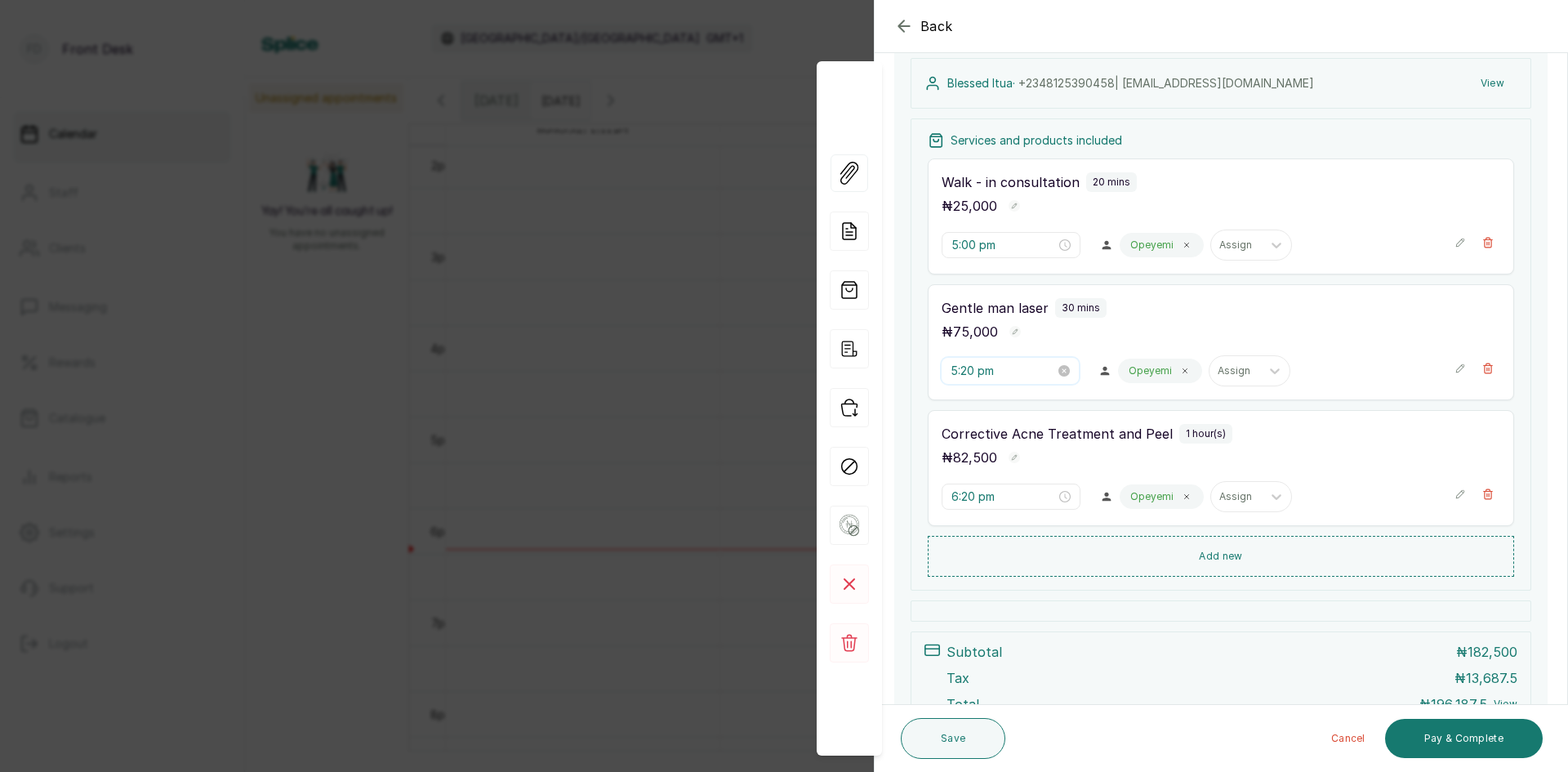
click at [990, 371] on input "5:20 pm" at bounding box center [1003, 371] width 105 height 18
click at [1015, 466] on div "30" at bounding box center [1011, 470] width 40 height 23
type input "5:20 pm"
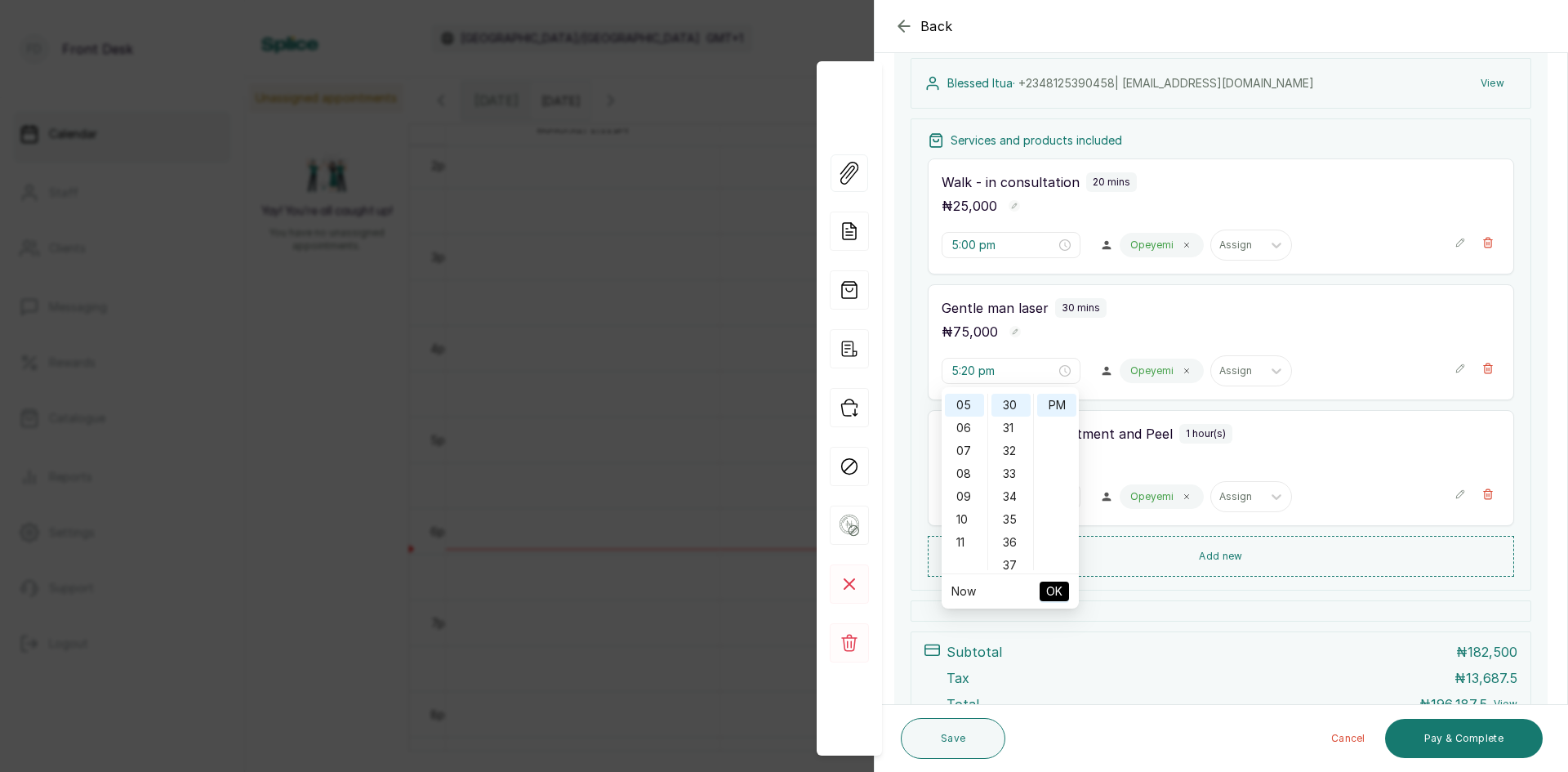
click at [1142, 585] on div "Services and products included Walk - in consultation 20 mins ₦ 25,000 5:00 pm …" at bounding box center [1221, 354] width 620 height 472
click at [961, 498] on input "6:20 pm" at bounding box center [1003, 496] width 105 height 18
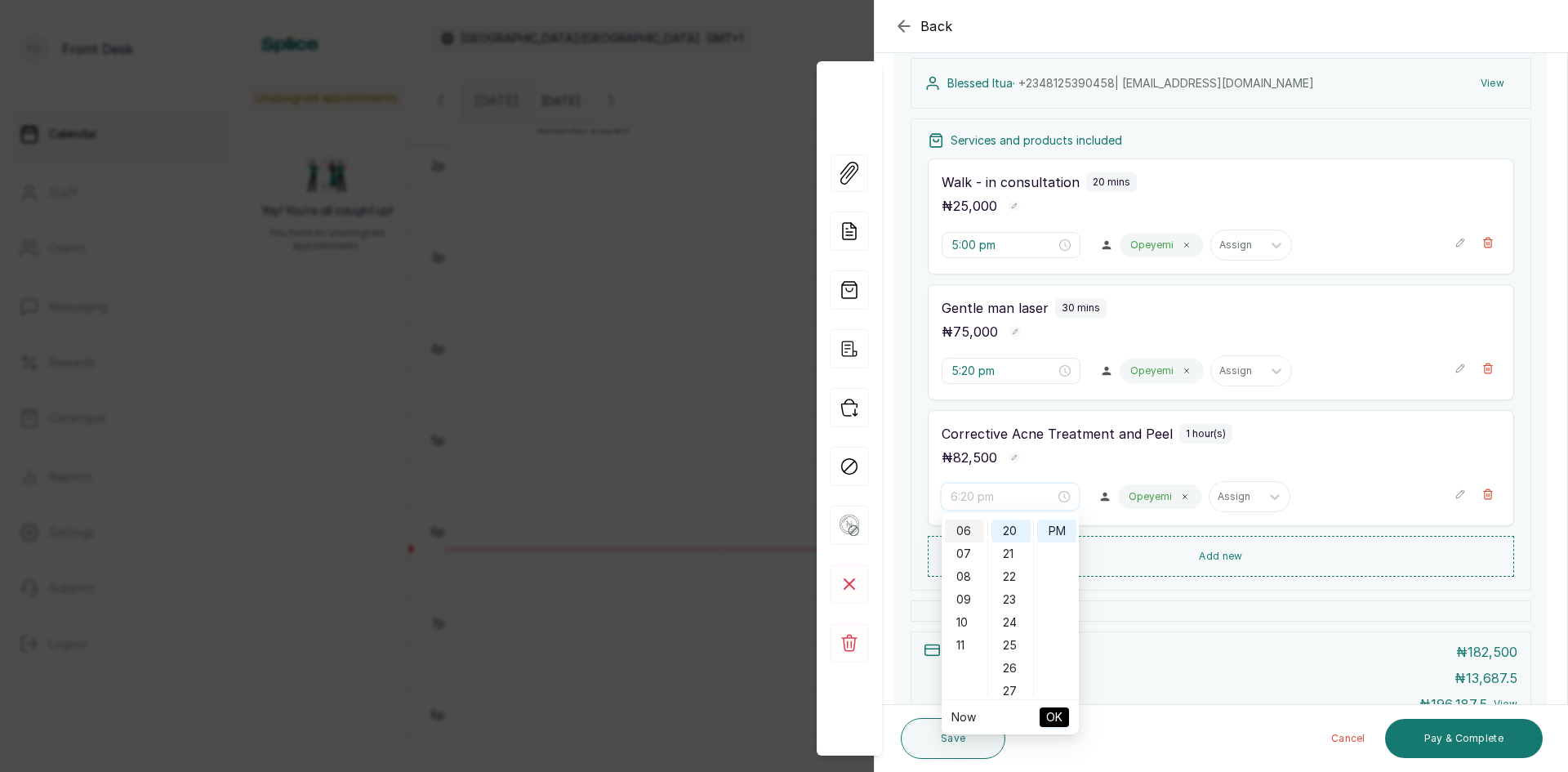
scroll to position [56, 0]
click at [966, 589] on div "05" at bounding box center [965, 590] width 40 height 23
click at [1013, 565] on div "50" at bounding box center [1011, 563] width 40 height 23
type input "5:50 pm"
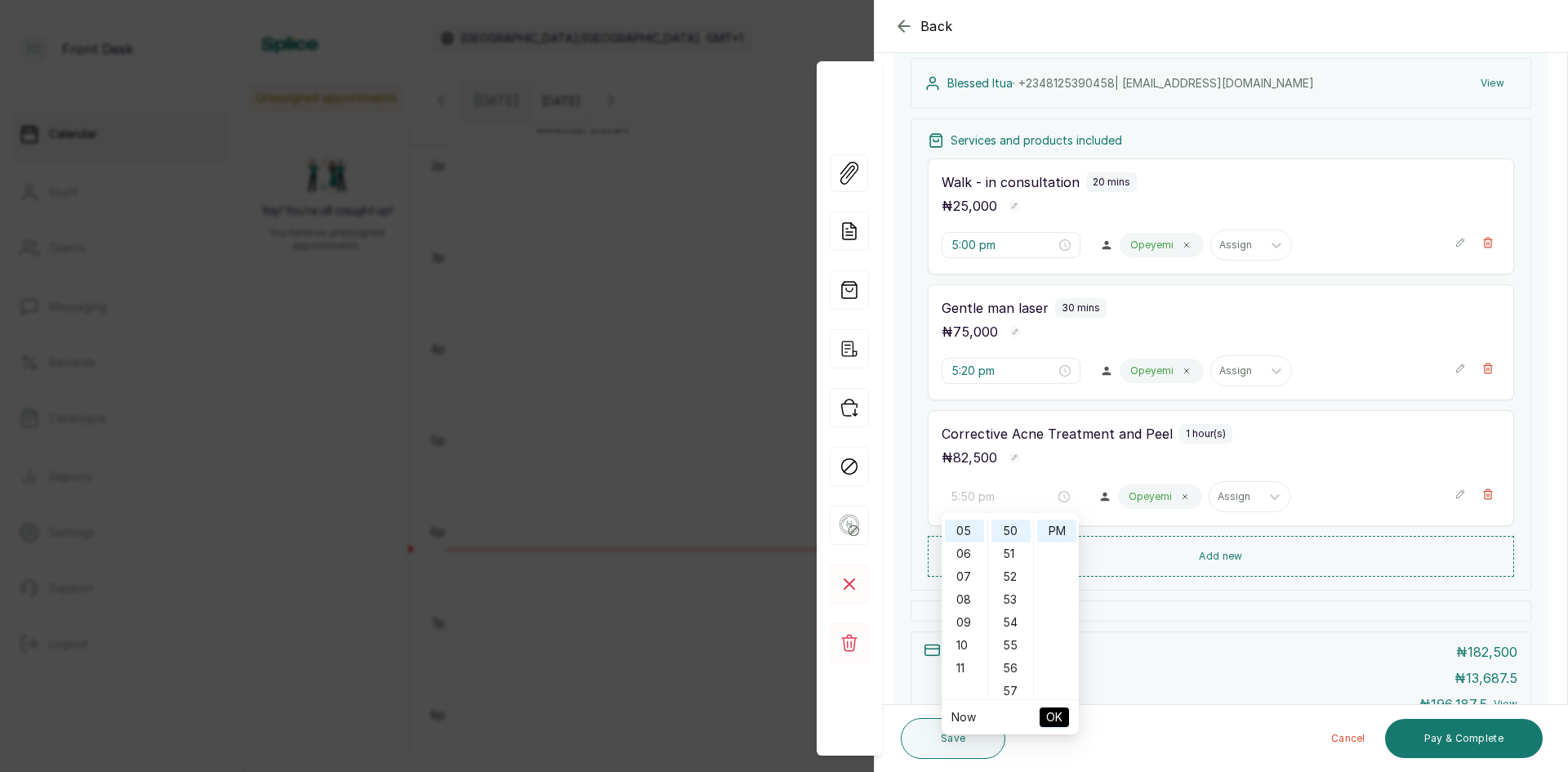
scroll to position [1143, 0]
click at [1058, 712] on span "OK" at bounding box center [1053, 717] width 16 height 31
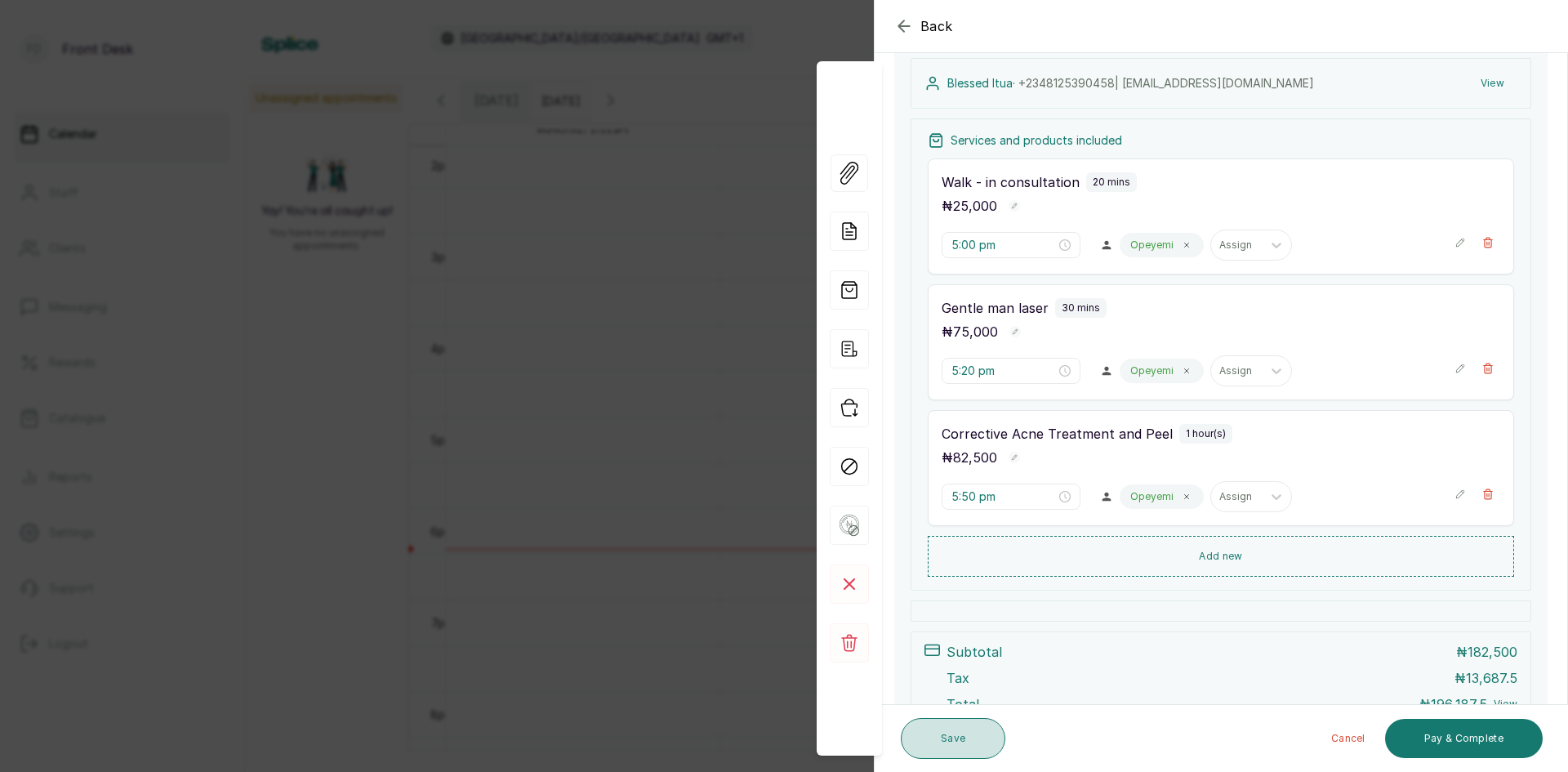
click at [979, 738] on button "Save" at bounding box center [953, 738] width 105 height 41
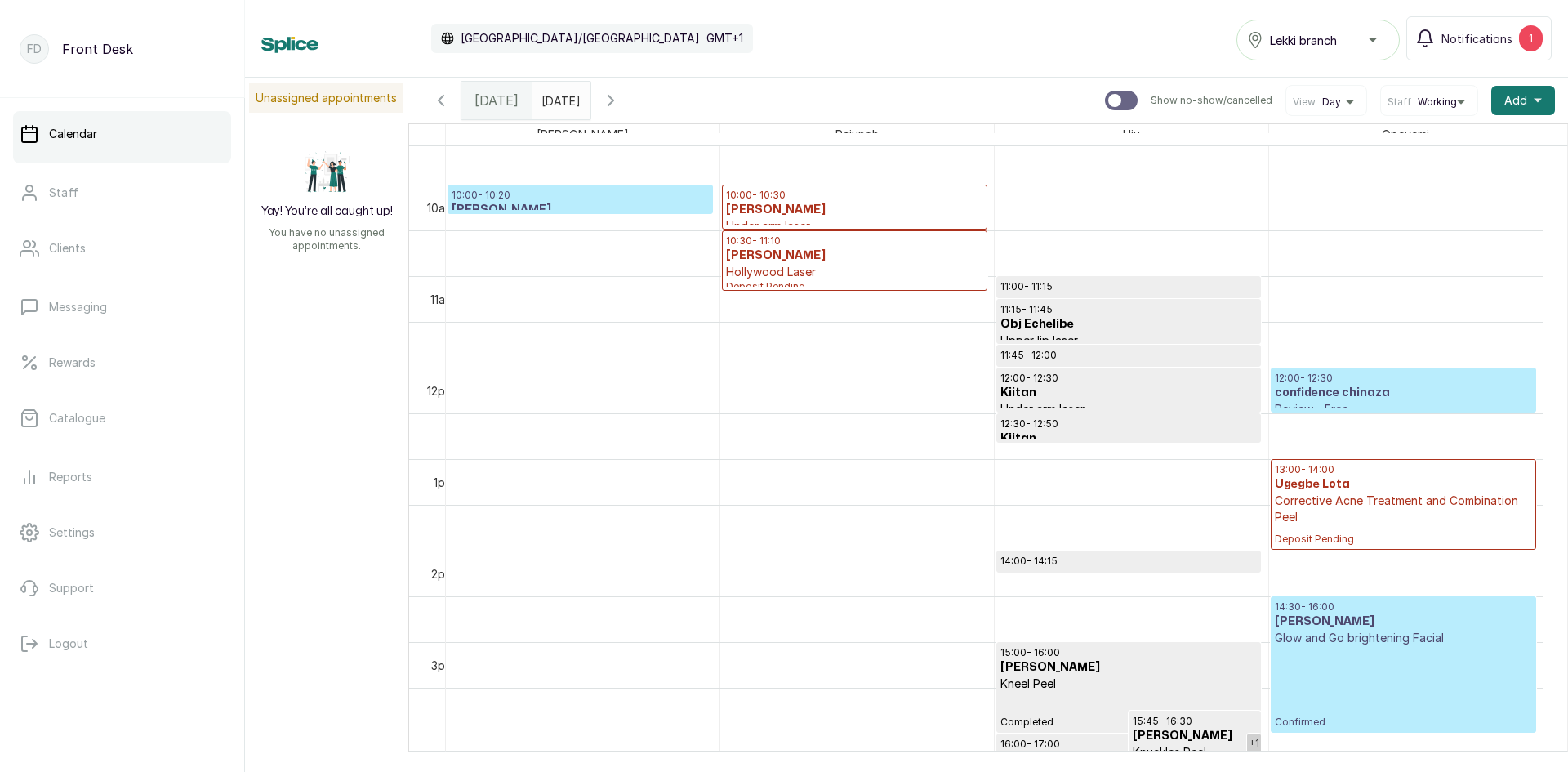
scroll to position [982, 0]
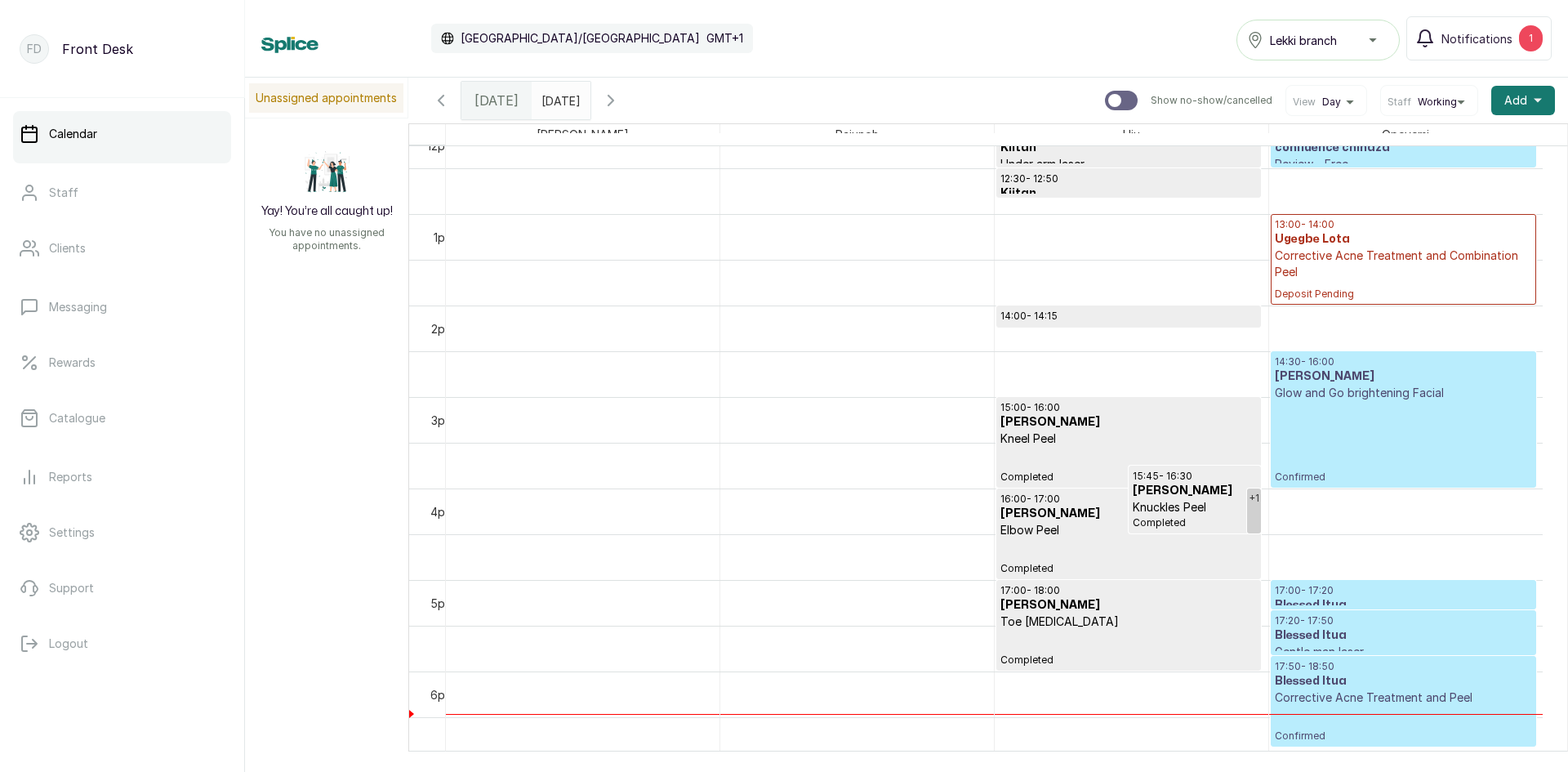
click at [1425, 435] on p "Confirmed" at bounding box center [1402, 443] width 257 height 83
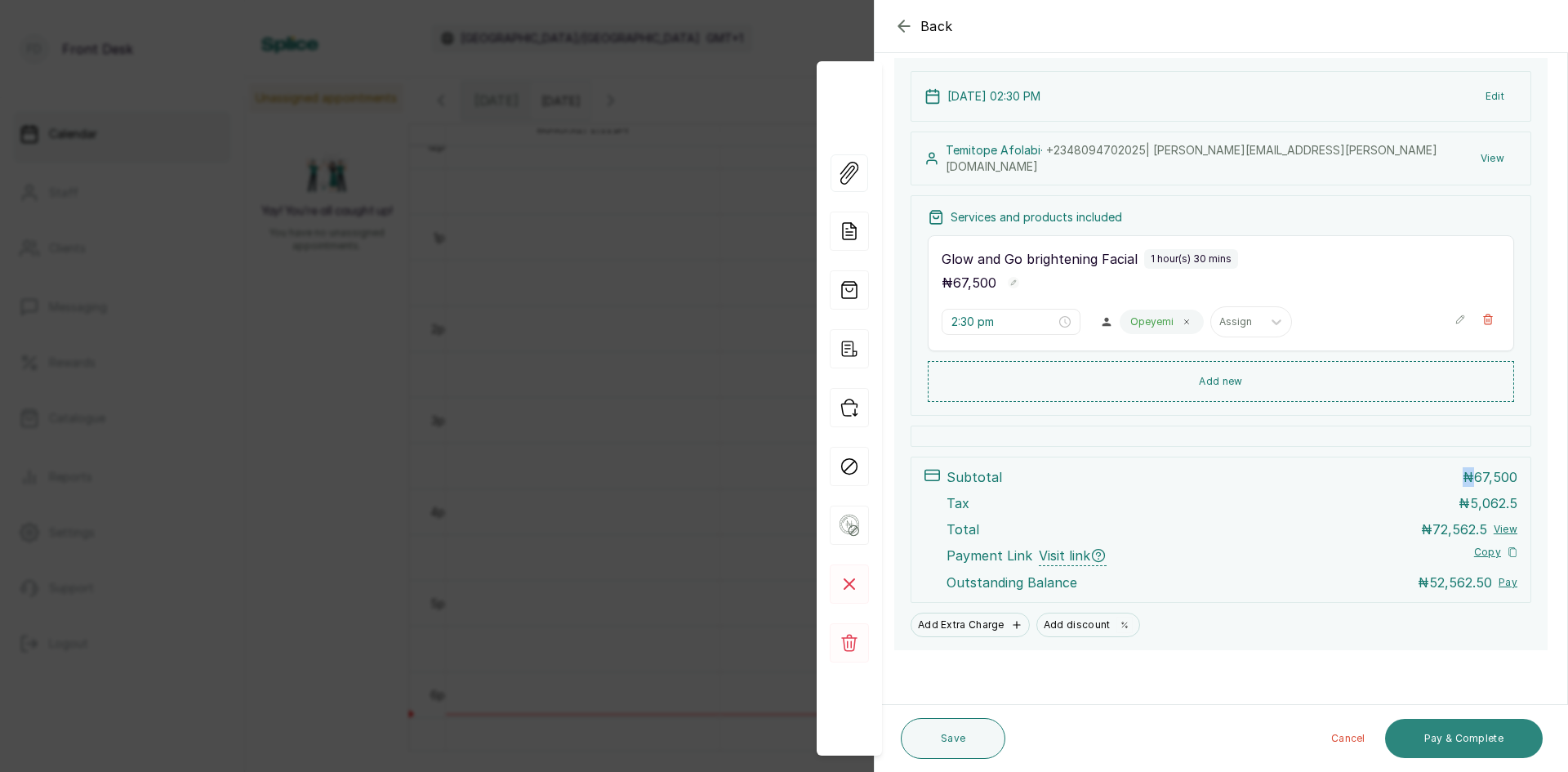
click at [1474, 744] on button "Pay & Complete" at bounding box center [1463, 738] width 157 height 40
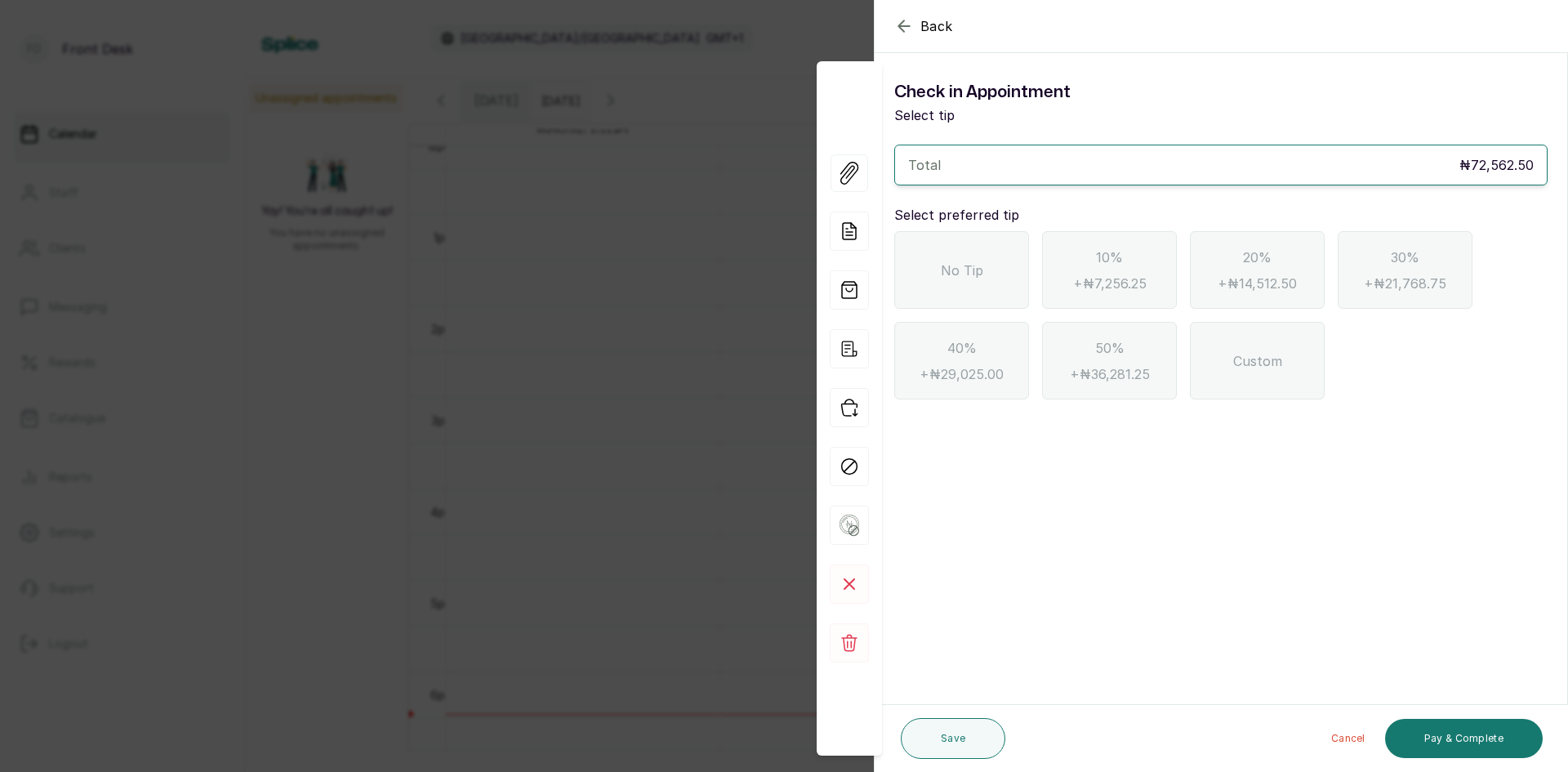
click at [958, 272] on span "No Tip" at bounding box center [961, 270] width 42 height 20
click at [1436, 742] on button "Pay & Complete" at bounding box center [1463, 738] width 157 height 40
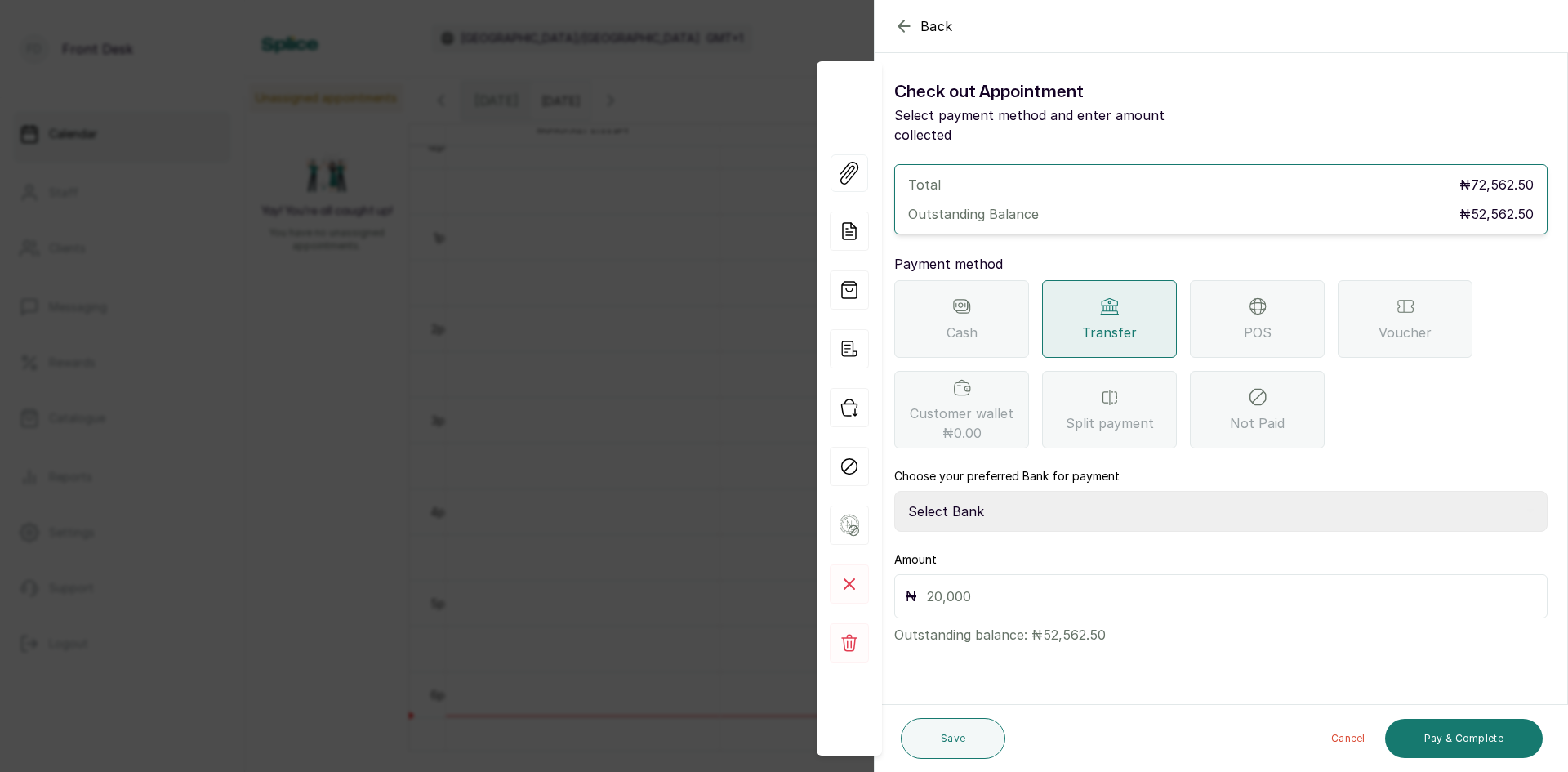
click at [1017, 491] on select "Select Bank DONNA ONYENDI Fairmoney Microfinance Bank SKN ANALYTICS MED AESTH. …" at bounding box center [1221, 512] width 653 height 41
select select "43272bc0-21c6-4b19-b9fb-c2093b8603c2"
click at [894, 491] on select "Select Bank DONNA ONYENDI Fairmoney Microfinance Bank SKN ANALYTICS MED AESTH. …" at bounding box center [1221, 512] width 653 height 41
click at [1027, 585] on input "text" at bounding box center [1232, 596] width 610 height 23
type input "52,562.50"
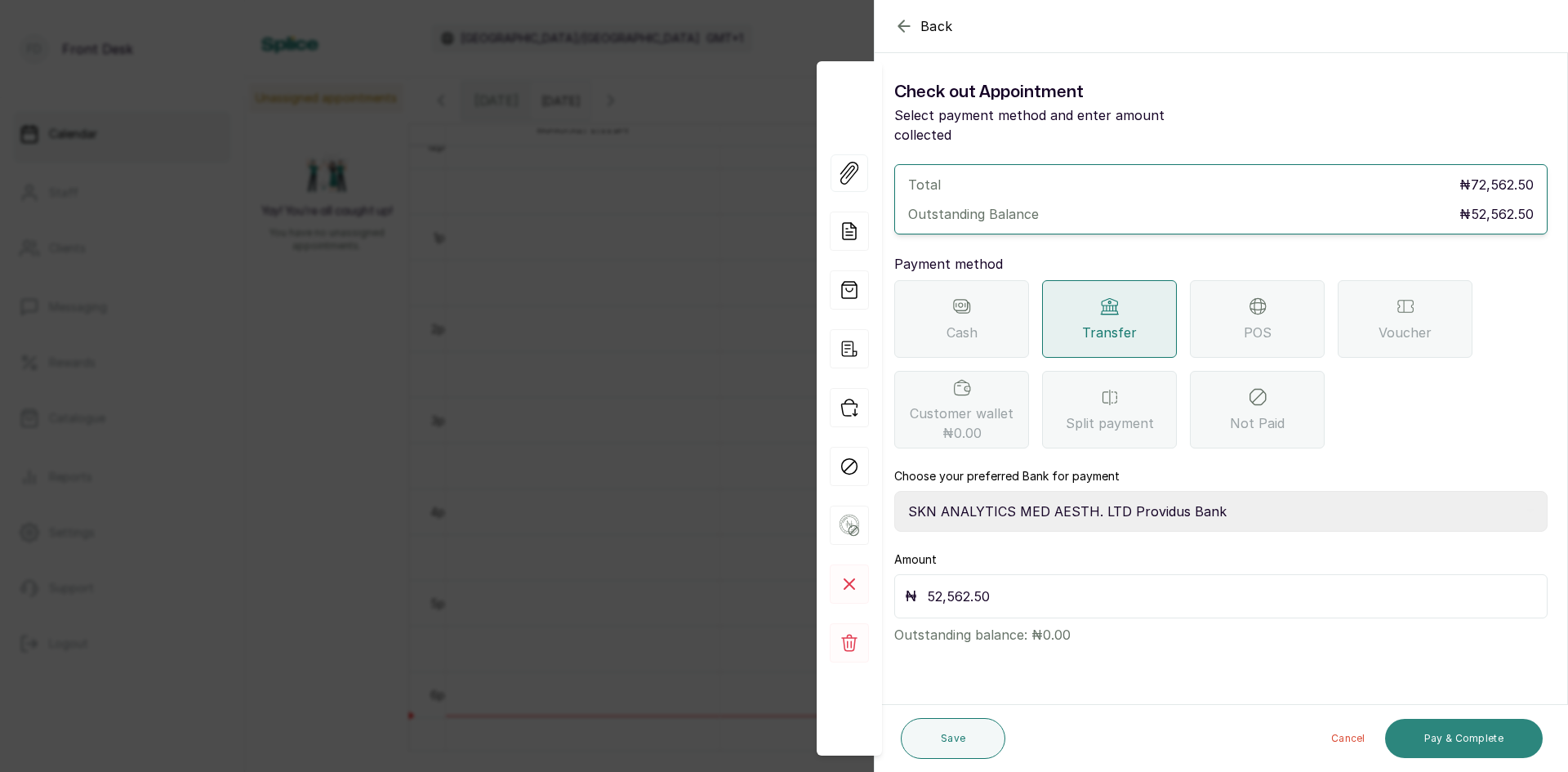
click at [1429, 741] on button "Pay & Complete" at bounding box center [1463, 738] width 157 height 40
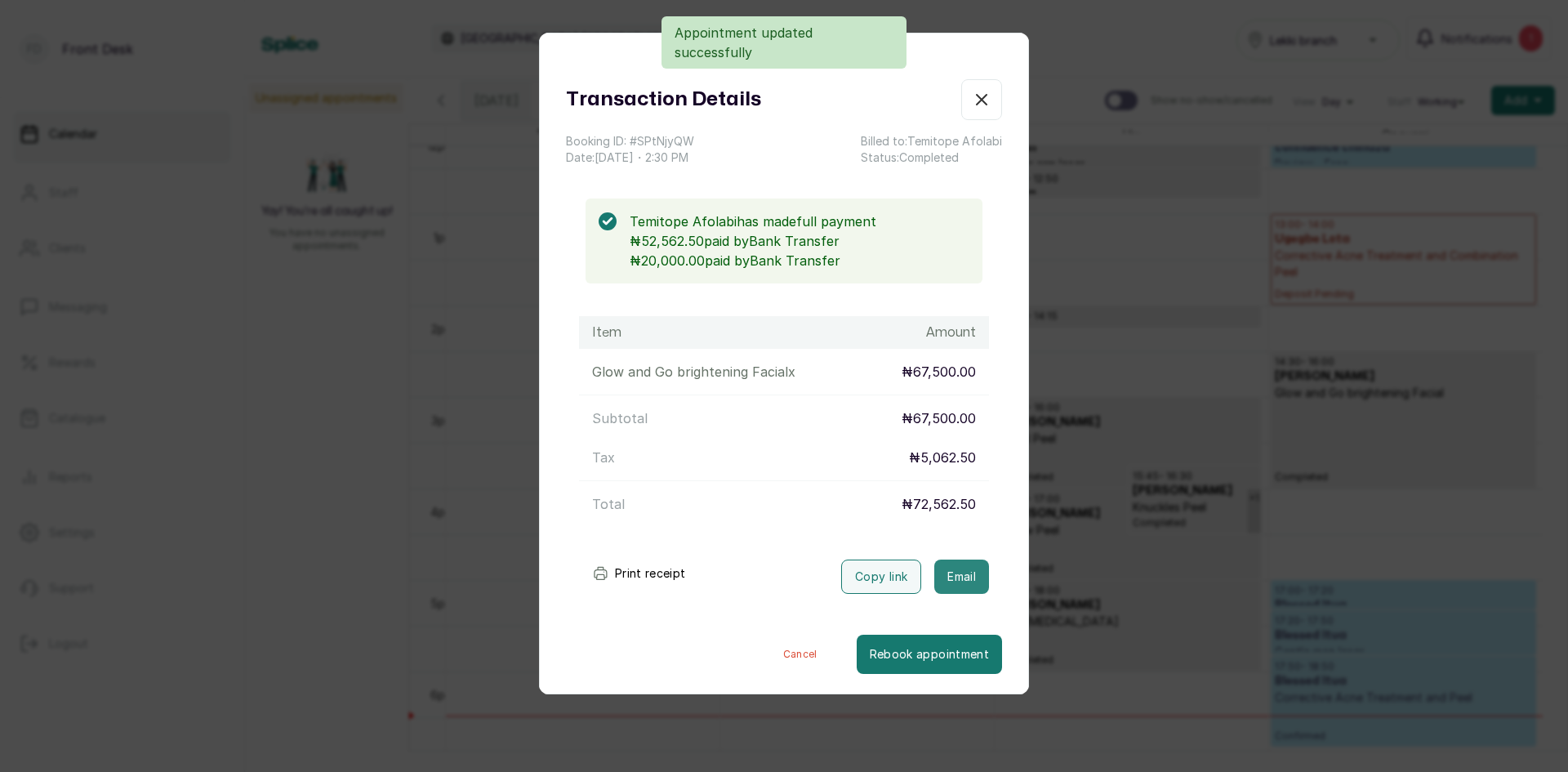
click at [961, 578] on button "Email" at bounding box center [961, 577] width 55 height 34
click at [1221, 398] on div "Transaction Details Booking ID: # SPtNjyQW Date: 12 Sep, 2025 ・ 2:30 PM Billed …" at bounding box center [784, 386] width 1568 height 772
click at [1221, 400] on div "15:00 - 16:00 Abisola Ademiluyi Kneel Peel Completed" at bounding box center [1128, 443] width 263 height 89
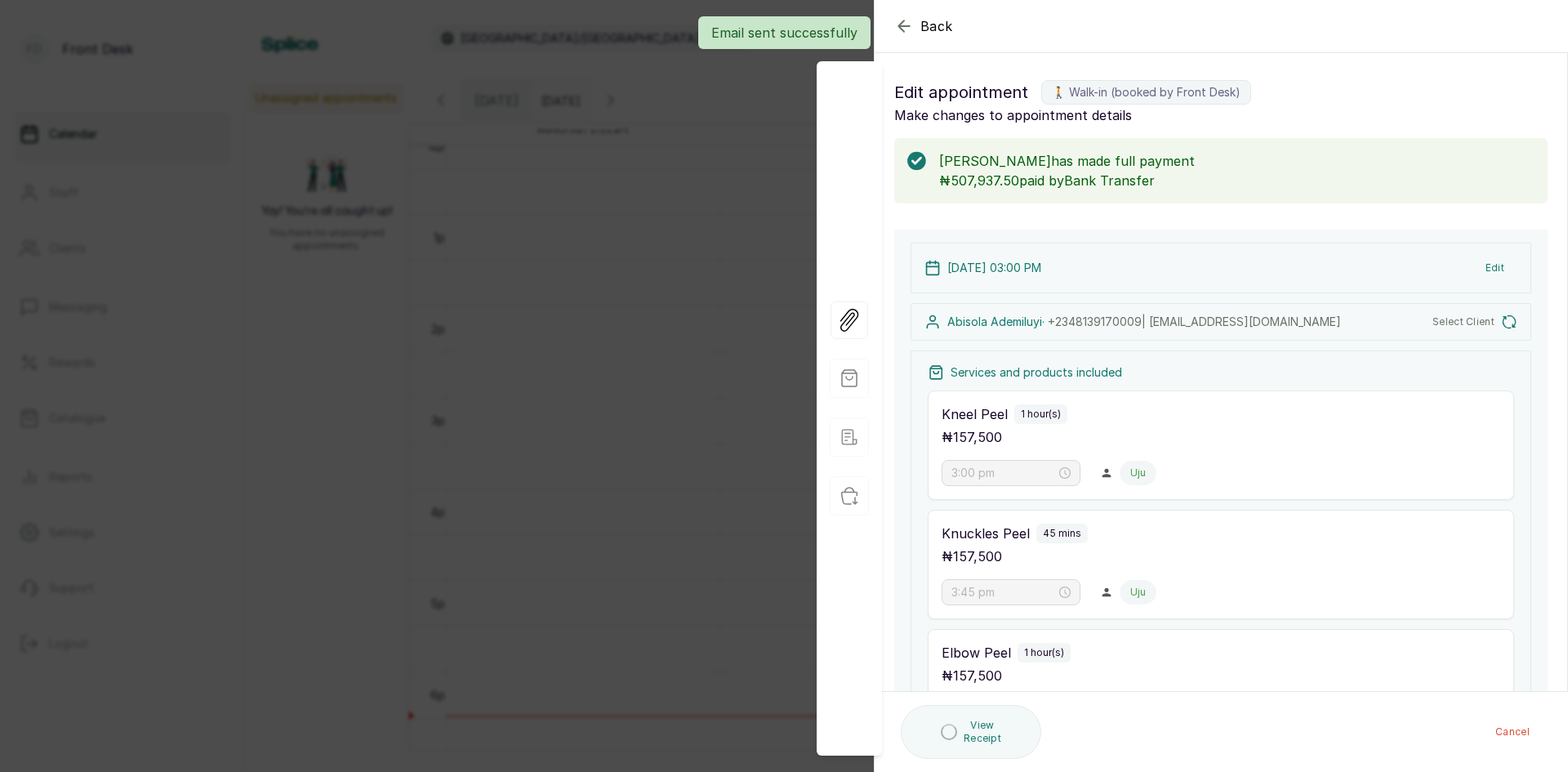
click at [629, 383] on div "Back Appointment Details Edit appointment 🚶 Walk-in (booked by Front Desk) Make…" at bounding box center [784, 386] width 1568 height 772
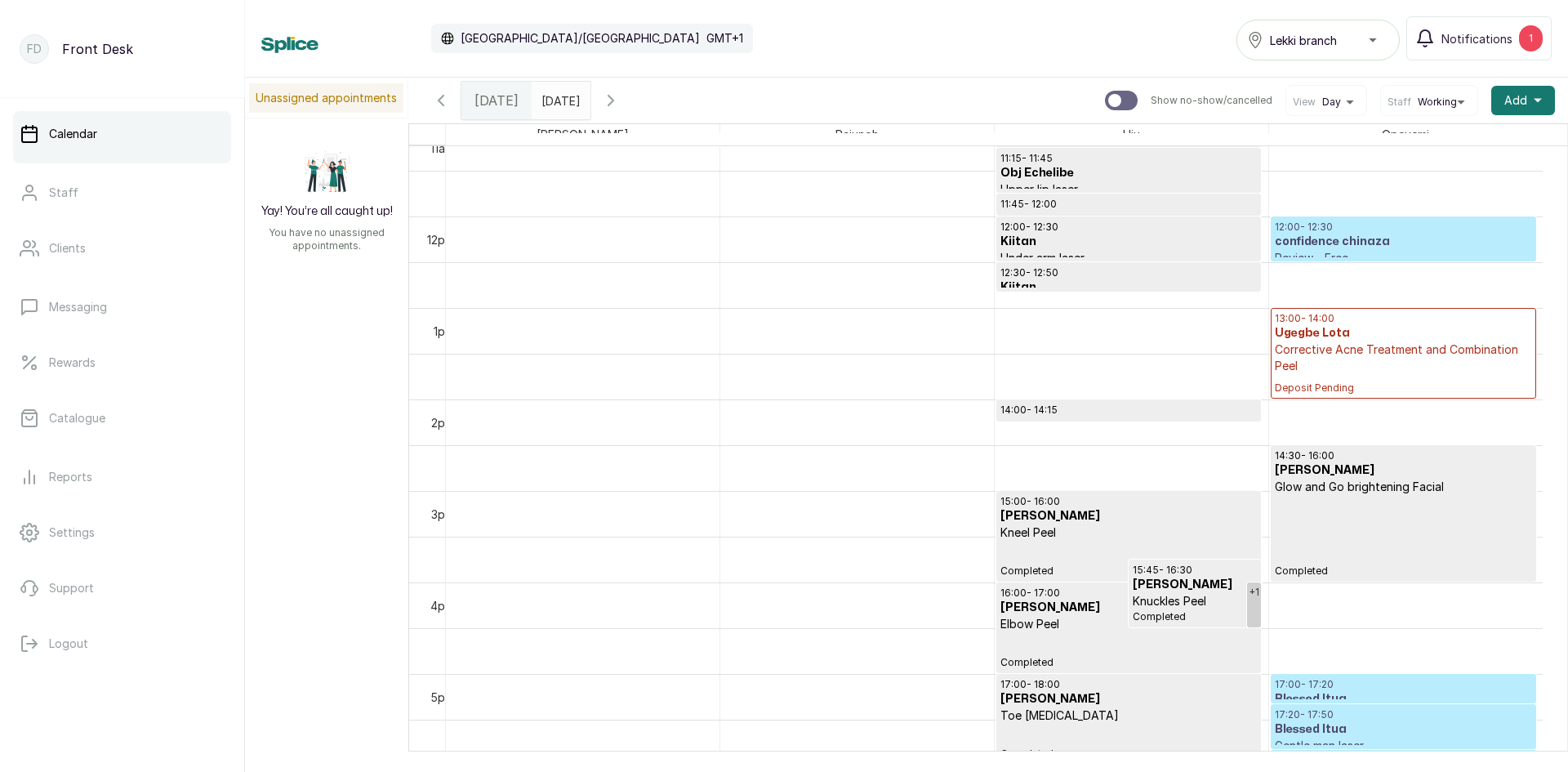
scroll to position [1193, 0]
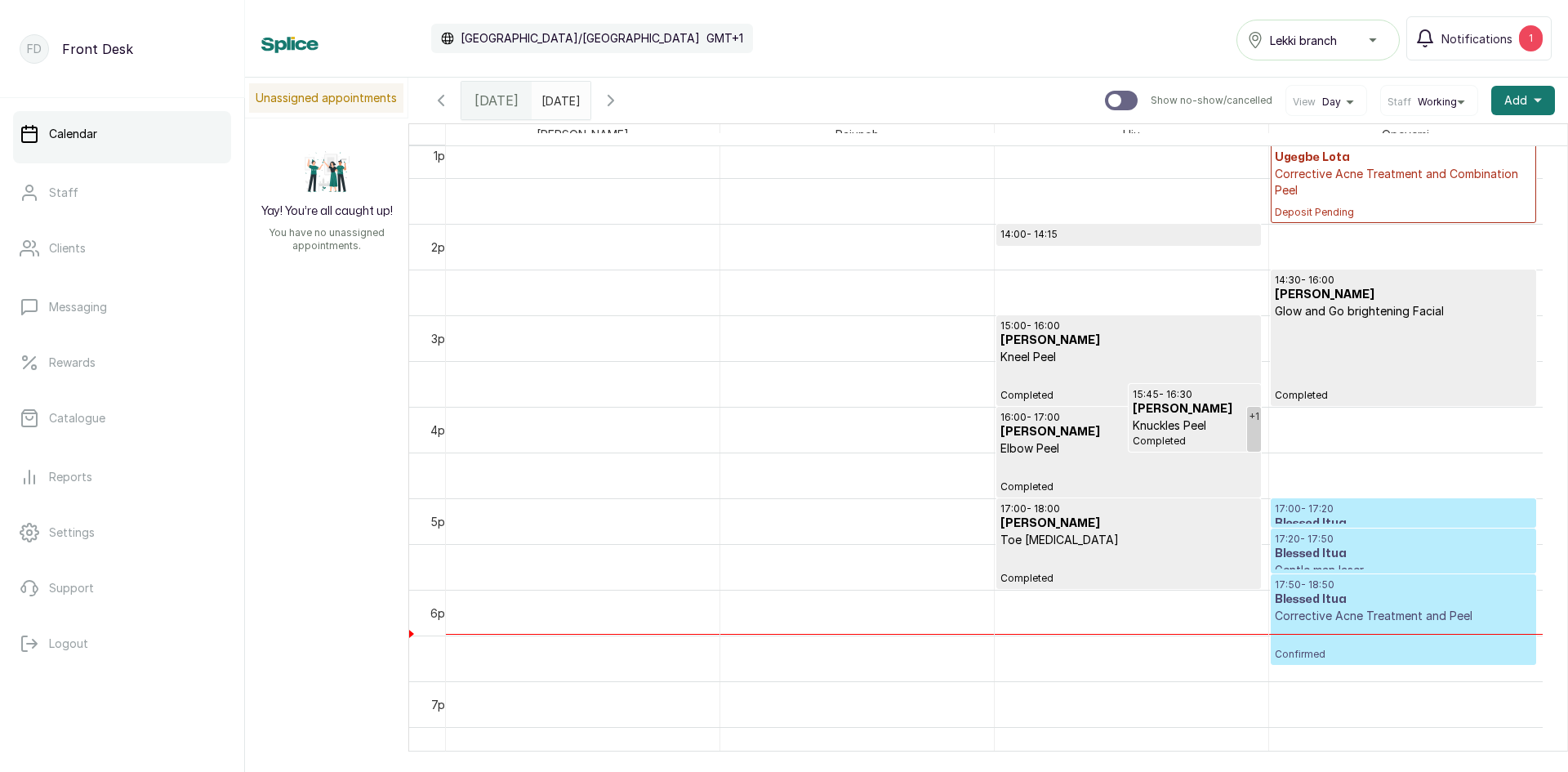
click at [558, 101] on input "12/09/2025" at bounding box center [546, 96] width 26 height 28
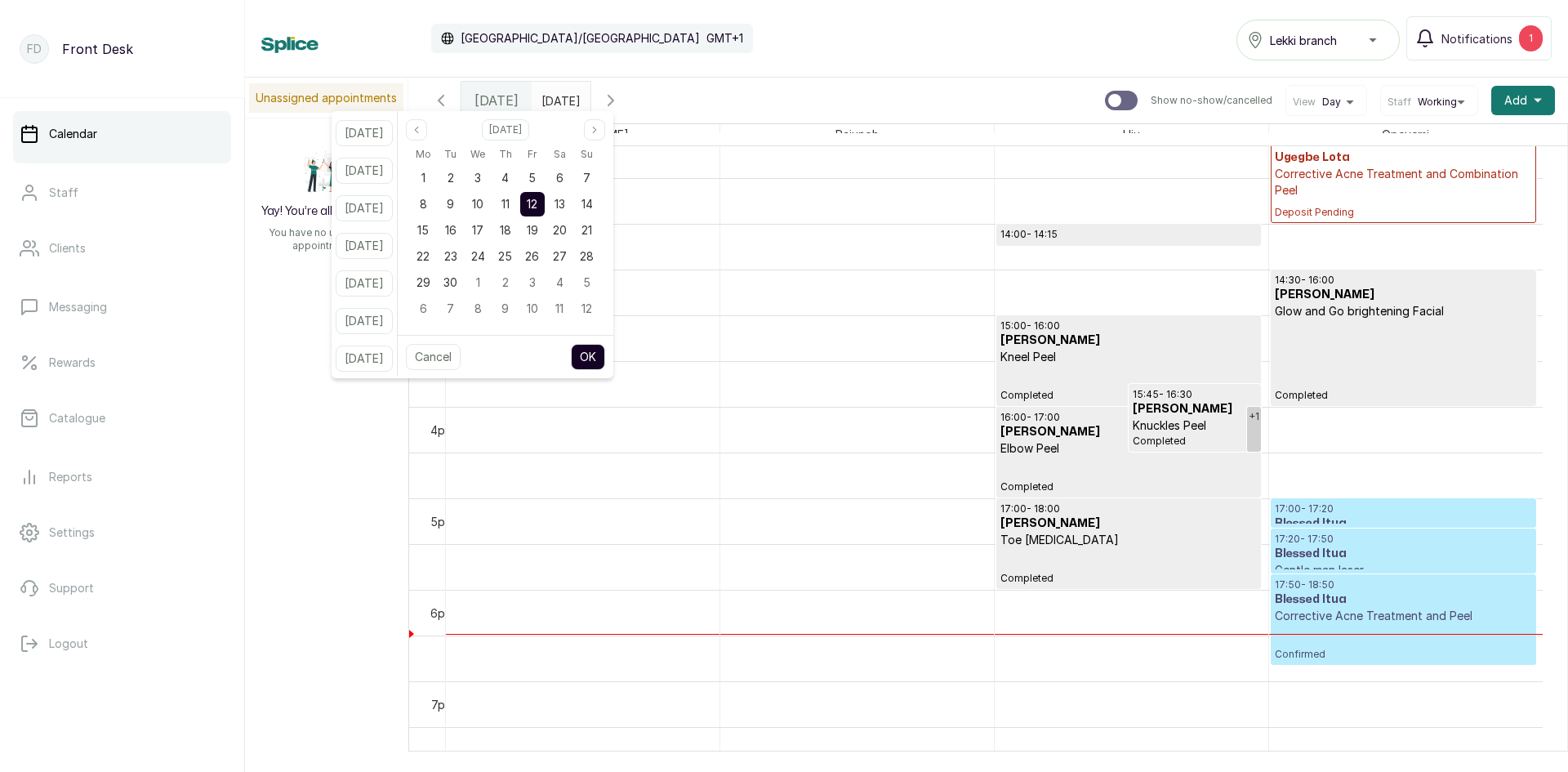
click at [558, 101] on input "12/09/2025" at bounding box center [546, 96] width 26 height 28
click at [565, 204] on span "13" at bounding box center [559, 204] width 10 height 14
click at [600, 363] on button "OK" at bounding box center [588, 357] width 34 height 26
type input "13/09/2025"
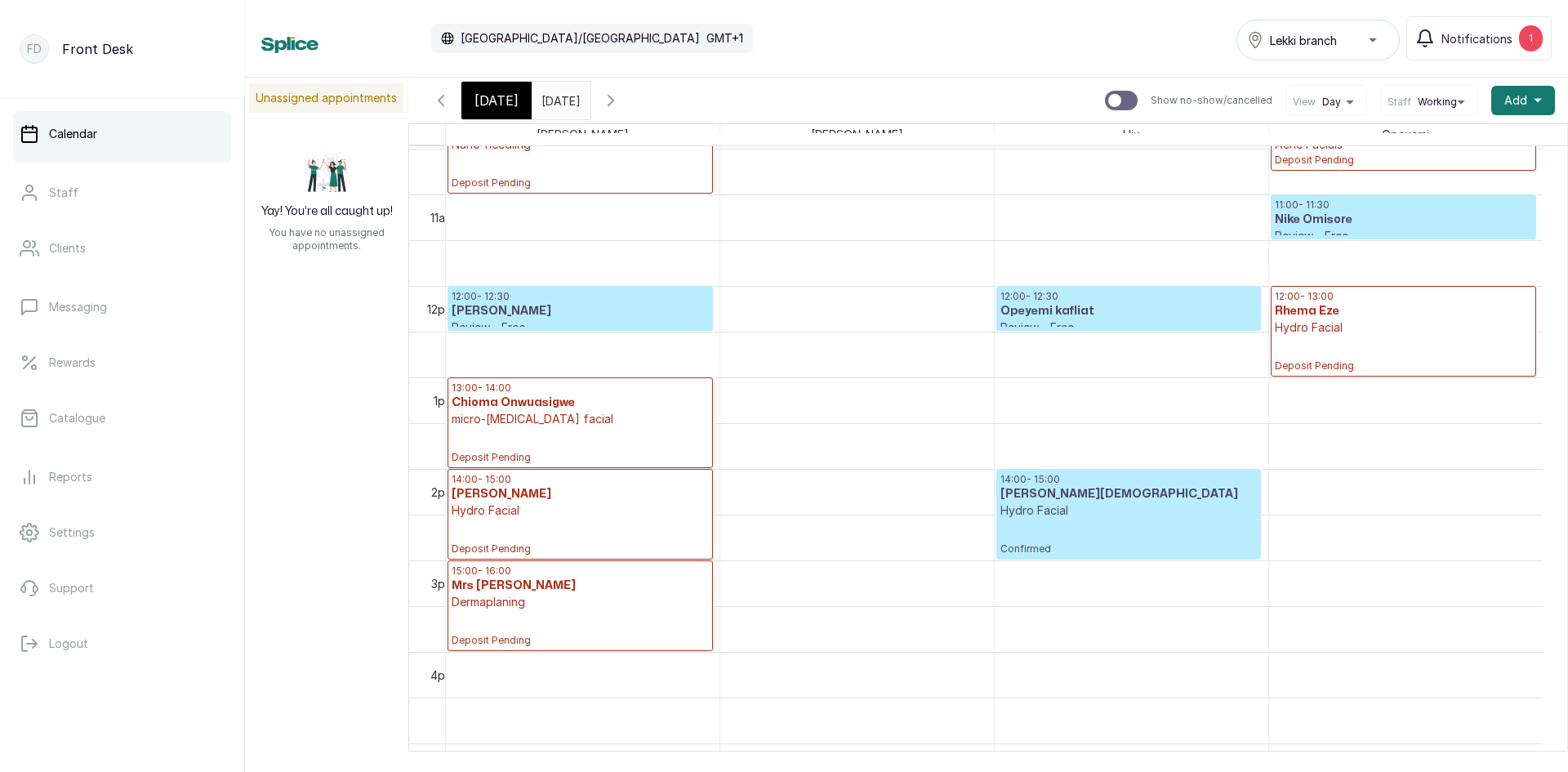
click at [1311, 335] on p "Hydro Facial" at bounding box center [1402, 328] width 257 height 16
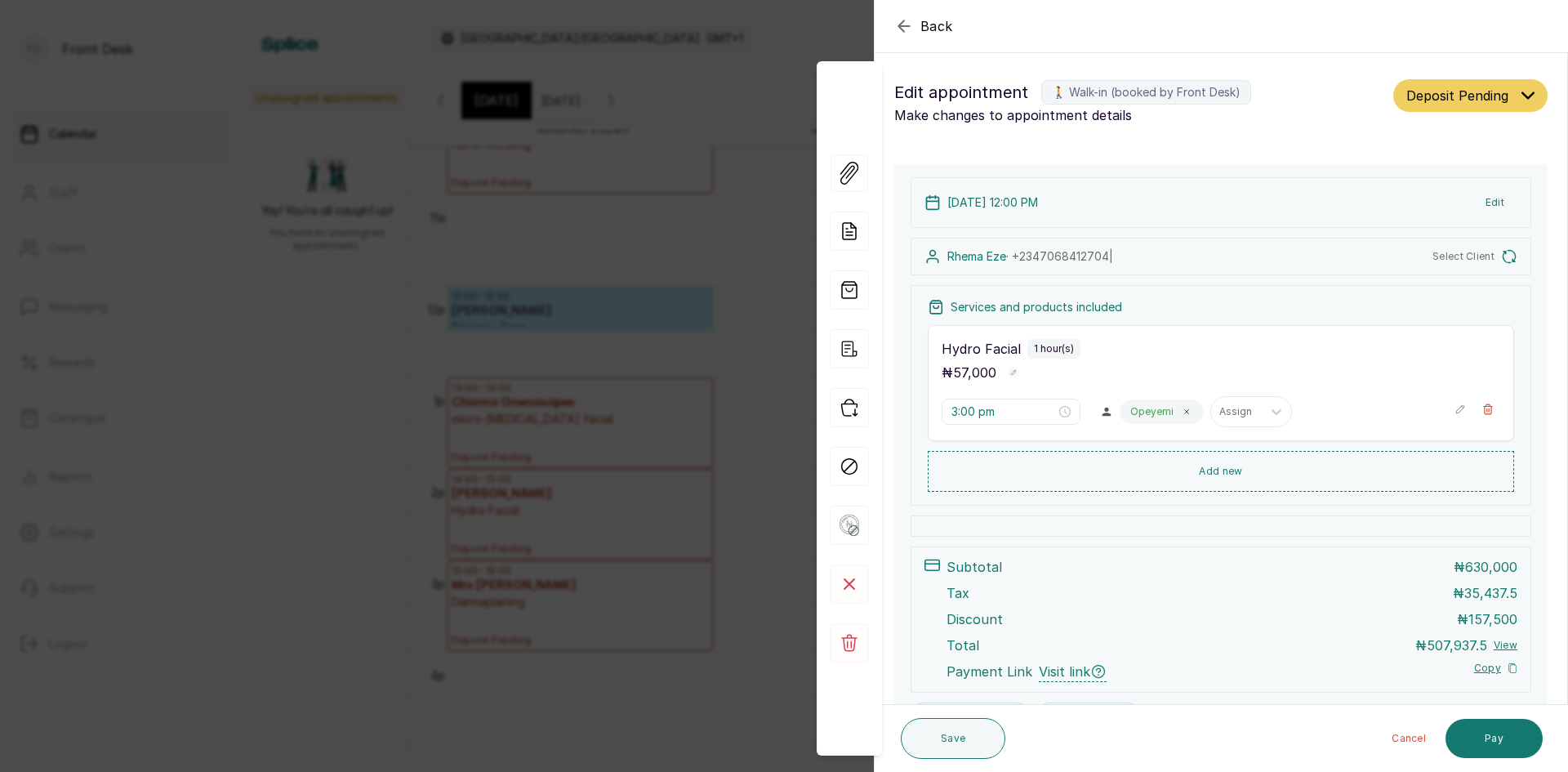
type input "12:00 pm"
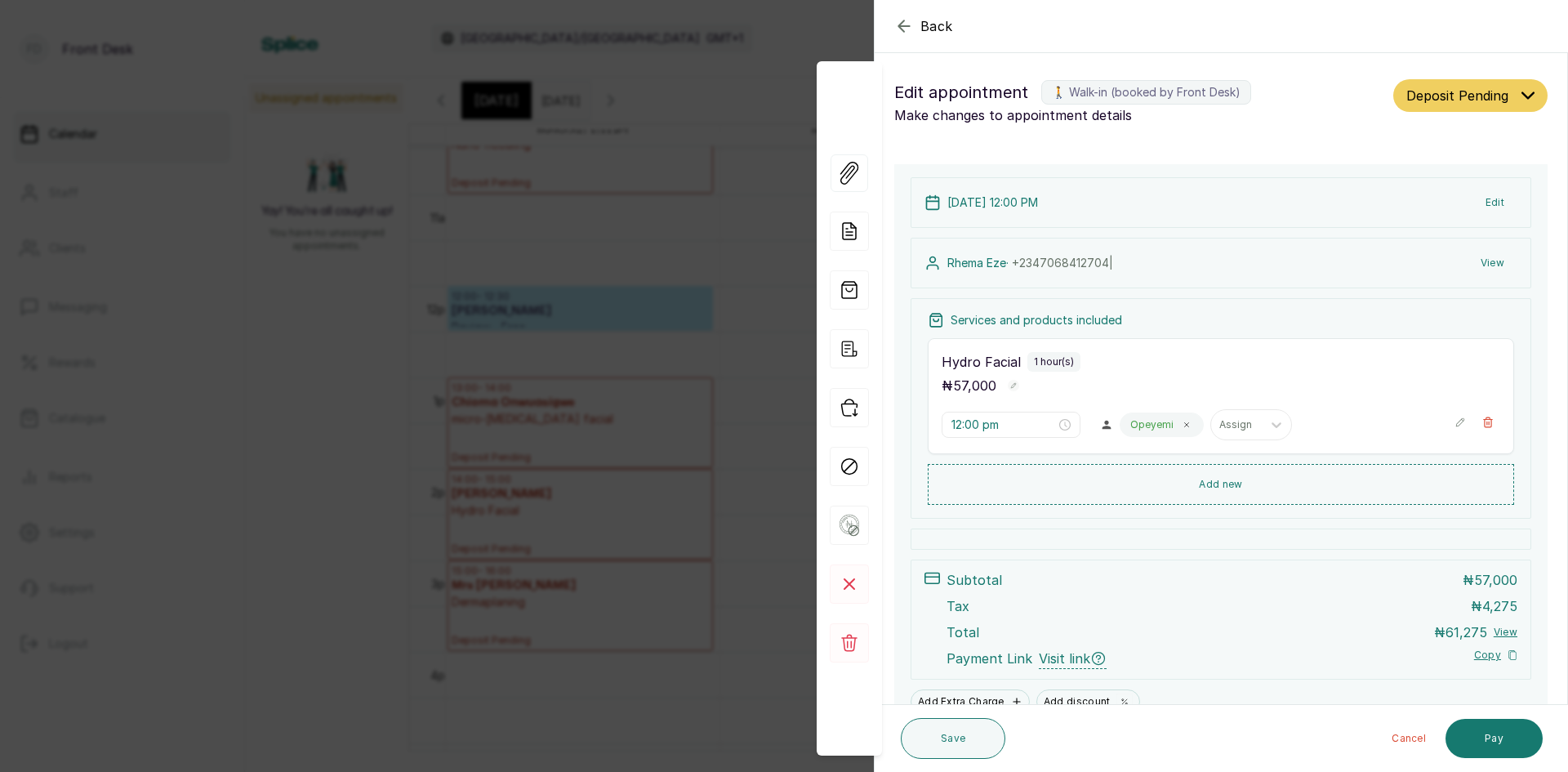
click at [1474, 205] on button "Edit" at bounding box center [1494, 203] width 45 height 29
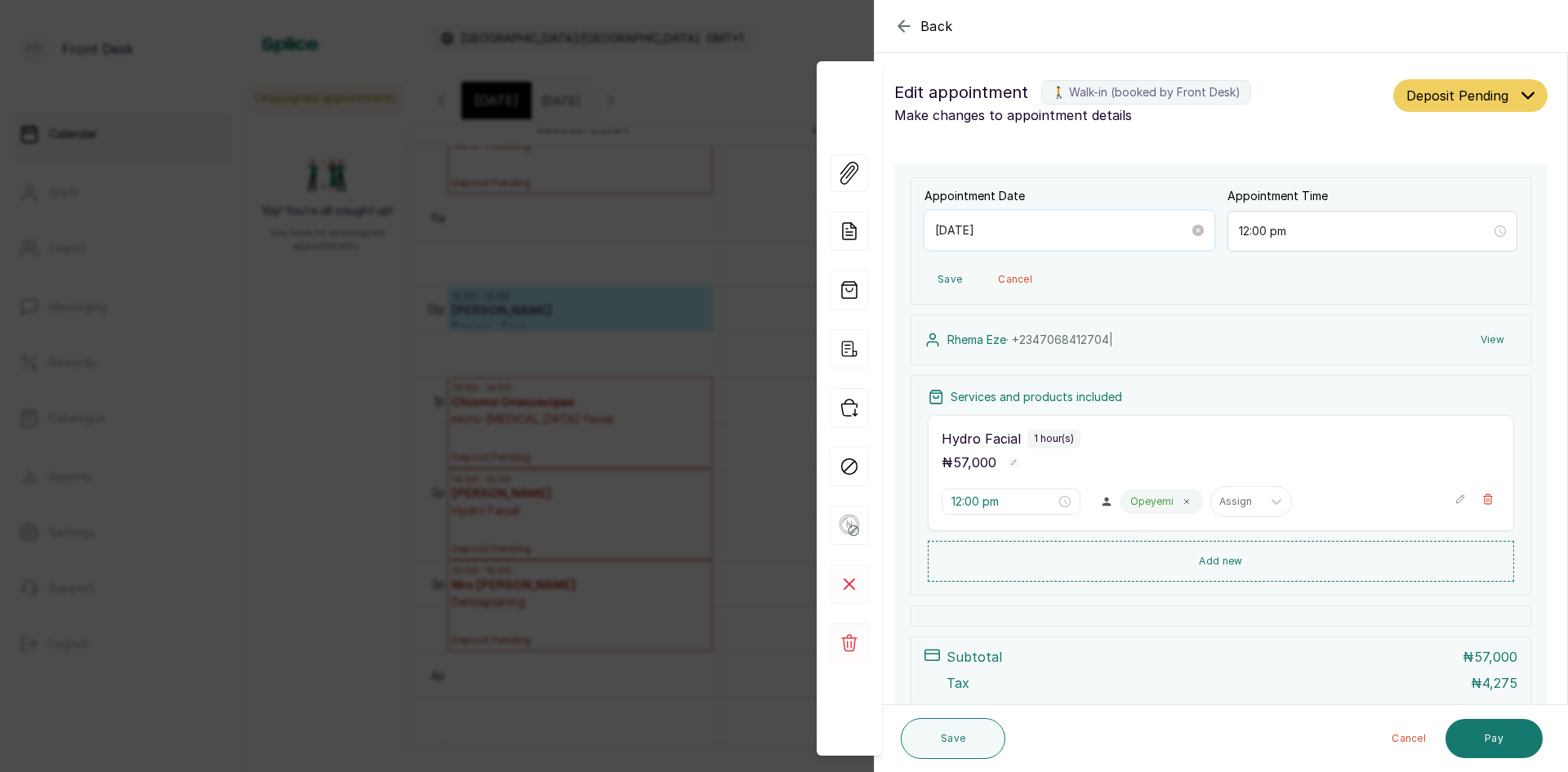
click at [1059, 225] on input "2025/09/13" at bounding box center [1062, 230] width 254 height 18
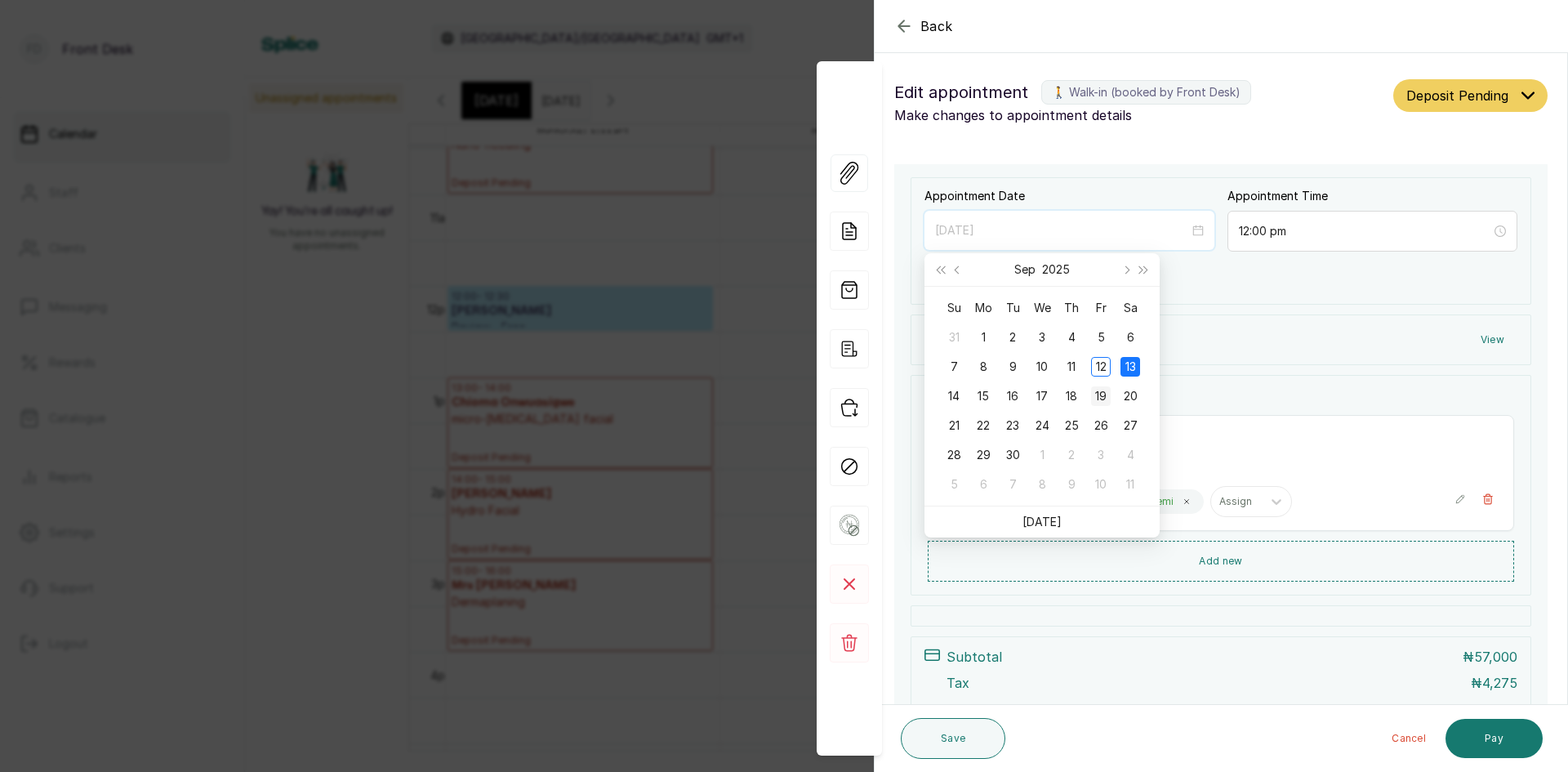
type input "2025/09/19"
click at [1102, 395] on div "19" at bounding box center [1101, 395] width 20 height 20
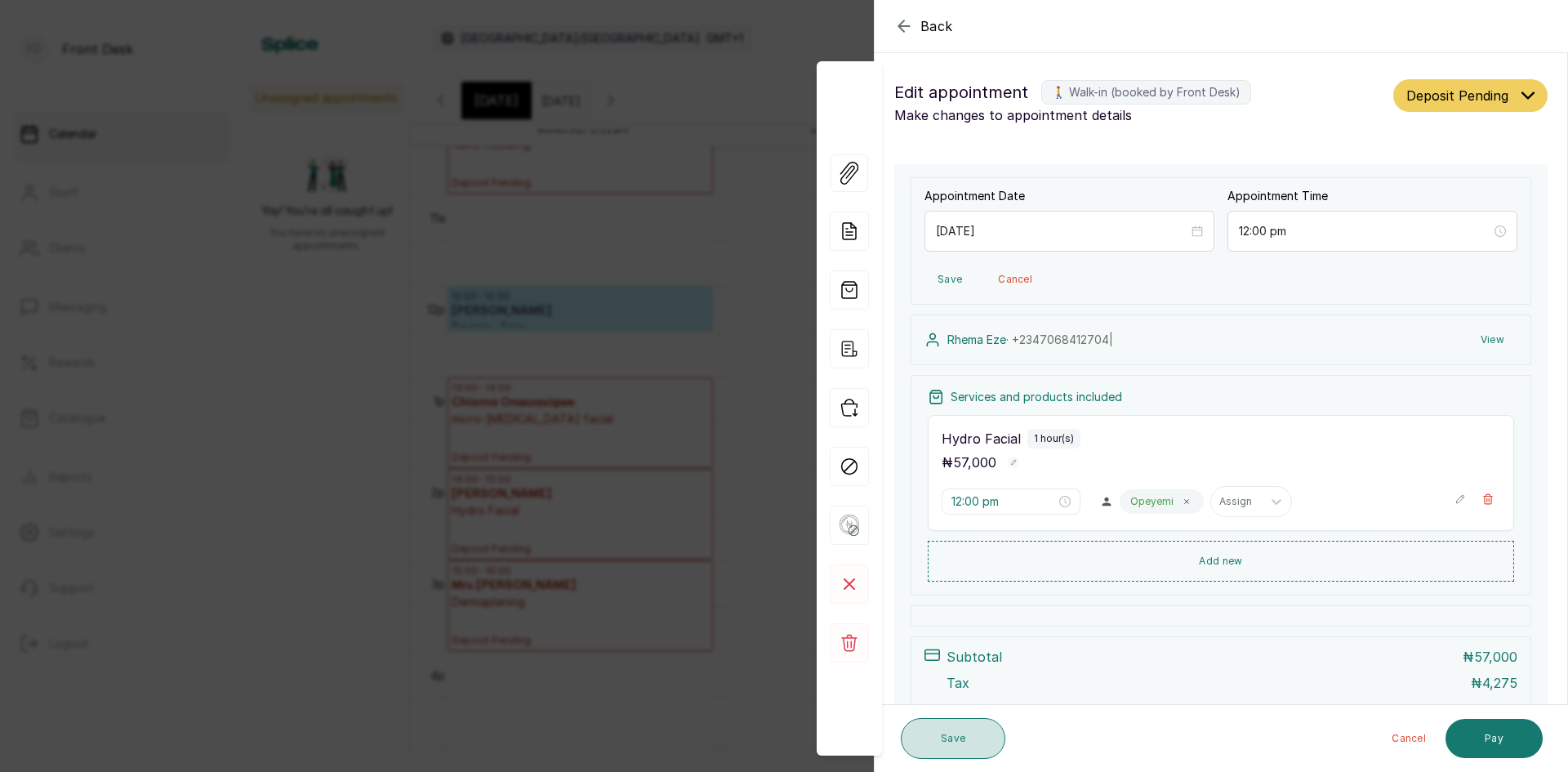
click at [955, 736] on button "Save" at bounding box center [953, 738] width 105 height 41
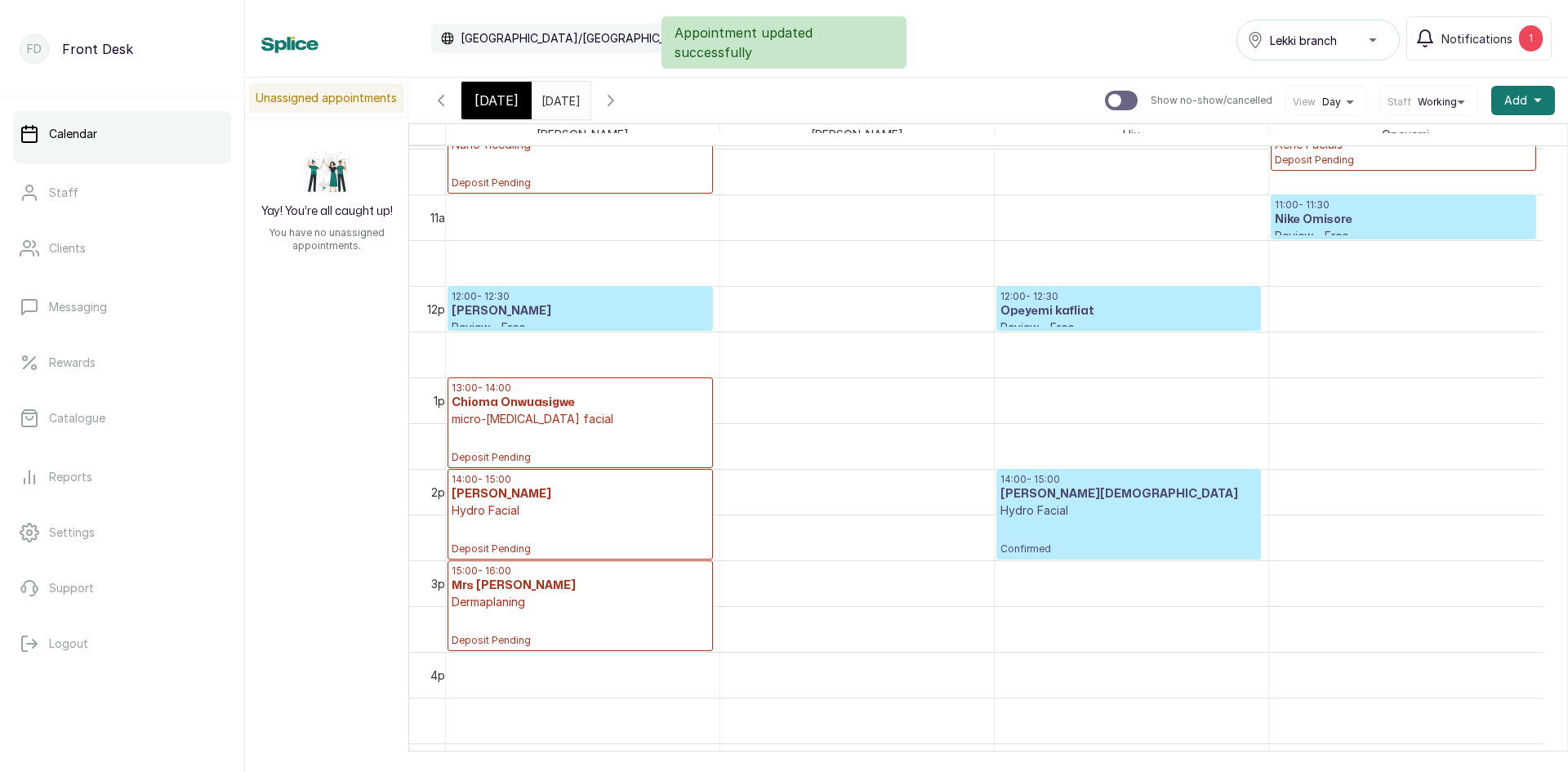
click at [558, 100] on input "13/09/2025" at bounding box center [546, 96] width 26 height 28
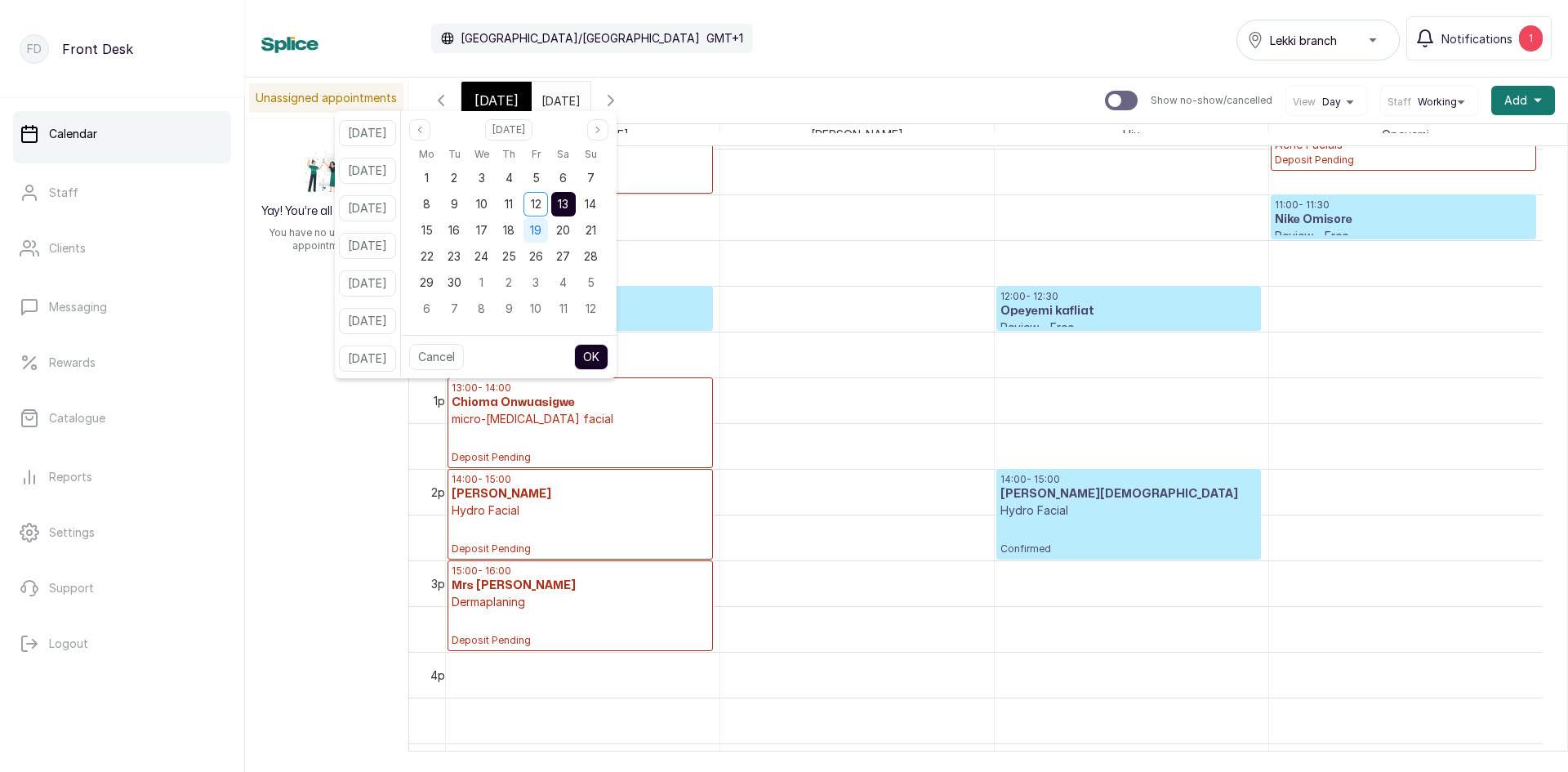
click at [541, 230] on span "19" at bounding box center [535, 230] width 11 height 14
click at [608, 356] on button "OK" at bounding box center [591, 357] width 34 height 26
type input "19/09/2025"
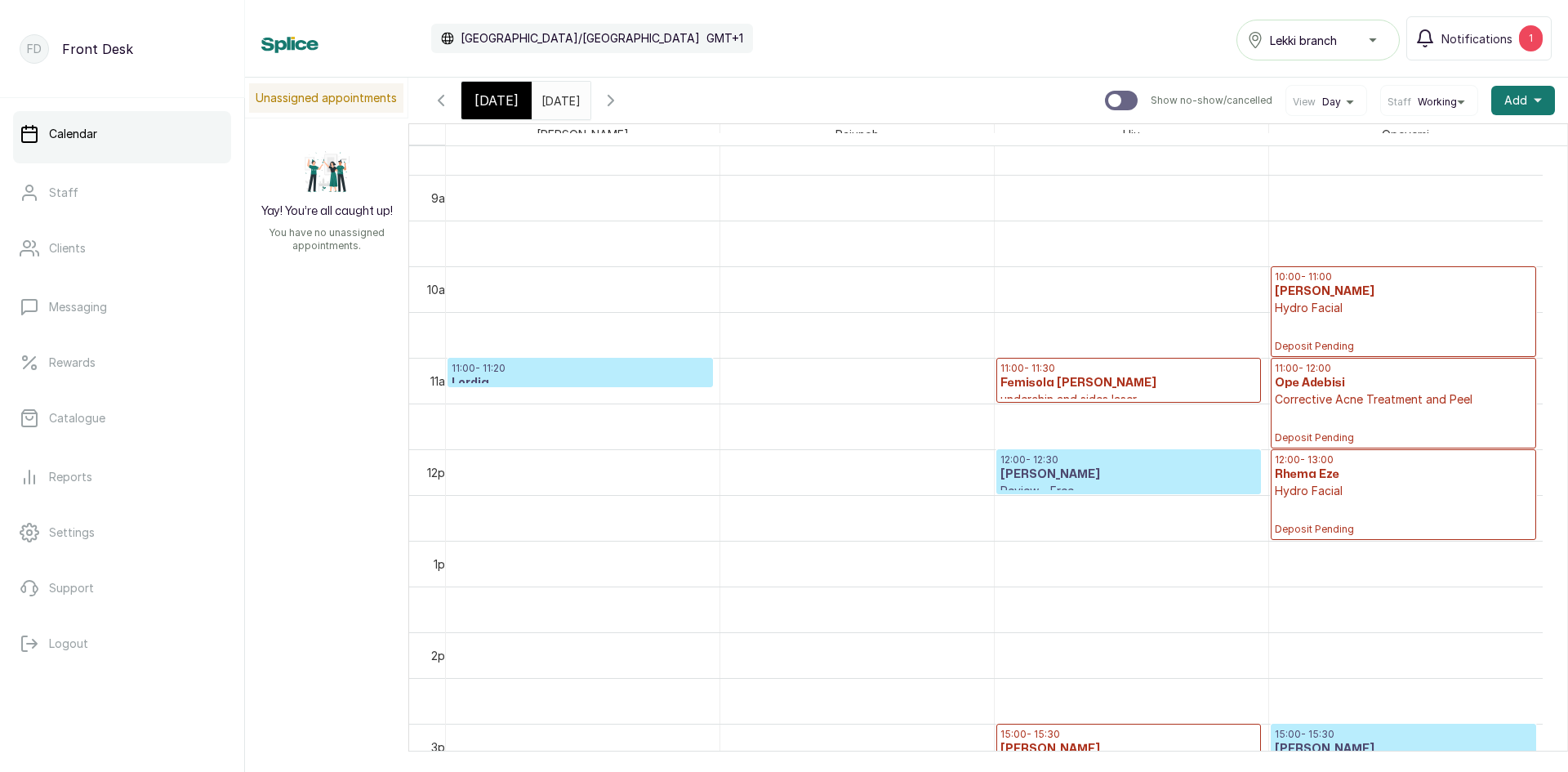
click at [479, 97] on span "[DATE]" at bounding box center [496, 100] width 44 height 20
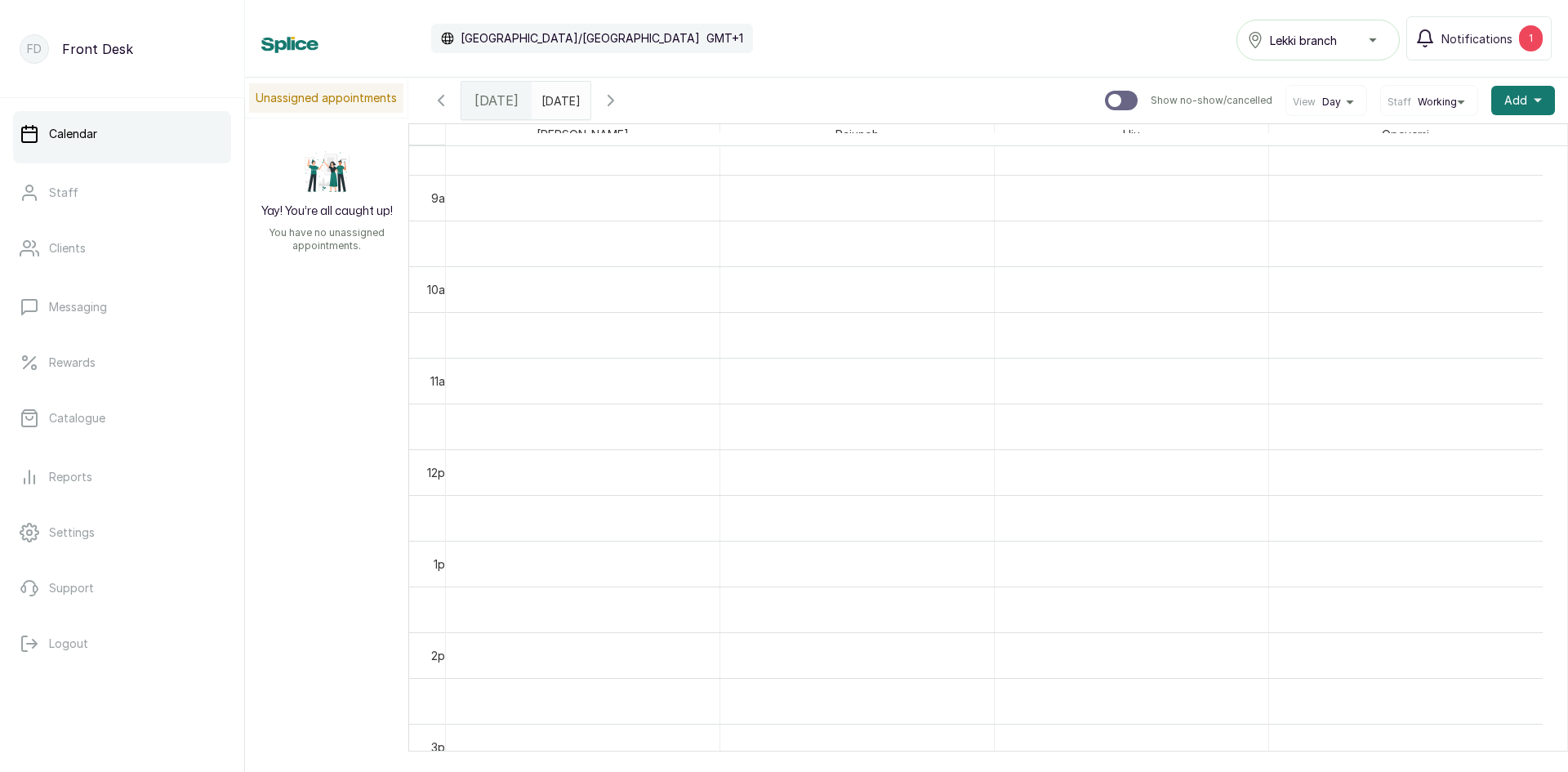
scroll to position [550, 0]
